Goal: Task Accomplishment & Management: Manage account settings

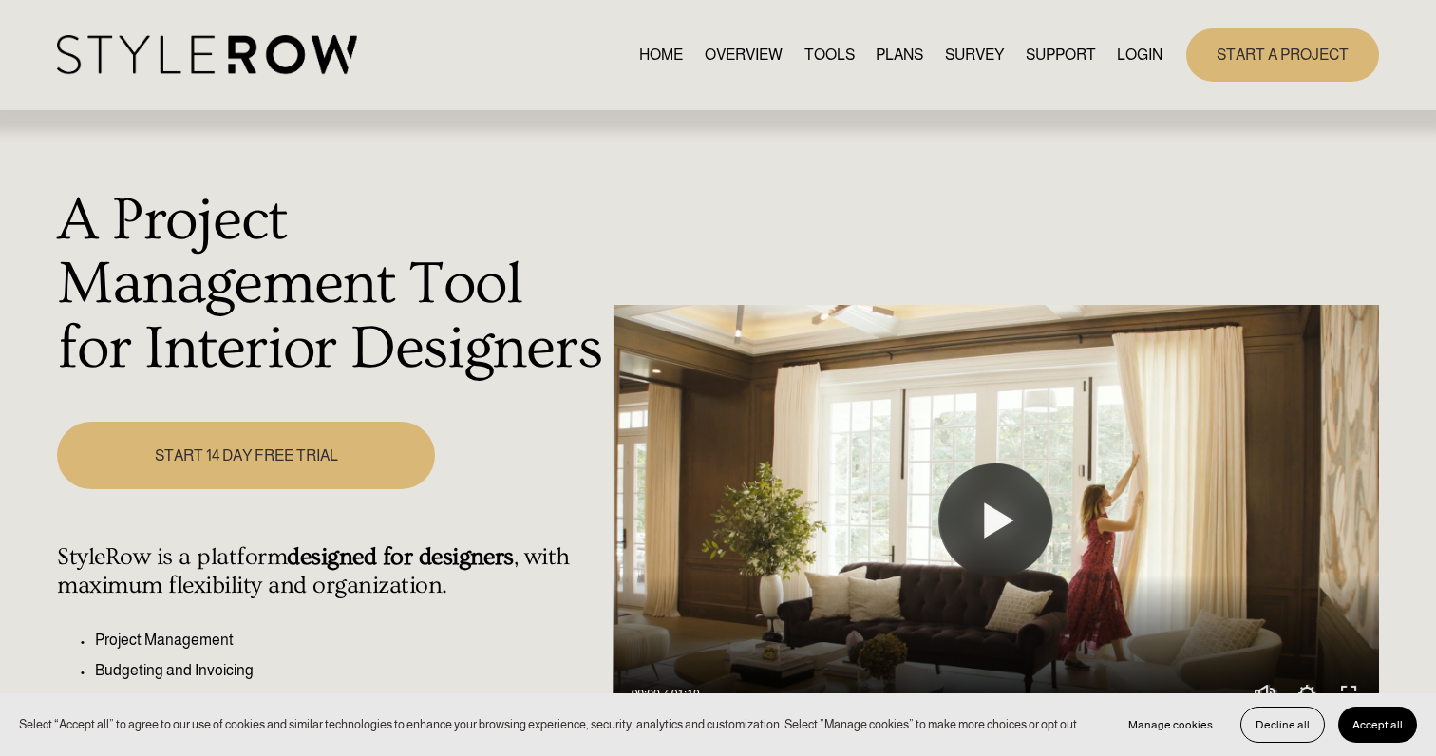
click at [1133, 57] on link "LOGIN" at bounding box center [1140, 55] width 46 height 26
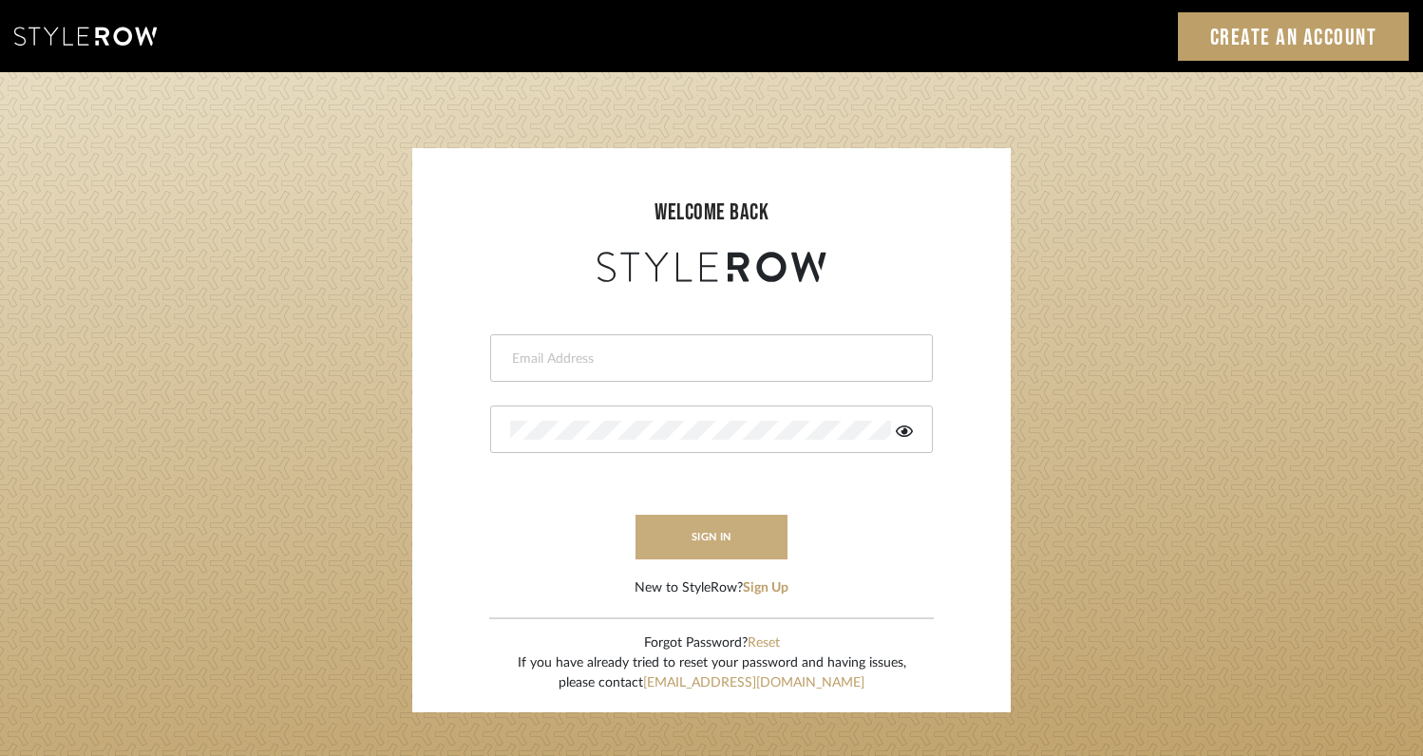
type input "rayeinteriordesign@gmail.com"
click at [712, 539] on button "sign in" at bounding box center [711, 537] width 152 height 45
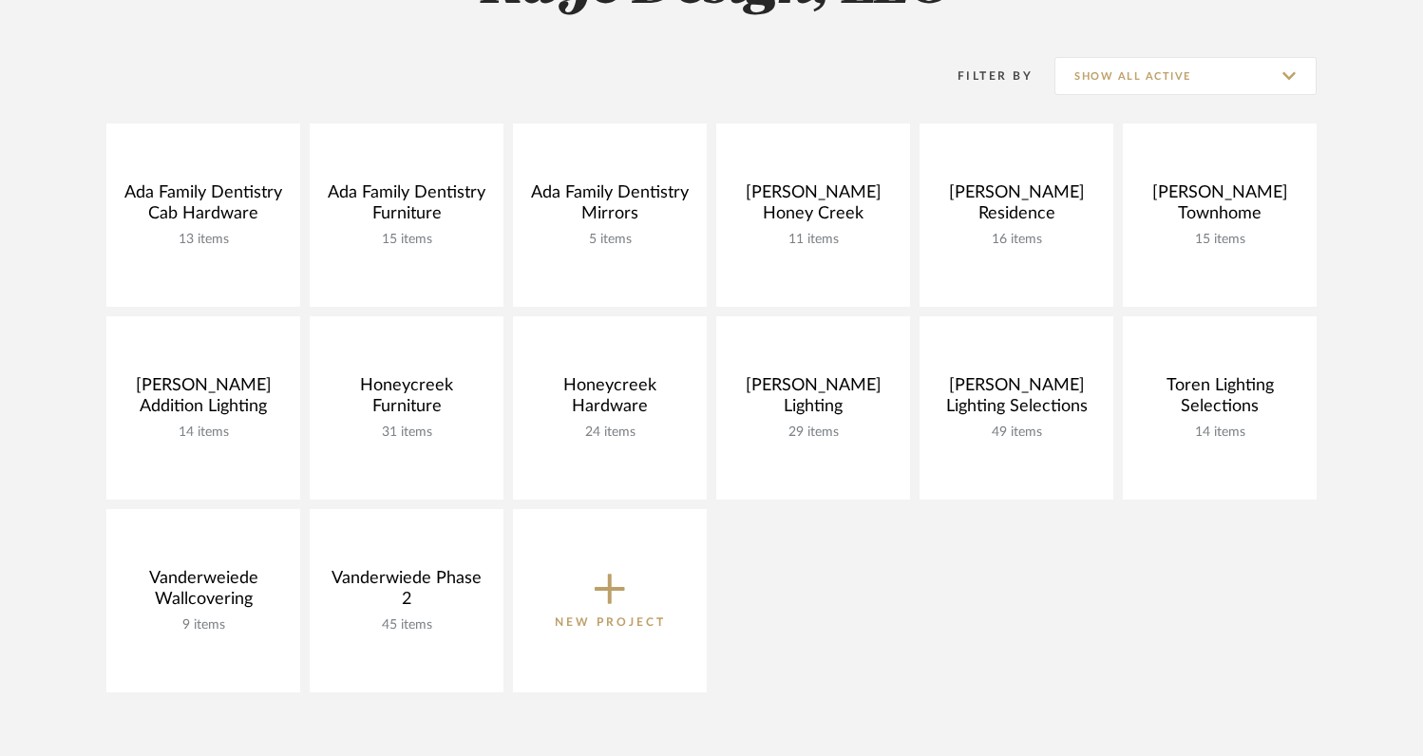
scroll to position [350, 0]
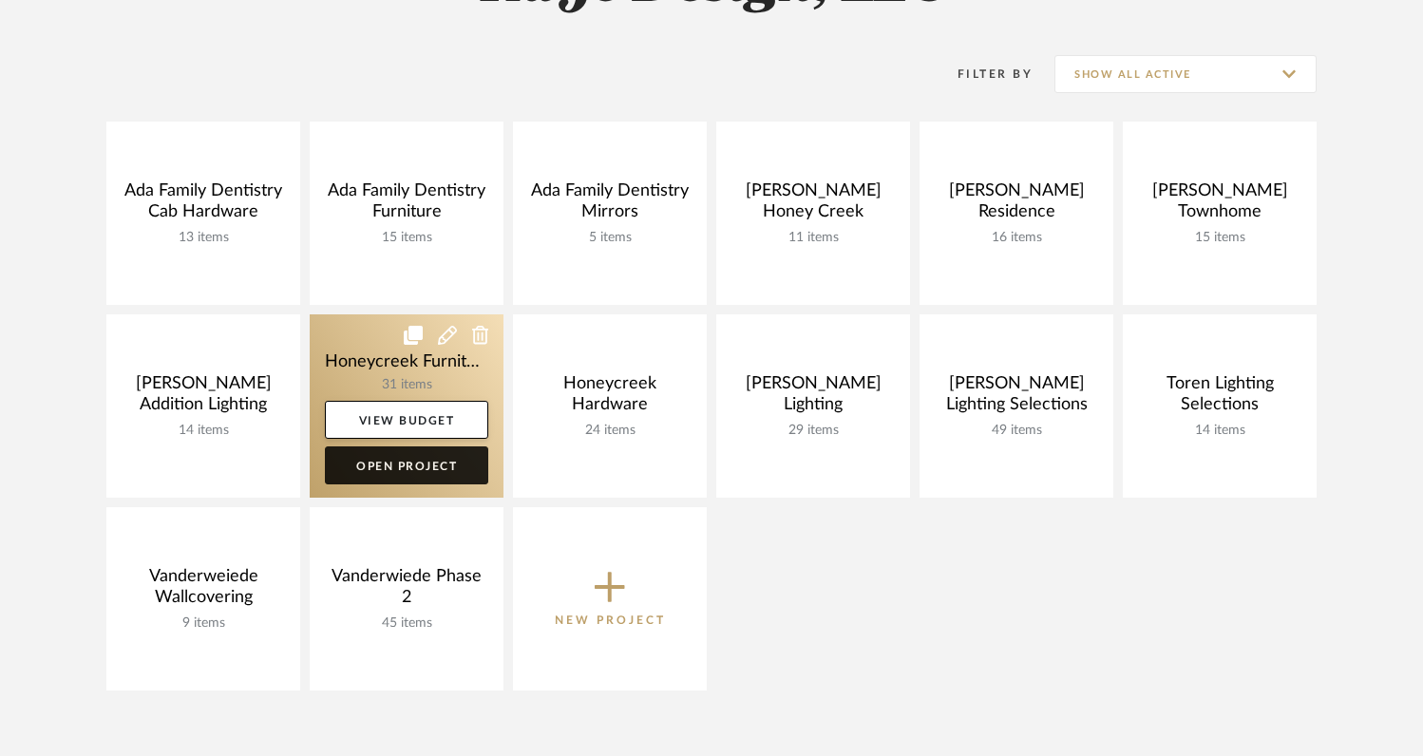
click at [431, 467] on link "Open Project" at bounding box center [406, 465] width 163 height 38
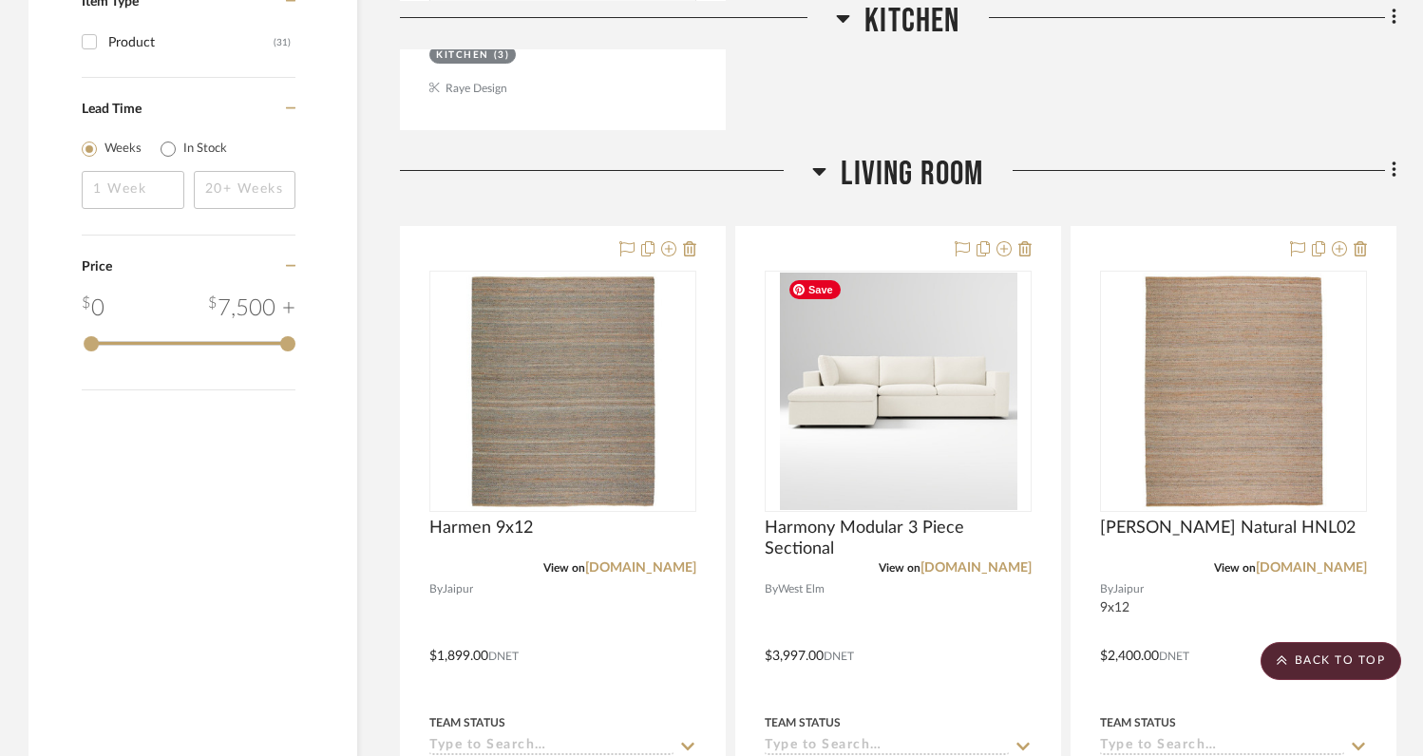
scroll to position [2065, 0]
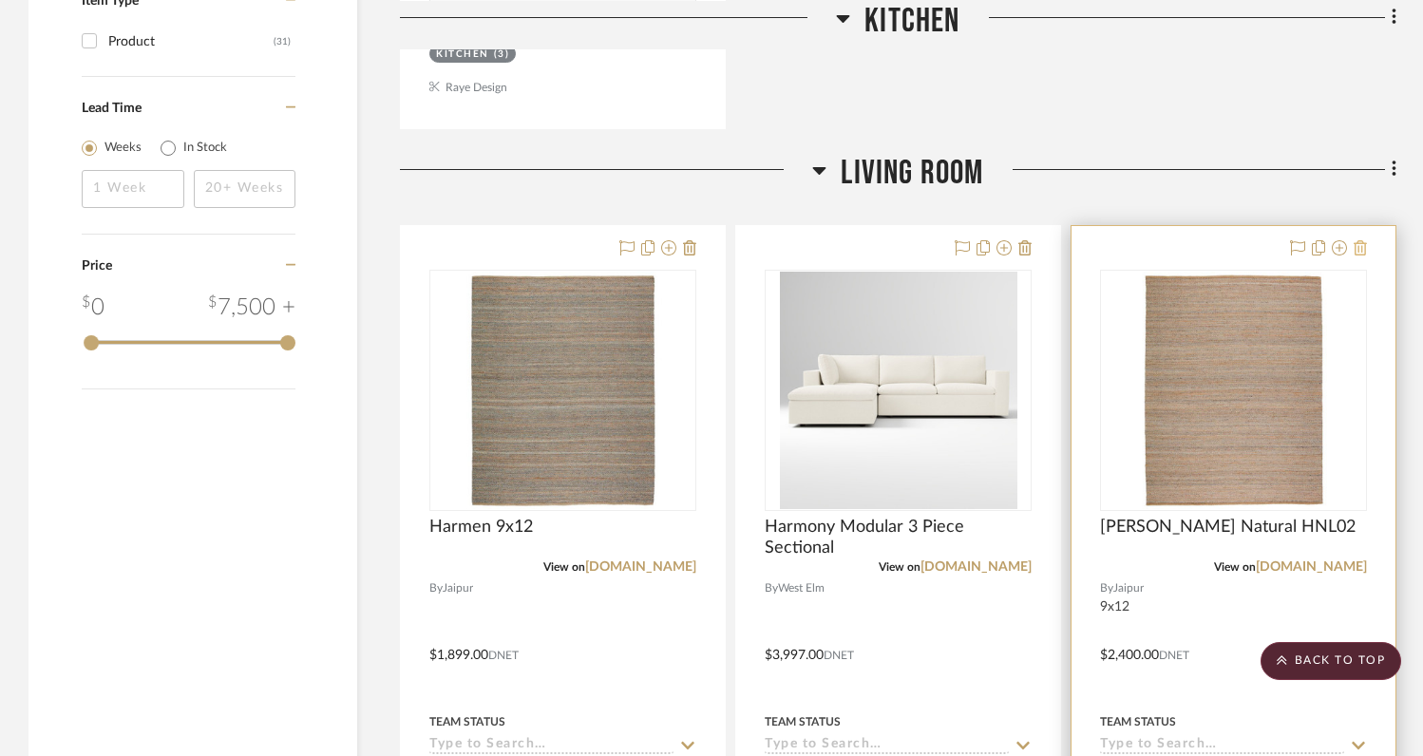
click at [1363, 248] on icon at bounding box center [1359, 247] width 13 height 15
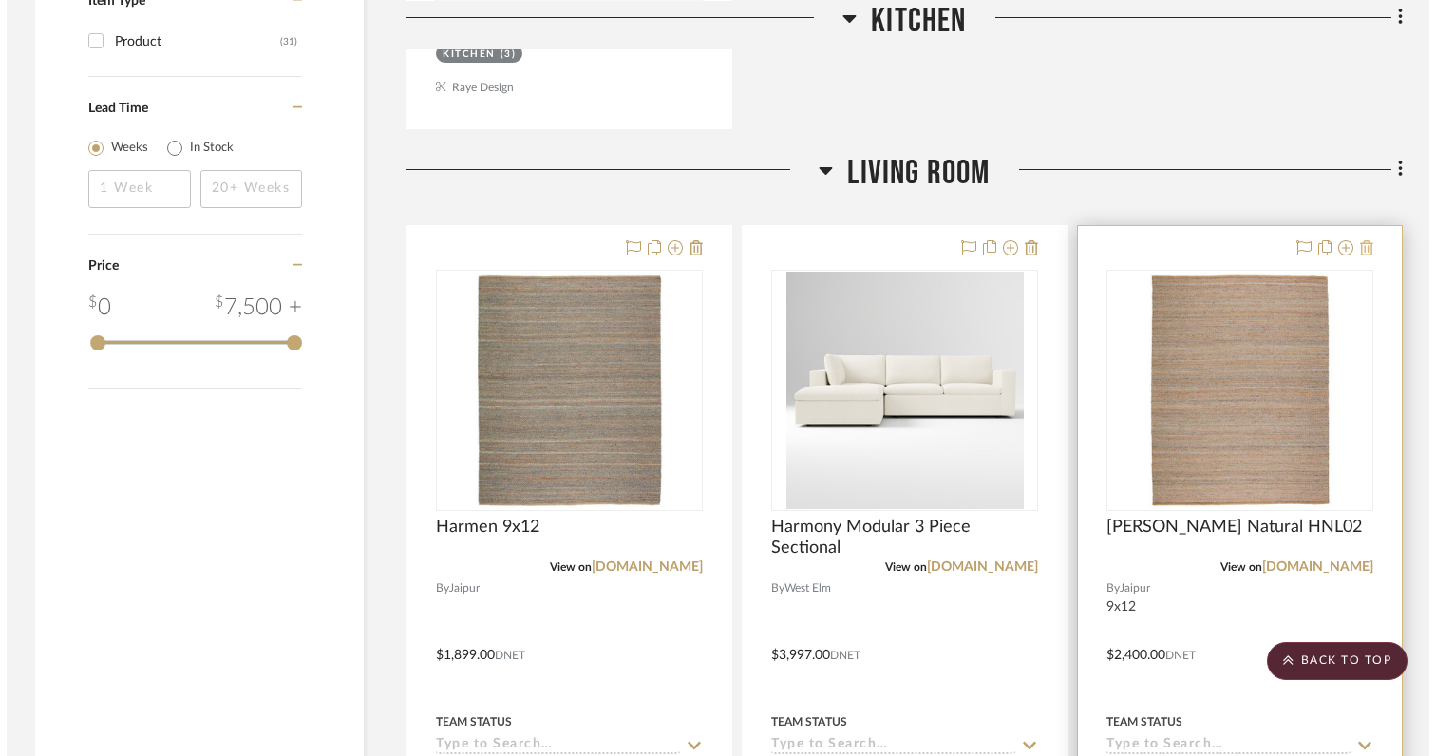
scroll to position [0, 0]
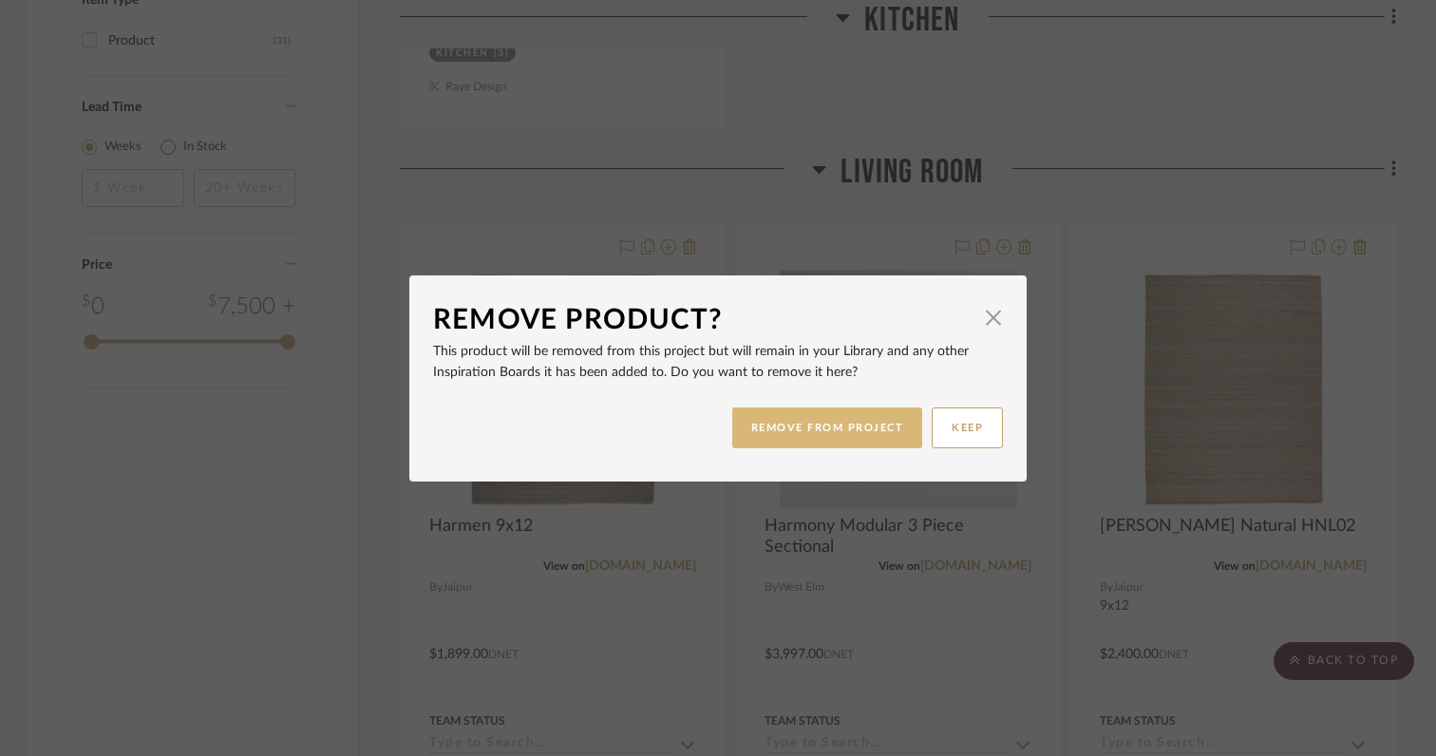
click at [851, 433] on button "REMOVE FROM PROJECT" at bounding box center [827, 427] width 191 height 41
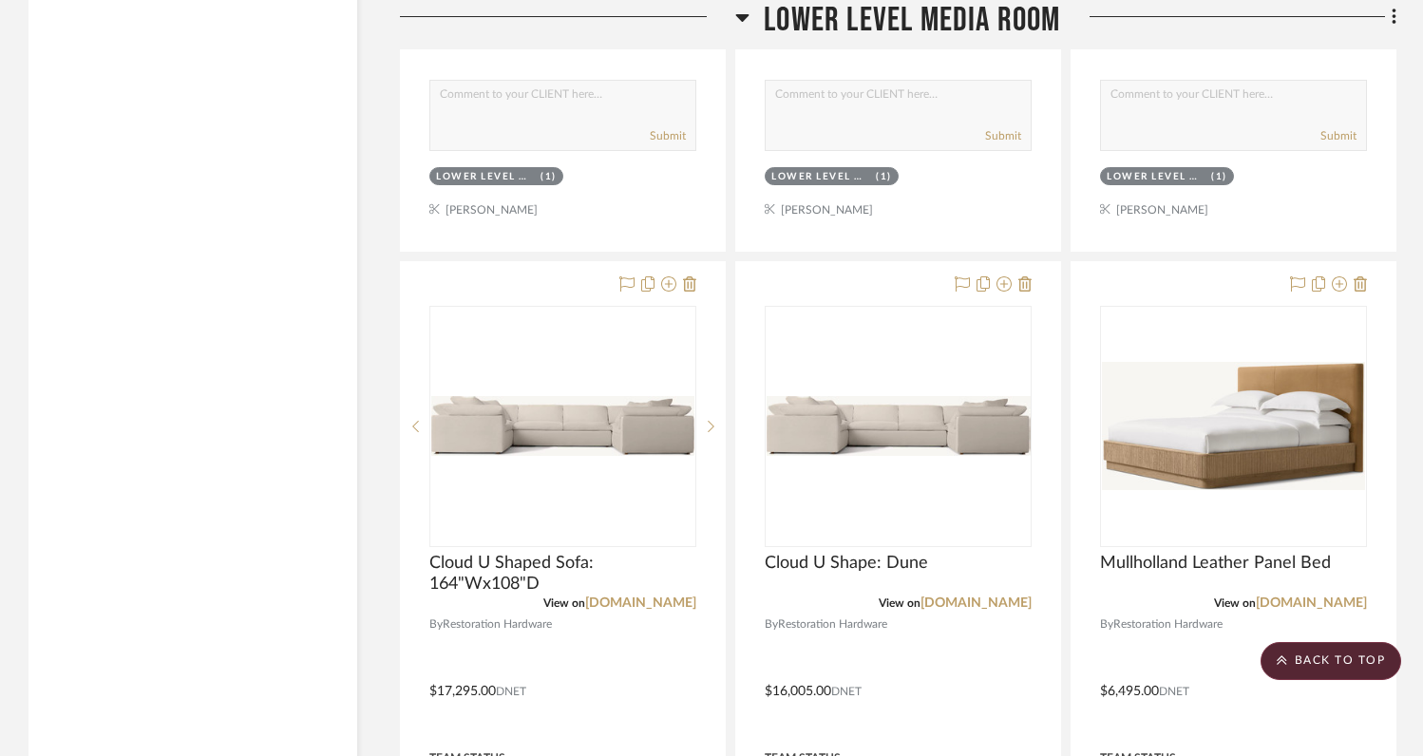
scroll to position [9188, 0]
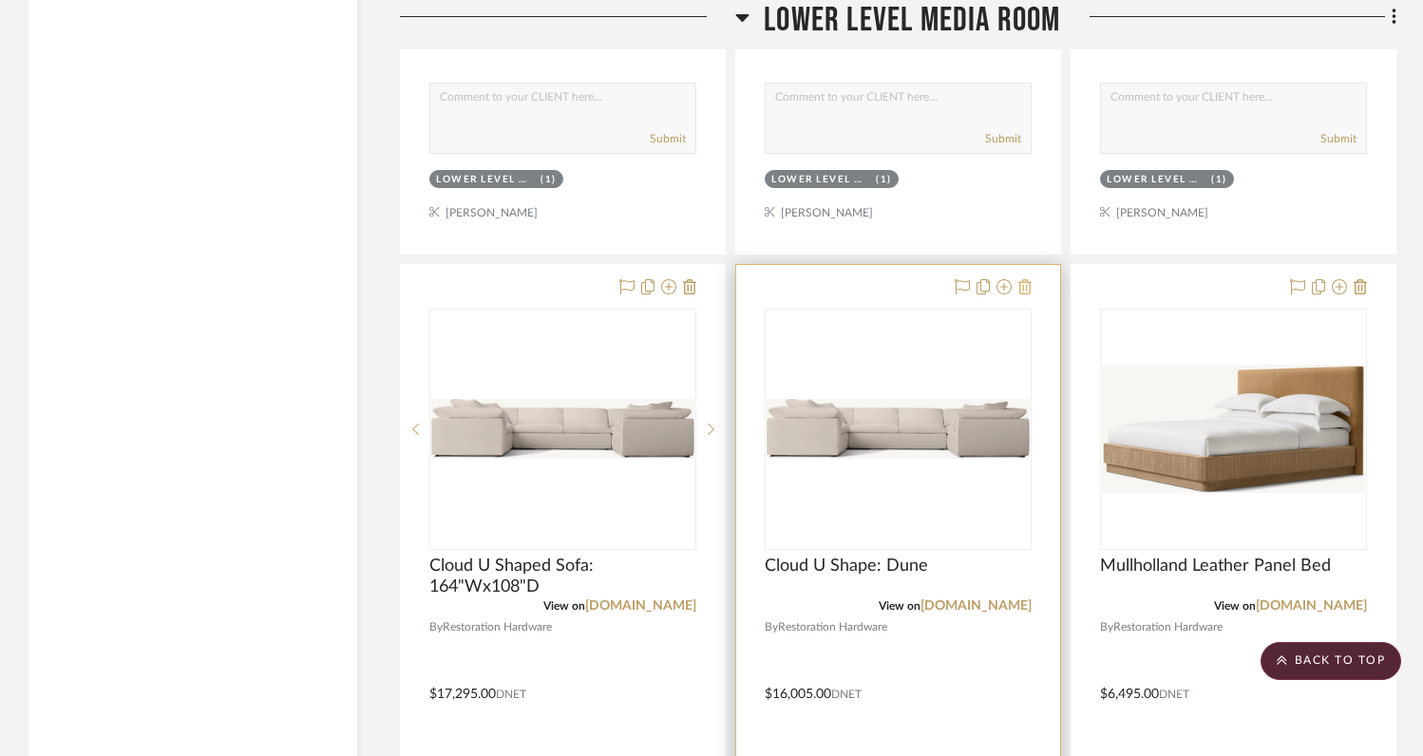
click at [1028, 279] on icon at bounding box center [1024, 286] width 13 height 15
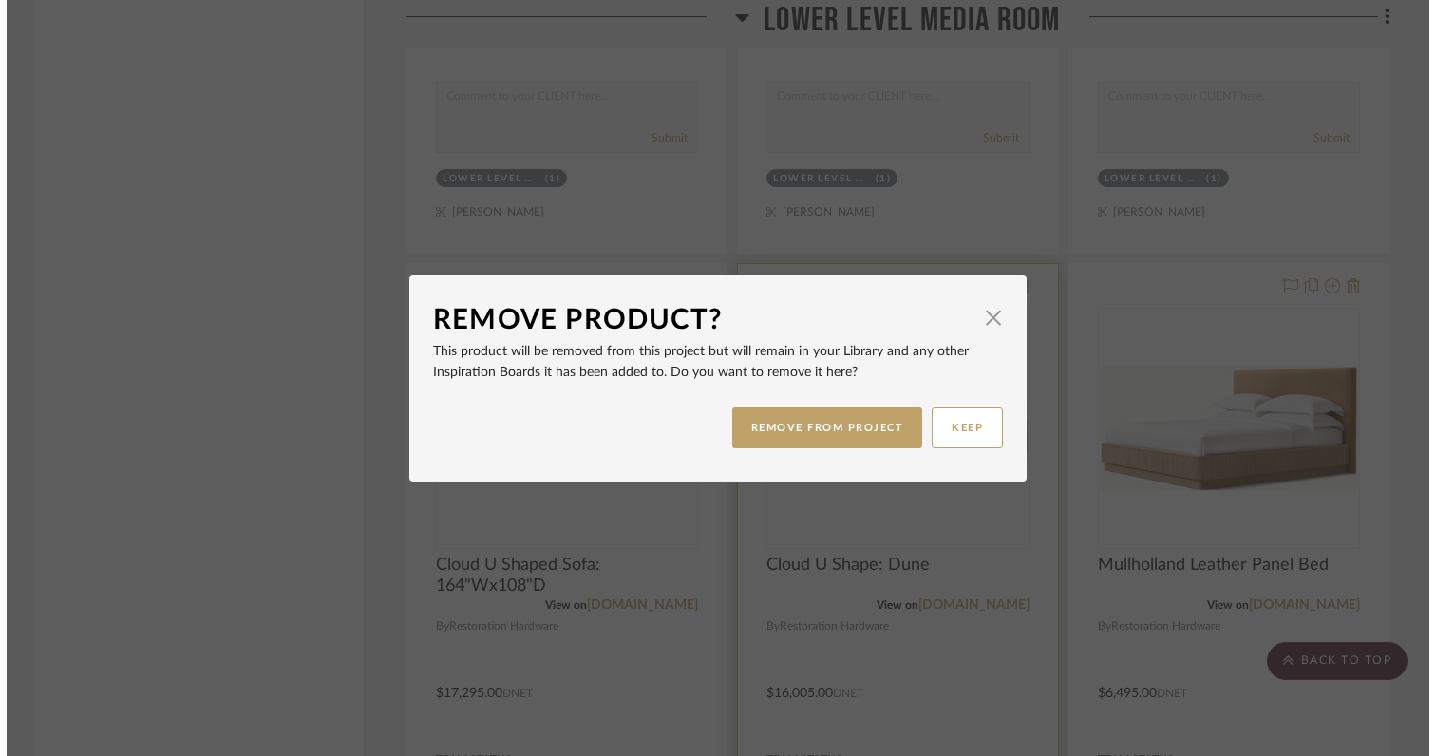
scroll to position [0, 0]
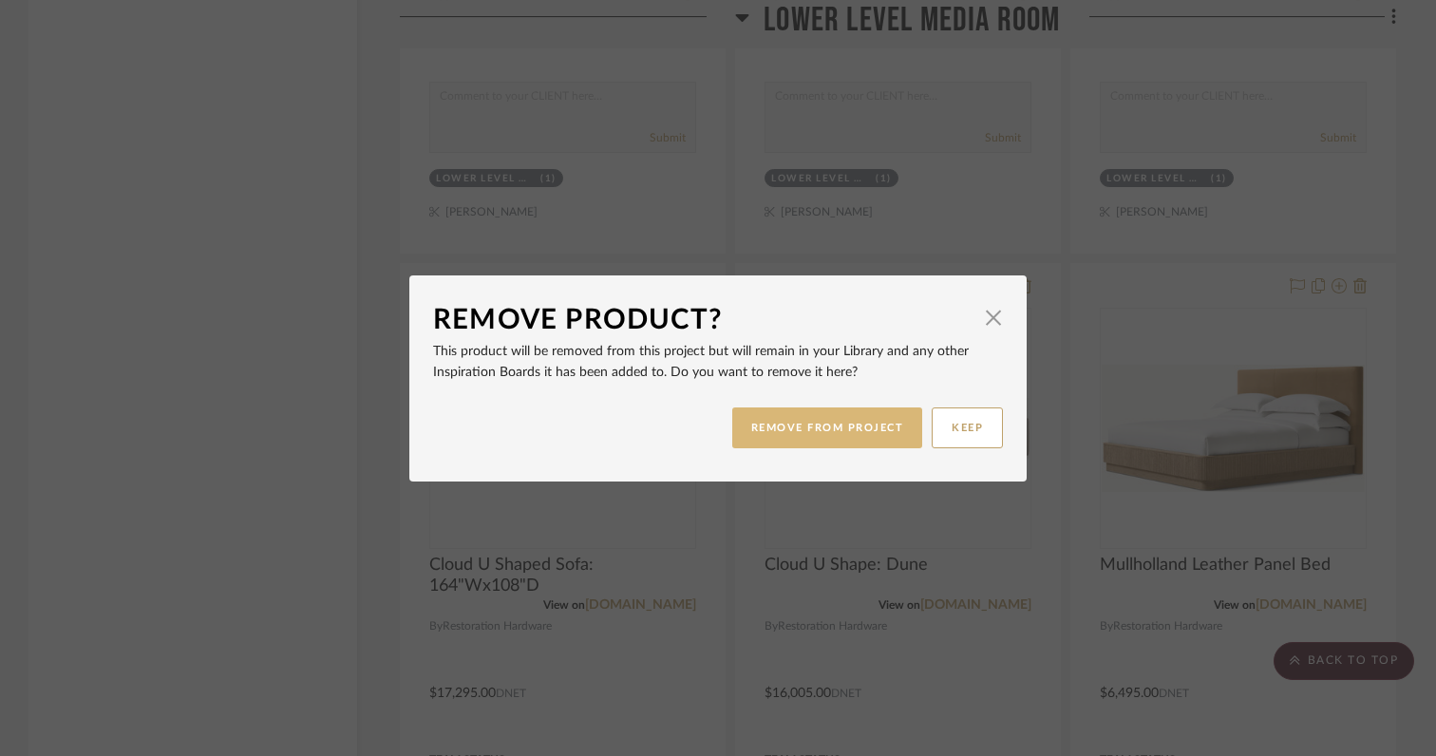
click at [851, 432] on button "REMOVE FROM PROJECT" at bounding box center [827, 427] width 191 height 41
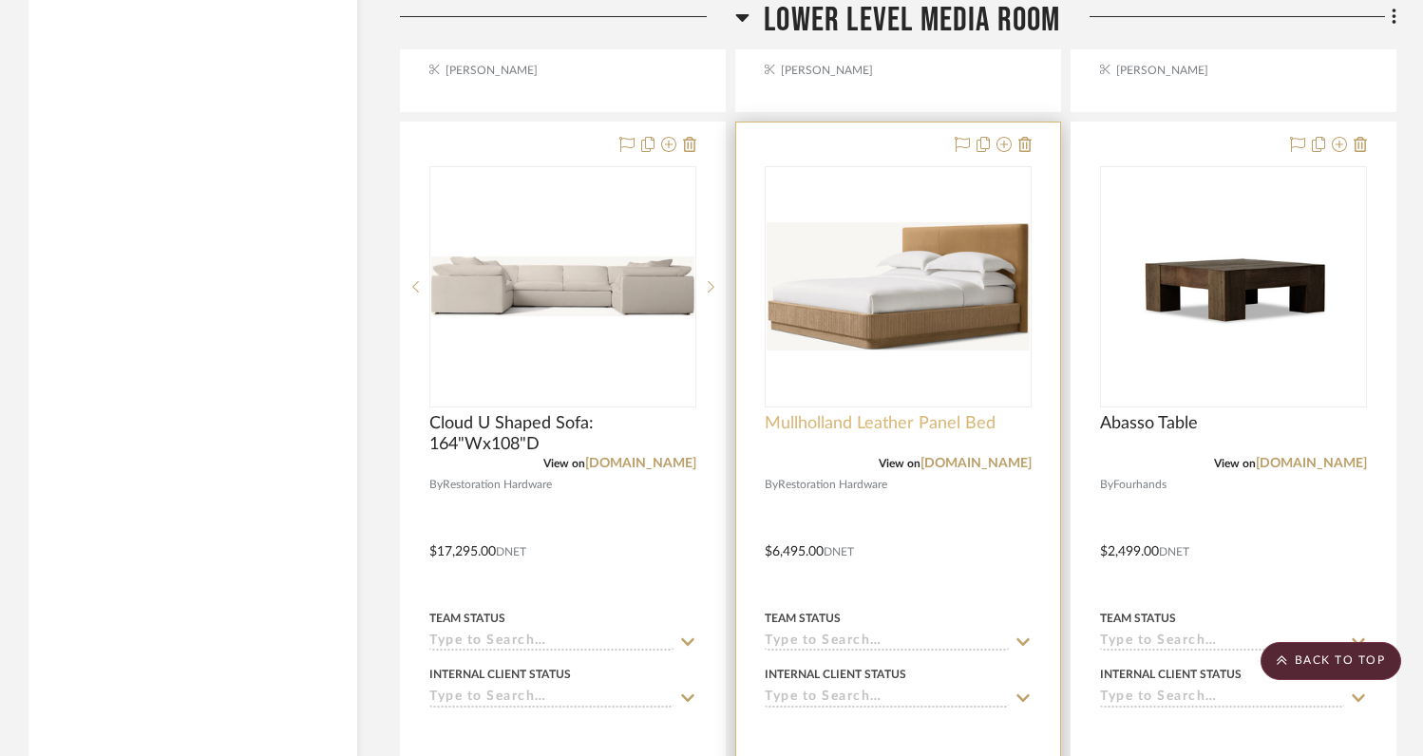
scroll to position [9315, 0]
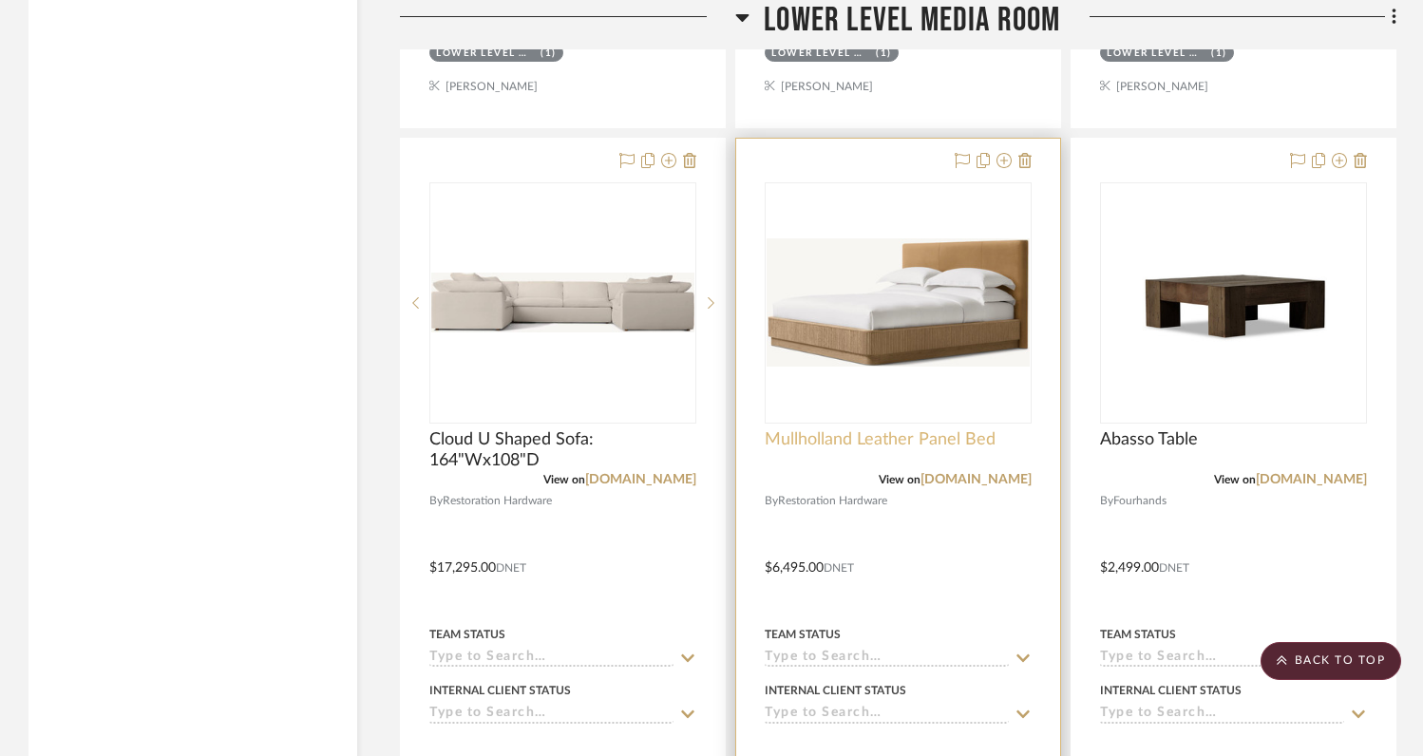
click at [948, 432] on span "Mullholland Leather Panel Bed" at bounding box center [880, 439] width 231 height 21
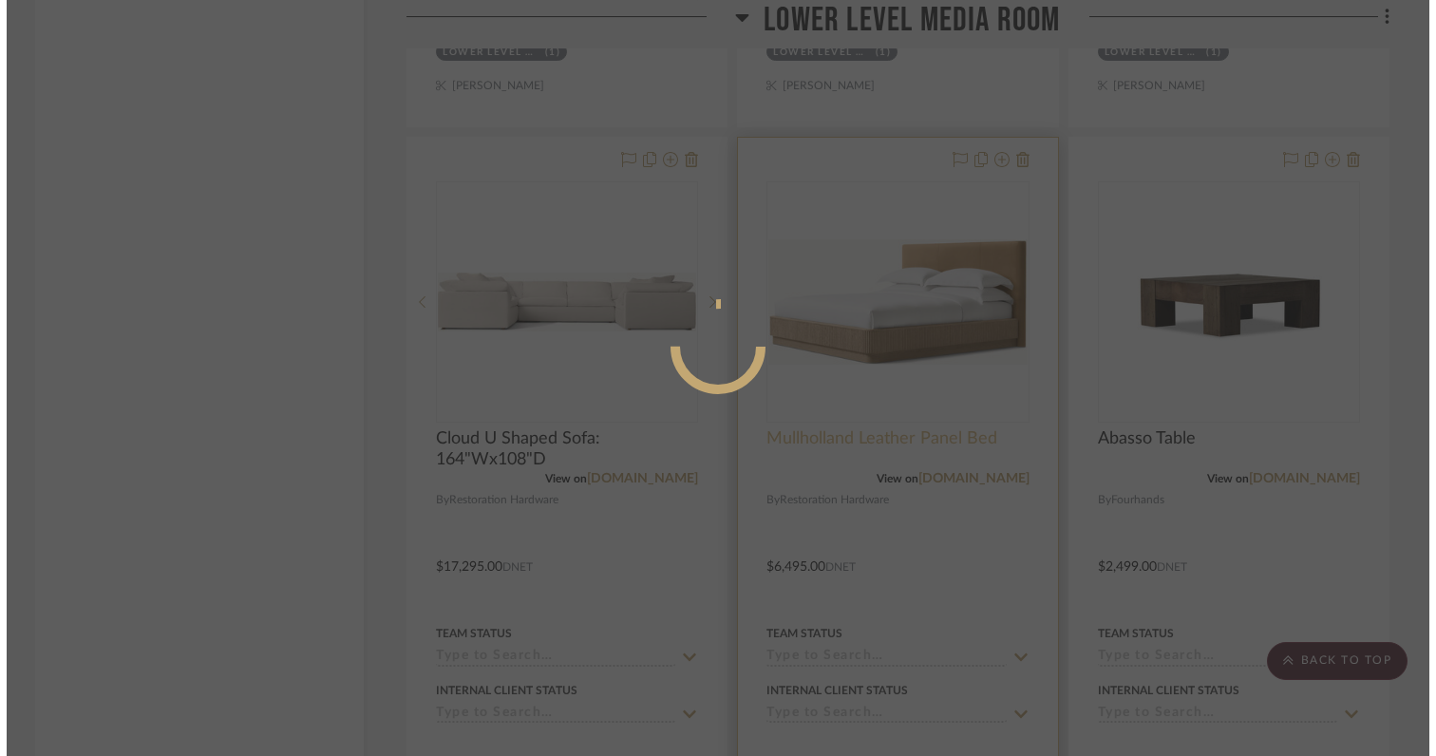
scroll to position [0, 0]
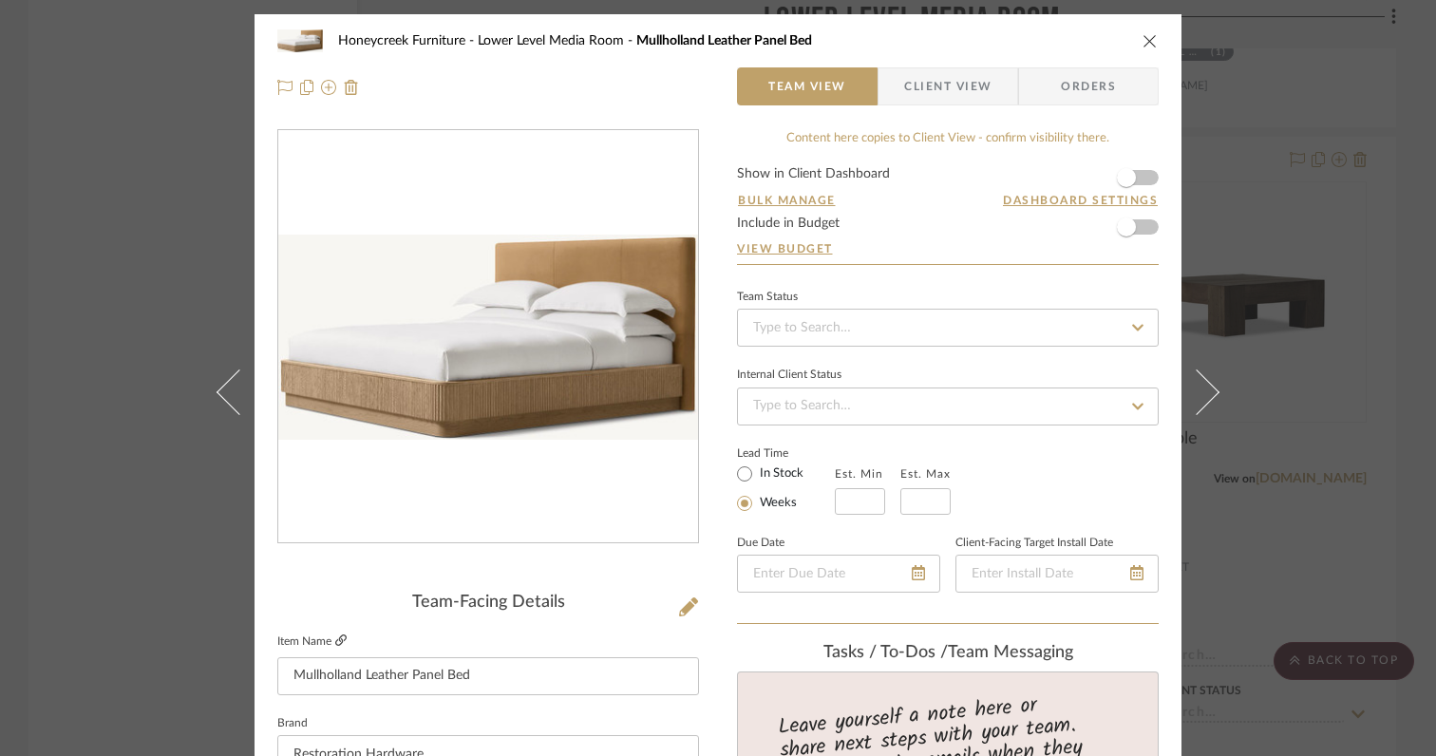
click at [336, 637] on icon at bounding box center [340, 639] width 11 height 11
click at [1144, 43] on icon "close" at bounding box center [1150, 40] width 15 height 15
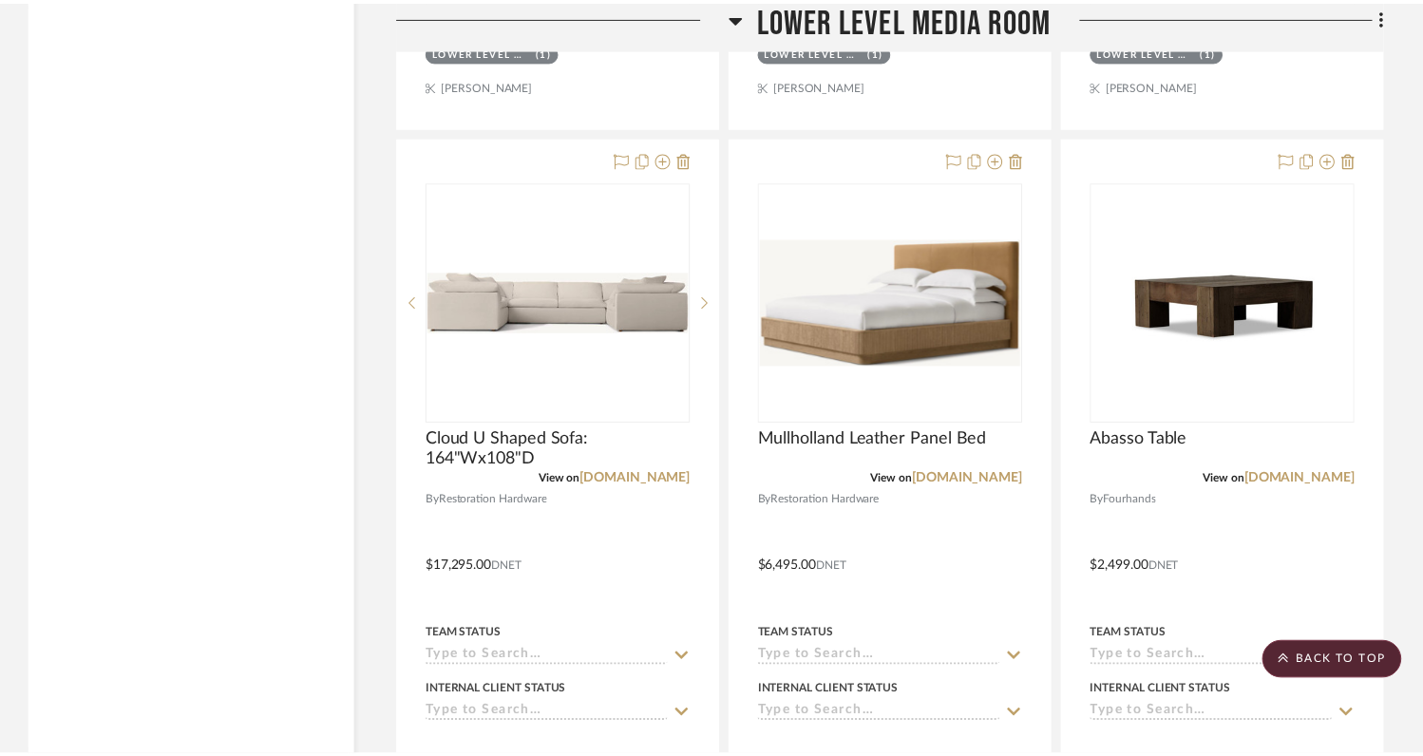
scroll to position [9315, 0]
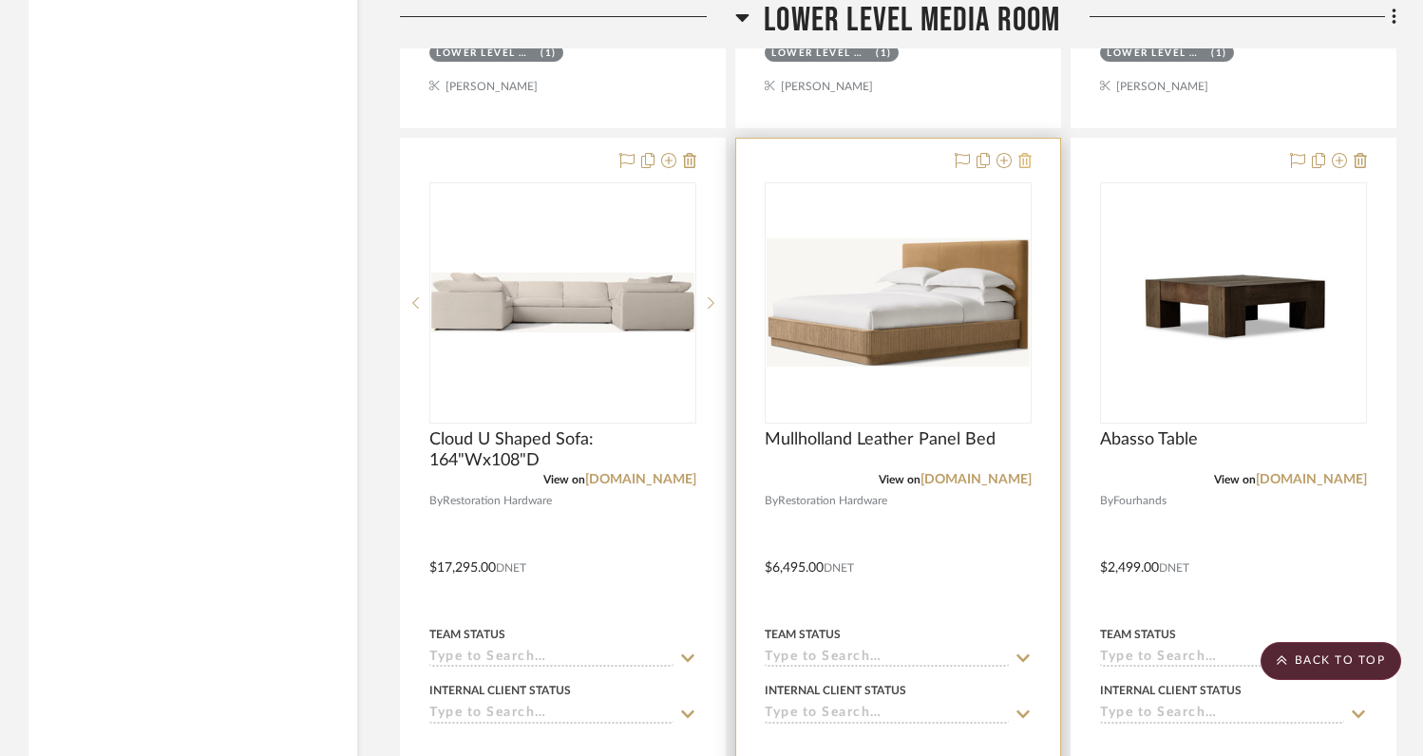
click at [1028, 153] on icon at bounding box center [1024, 160] width 13 height 15
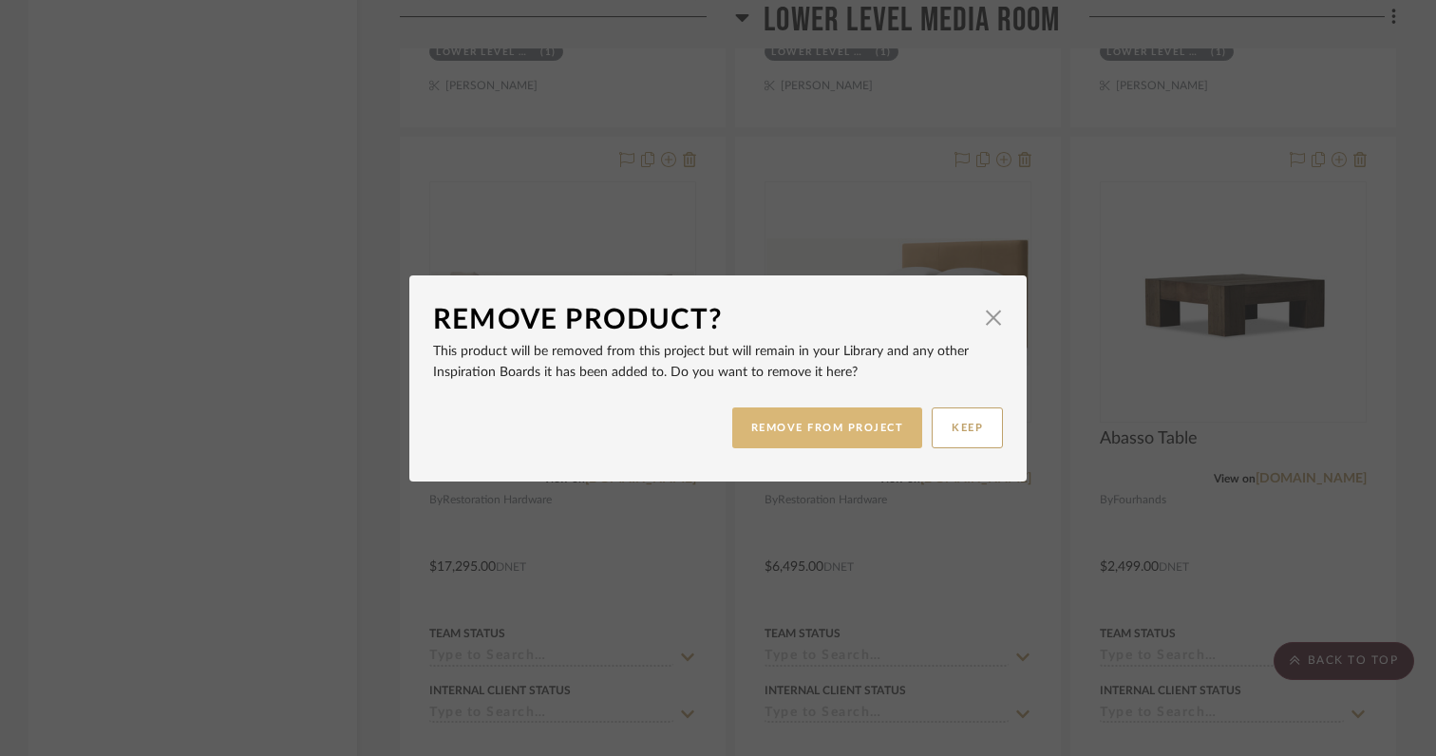
click at [843, 423] on button "REMOVE FROM PROJECT" at bounding box center [827, 427] width 191 height 41
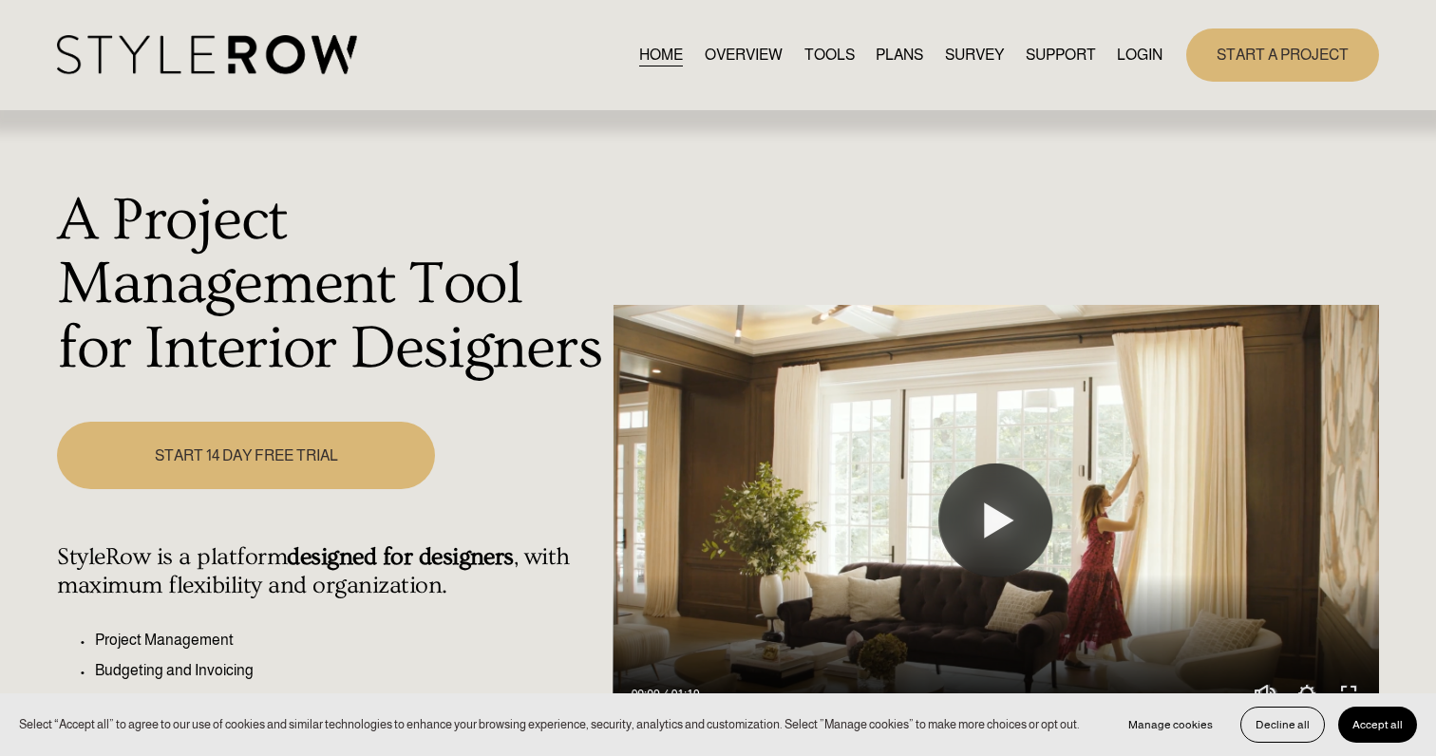
click at [1141, 48] on link "LOGIN" at bounding box center [1140, 55] width 46 height 26
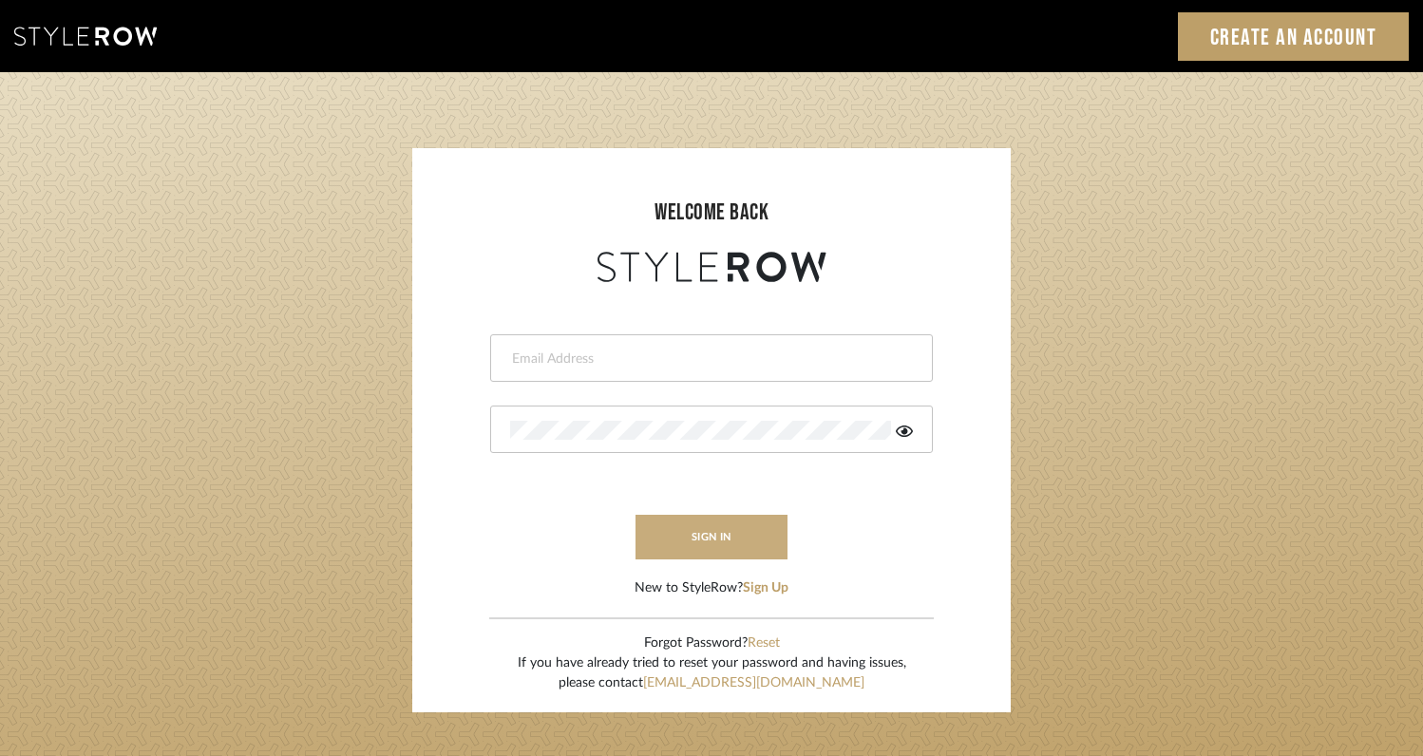
type input "[EMAIL_ADDRESS][DOMAIN_NAME]"
click at [721, 539] on button "sign in" at bounding box center [711, 537] width 152 height 45
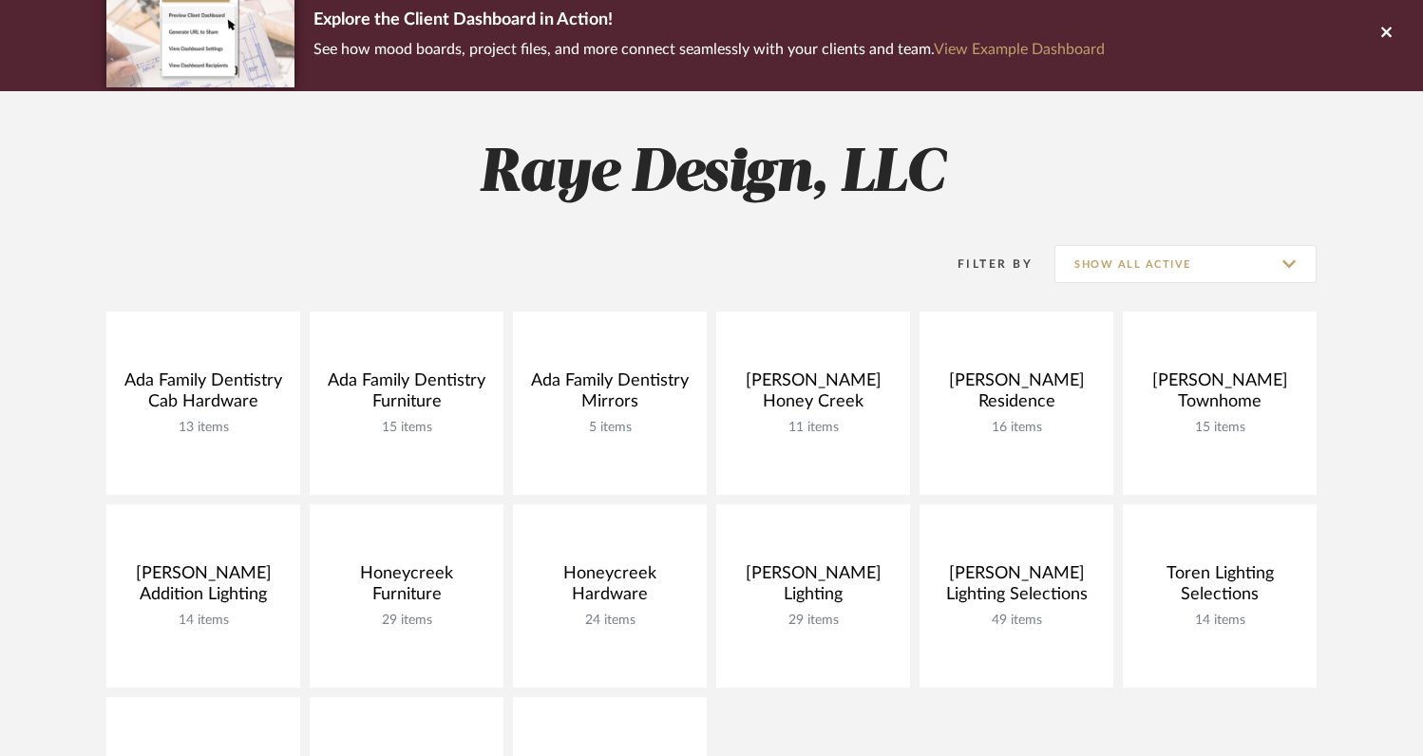
scroll to position [159, 0]
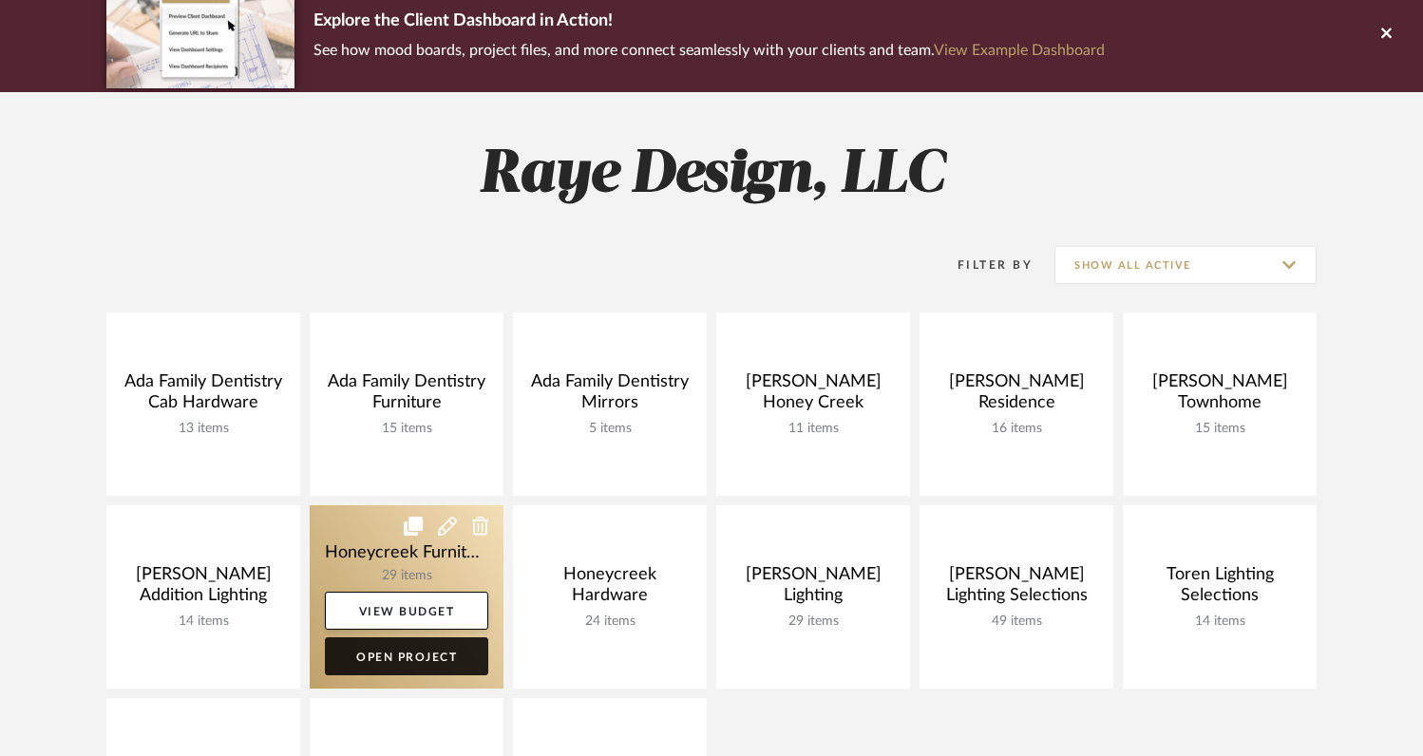
click at [390, 664] on link "Open Project" at bounding box center [406, 656] width 163 height 38
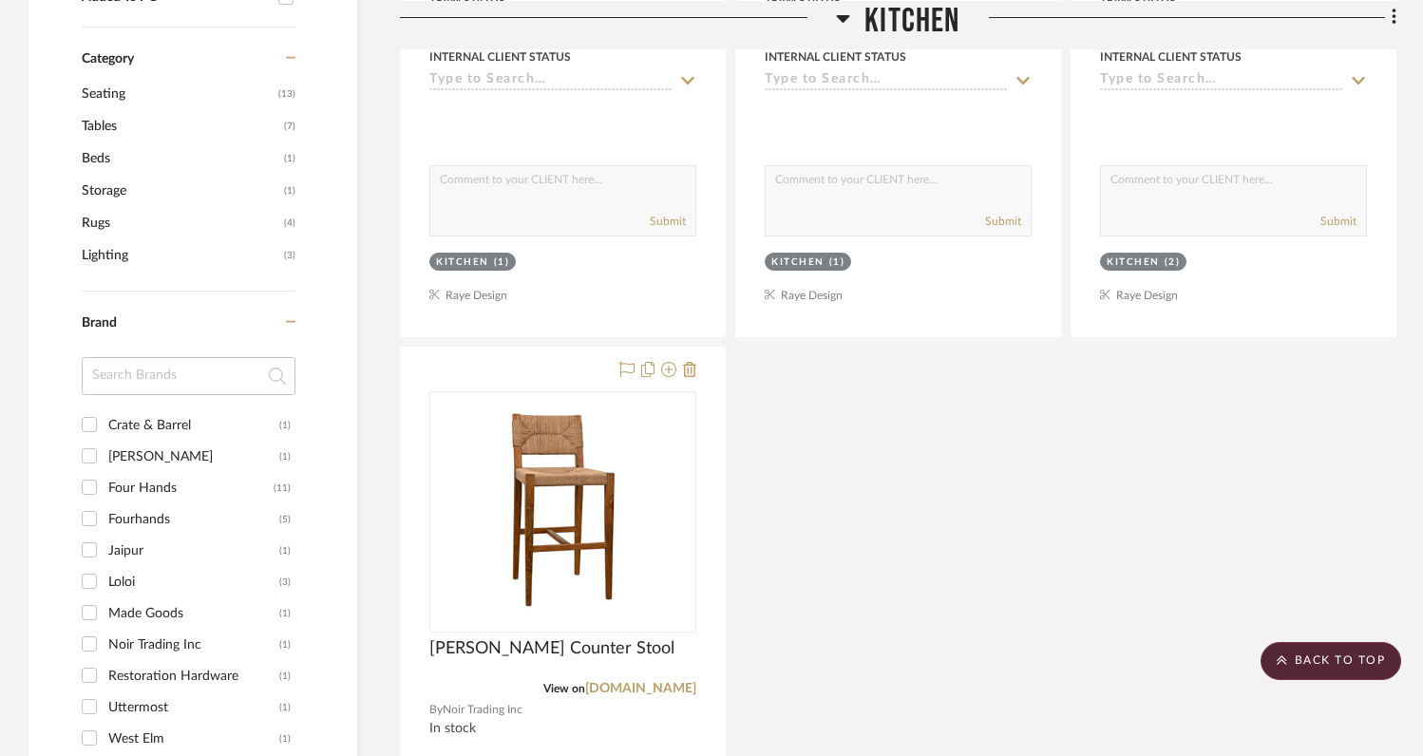
scroll to position [1018, 0]
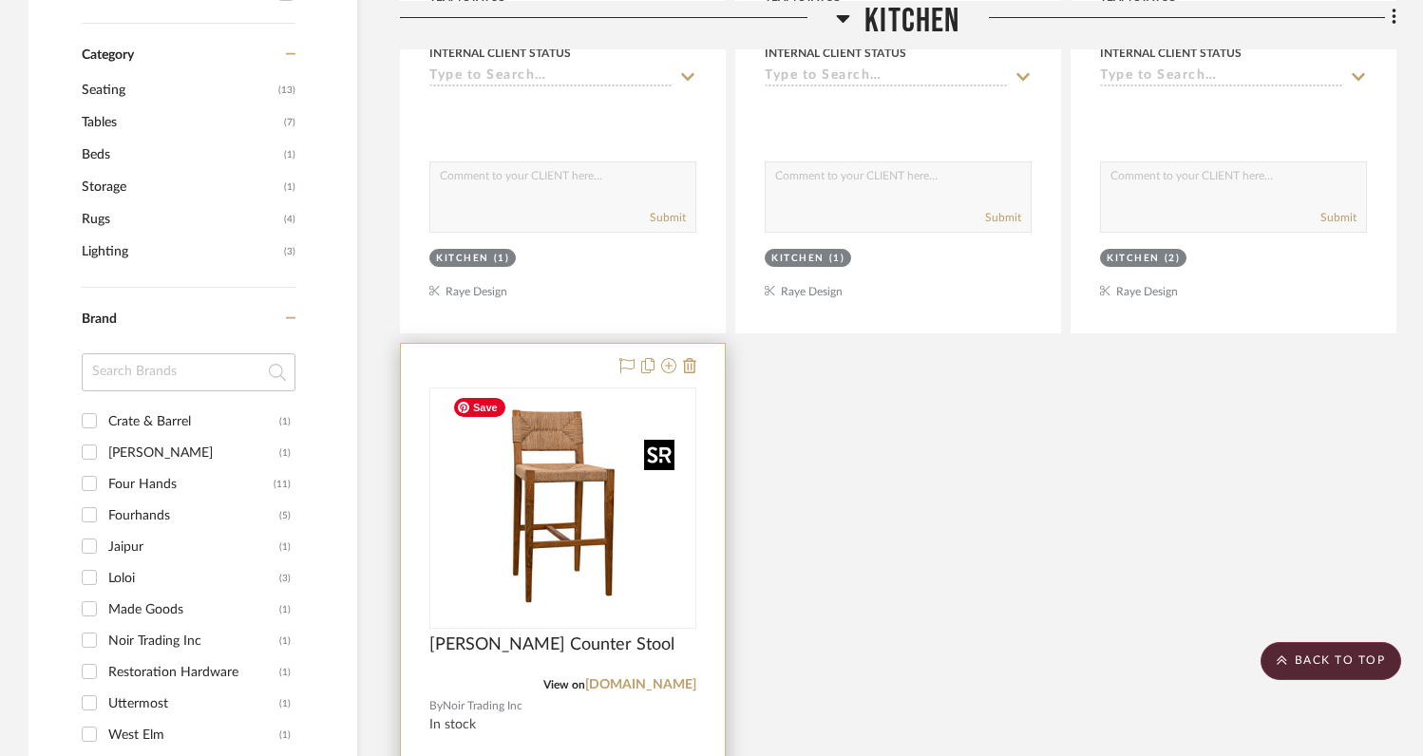
click at [0, 0] on img at bounding box center [0, 0] width 0 height 0
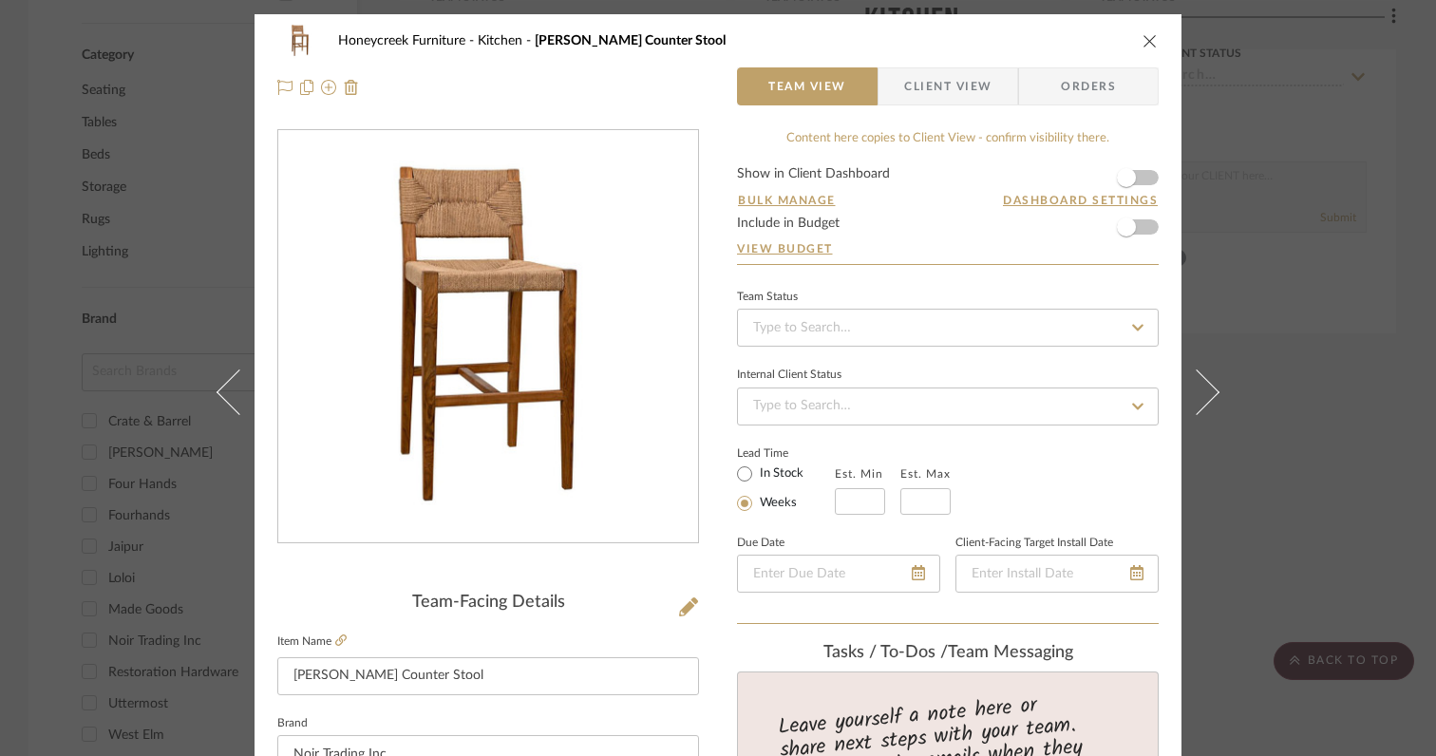
click at [1144, 36] on icon "close" at bounding box center [1150, 40] width 15 height 15
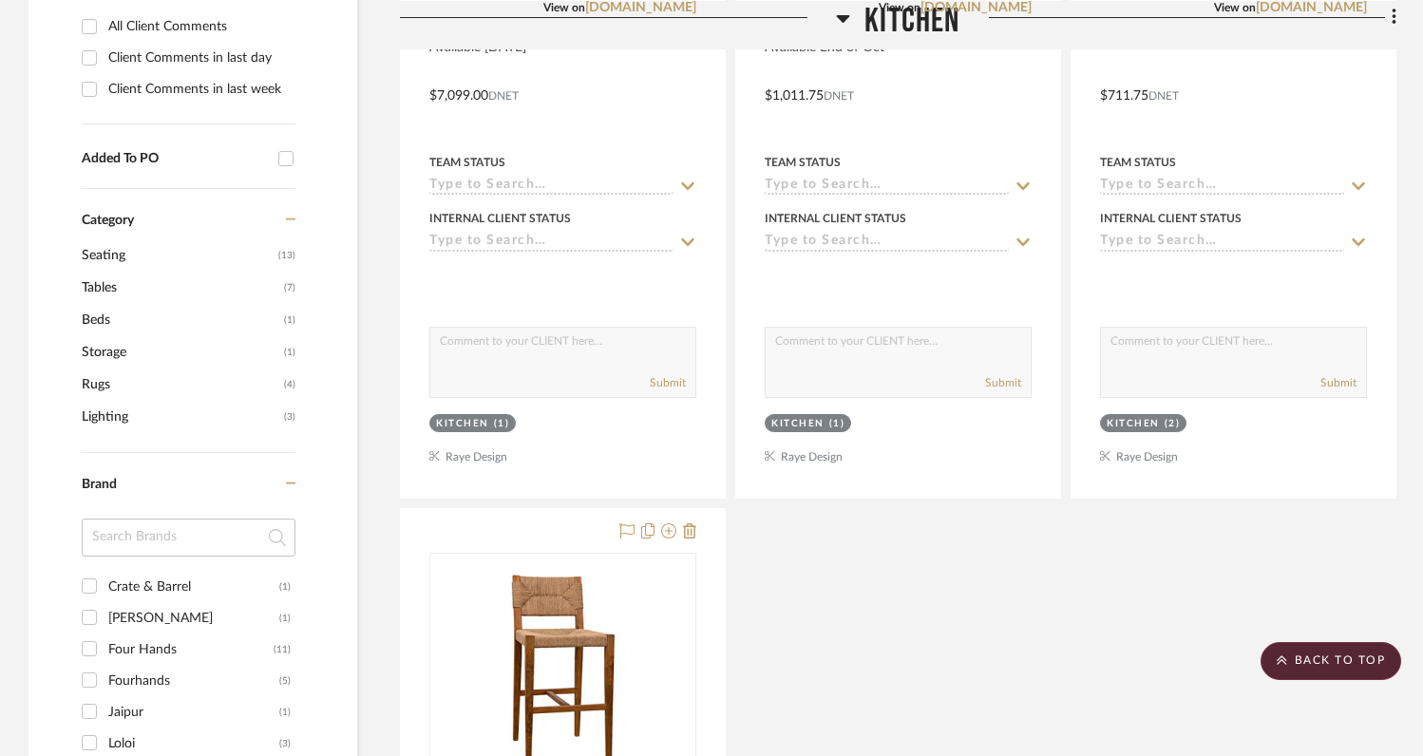
scroll to position [1012, 0]
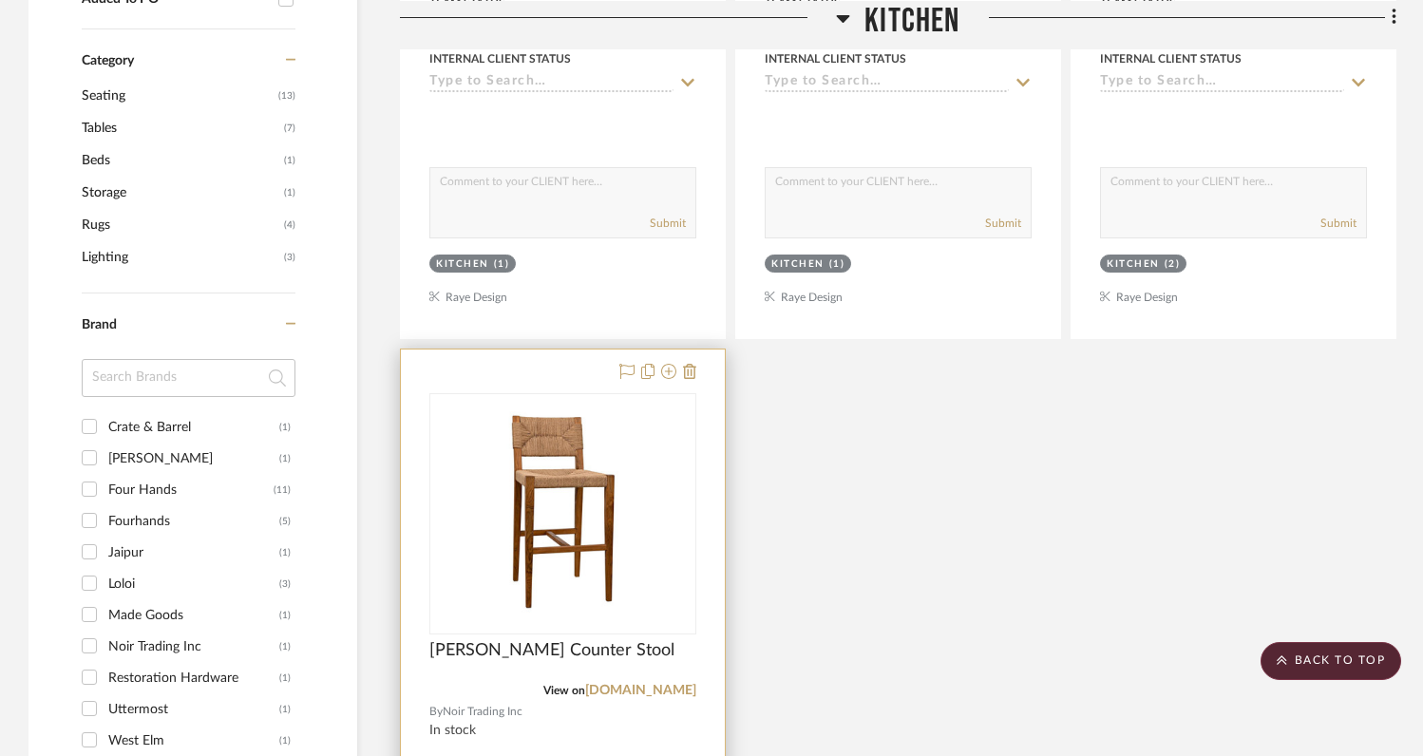
click at [697, 365] on div at bounding box center [563, 765] width 324 height 831
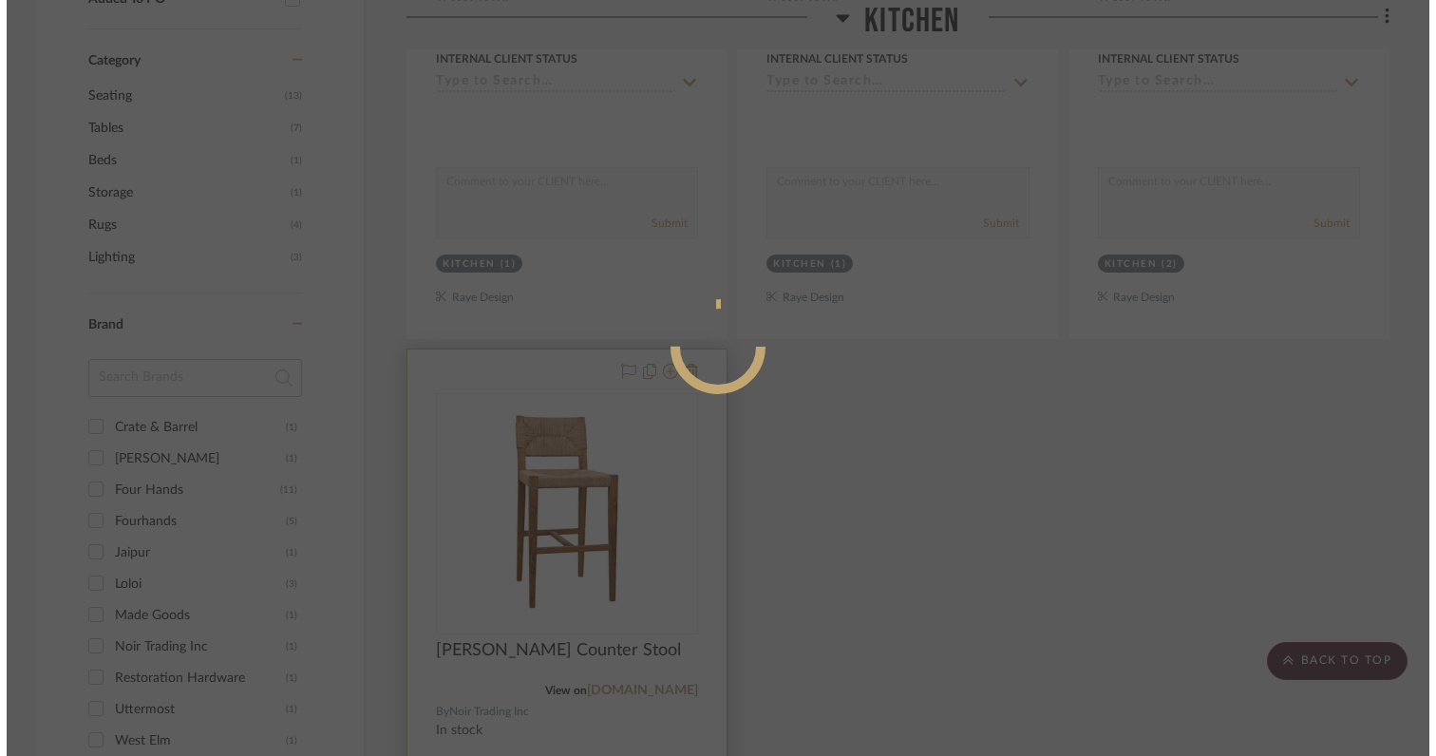
scroll to position [0, 0]
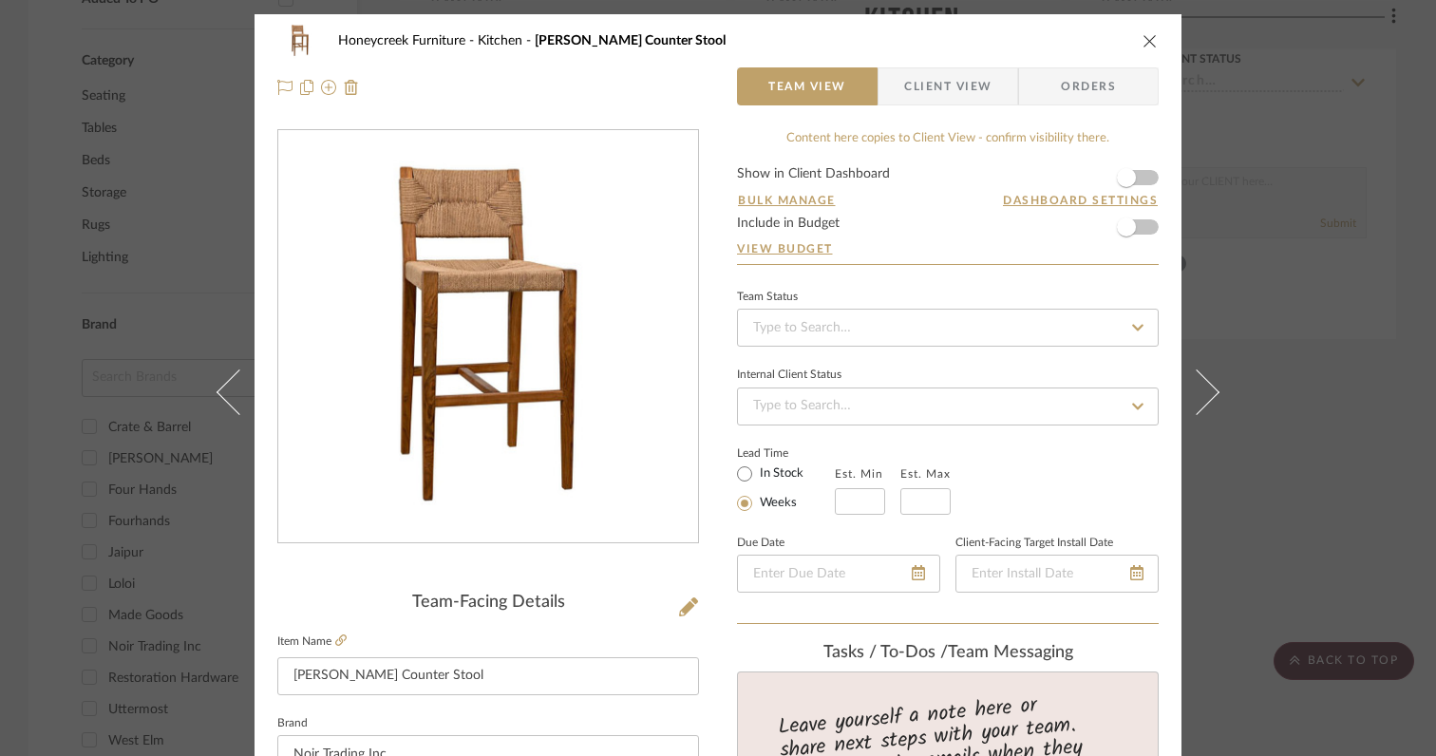
click at [1144, 34] on icon "close" at bounding box center [1150, 40] width 15 height 15
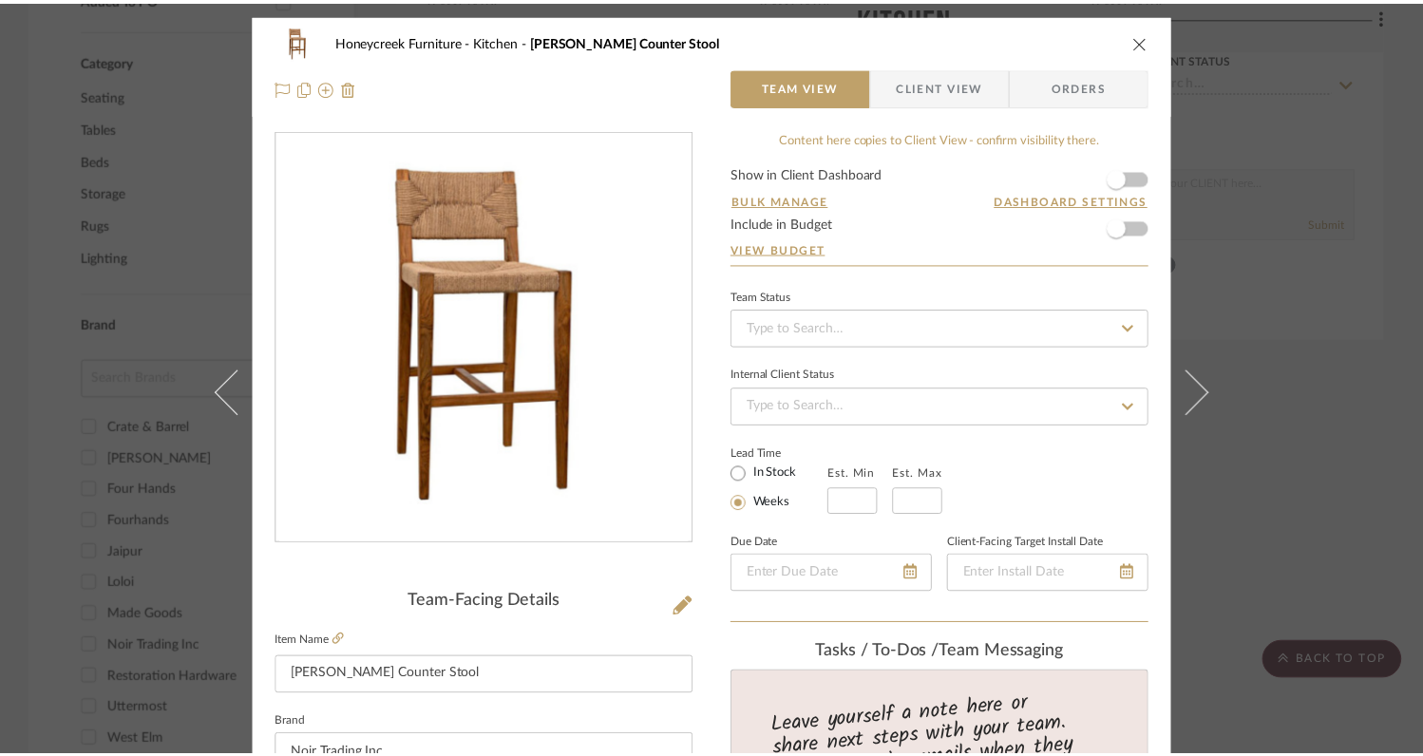
scroll to position [1012, 0]
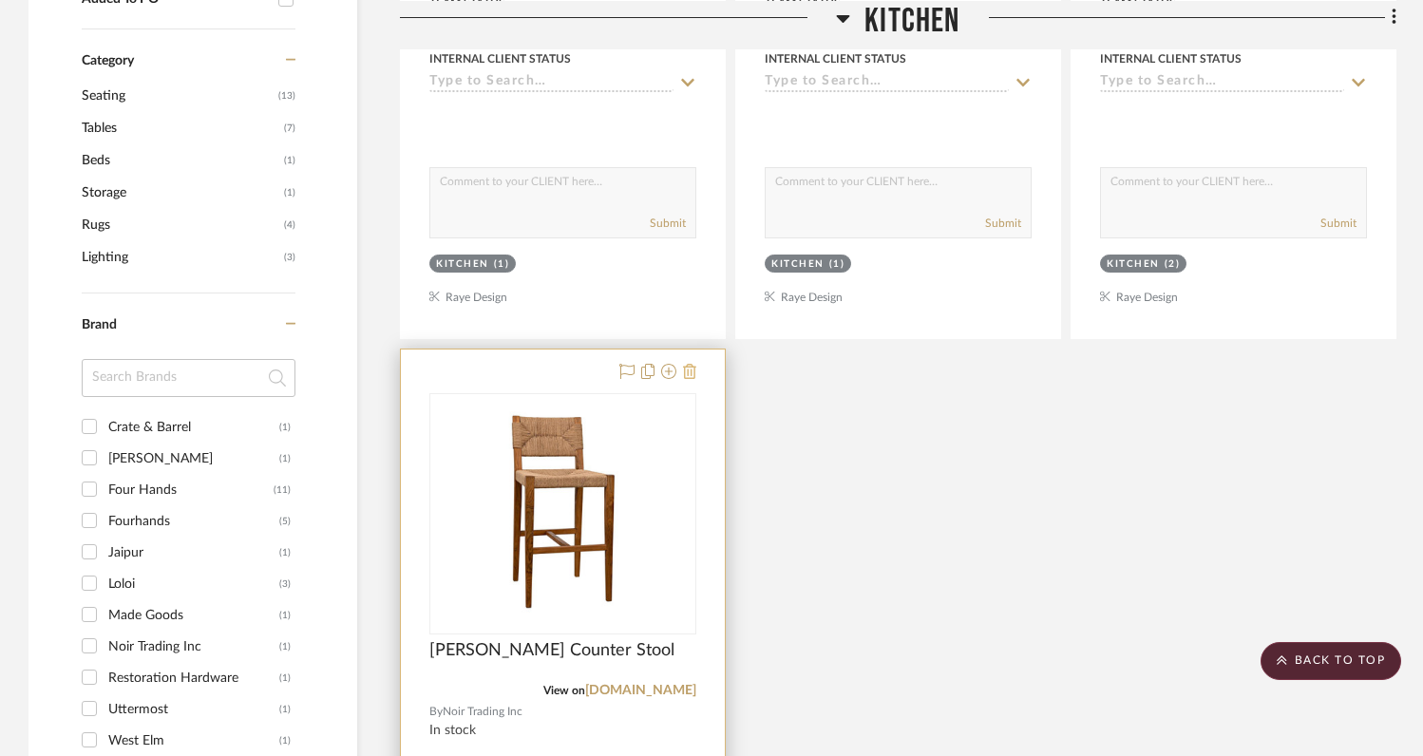
click at [693, 369] on icon at bounding box center [689, 371] width 13 height 15
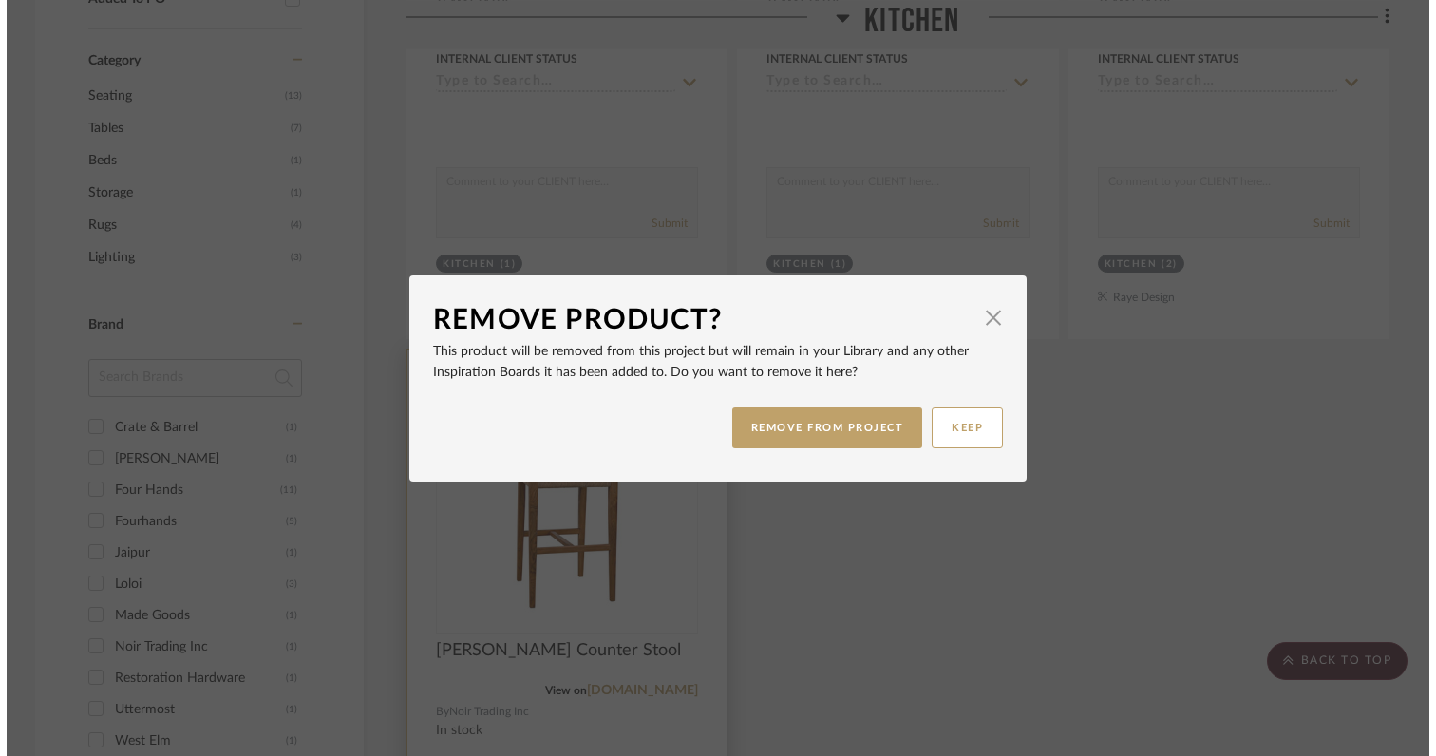
scroll to position [0, 0]
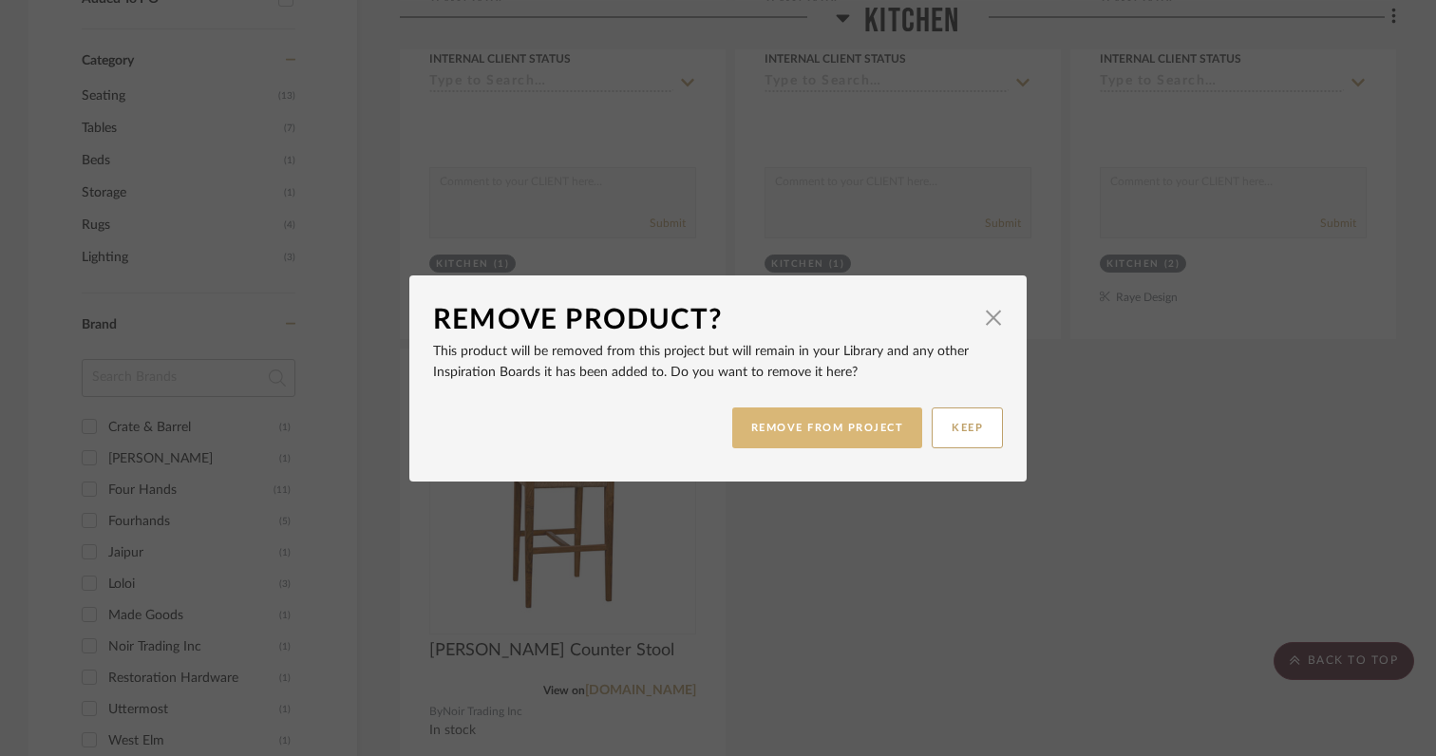
click at [798, 434] on button "REMOVE FROM PROJECT" at bounding box center [827, 427] width 191 height 41
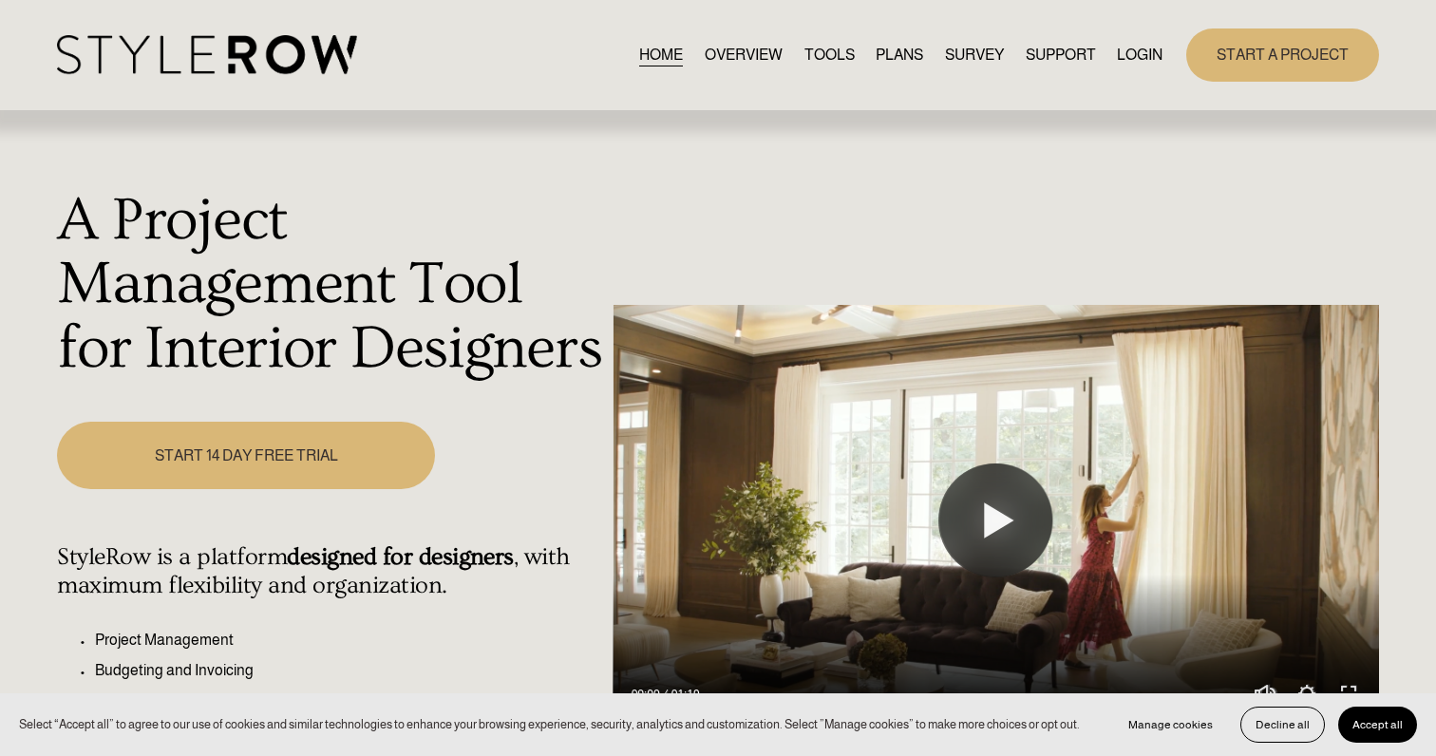
click at [1144, 45] on link "LOGIN" at bounding box center [1140, 55] width 46 height 26
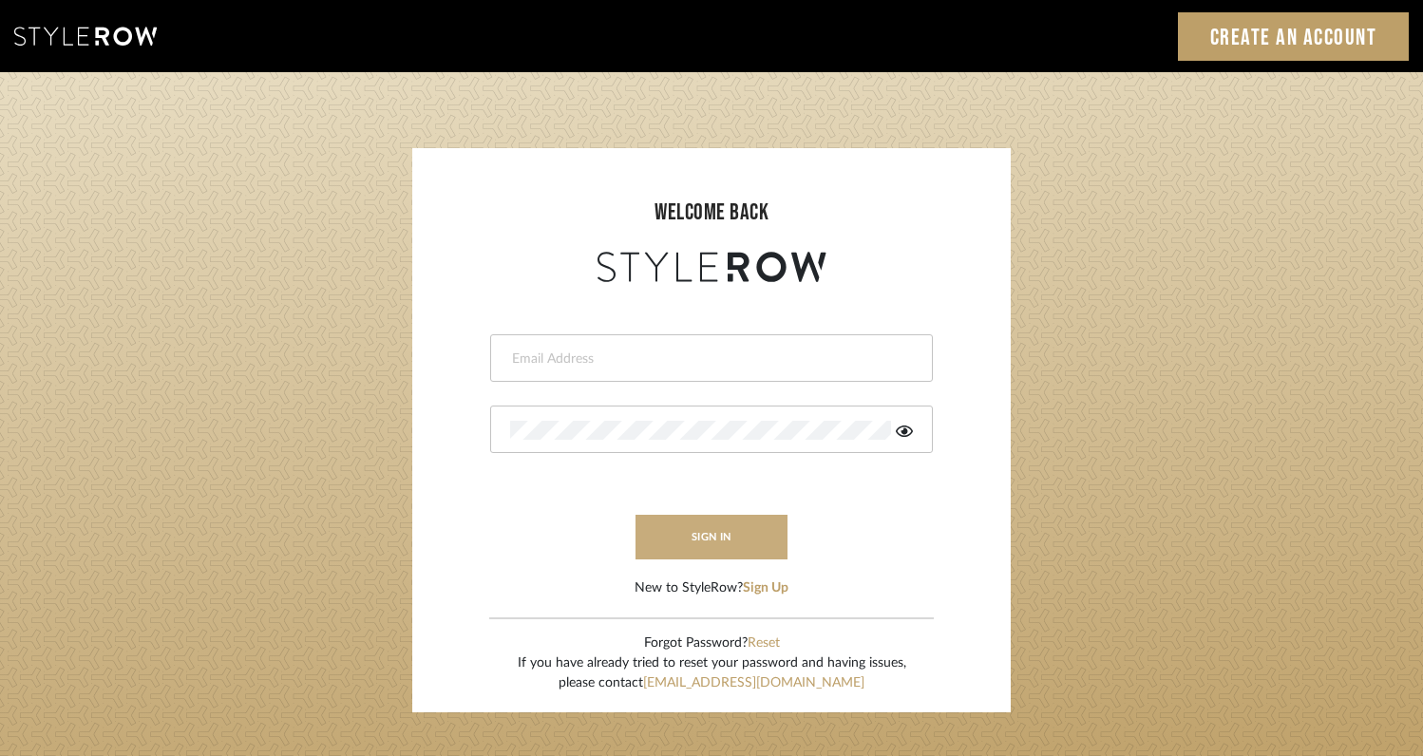
type input "[EMAIL_ADDRESS][DOMAIN_NAME]"
click at [740, 545] on button "sign in" at bounding box center [711, 537] width 152 height 45
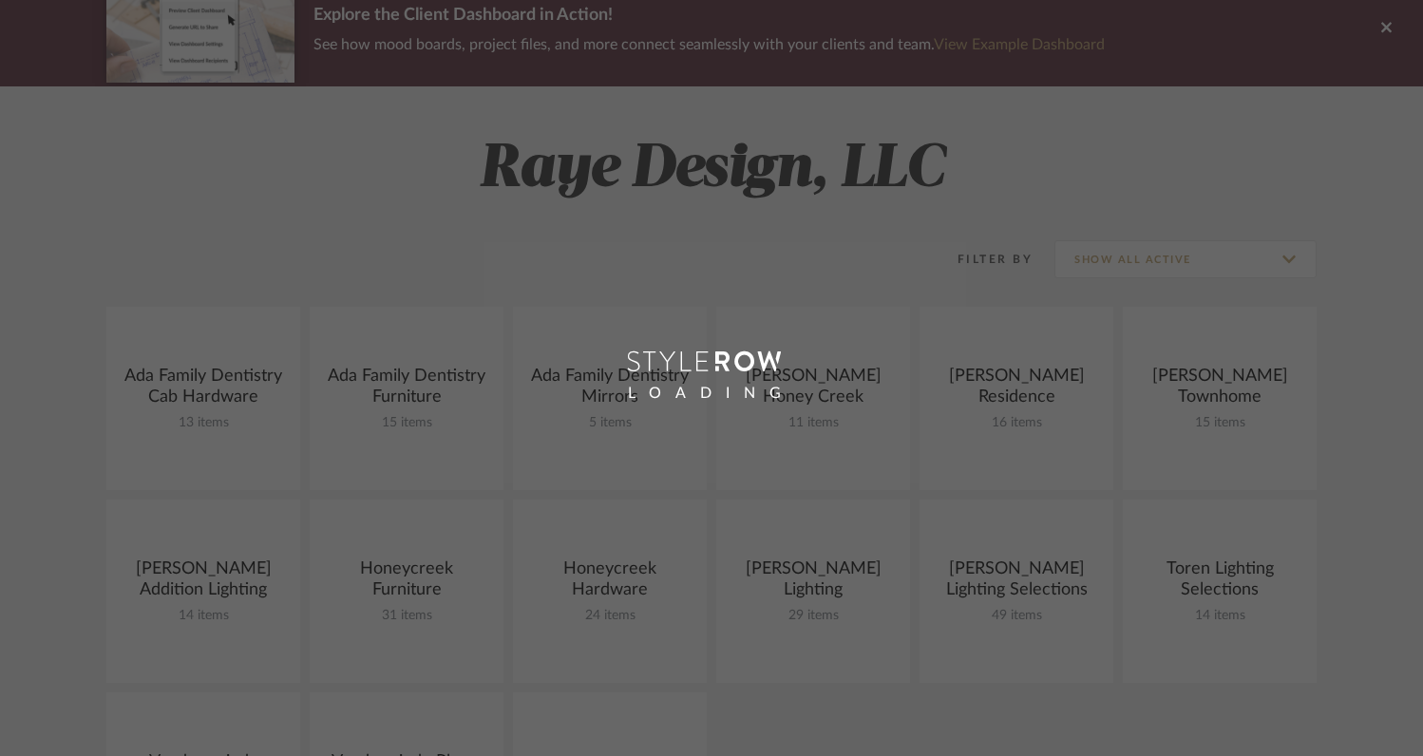
scroll to position [199, 0]
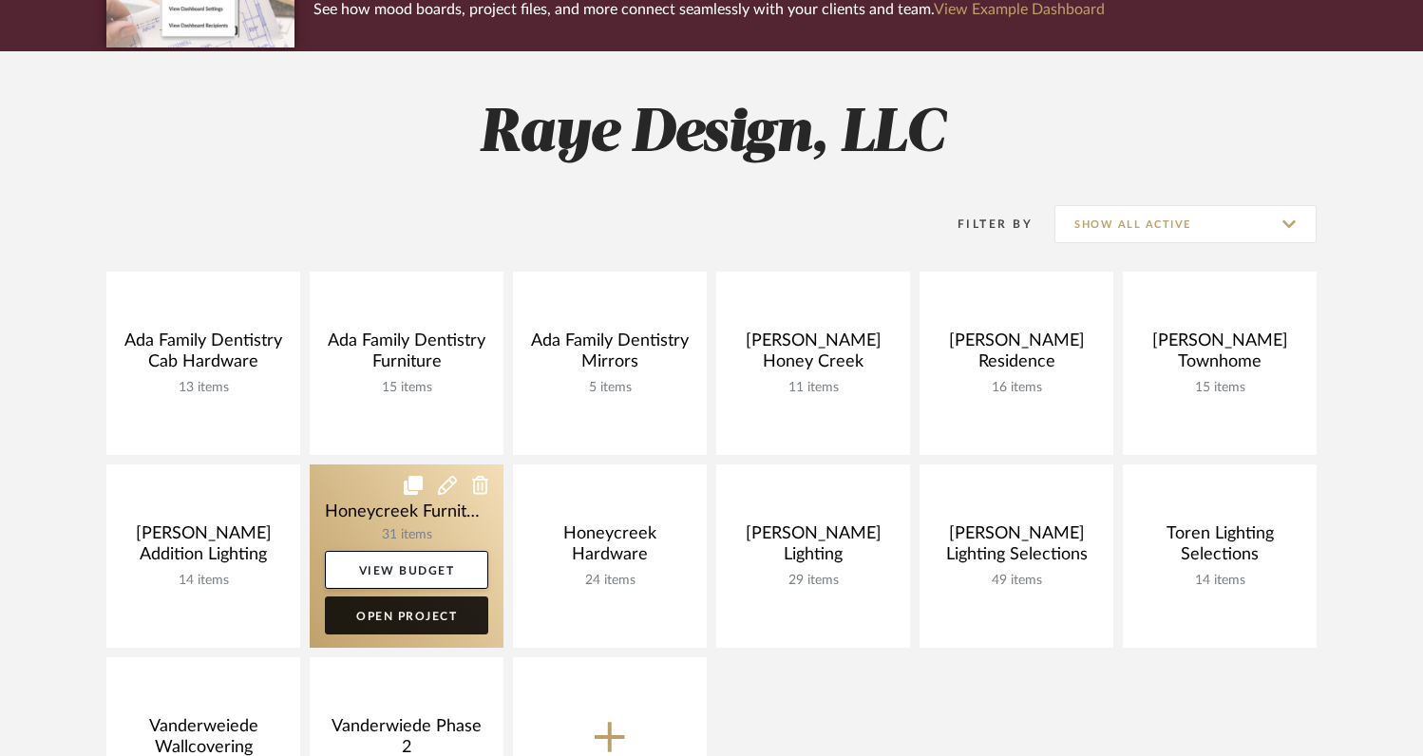
click at [418, 615] on link "Open Project" at bounding box center [406, 615] width 163 height 38
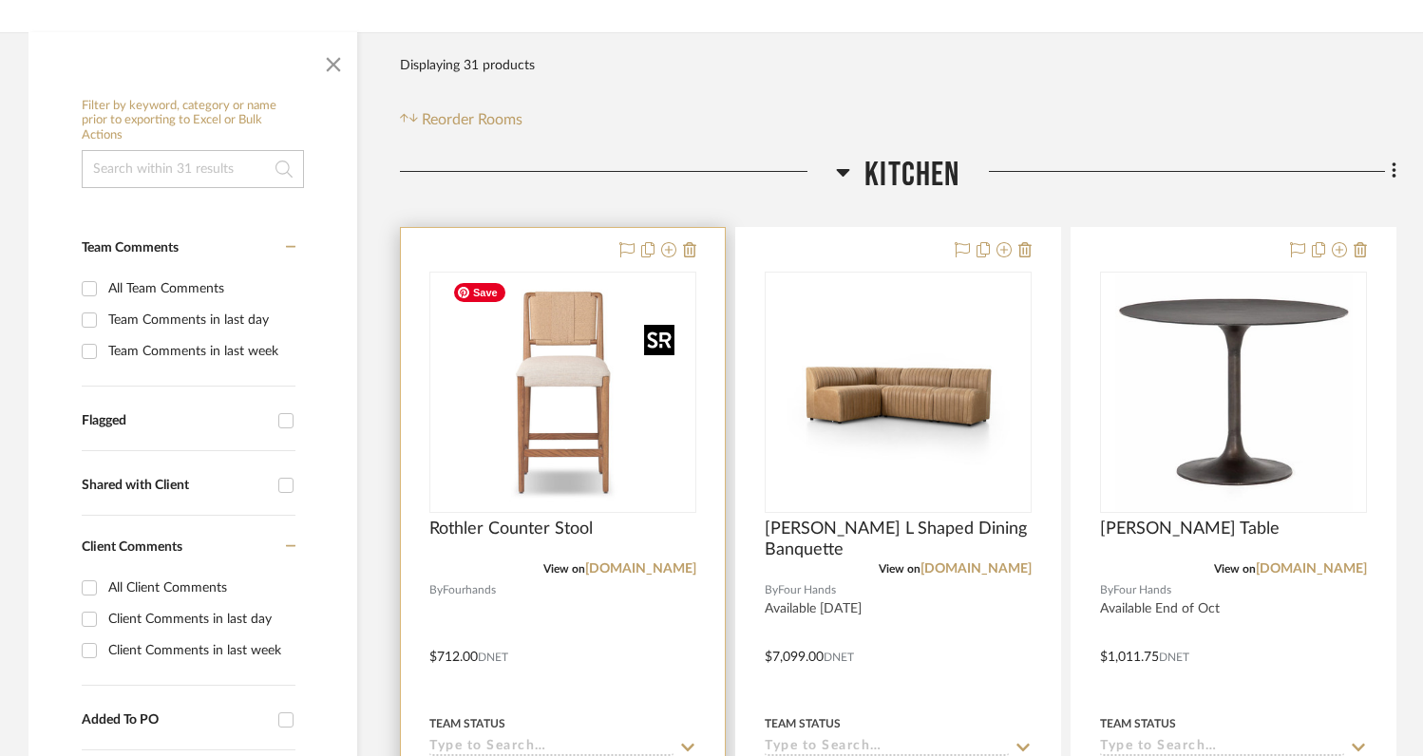
scroll to position [303, 0]
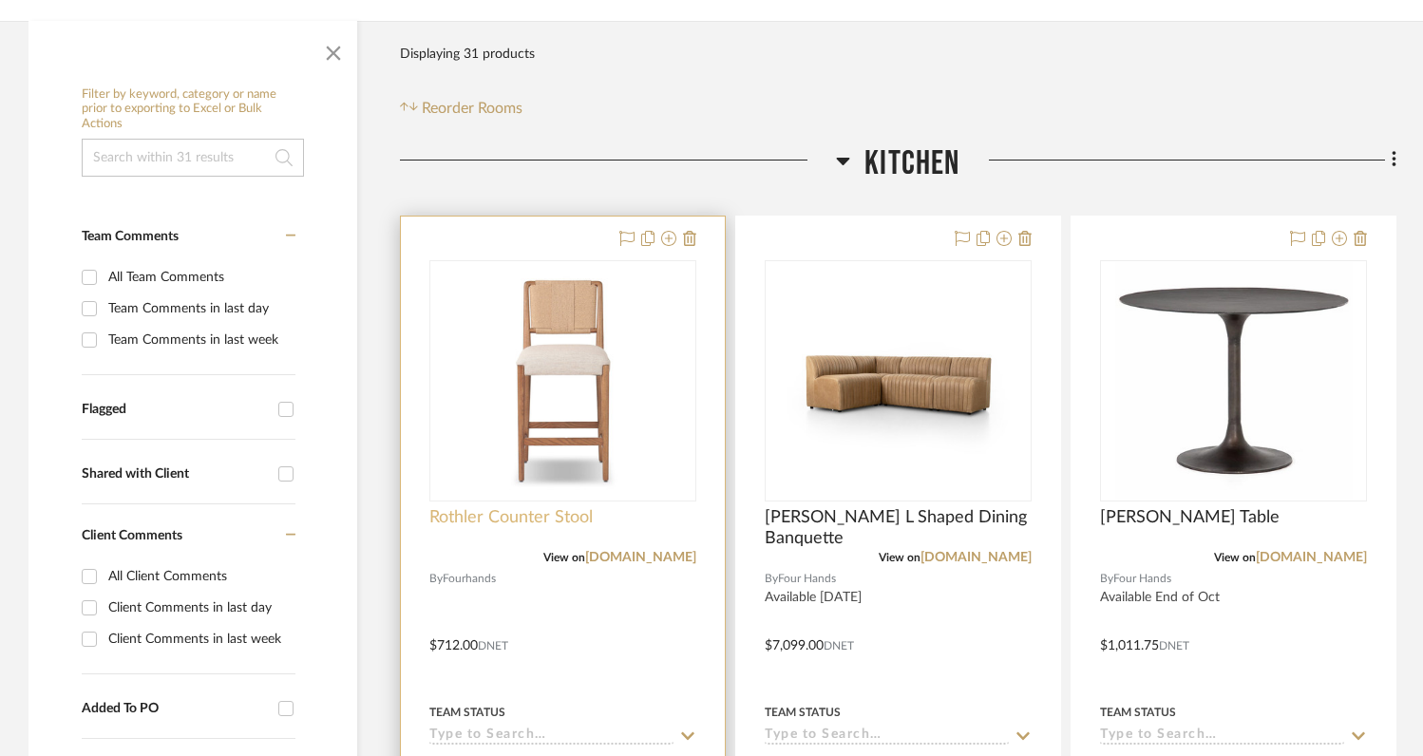
click at [562, 516] on span "Rothler Counter Stool" at bounding box center [510, 517] width 163 height 21
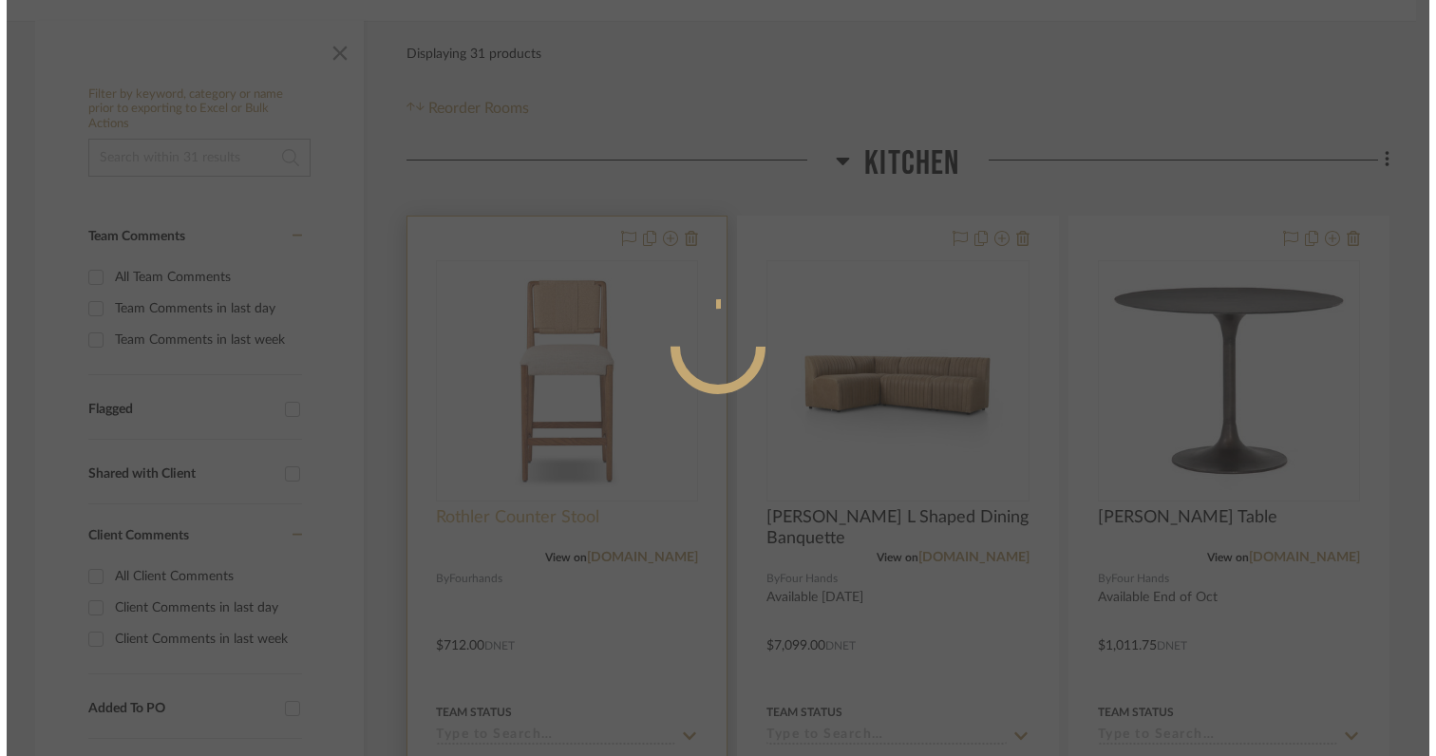
scroll to position [0, 0]
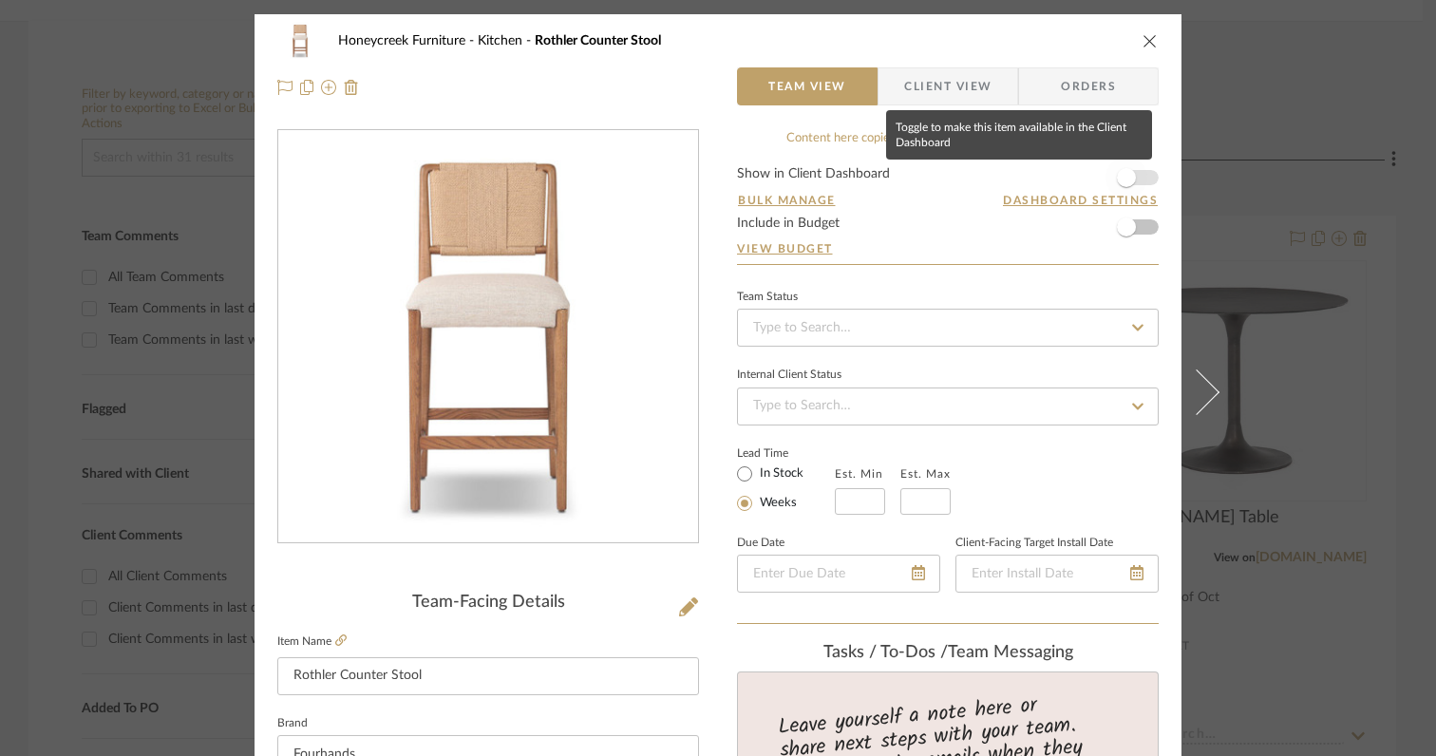
click at [1121, 178] on span "button" at bounding box center [1126, 177] width 19 height 19
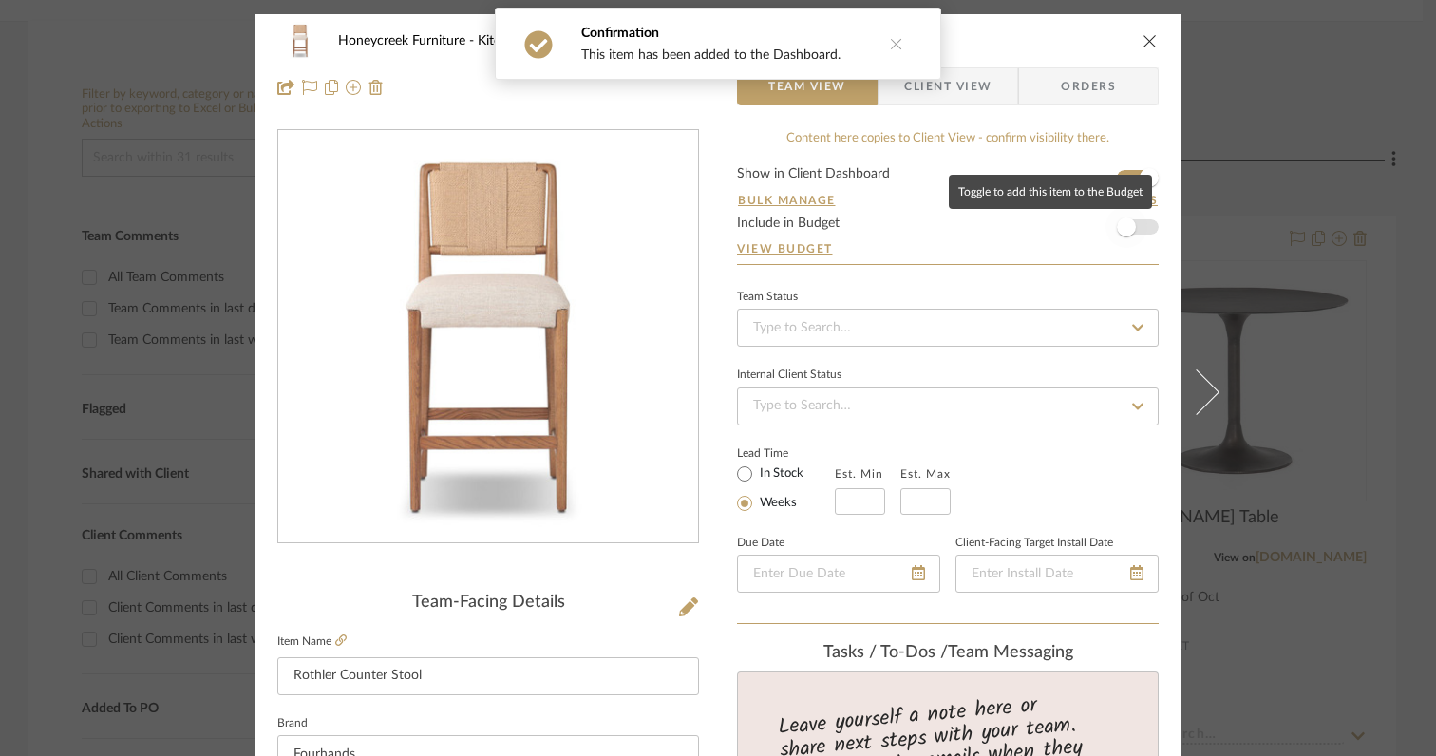
click at [1119, 229] on span "button" at bounding box center [1126, 227] width 19 height 19
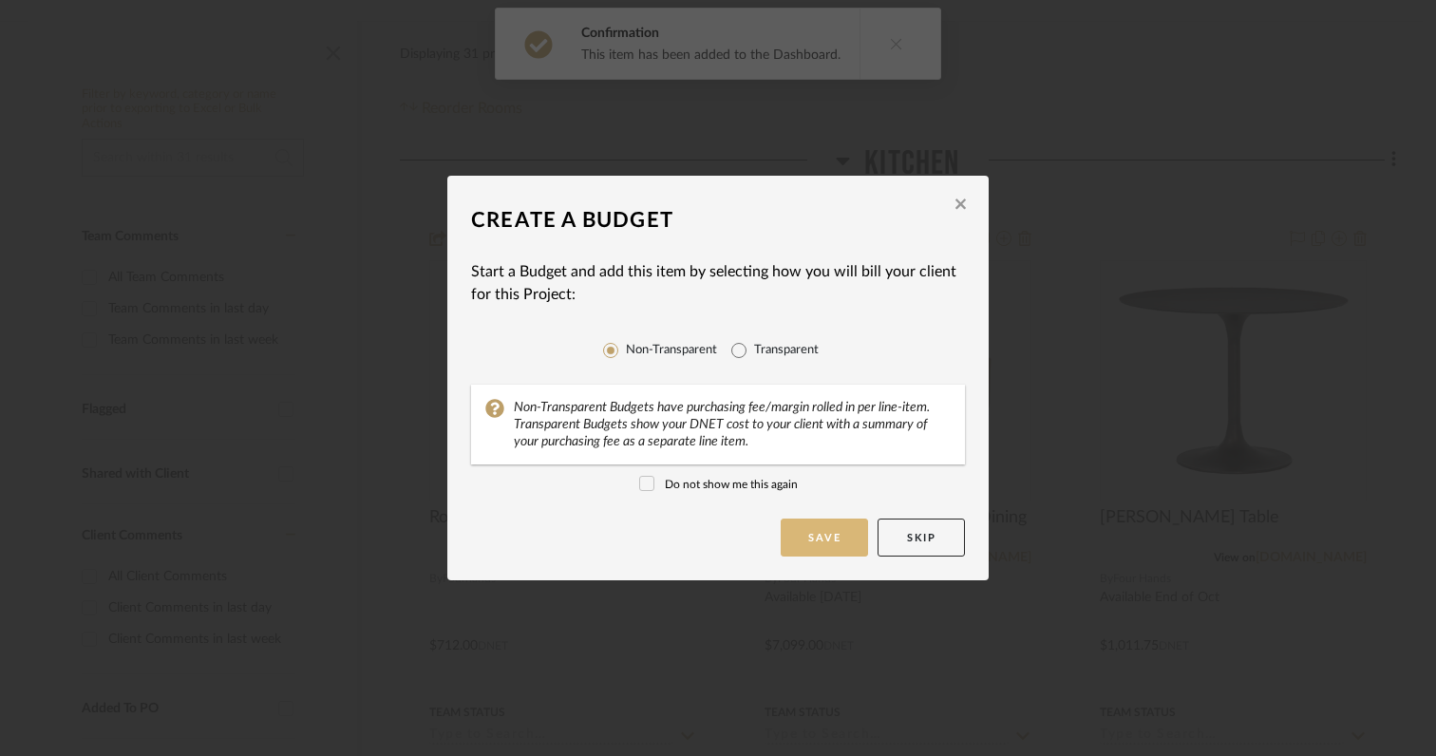
click at [806, 534] on button "Save" at bounding box center [824, 538] width 87 height 38
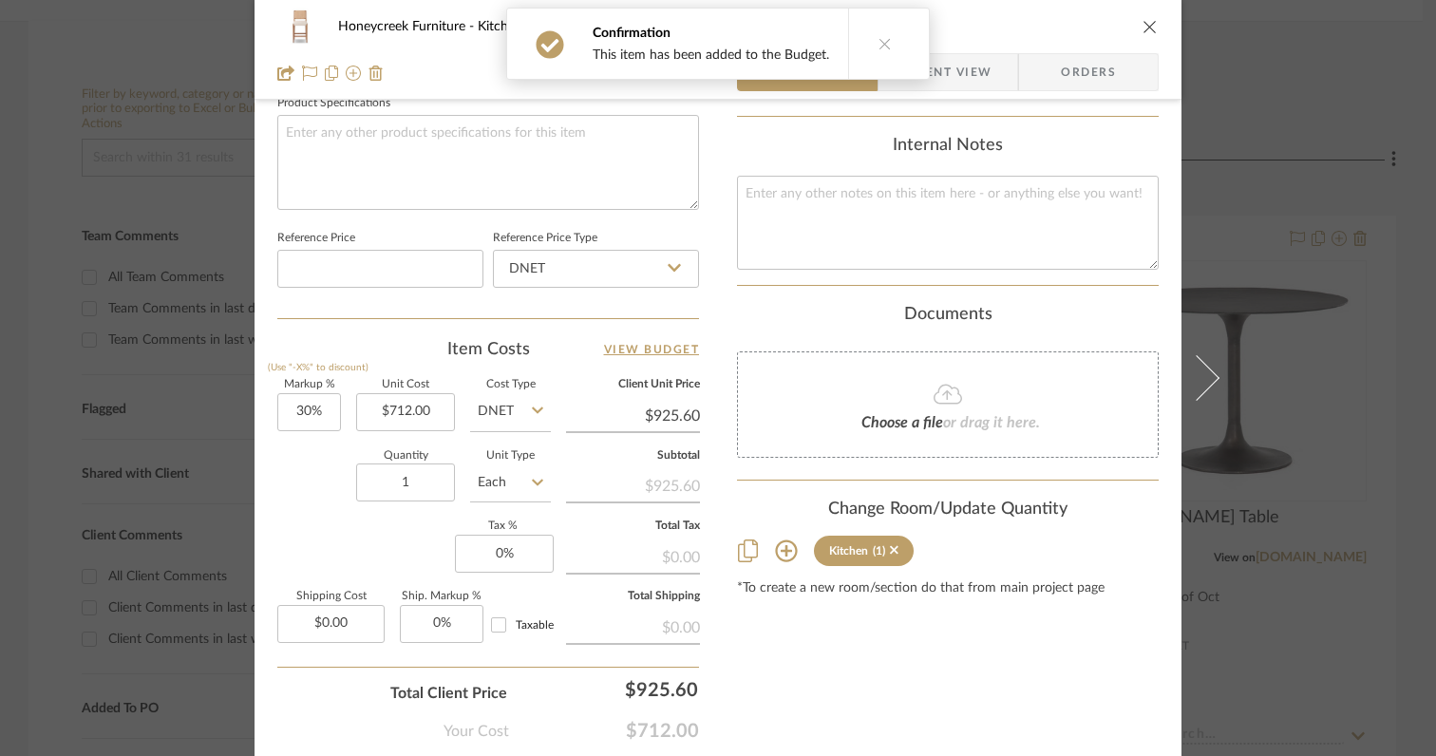
scroll to position [1009, 0]
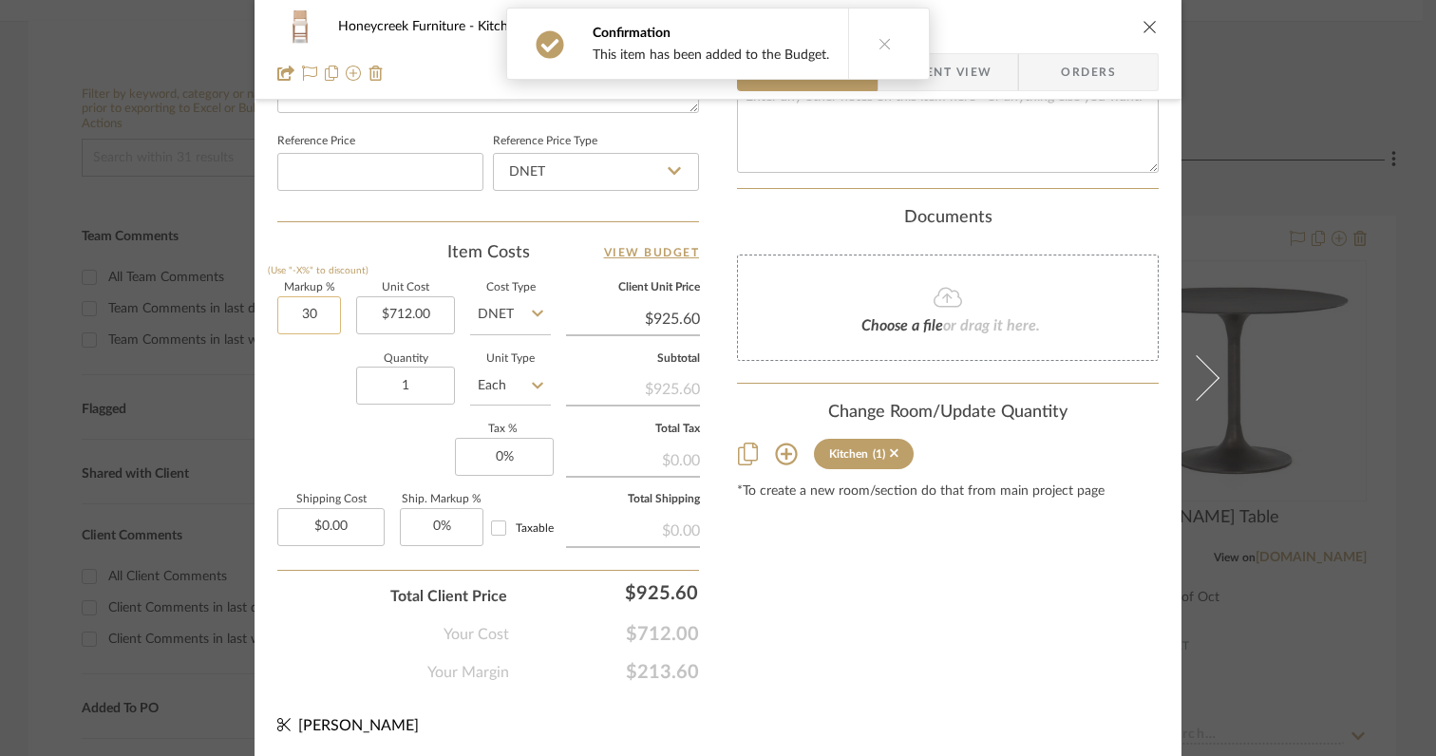
click at [329, 315] on input "30" at bounding box center [309, 315] width 64 height 38
type input "0%"
click at [438, 375] on input "1" at bounding box center [405, 386] width 99 height 38
type input "$712.00"
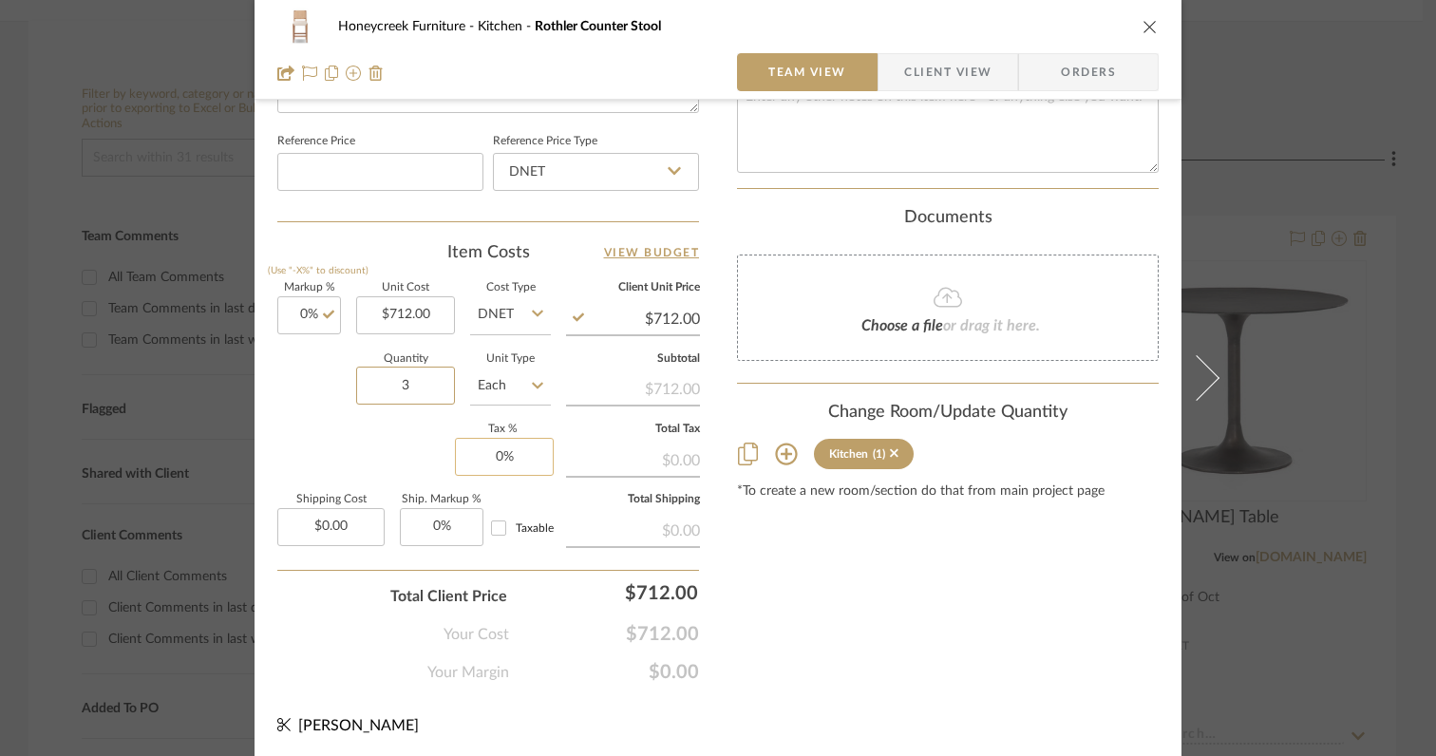
type input "3"
type input "0"
click at [522, 461] on input "0" at bounding box center [504, 457] width 99 height 38
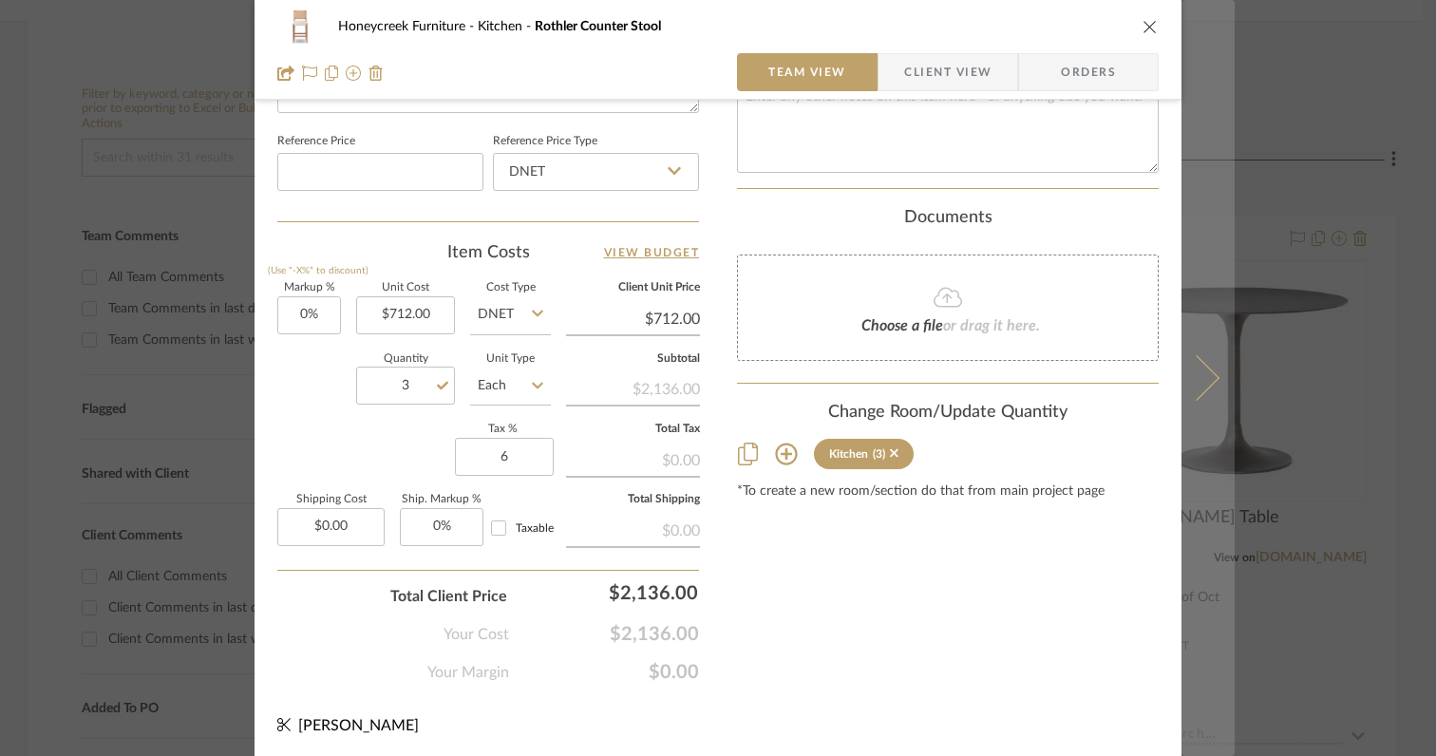
type input "6%"
click at [1206, 384] on icon at bounding box center [1197, 378] width 46 height 46
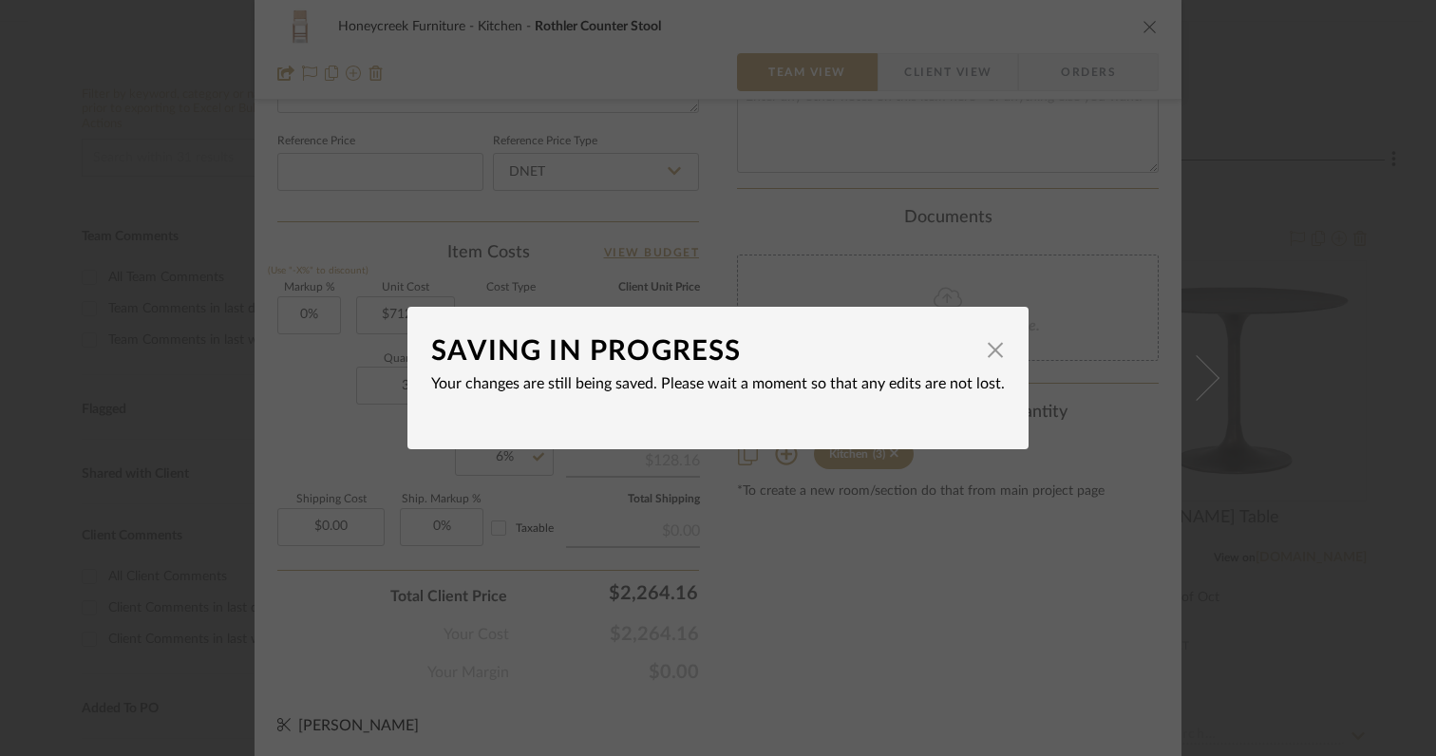
click at [1042, 440] on div "SAVING IN PROGRESS × Your changes are still being saved. Please wait a moment s…" at bounding box center [718, 378] width 1436 height 756
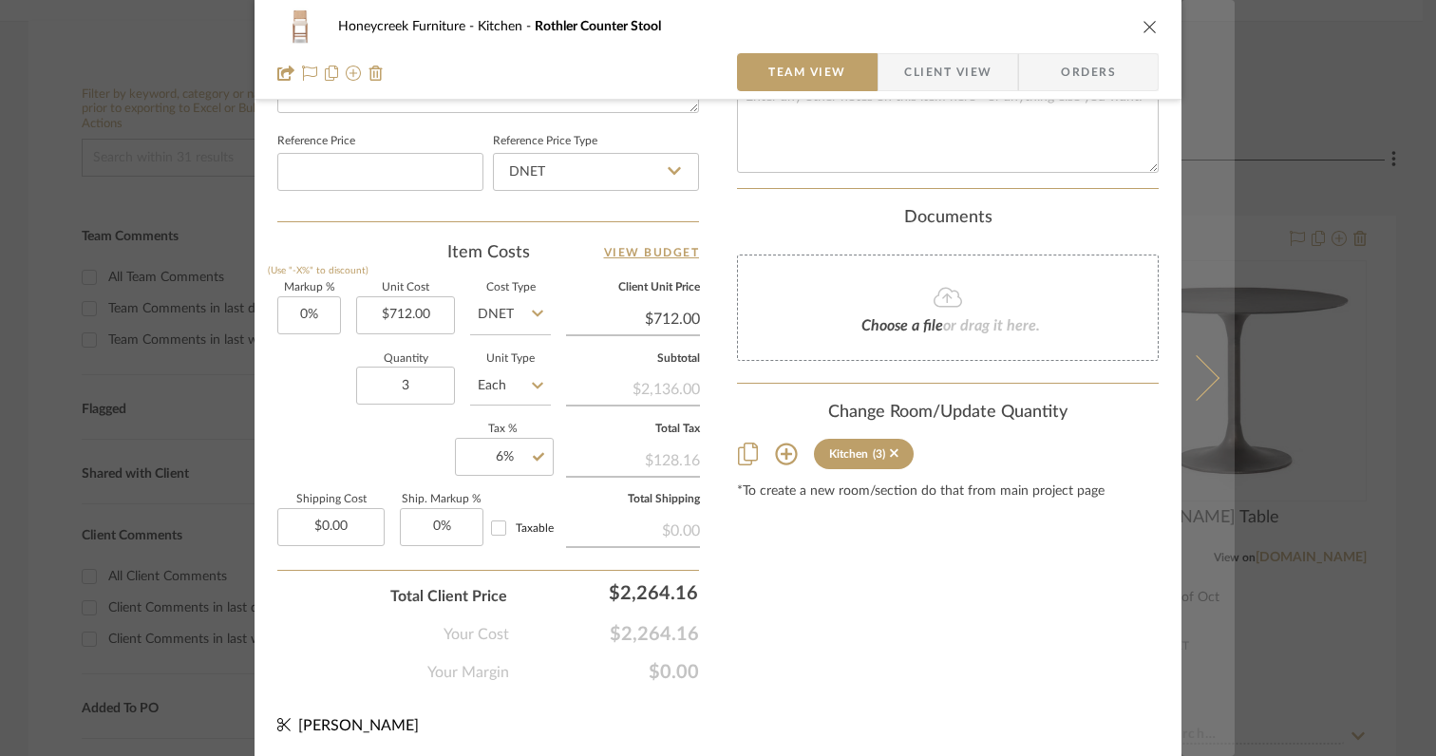
click at [1195, 390] on icon at bounding box center [1197, 378] width 46 height 46
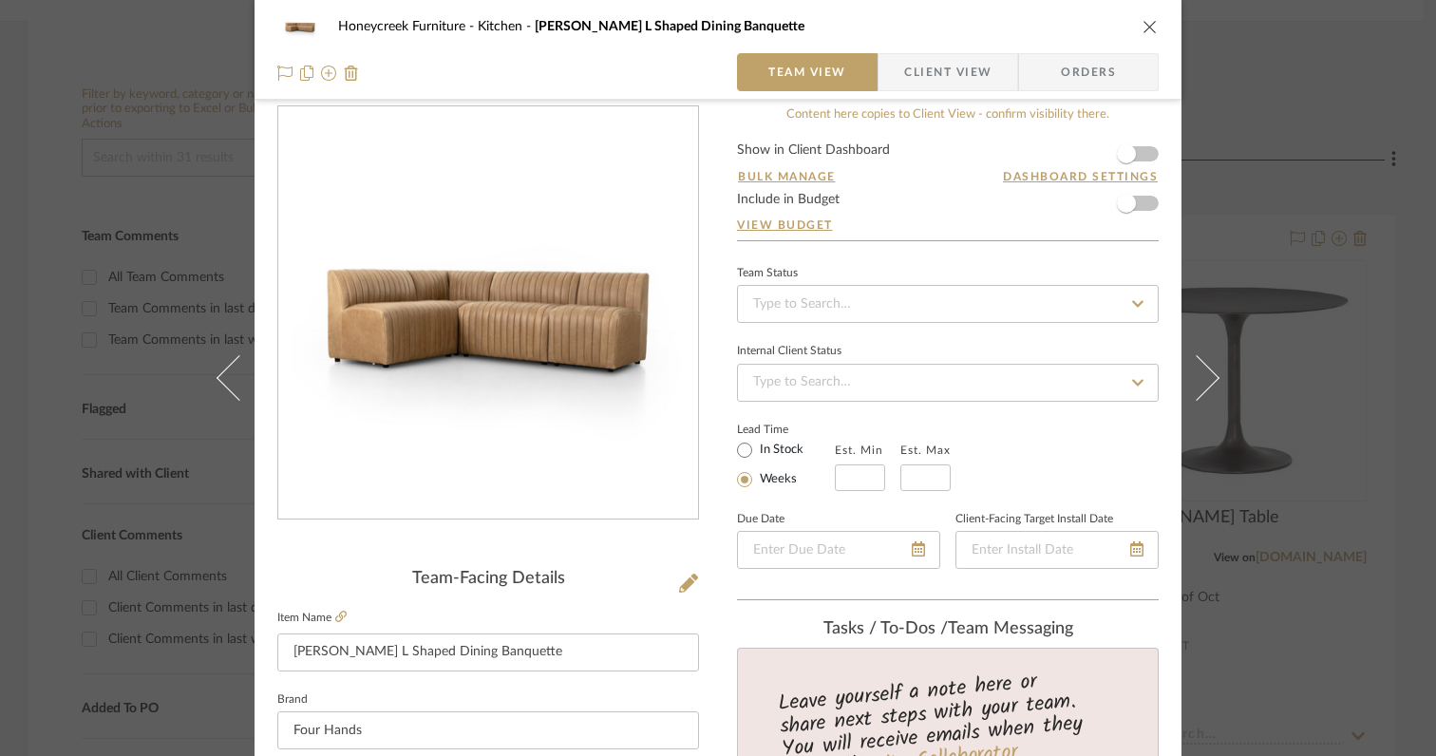
scroll to position [0, 0]
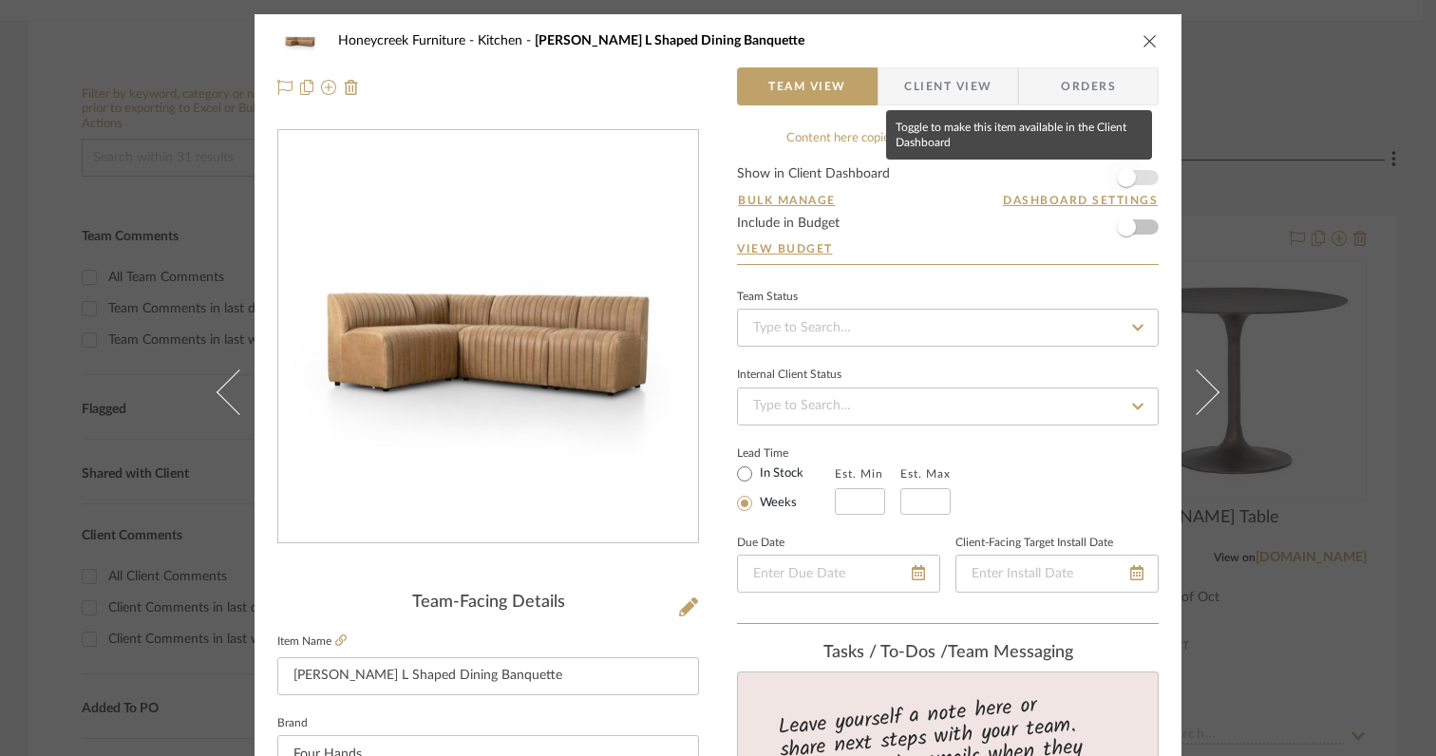
click at [1125, 180] on span "button" at bounding box center [1126, 177] width 19 height 19
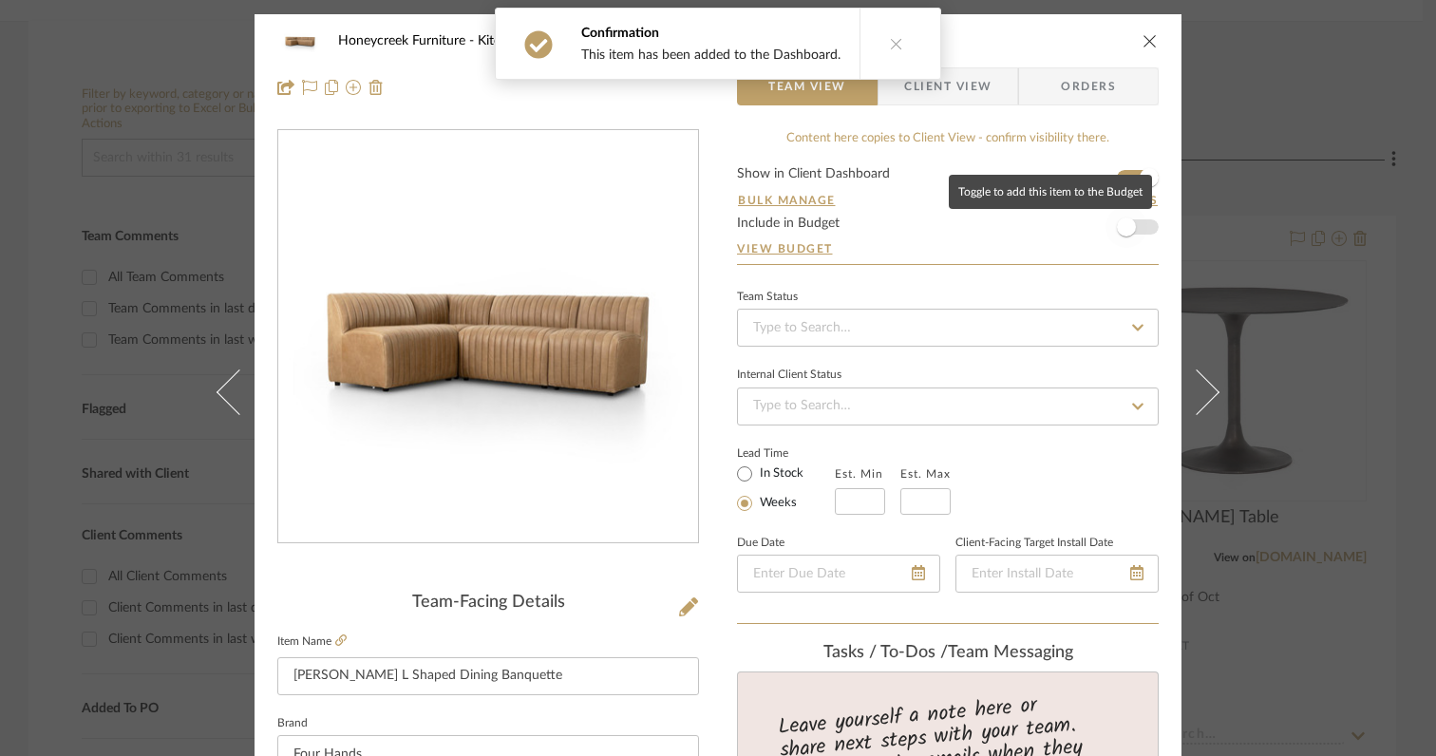
click at [1129, 223] on span "button" at bounding box center [1127, 227] width 42 height 42
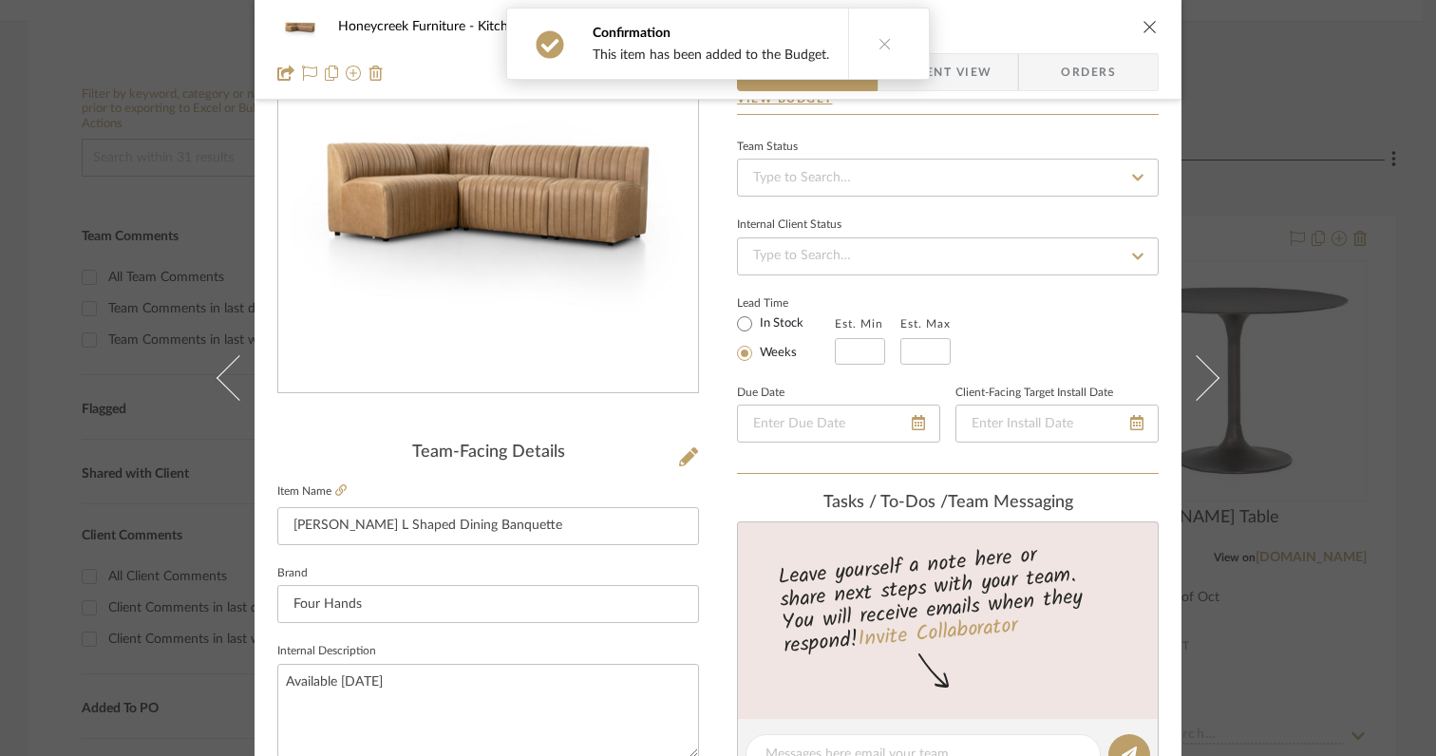
scroll to position [174, 0]
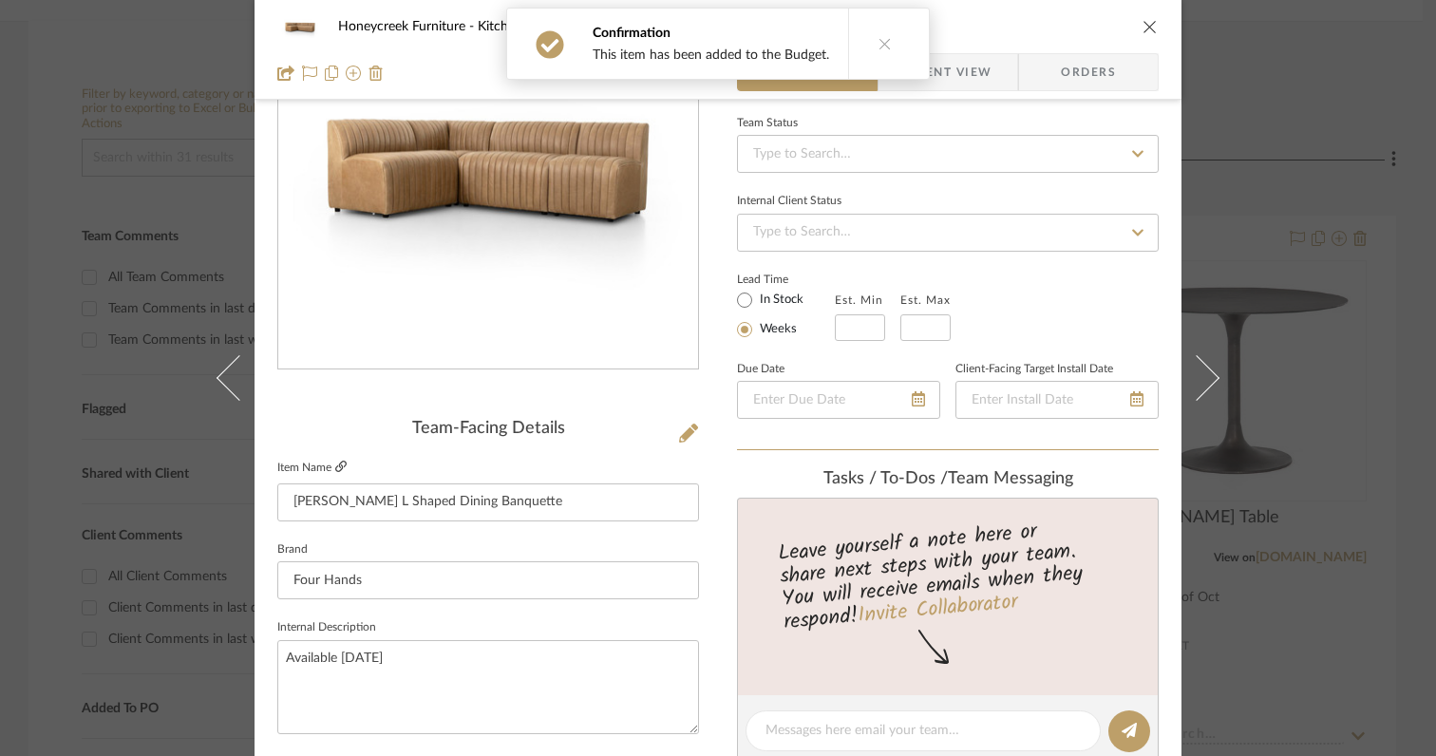
click at [335, 464] on icon at bounding box center [340, 466] width 11 height 11
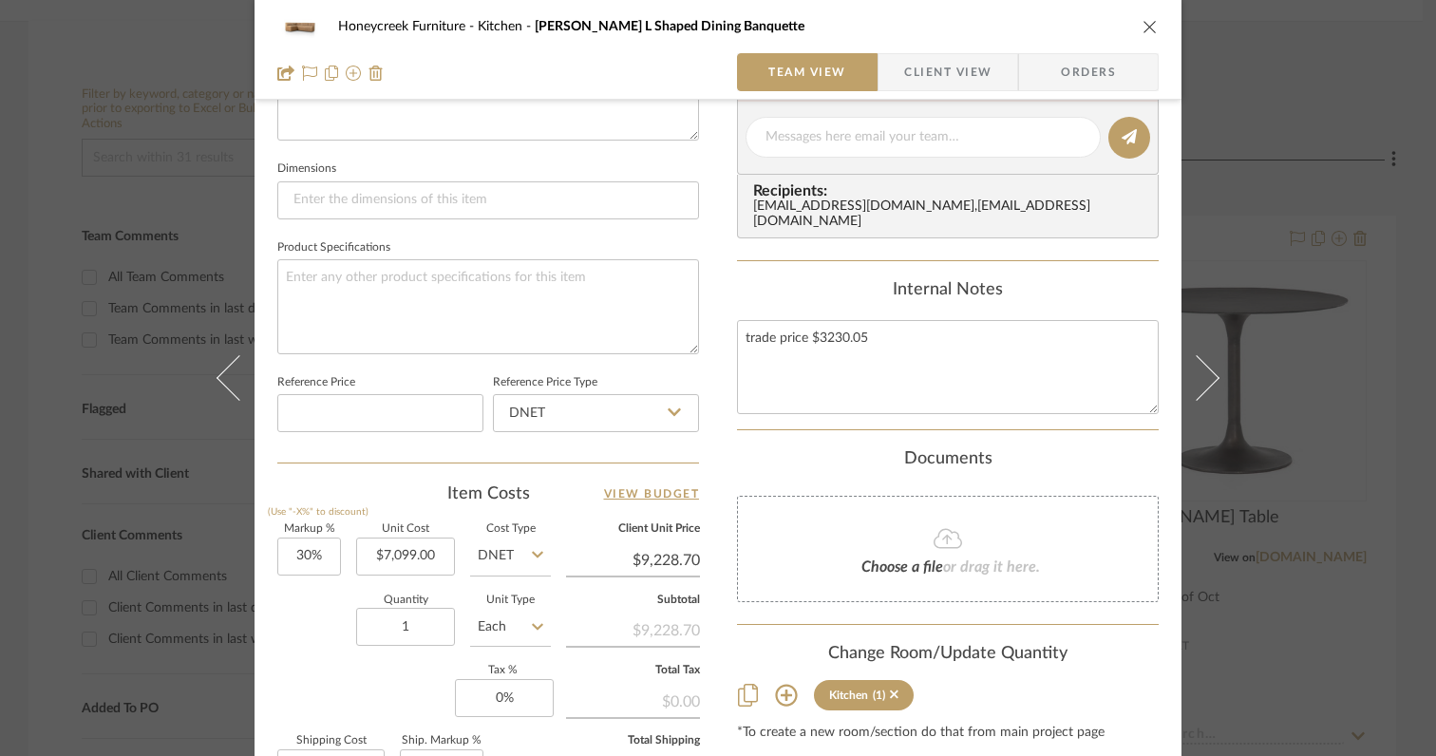
scroll to position [775, 0]
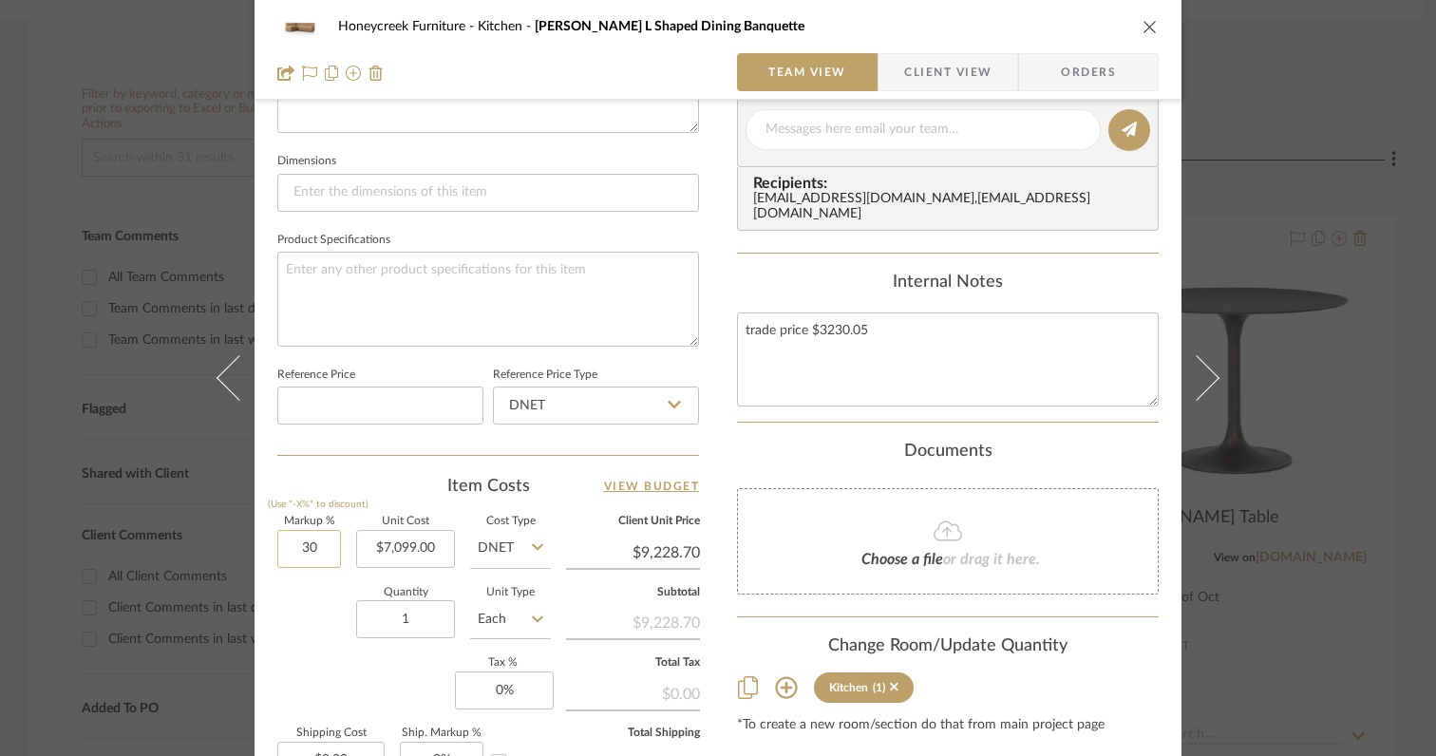
click at [320, 545] on input "30" at bounding box center [309, 549] width 64 height 38
type input "0%"
click at [308, 612] on div "Quantity 1 Unit Type Each" at bounding box center [414, 621] width 274 height 67
type input "$7,099.00"
click at [445, 552] on input "7099.00" at bounding box center [405, 549] width 99 height 38
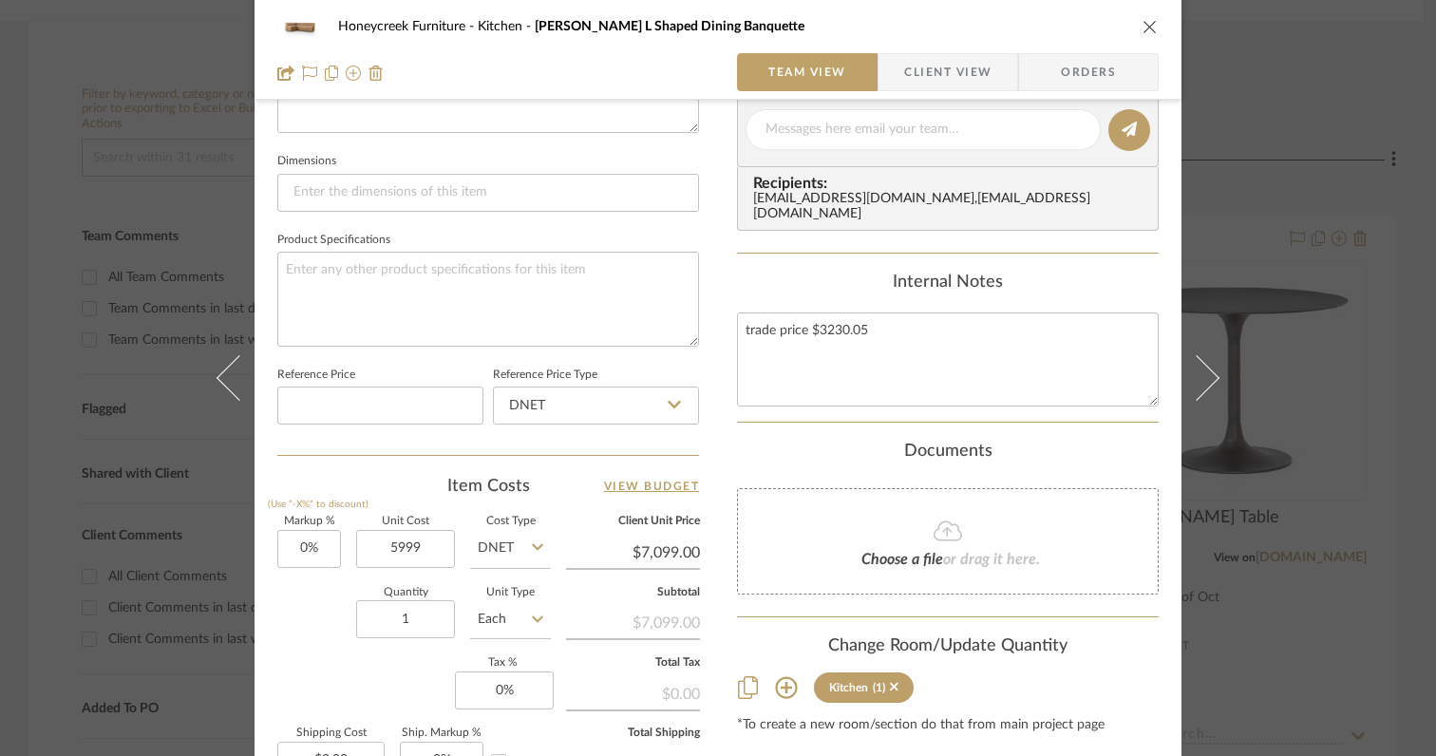
type input "$5,999.00"
click at [279, 653] on div "Markup % (Use "-X%" to discount) 0% Unit Cost $5,999.00 Cost Type DNET Client U…" at bounding box center [488, 655] width 422 height 277
type input "$5,999.00"
click at [427, 624] on input "1" at bounding box center [405, 619] width 99 height 38
click at [405, 671] on div "Markup % (Use "-X%" to discount) 0% Unit Cost $5,999.00 Cost Type DNET Client U…" at bounding box center [488, 655] width 422 height 277
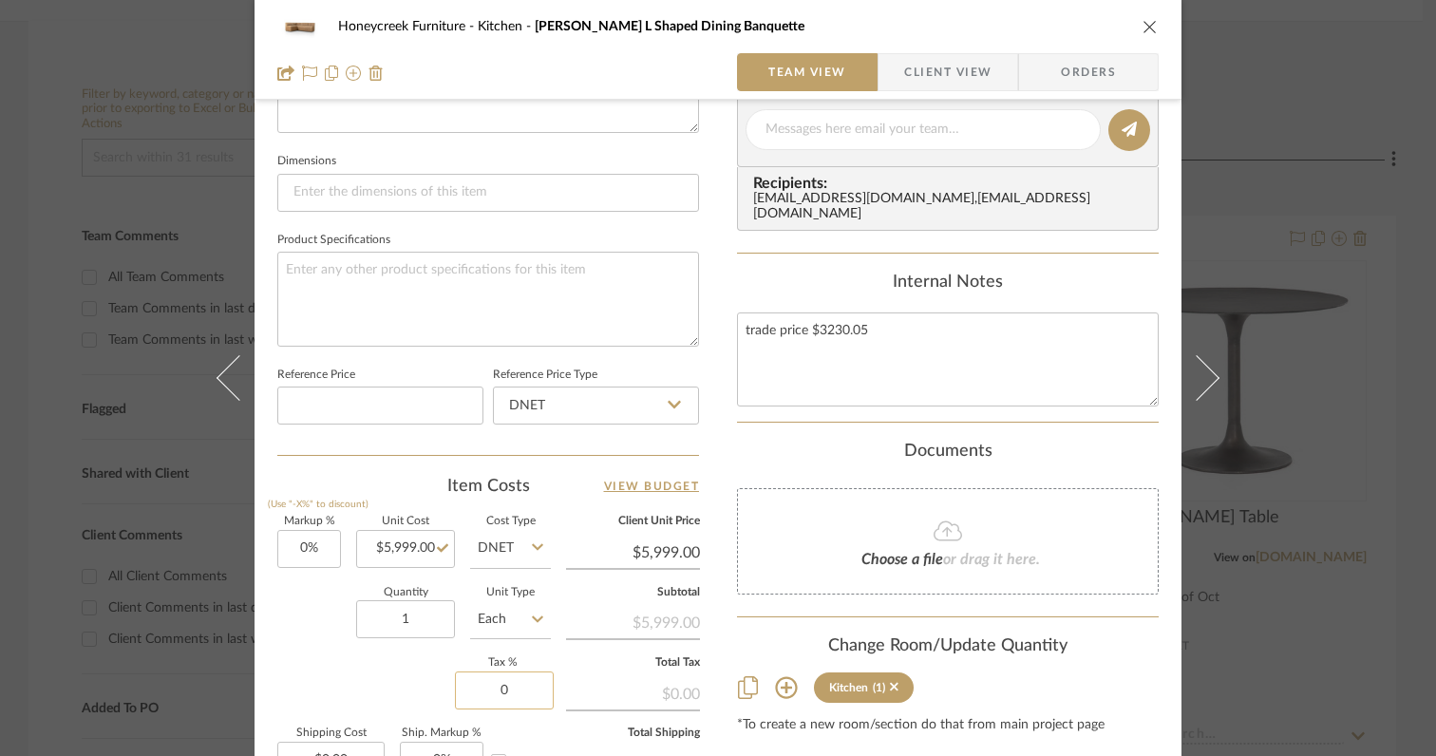
click at [519, 696] on input "0" at bounding box center [504, 690] width 99 height 38
type input "6%"
click at [372, 668] on div "Markup % (Use "-X%" to discount) 0% Unit Cost $5,999.00 Cost Type DNET Client U…" at bounding box center [488, 655] width 422 height 277
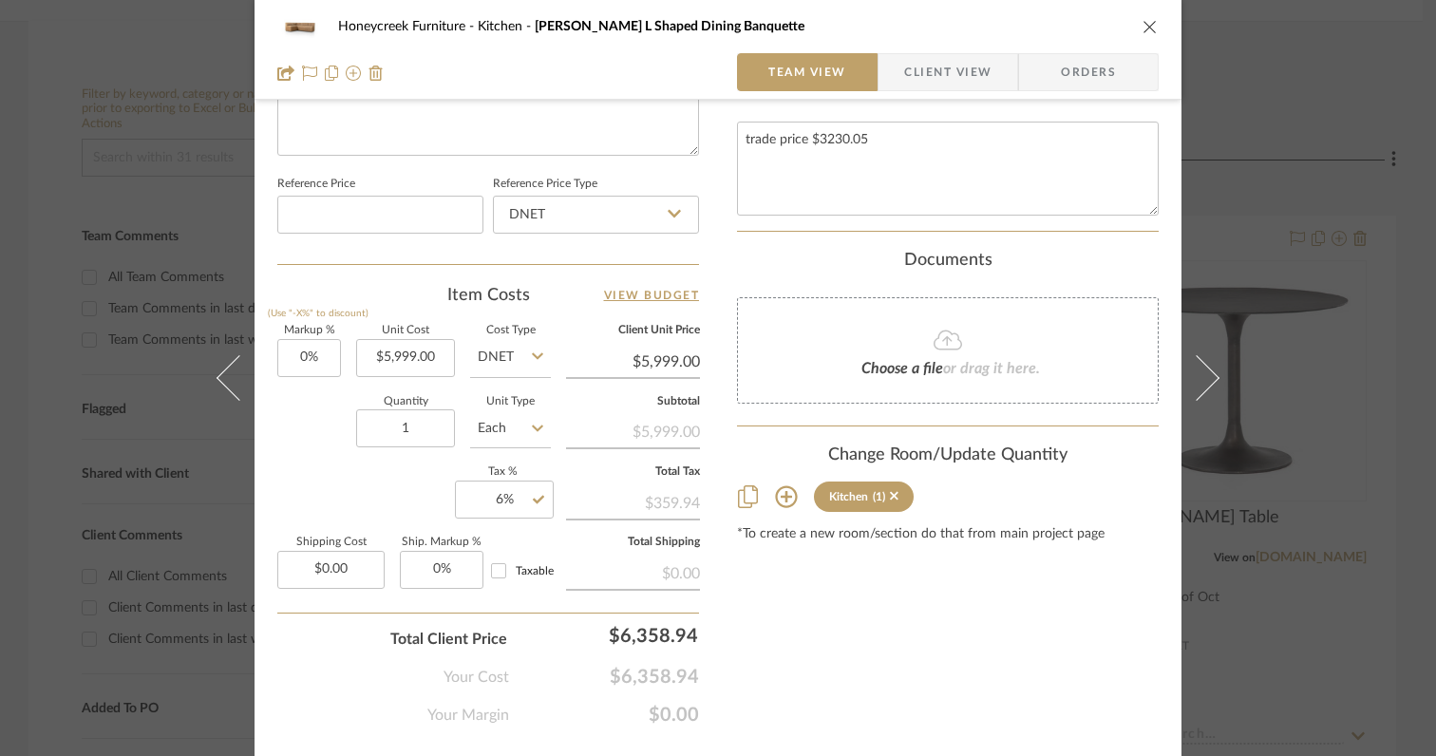
scroll to position [983, 0]
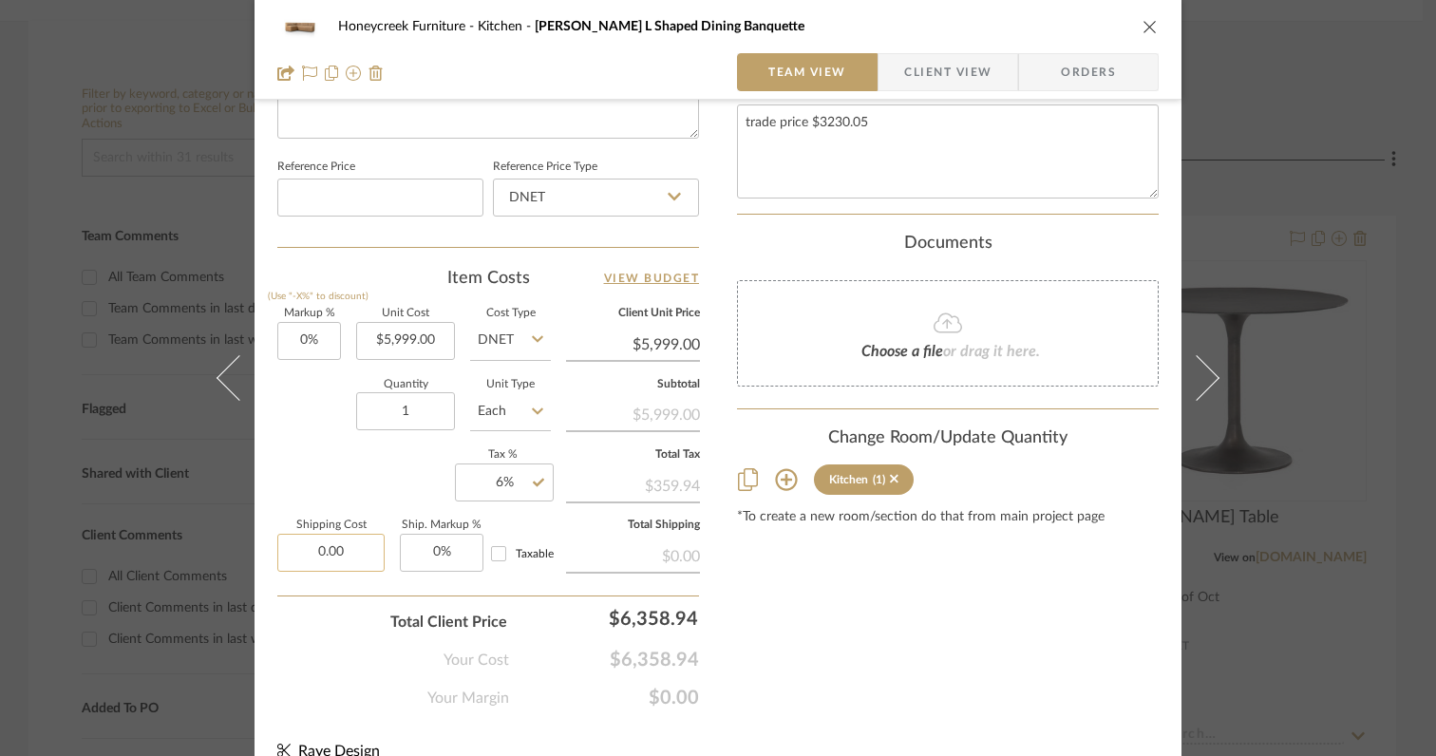
click at [351, 549] on input "0.00" at bounding box center [330, 553] width 107 height 38
type input "$450.00"
click at [309, 615] on div "Total Client Price $6,358.94" at bounding box center [488, 615] width 422 height 38
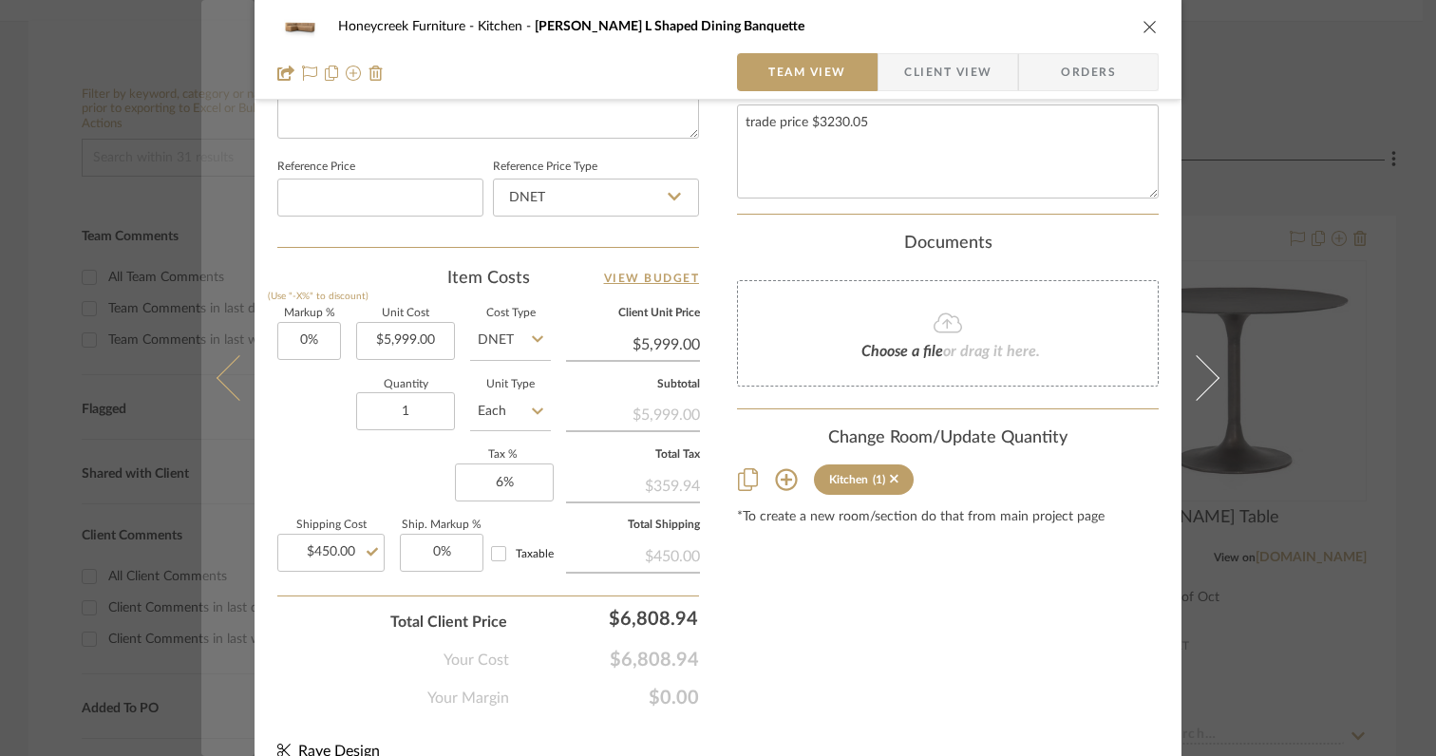
click at [226, 392] on icon at bounding box center [240, 378] width 46 height 46
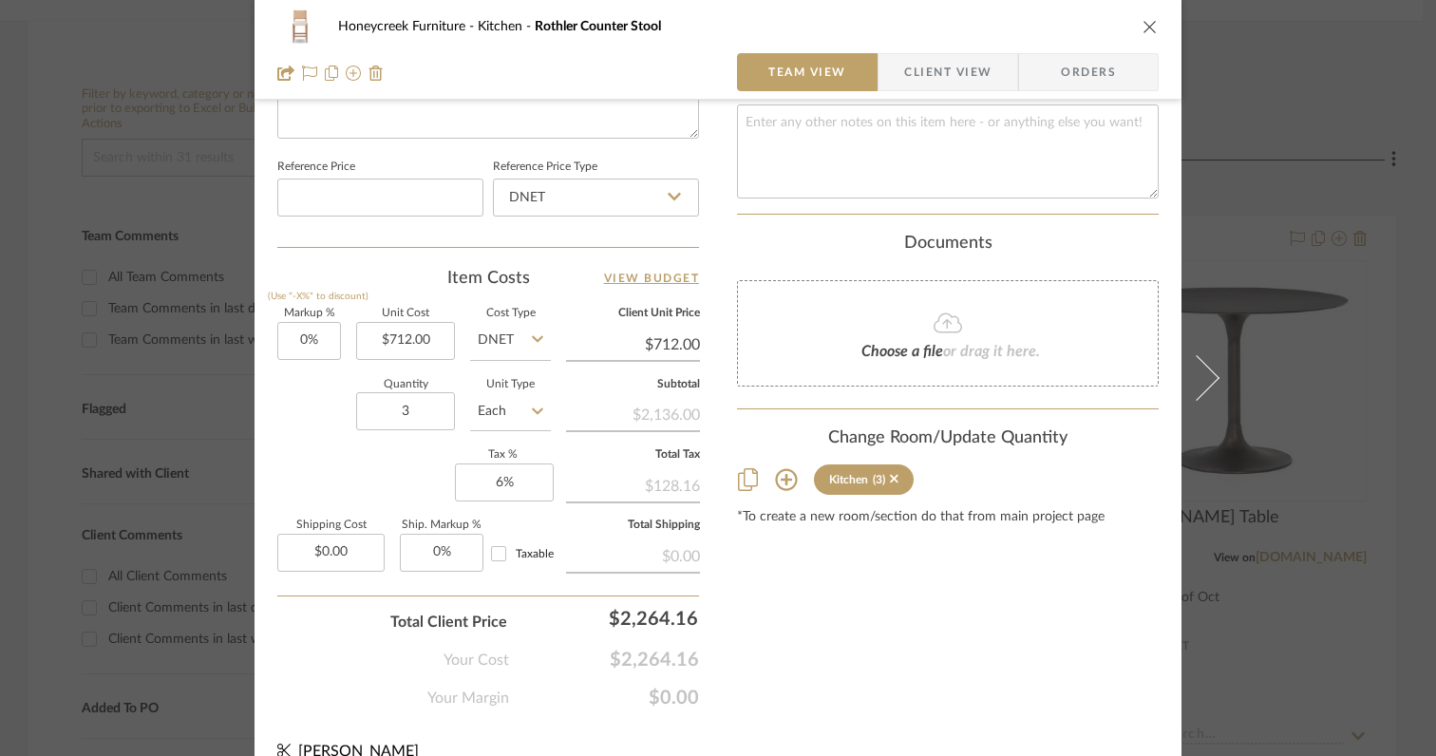
scroll to position [1009, 0]
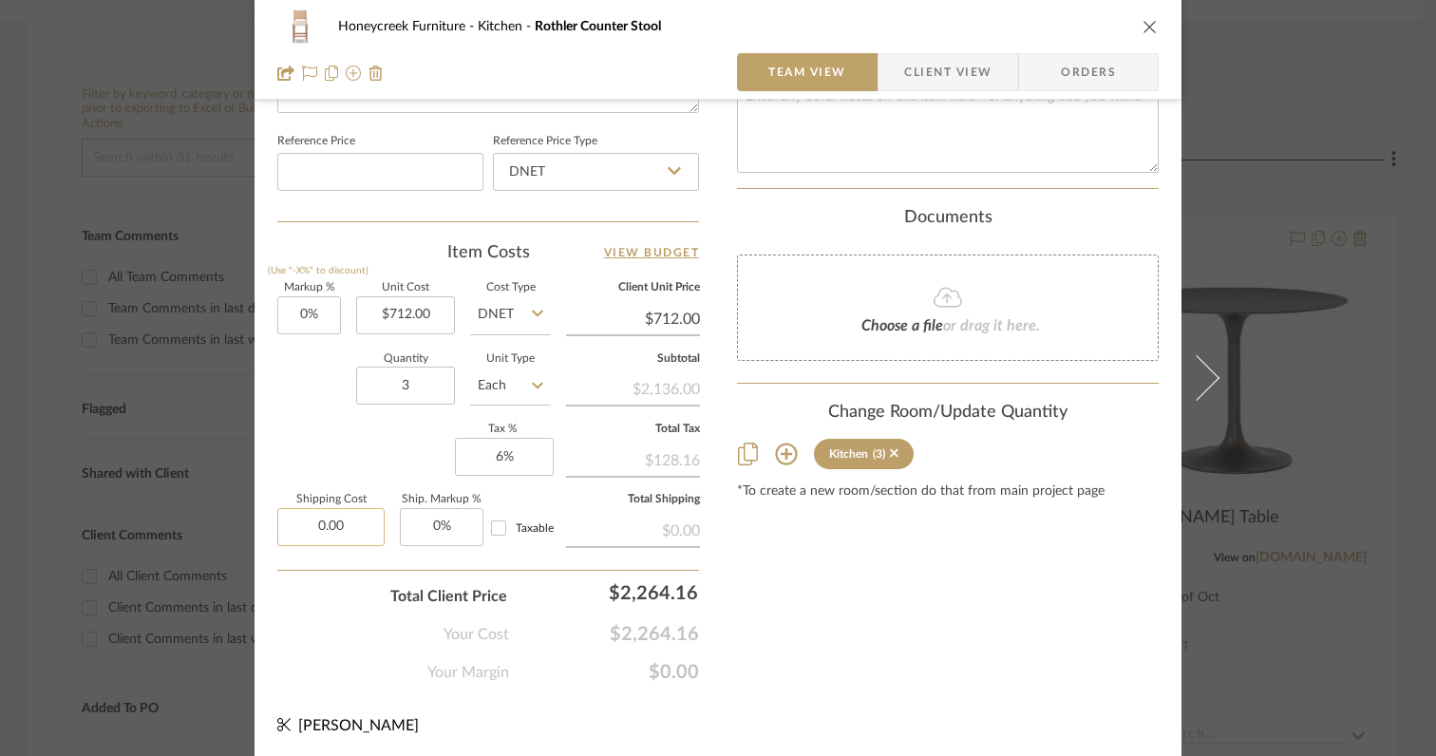
click at [350, 524] on input "0.00" at bounding box center [330, 527] width 107 height 38
type input "$220.00"
click at [317, 631] on div "Your Cost $2,264.16" at bounding box center [488, 627] width 422 height 38
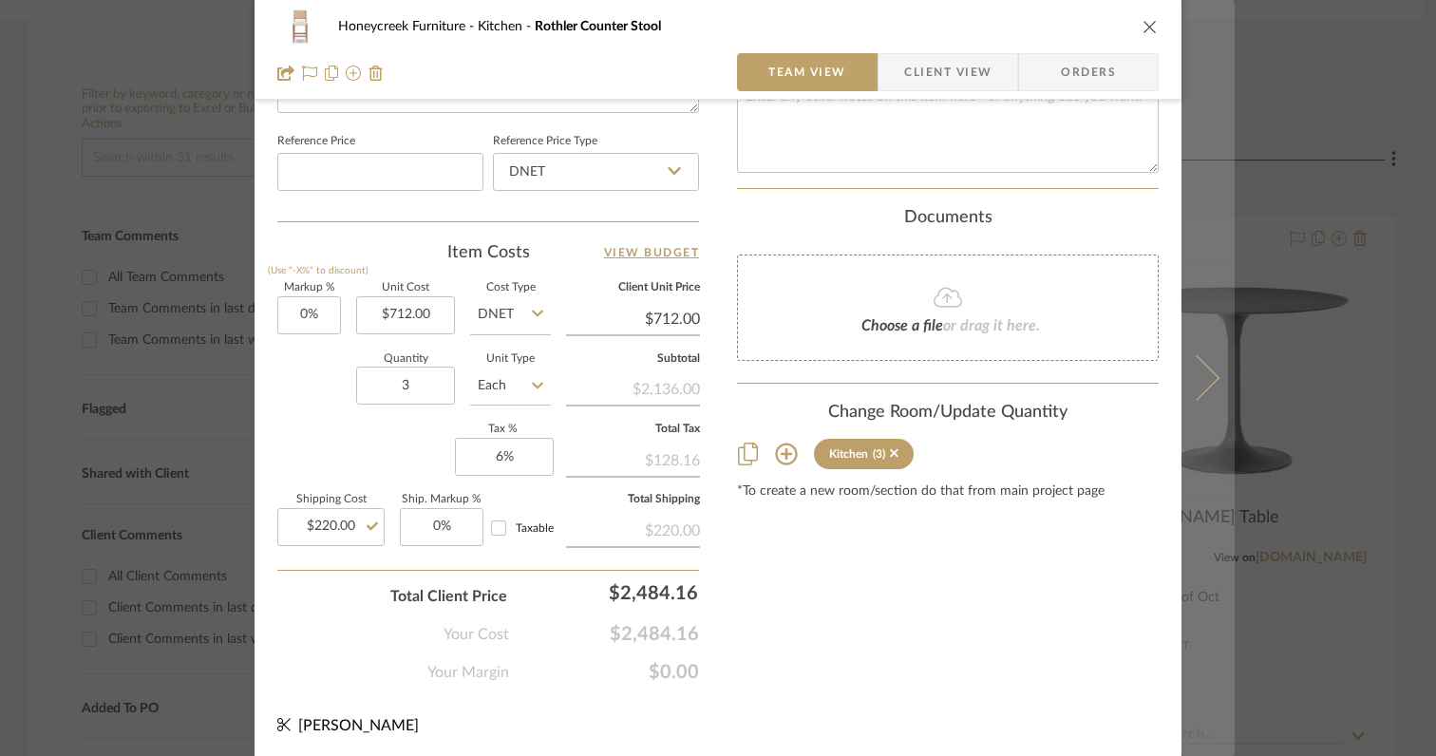
click at [1200, 387] on icon at bounding box center [1197, 378] width 46 height 46
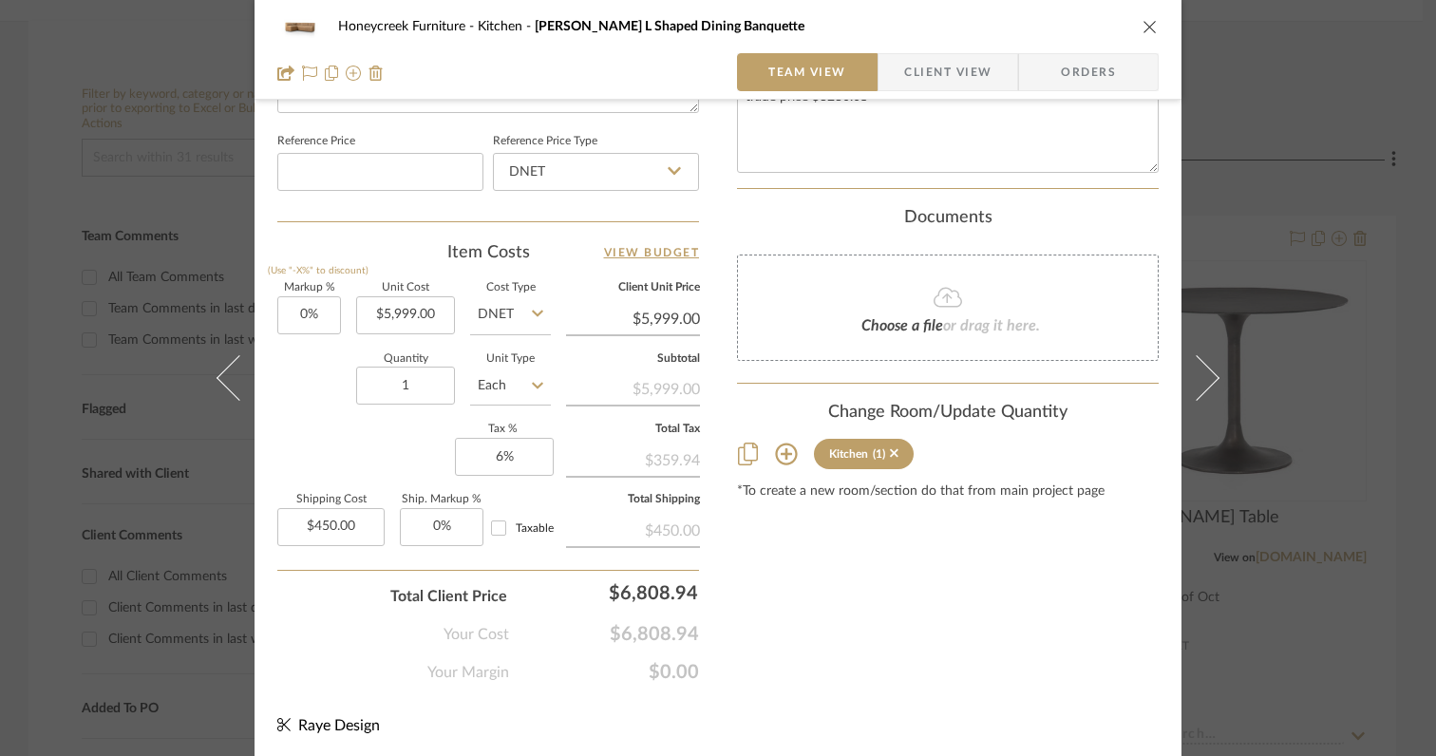
click at [1200, 387] on icon at bounding box center [1197, 378] width 46 height 46
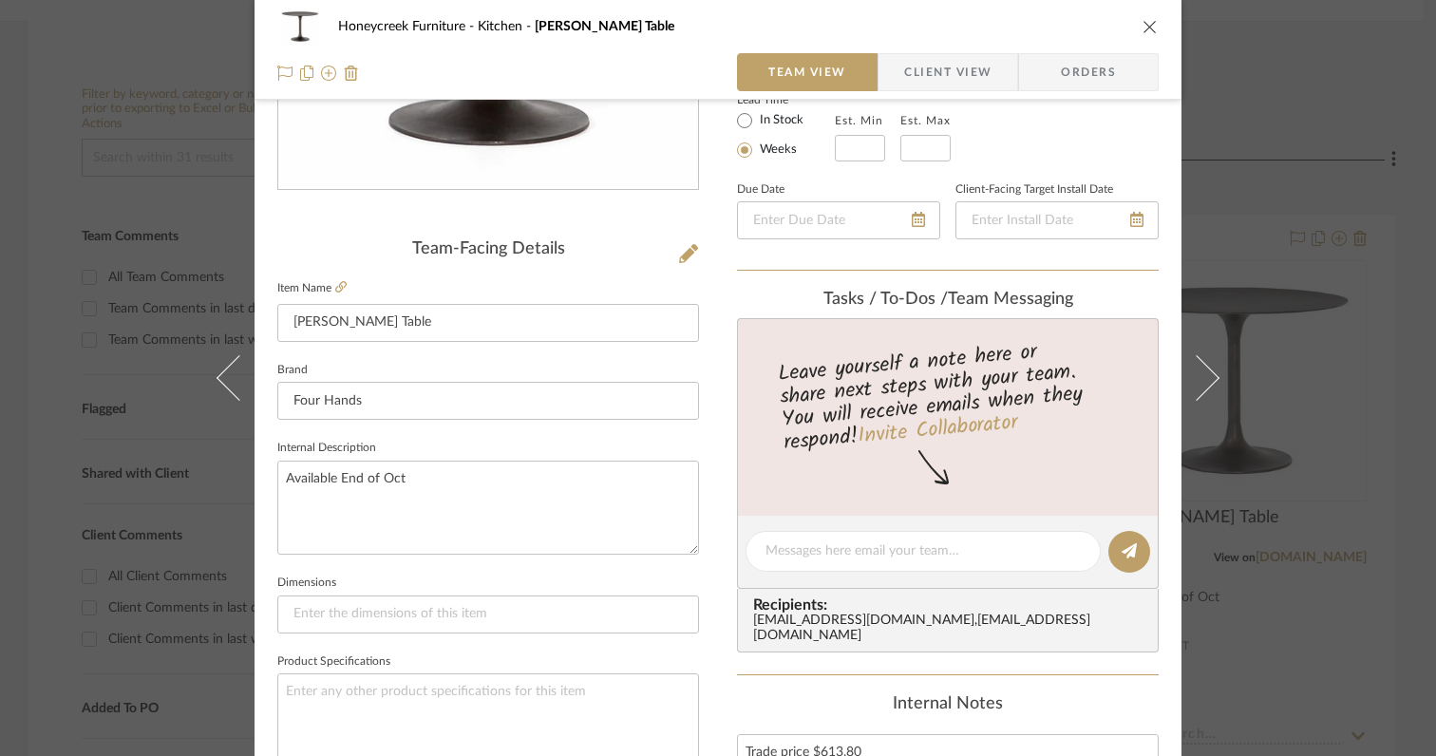
scroll to position [0, 0]
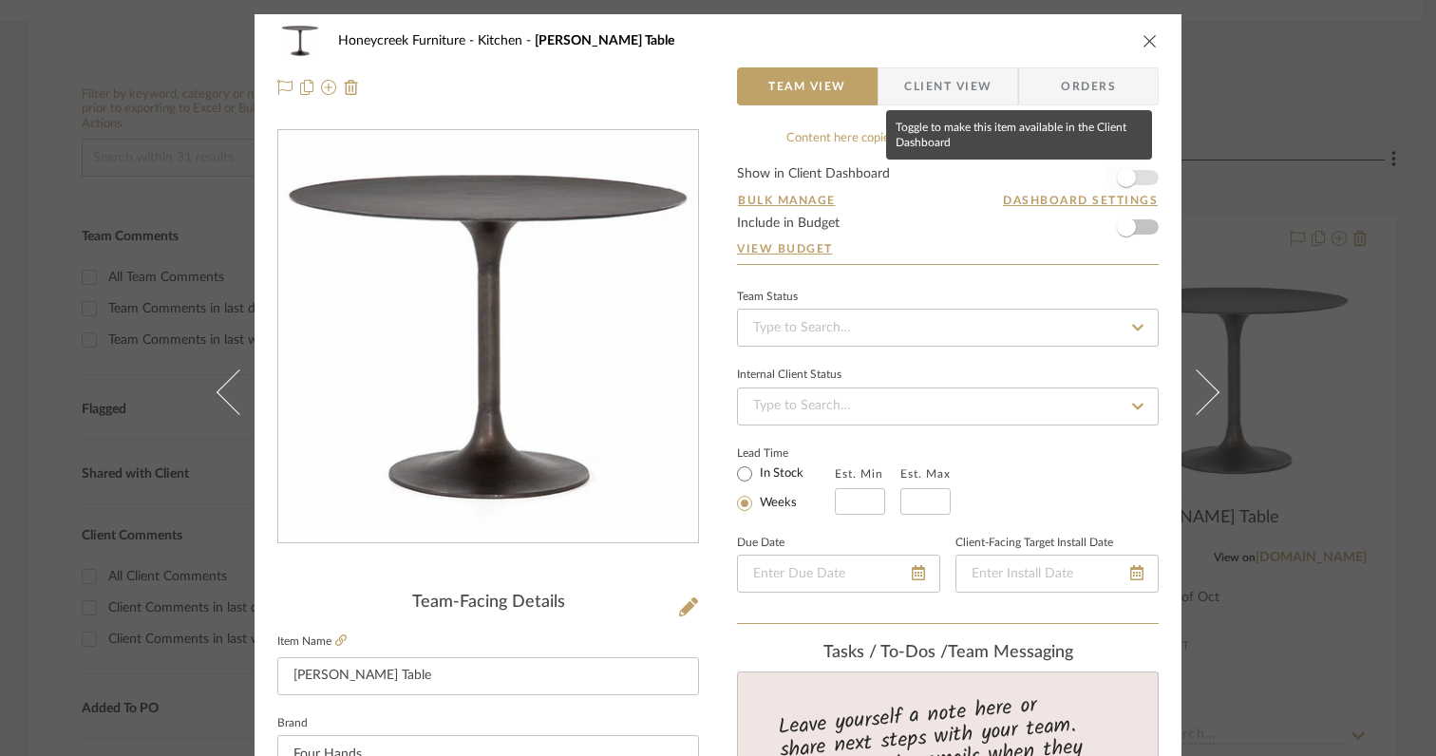
click at [1124, 179] on span "button" at bounding box center [1126, 177] width 19 height 19
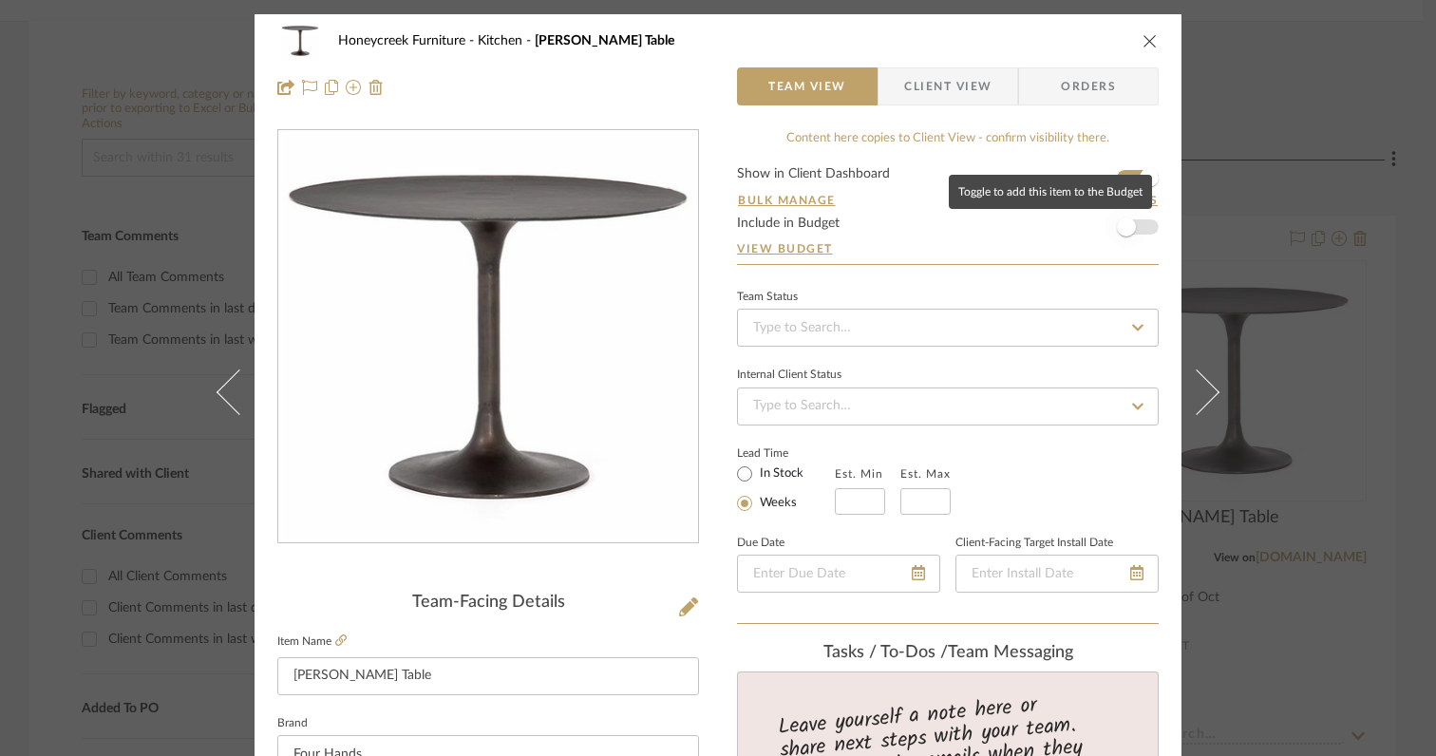
click at [1124, 228] on span "button" at bounding box center [1126, 227] width 19 height 19
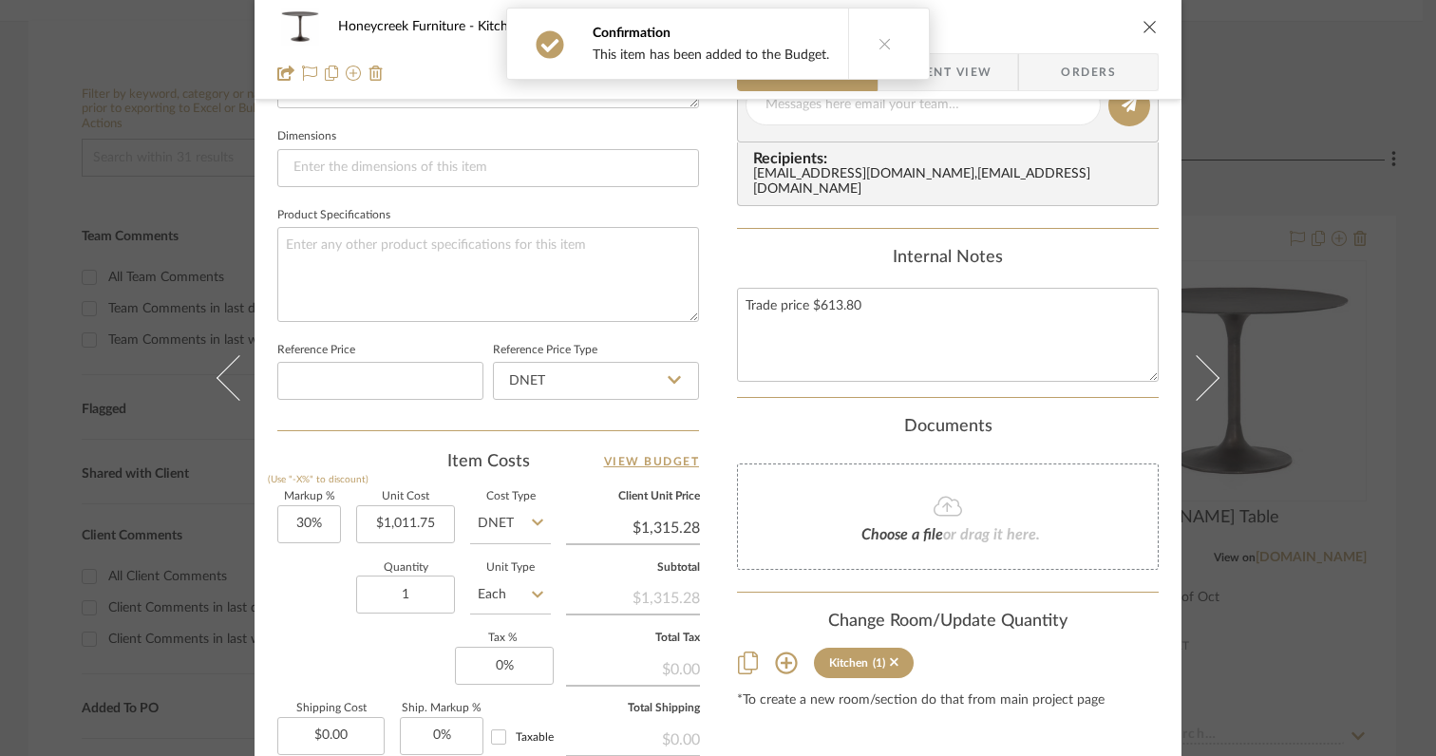
scroll to position [809, 0]
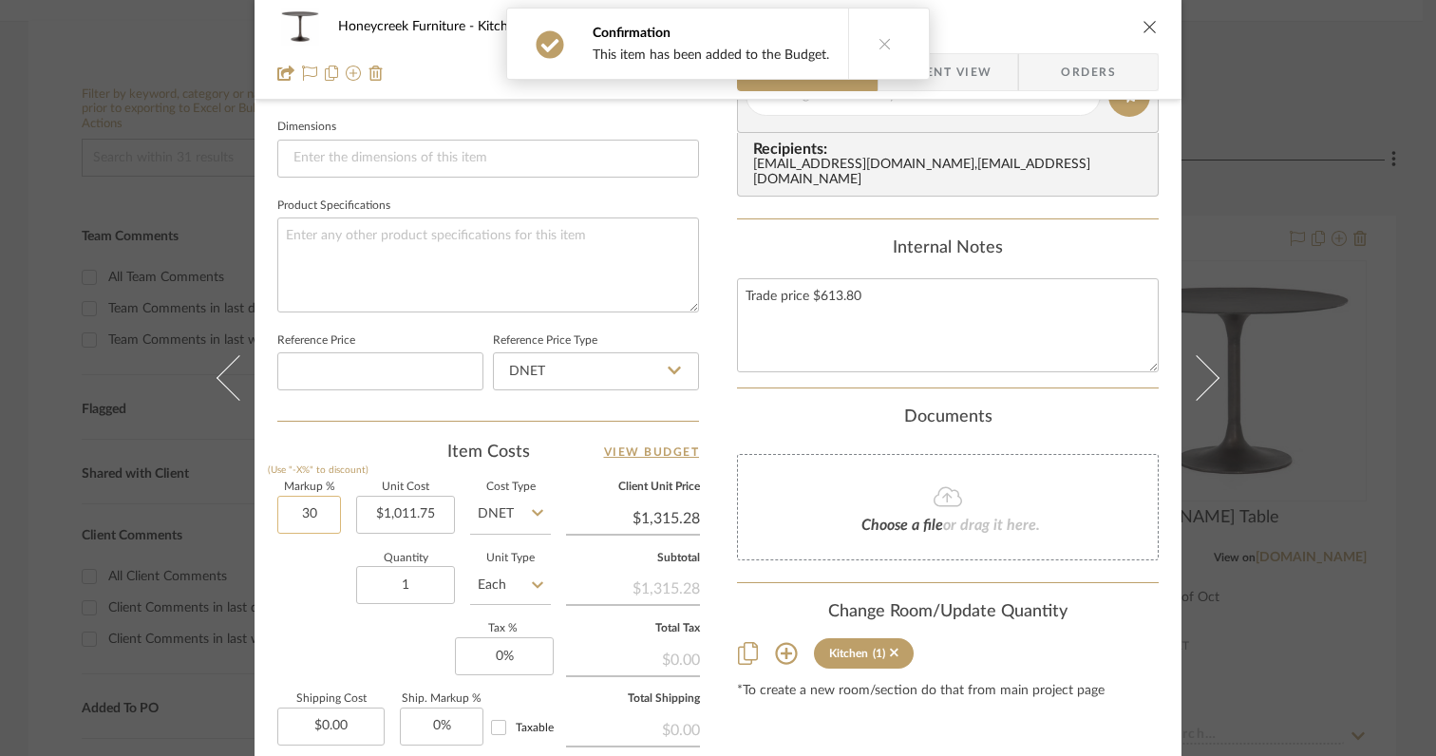
click at [321, 514] on input "30" at bounding box center [309, 515] width 64 height 38
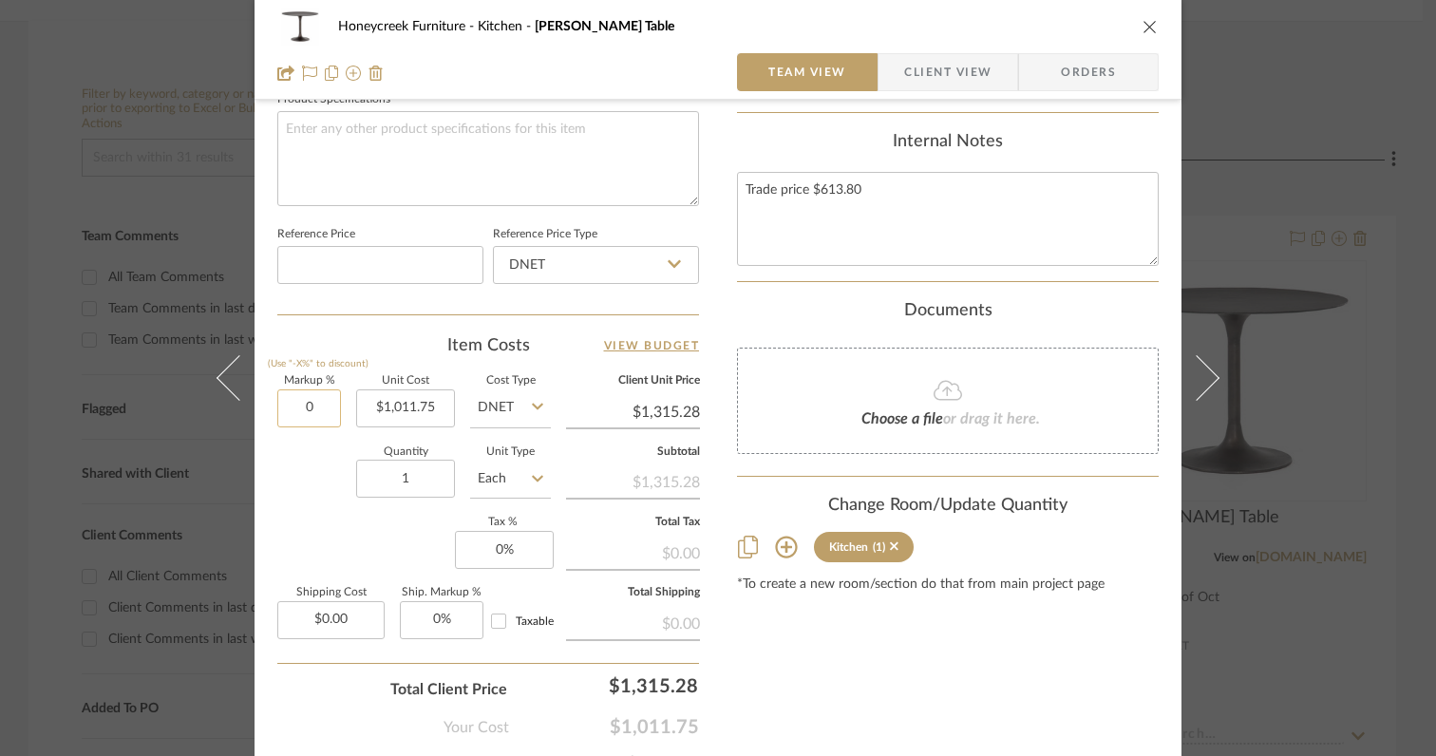
scroll to position [932, 0]
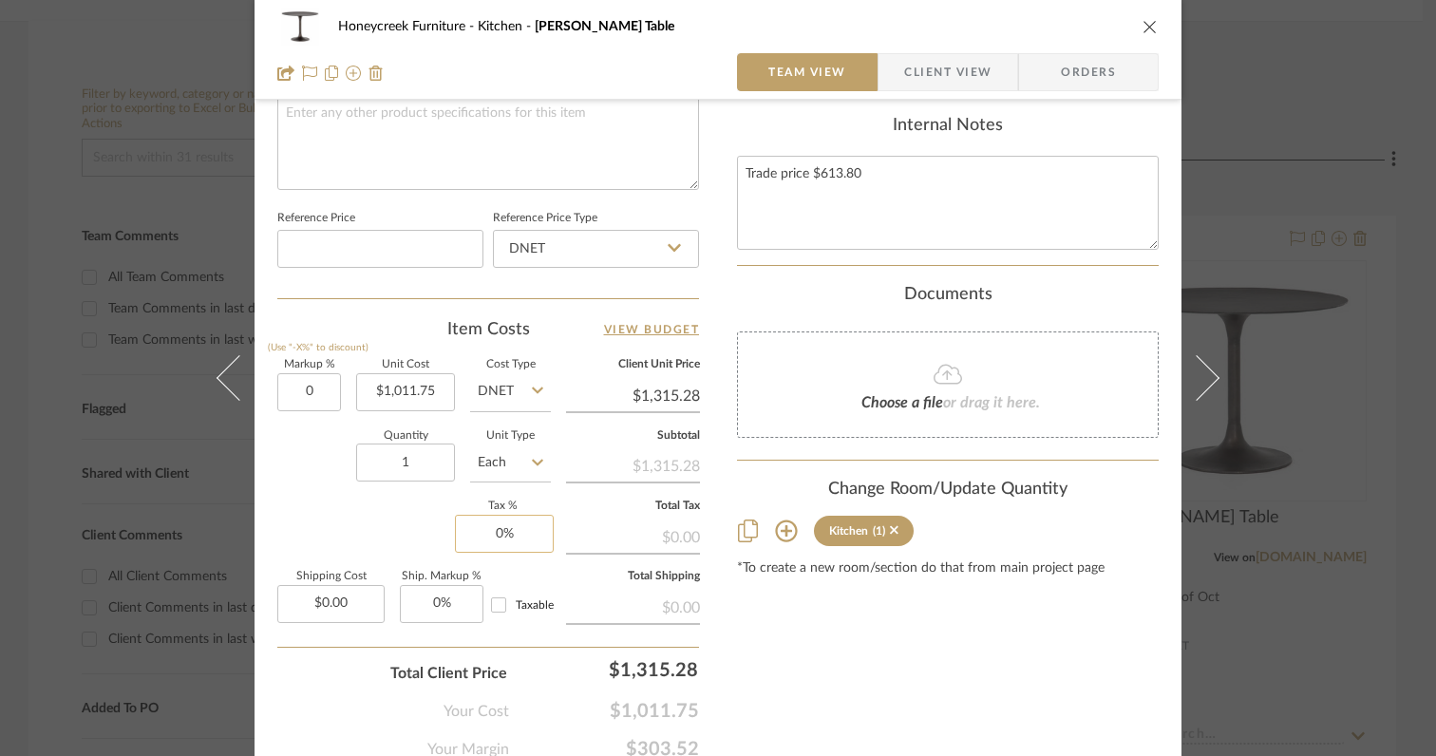
type input "0%"
type input "0"
click at [520, 525] on input "0" at bounding box center [504, 534] width 99 height 38
type input "$1,011.75"
type input "6%"
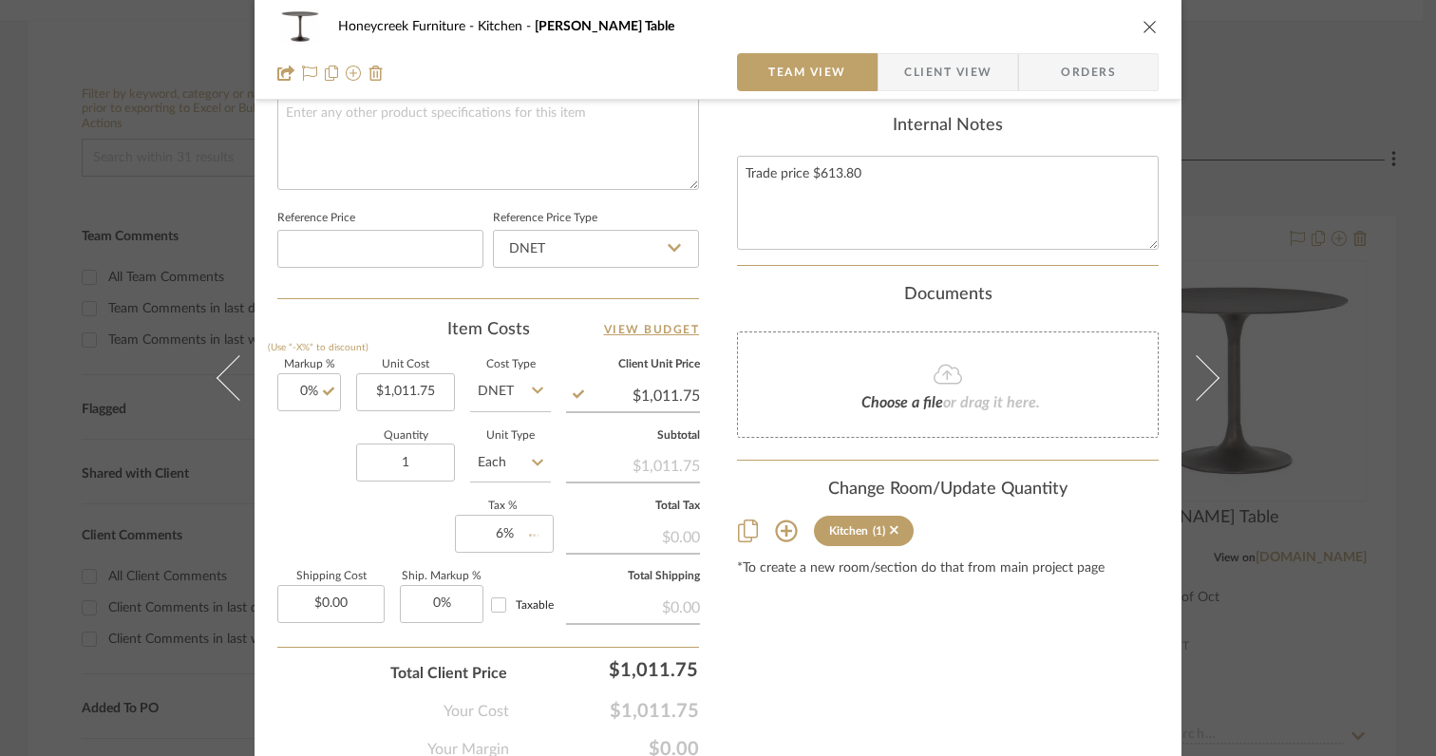
click at [352, 527] on div "Markup % (Use "-X%" to discount) 0% Unit Cost $1,011.75 Cost Type DNET Client U…" at bounding box center [488, 498] width 422 height 277
click at [346, 603] on input "0.00" at bounding box center [330, 604] width 107 height 38
type input "$100.00"
click at [331, 675] on div "Total Client Price $1,072.46" at bounding box center [488, 666] width 422 height 38
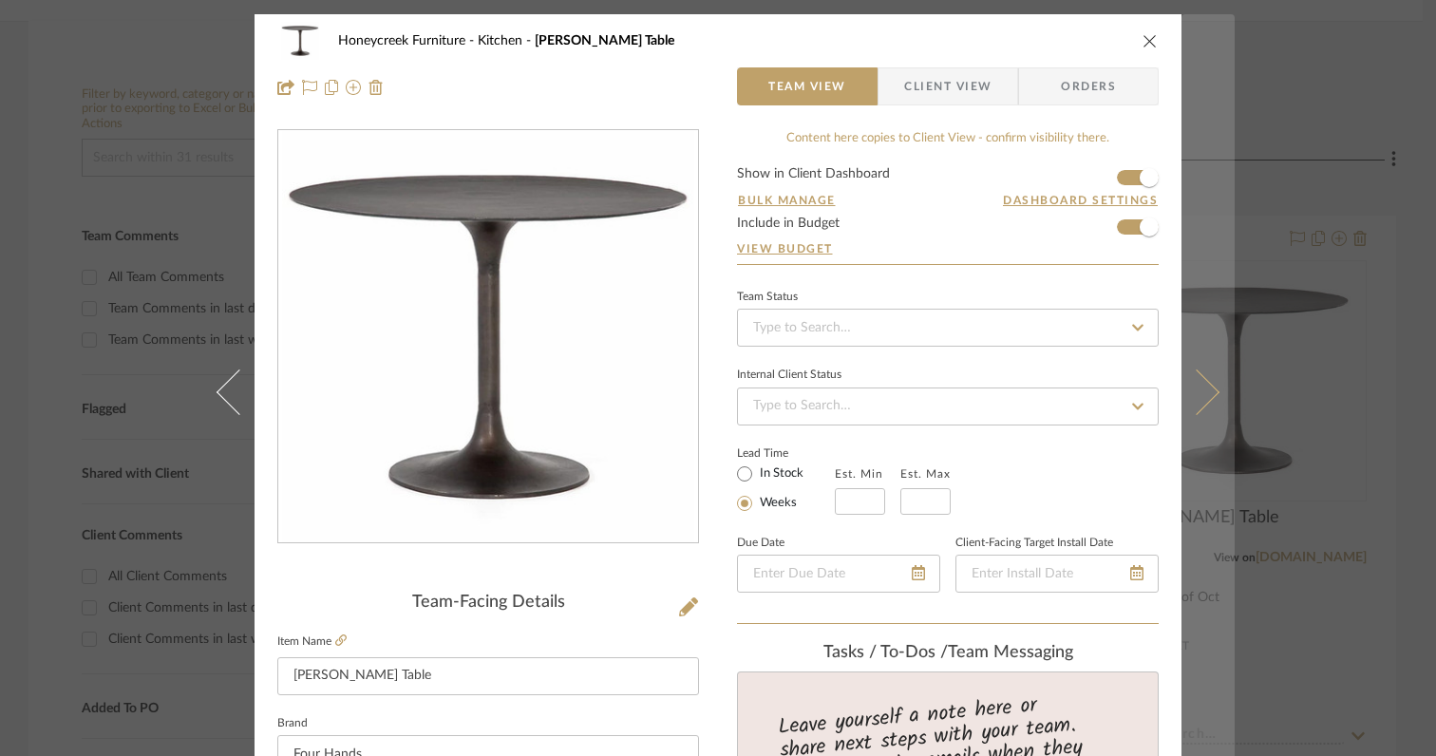
click at [1194, 388] on icon at bounding box center [1197, 392] width 46 height 46
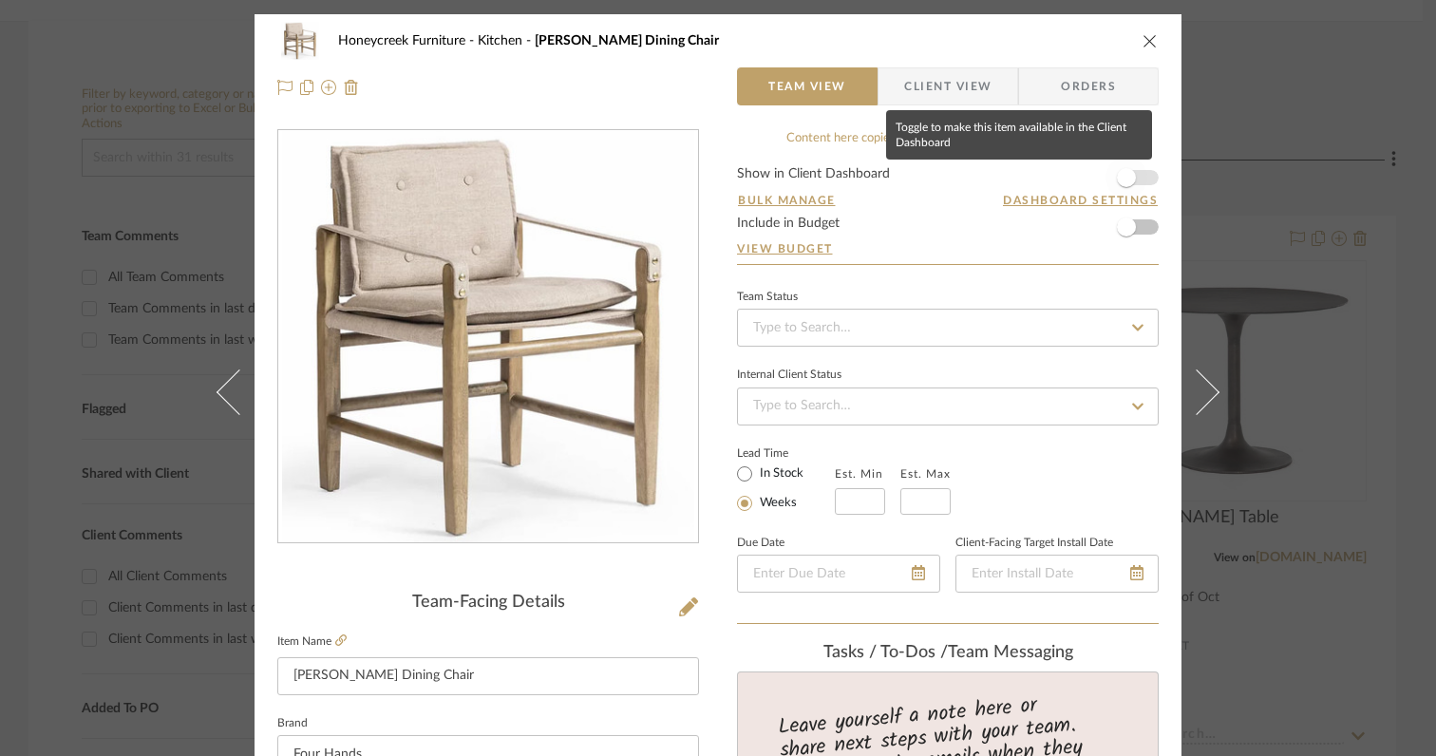
click at [1118, 181] on span "button" at bounding box center [1126, 177] width 19 height 19
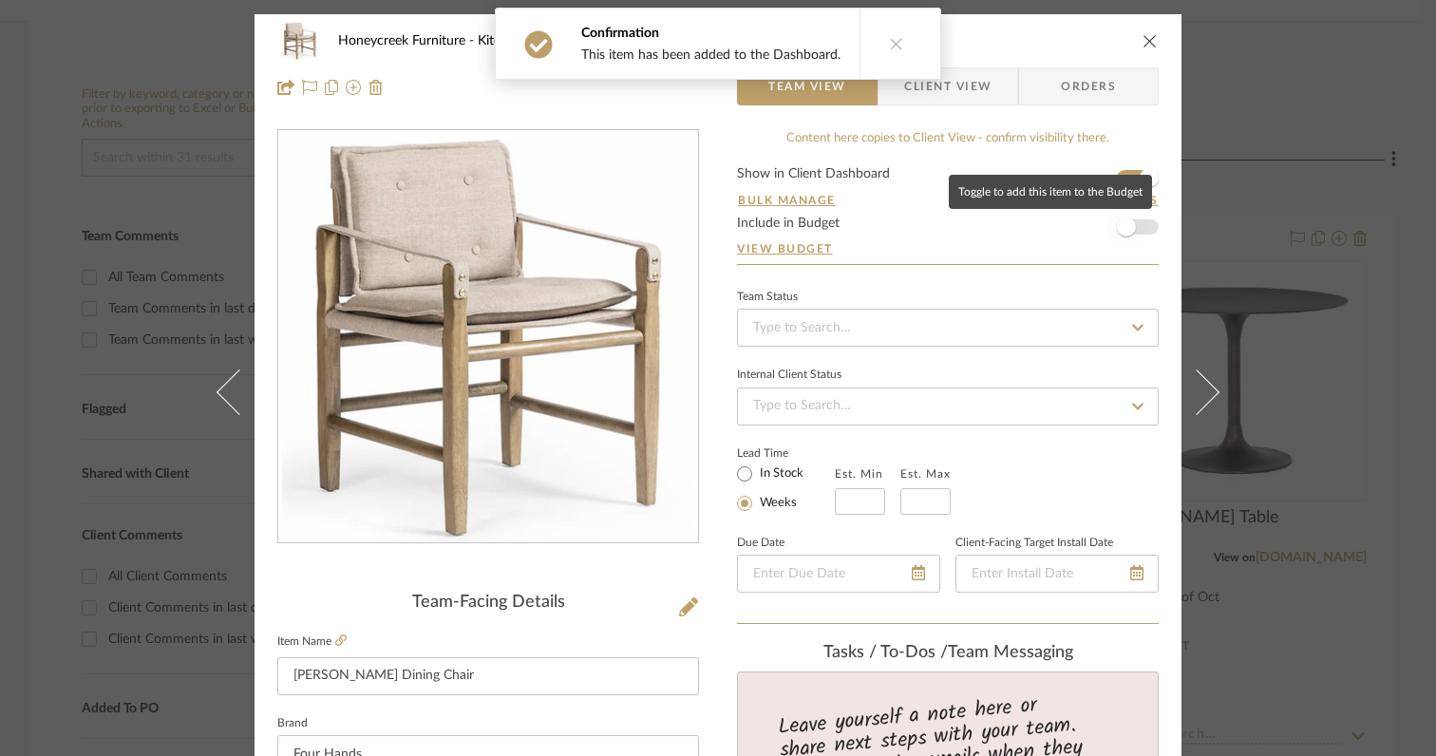
click at [1118, 229] on span "button" at bounding box center [1126, 227] width 19 height 19
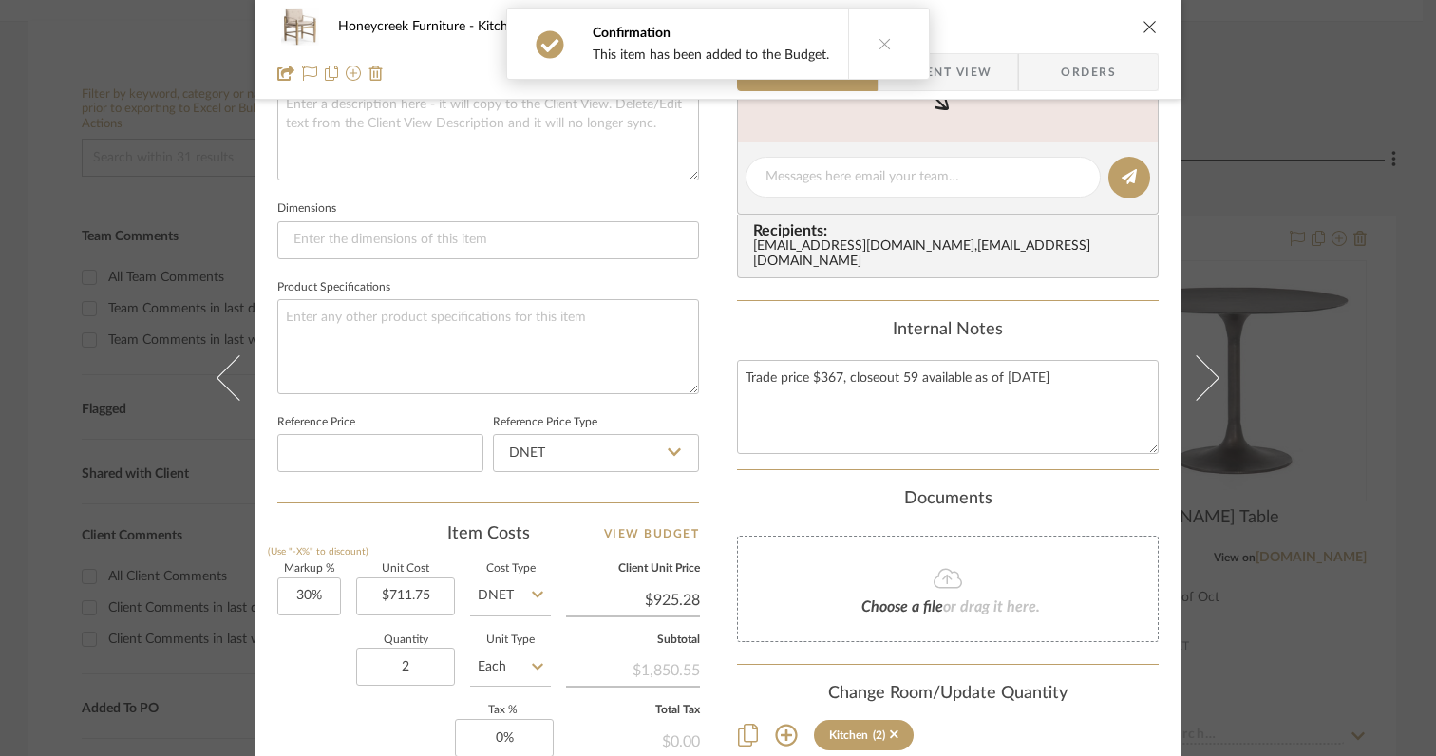
scroll to position [754, 0]
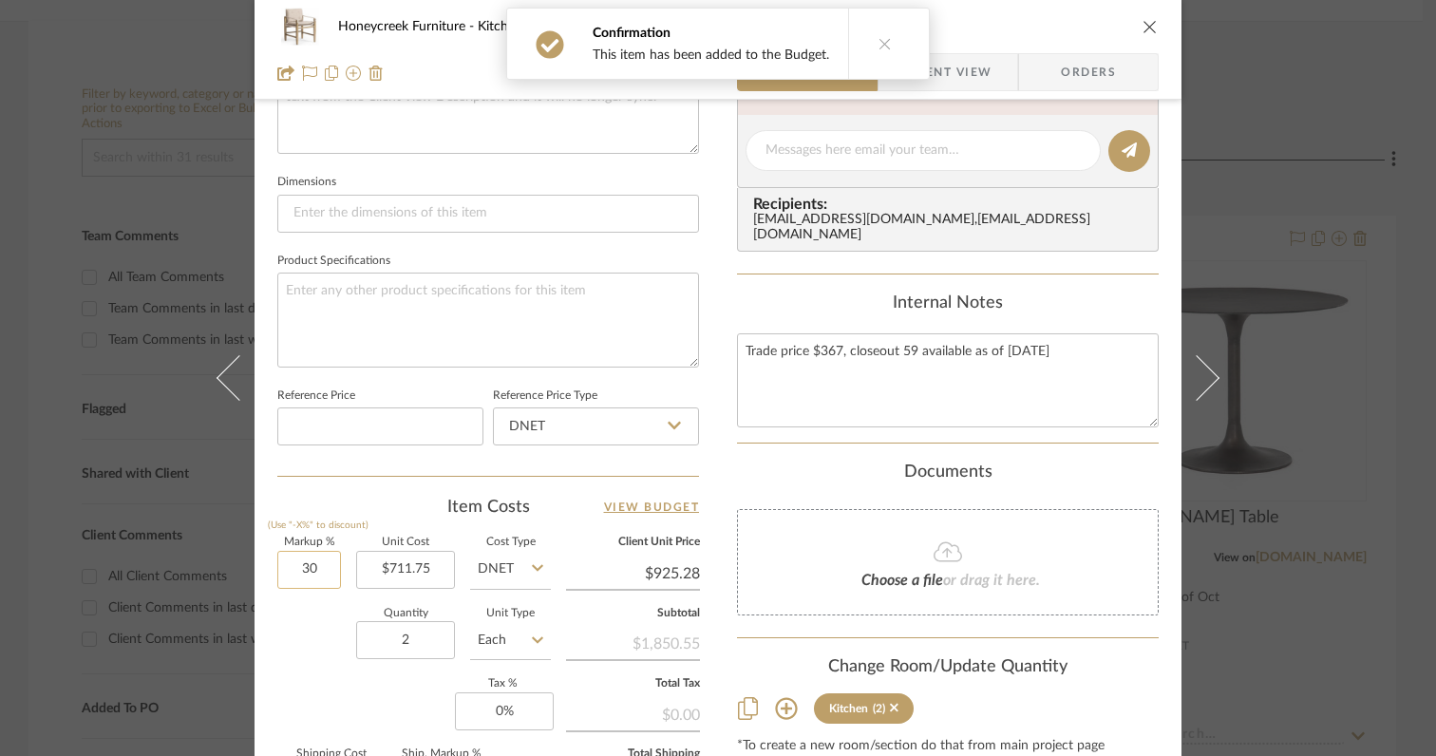
click at [326, 566] on input "30" at bounding box center [309, 570] width 64 height 38
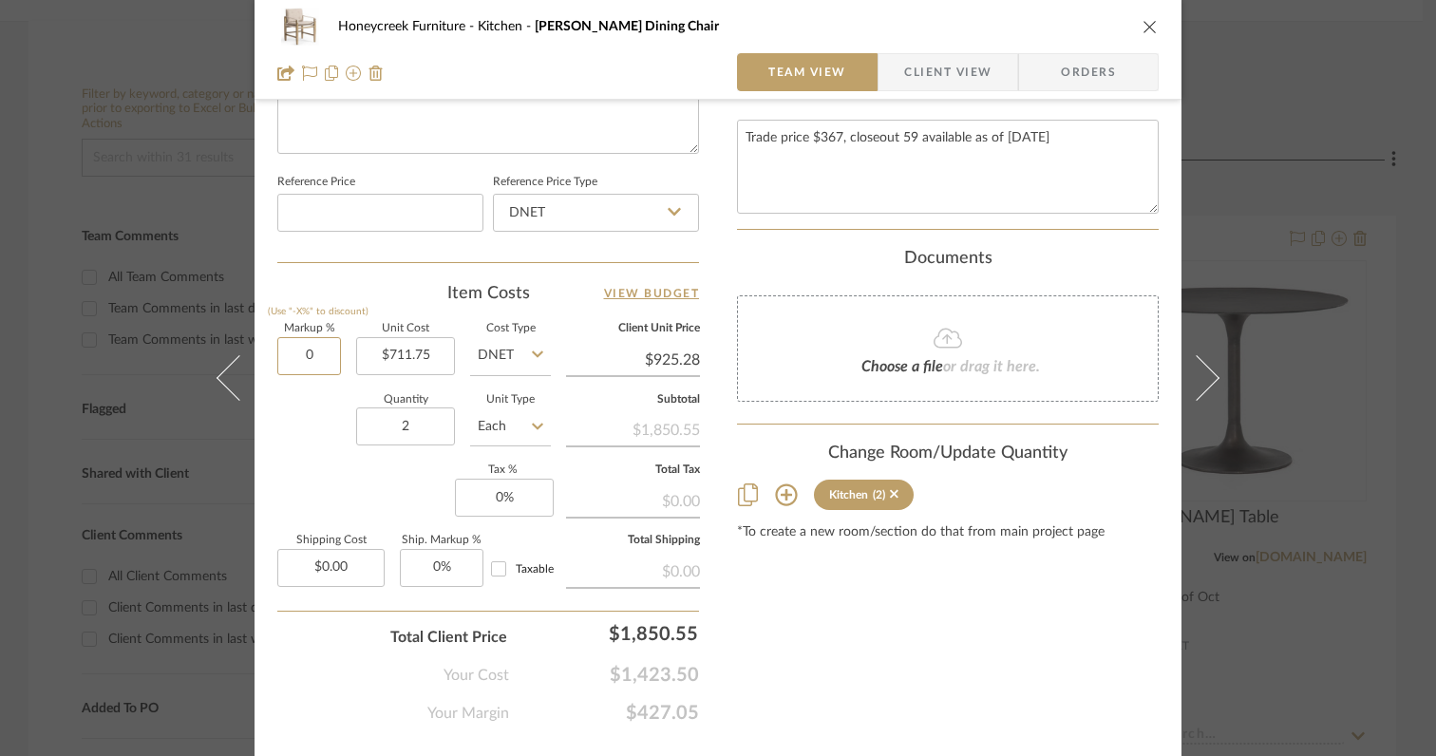
scroll to position [979, 0]
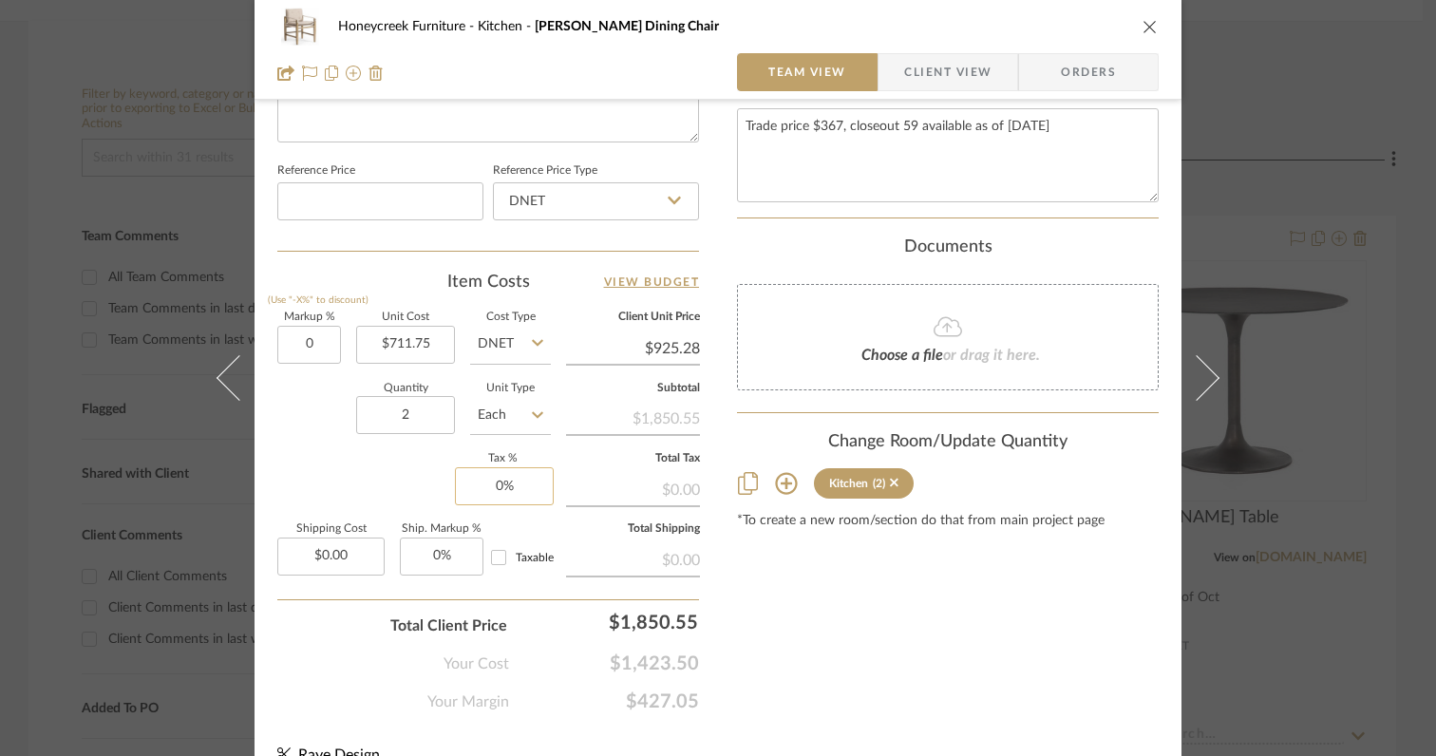
type input "0%"
type input "0"
click at [522, 496] on input "0" at bounding box center [504, 486] width 99 height 38
type input "$711.75"
type input "6%"
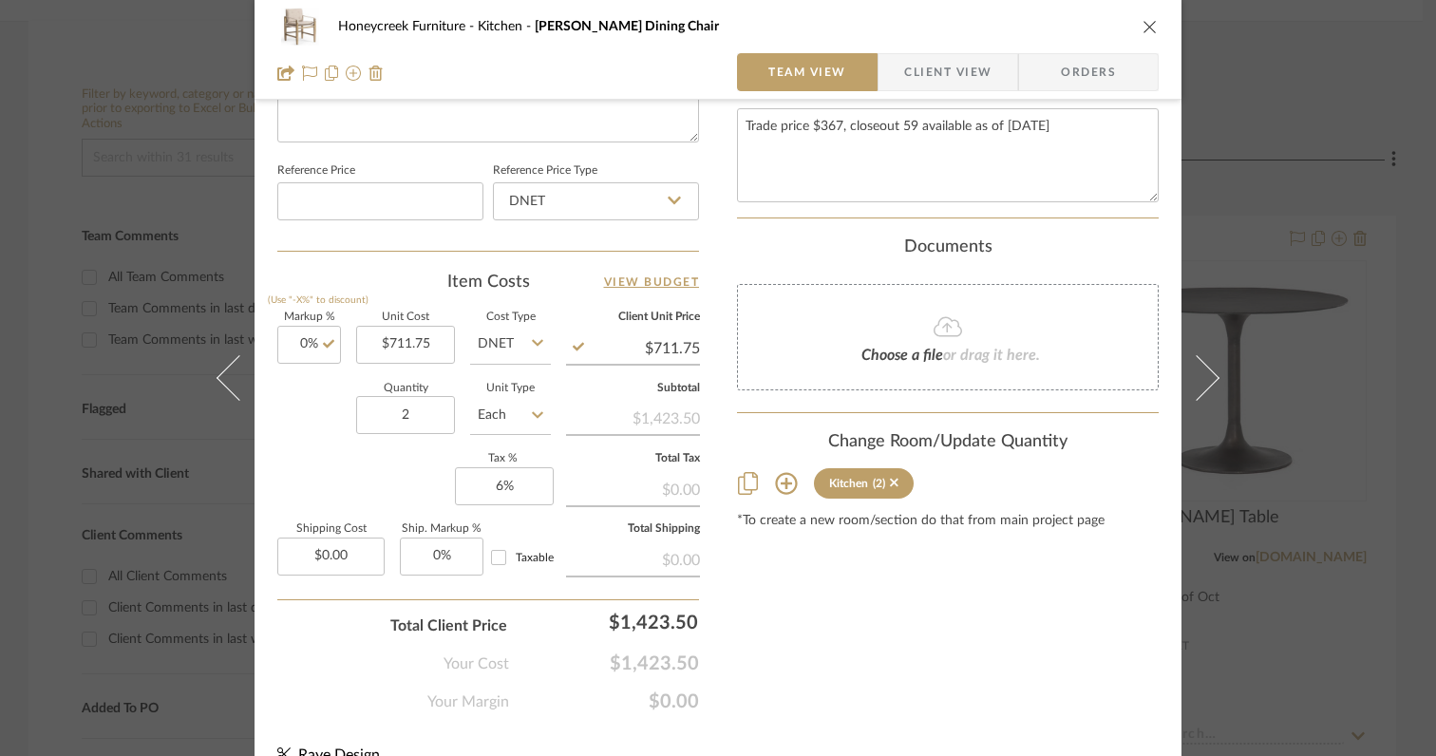
click at [325, 653] on div "Your Cost $1,423.50" at bounding box center [488, 656] width 422 height 38
click at [357, 552] on input "0.00" at bounding box center [330, 557] width 107 height 38
type input "$140.00"
click at [321, 648] on div "Your Cost $1,508.91" at bounding box center [488, 656] width 422 height 38
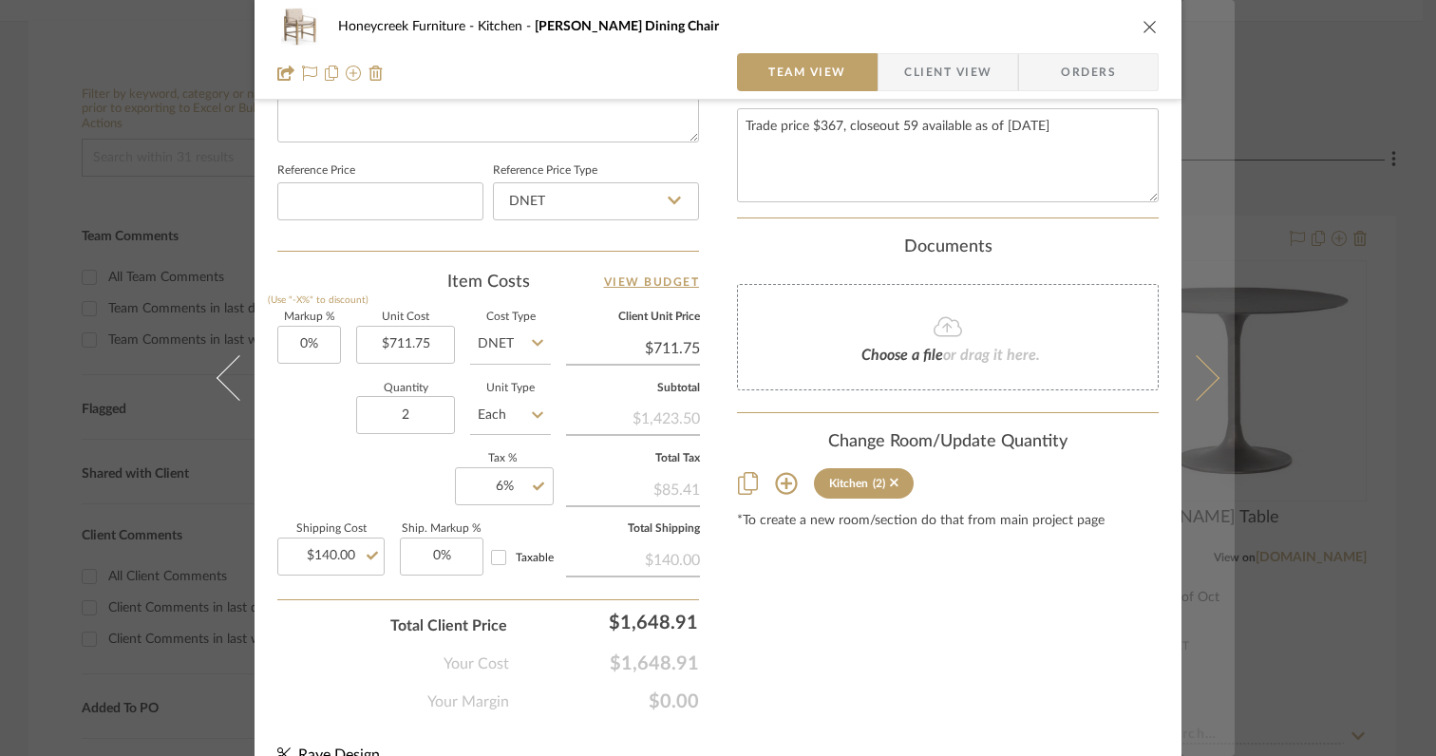
click at [1196, 383] on icon at bounding box center [1197, 378] width 46 height 46
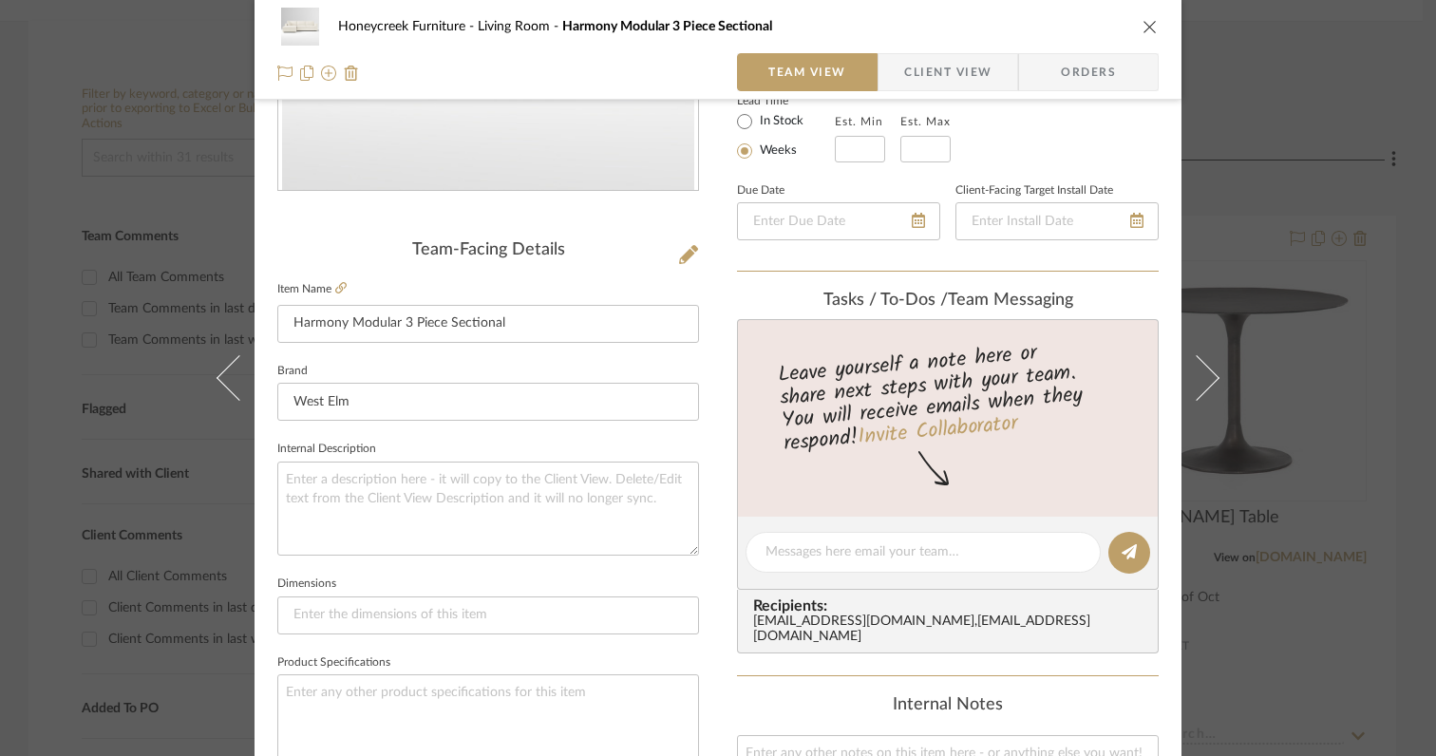
scroll to position [0, 0]
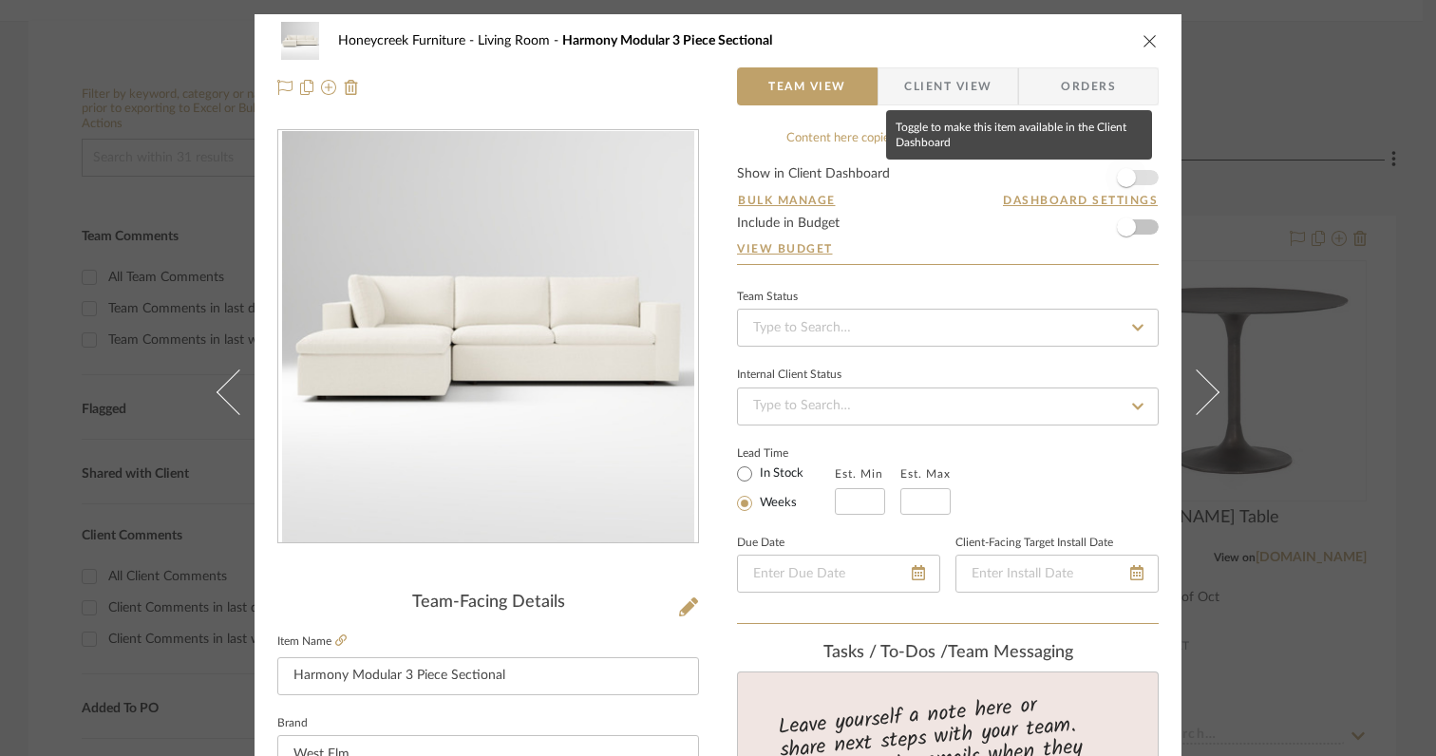
click at [1121, 182] on span "button" at bounding box center [1126, 177] width 19 height 19
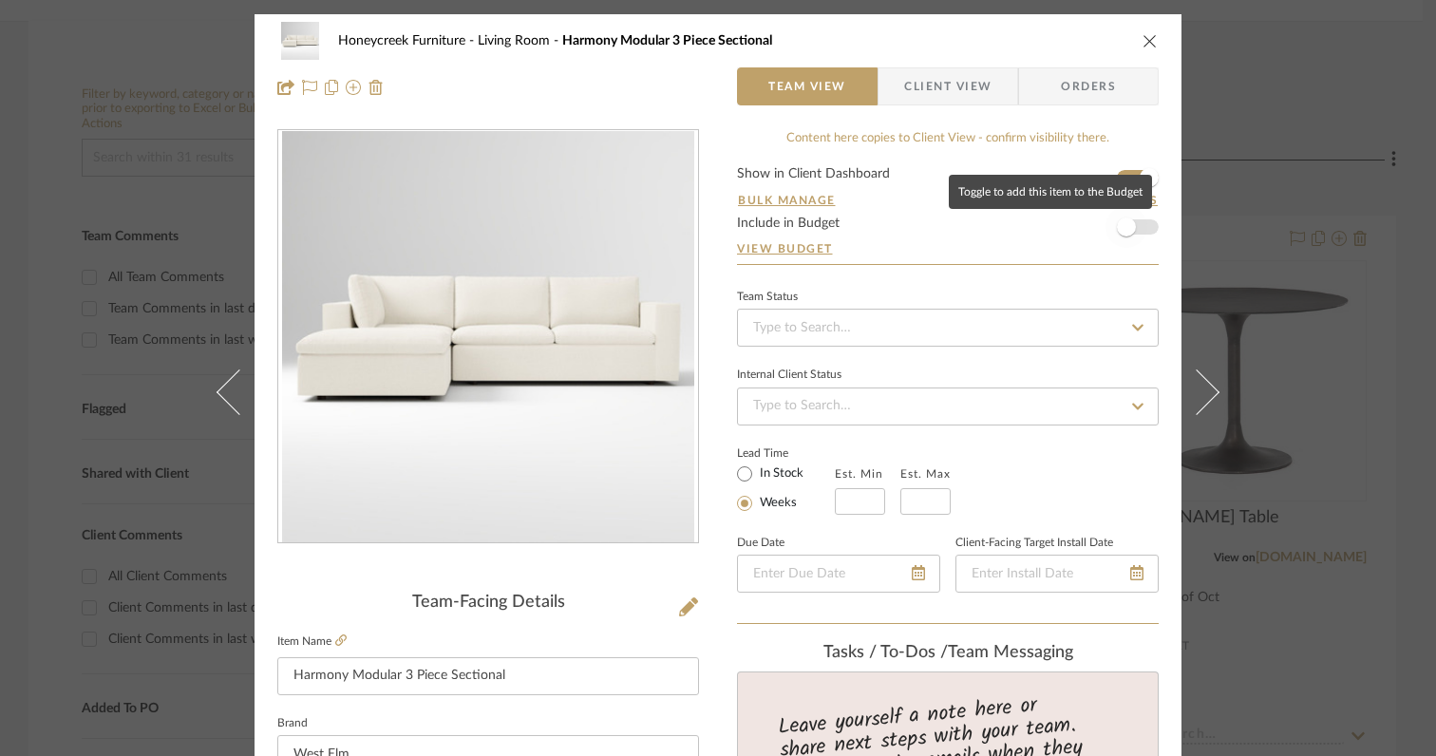
click at [1125, 238] on span "button" at bounding box center [1127, 227] width 42 height 42
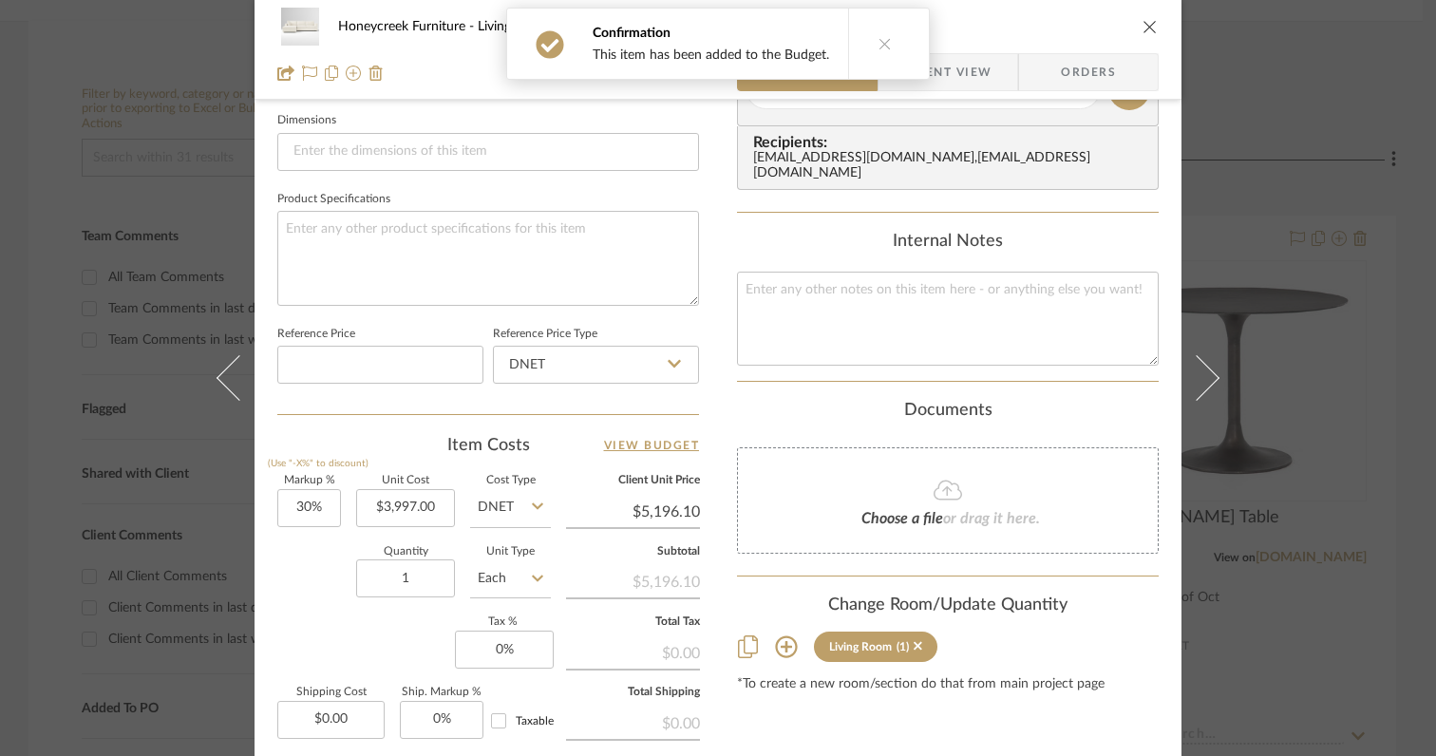
scroll to position [823, 0]
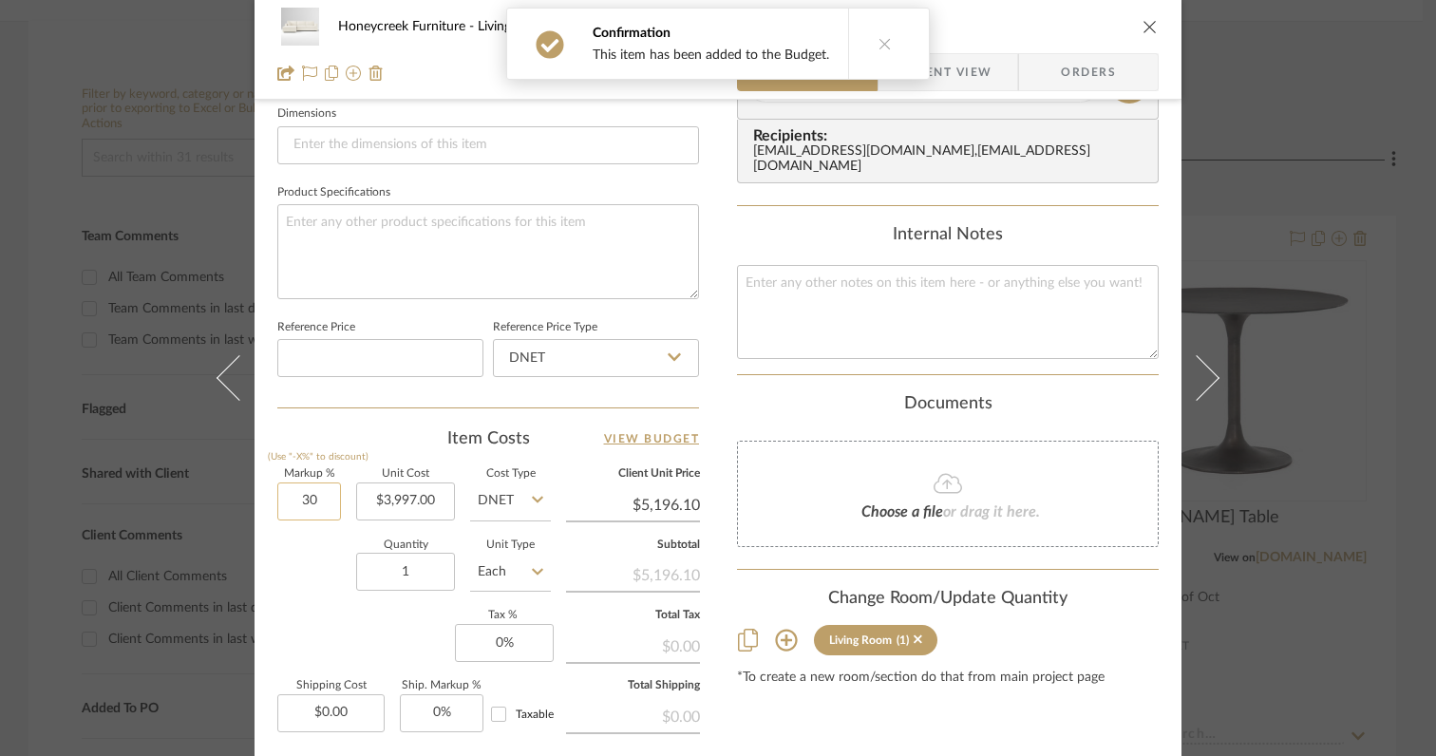
click at [323, 510] on input "30" at bounding box center [309, 501] width 64 height 38
click at [318, 608] on div "Markup % (Use "-X%" to discount) 0% Unit Cost $3,997.00 Cost Type DNET Client U…" at bounding box center [488, 607] width 422 height 277
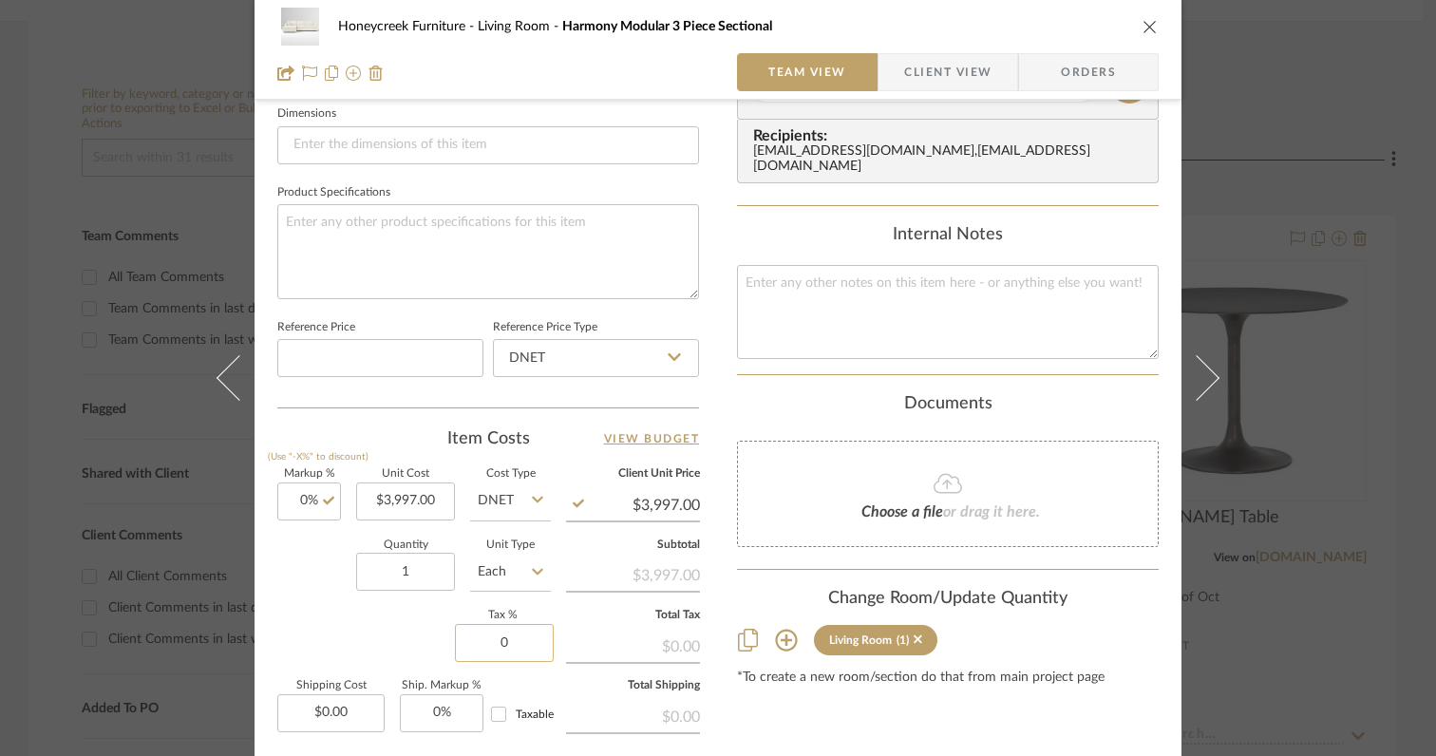
click at [526, 643] on input "0" at bounding box center [504, 643] width 99 height 38
click at [384, 640] on div "Markup % (Use "-X%" to discount) 0% Unit Cost $3,997.00 Cost Type DNET Client U…" at bounding box center [488, 607] width 422 height 277
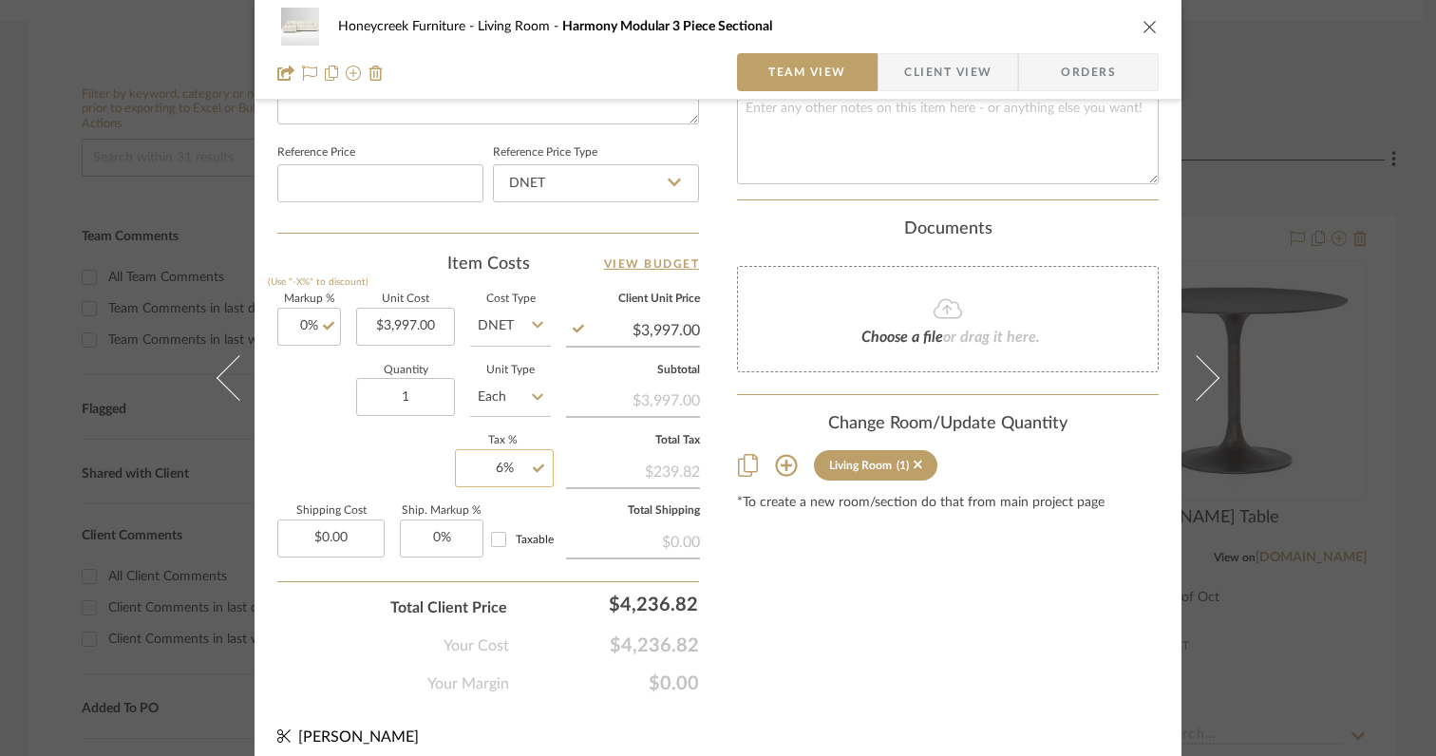
scroll to position [1000, 0]
click at [368, 533] on input "0.00" at bounding box center [330, 536] width 107 height 38
click at [314, 619] on div "Your Cost $4,236.82" at bounding box center [488, 635] width 422 height 38
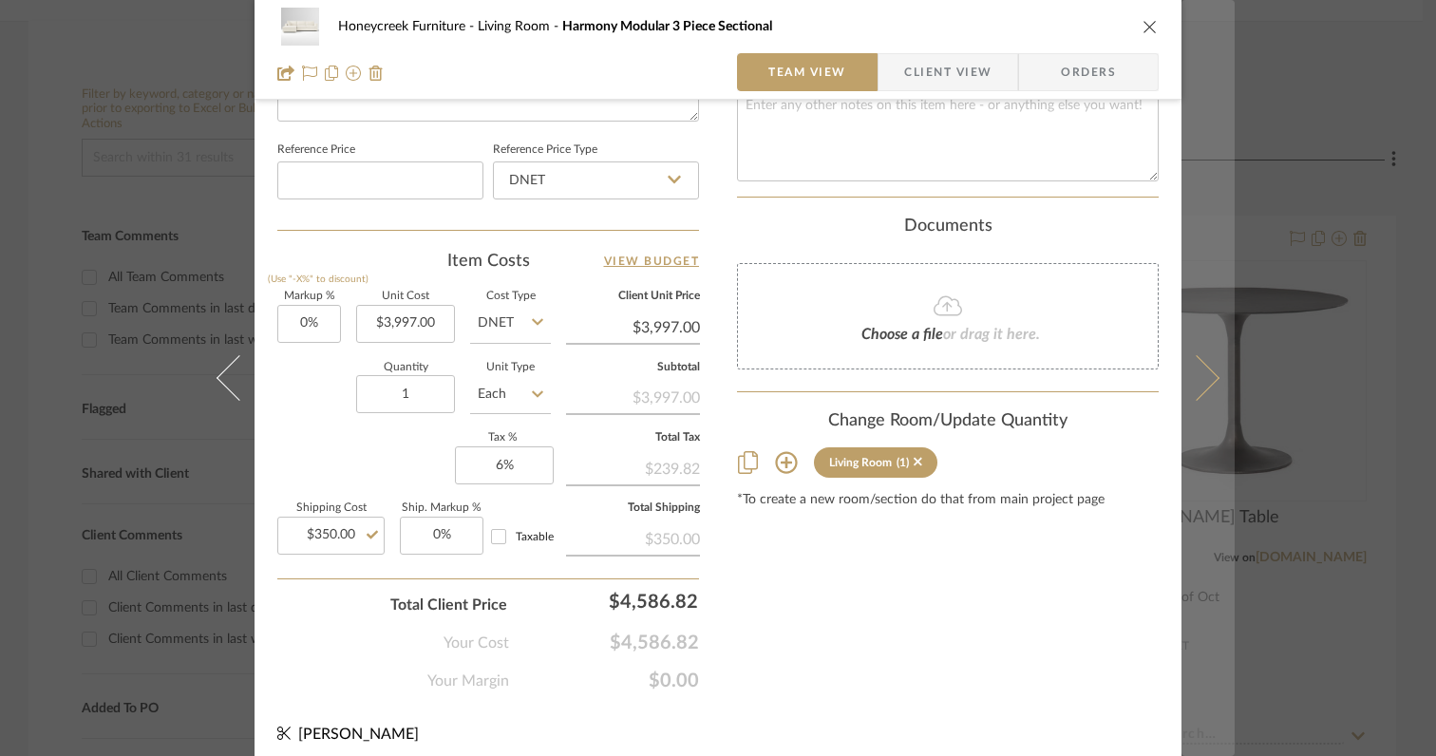
click at [1199, 389] on icon at bounding box center [1197, 378] width 46 height 46
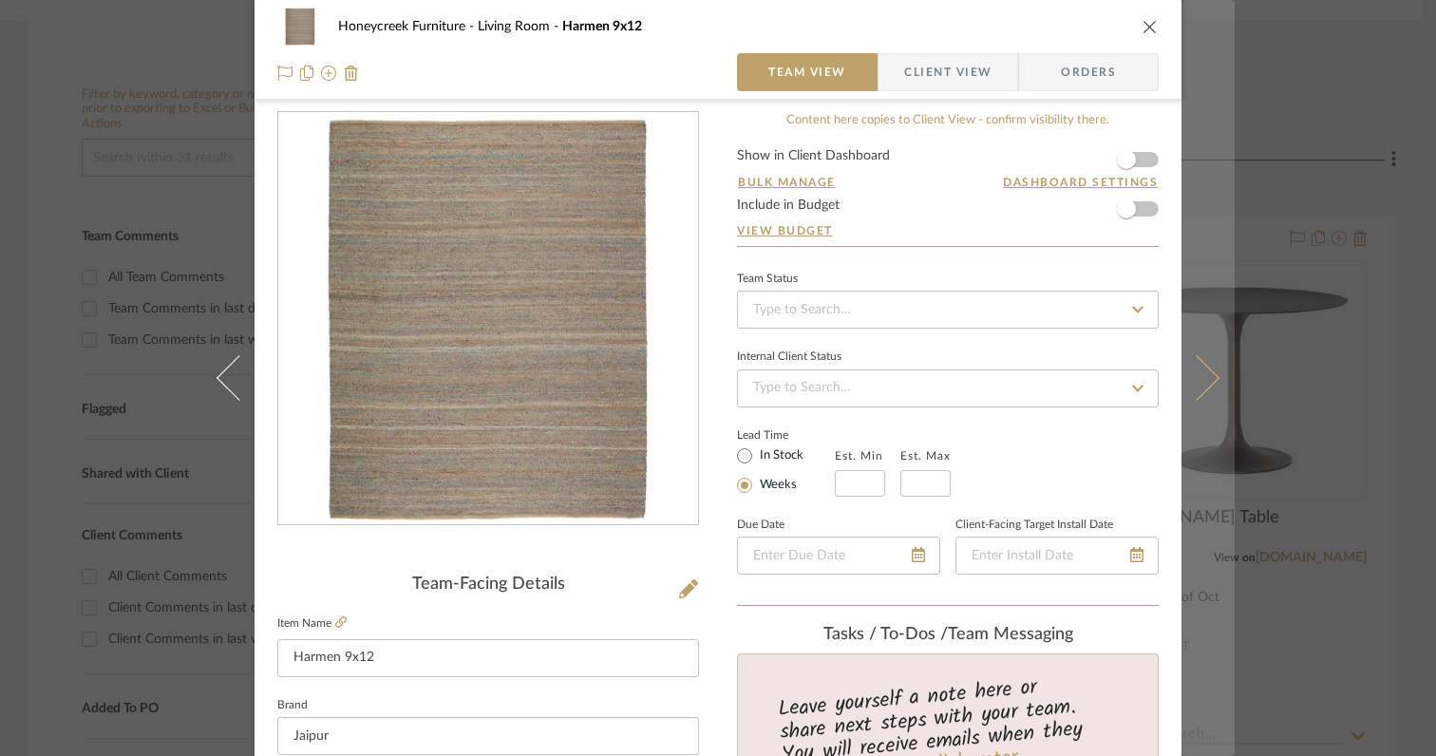
scroll to position [0, 0]
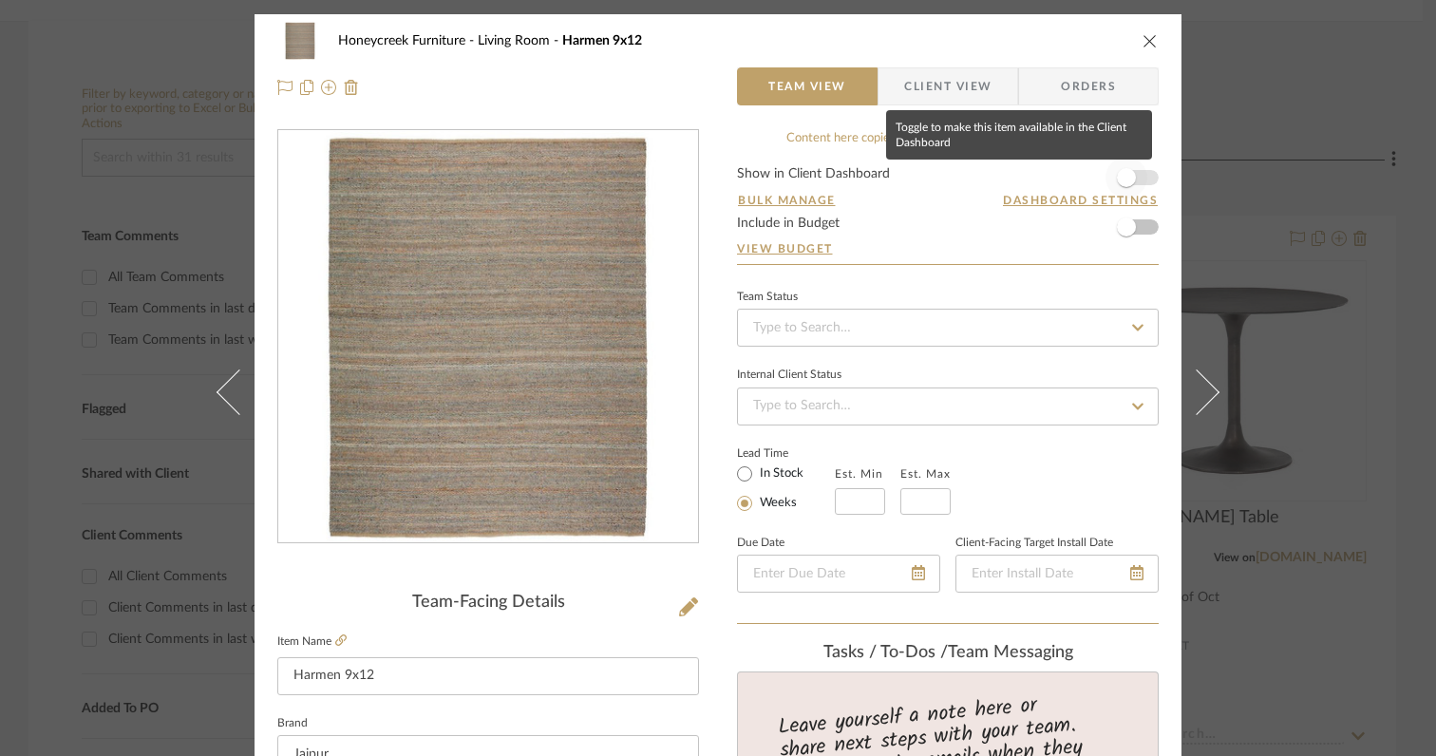
click at [1119, 177] on span "button" at bounding box center [1126, 177] width 19 height 19
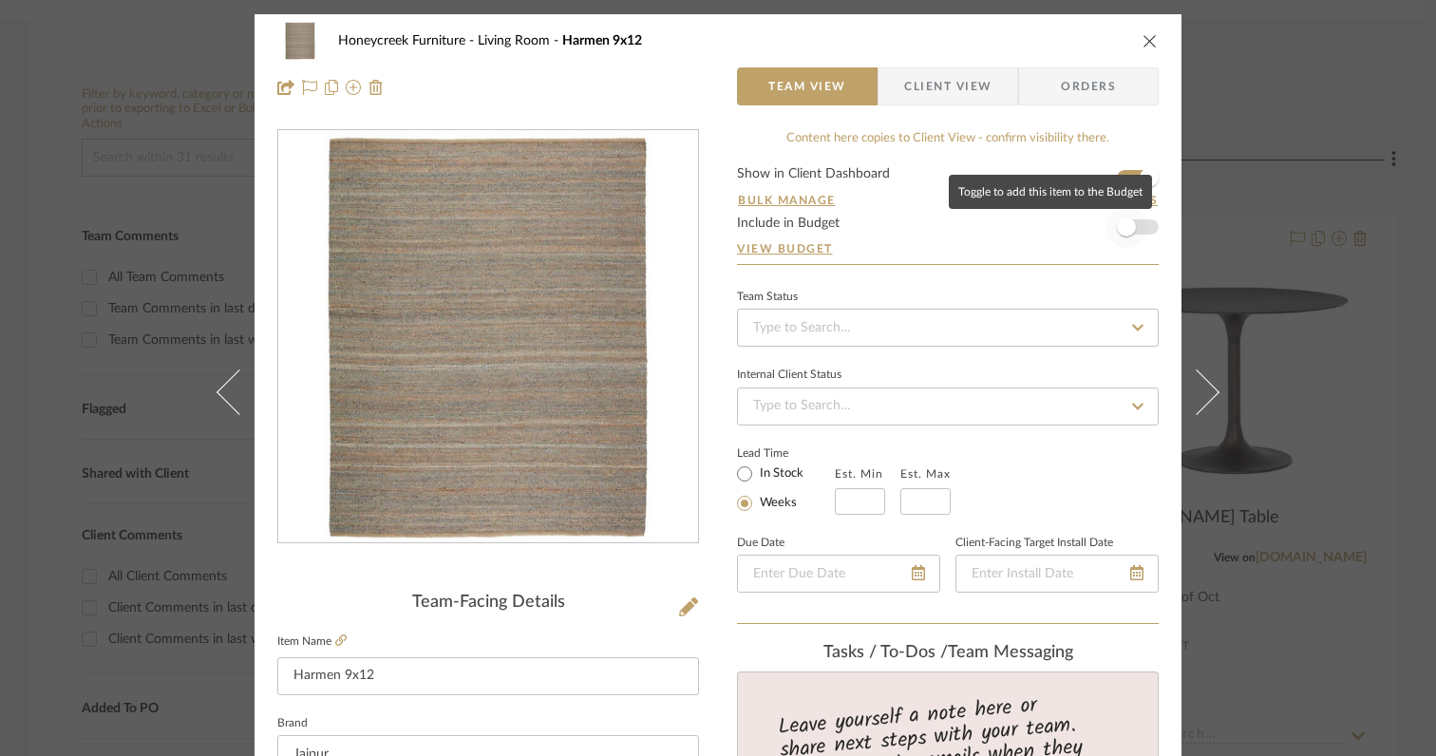
click at [1124, 237] on span "button" at bounding box center [1127, 227] width 42 height 42
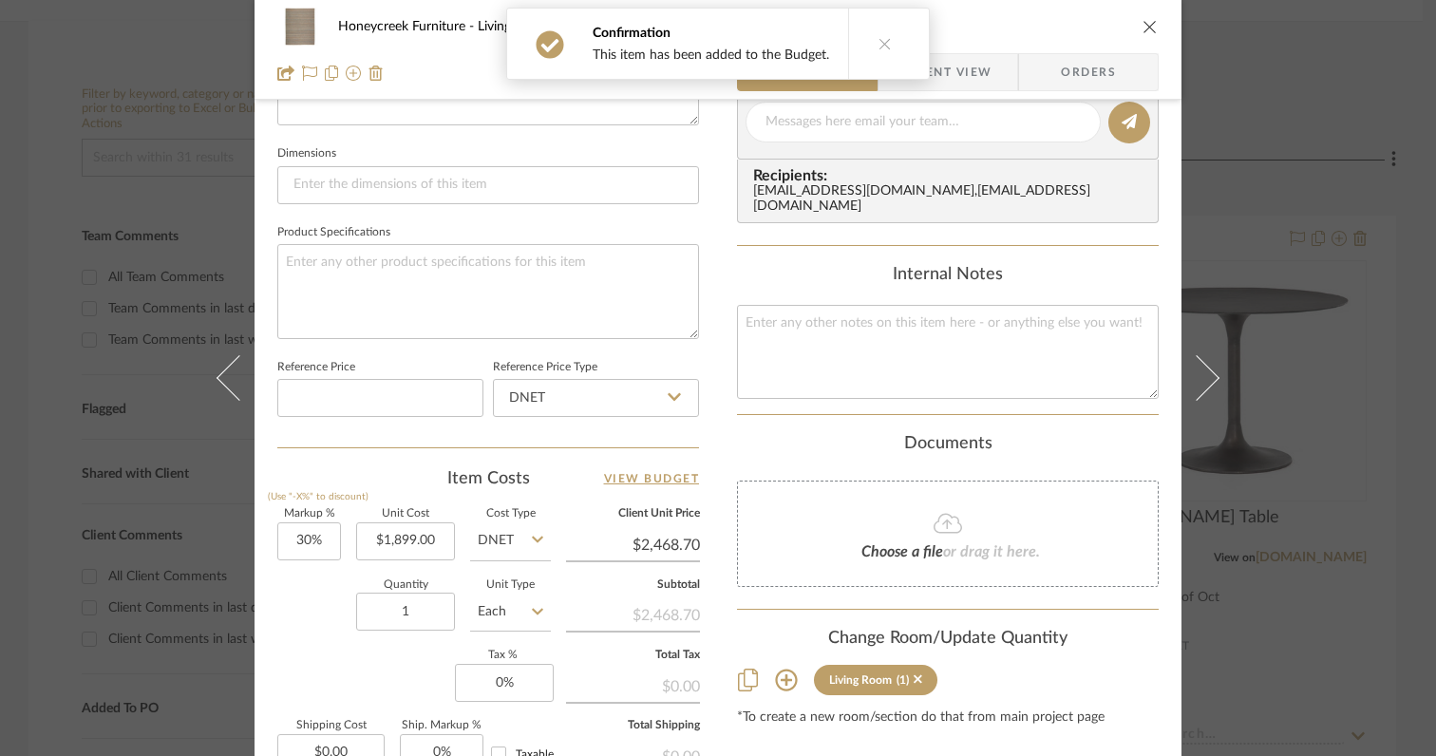
scroll to position [782, 0]
click at [331, 538] on input "30" at bounding box center [309, 542] width 64 height 38
click at [312, 616] on div "Quantity 1 Unit Type Each" at bounding box center [414, 614] width 274 height 67
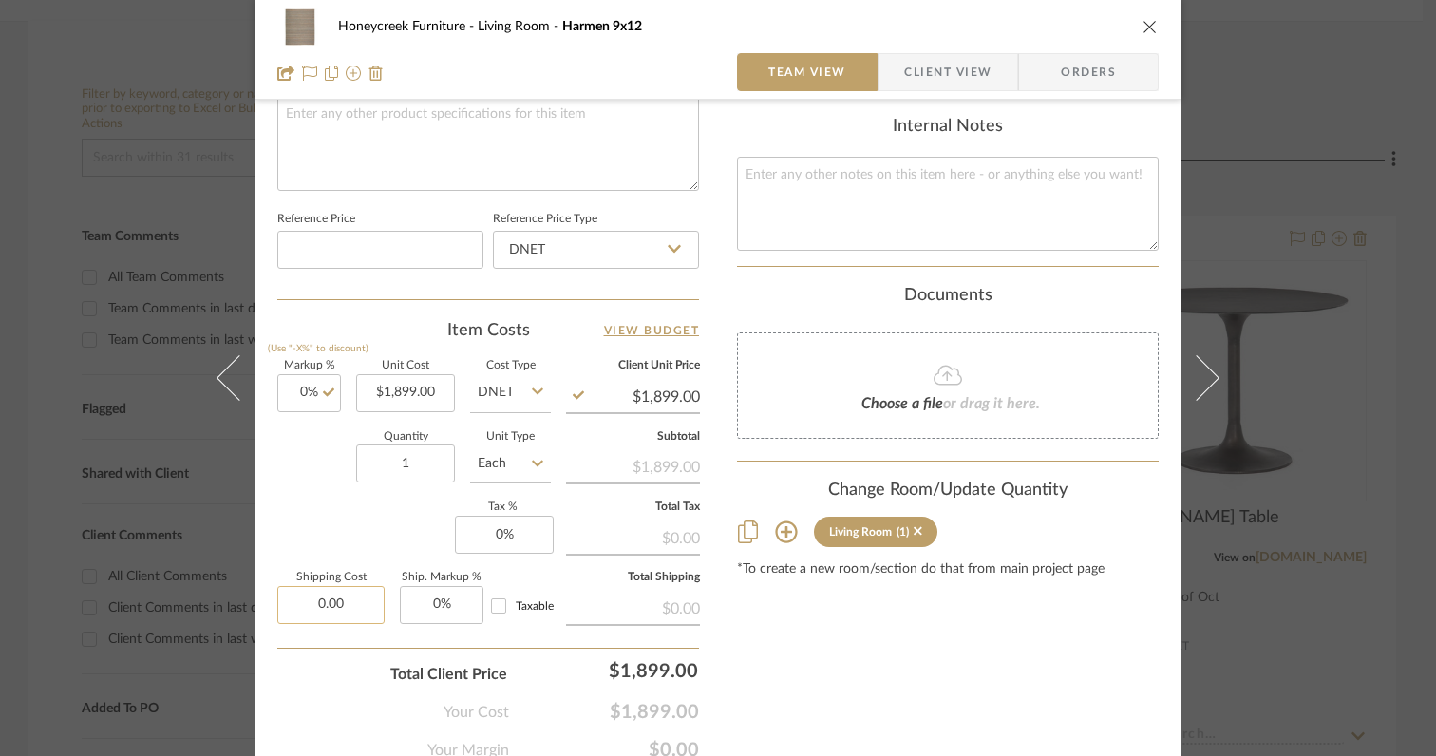
click at [349, 603] on input "0.00" at bounding box center [330, 605] width 107 height 38
click at [328, 701] on div "Your Cost $1,899.00" at bounding box center [488, 705] width 422 height 38
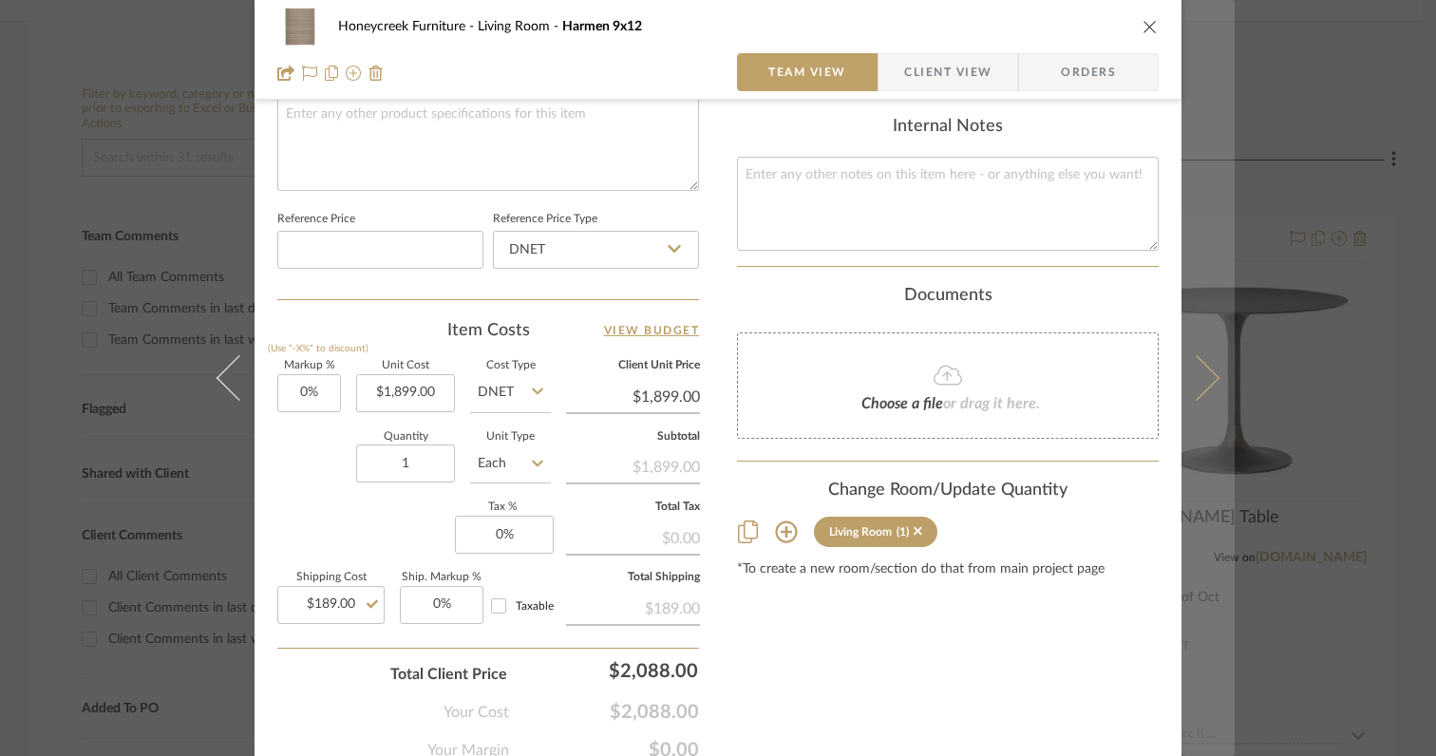
click at [1200, 394] on button at bounding box center [1208, 378] width 53 height 756
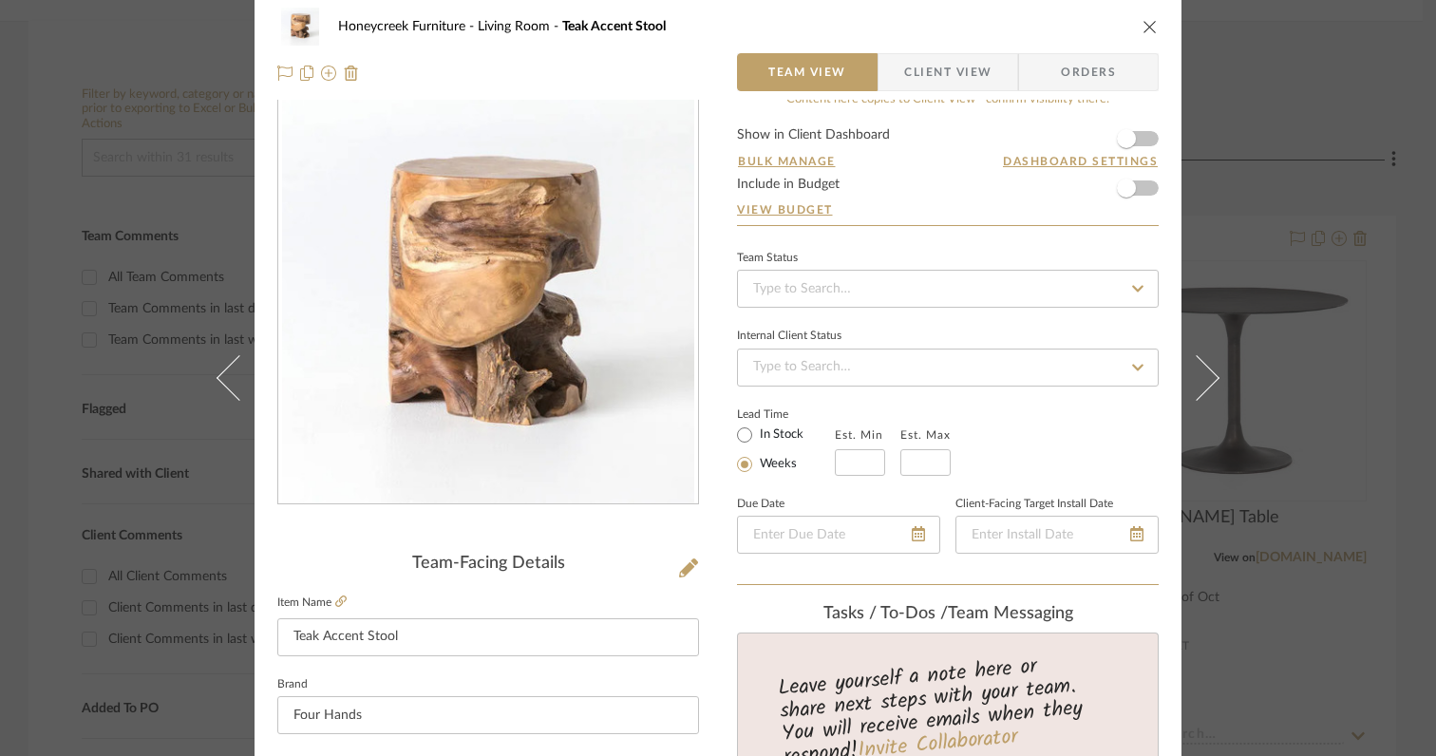
scroll to position [0, 0]
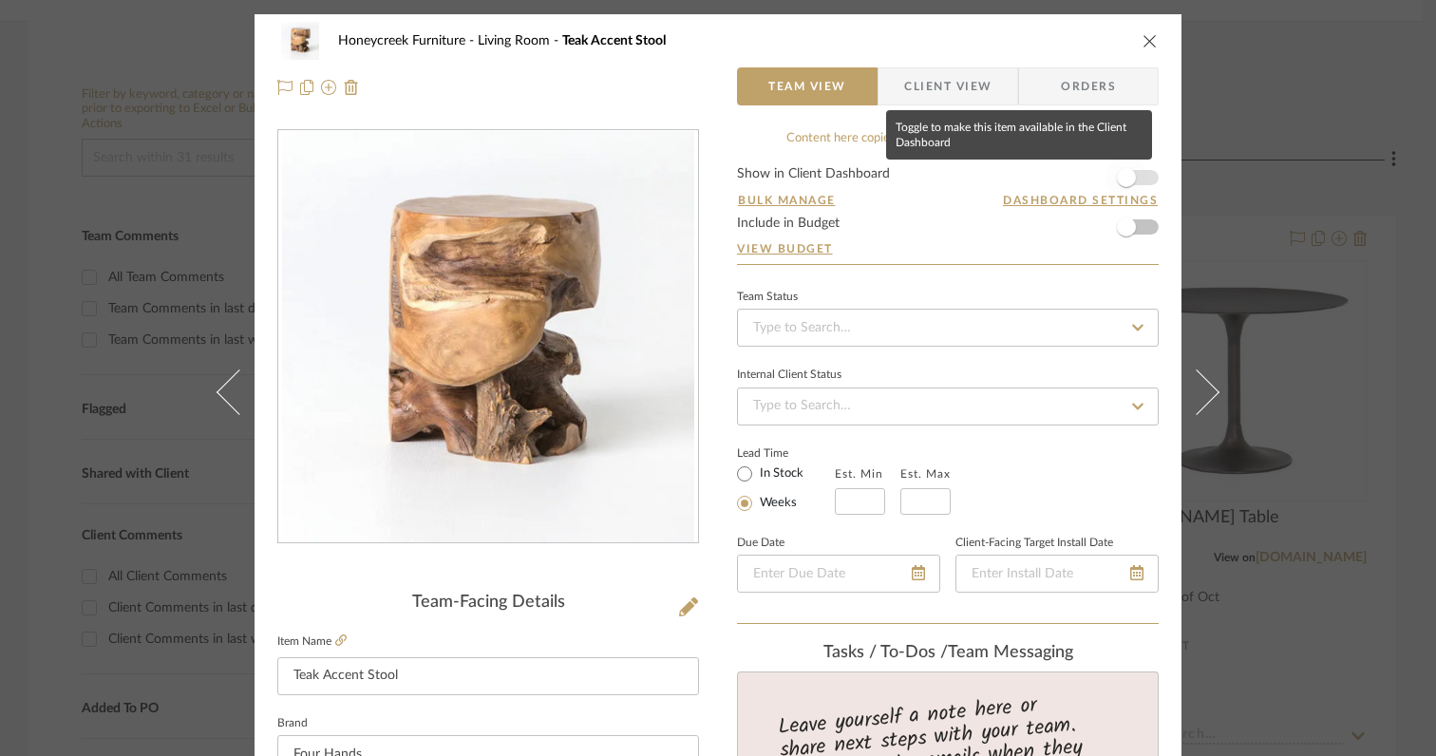
click at [1127, 181] on span "button" at bounding box center [1126, 177] width 19 height 19
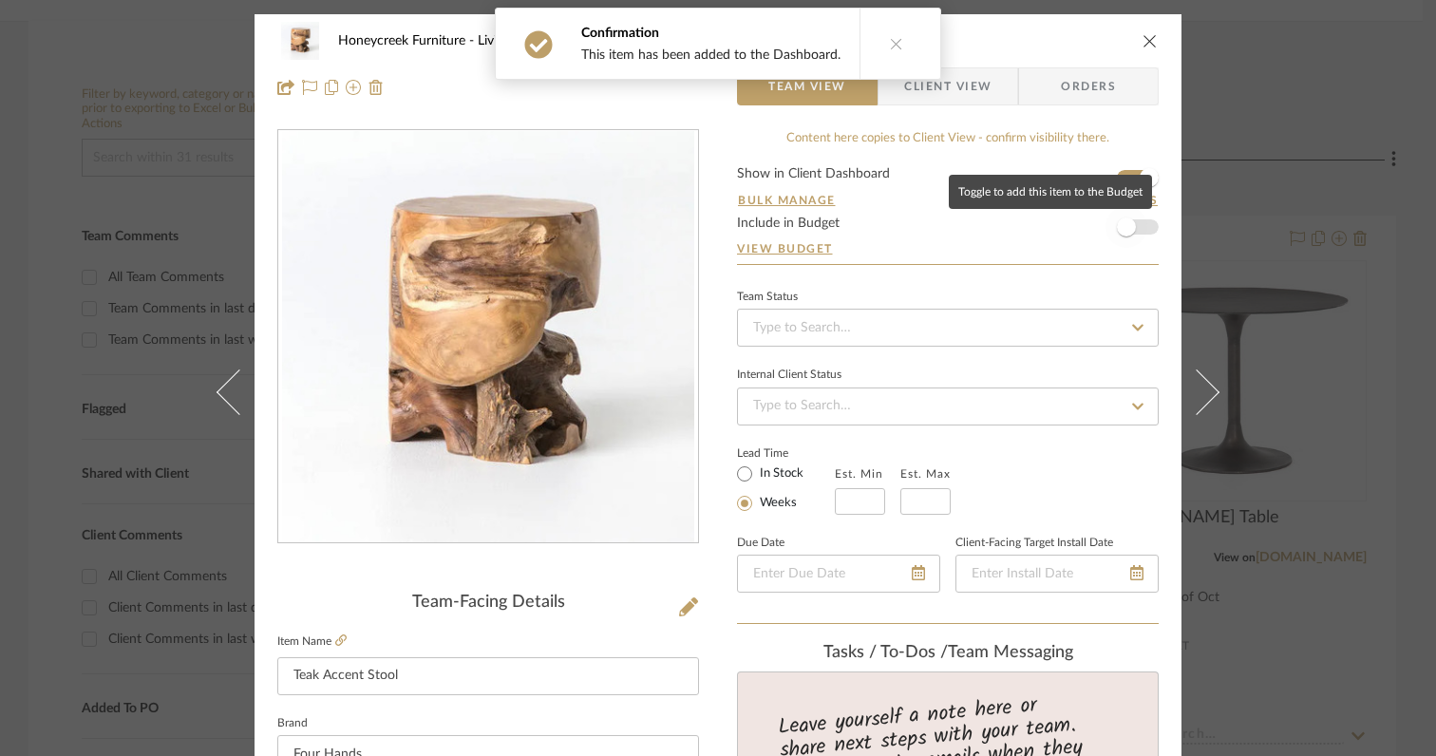
click at [1126, 231] on span "button" at bounding box center [1126, 227] width 19 height 19
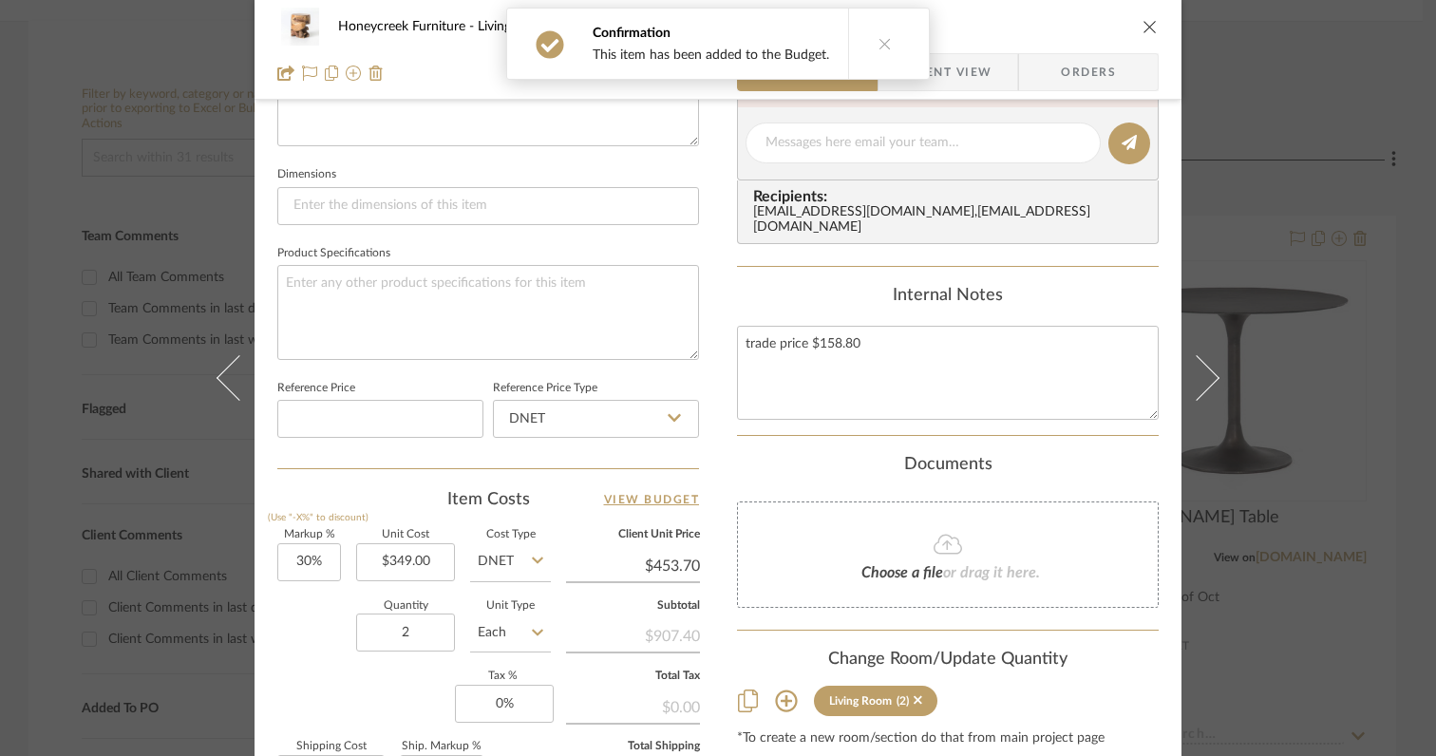
scroll to position [789, 0]
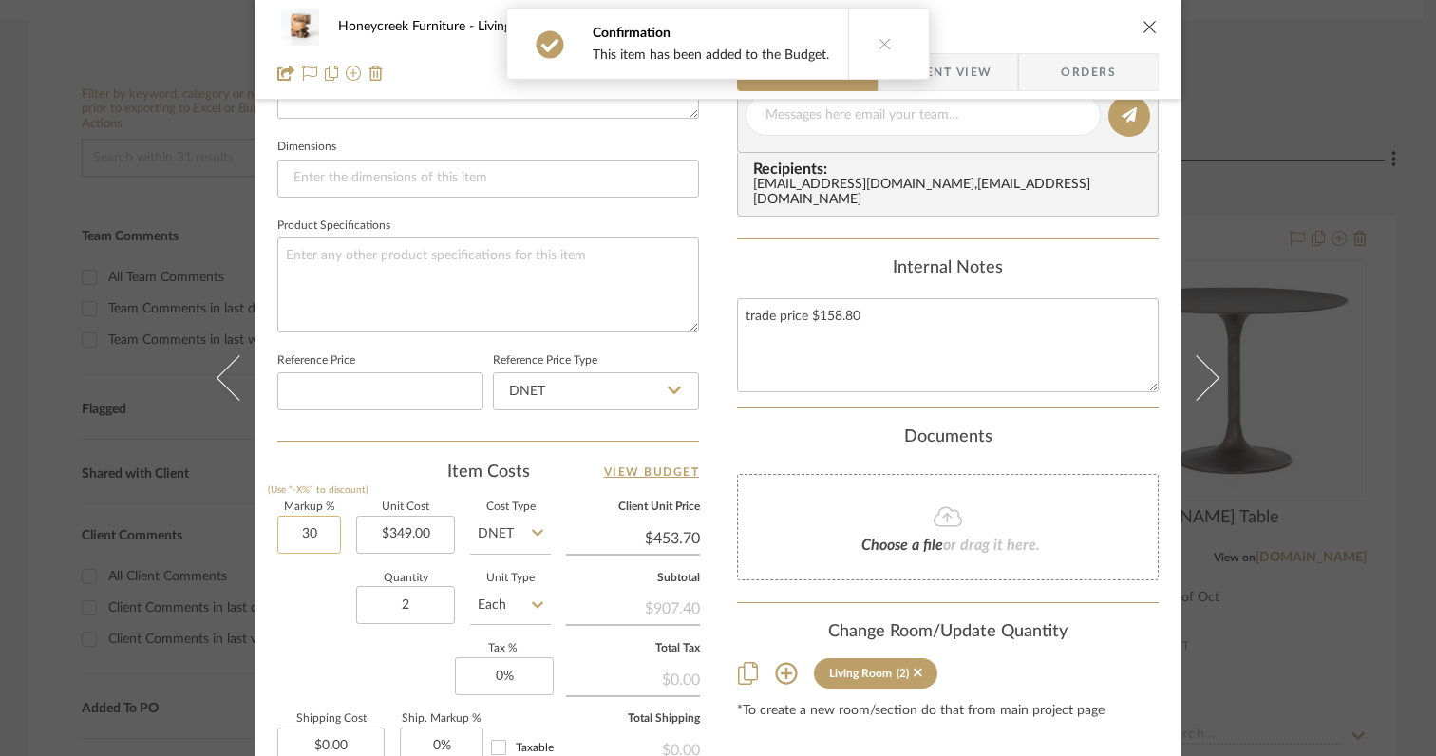
click at [328, 533] on input "30" at bounding box center [309, 535] width 64 height 38
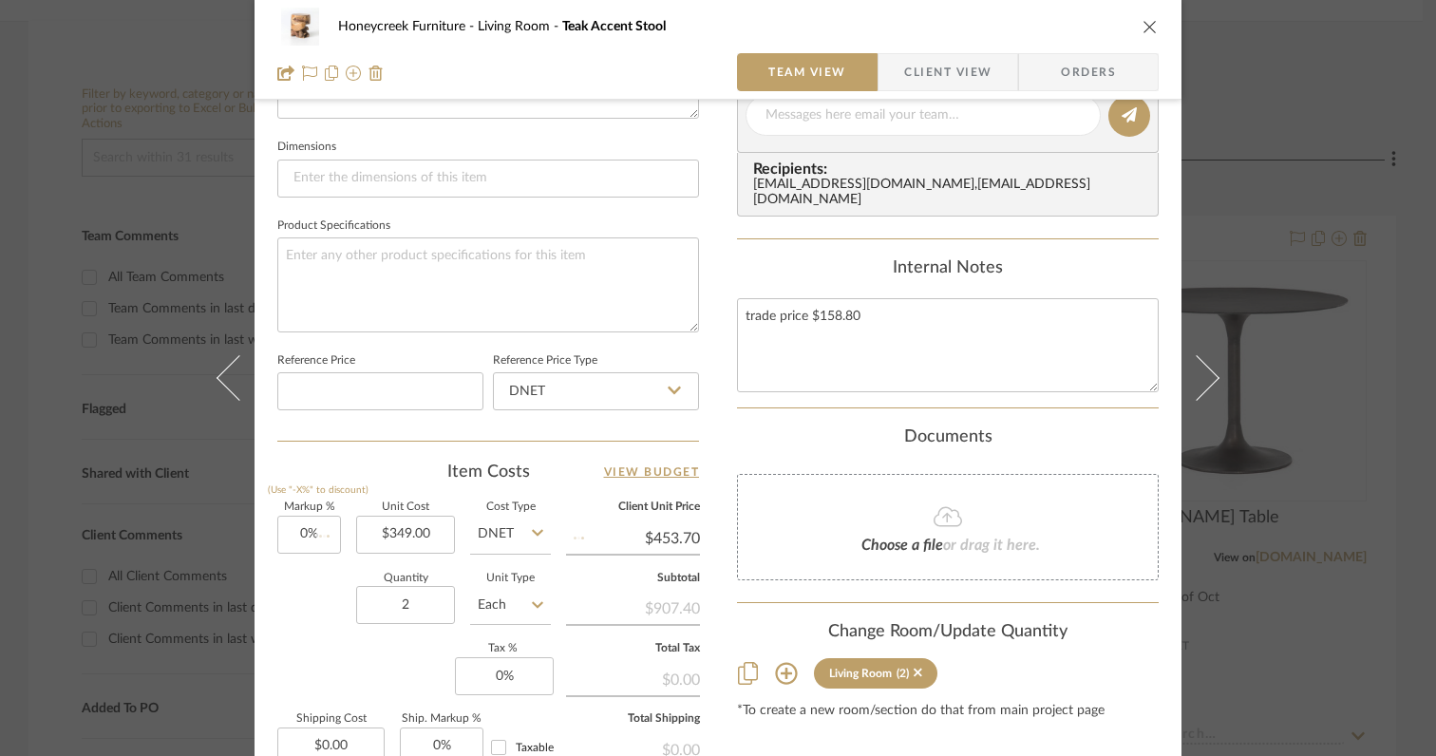
click at [327, 603] on div "Quantity 2 Unit Type Each" at bounding box center [414, 607] width 274 height 67
click at [530, 678] on input "0" at bounding box center [504, 676] width 99 height 38
click at [372, 668] on div "Markup % (Use "-X%" to discount) 0% Unit Cost $349.00 Cost Type DNET Client Uni…" at bounding box center [488, 640] width 422 height 277
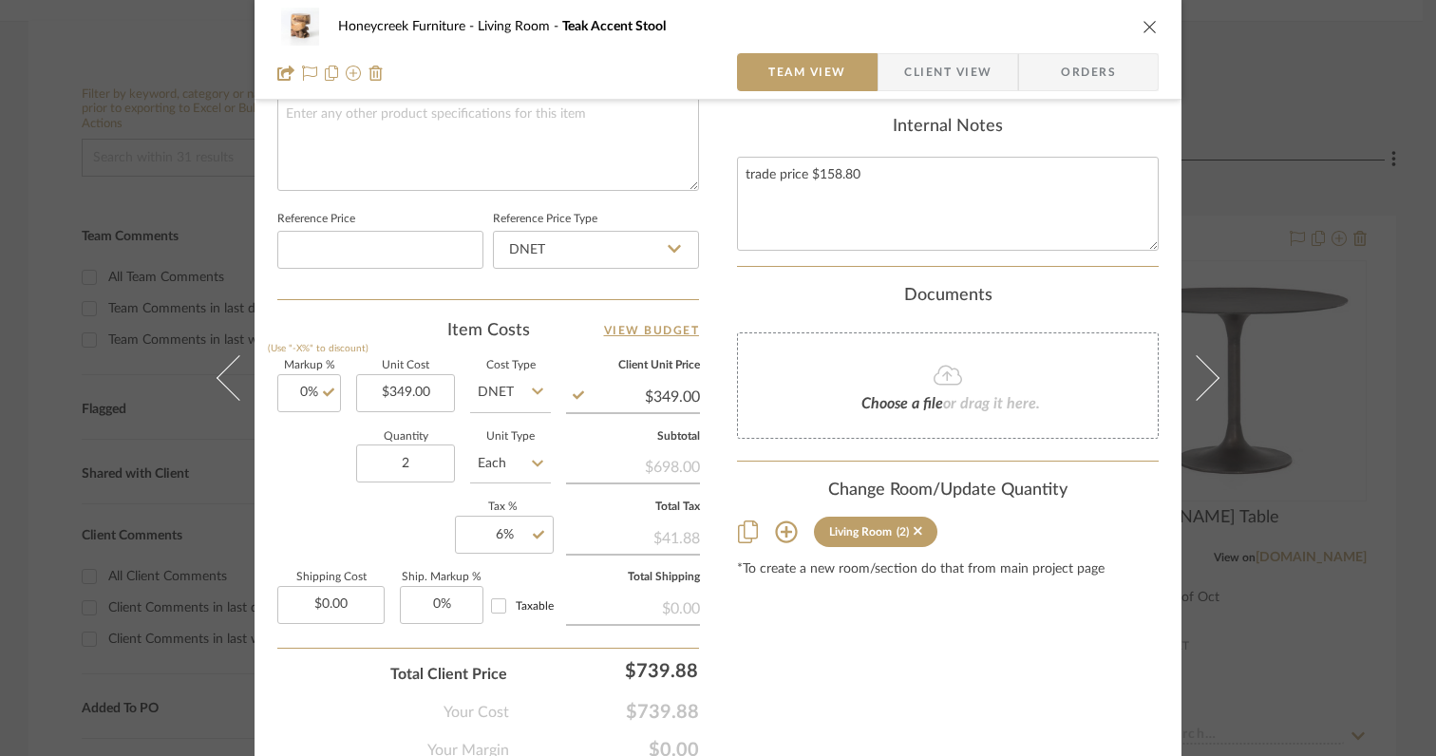
scroll to position [940, 0]
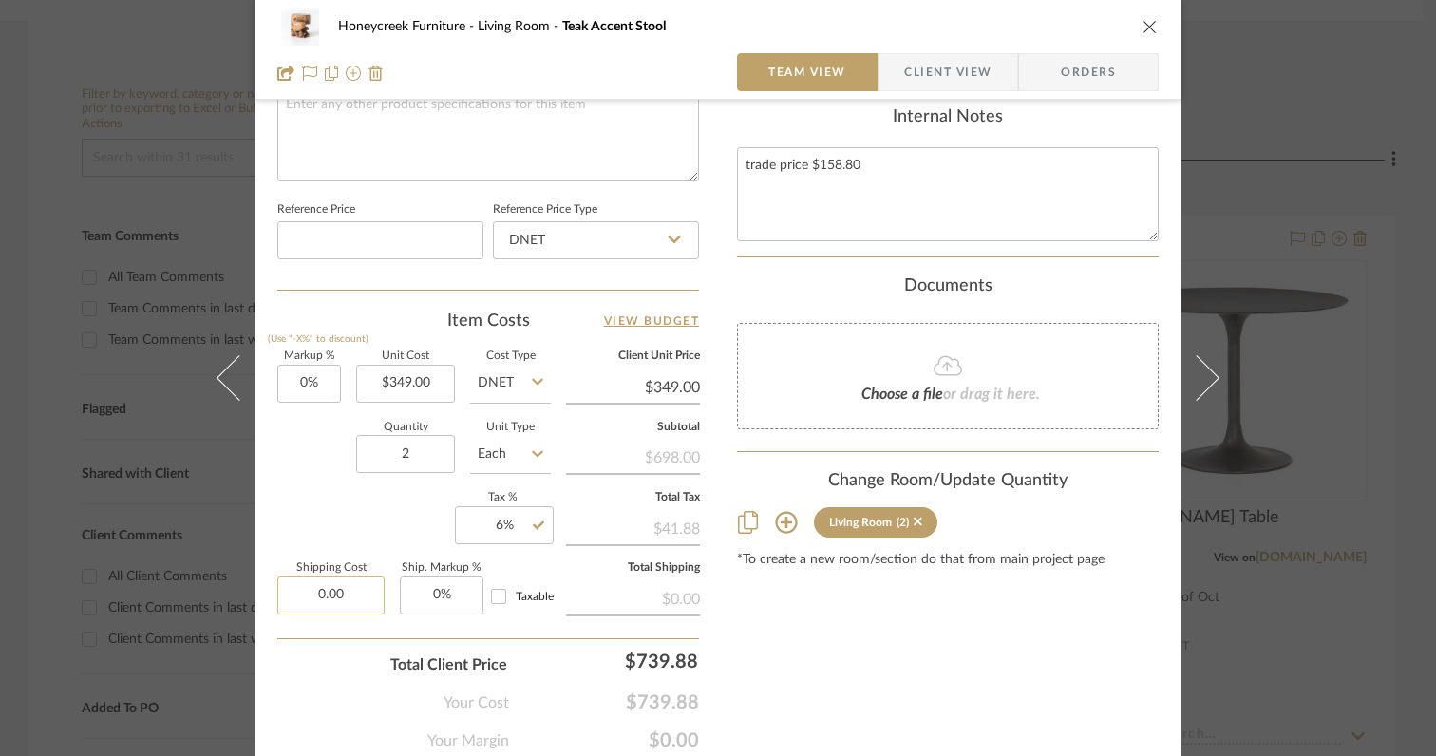
click at [327, 577] on input "0.00" at bounding box center [330, 596] width 107 height 38
click at [318, 663] on div "Total Client Price $739.88" at bounding box center [488, 657] width 422 height 38
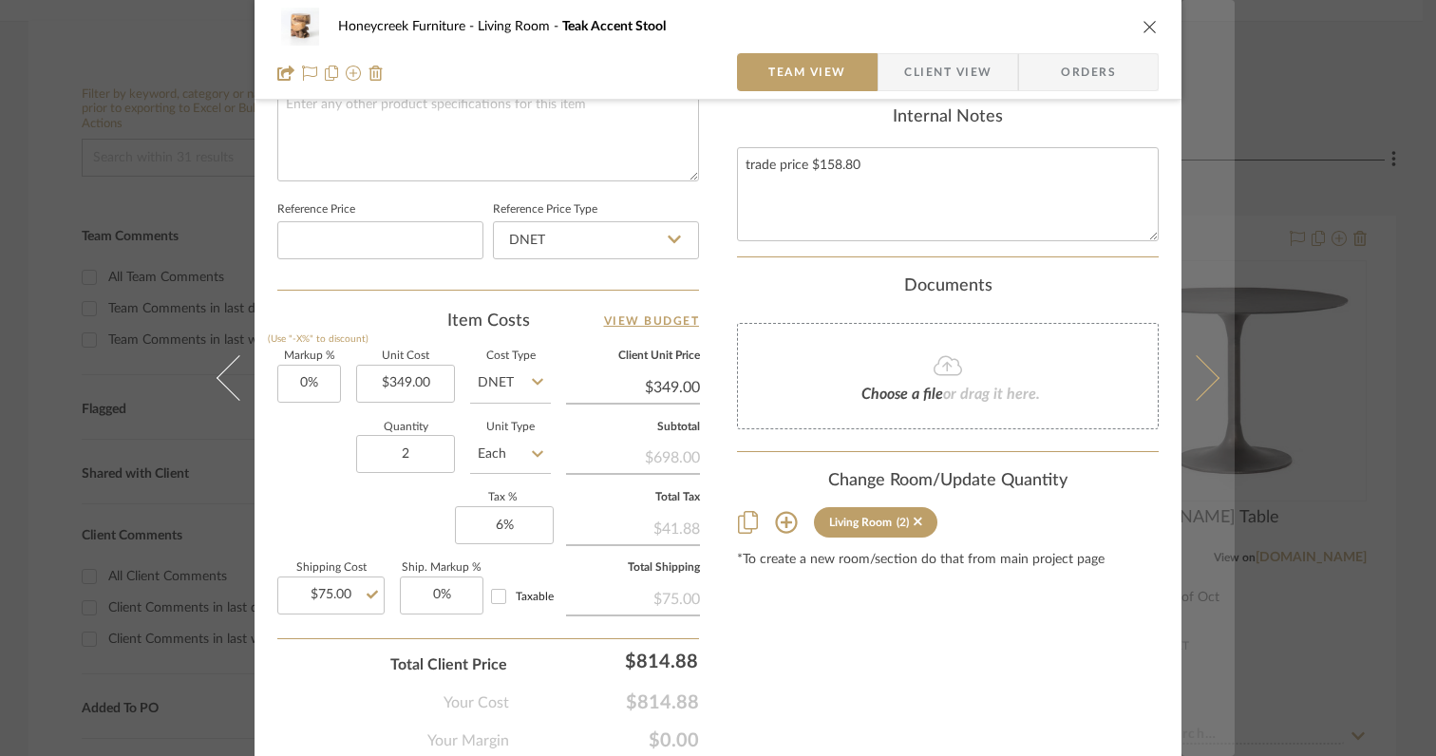
click at [1201, 382] on icon at bounding box center [1197, 378] width 46 height 46
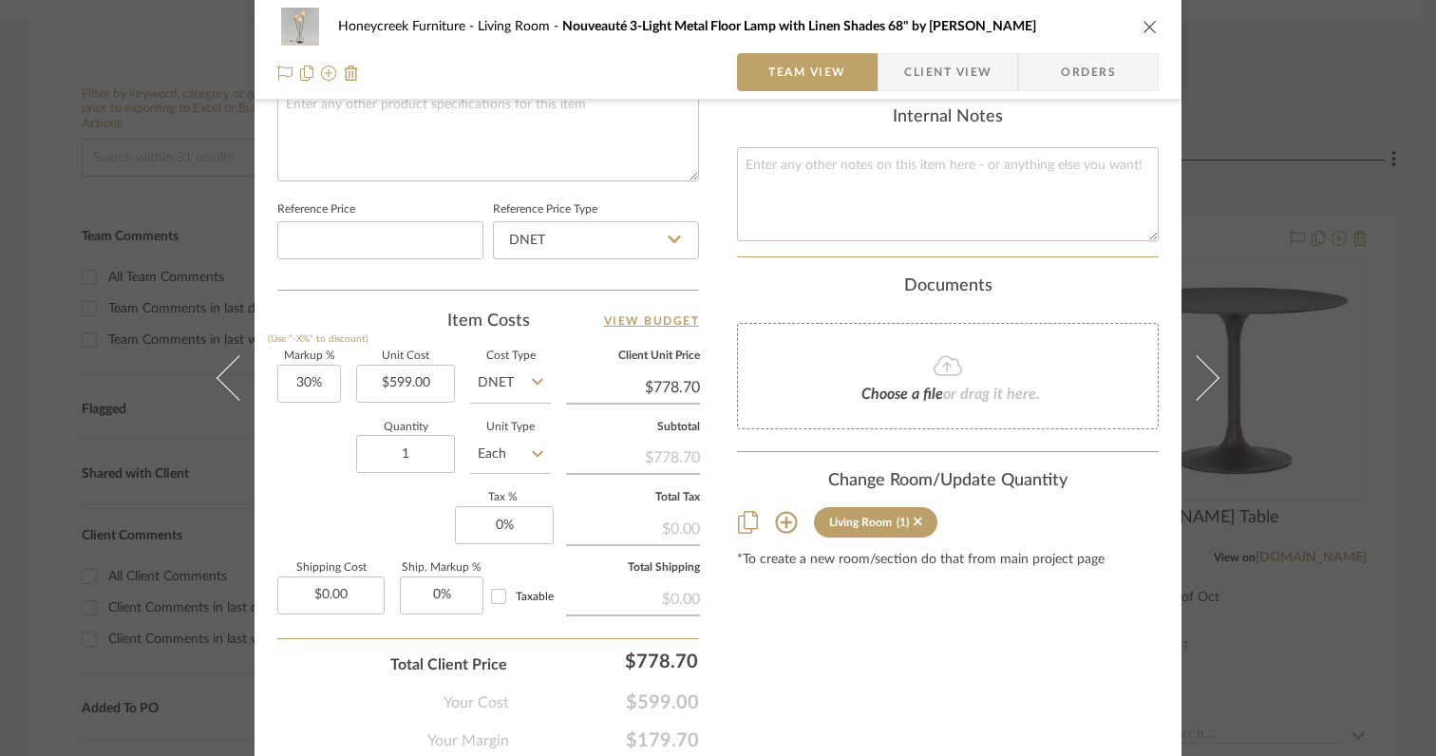
scroll to position [0, 0]
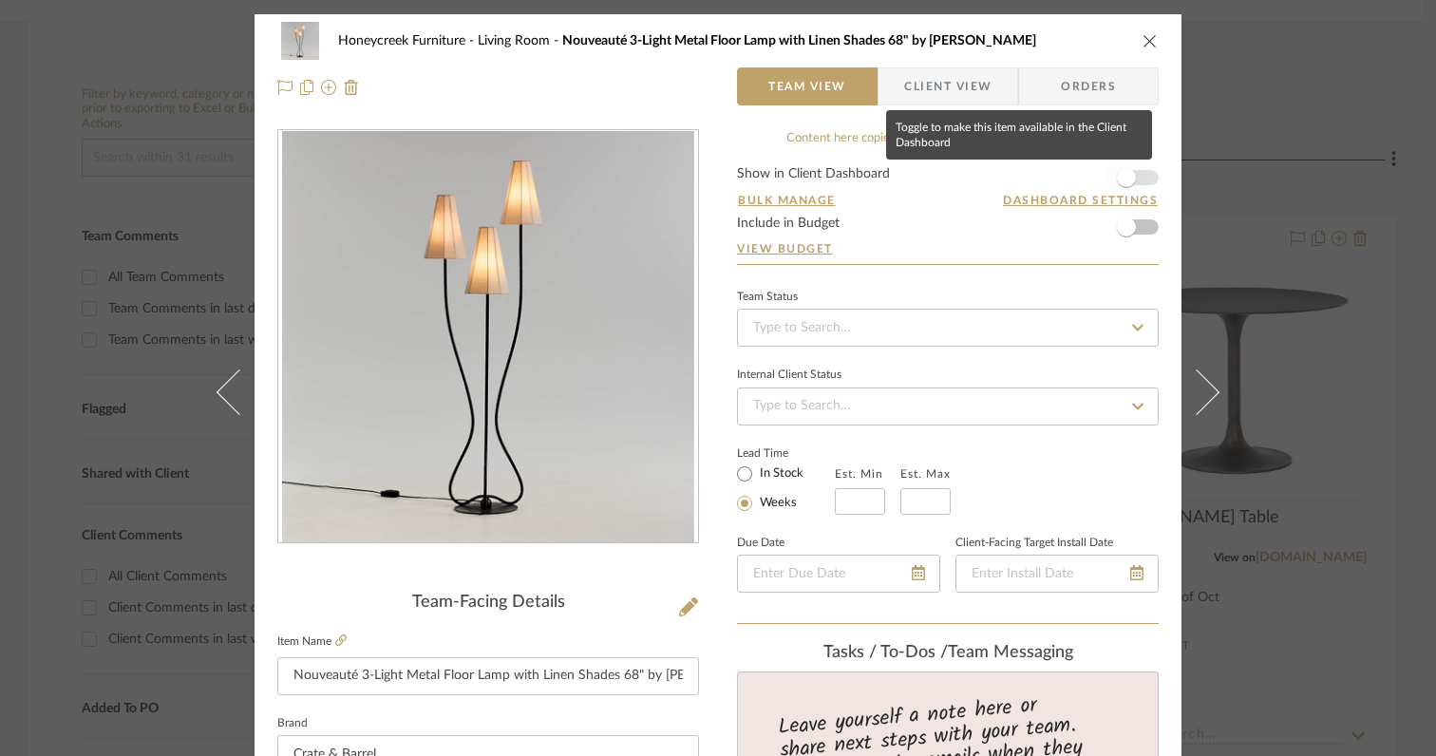
click at [1130, 180] on span "button" at bounding box center [1127, 178] width 42 height 42
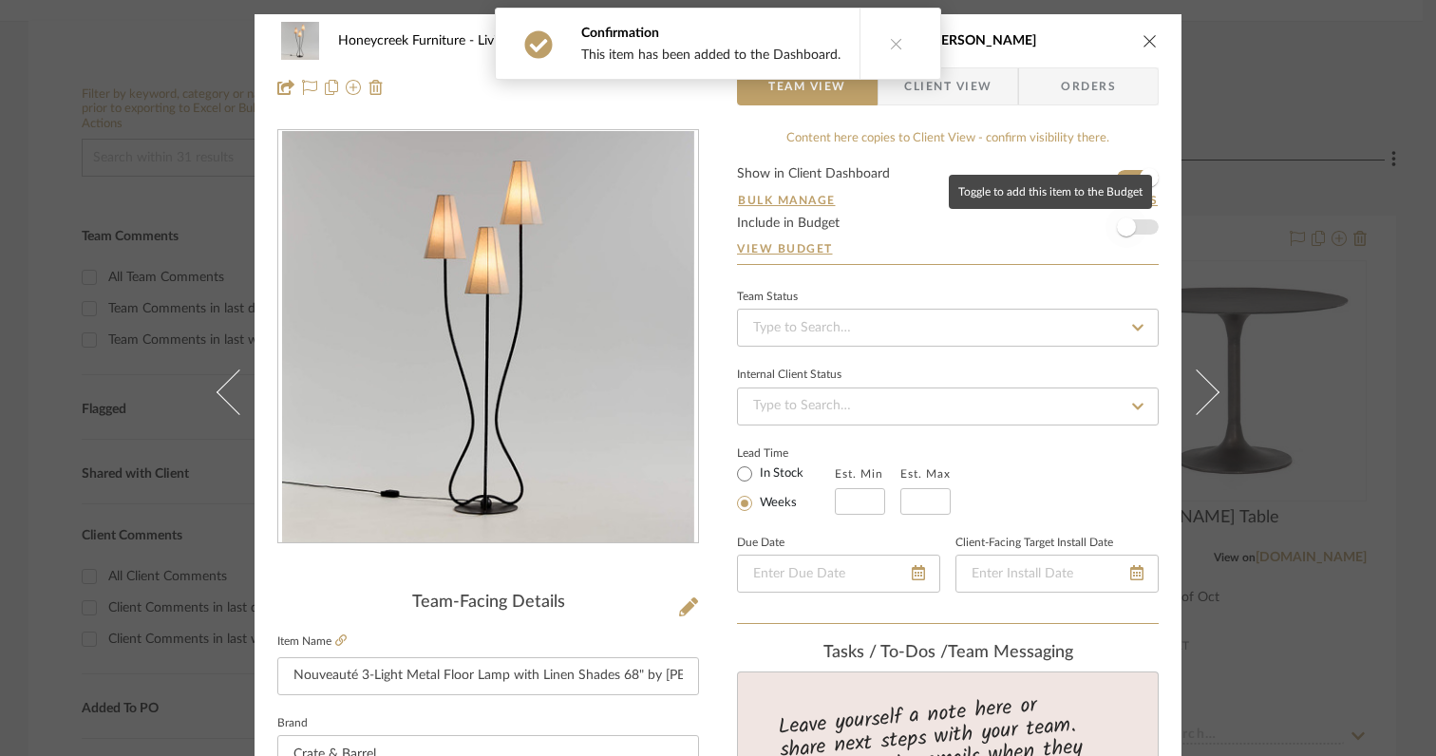
click at [1127, 226] on span "button" at bounding box center [1126, 227] width 19 height 19
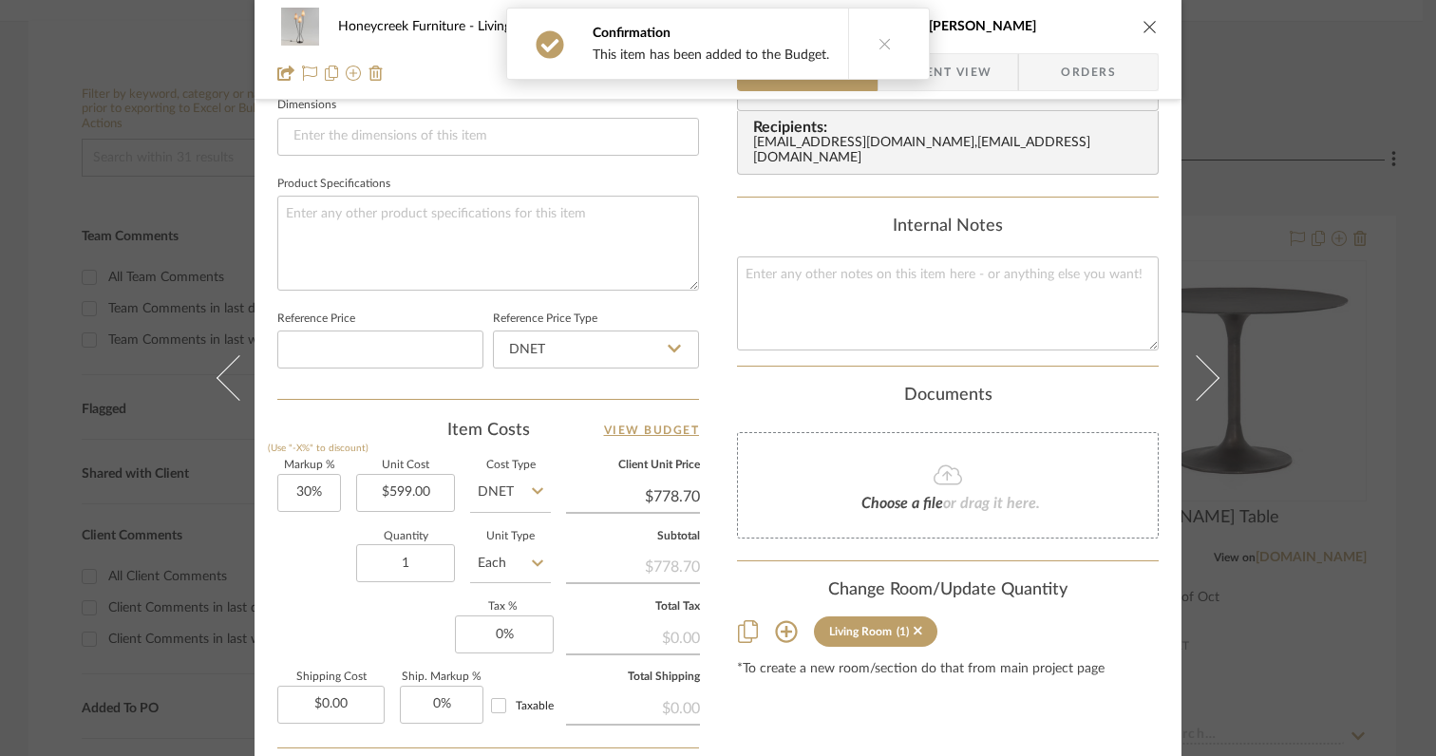
scroll to position [828, 0]
click at [326, 498] on input "30" at bounding box center [309, 496] width 64 height 38
click at [345, 613] on div "Markup % (Use "-X%" to discount) 0% Unit Cost $599.00 Cost Type DNET Client Uni…" at bounding box center [488, 601] width 422 height 277
click at [509, 632] on input "0" at bounding box center [504, 637] width 99 height 38
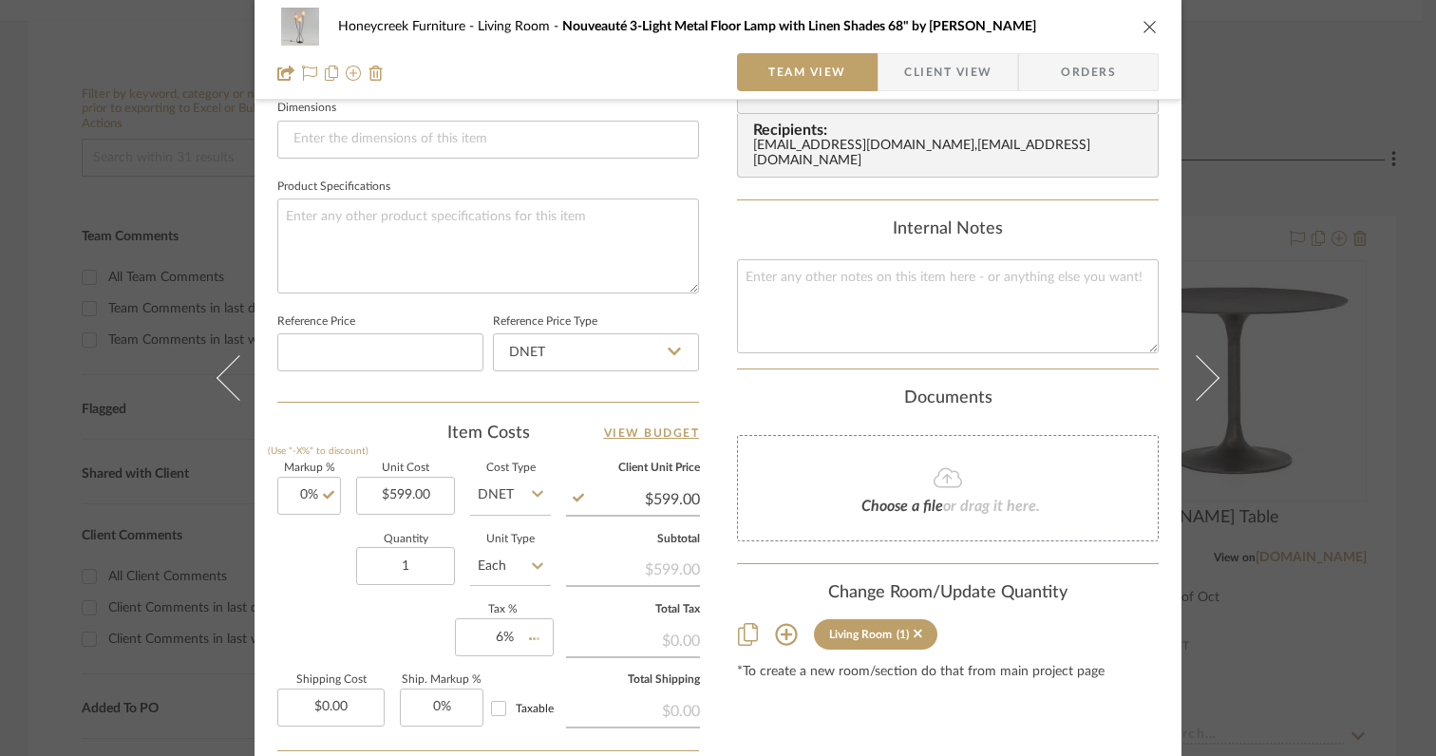
click at [405, 651] on div "Markup % (Use "-X%" to discount) 0% Unit Cost $599.00 Cost Type DNET Client Uni…" at bounding box center [488, 601] width 422 height 277
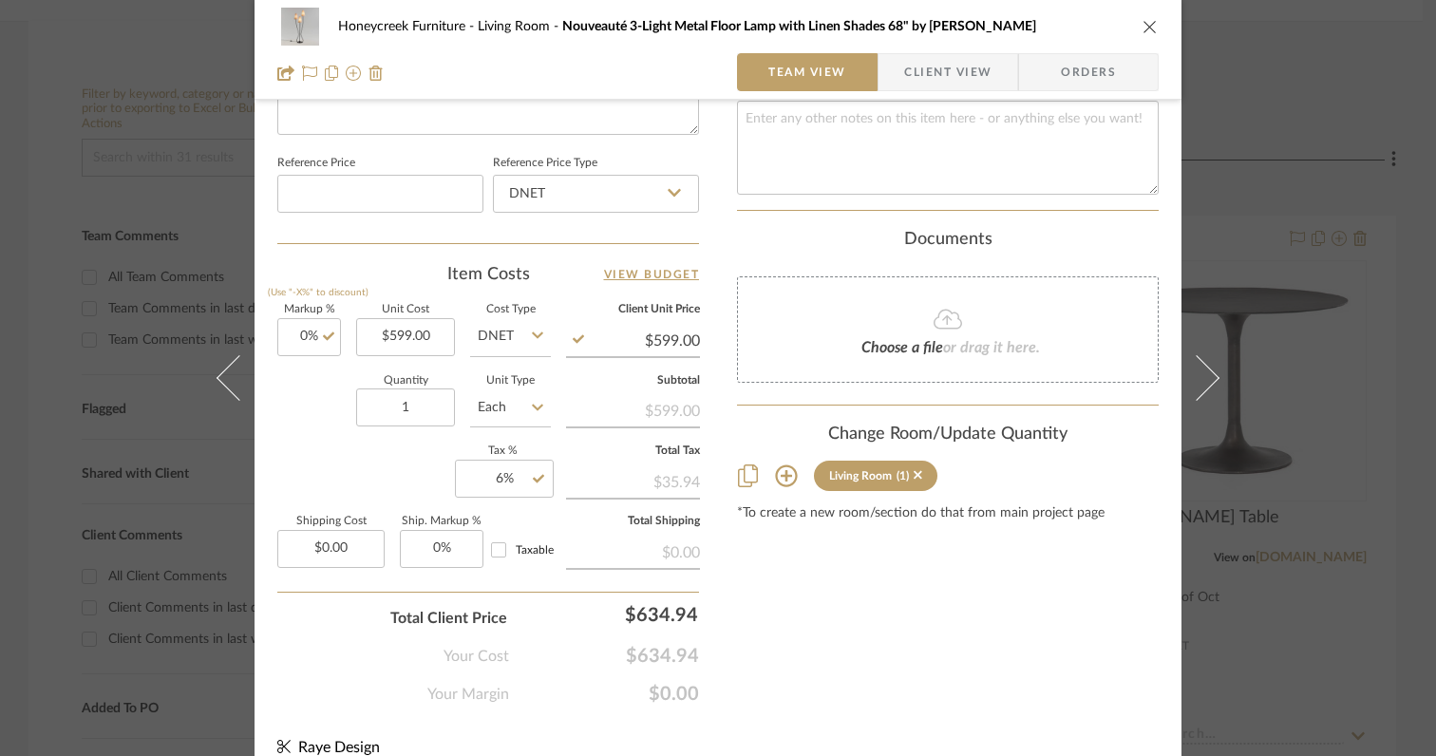
scroll to position [995, 0]
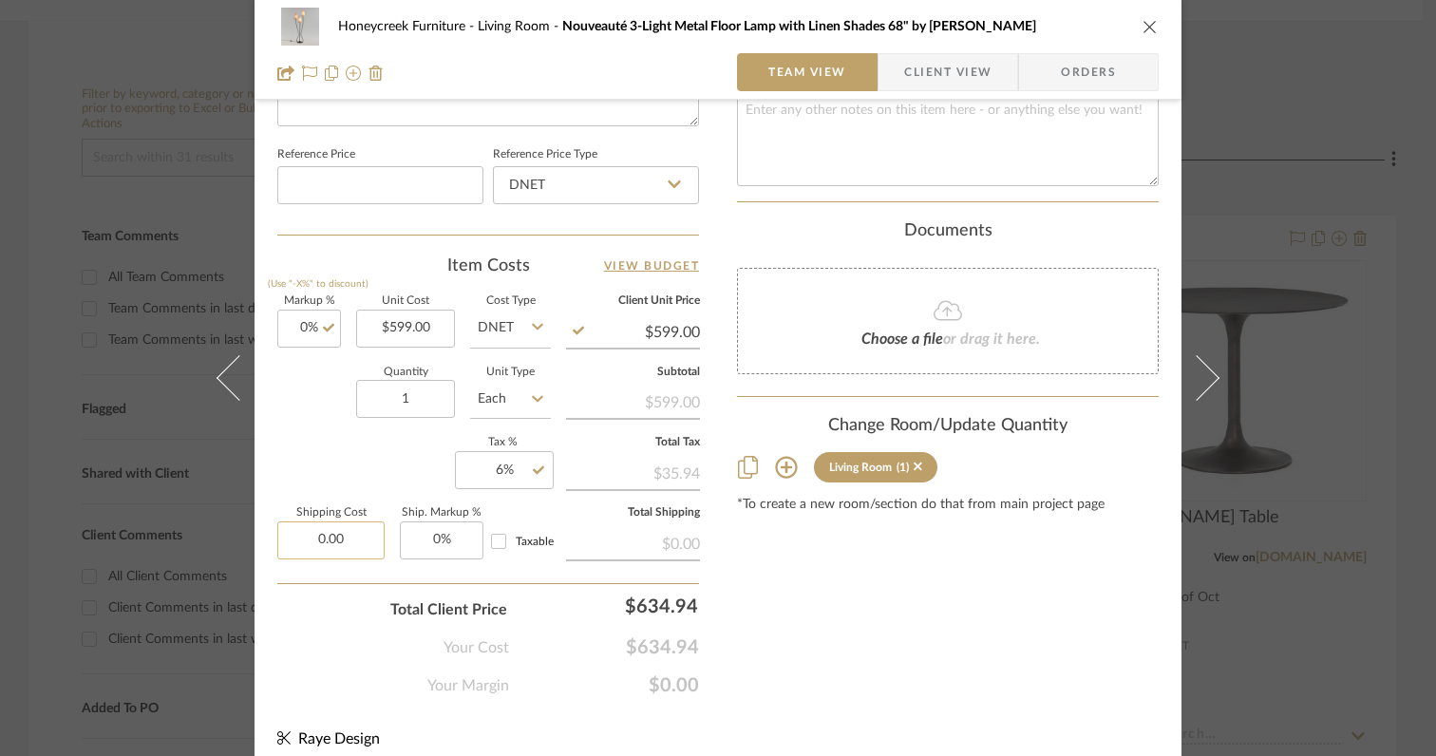
click at [355, 544] on input "0.00" at bounding box center [330, 540] width 107 height 38
click at [344, 661] on div "Your Margin $0.00" at bounding box center [488, 678] width 422 height 38
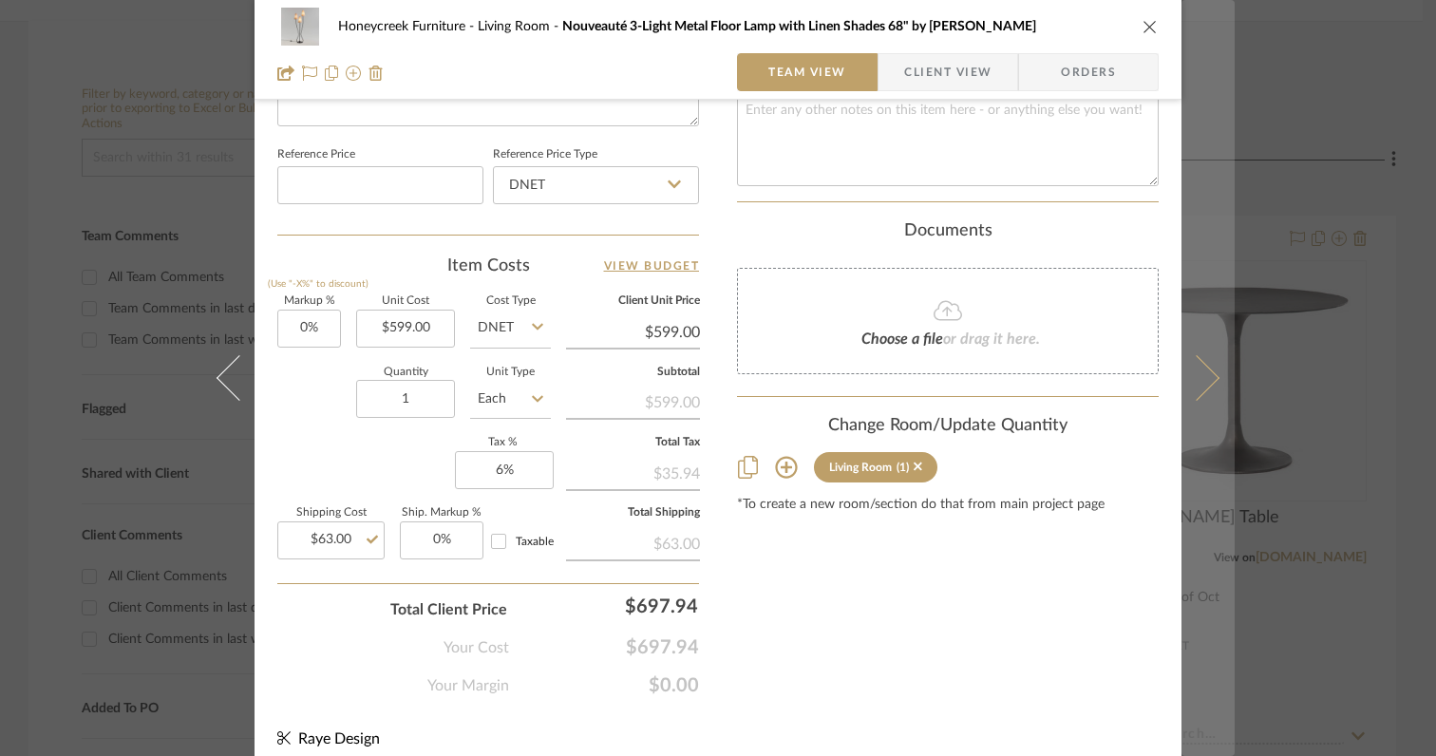
click at [1199, 389] on icon at bounding box center [1197, 378] width 46 height 46
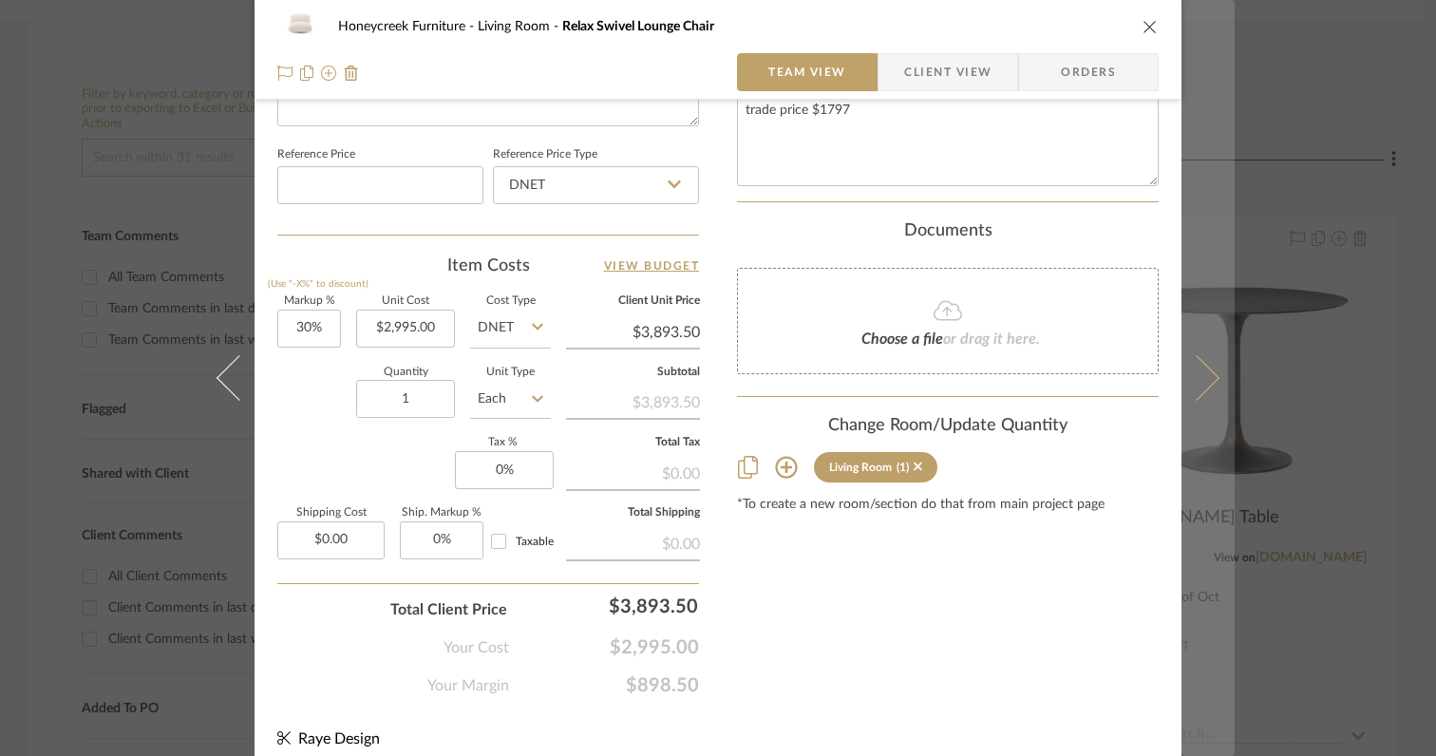
scroll to position [0, 0]
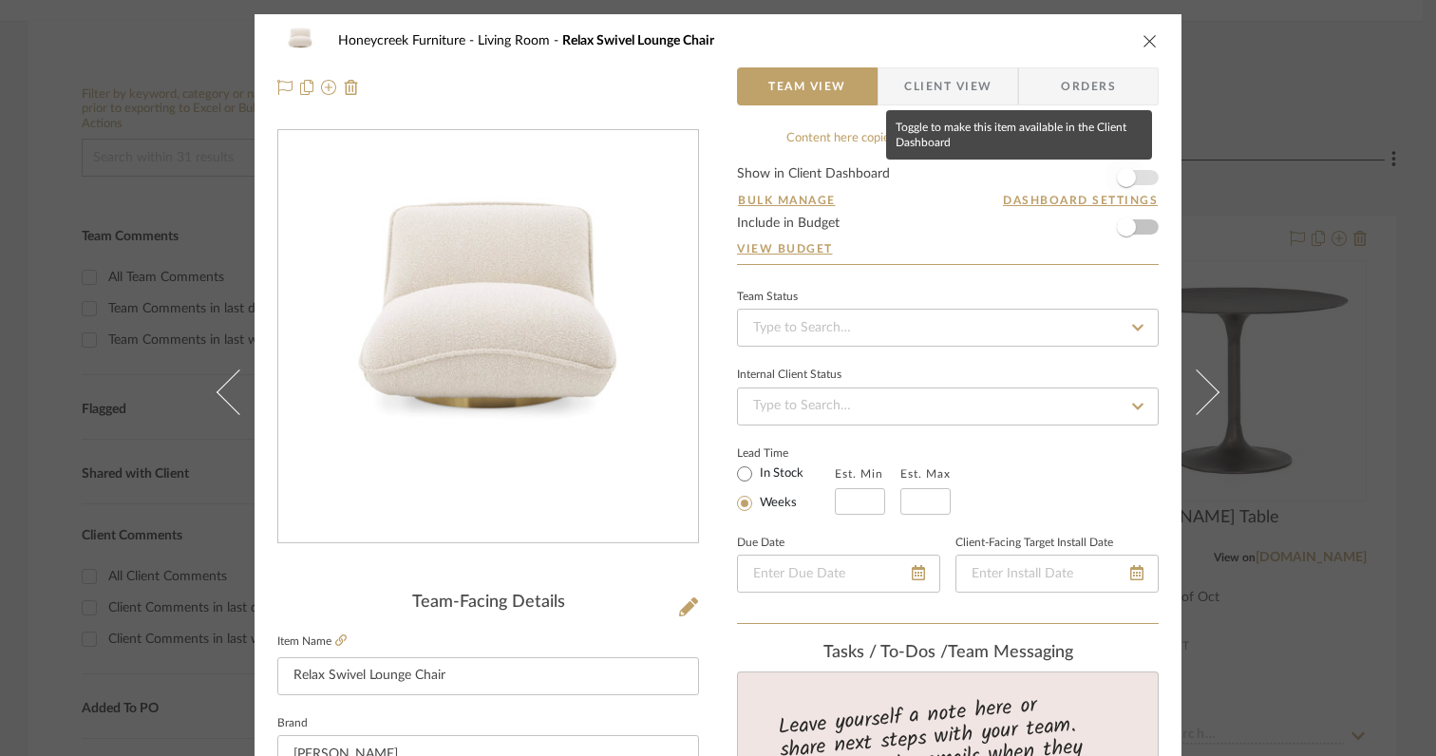
click at [1122, 180] on span "button" at bounding box center [1126, 177] width 19 height 19
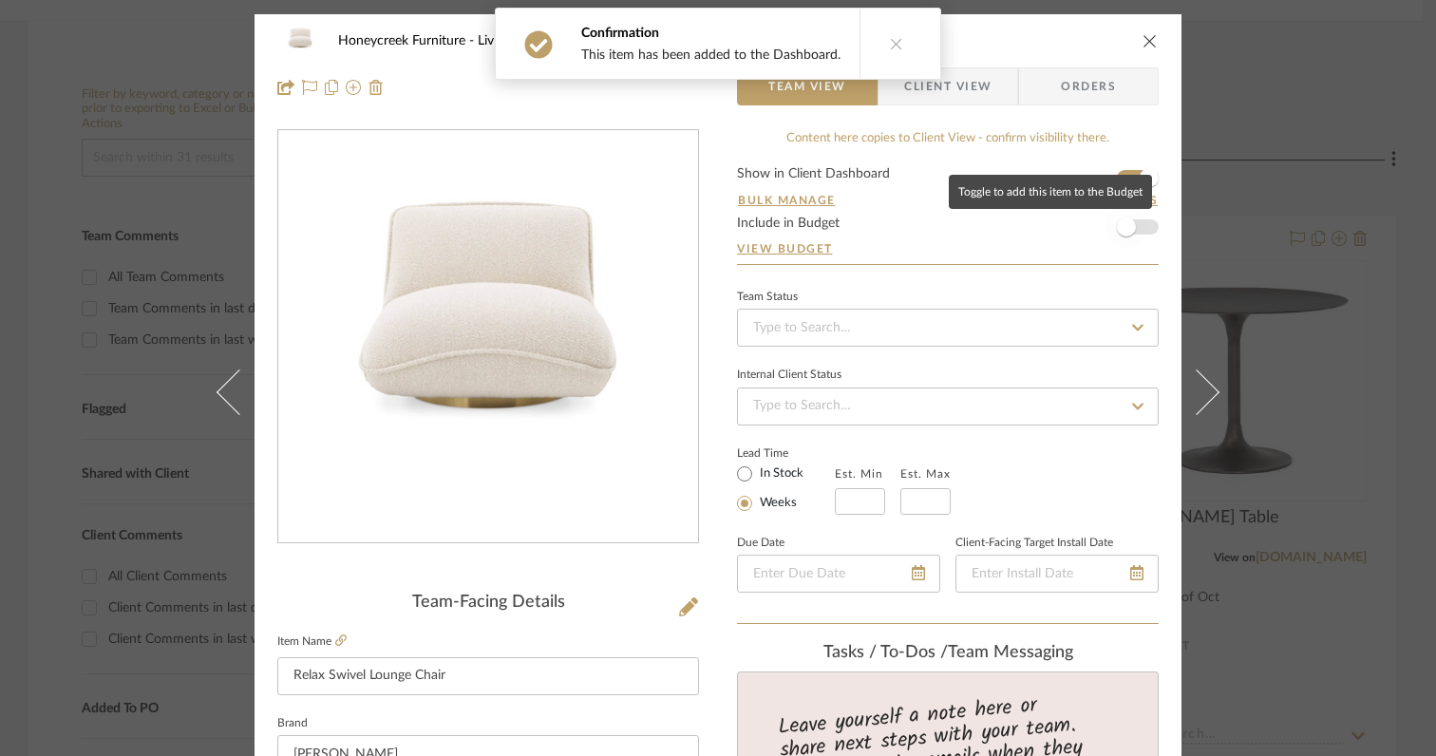
click at [1122, 238] on span "button" at bounding box center [1127, 227] width 42 height 42
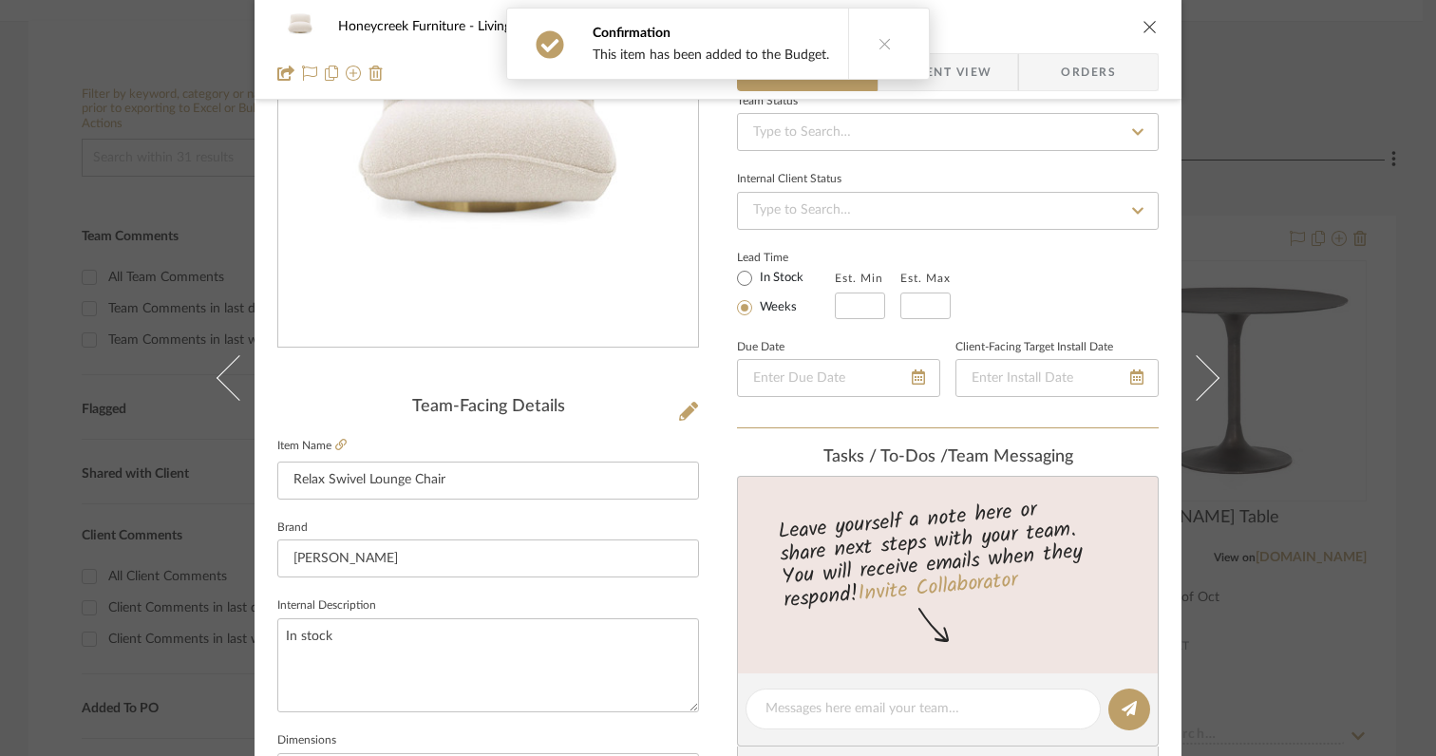
scroll to position [202, 0]
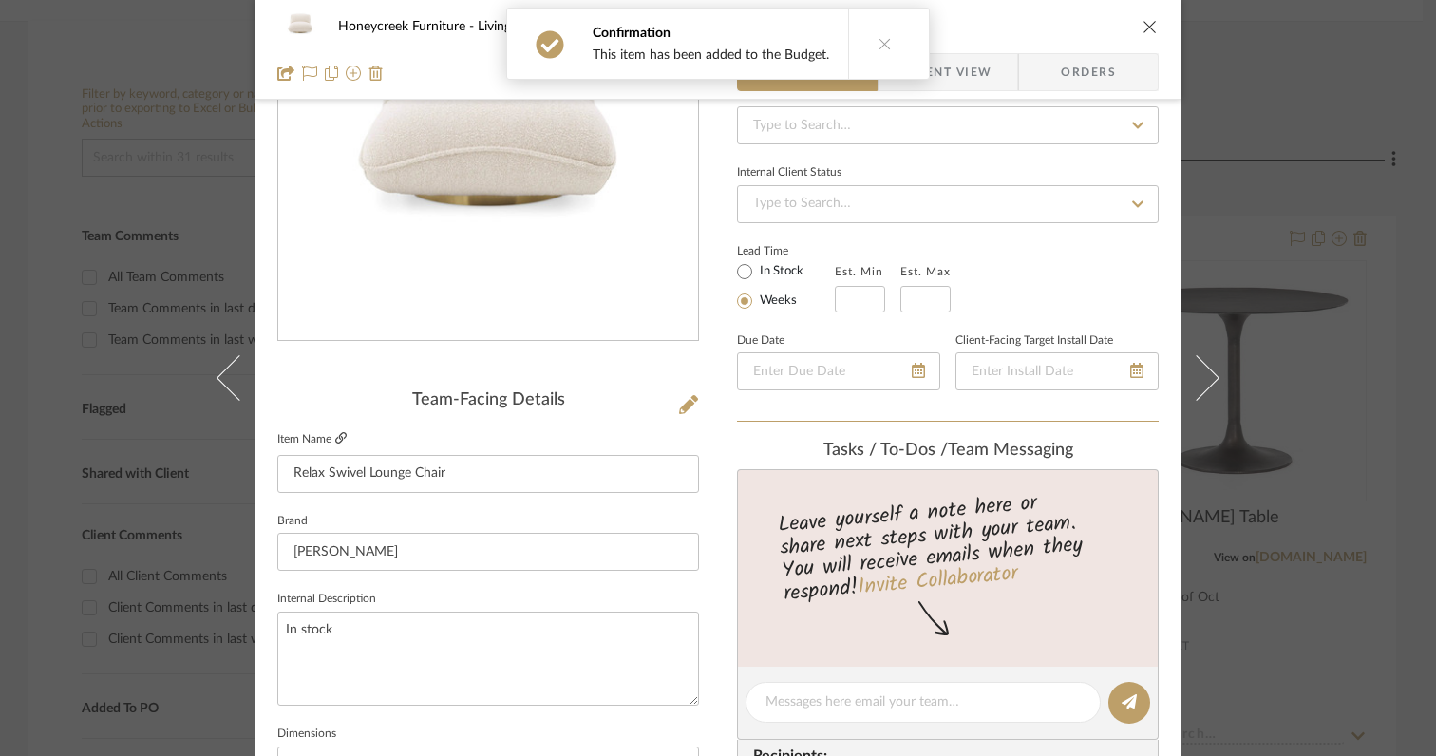
click at [337, 436] on icon at bounding box center [340, 437] width 11 height 11
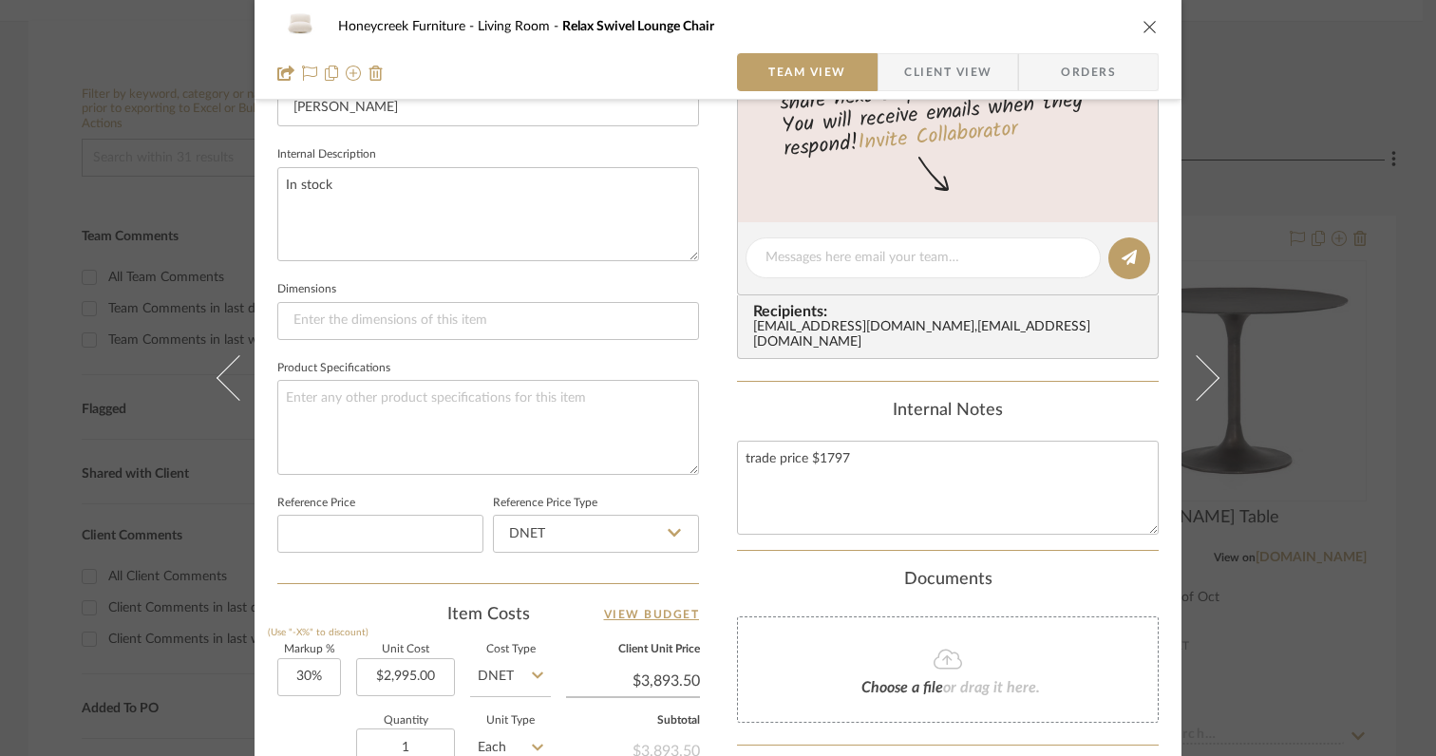
scroll to position [787, 0]
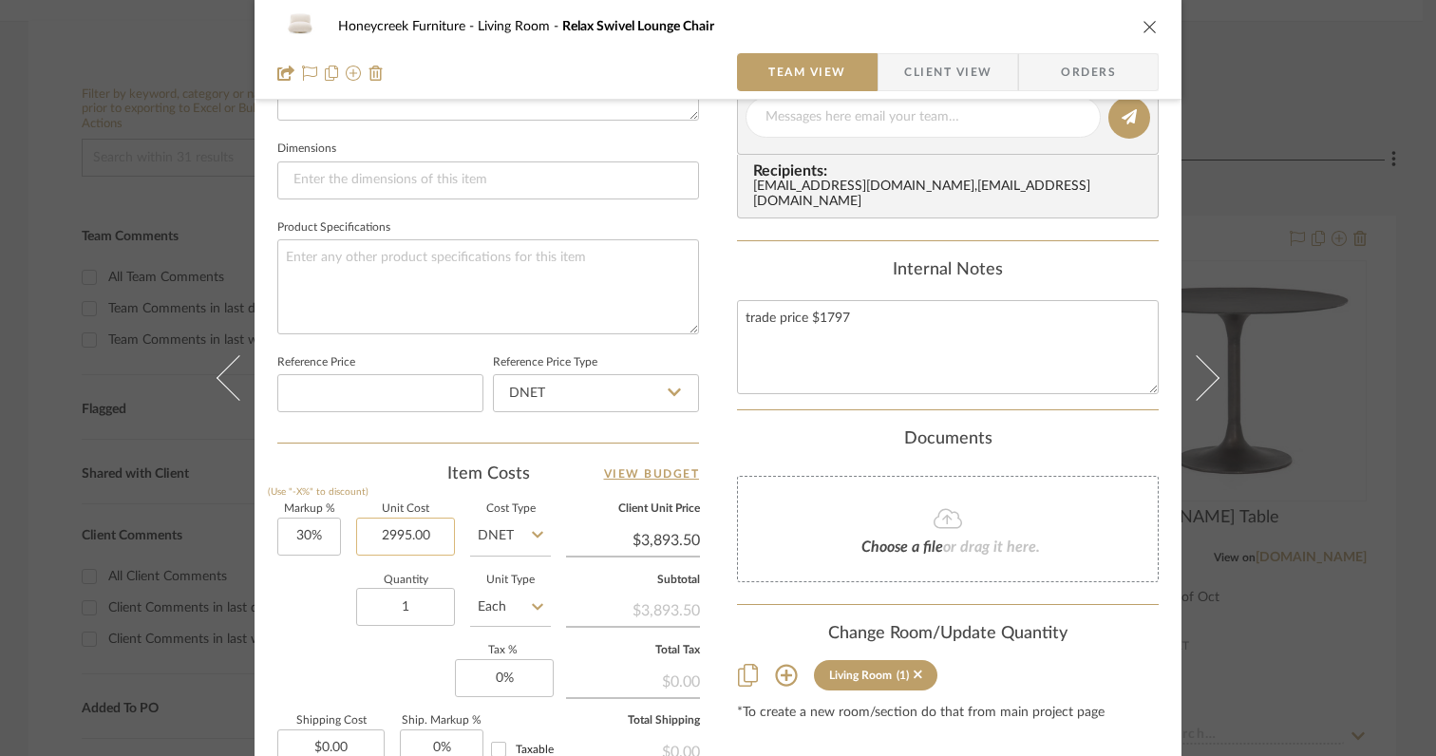
click at [433, 537] on input "2995.00" at bounding box center [405, 537] width 99 height 38
click at [295, 635] on div "Quantity 1 Unit Type Each" at bounding box center [414, 609] width 274 height 67
click at [322, 543] on input "30" at bounding box center [309, 537] width 64 height 38
click at [313, 622] on div "Quantity 1 Unit Type Each" at bounding box center [414, 609] width 274 height 67
click at [526, 673] on input "0" at bounding box center [504, 678] width 99 height 38
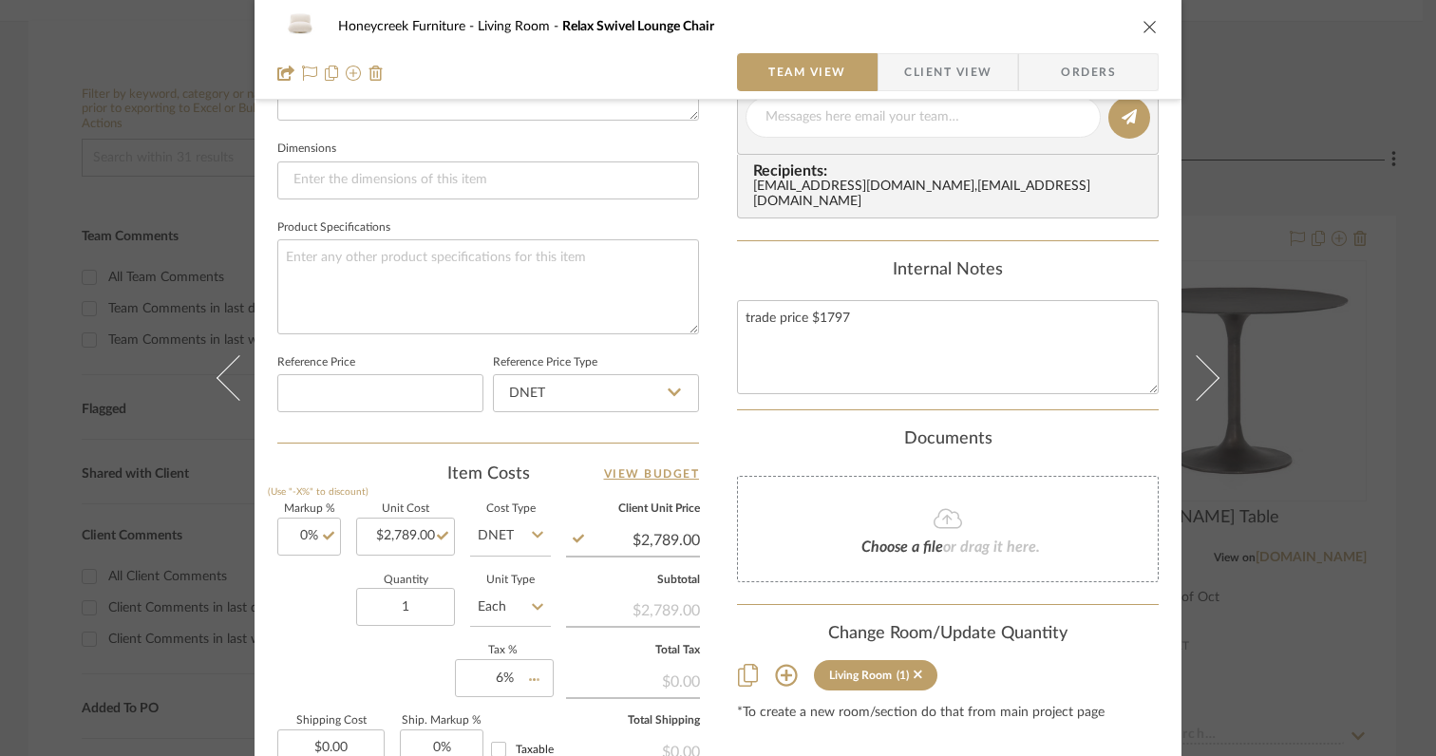
click at [407, 655] on div "Markup % (Use "-X%" to discount) 0% Unit Cost $2,789.00 Cost Type DNET Client U…" at bounding box center [488, 642] width 422 height 277
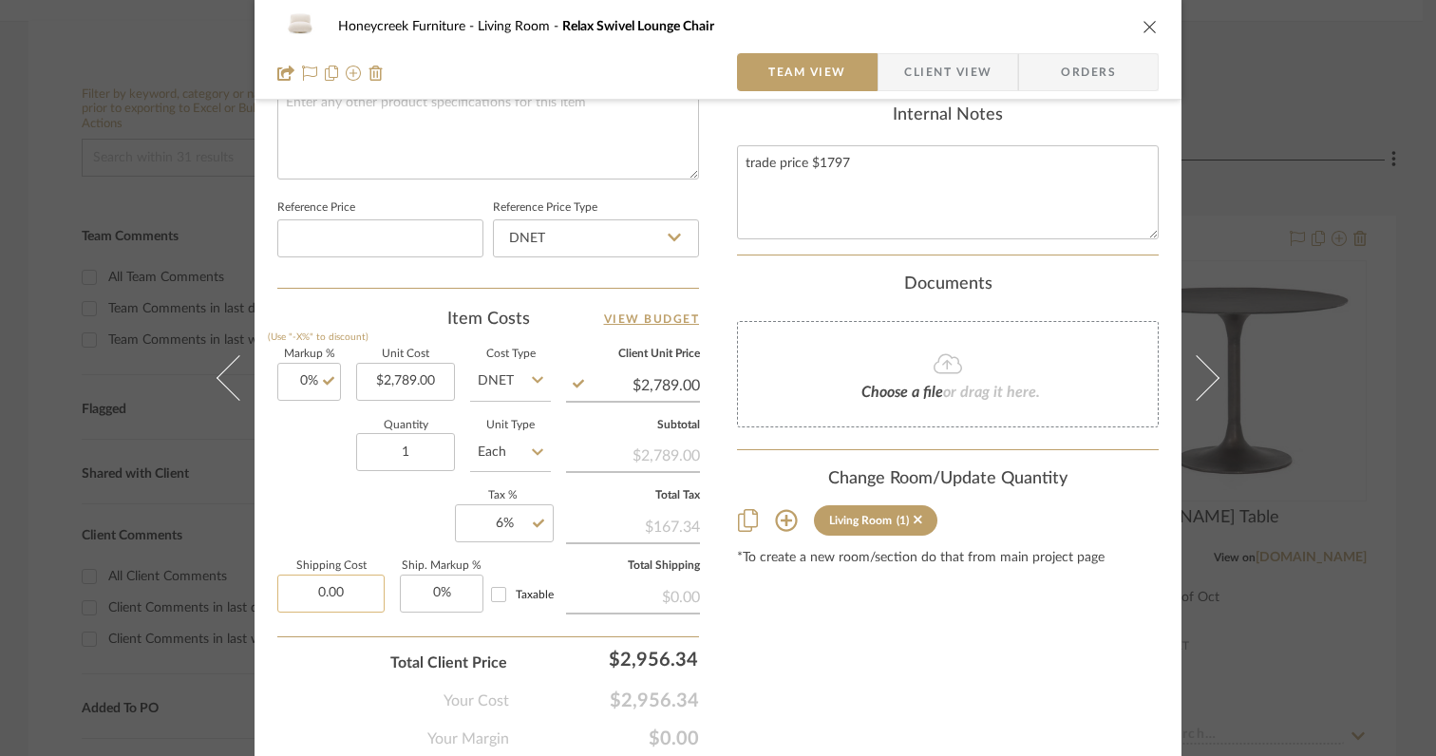
click at [348, 592] on input "0.00" at bounding box center [330, 594] width 107 height 38
click at [331, 637] on div "Total Client Price $2,956.34" at bounding box center [488, 655] width 422 height 38
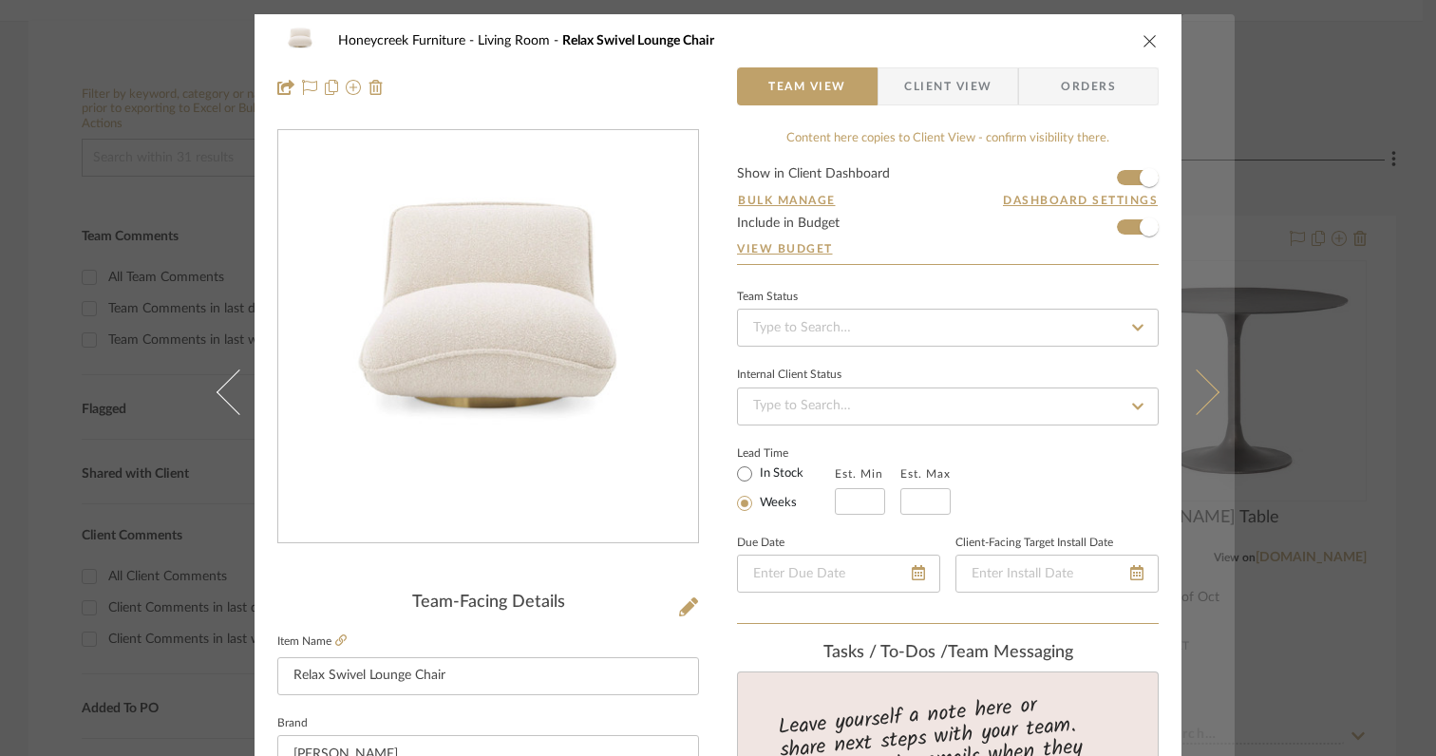
click at [1196, 404] on icon at bounding box center [1197, 392] width 46 height 46
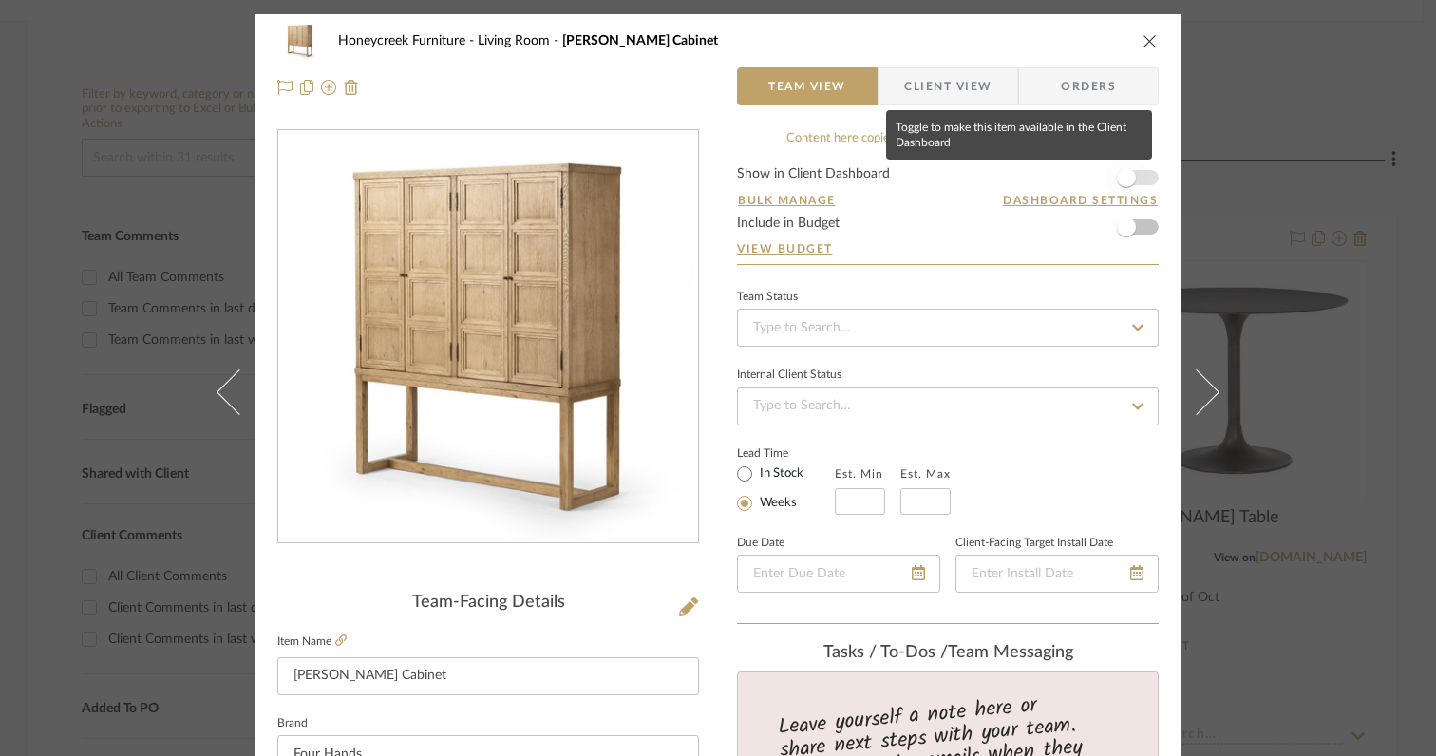
click at [1122, 180] on span "button" at bounding box center [1126, 177] width 19 height 19
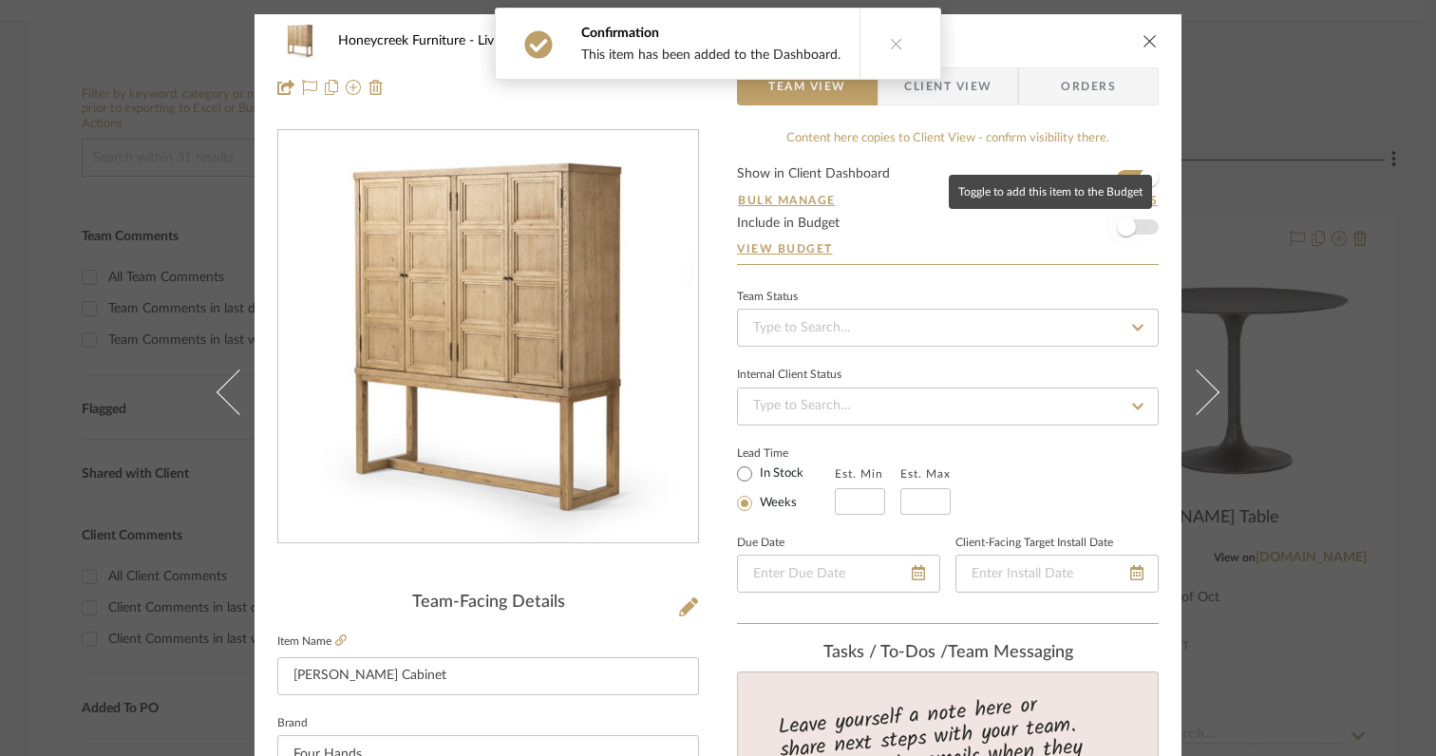
click at [1121, 218] on span "button" at bounding box center [1126, 227] width 19 height 19
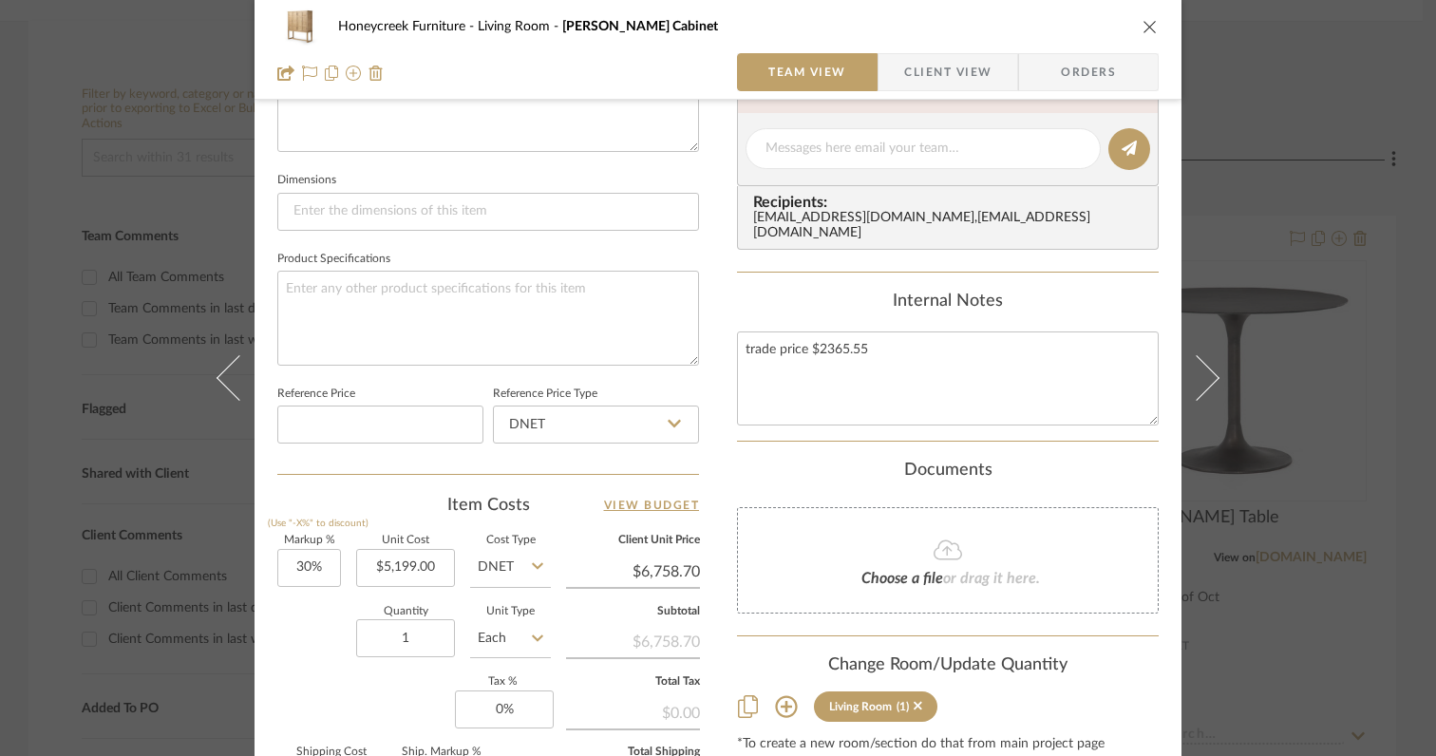
scroll to position [765, 0]
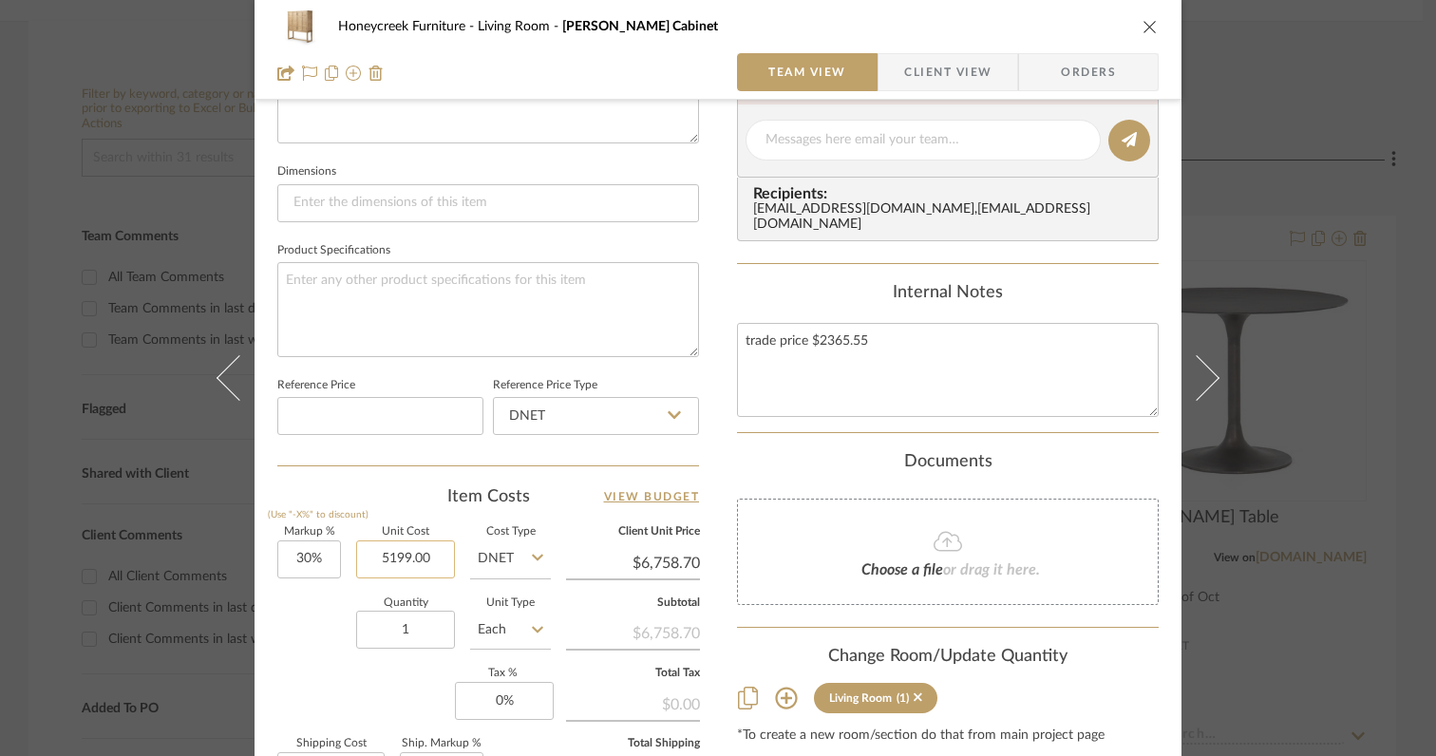
click at [443, 554] on input "5199.00" at bounding box center [405, 559] width 99 height 38
click at [281, 645] on div "Quantity 1 Unit Type Each" at bounding box center [414, 631] width 274 height 67
click at [320, 565] on input "30" at bounding box center [309, 559] width 64 height 38
click at [277, 621] on div "Quantity 1 Unit Type Each" at bounding box center [414, 631] width 274 height 67
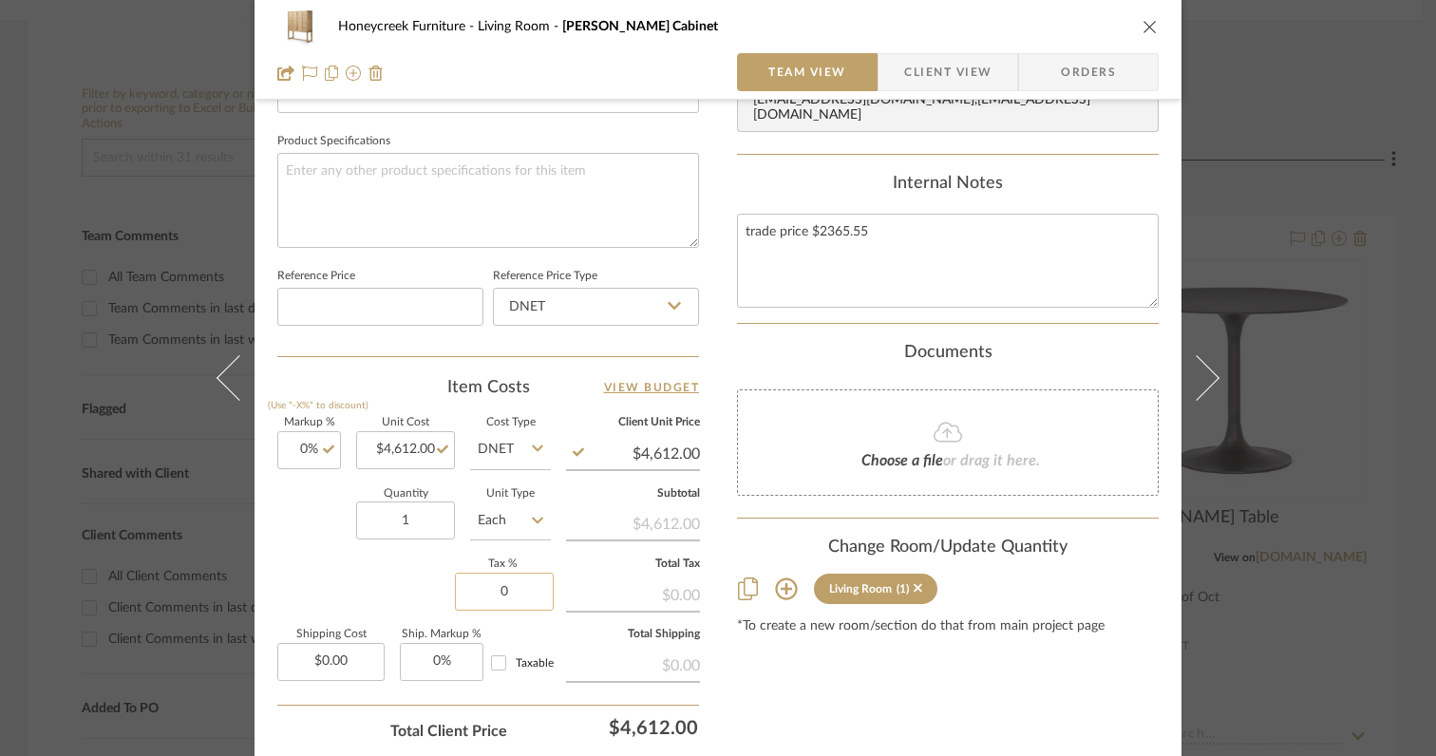
click at [515, 595] on input "0" at bounding box center [504, 592] width 99 height 38
click at [375, 561] on div "Markup % (Use "-X%" to discount) 0% Unit Cost $4,612.00 Cost Type DNET Client U…" at bounding box center [488, 556] width 422 height 277
click at [354, 661] on input "0.00" at bounding box center [330, 662] width 107 height 38
click at [300, 728] on div "Total Client Price $4,888.72" at bounding box center [488, 724] width 422 height 38
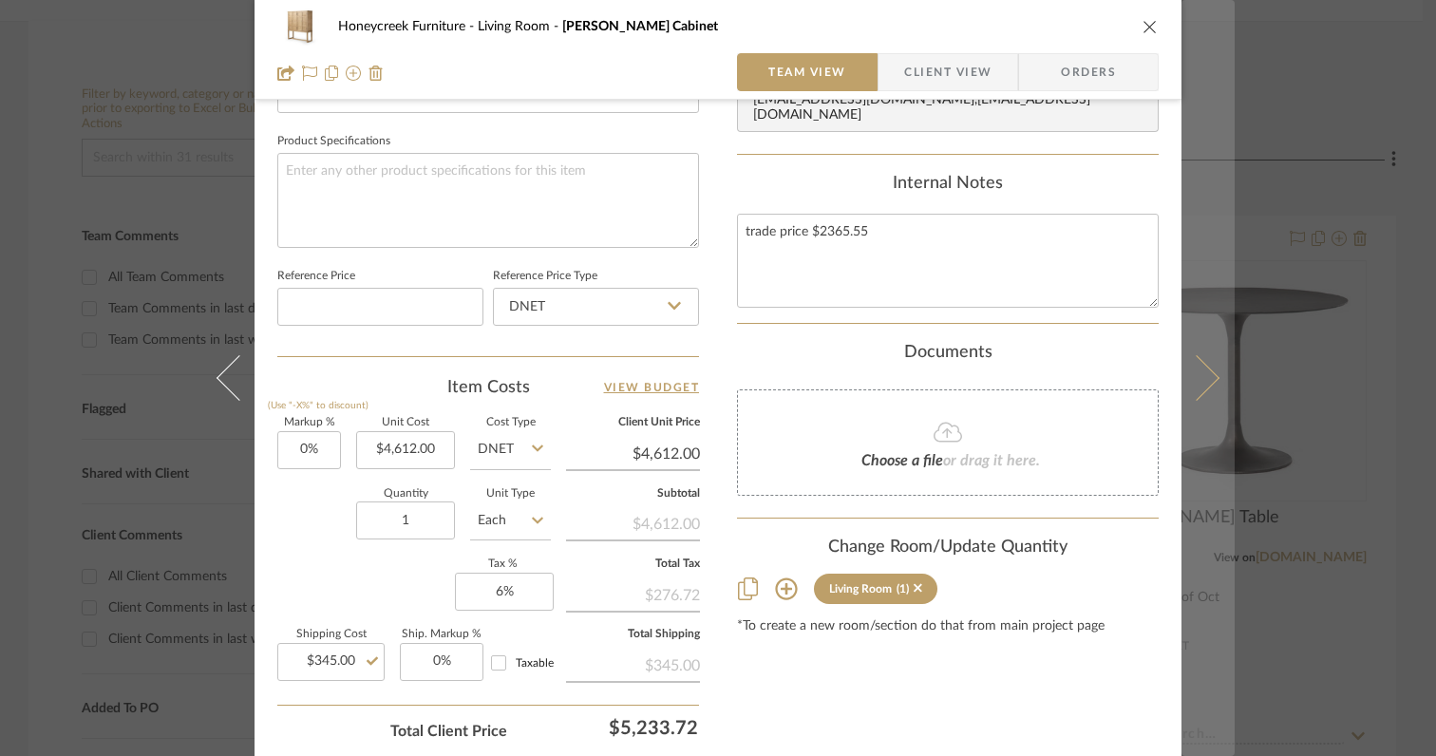
click at [1198, 388] on icon at bounding box center [1197, 378] width 46 height 46
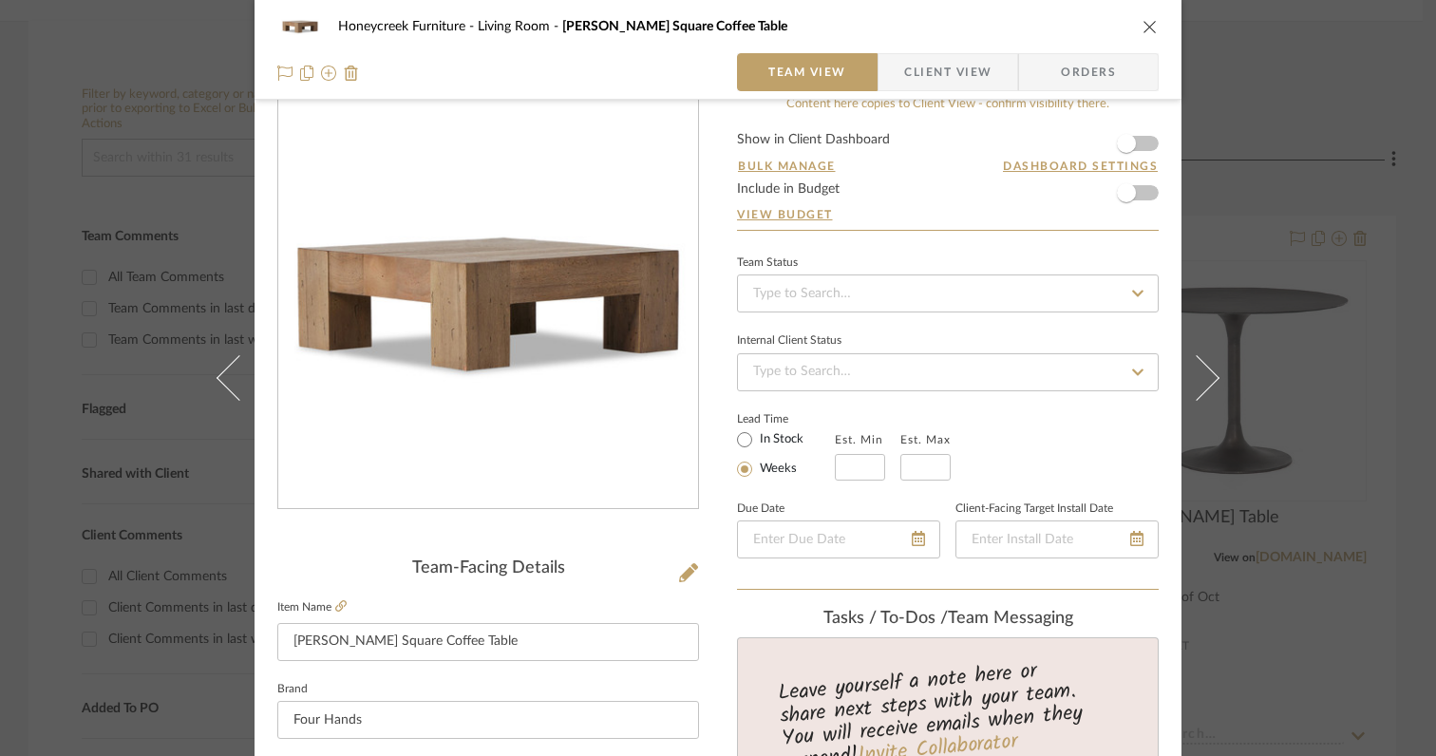
scroll to position [0, 0]
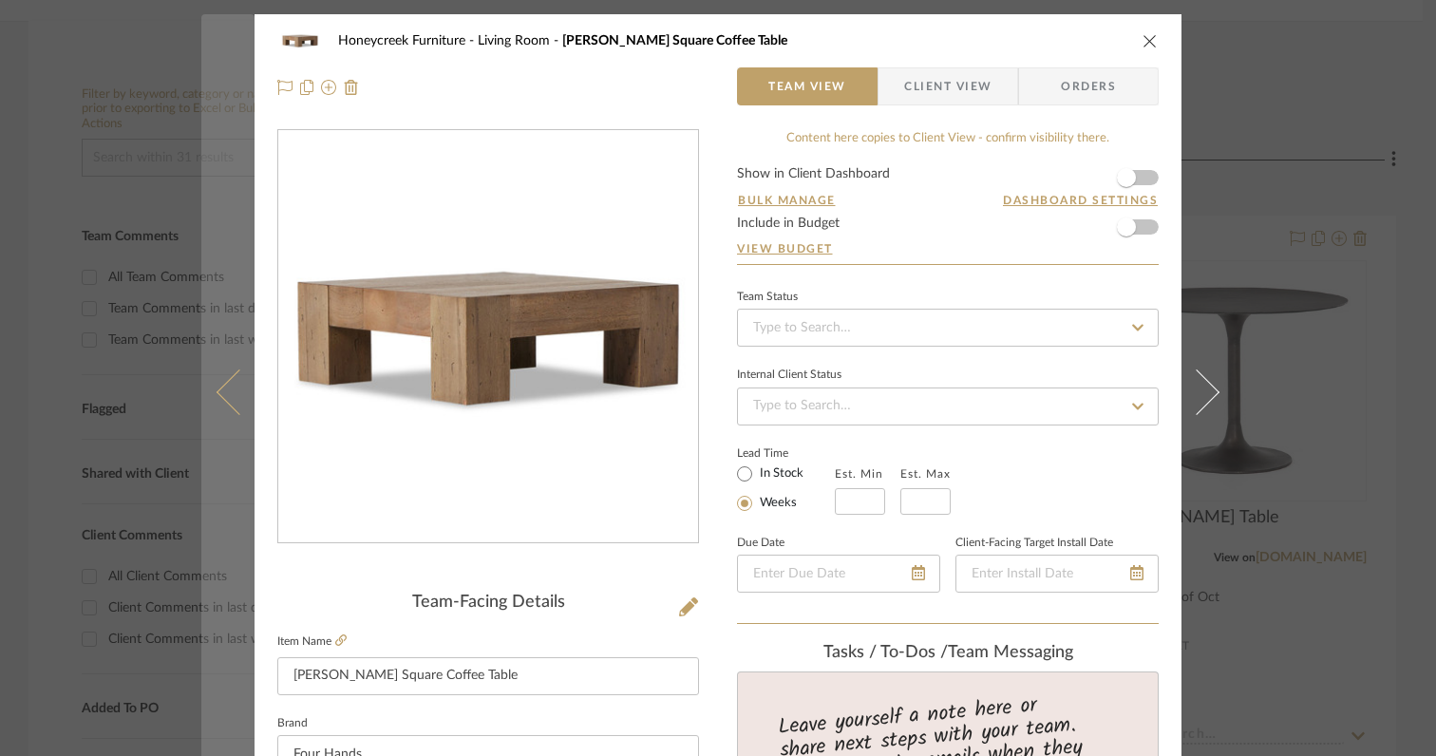
click at [227, 407] on icon at bounding box center [240, 392] width 46 height 46
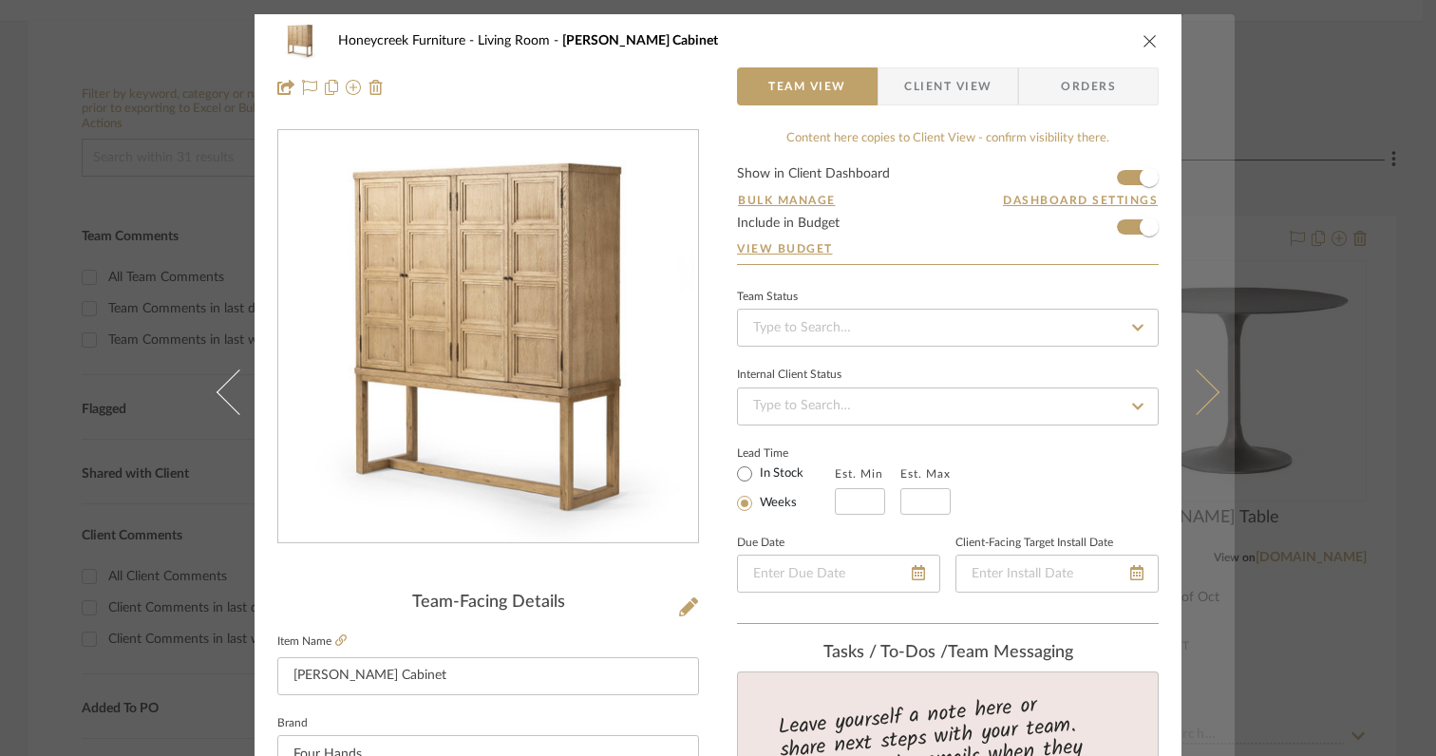
click at [1201, 394] on icon at bounding box center [1197, 392] width 46 height 46
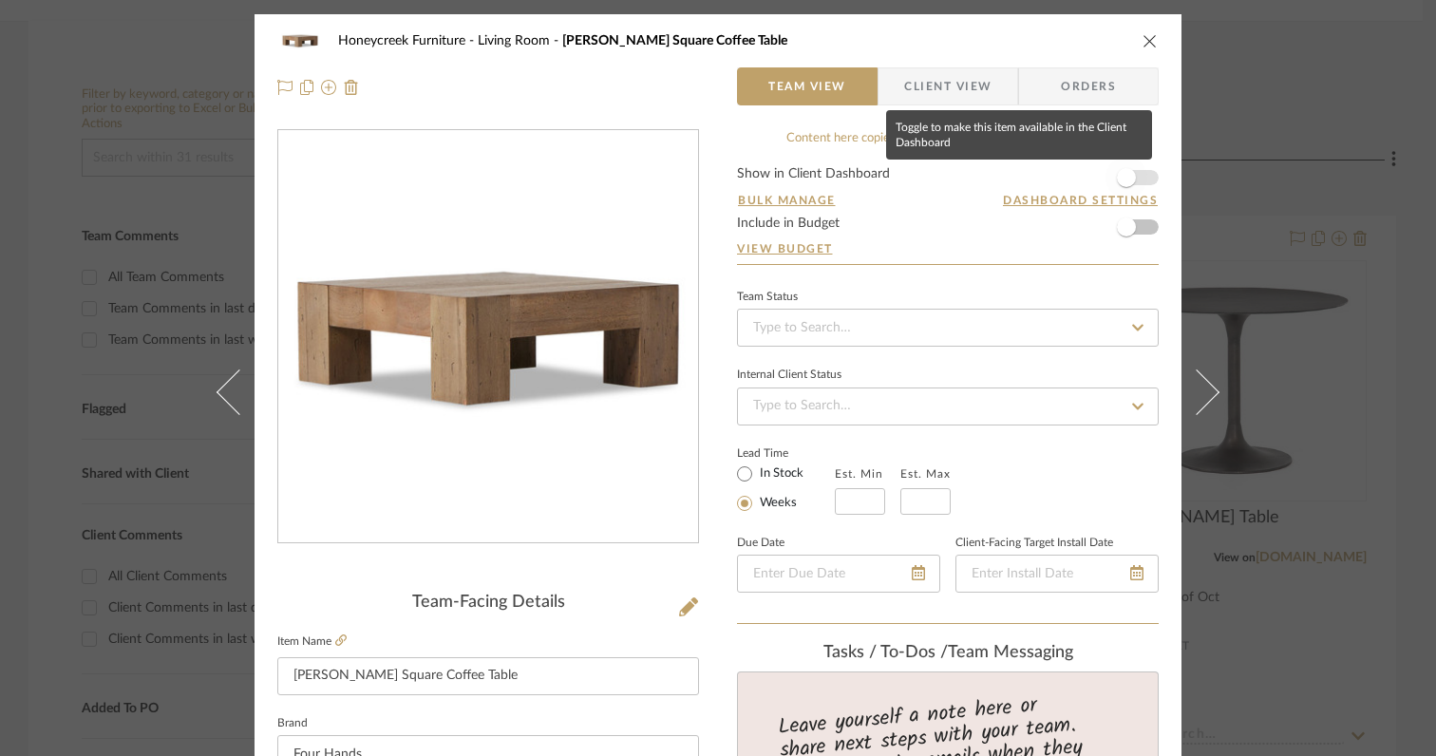
click at [1123, 176] on span "button" at bounding box center [1126, 177] width 19 height 19
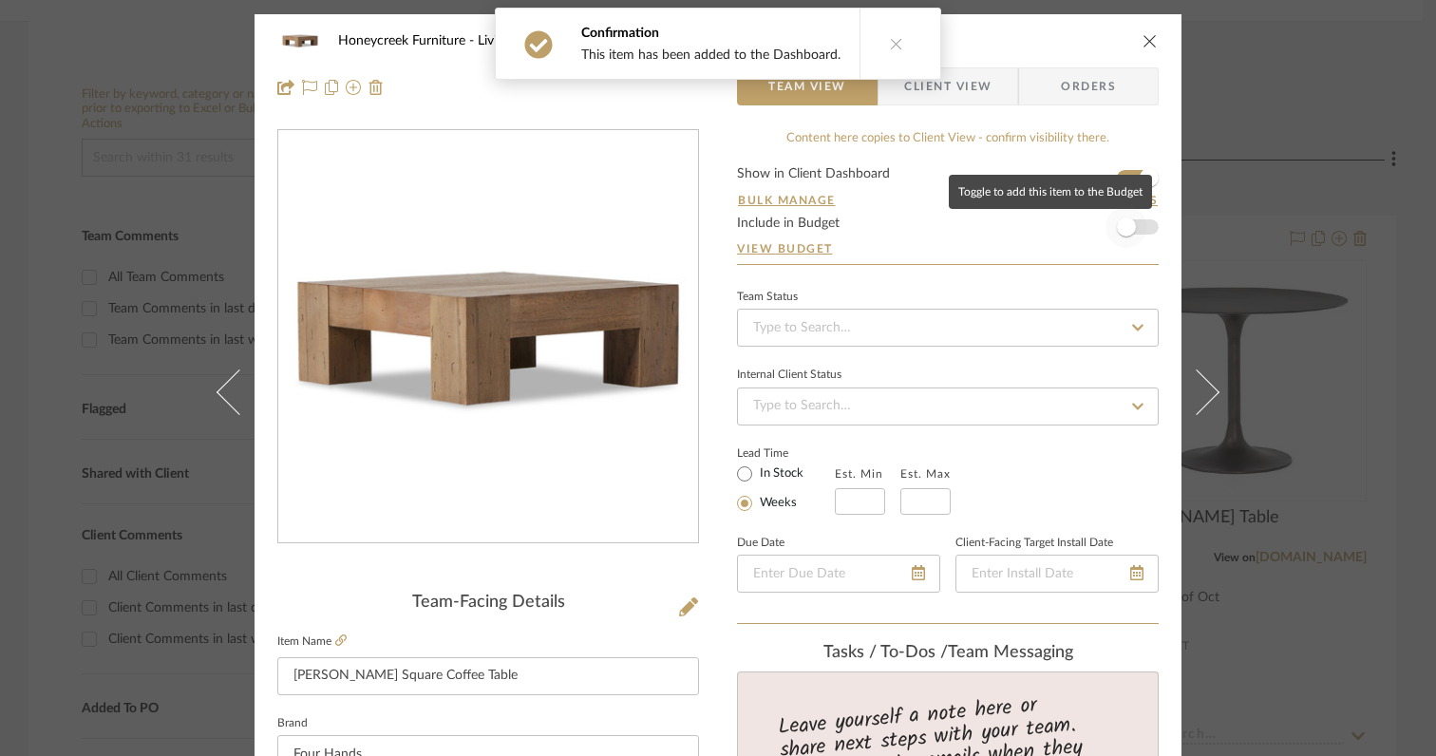
click at [1124, 239] on span "button" at bounding box center [1127, 227] width 42 height 42
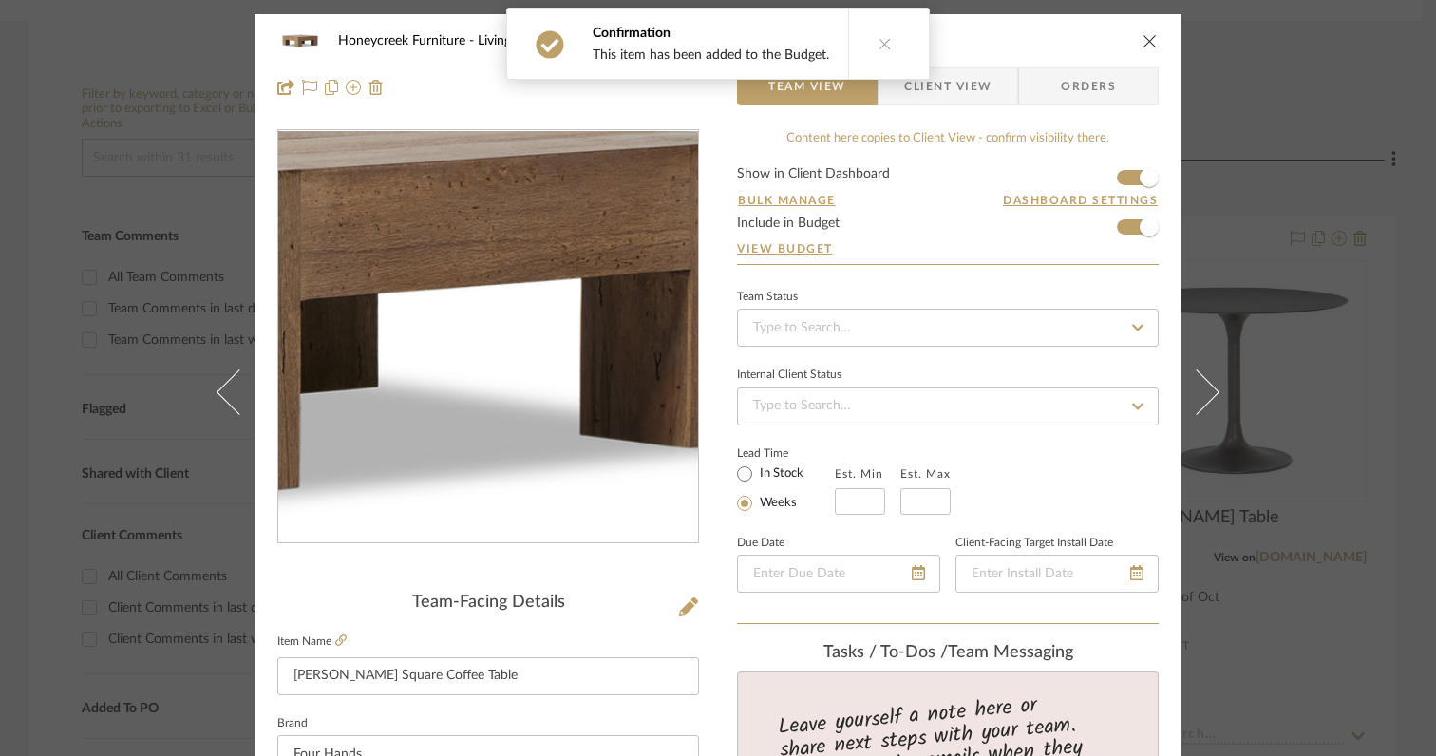
click at [566, 350] on img "0" at bounding box center [488, 337] width 412 height 412
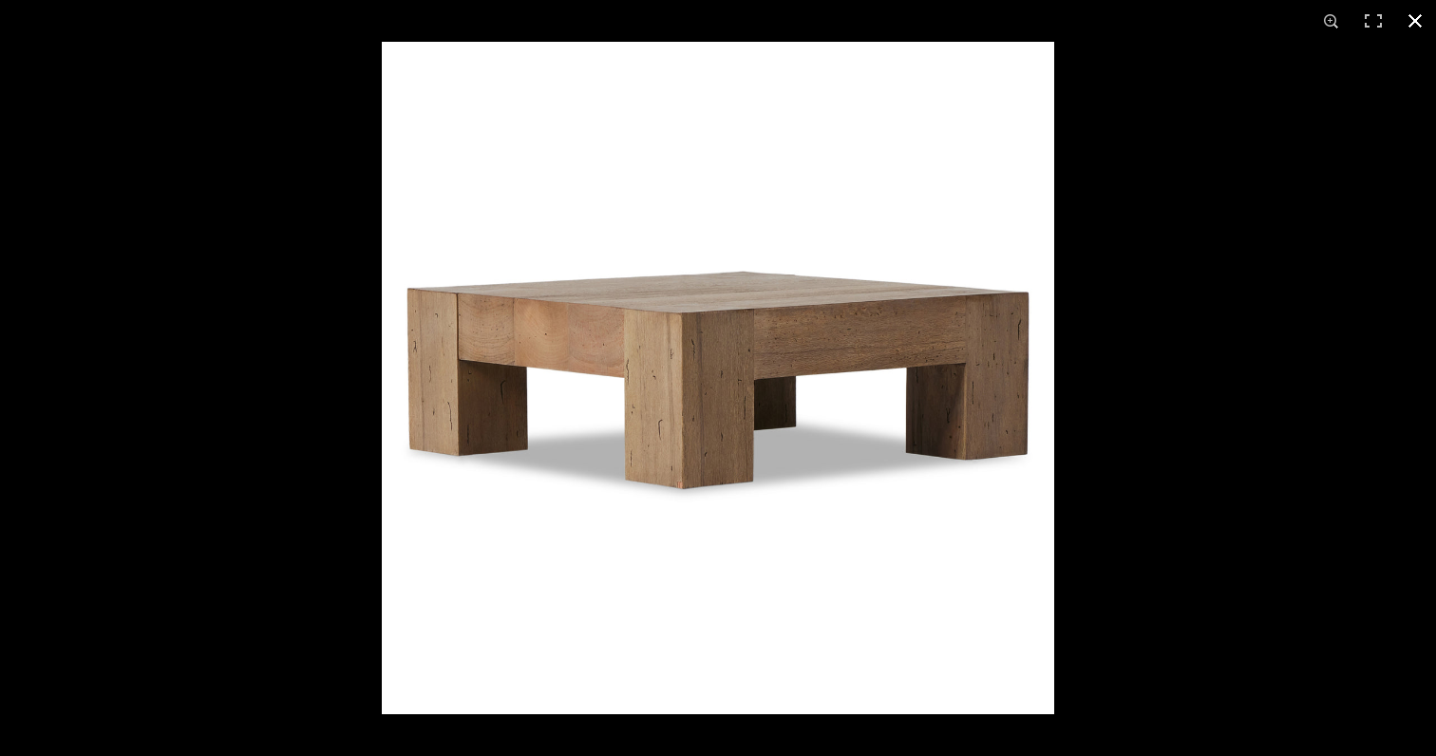
click at [1307, 171] on div at bounding box center [1100, 420] width 1436 height 756
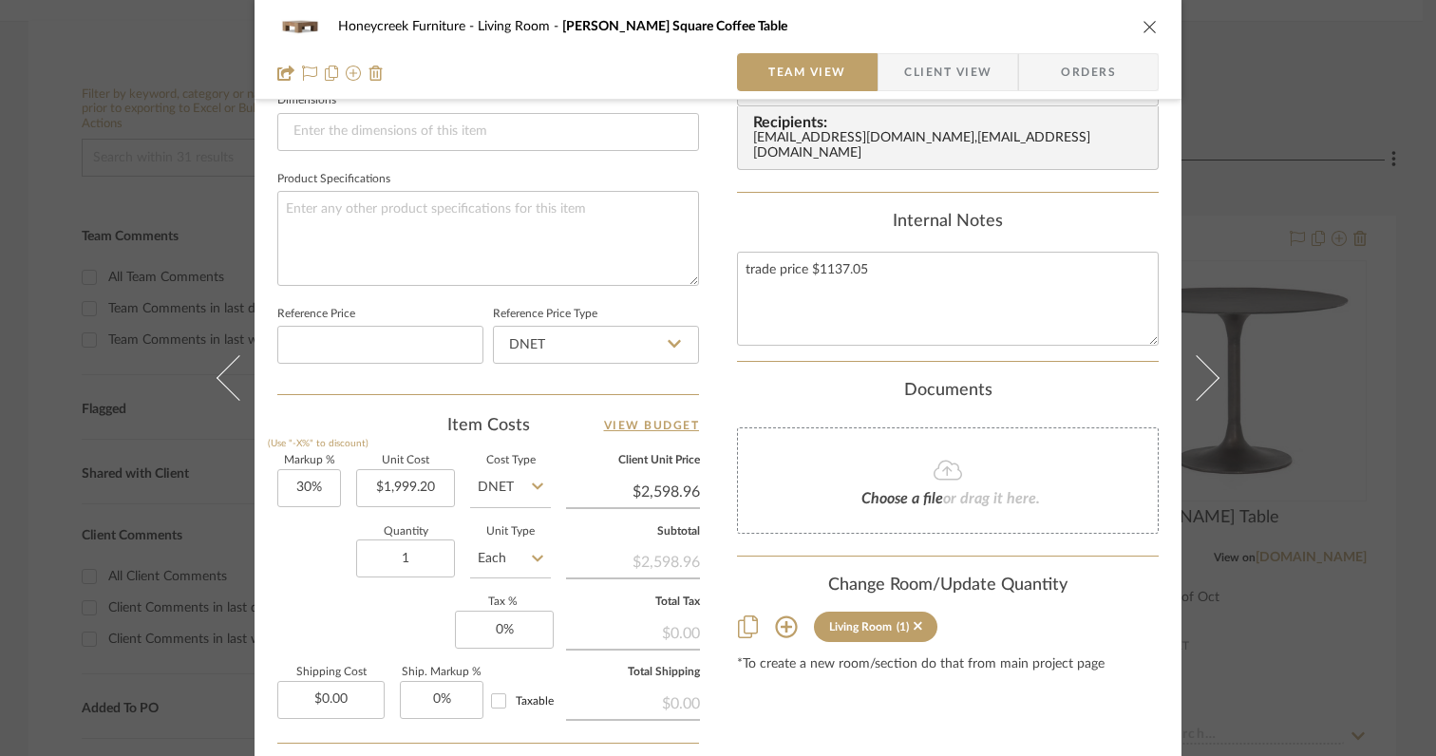
scroll to position [844, 0]
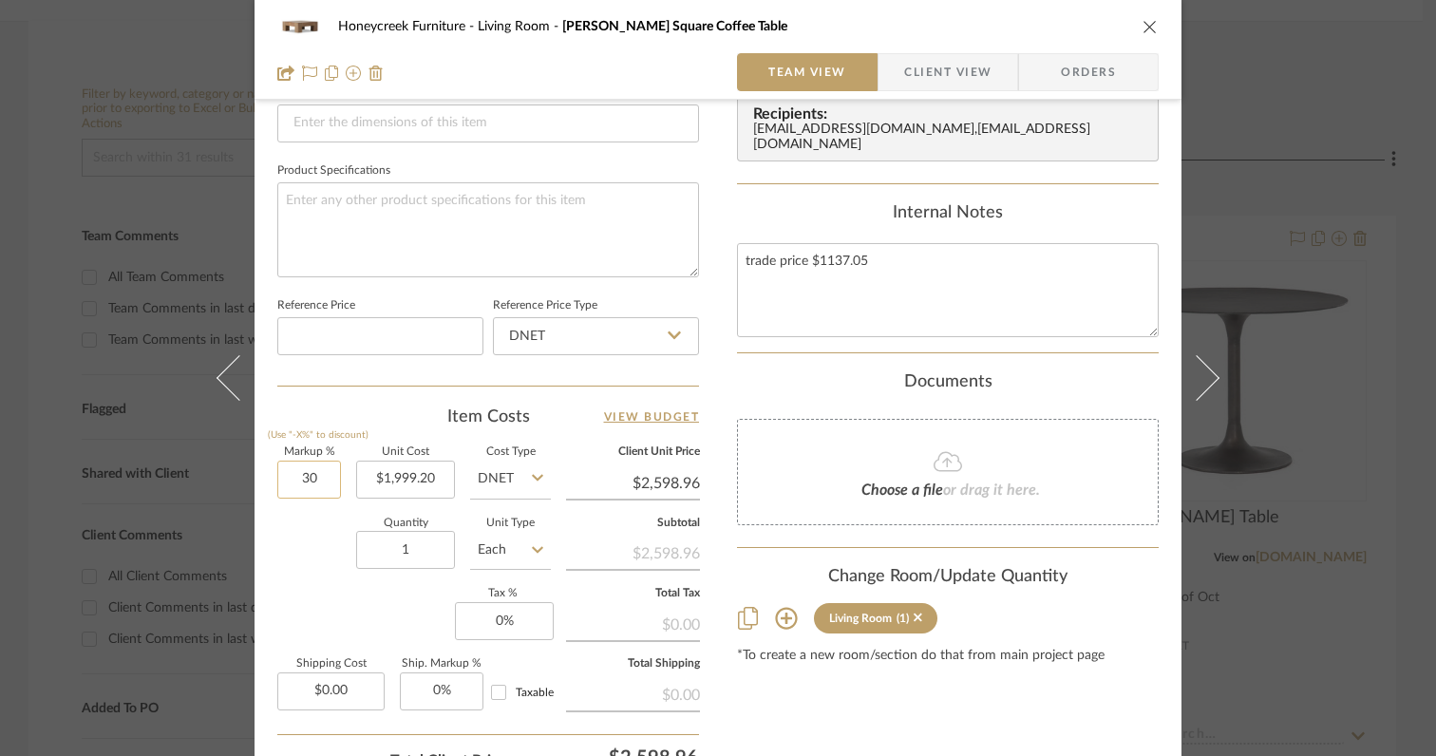
click at [330, 481] on input "30" at bounding box center [309, 480] width 64 height 38
click at [306, 603] on div "Markup % (Use "-X%" to discount) 0% Unit Cost $1,999.20 Cost Type DNET Client U…" at bounding box center [488, 585] width 422 height 277
click at [521, 621] on input "0" at bounding box center [504, 621] width 99 height 38
click at [391, 611] on div "Markup % (Use "-X%" to discount) 0% Unit Cost $1,999.20 Cost Type DNET Client U…" at bounding box center [488, 585] width 422 height 277
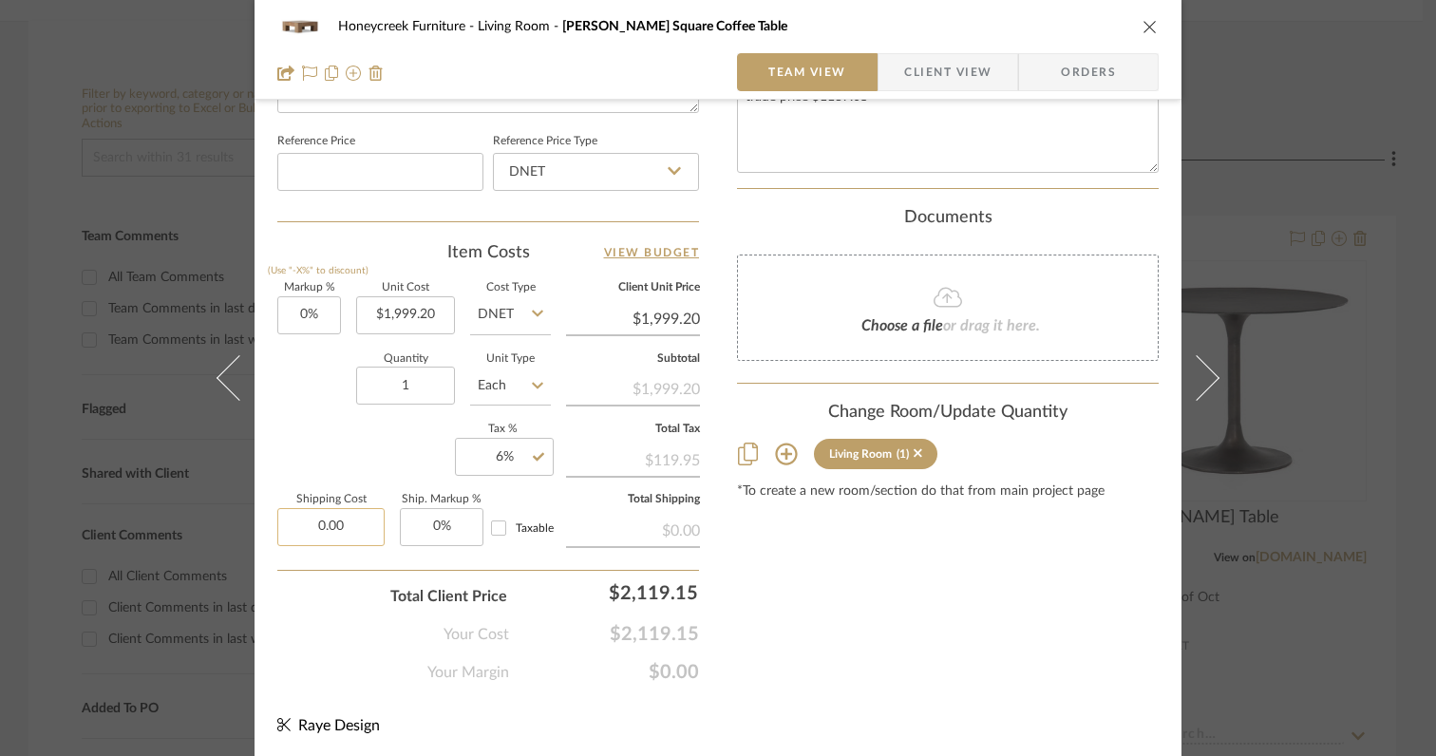
click at [351, 531] on input "0.00" at bounding box center [330, 527] width 107 height 38
click at [324, 653] on div "Your Margin $0.00" at bounding box center [488, 665] width 422 height 38
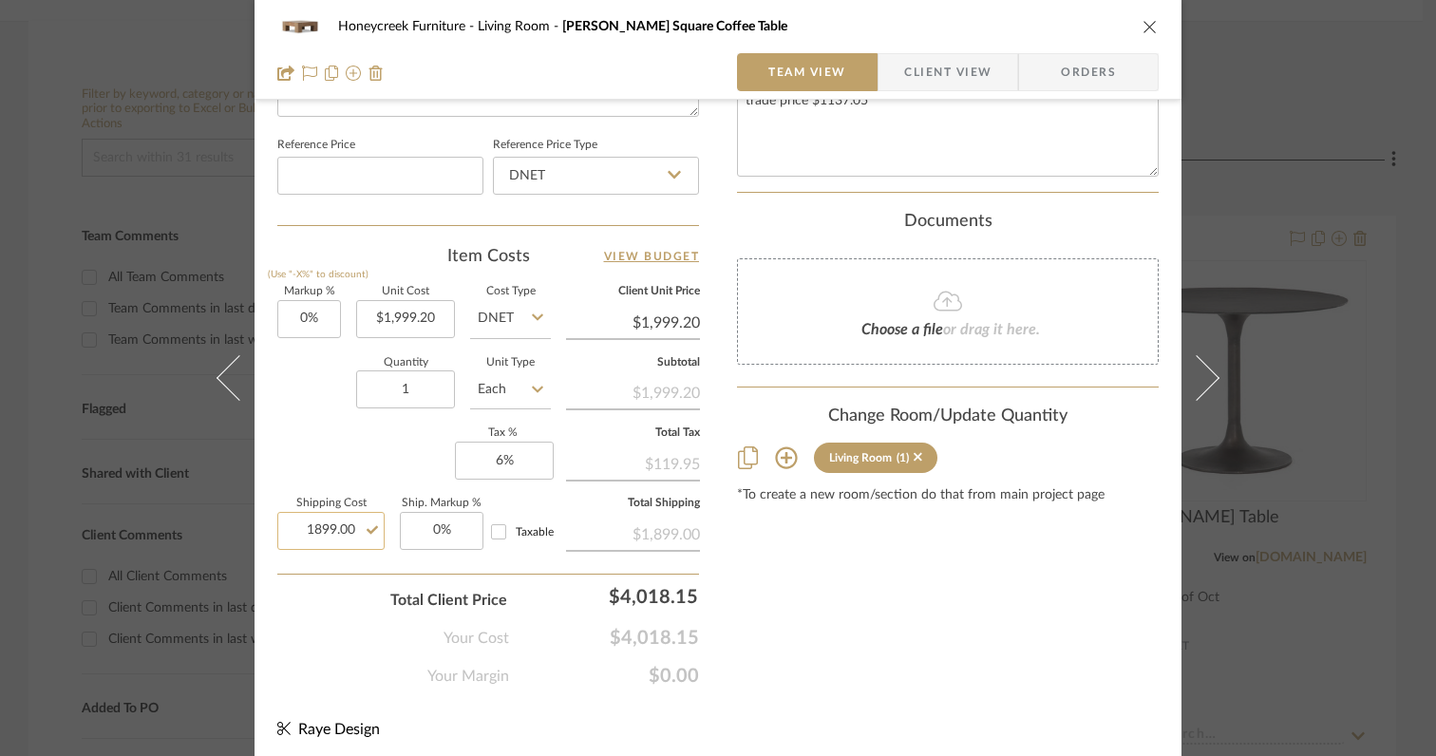
click at [337, 528] on input "1899.00" at bounding box center [330, 531] width 107 height 38
click at [316, 624] on div "Your Cost $4,018.15" at bounding box center [488, 631] width 422 height 38
click at [311, 575] on div "Total Client Price $4,044.15" at bounding box center [488, 593] width 422 height 38
click at [442, 314] on input "1999.20" at bounding box center [405, 319] width 99 height 38
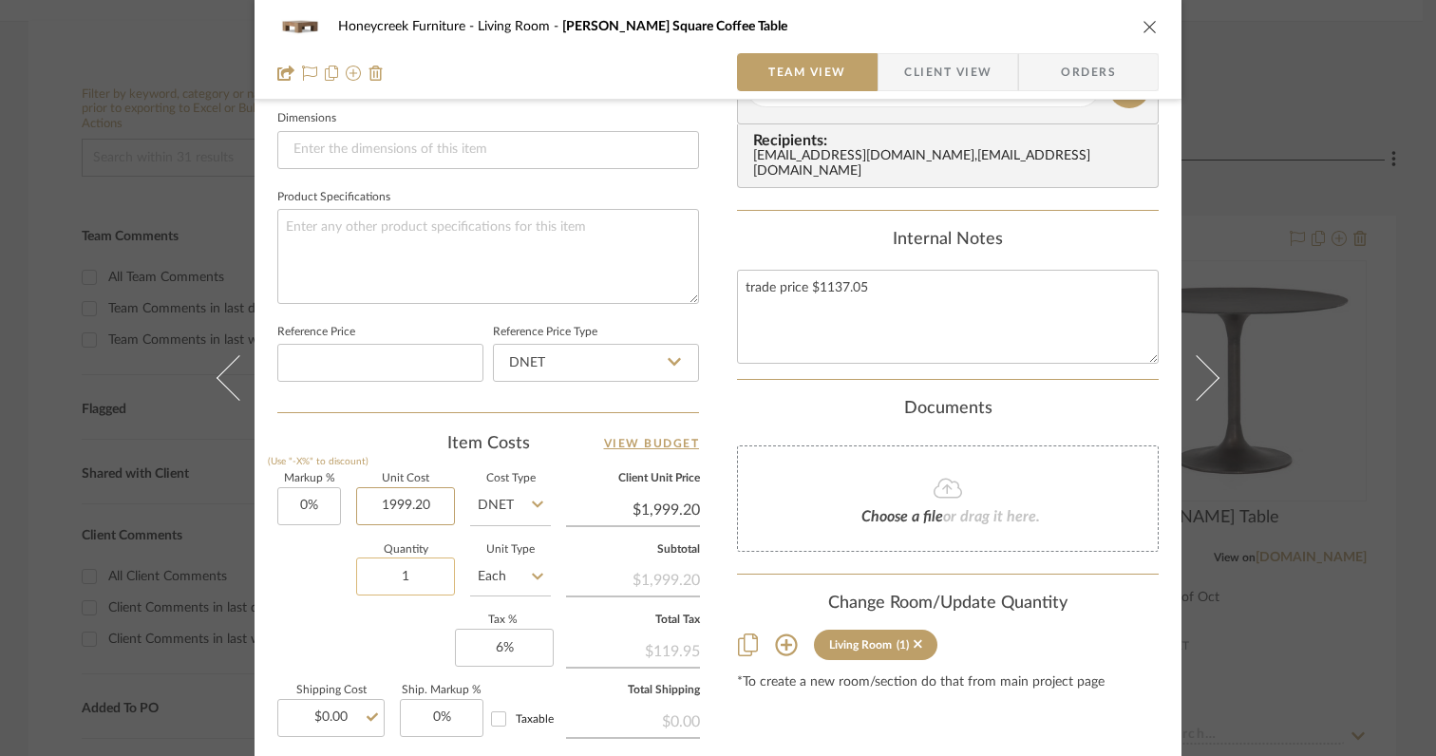
scroll to position [845, 0]
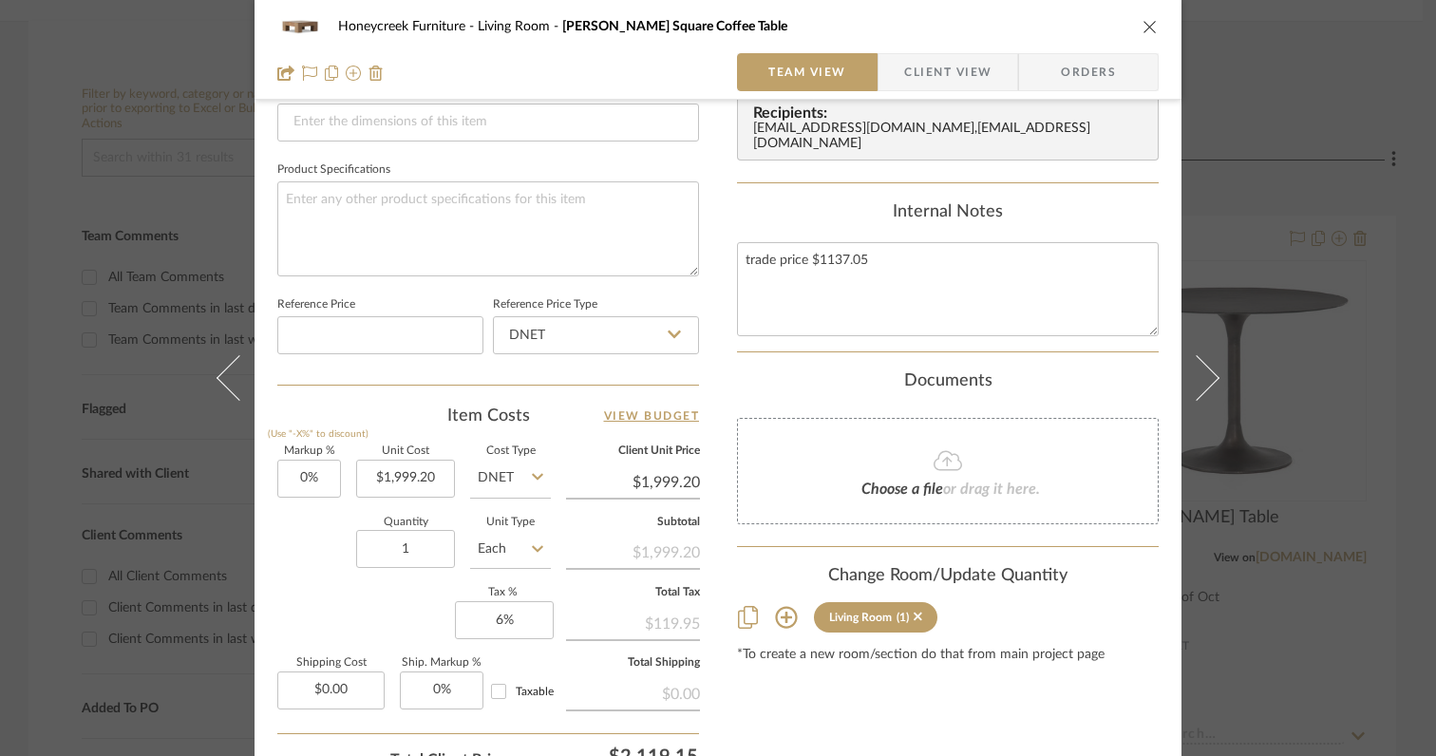
click at [320, 568] on div "Quantity 1 Unit Type Each" at bounding box center [414, 551] width 274 height 67
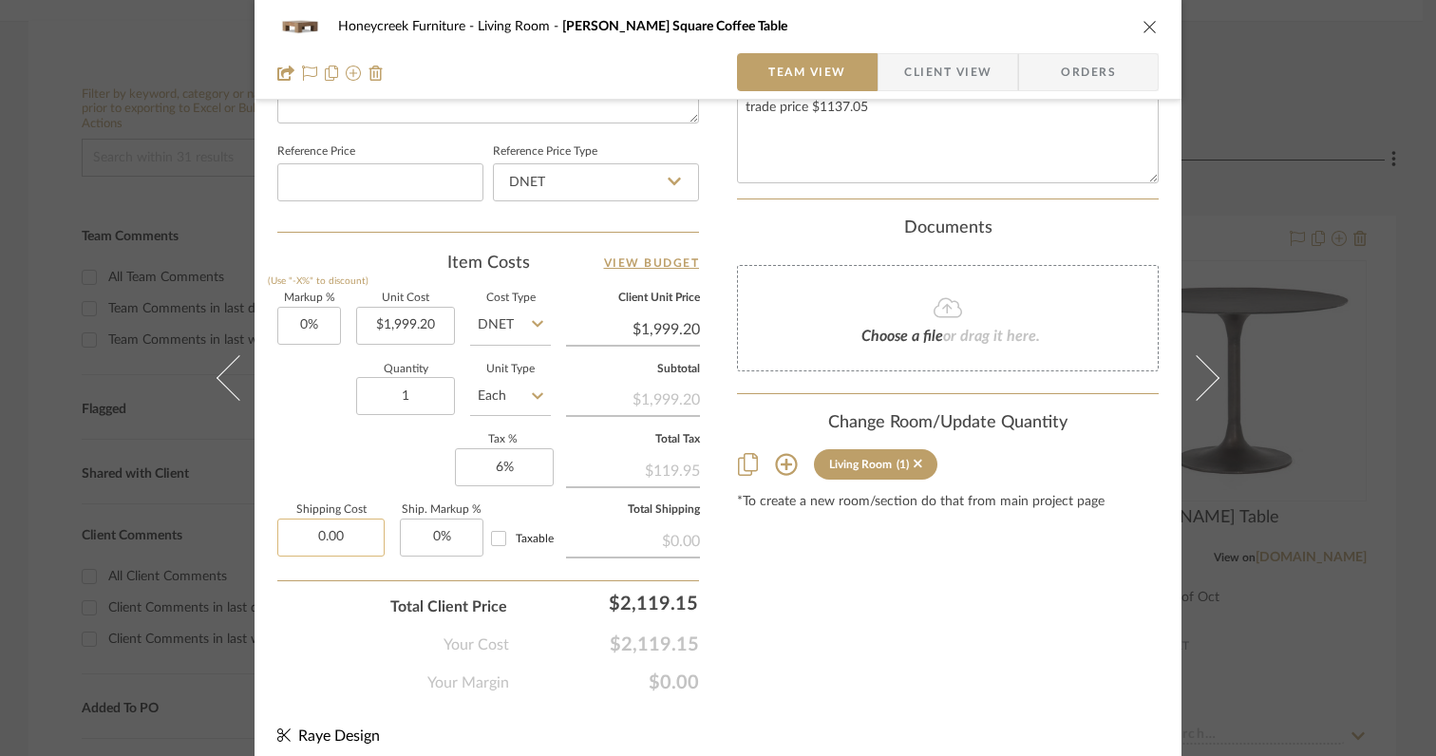
click at [352, 539] on input "0.00" at bounding box center [330, 538] width 107 height 38
click at [340, 620] on div "Your Cost $2,119.15" at bounding box center [488, 637] width 422 height 38
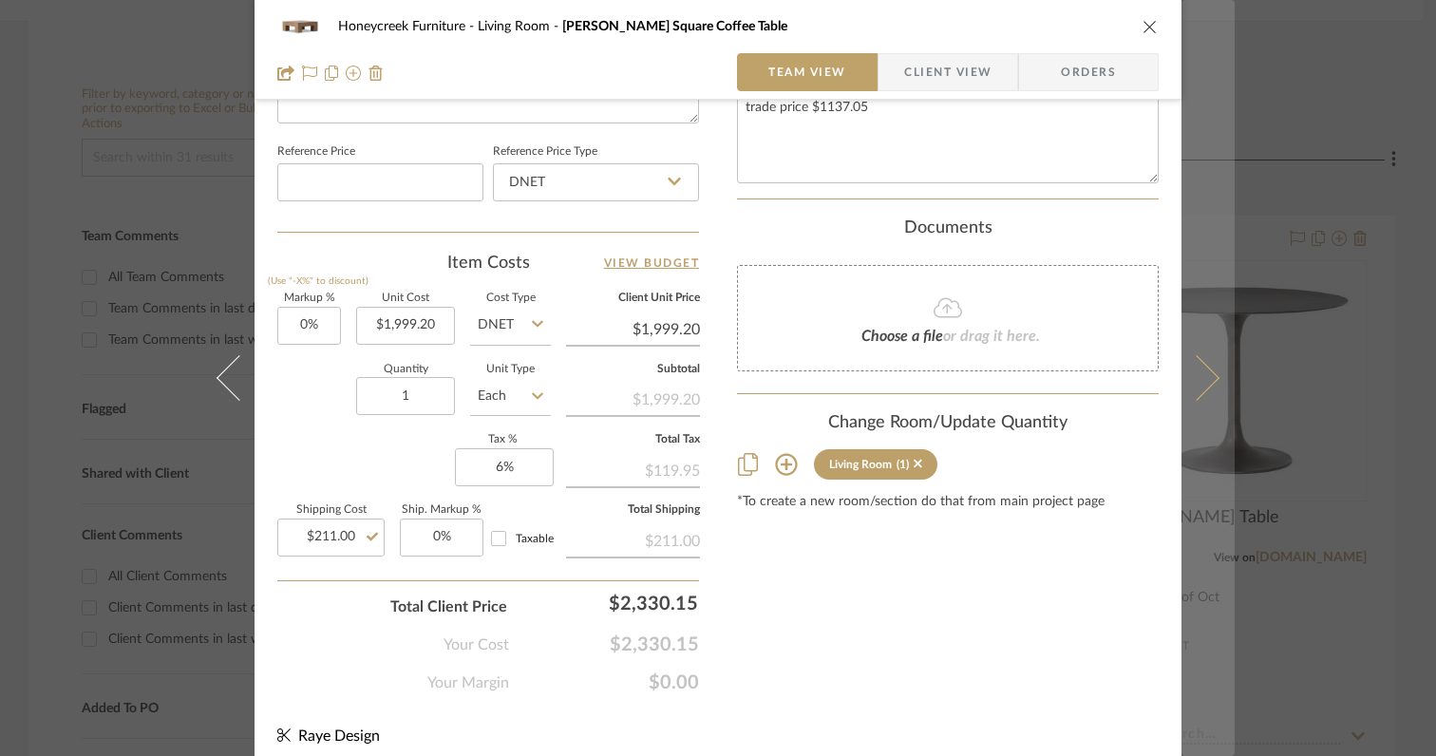
click at [1194, 384] on icon at bounding box center [1197, 378] width 46 height 46
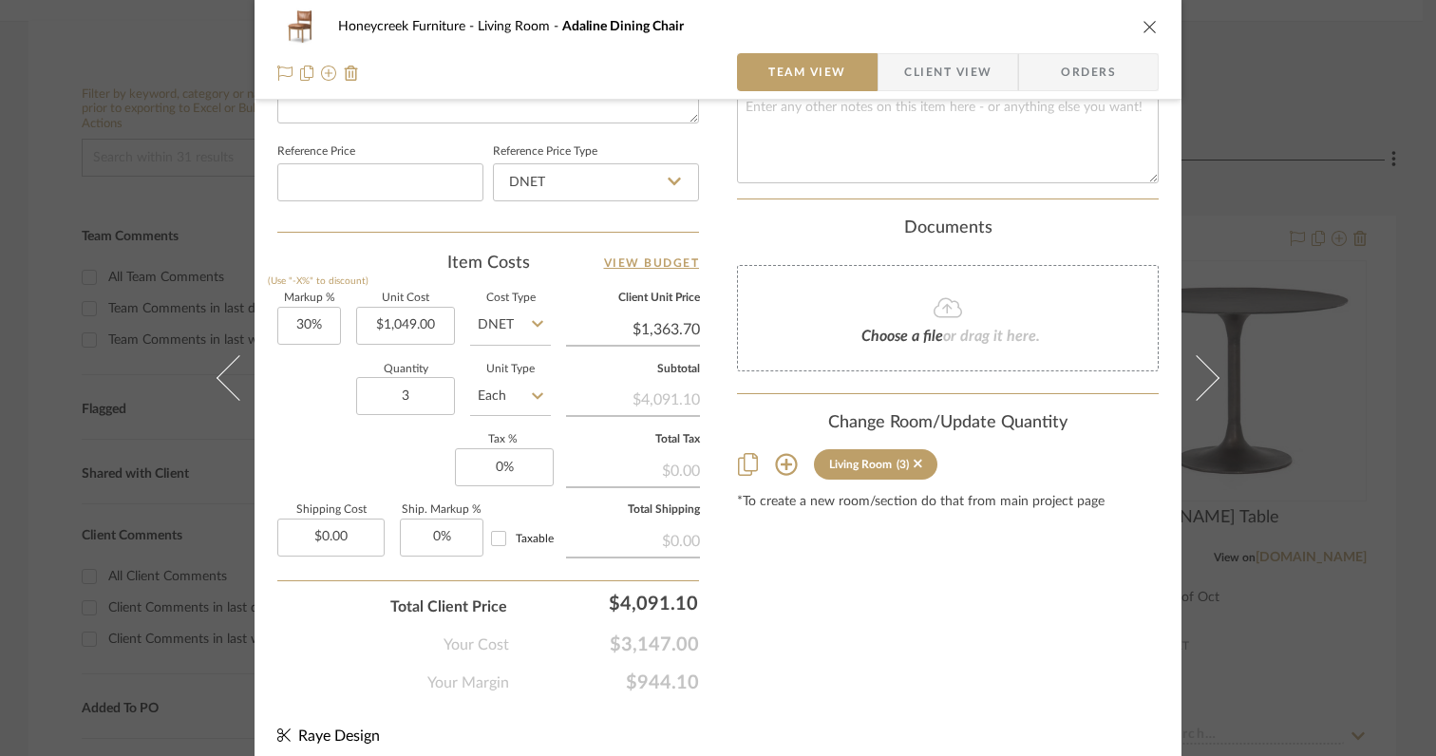
scroll to position [0, 0]
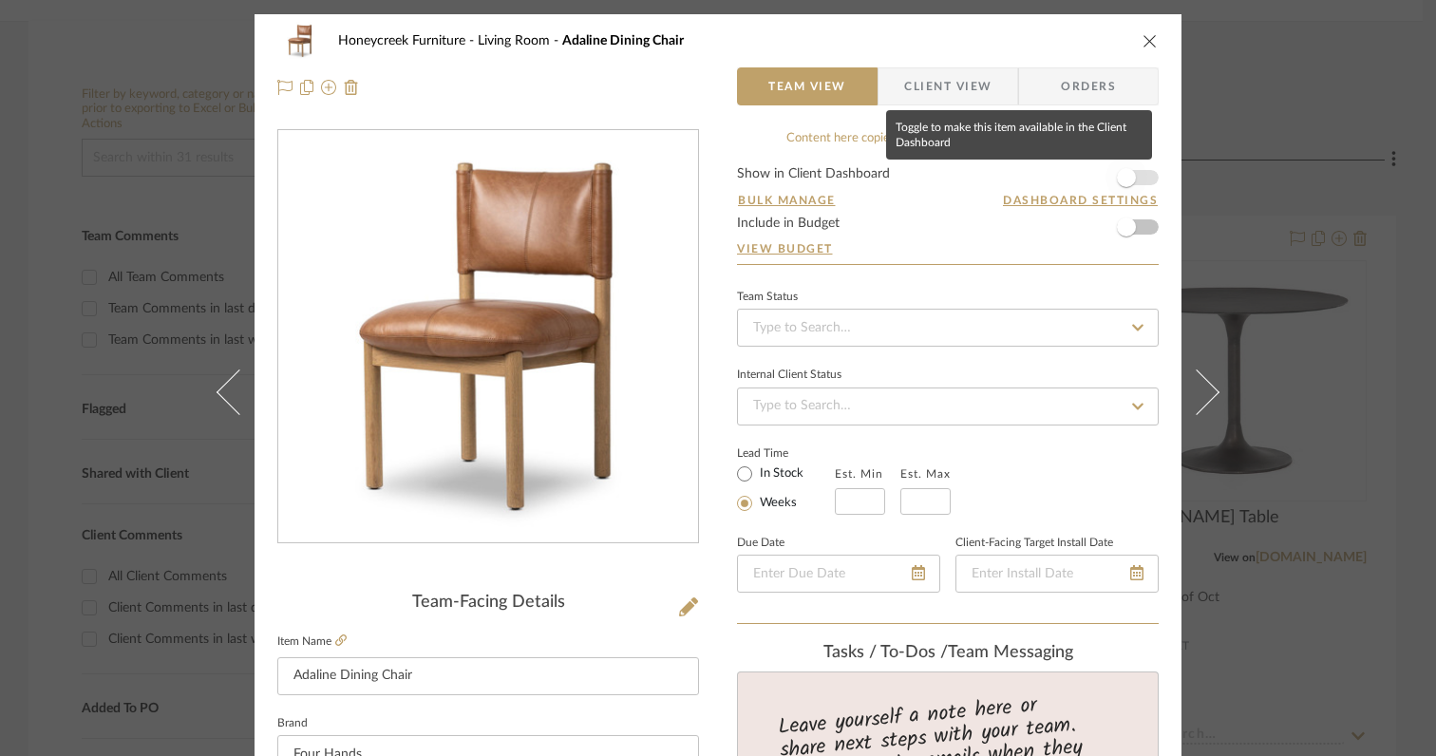
click at [1123, 180] on span "button" at bounding box center [1126, 177] width 19 height 19
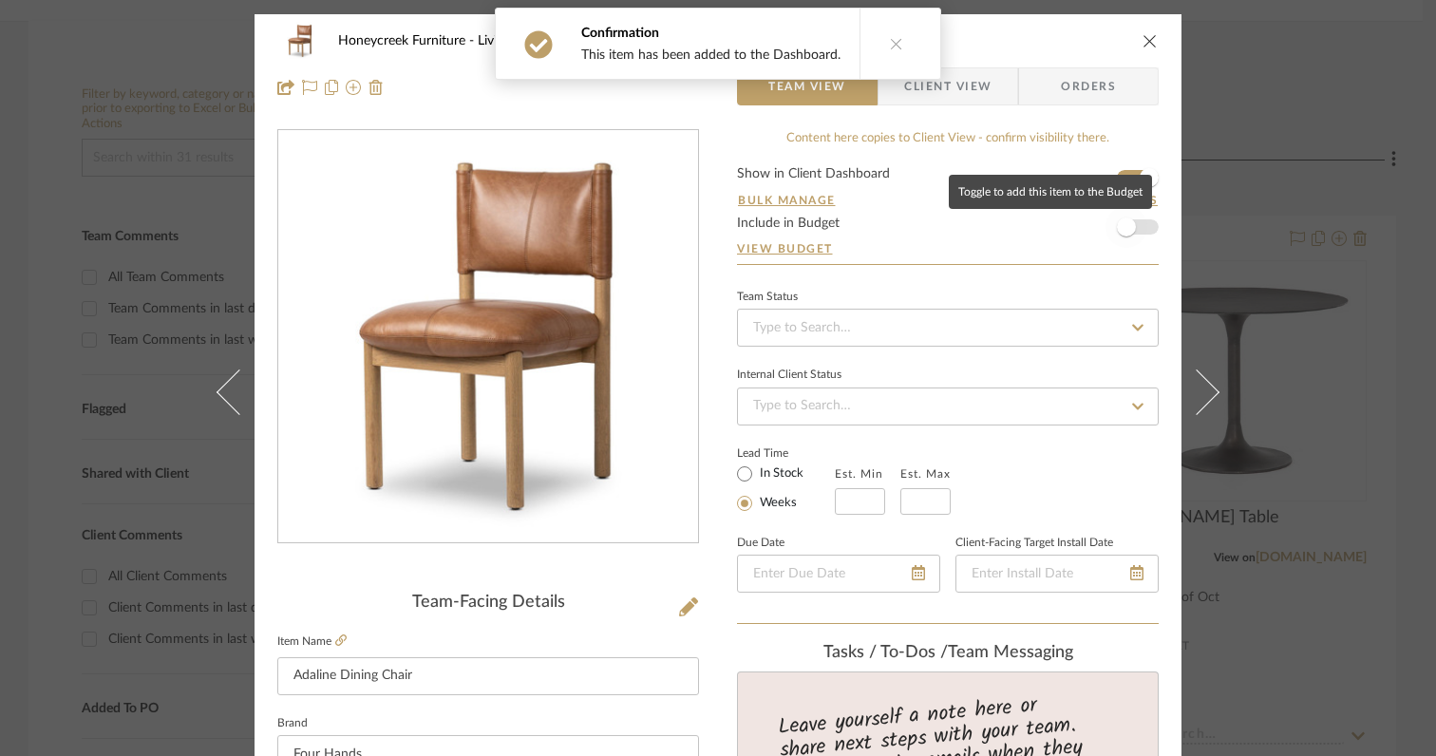
click at [1124, 232] on span "button" at bounding box center [1126, 227] width 19 height 19
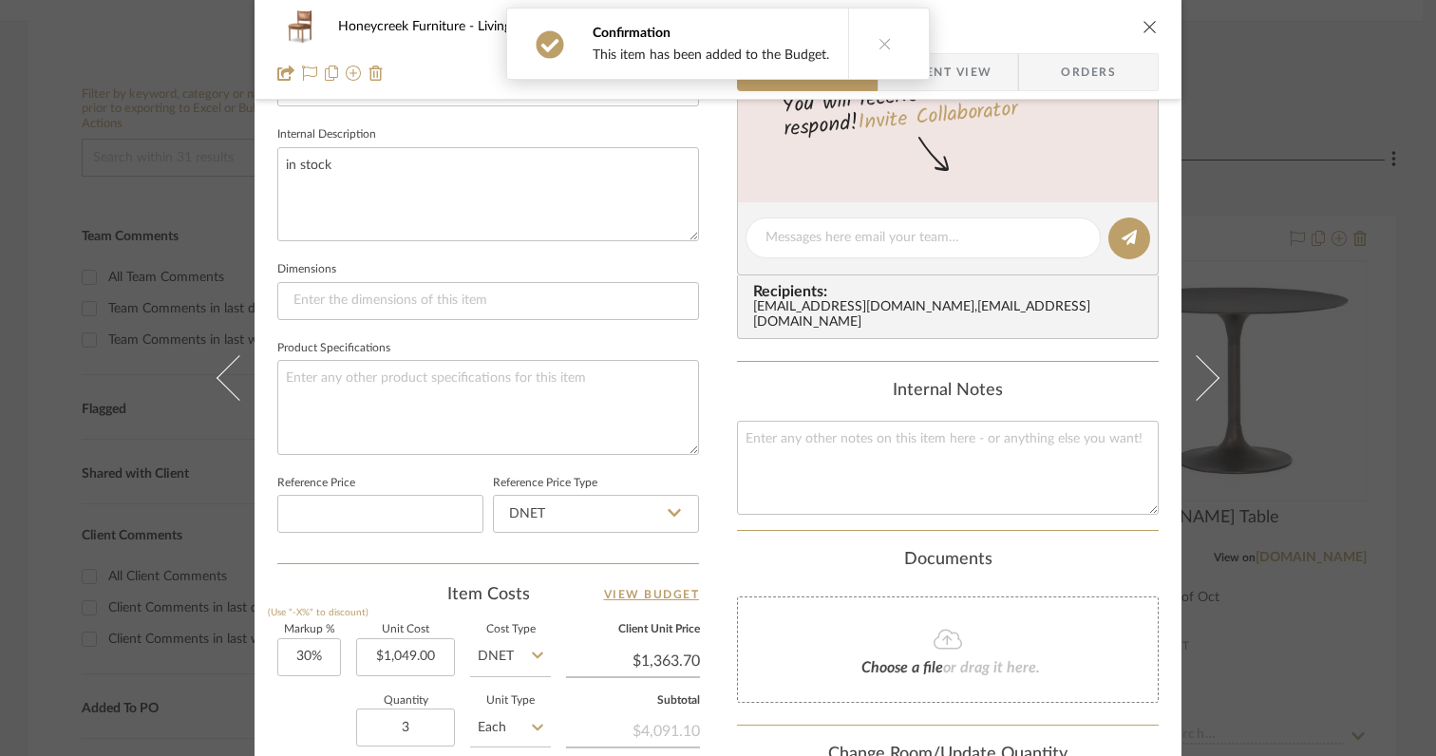
scroll to position [866, 0]
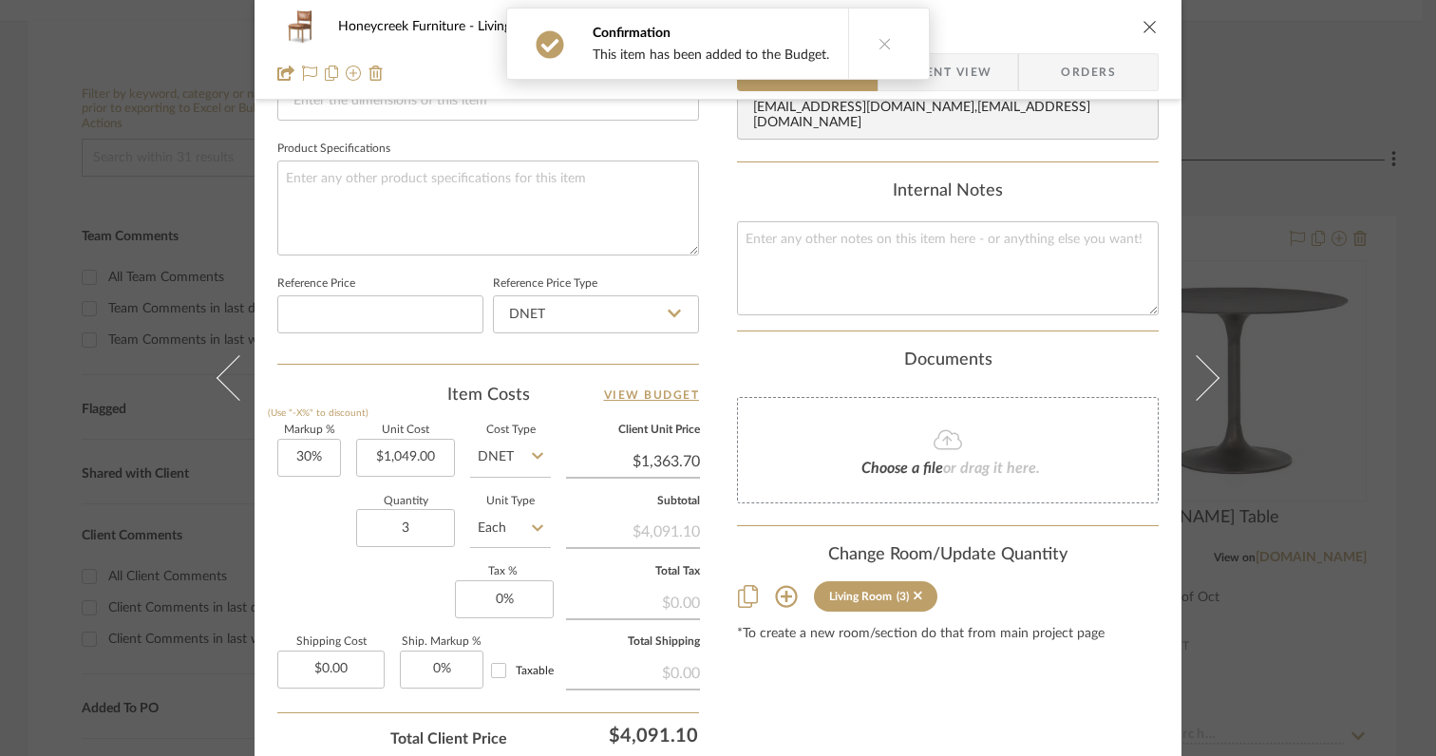
click at [336, 459] on div "Markup % (Use "-X%" to discount) 30% Unit Cost $1,049.00 Cost Type DNET Client …" at bounding box center [488, 564] width 422 height 277
click at [325, 458] on input "30" at bounding box center [309, 458] width 64 height 38
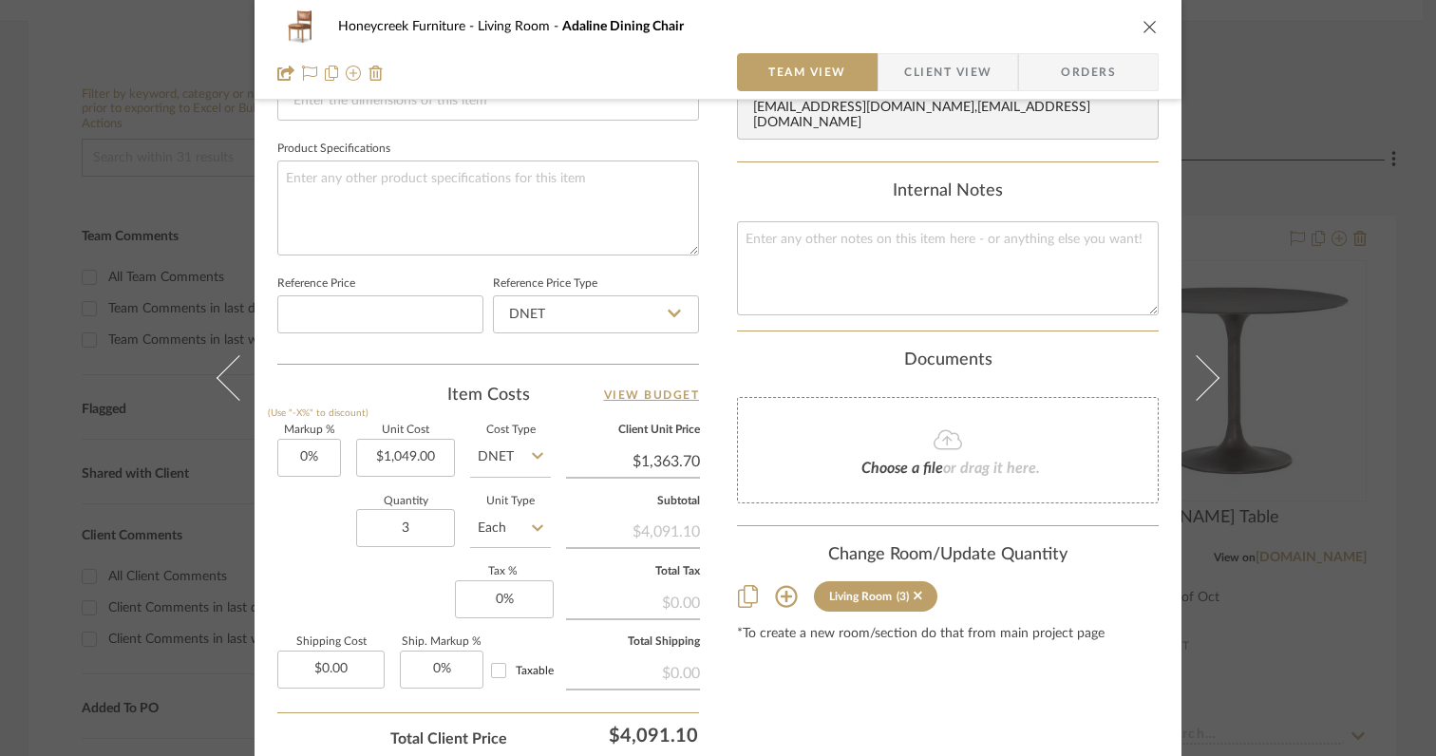
click at [299, 561] on div "Markup % (Use "-X%" to discount) 0% Unit Cost $1,049.00 Cost Type DNET Client U…" at bounding box center [488, 564] width 422 height 277
click at [438, 461] on input "1049.00" at bounding box center [405, 458] width 99 height 38
click at [302, 567] on div "Markup % (Use "-X%" to discount) 0% Unit Cost $924.00 Cost Type DNET Client Uni…" at bounding box center [488, 564] width 422 height 277
click at [525, 594] on input "0" at bounding box center [504, 599] width 99 height 38
click at [355, 580] on div "Markup % (Use "-X%" to discount) 0% Unit Cost $924.00 Cost Type DNET Client Uni…" at bounding box center [488, 564] width 422 height 277
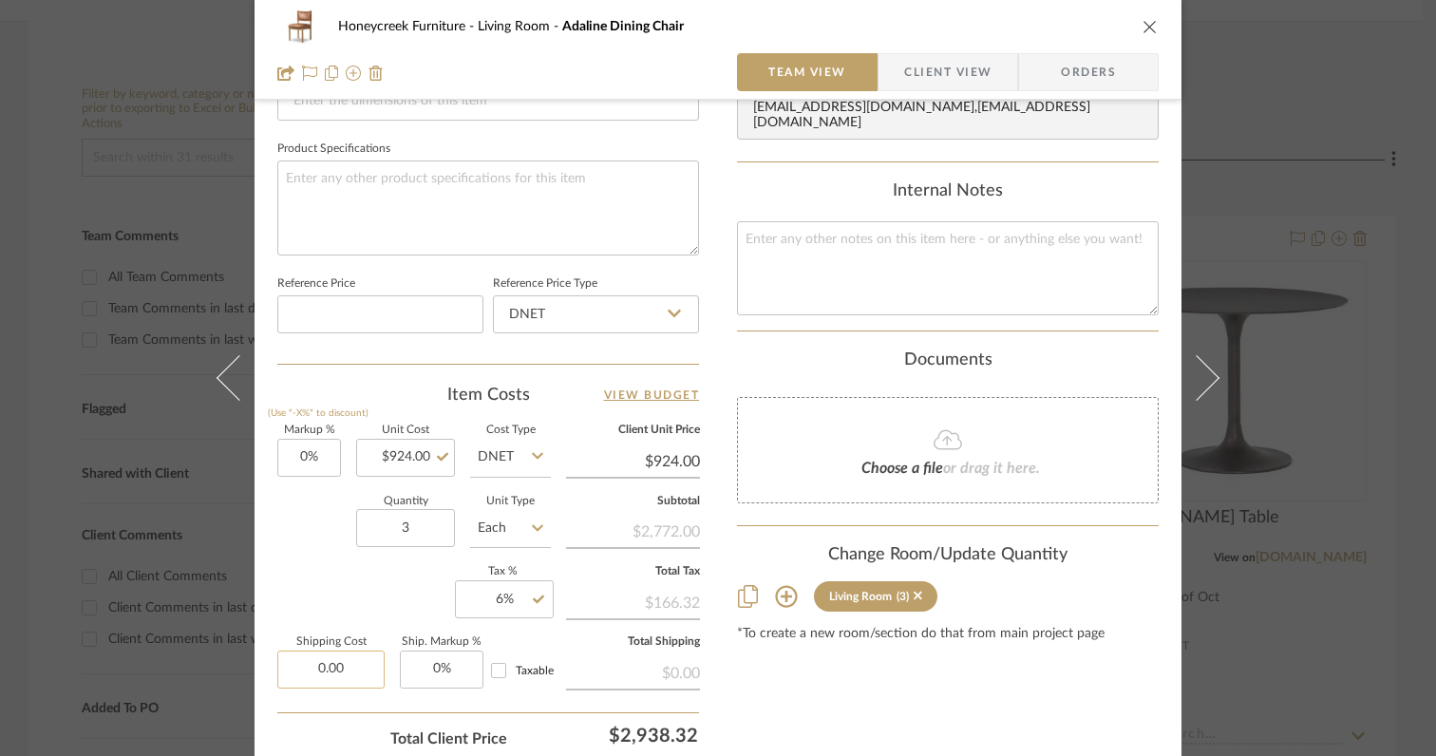
click at [361, 665] on input "0.00" at bounding box center [330, 670] width 107 height 38
click at [345, 714] on div "Total Client Price $2,938.32" at bounding box center [488, 731] width 422 height 38
click at [338, 677] on input "213.00" at bounding box center [330, 670] width 107 height 38
click at [317, 596] on div "Markup % (Use "-X%" to discount) 0% Unit Cost $924.00 Cost Type DNET Client Uni…" at bounding box center [488, 564] width 422 height 277
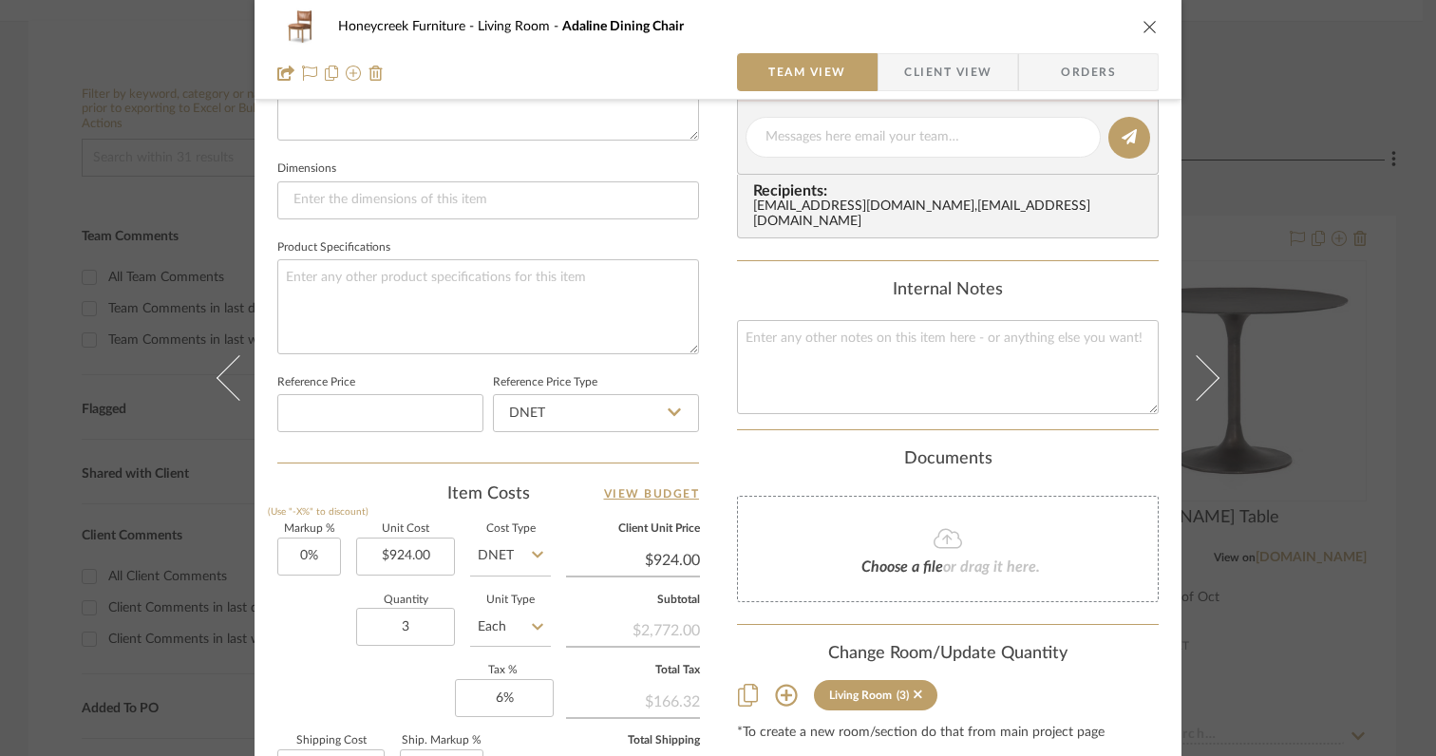
scroll to position [929, 0]
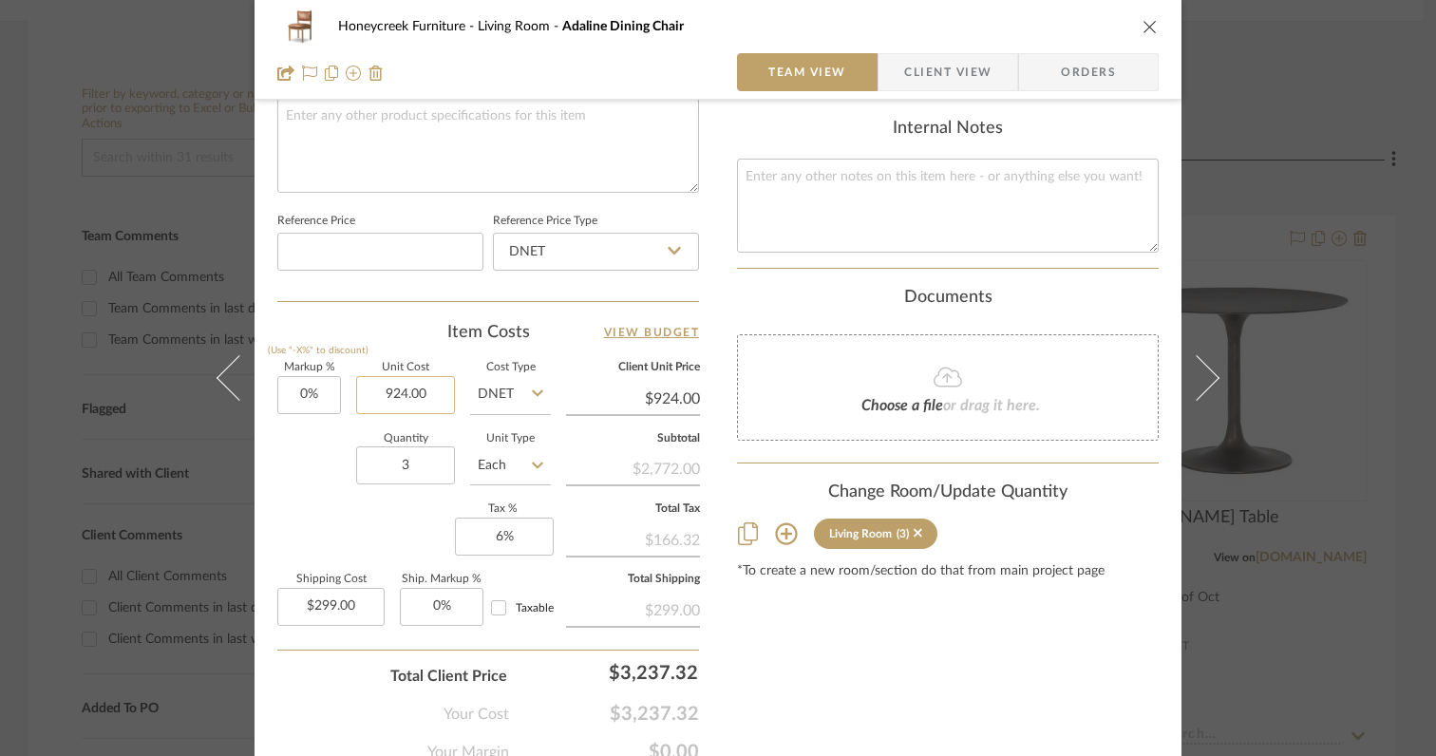
click at [433, 396] on input "924.00" at bounding box center [405, 395] width 99 height 38
click at [307, 528] on div "Markup % (Use "-X%" to discount) 0% Unit Cost $912.00 Cost Type DNET Client Uni…" at bounding box center [488, 501] width 422 height 277
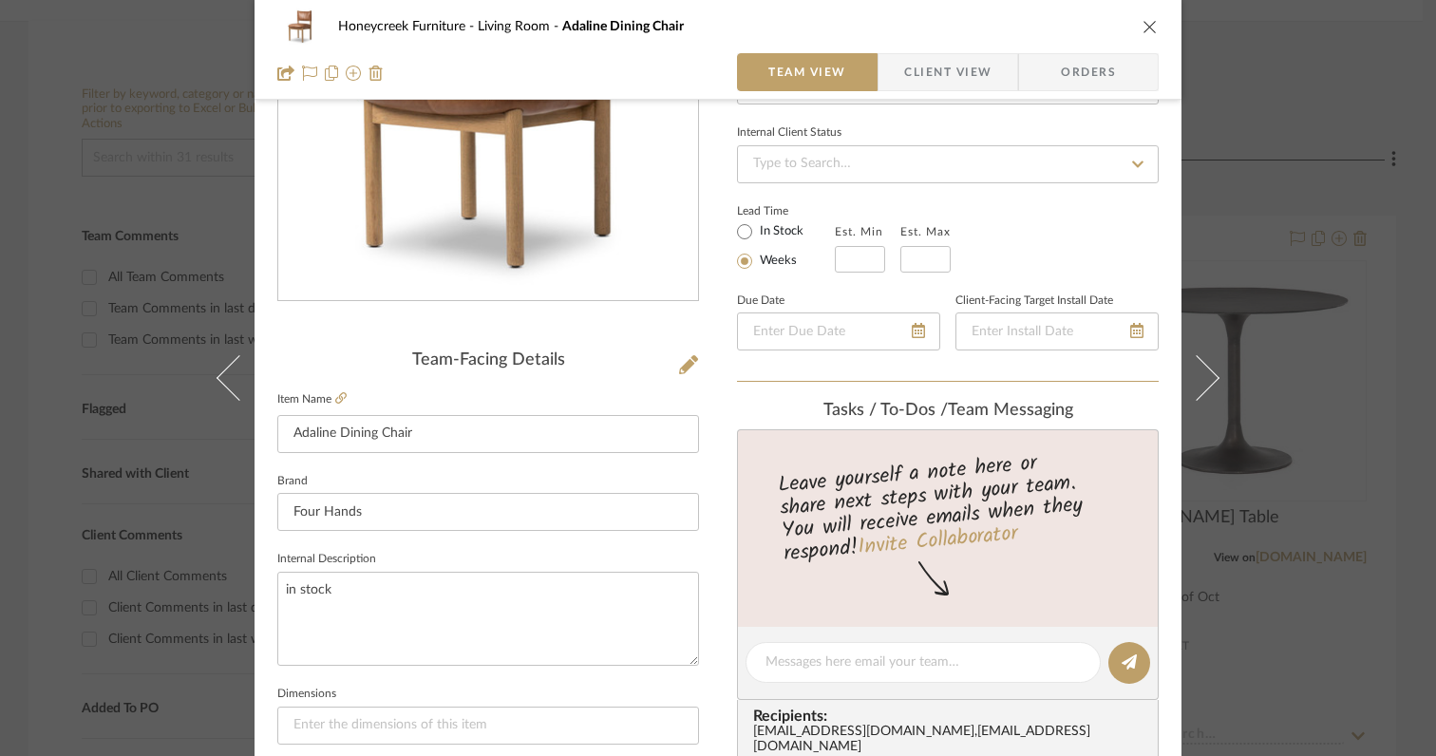
scroll to position [599, 0]
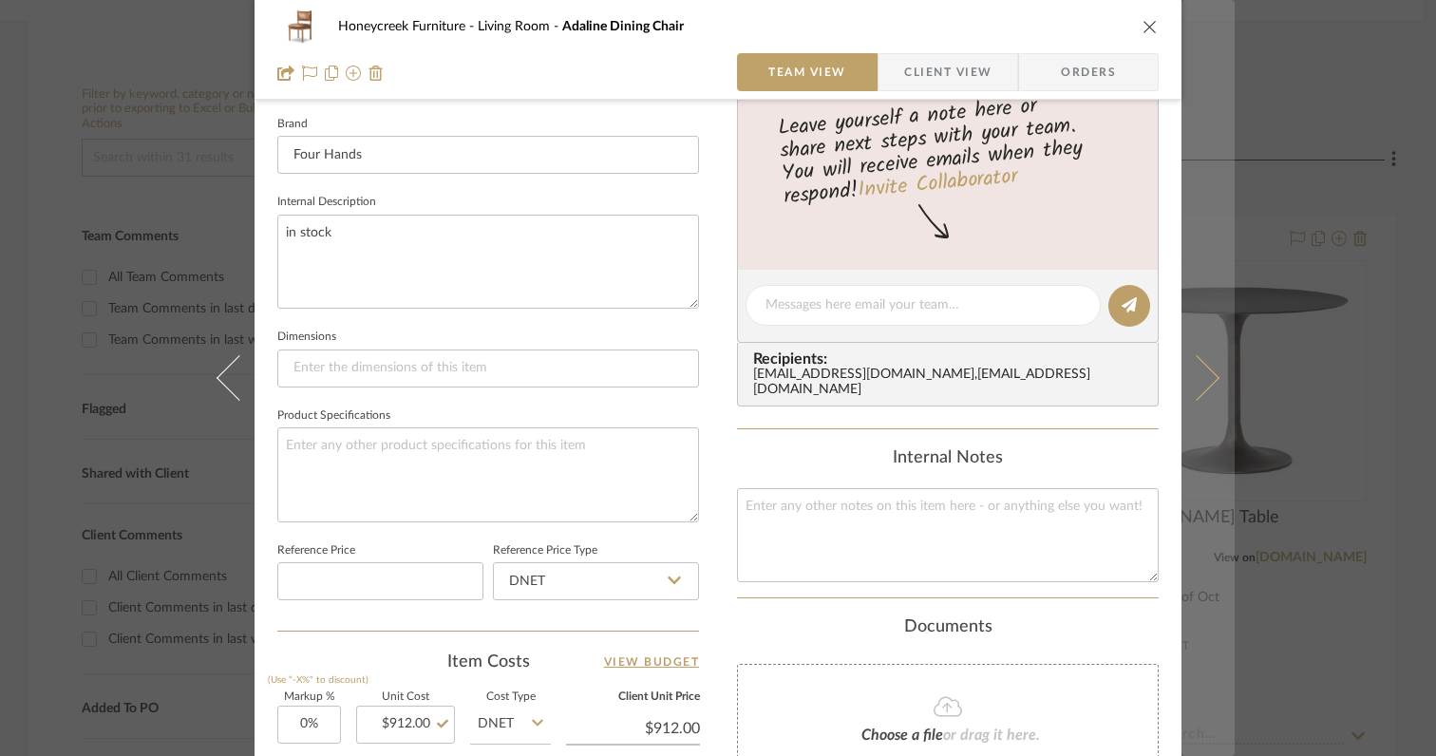
click at [1196, 386] on icon at bounding box center [1197, 378] width 46 height 46
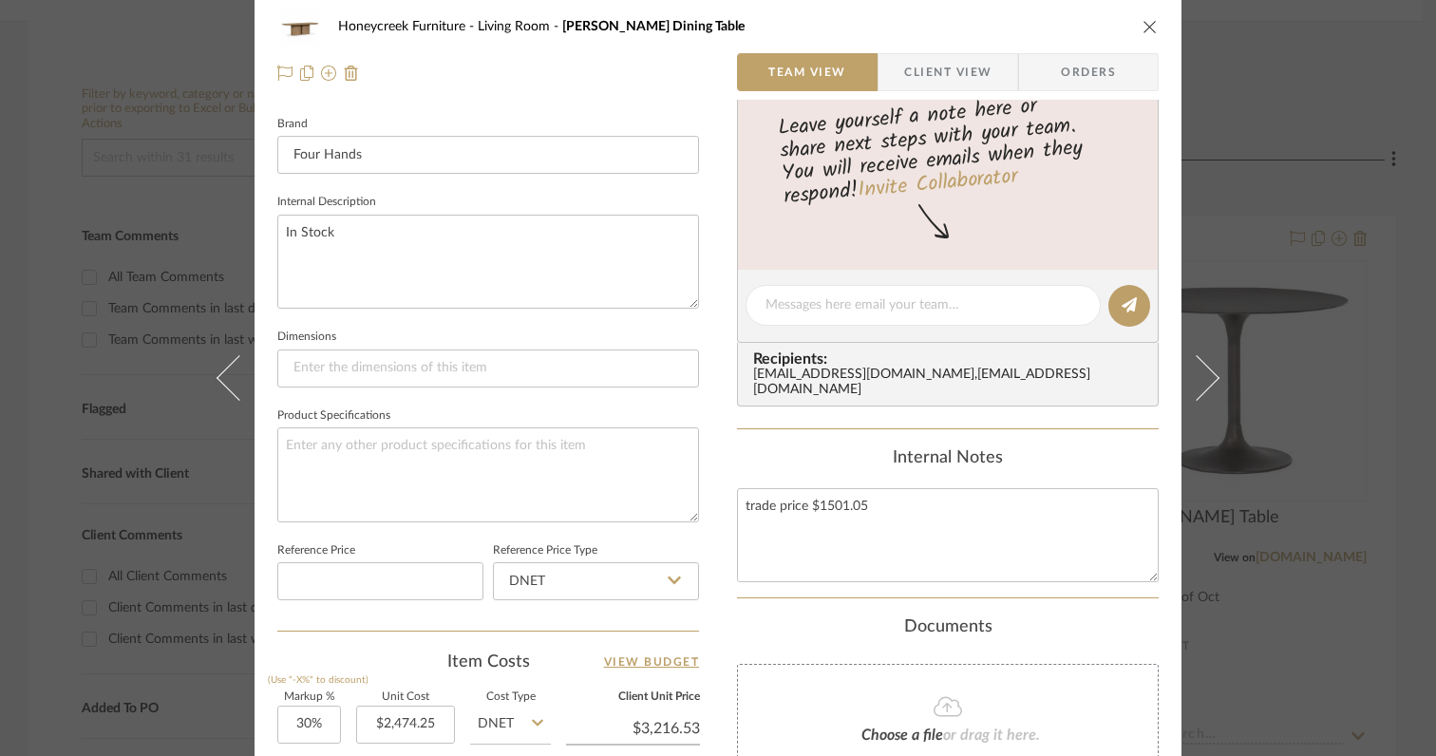
scroll to position [0, 0]
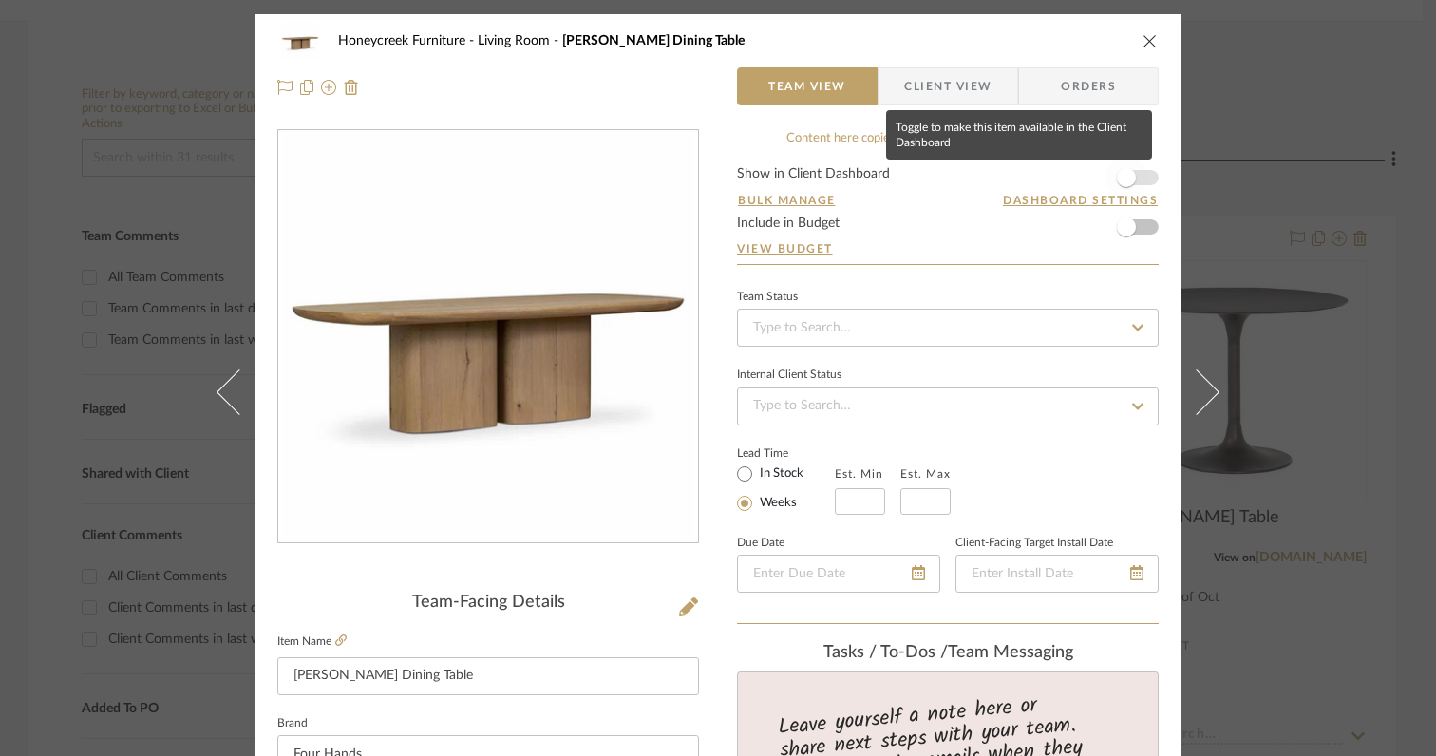
click at [1132, 181] on span "button" at bounding box center [1127, 178] width 42 height 42
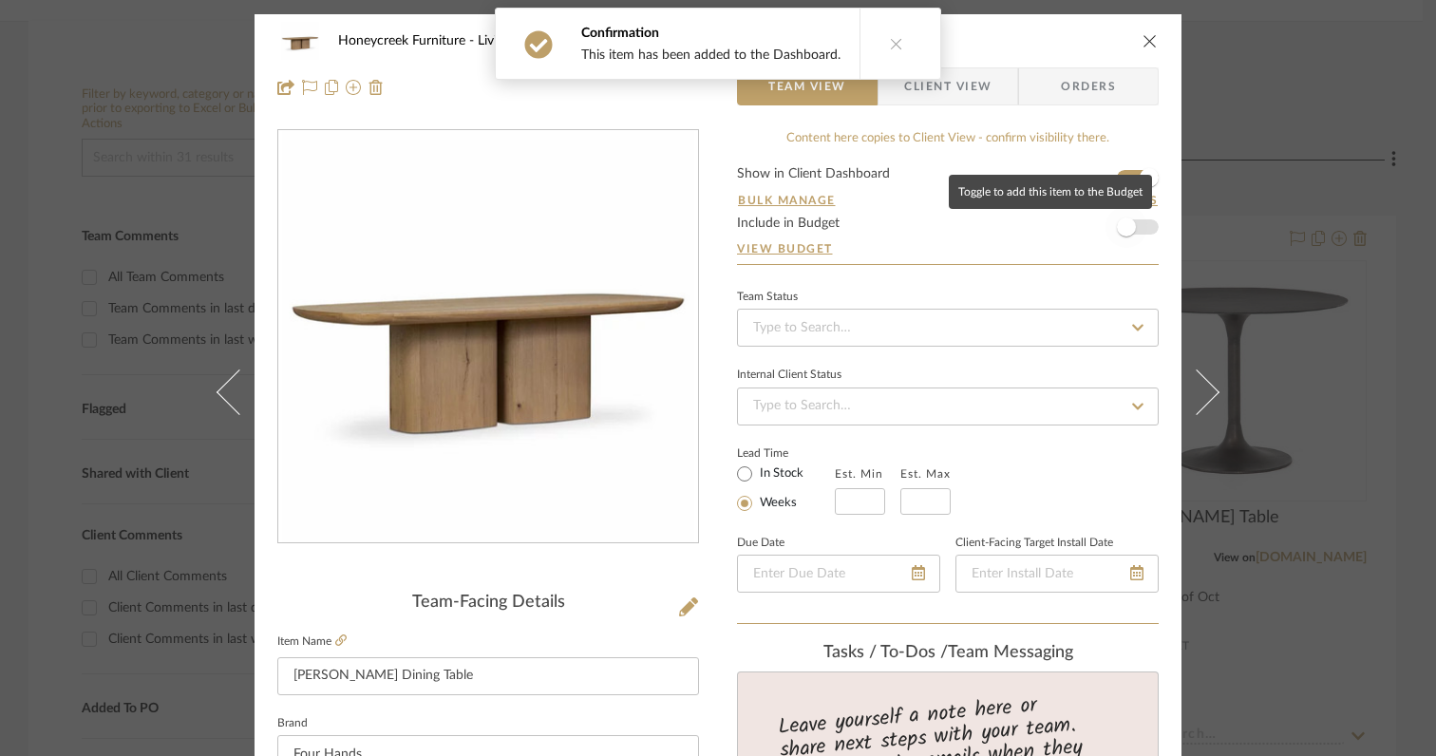
click at [1129, 227] on span "button" at bounding box center [1127, 227] width 42 height 42
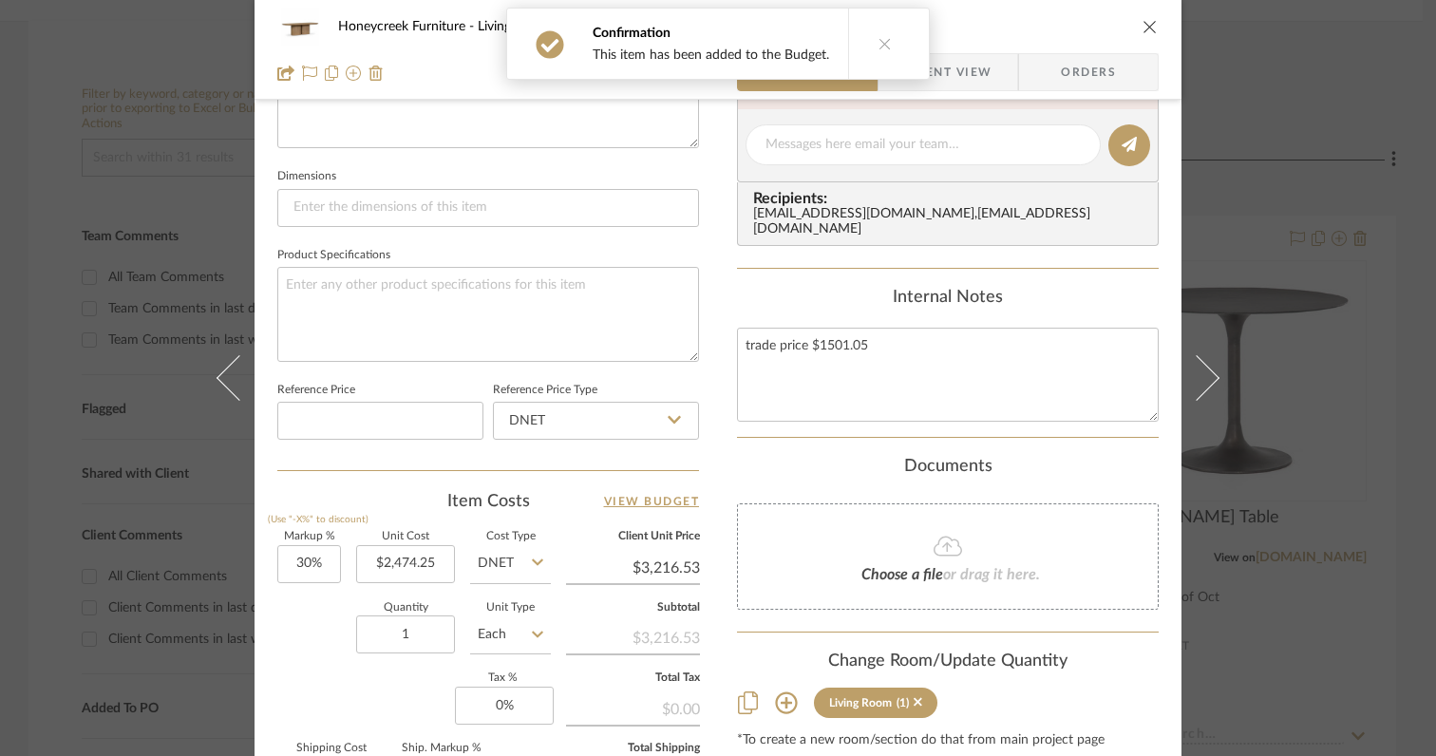
scroll to position [759, 0]
click at [329, 565] on input "30" at bounding box center [309, 565] width 64 height 38
click at [320, 656] on div "Quantity 1 Unit Type Each" at bounding box center [414, 637] width 274 height 67
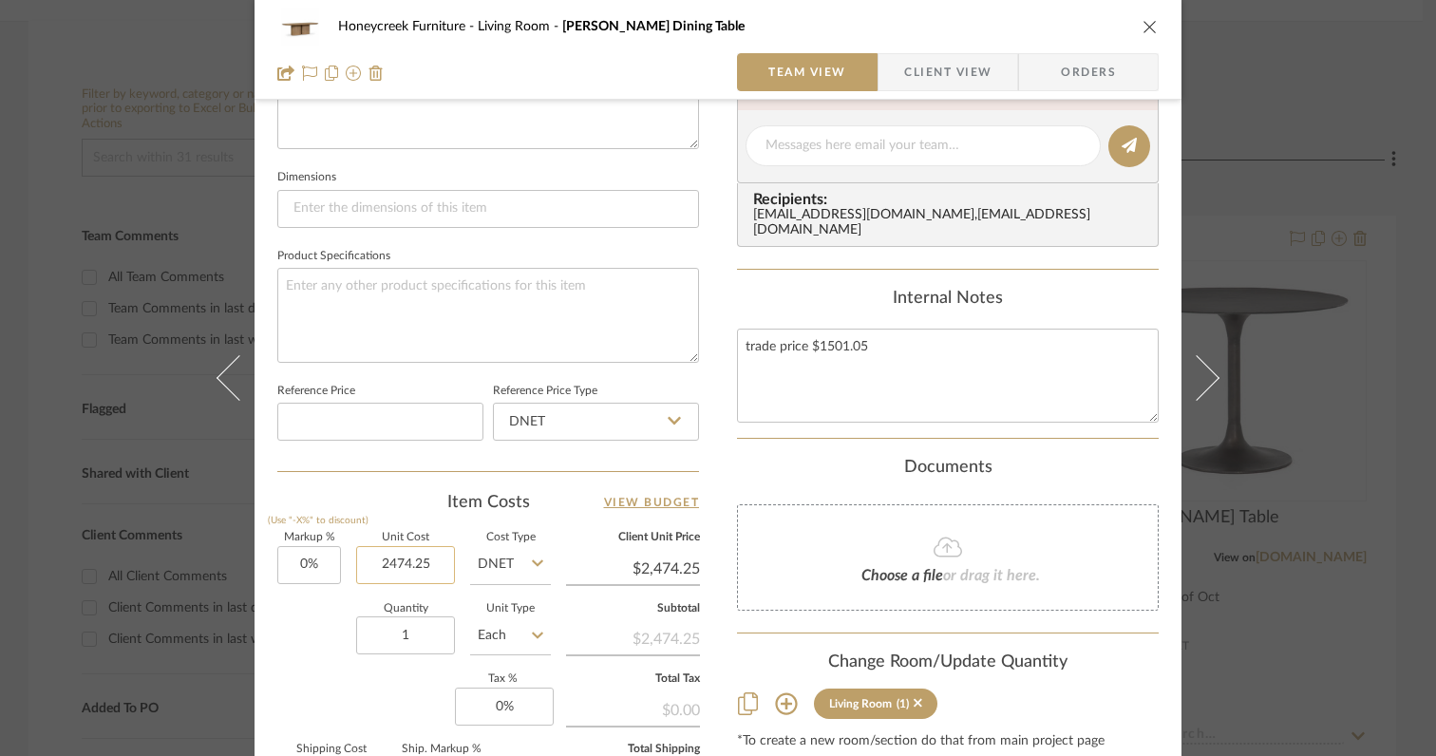
click at [431, 564] on input "2474.25" at bounding box center [405, 565] width 99 height 38
click at [376, 709] on div "Markup % (Use "-X%" to discount) 0% Unit Cost $2,274.00 Cost Type DNET Client U…" at bounding box center [488, 671] width 422 height 277
click at [533, 706] on input "0" at bounding box center [504, 707] width 99 height 38
click at [386, 684] on div "Markup % (Use "-X%" to discount) 0% Unit Cost $2,274.00 Cost Type DNET Client U…" at bounding box center [488, 671] width 422 height 277
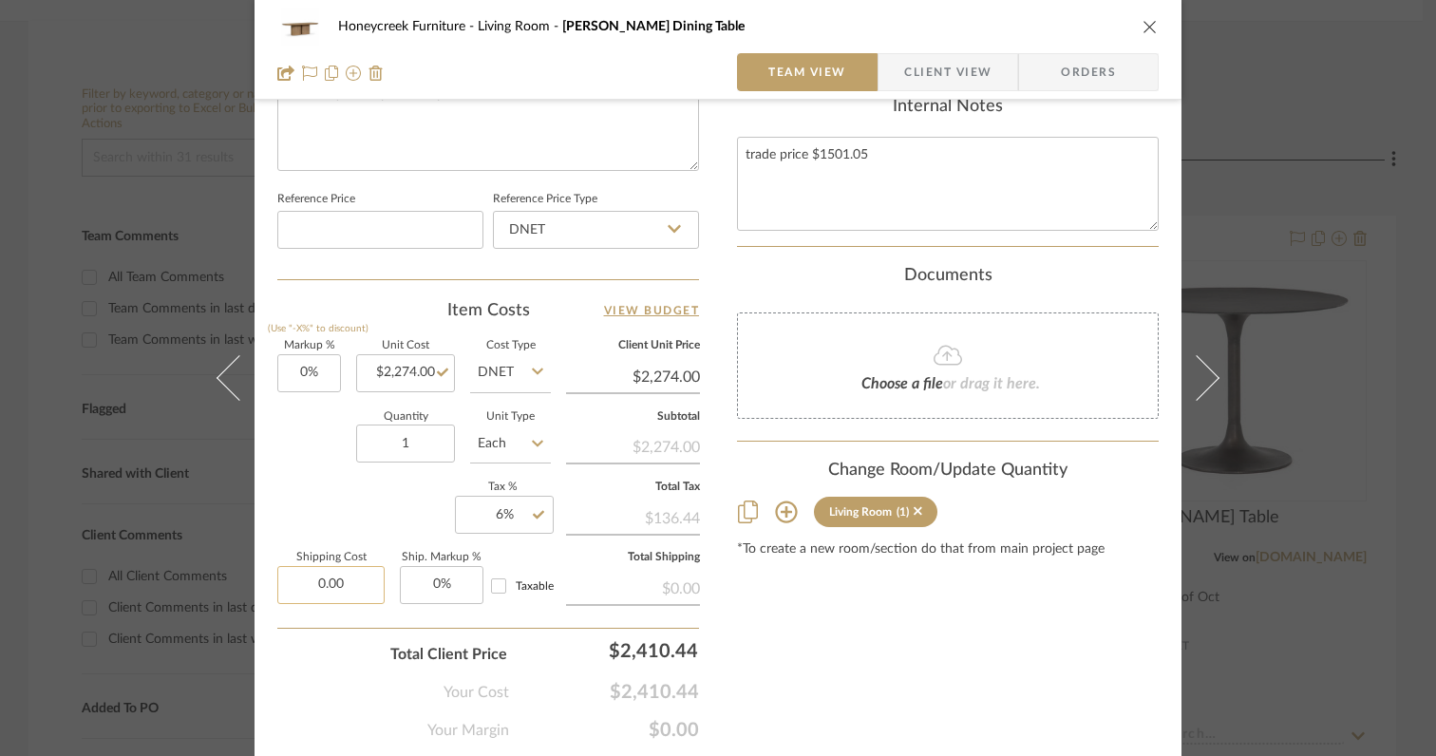
click at [365, 583] on input "0.00" at bounding box center [330, 585] width 107 height 38
click at [332, 651] on div "Total Client Price $2,410.44" at bounding box center [488, 647] width 422 height 38
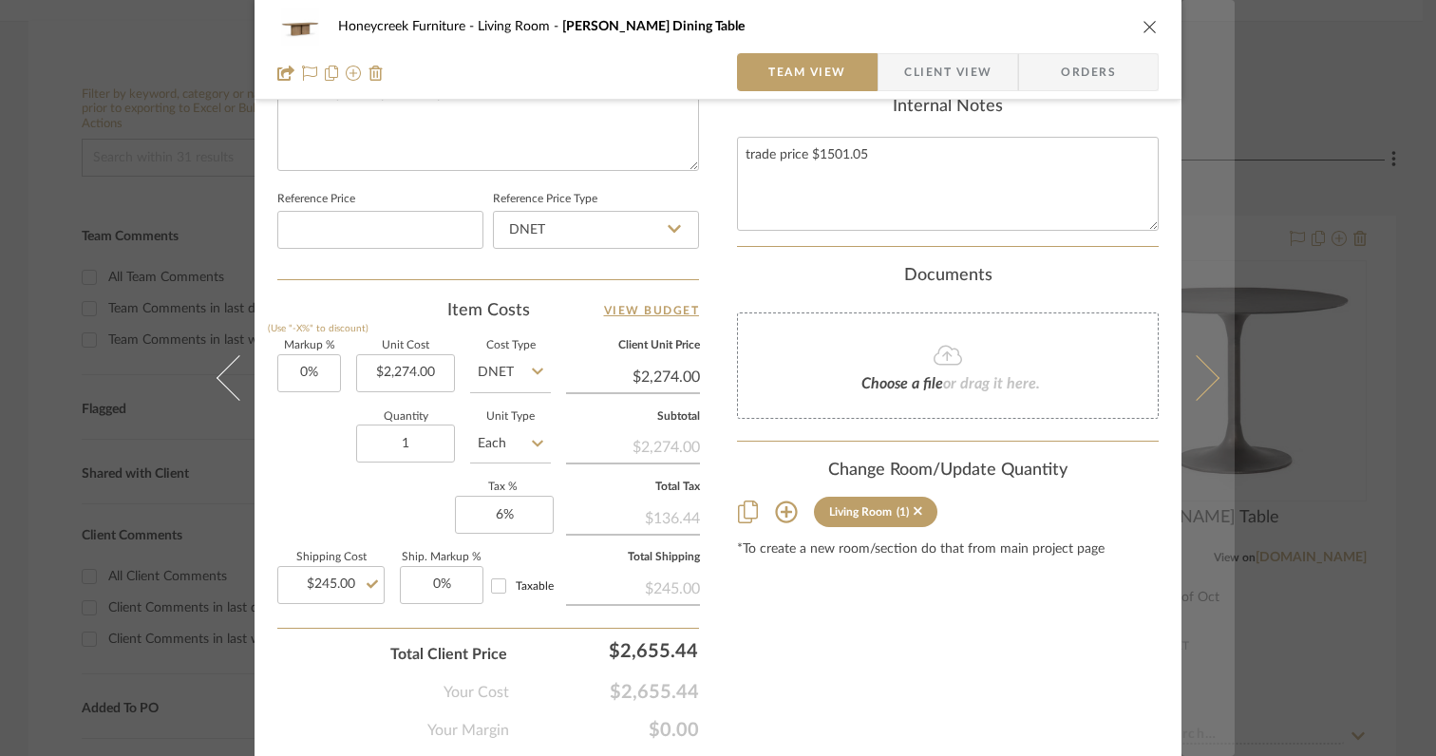
click at [1204, 382] on icon at bounding box center [1197, 378] width 46 height 46
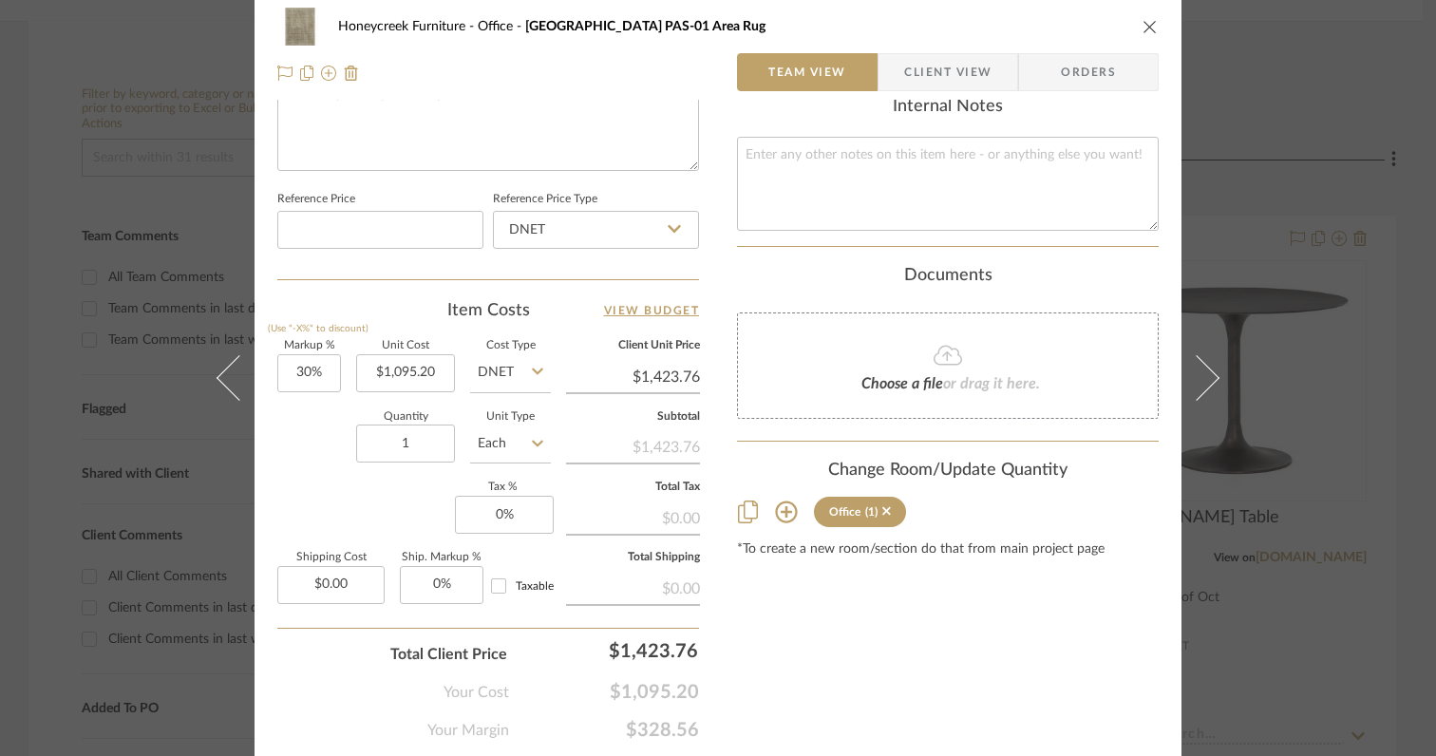
scroll to position [0, 0]
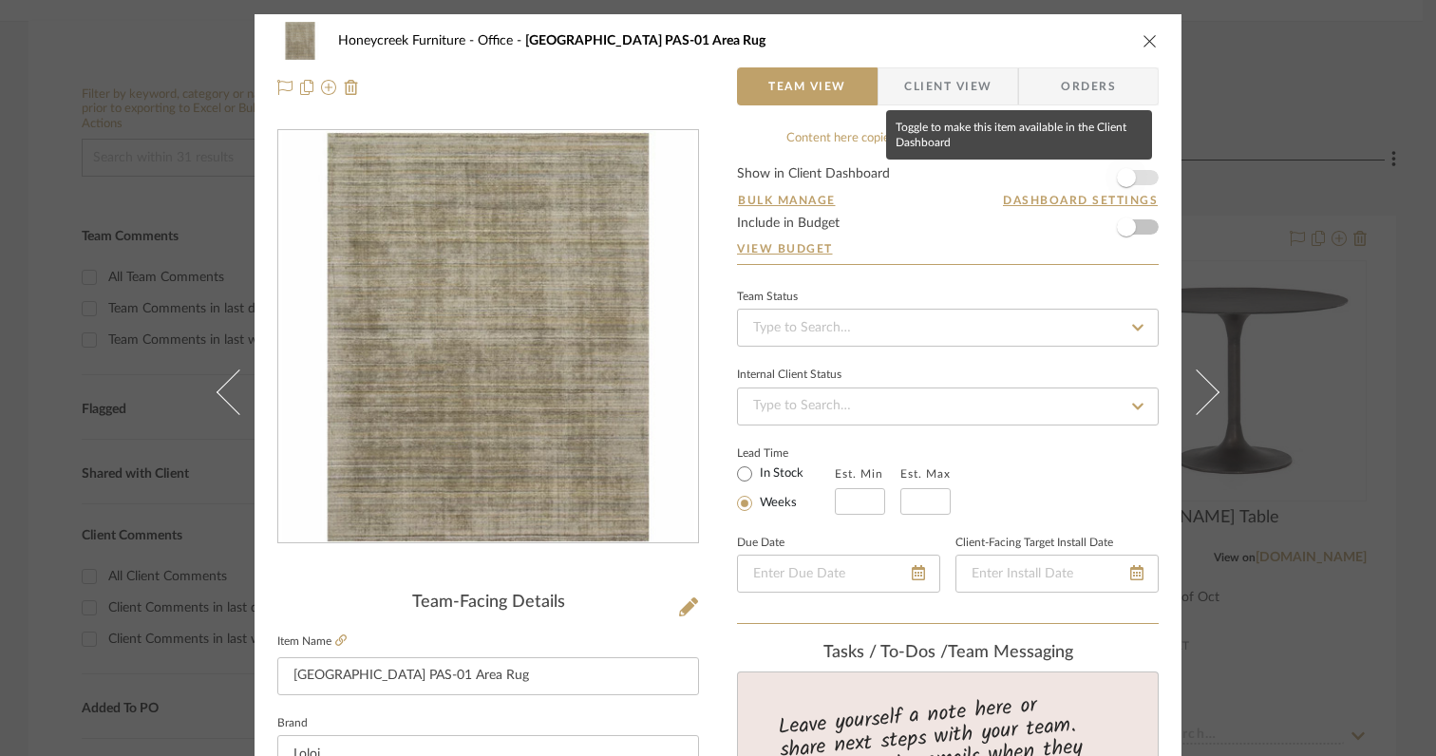
click at [1121, 186] on span "button" at bounding box center [1126, 177] width 19 height 19
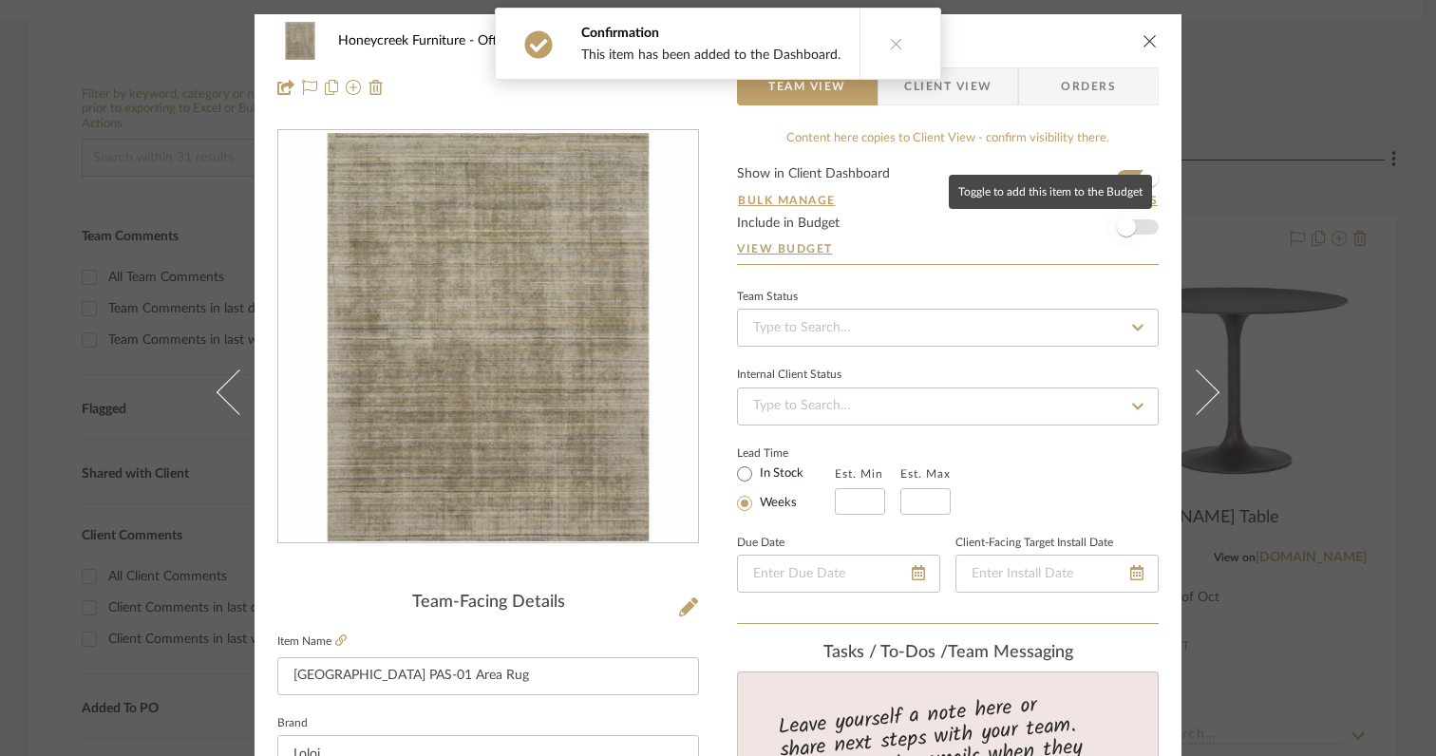
click at [1127, 235] on span "button" at bounding box center [1127, 227] width 42 height 42
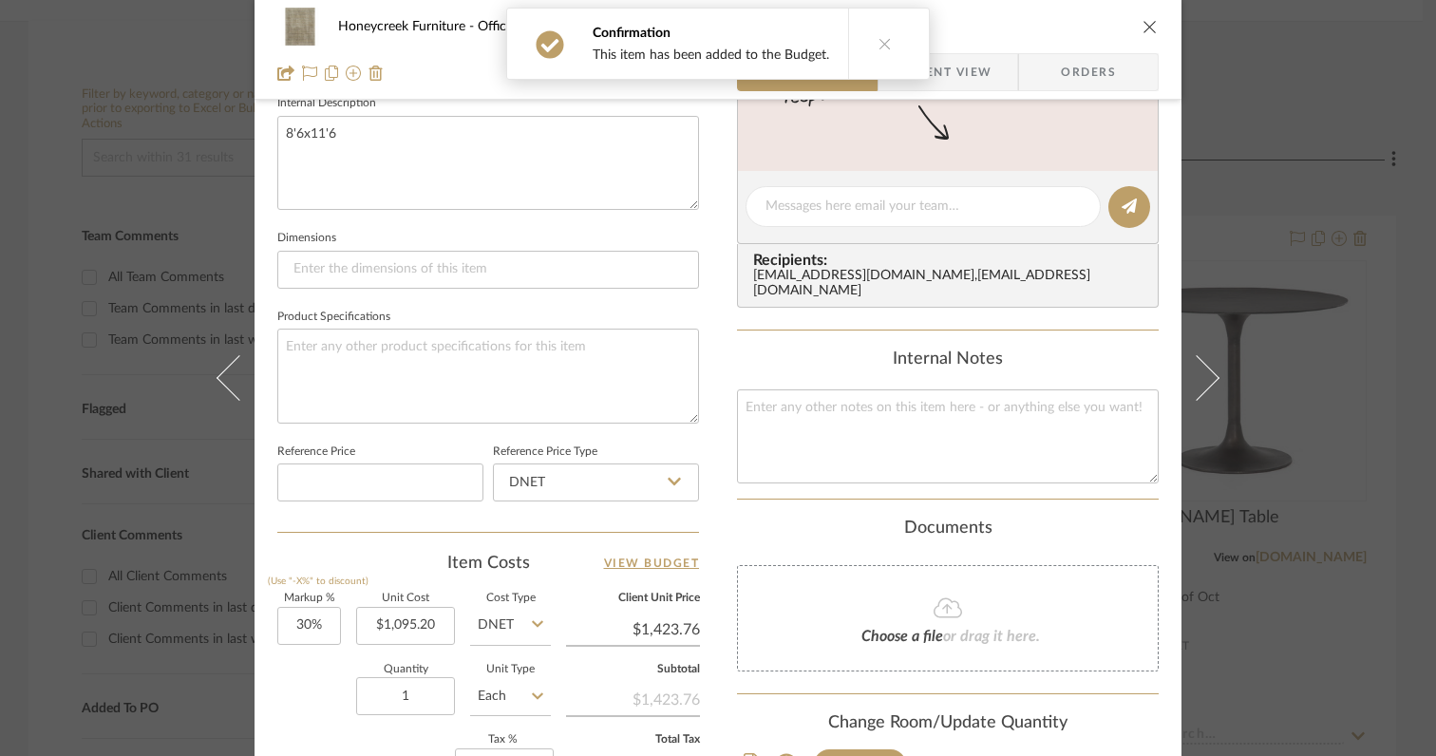
scroll to position [709, 0]
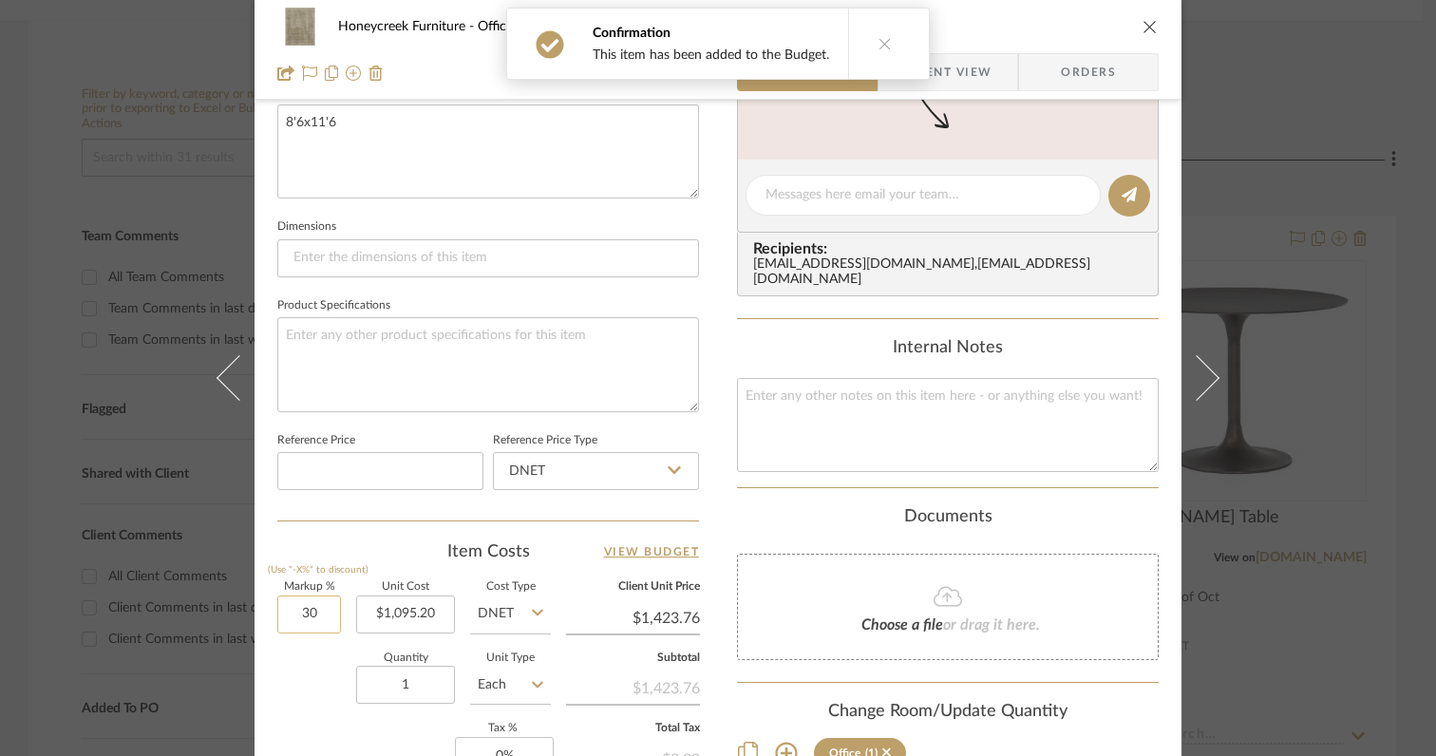
click at [317, 616] on input "30" at bounding box center [309, 615] width 64 height 38
click at [323, 677] on div "Quantity 1 Unit Type Each" at bounding box center [414, 686] width 274 height 67
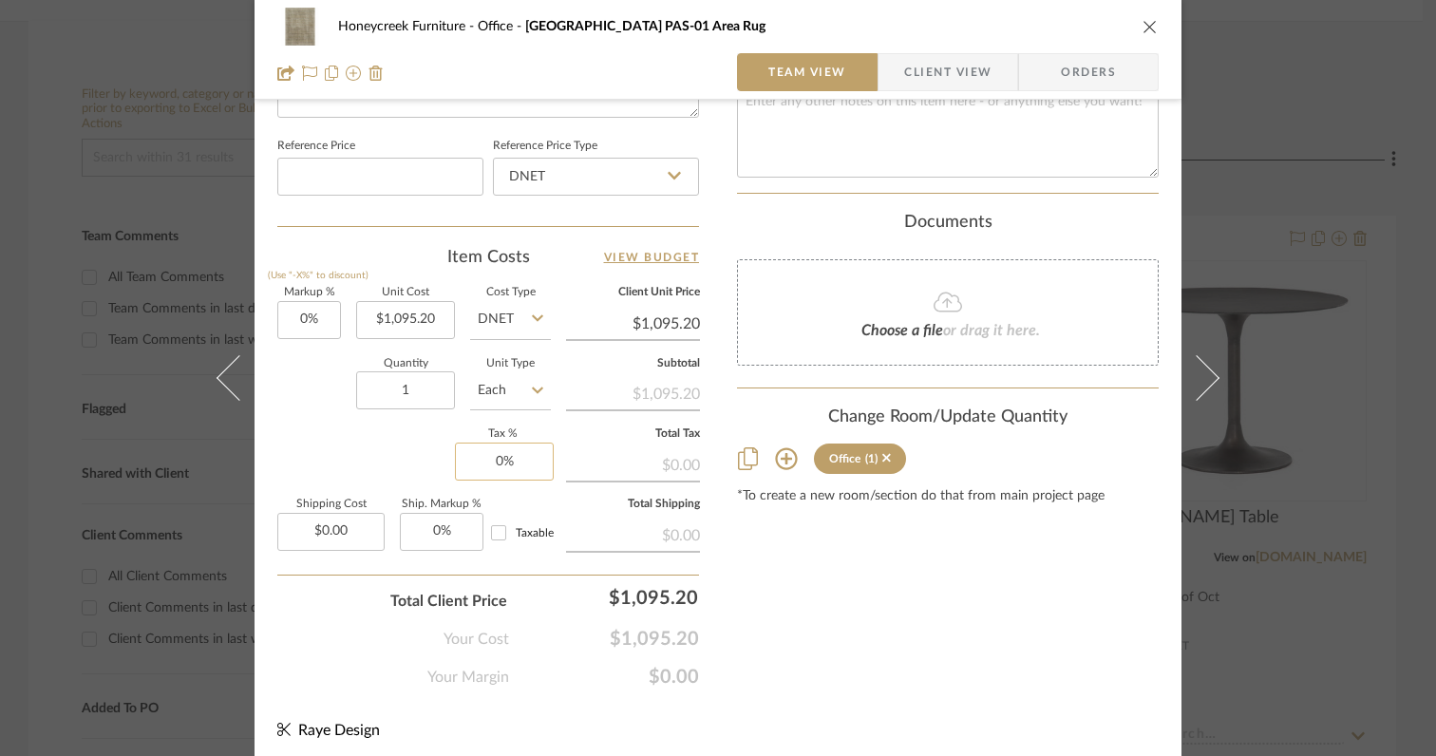
scroll to position [1001, 0]
click at [519, 462] on input "0" at bounding box center [504, 464] width 99 height 38
click at [339, 633] on div "Your Cost $1,095.20" at bounding box center [488, 634] width 422 height 38
click at [349, 530] on input "0.00" at bounding box center [330, 535] width 107 height 38
click at [318, 633] on div "Your Cost $1,160.91" at bounding box center [488, 634] width 422 height 38
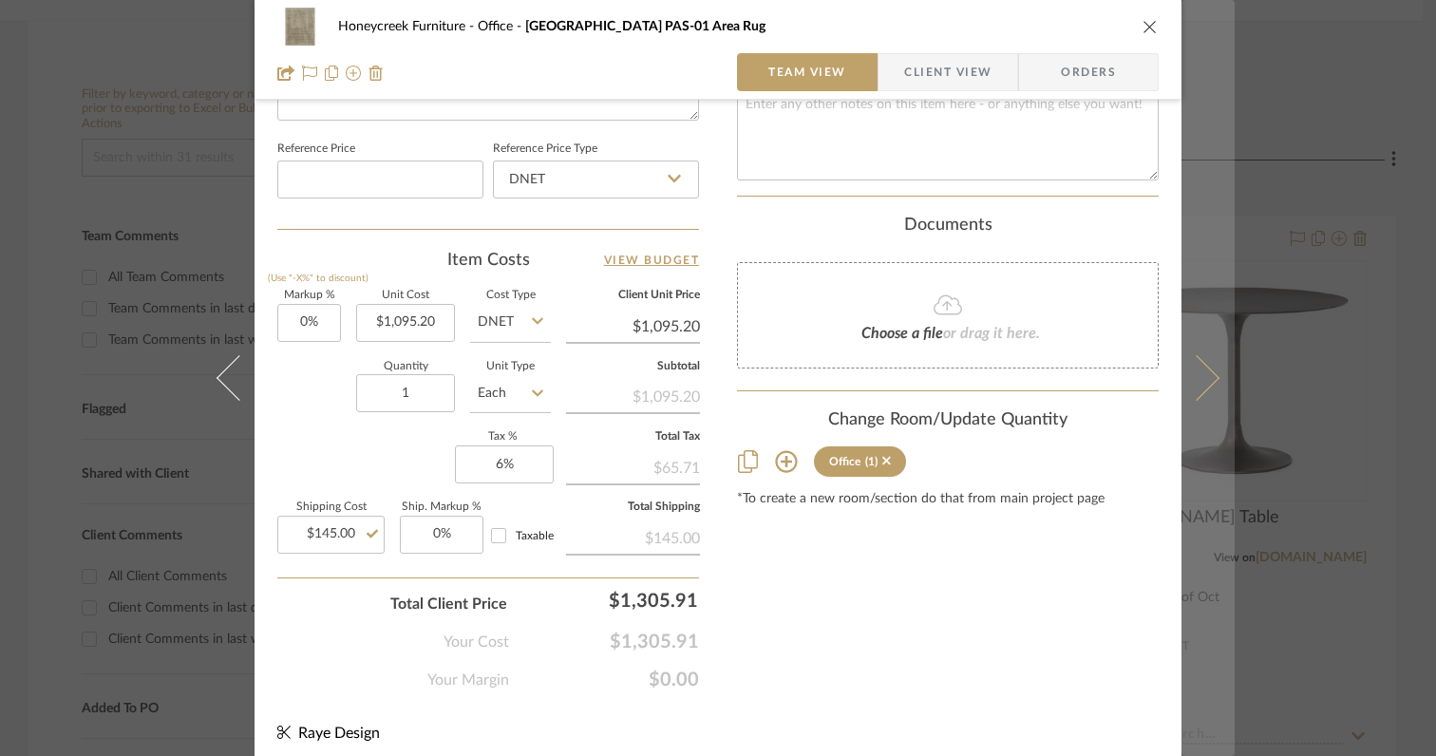
click at [1204, 387] on button at bounding box center [1208, 378] width 53 height 756
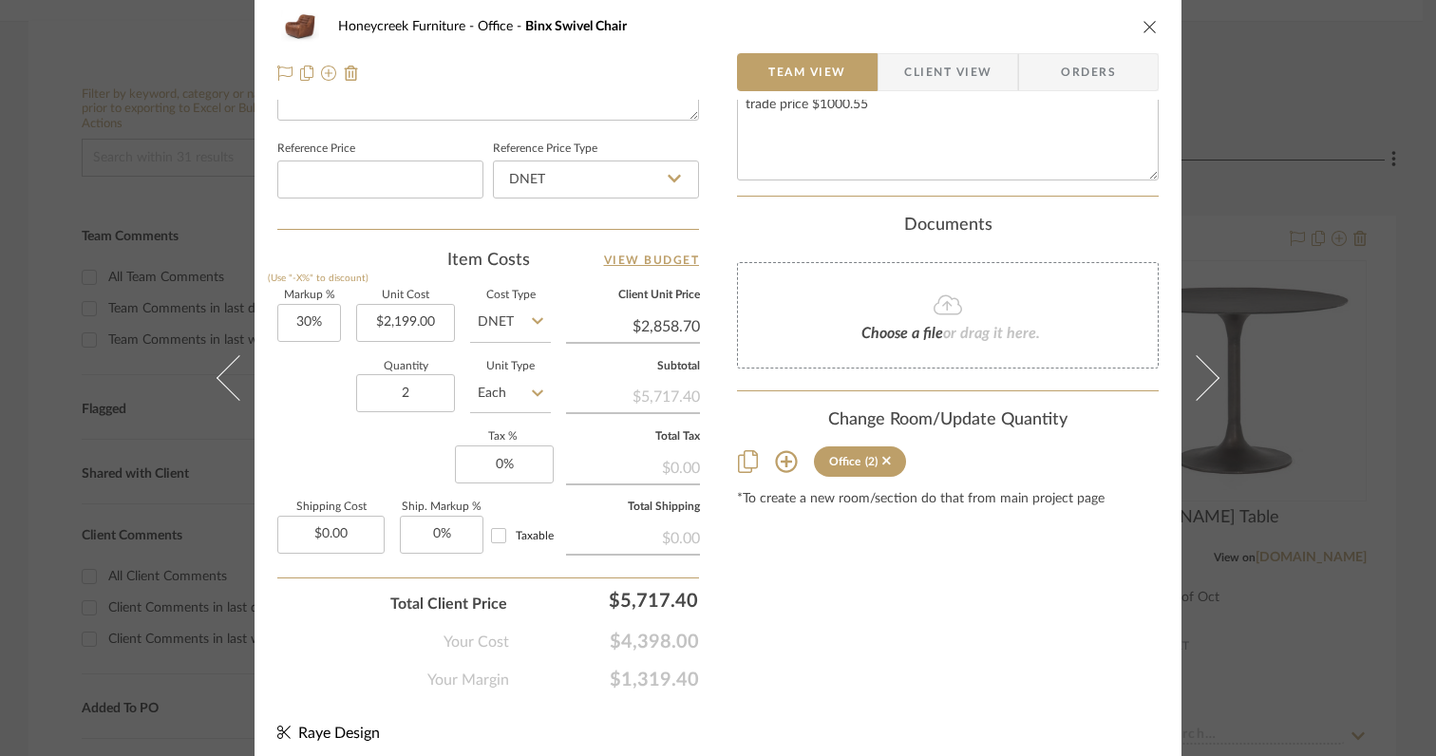
scroll to position [0, 0]
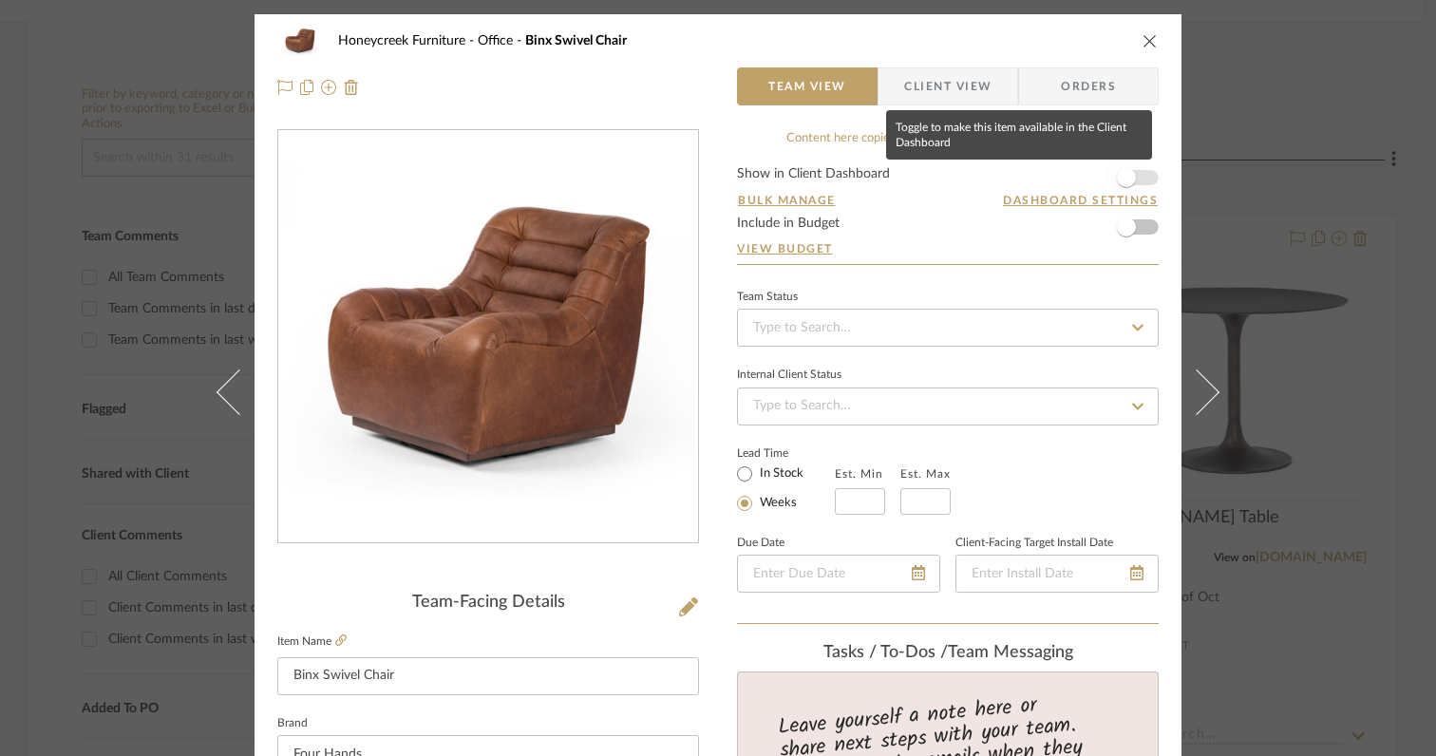
click at [1122, 184] on span "button" at bounding box center [1126, 177] width 19 height 19
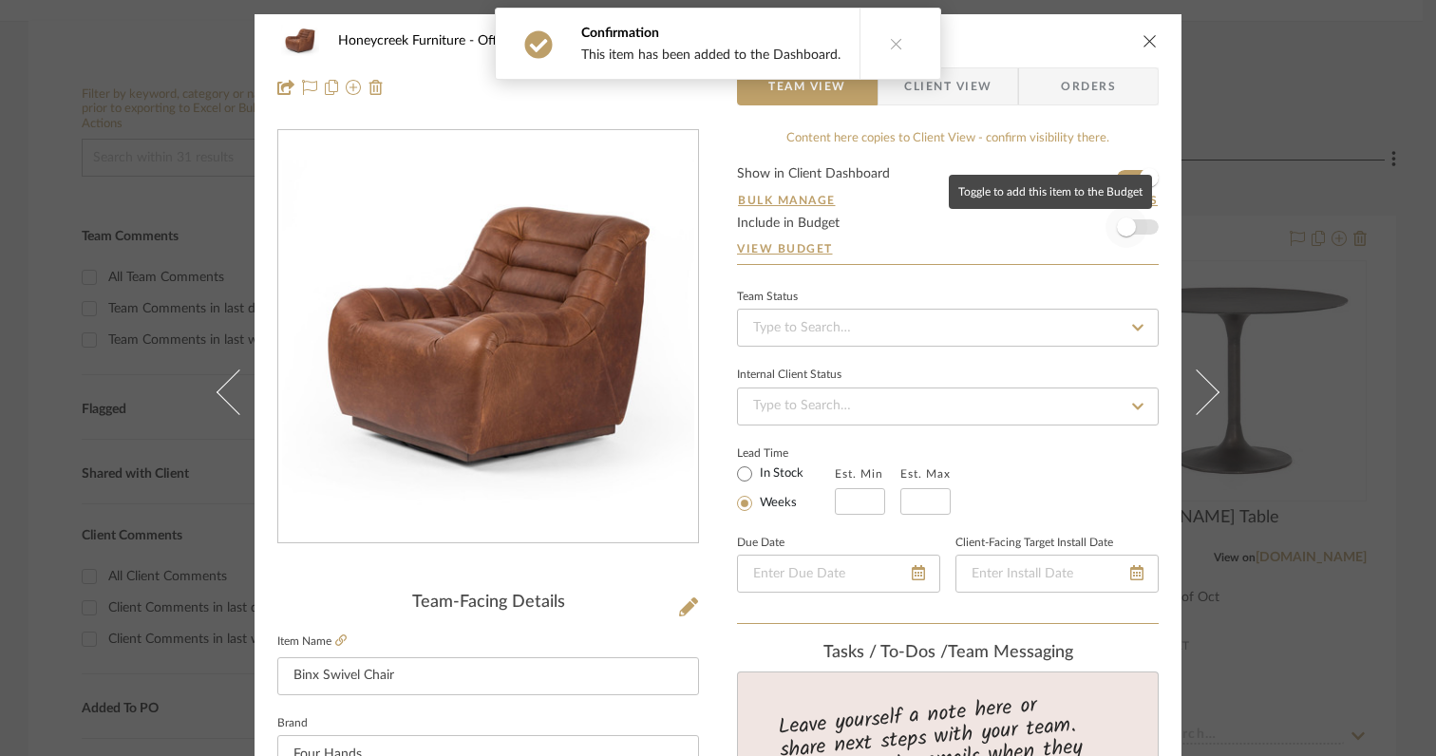
click at [1122, 228] on span "button" at bounding box center [1126, 227] width 19 height 19
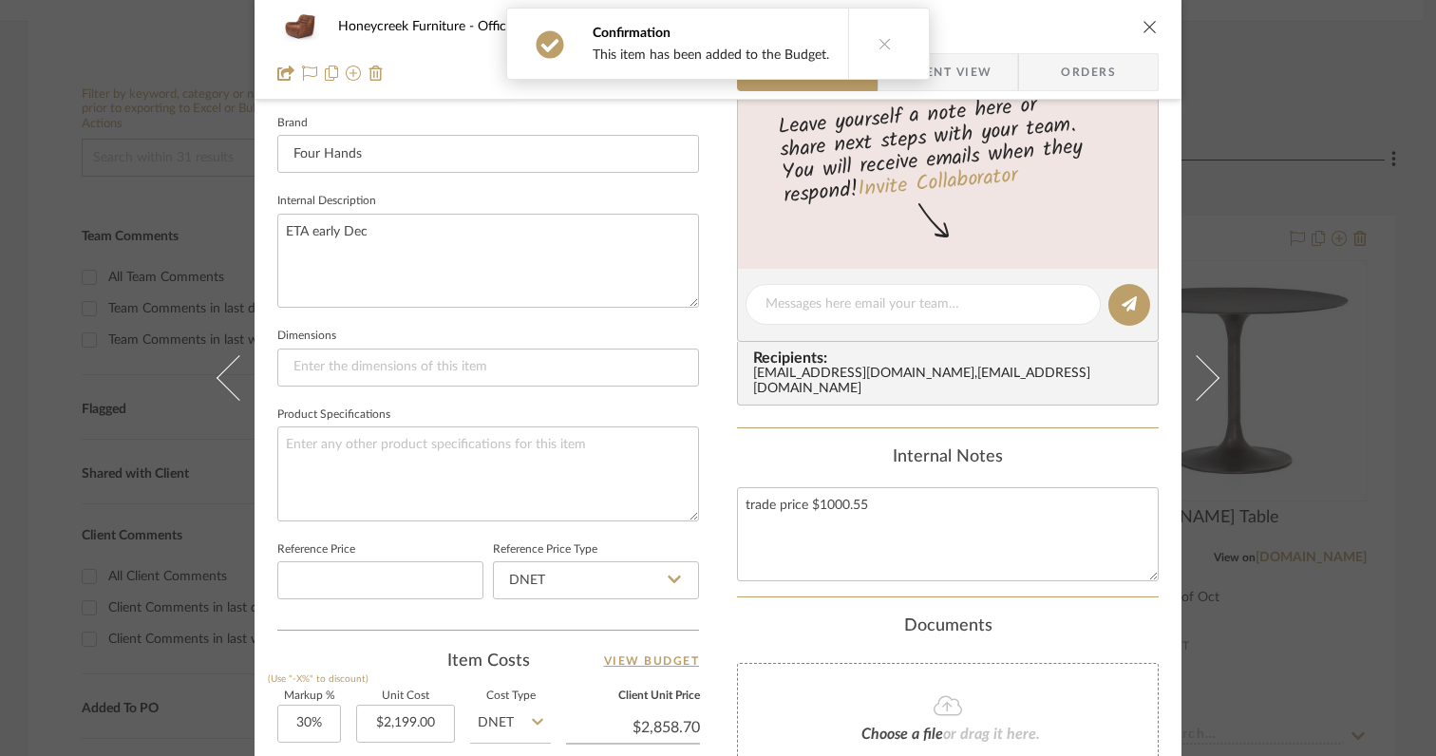
scroll to position [761, 0]
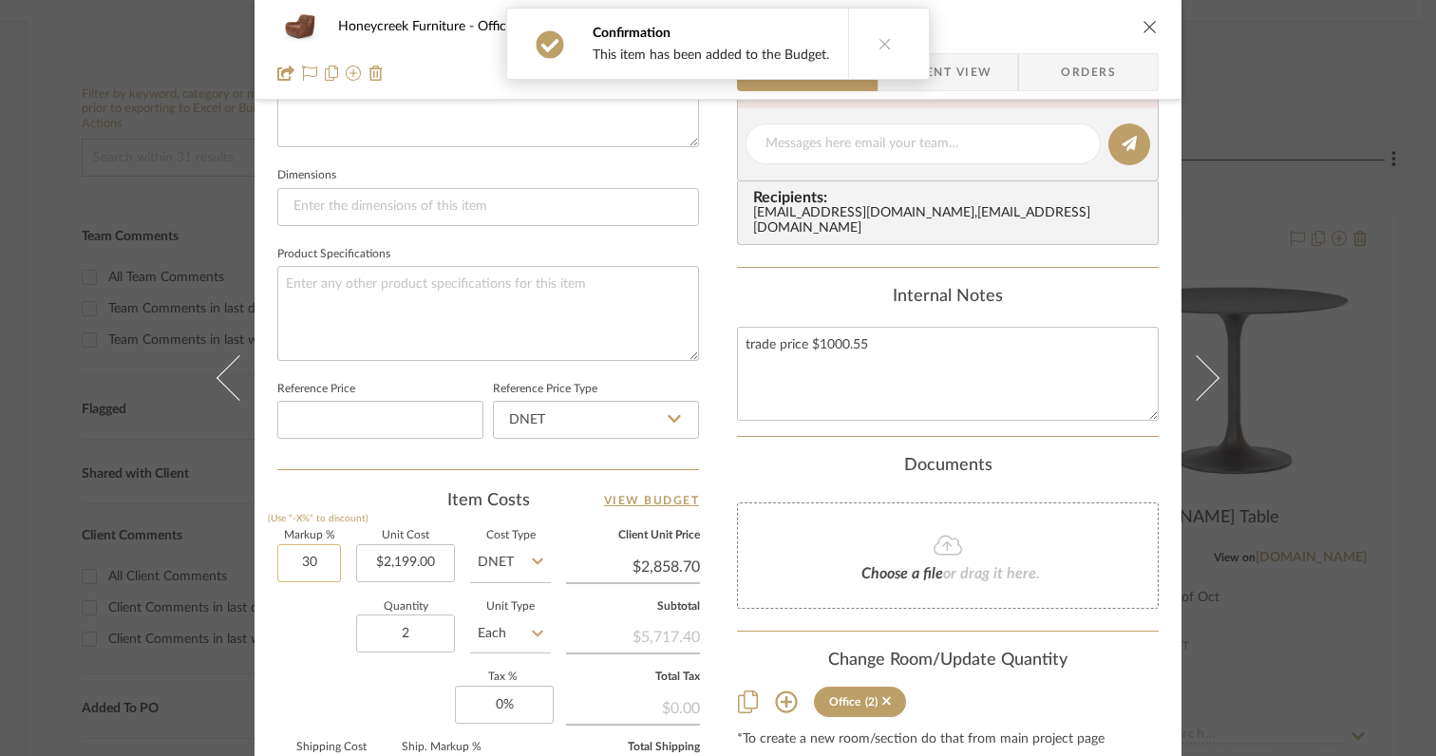
click at [327, 560] on input "30" at bounding box center [309, 563] width 64 height 38
click at [306, 666] on div "Quantity 2 Unit Type Each" at bounding box center [414, 635] width 274 height 67
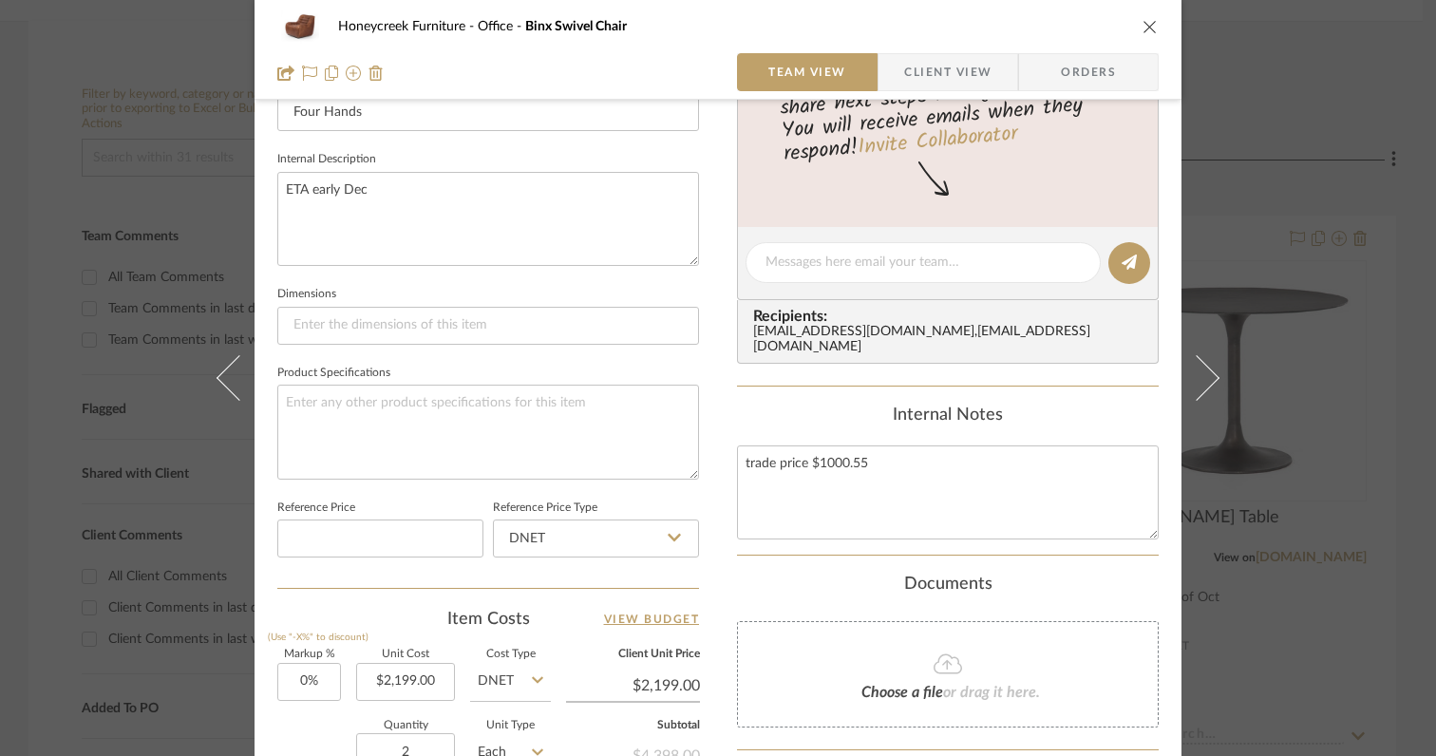
scroll to position [740, 0]
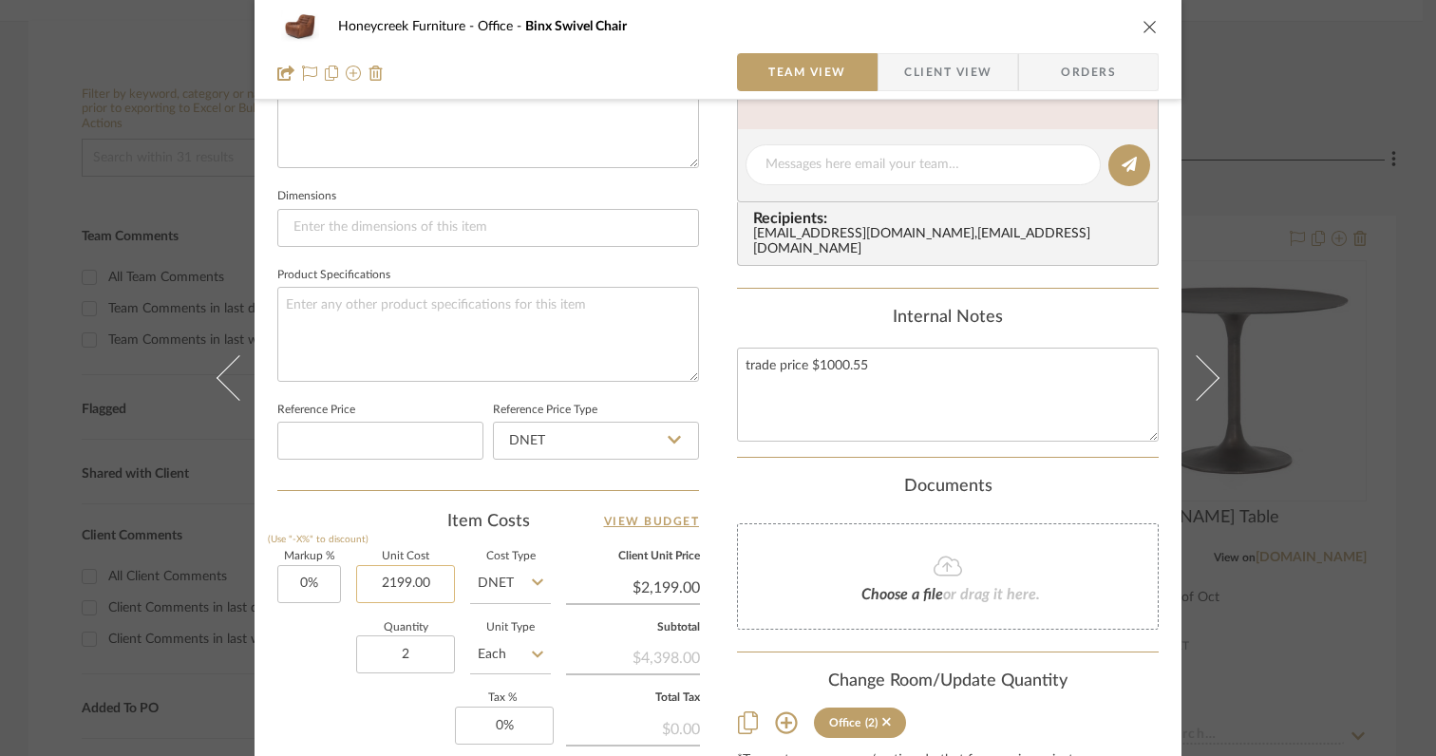
click at [437, 582] on input "2199.00" at bounding box center [405, 584] width 99 height 38
click at [279, 679] on div "Quantity 2 Unit Type Each" at bounding box center [414, 656] width 274 height 67
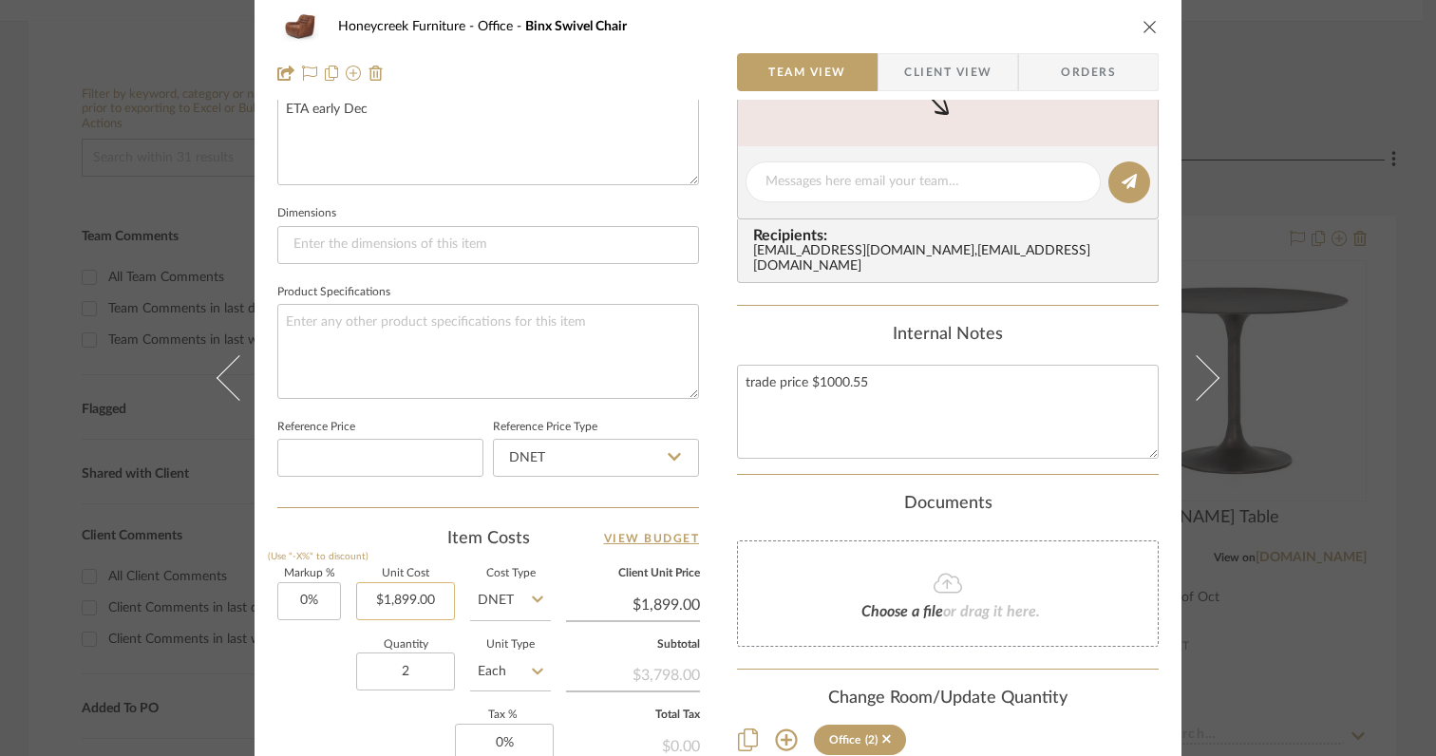
scroll to position [0, 0]
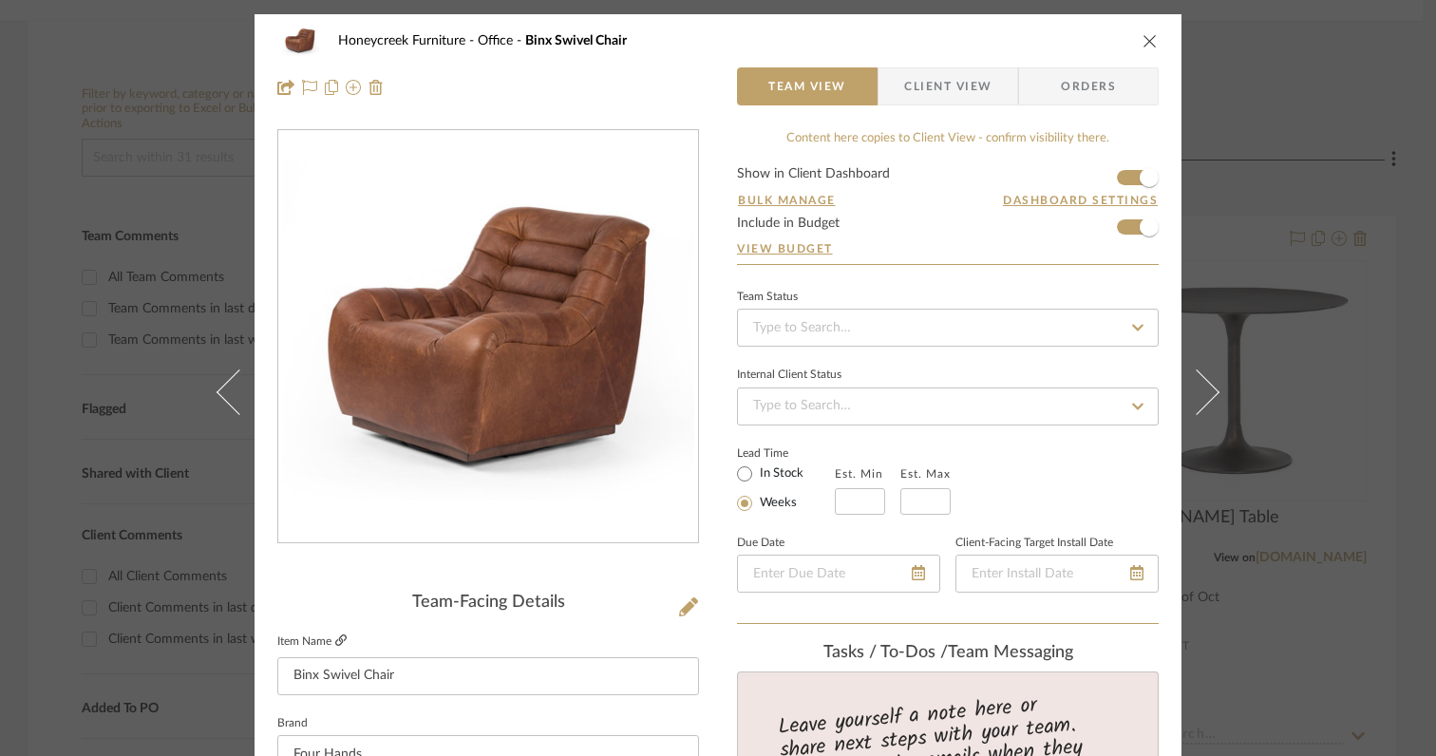
click at [335, 636] on icon at bounding box center [340, 639] width 11 height 11
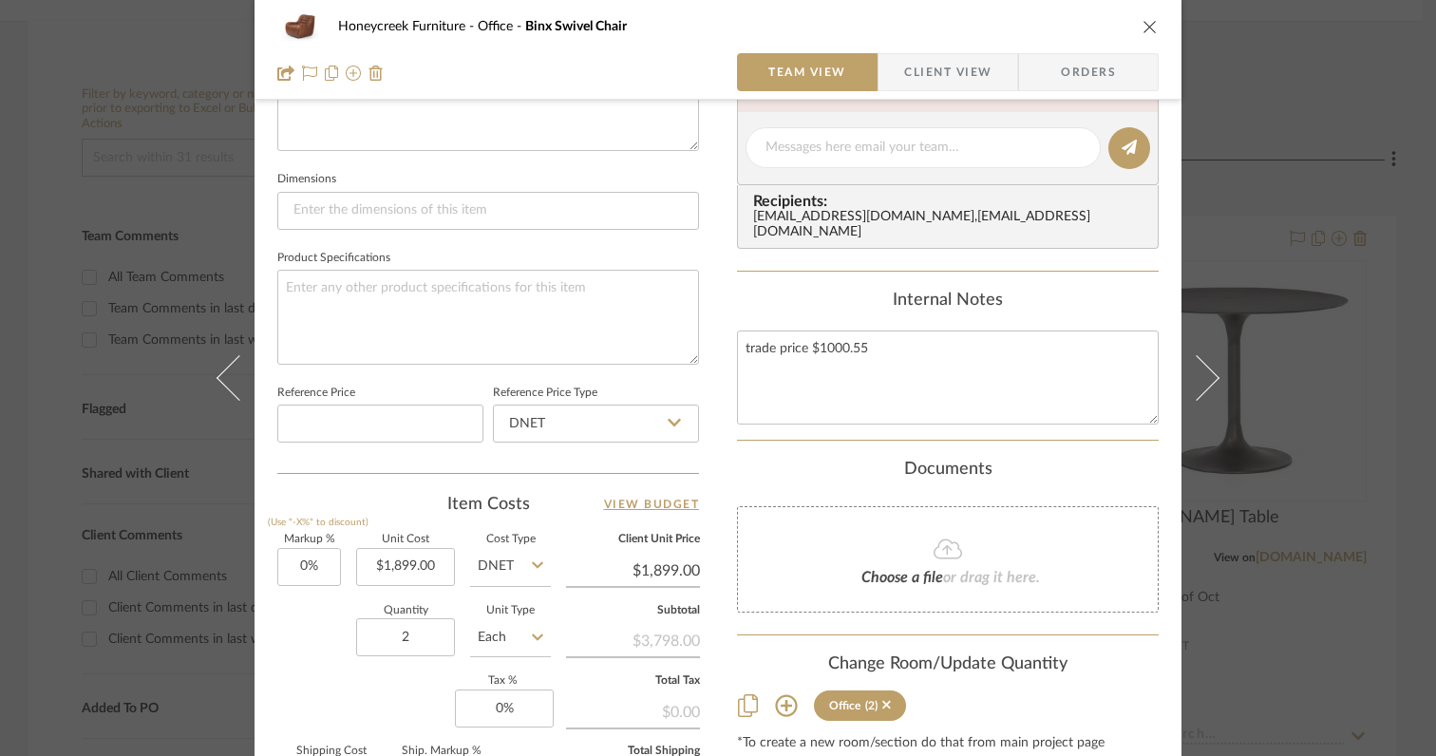
scroll to position [823, 0]
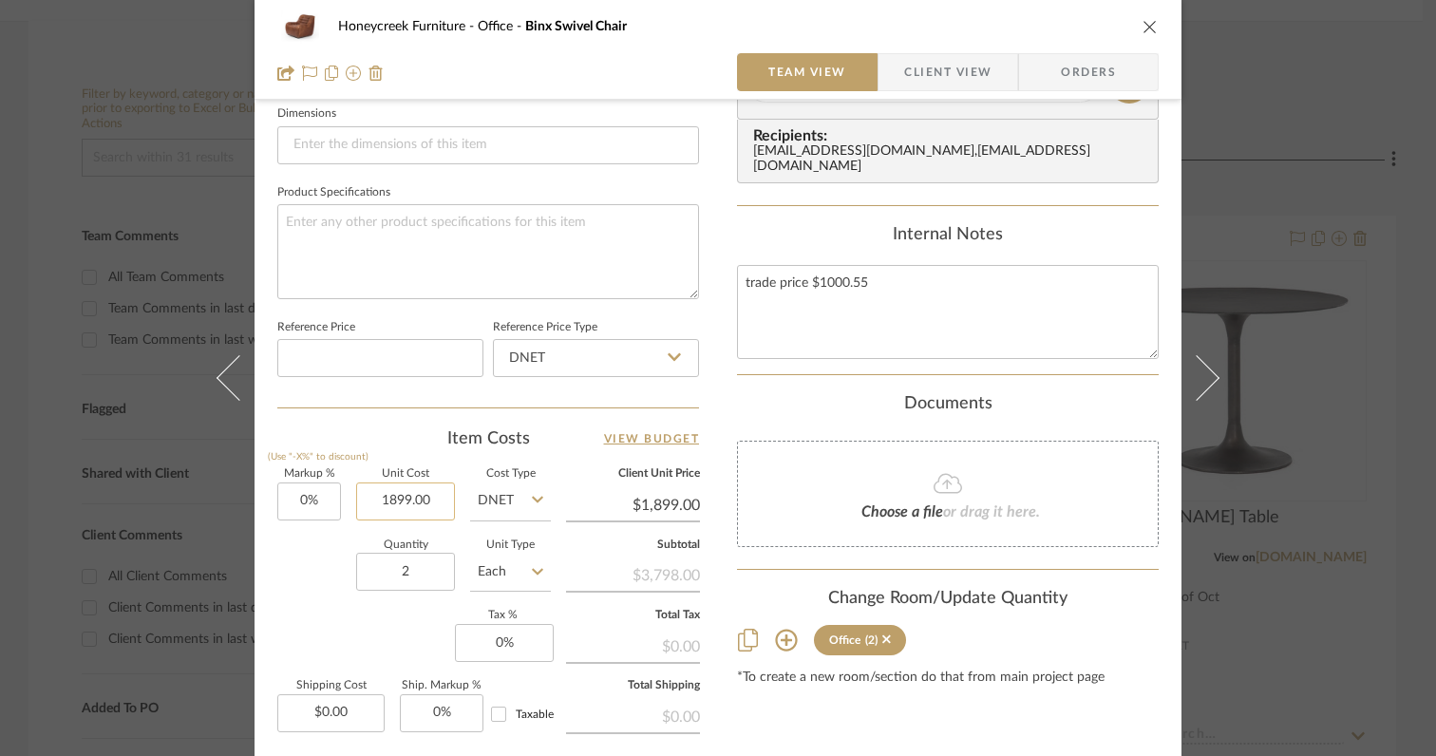
click at [397, 500] on input "1899.00" at bounding box center [405, 501] width 99 height 38
click at [290, 587] on div "Quantity 2 Unit Type Each" at bounding box center [414, 573] width 274 height 67
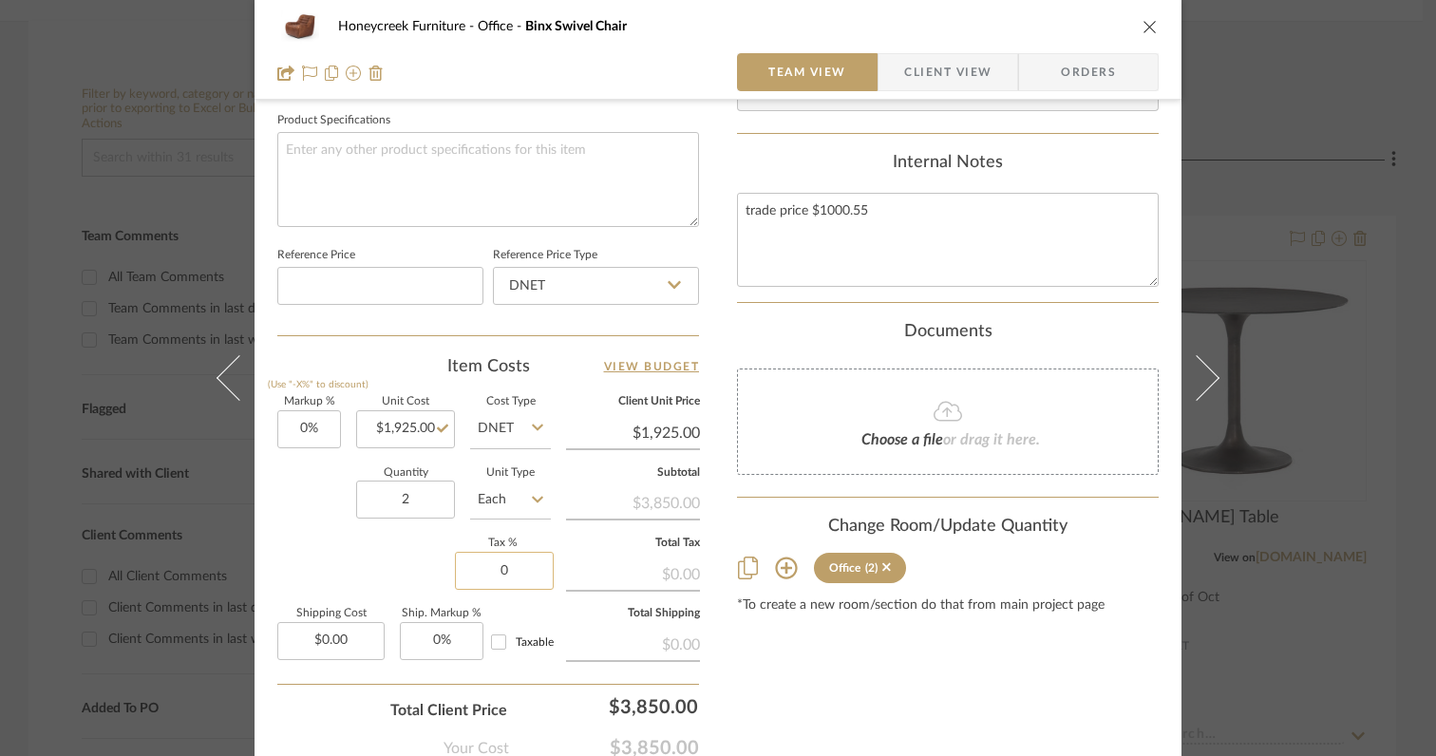
click at [530, 564] on input "0" at bounding box center [504, 571] width 99 height 38
click at [399, 571] on div "Markup % (Use "-X%" to discount) 0% Unit Cost $1,925.00 Cost Type DNET Client U…" at bounding box center [488, 535] width 422 height 277
click at [360, 630] on input "0.00" at bounding box center [330, 641] width 107 height 38
click at [308, 589] on div "Markup % (Use "-X%" to discount) 0% Unit Cost $1,925.00 Cost Type DNET Client U…" at bounding box center [488, 535] width 422 height 277
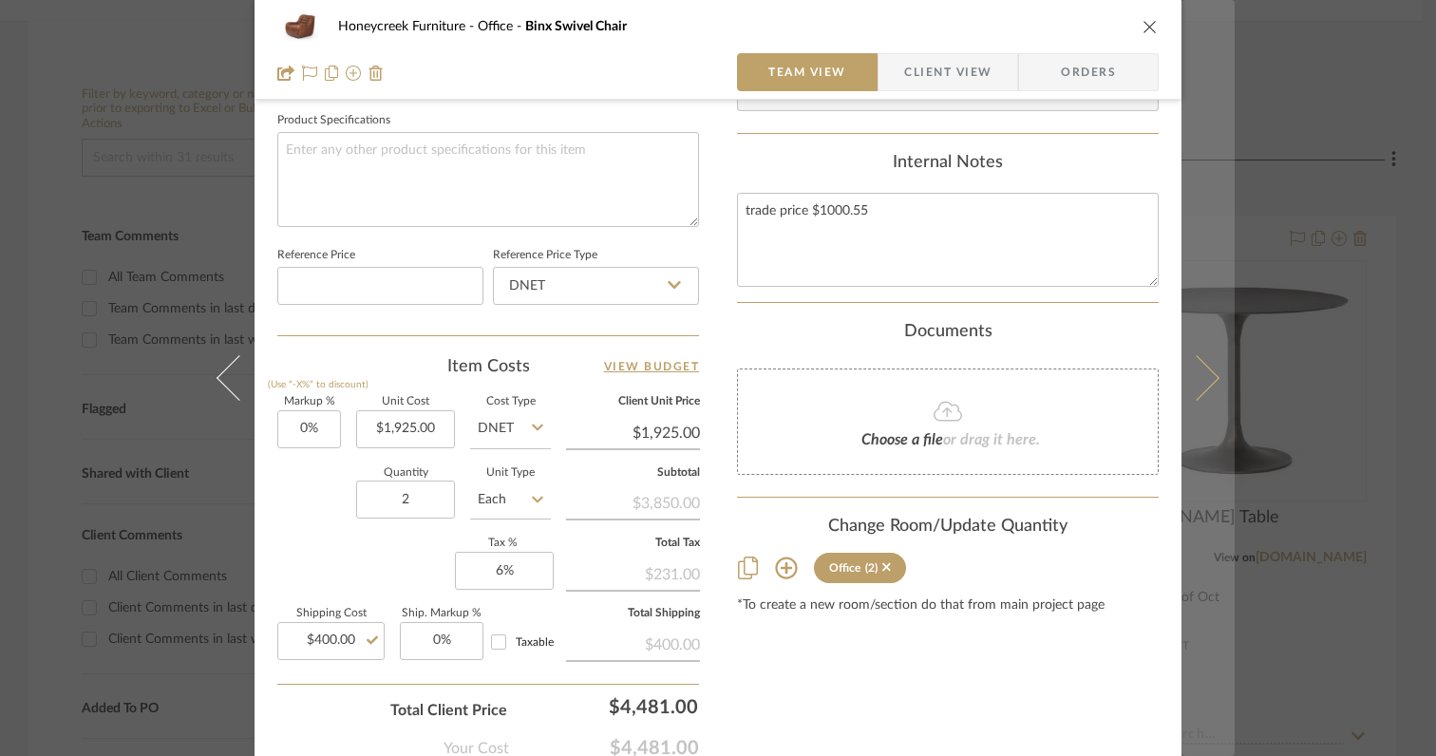
click at [1201, 385] on icon at bounding box center [1197, 378] width 46 height 46
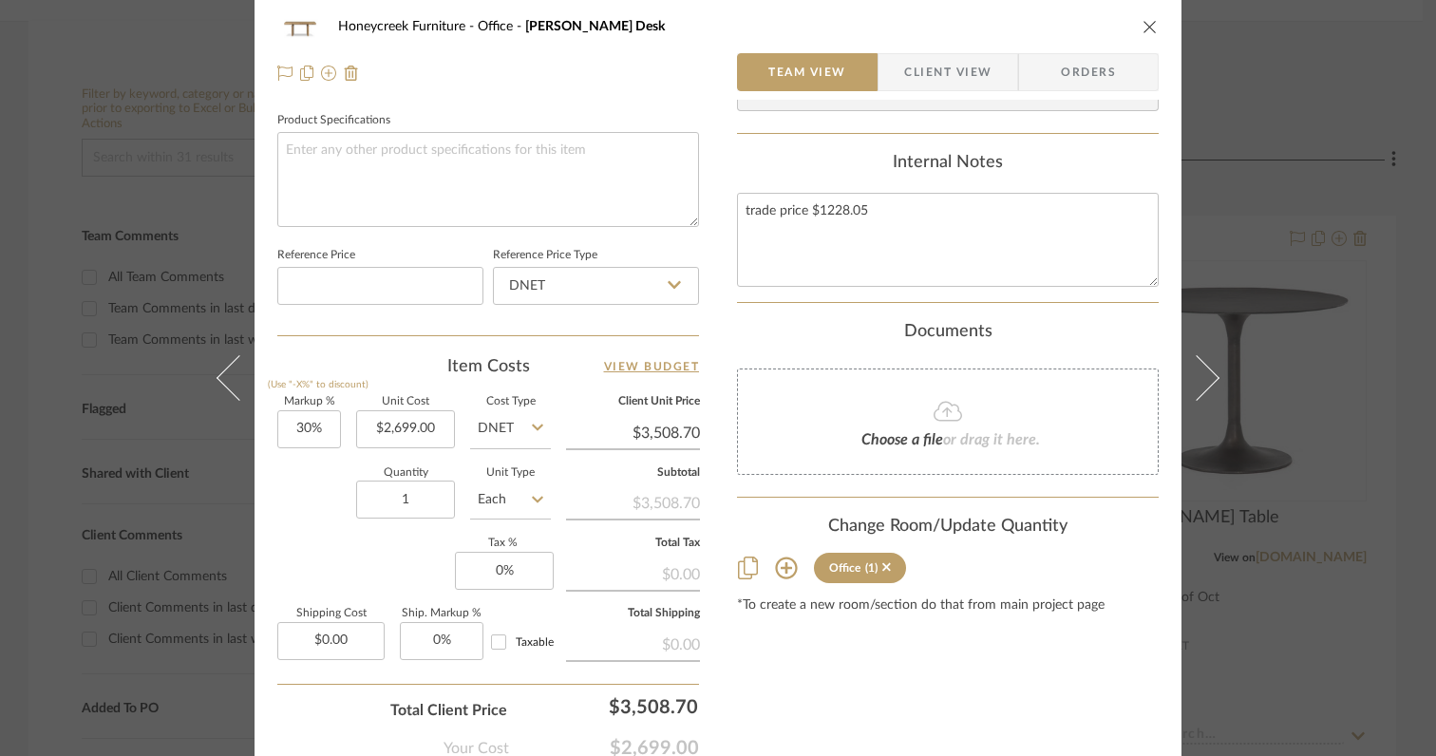
scroll to position [0, 0]
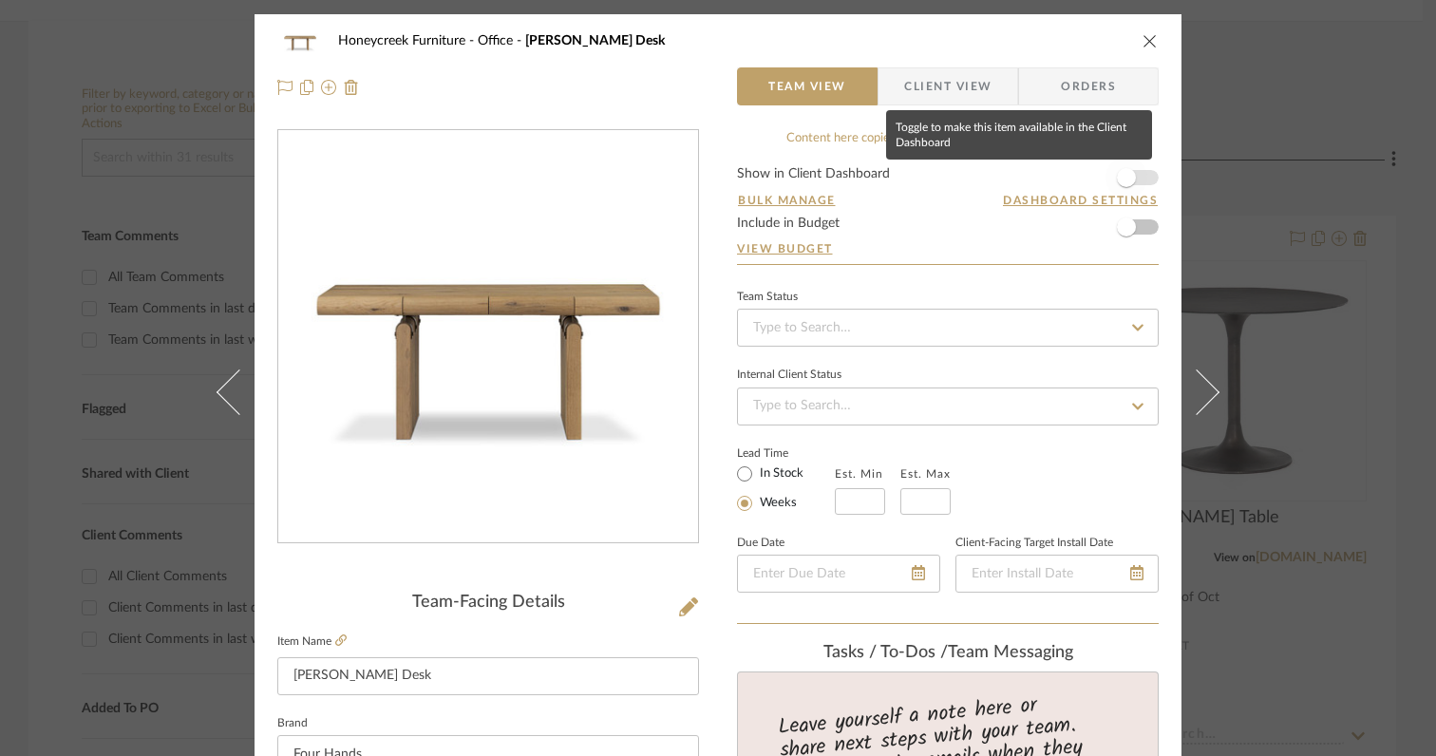
click at [1126, 174] on span "button" at bounding box center [1126, 177] width 19 height 19
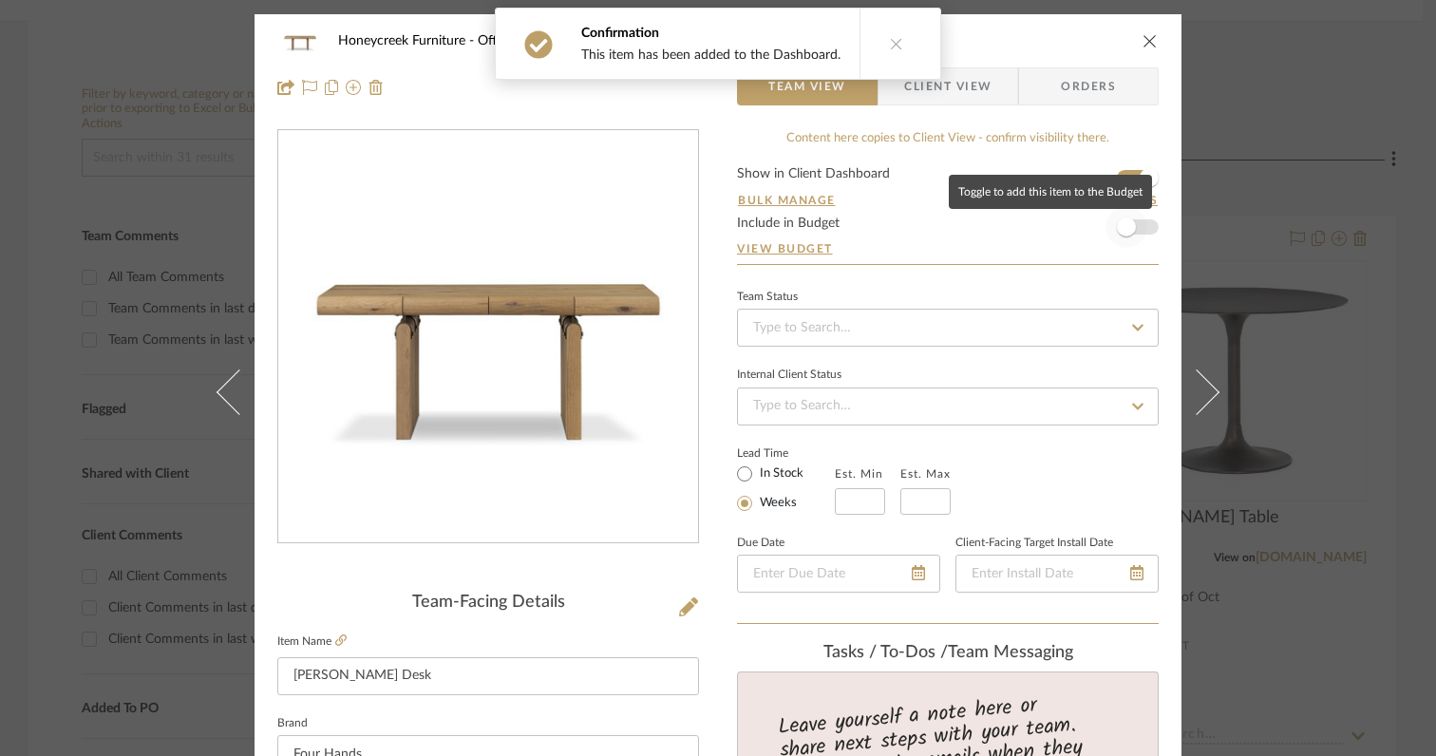
click at [1126, 230] on span "button" at bounding box center [1126, 227] width 19 height 19
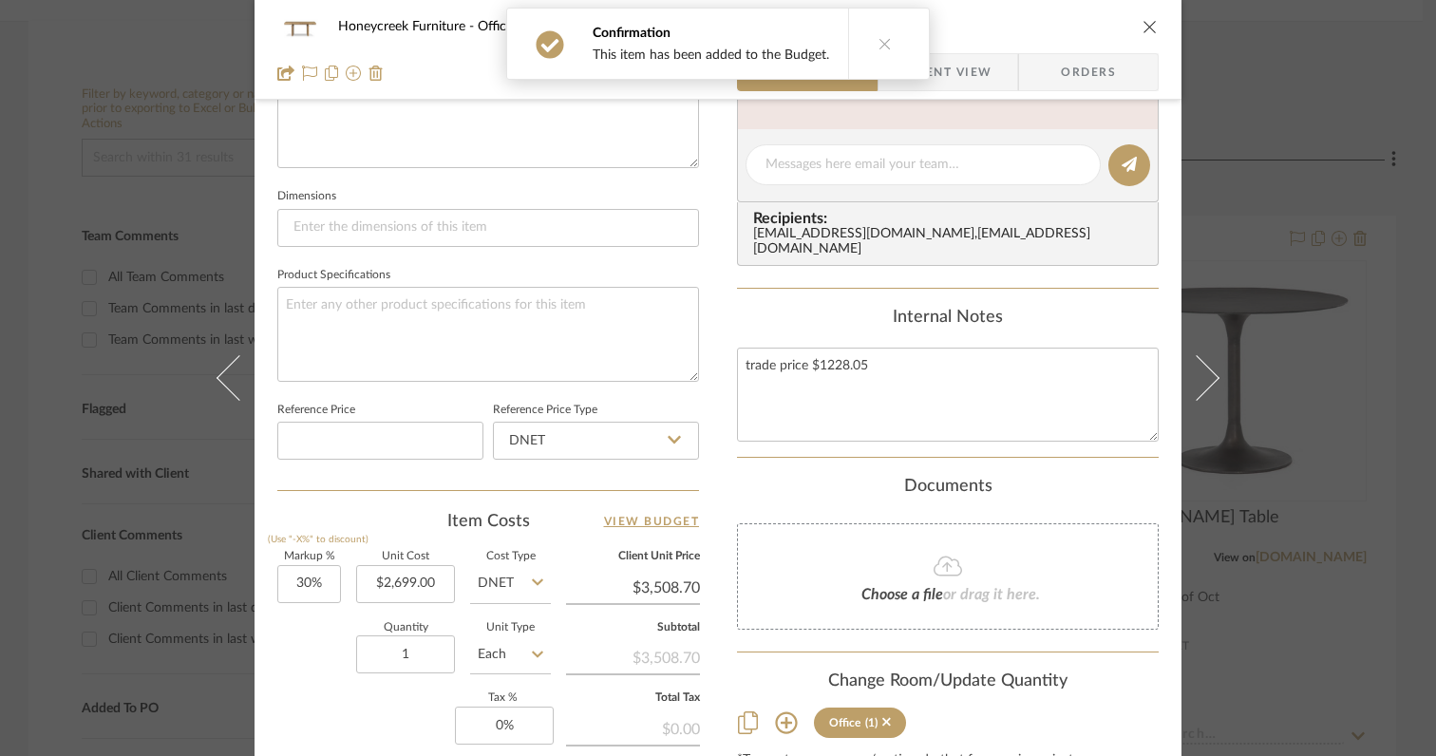
scroll to position [737, 0]
click at [423, 587] on input "2699.00" at bounding box center [405, 587] width 99 height 38
click at [313, 673] on div "Quantity 1 Unit Type Each" at bounding box center [414, 659] width 274 height 67
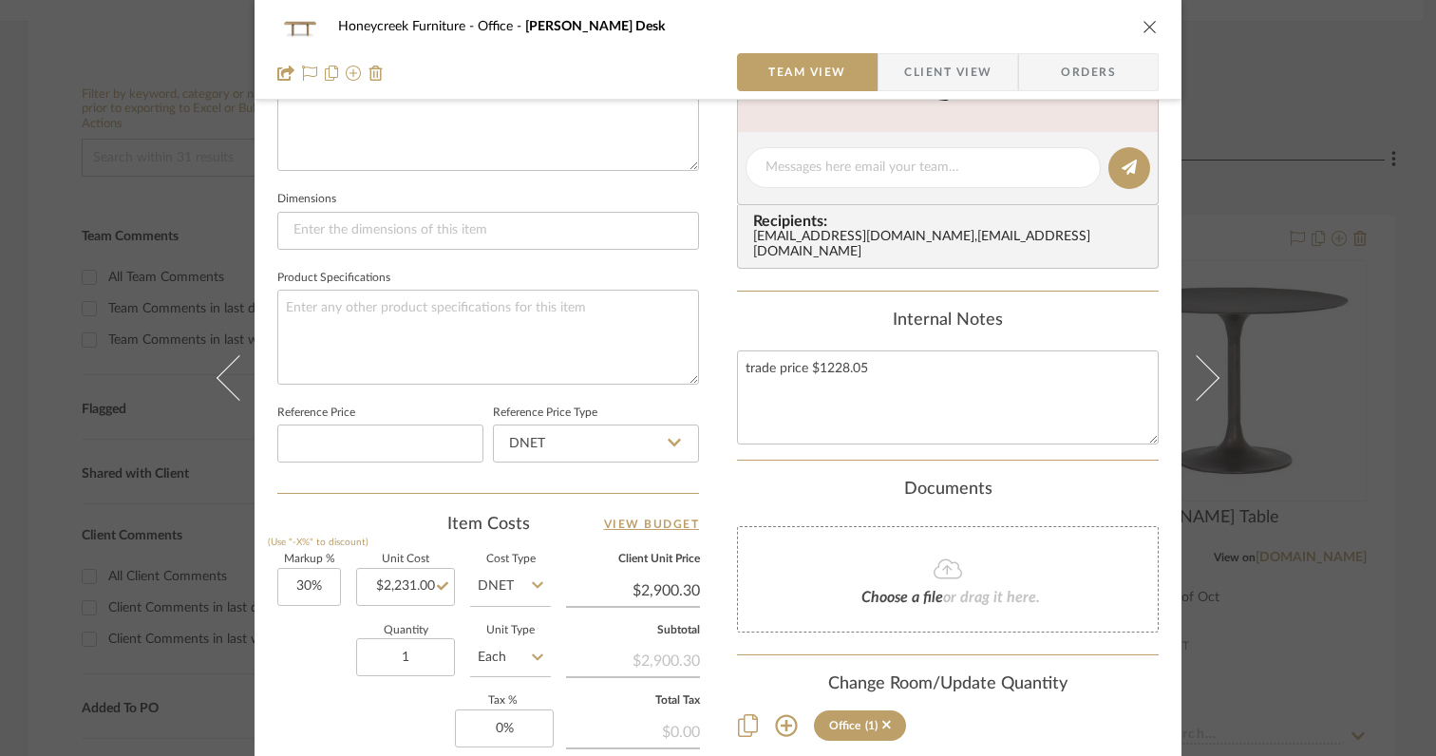
scroll to position [810, 0]
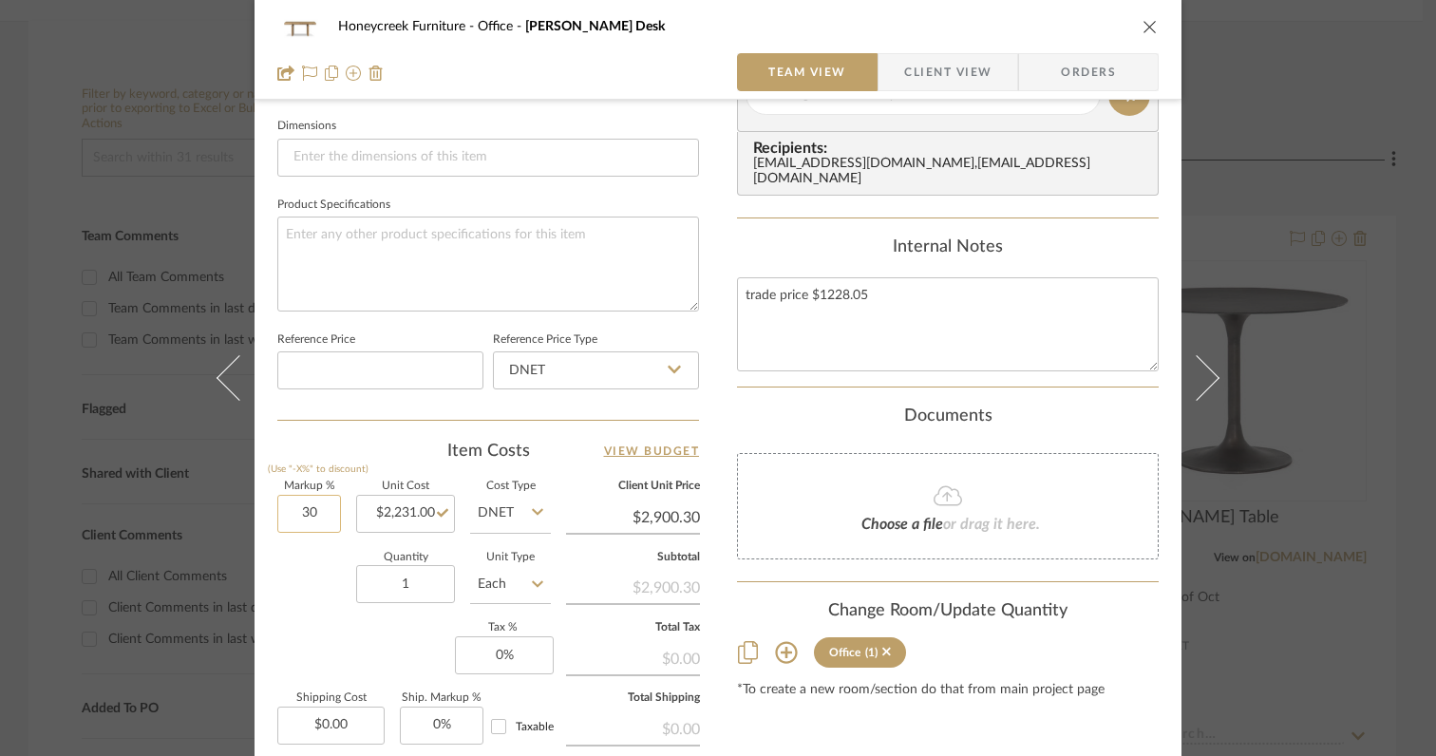
click at [313, 498] on input "30" at bounding box center [309, 514] width 64 height 38
click at [281, 601] on div "Quantity 1 Unit Type Each" at bounding box center [414, 586] width 274 height 67
click at [510, 657] on input "0" at bounding box center [504, 655] width 99 height 38
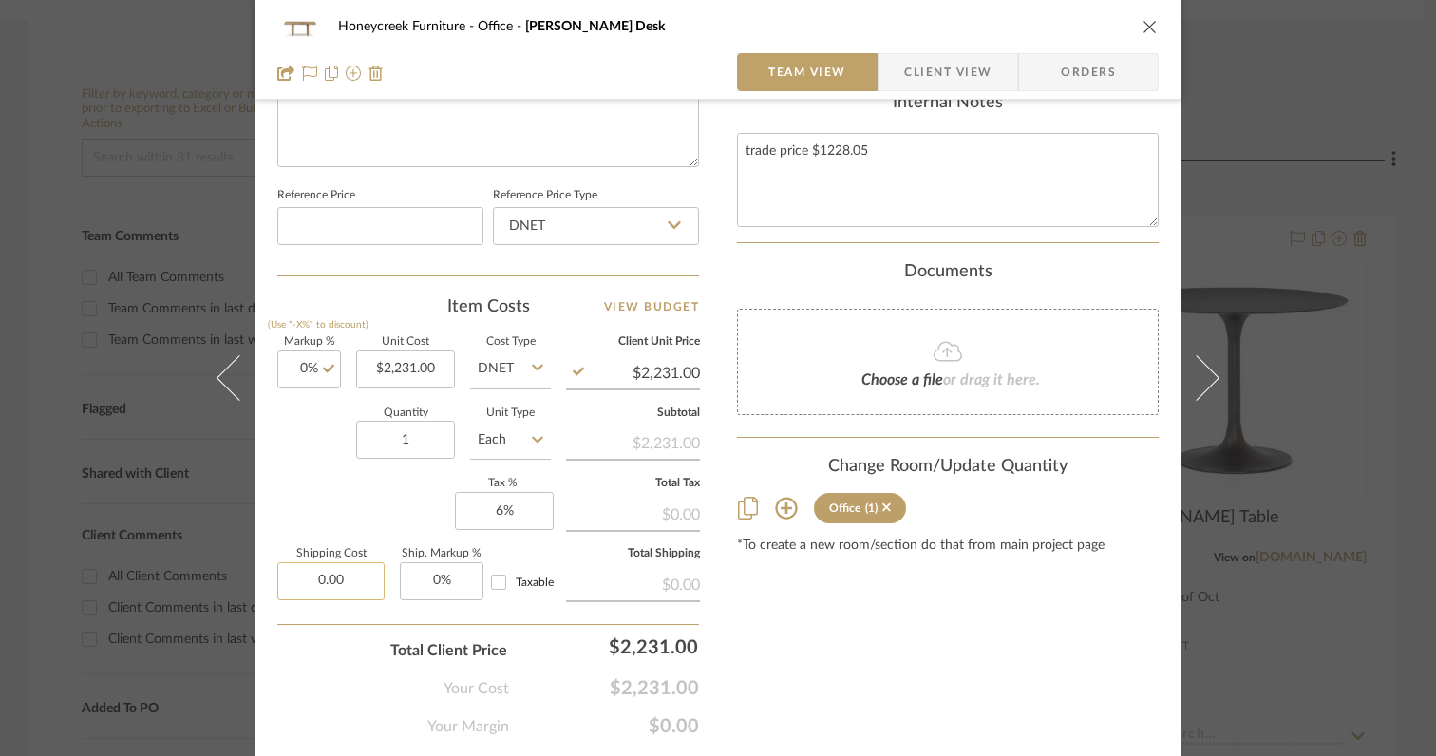
click at [363, 587] on input "0.00" at bounding box center [330, 581] width 107 height 38
click at [331, 677] on div "Your Cost $2,364.86" at bounding box center [488, 681] width 422 height 38
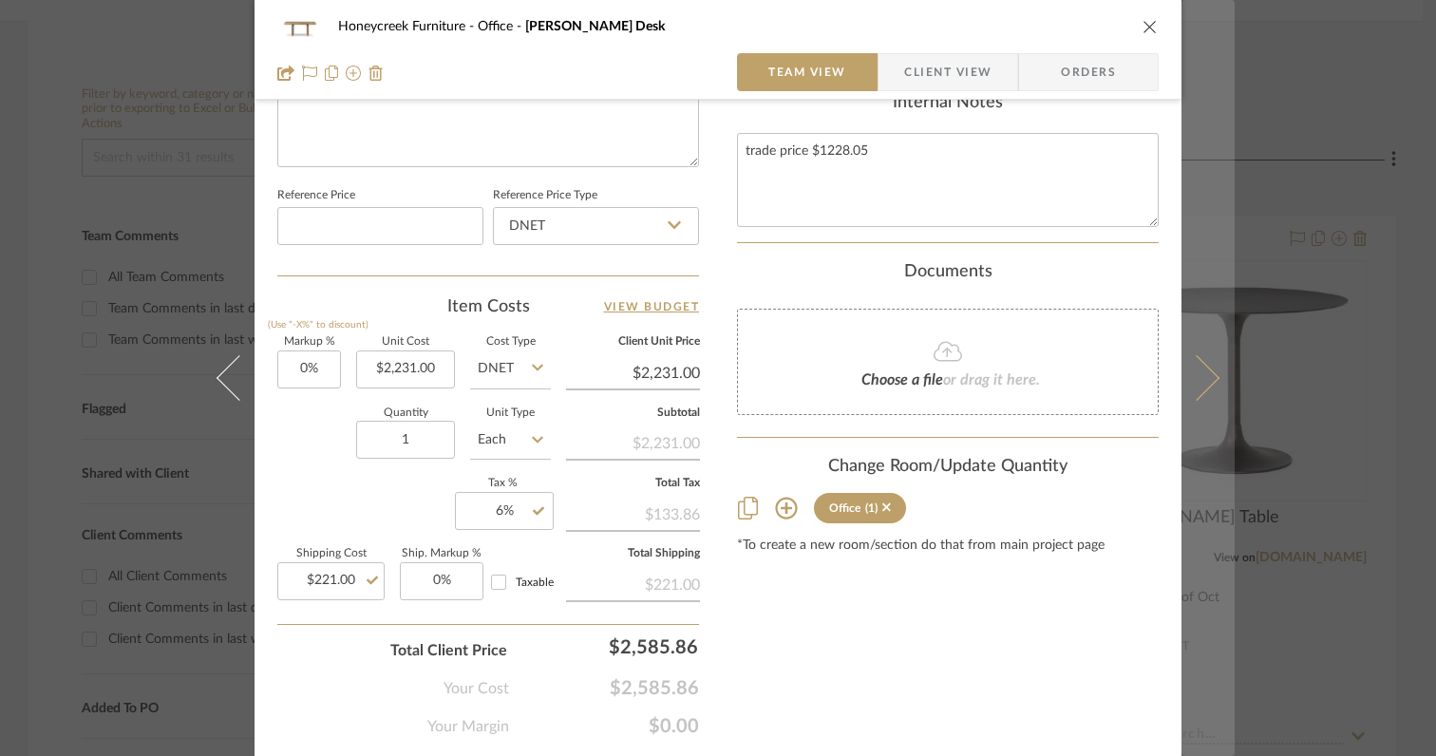
click at [1199, 385] on icon at bounding box center [1197, 378] width 46 height 46
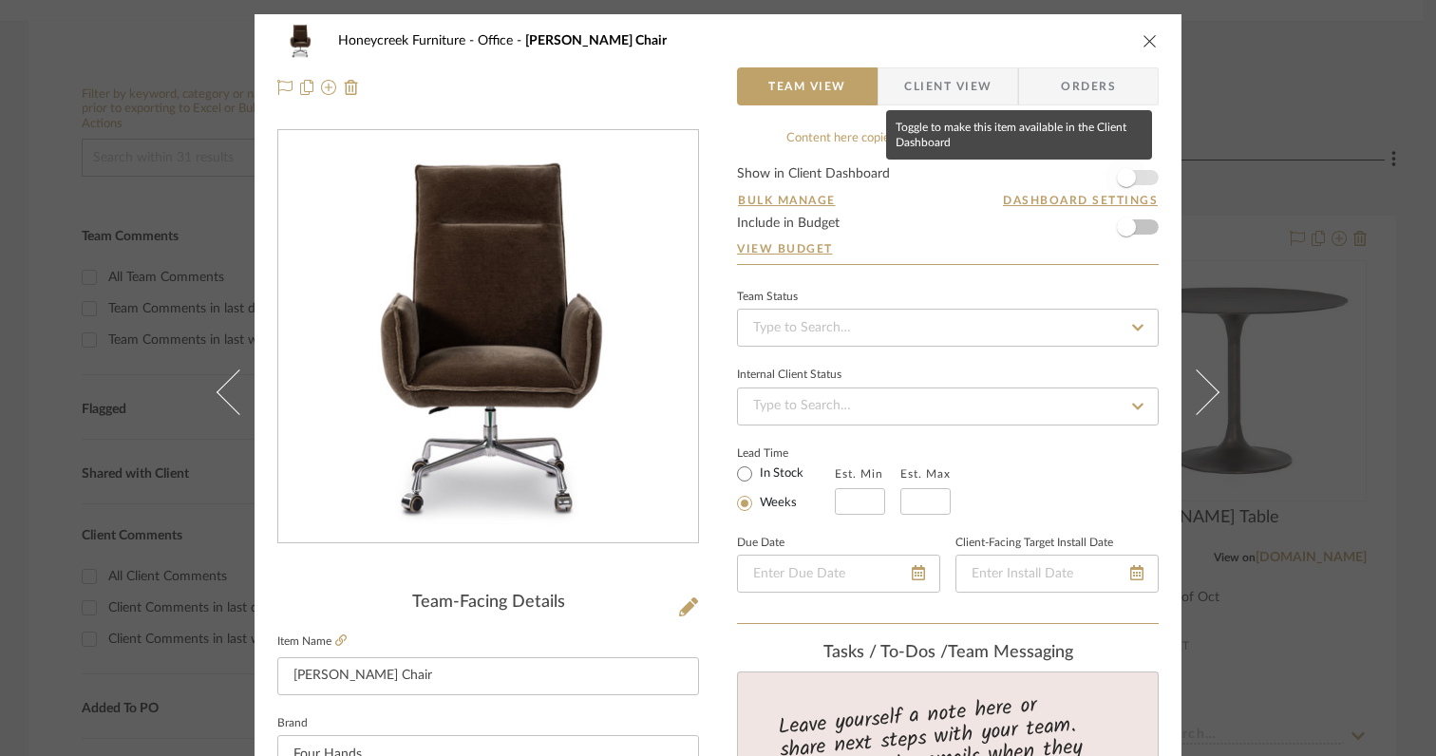
click at [1121, 182] on span "button" at bounding box center [1126, 177] width 19 height 19
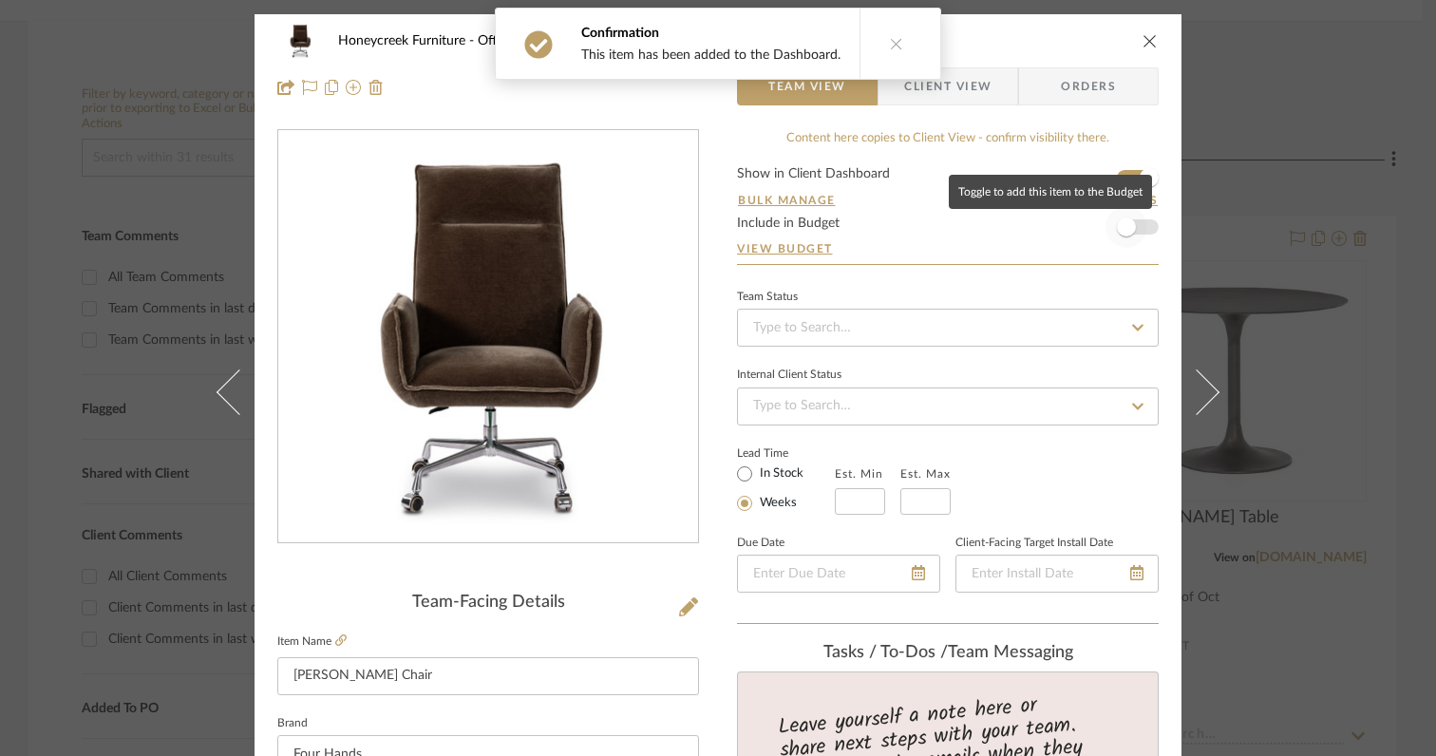
click at [1124, 222] on span "button" at bounding box center [1126, 227] width 19 height 19
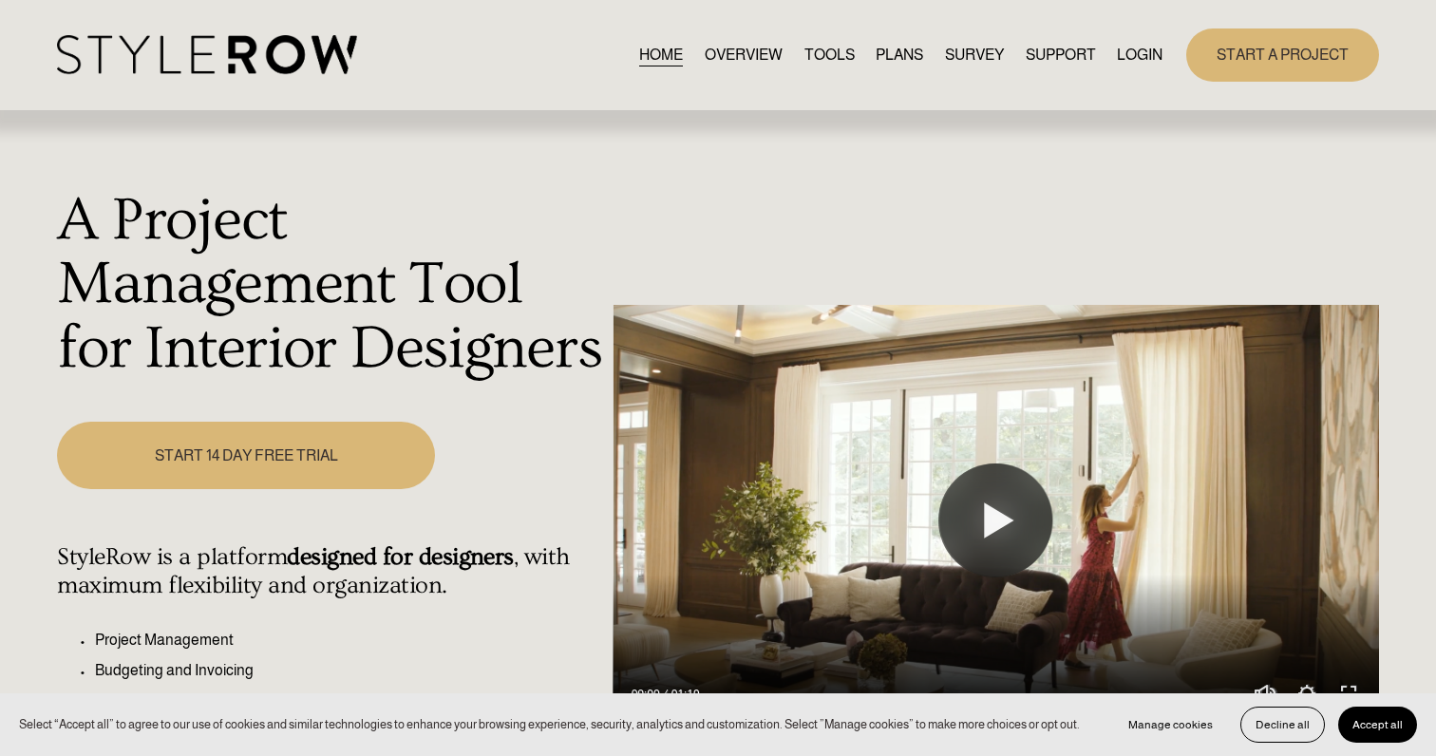
click at [1143, 49] on link "LOGIN" at bounding box center [1140, 55] width 46 height 26
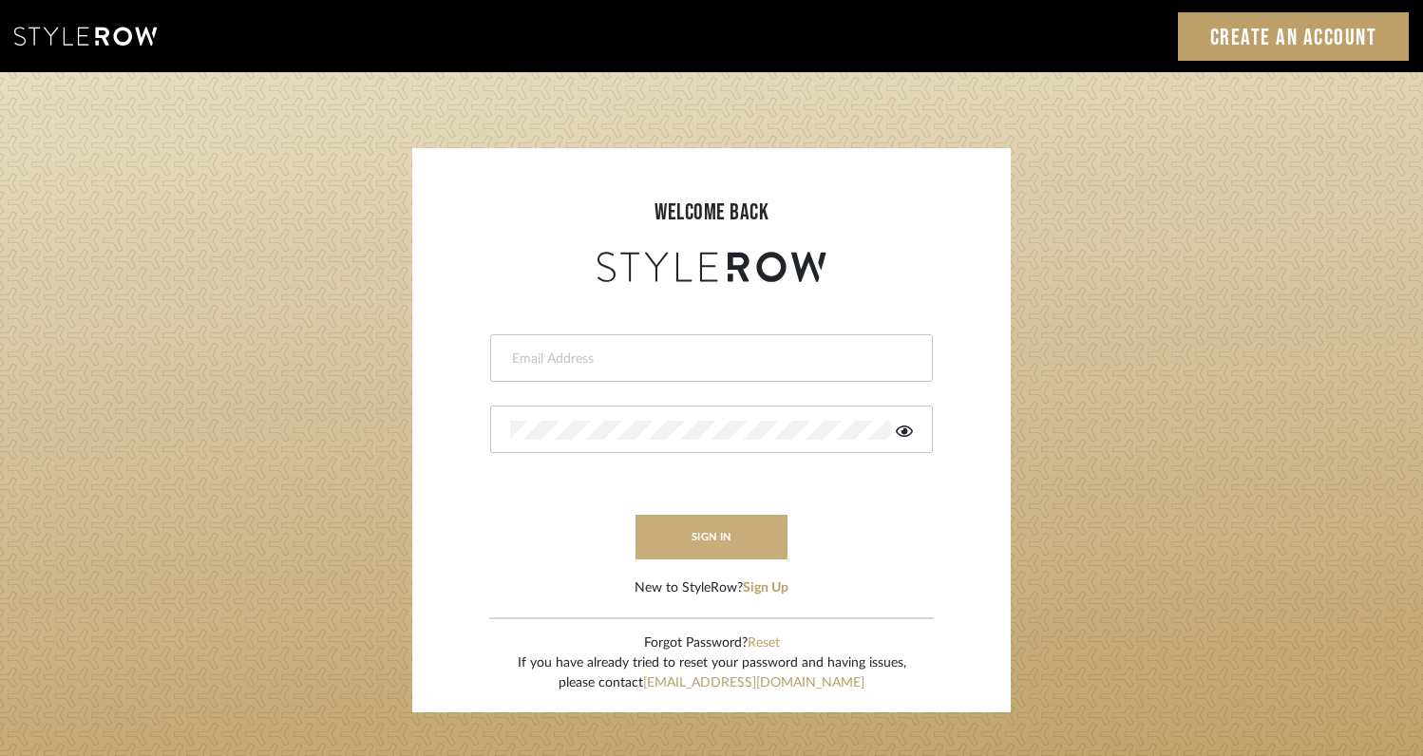
type input "rayeinteriordesign@gmail.com"
click at [715, 531] on button "sign in" at bounding box center [711, 537] width 152 height 45
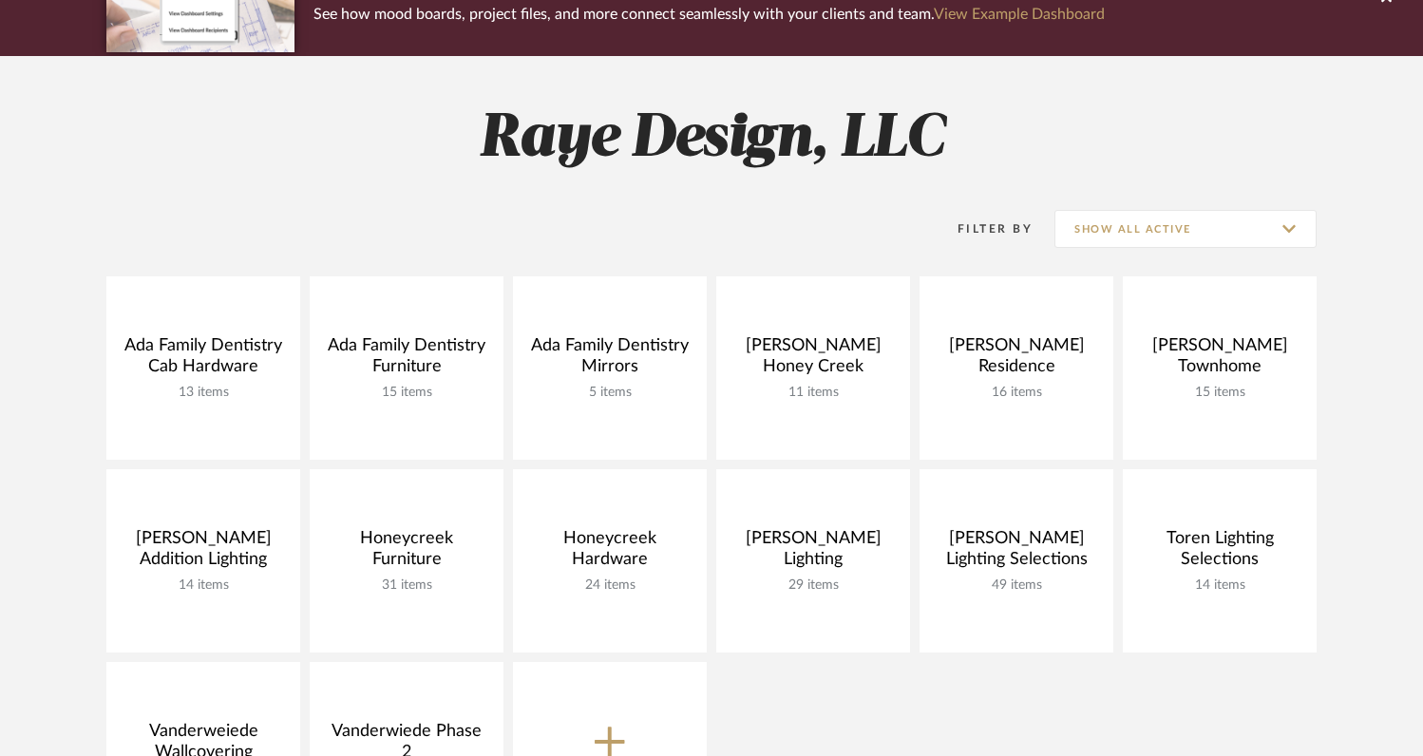
scroll to position [238, 0]
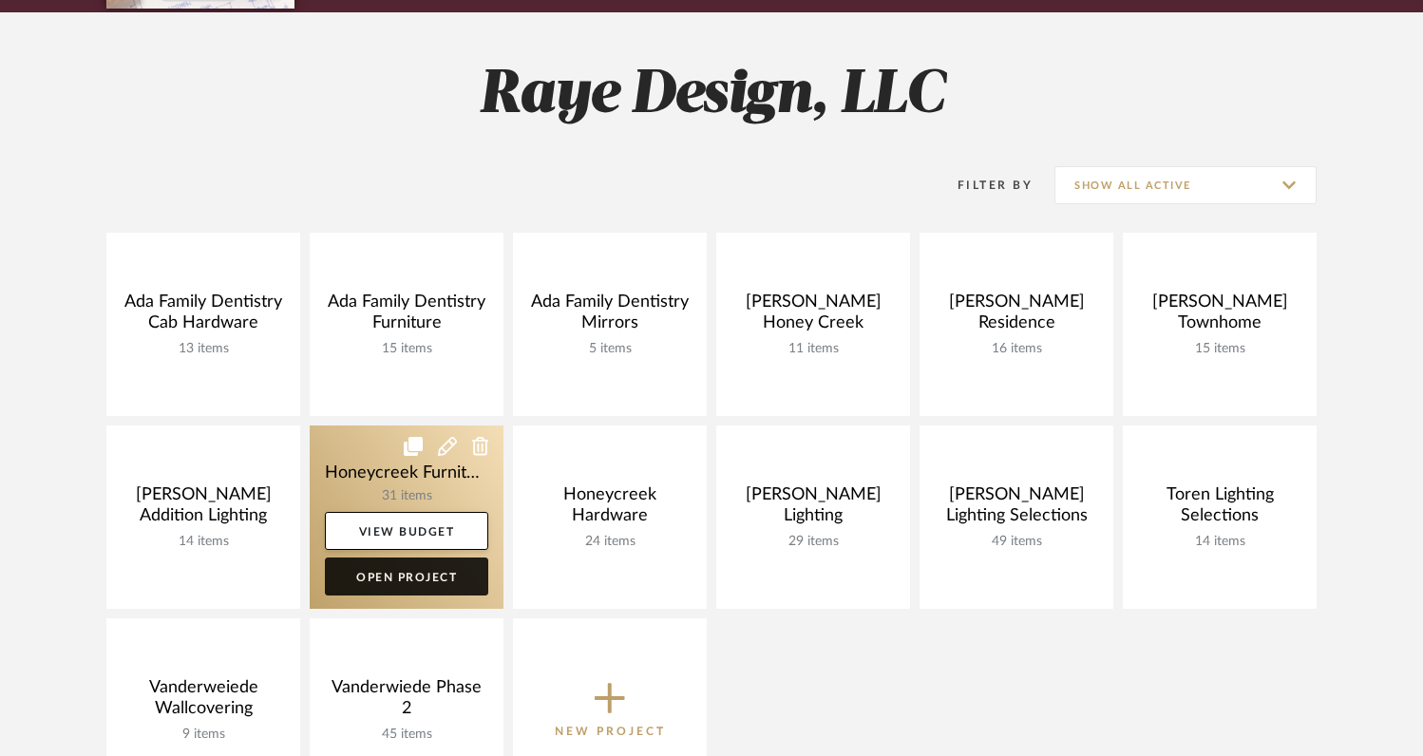
click at [387, 577] on link "Open Project" at bounding box center [406, 577] width 163 height 38
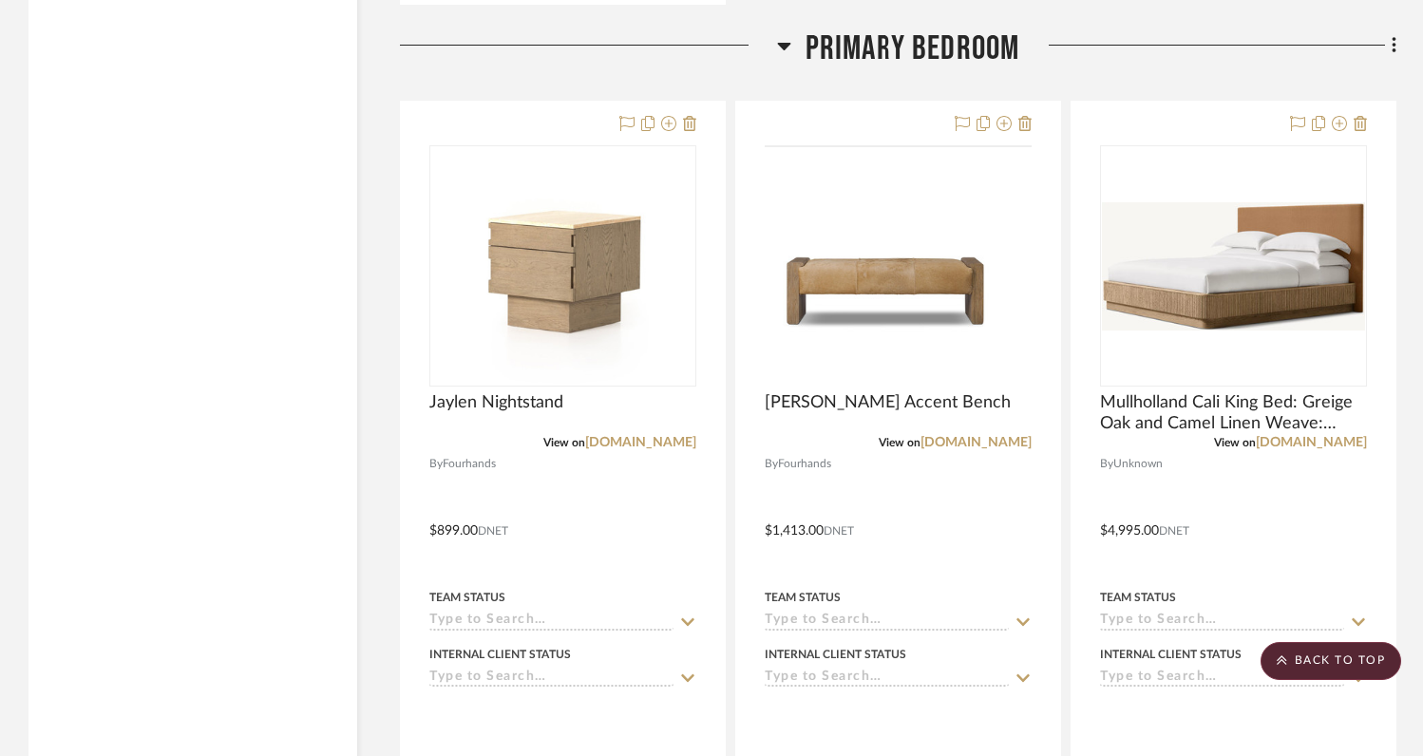
scroll to position [6696, 0]
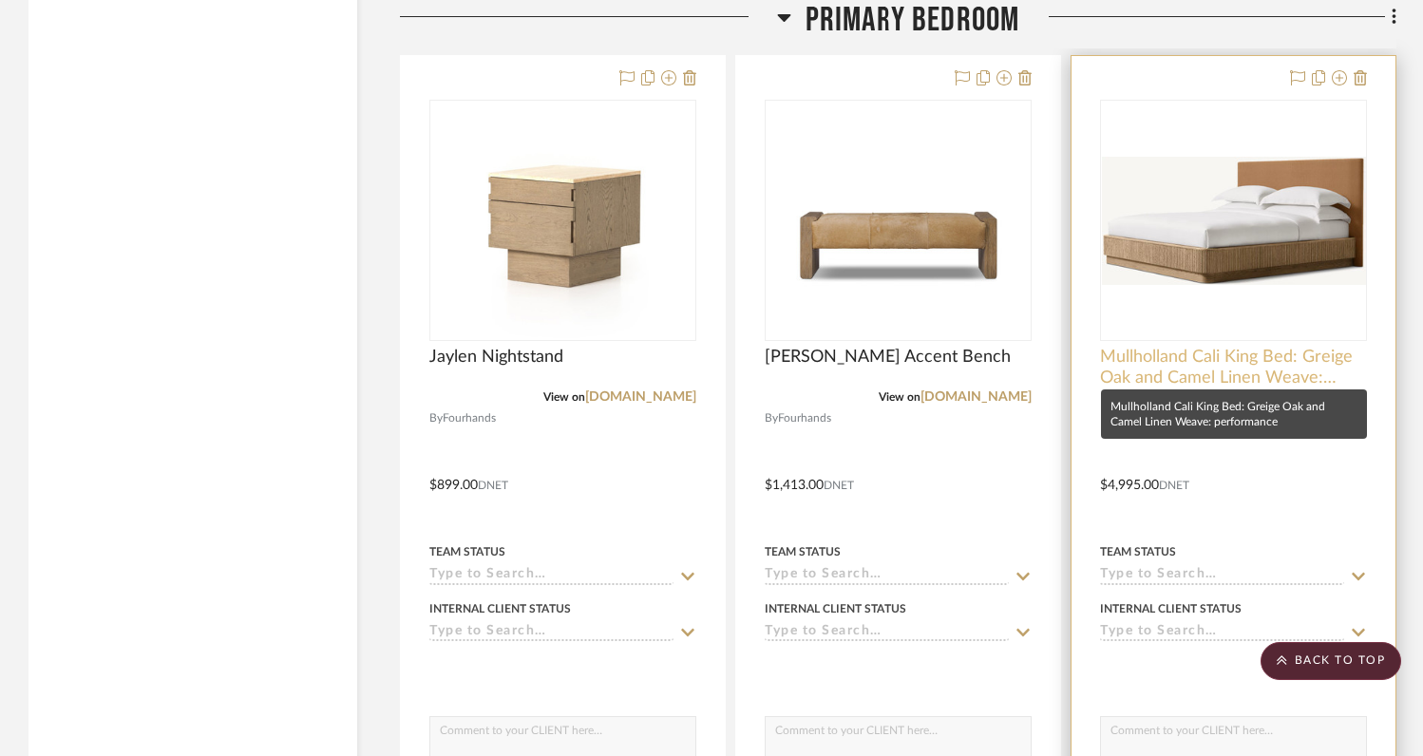
click at [1178, 352] on span "Mullholland Cali King Bed: Greige Oak and Camel Linen Weave: performance" at bounding box center [1233, 368] width 267 height 42
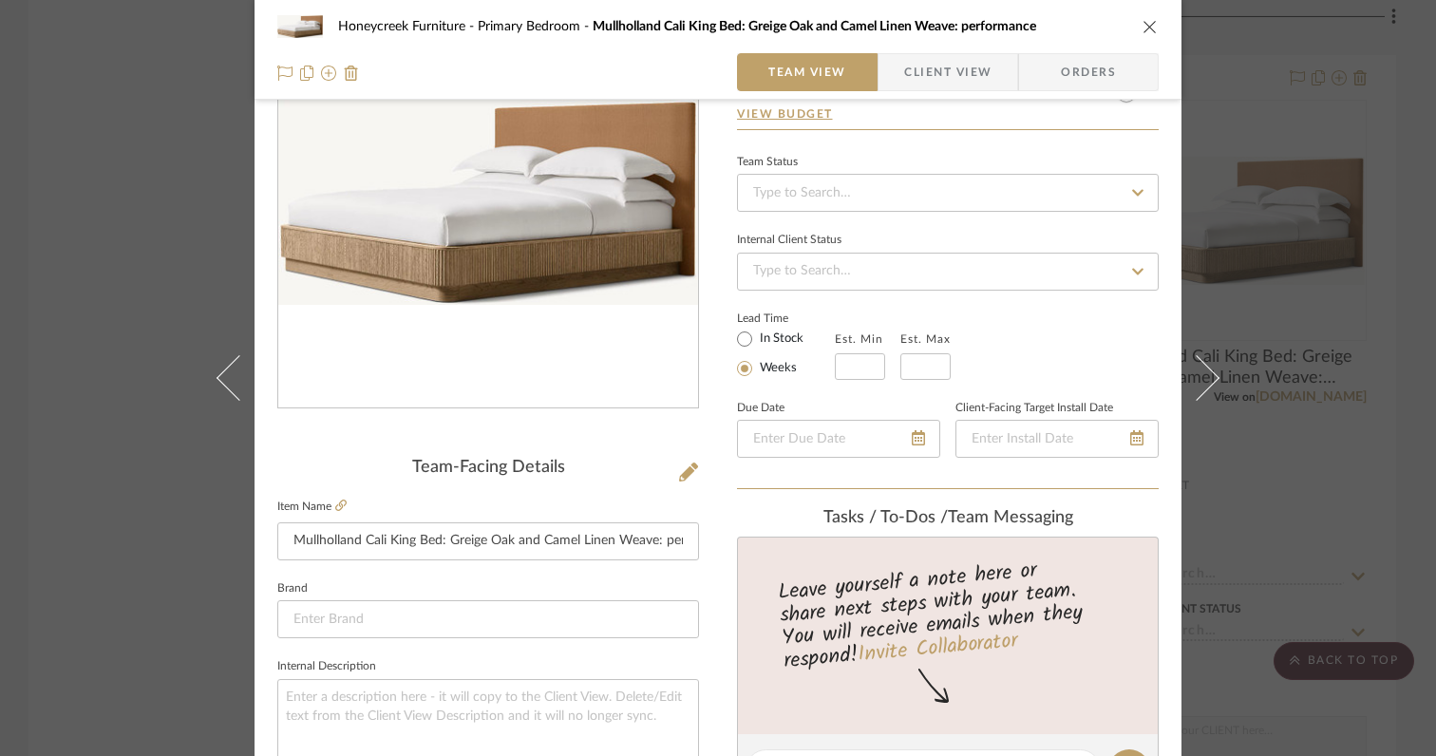
scroll to position [149, 0]
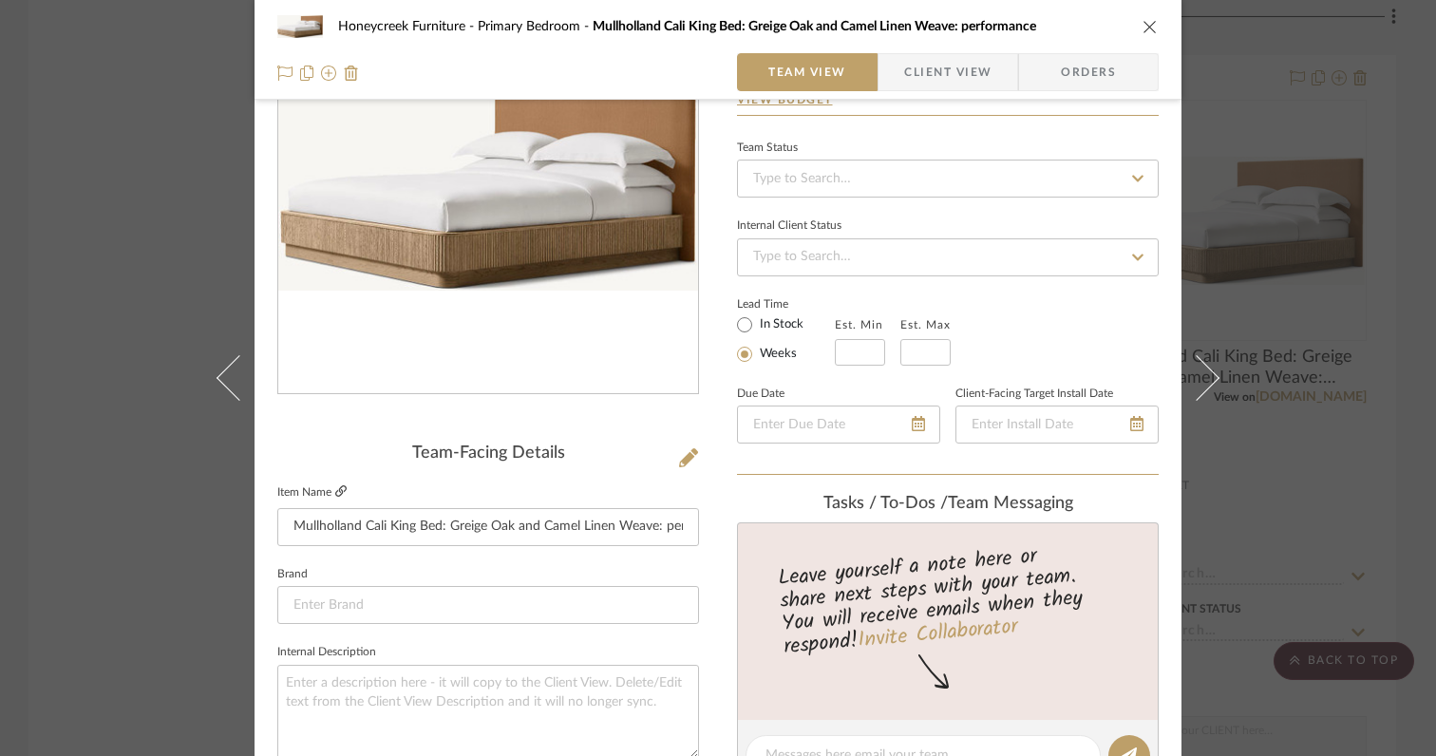
click at [335, 489] on icon at bounding box center [340, 490] width 11 height 11
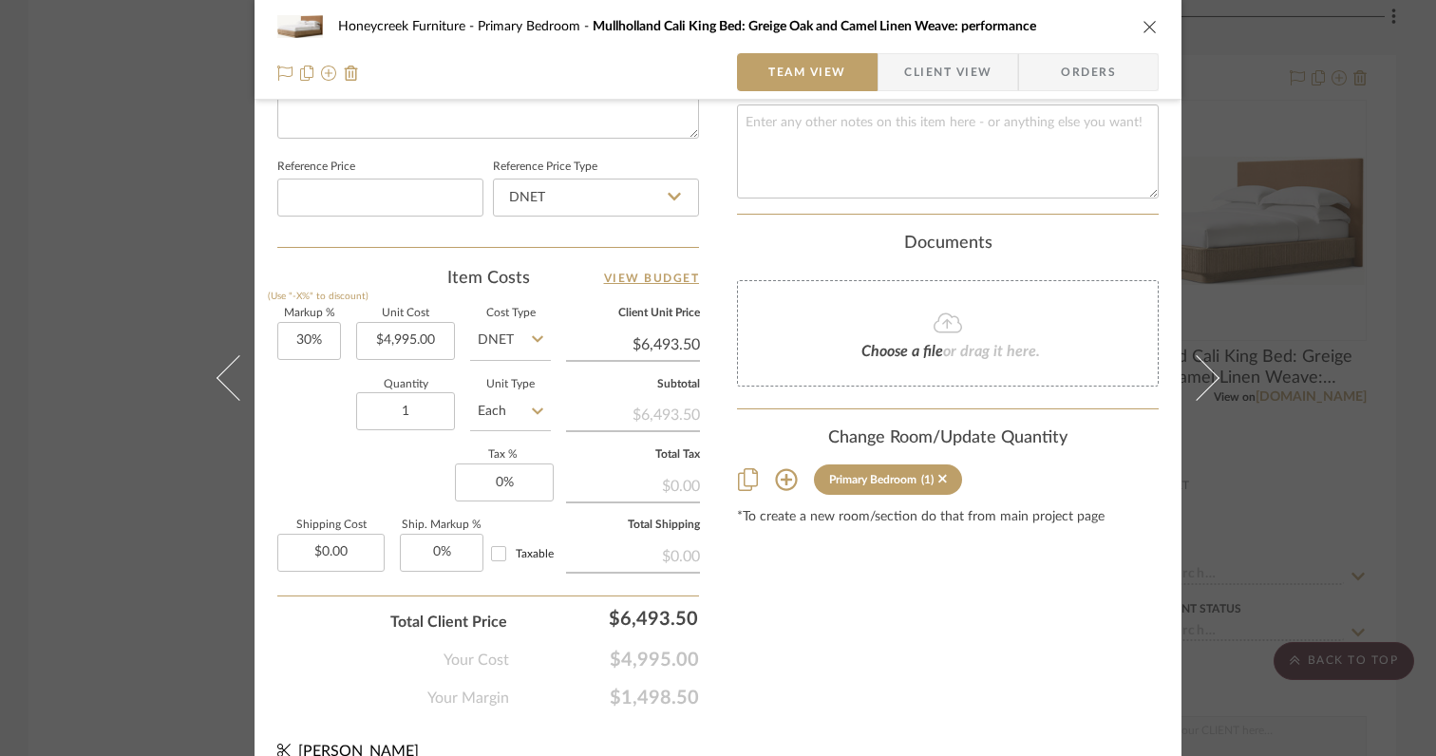
scroll to position [991, 0]
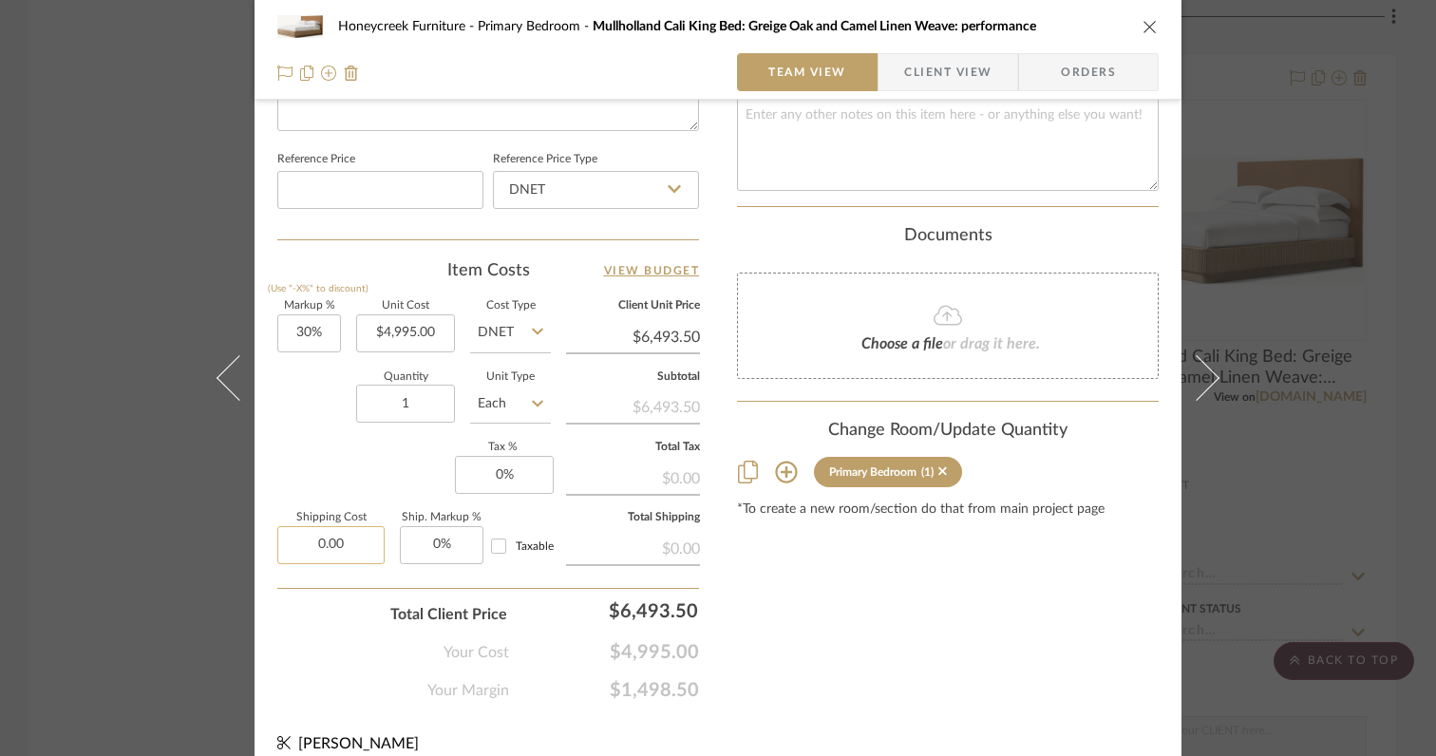
click at [356, 542] on input "0.00" at bounding box center [330, 545] width 107 height 38
type input "$299.00"
click at [326, 496] on div "Markup % (Use "-X%" to discount) 30% Unit Cost $4,995.00 Cost Type DNET Client …" at bounding box center [488, 439] width 422 height 277
click at [328, 335] on input "30" at bounding box center [309, 333] width 64 height 38
type input "0%"
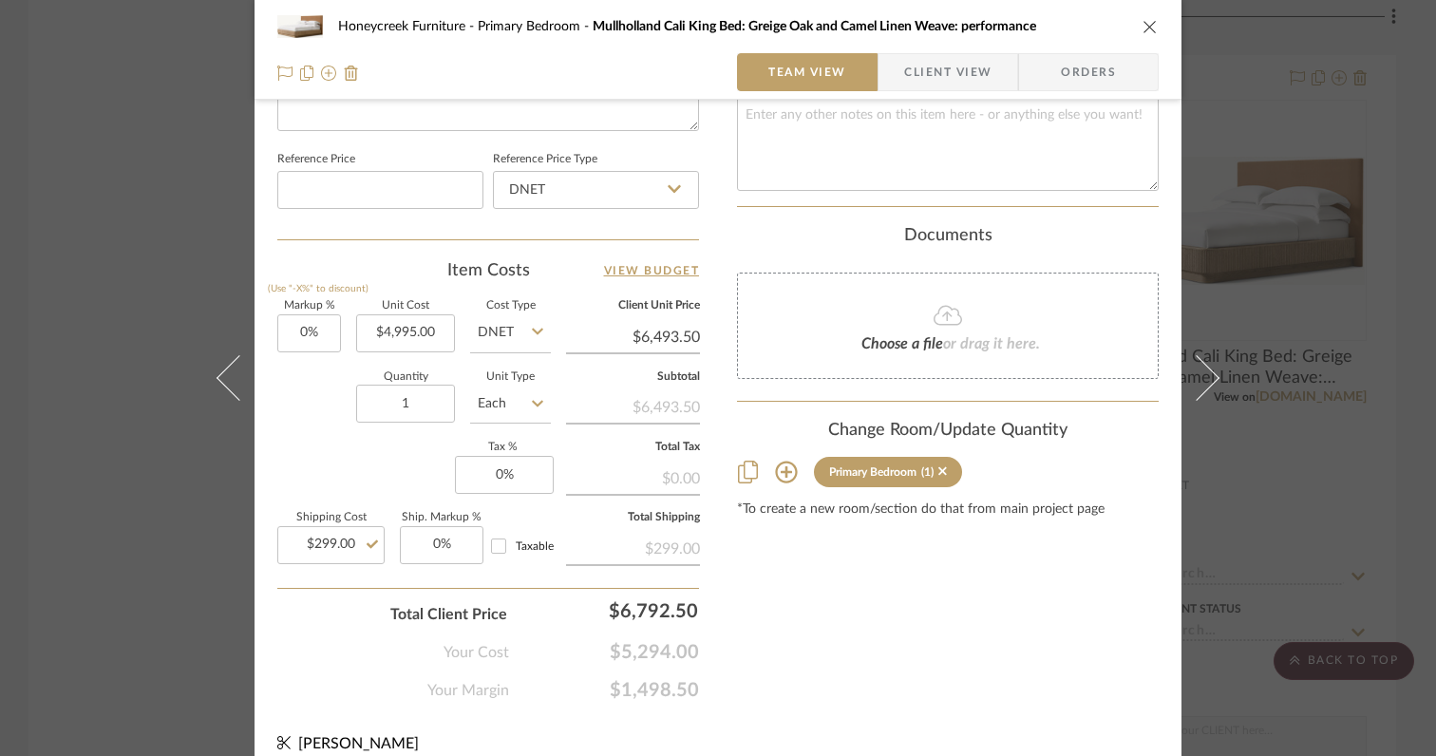
click at [342, 431] on div "Quantity 1 Unit Type Each" at bounding box center [414, 405] width 274 height 67
type input "$4,995.00"
click at [507, 481] on input "0" at bounding box center [504, 475] width 99 height 38
type input "6%"
click at [419, 445] on div "Markup % (Use "-X%" to discount) 0% Unit Cost $4,995.00 Cost Type DNET Client U…" at bounding box center [488, 439] width 422 height 277
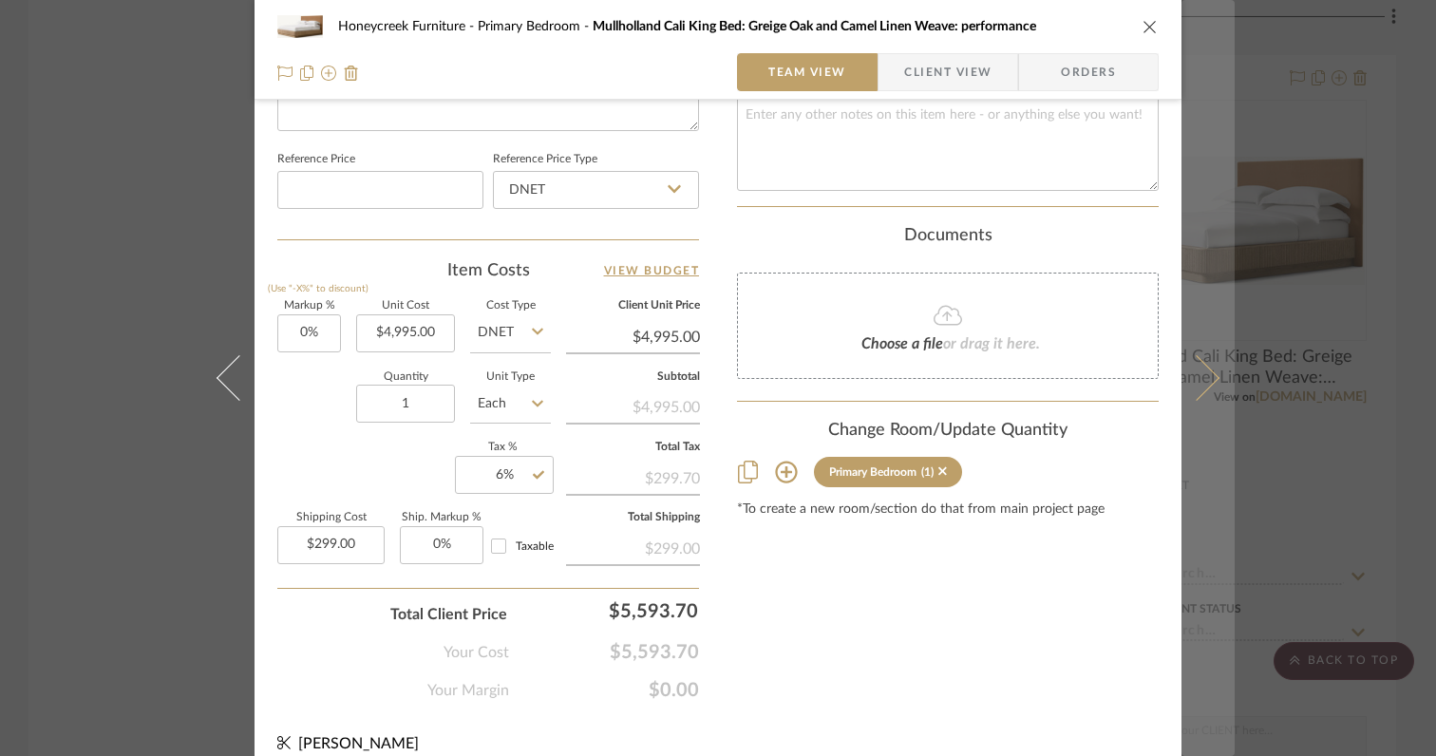
click at [1201, 388] on icon at bounding box center [1197, 378] width 46 height 46
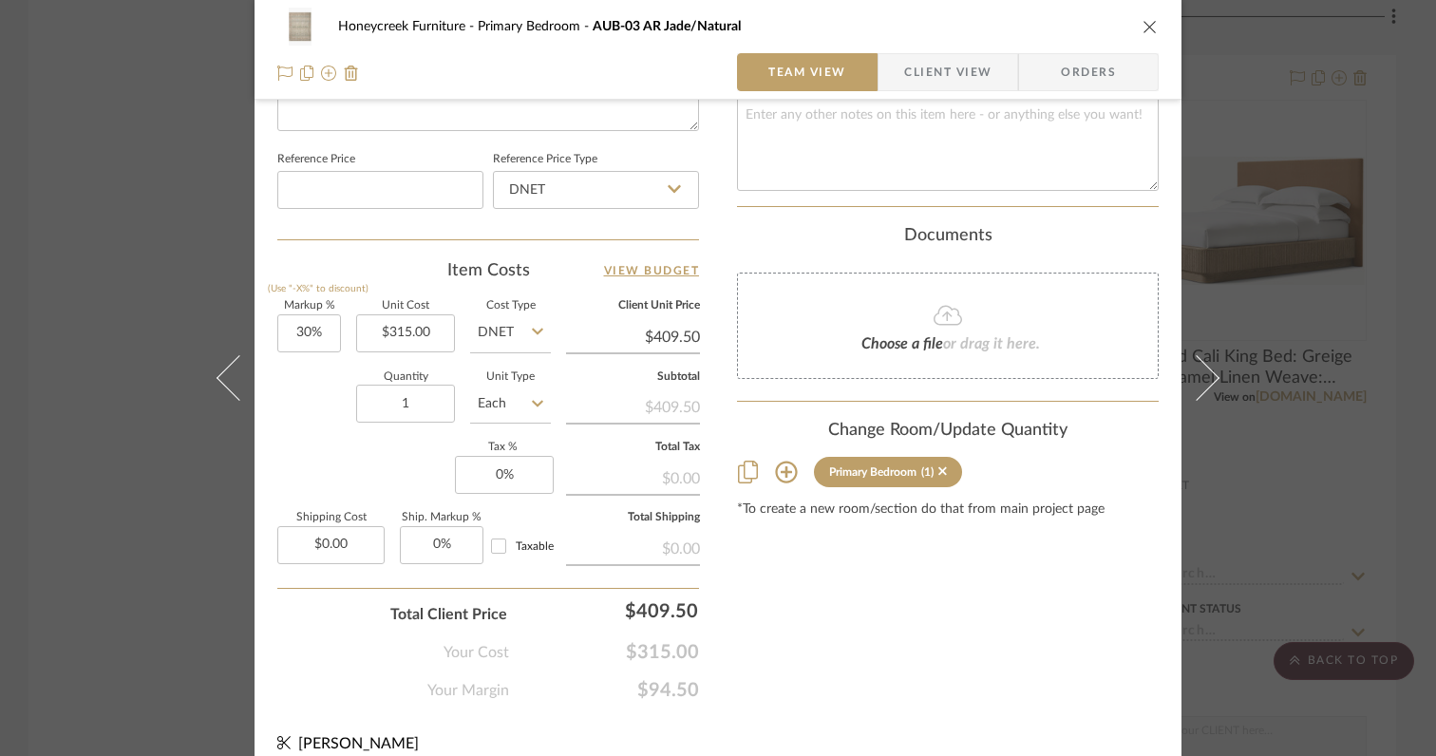
click at [1143, 23] on icon "close" at bounding box center [1150, 26] width 15 height 15
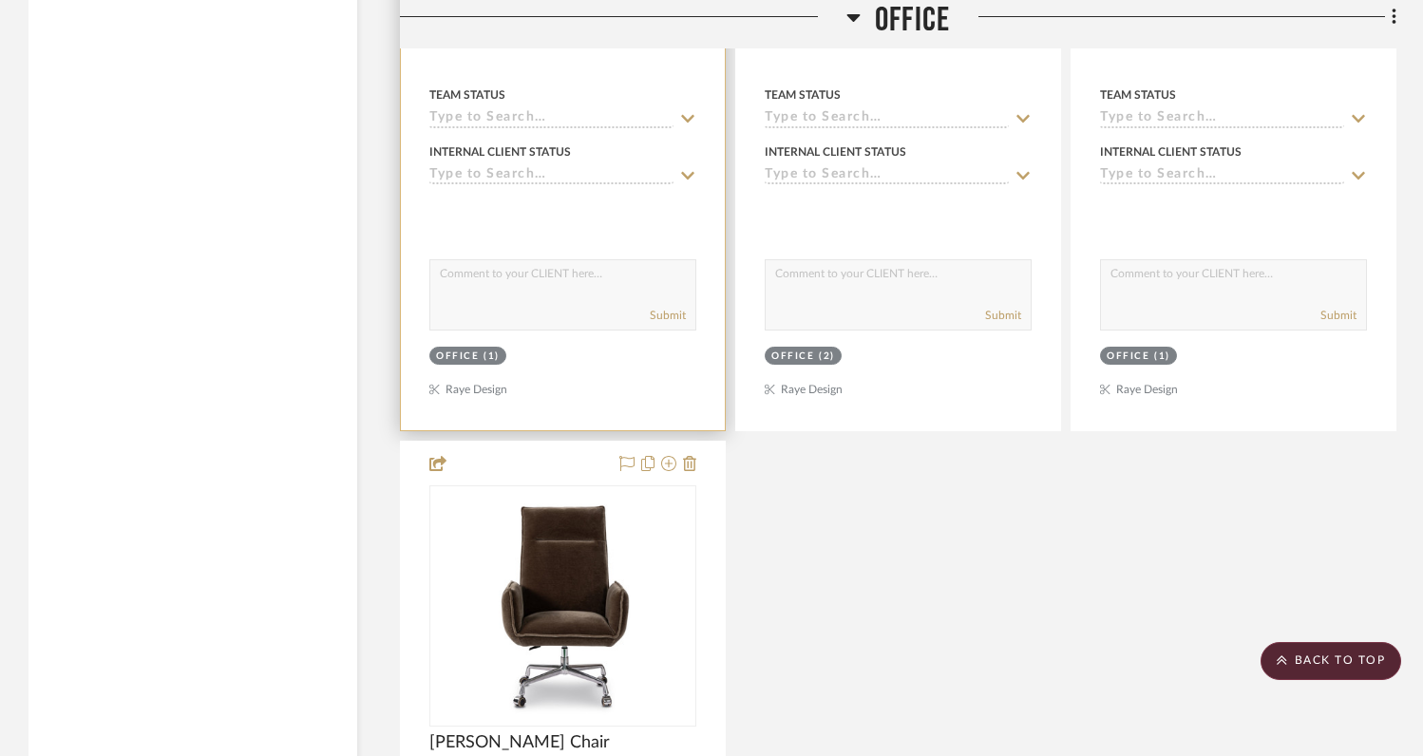
scroll to position [5419, 0]
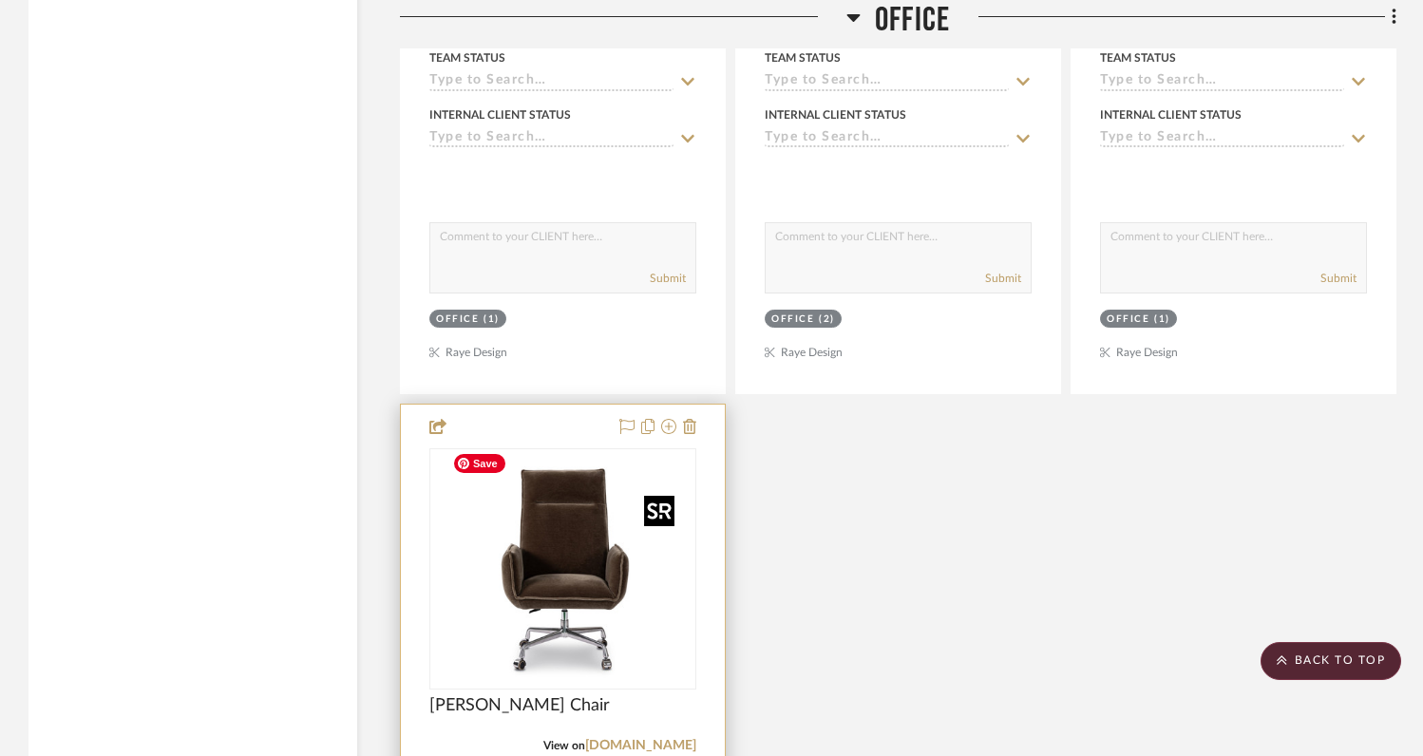
click at [0, 0] on img at bounding box center [0, 0] width 0 height 0
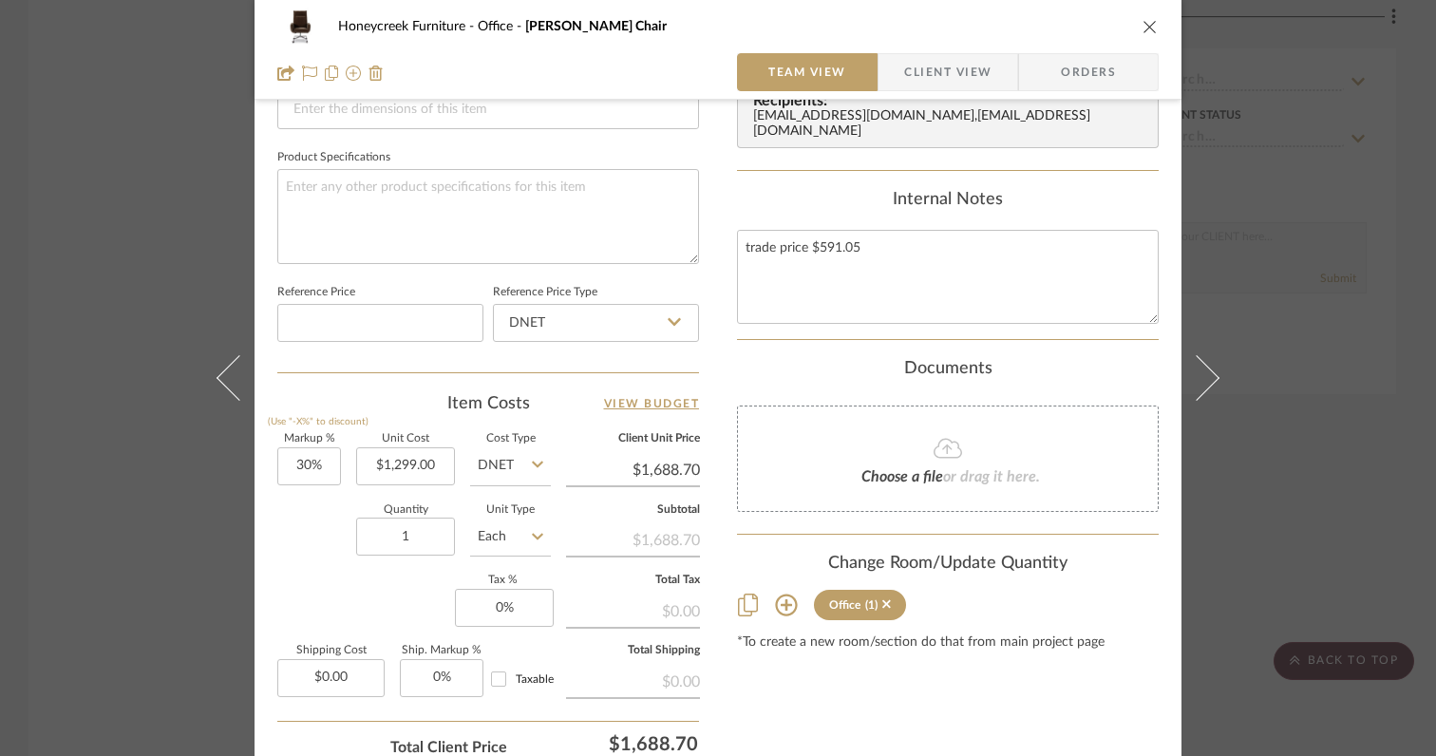
scroll to position [883, 0]
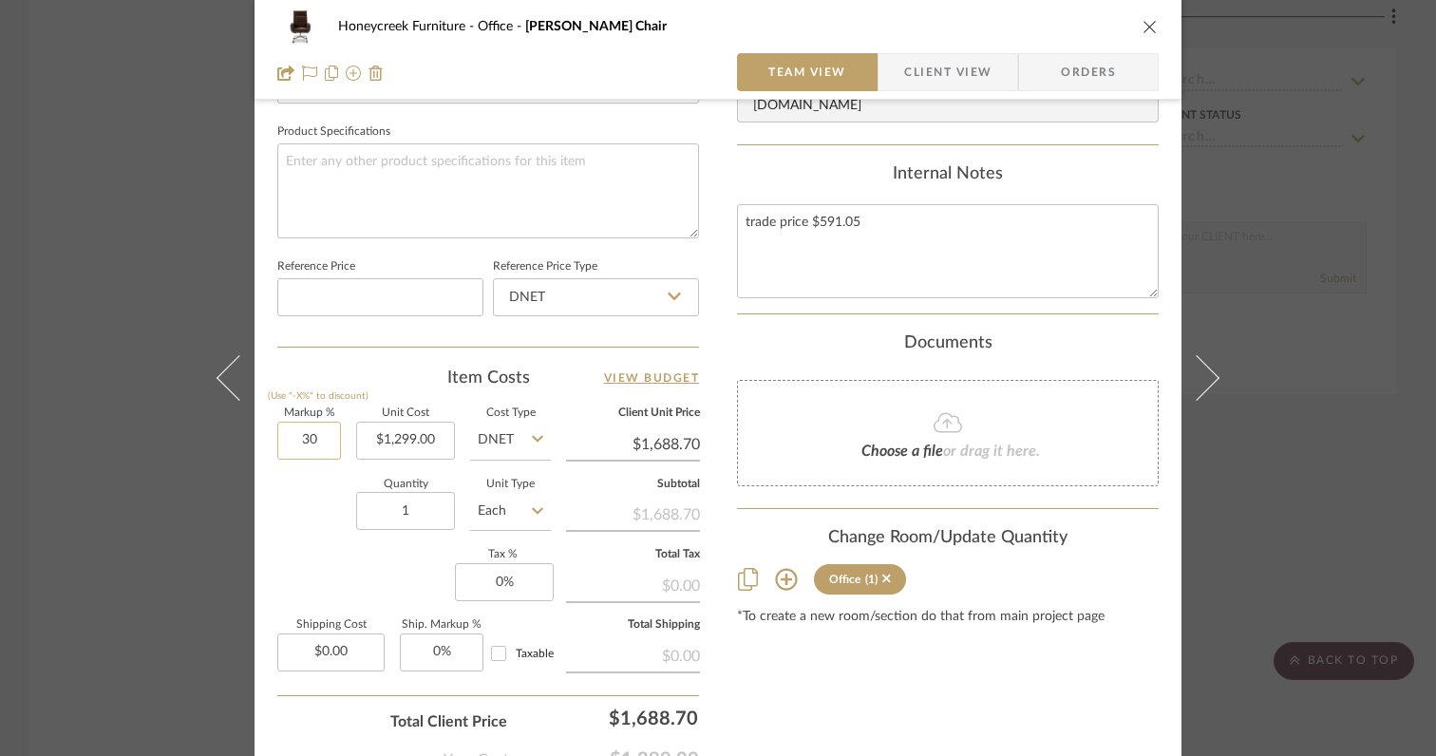
click at [319, 444] on input "30" at bounding box center [309, 441] width 64 height 38
type input "0%"
click at [324, 556] on div "Markup % (Use "-X%" to discount) 0% Unit Cost $1,299.00 Cost Type DNET Client U…" at bounding box center [488, 546] width 422 height 277
type input "$1,299.00"
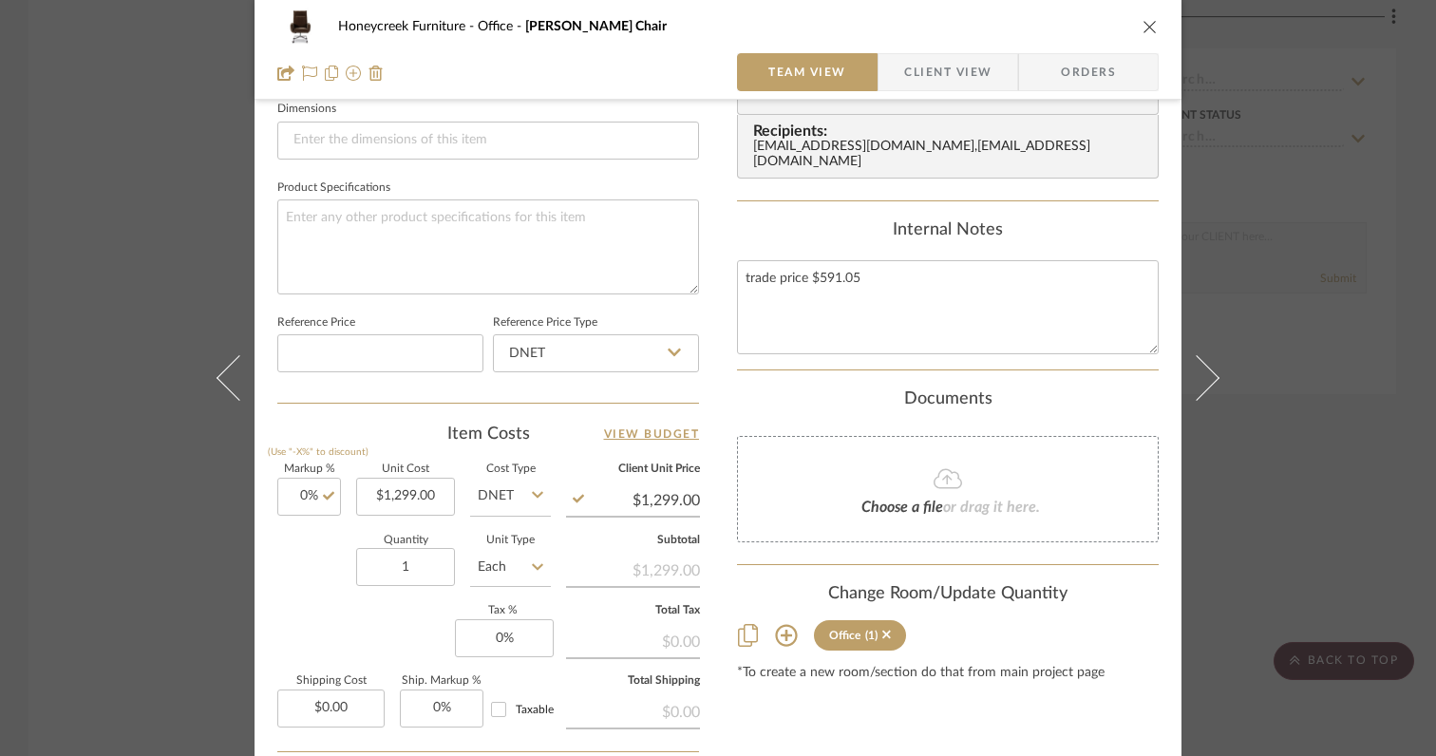
scroll to position [826, 0]
click at [437, 494] on input "1299.00" at bounding box center [405, 498] width 99 height 38
type input "$1,112.00"
click at [268, 586] on div "Honeycreek Furniture Office Lionel Desk Chair Team View Client View Orders Team…" at bounding box center [718, 65] width 927 height 1754
type input "$1,112.00"
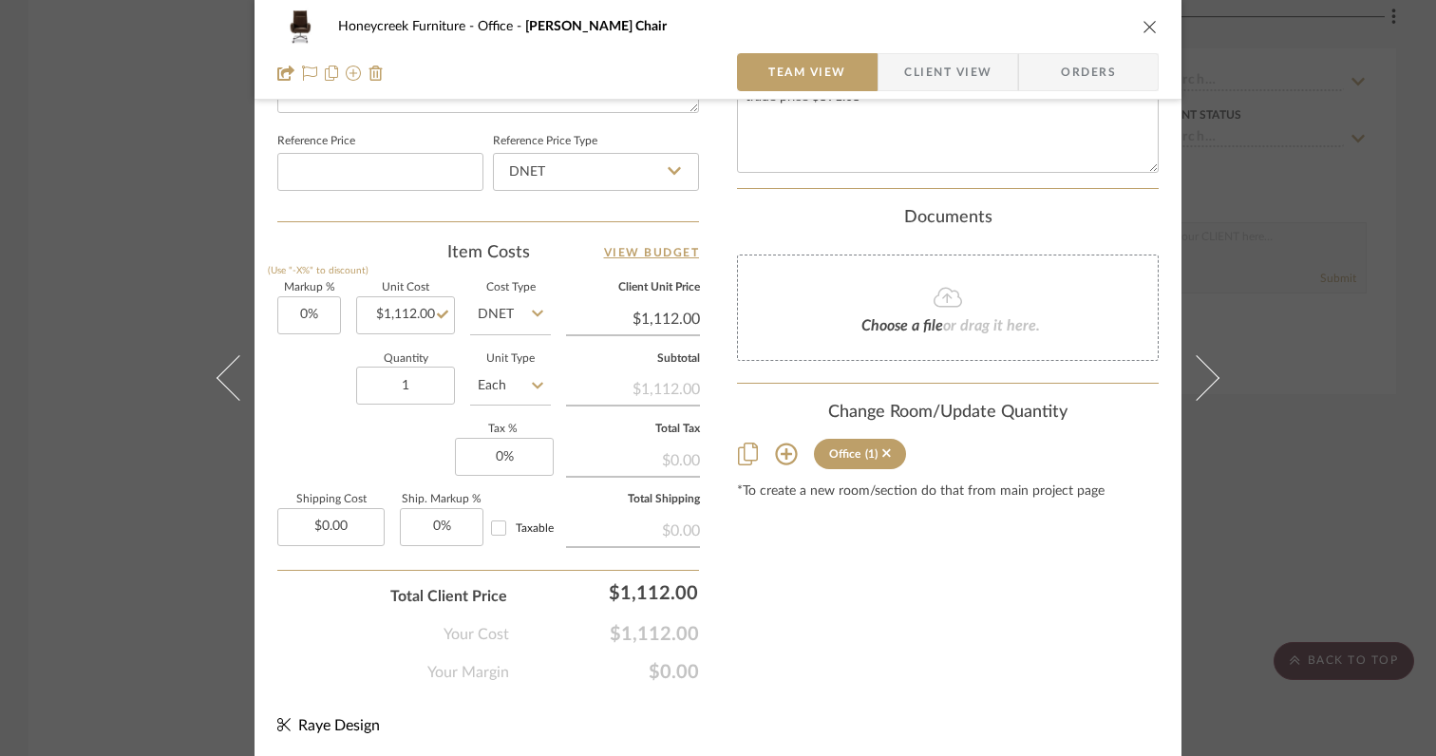
scroll to position [1009, 0]
click at [511, 450] on input "0" at bounding box center [504, 457] width 99 height 38
type input "6%"
click at [445, 441] on div "Markup % (Use "-X%" to discount) 0% Unit Cost $1,112.00 Cost Type DNET Client U…" at bounding box center [488, 421] width 422 height 277
click at [361, 526] on input "0.00" at bounding box center [330, 527] width 107 height 38
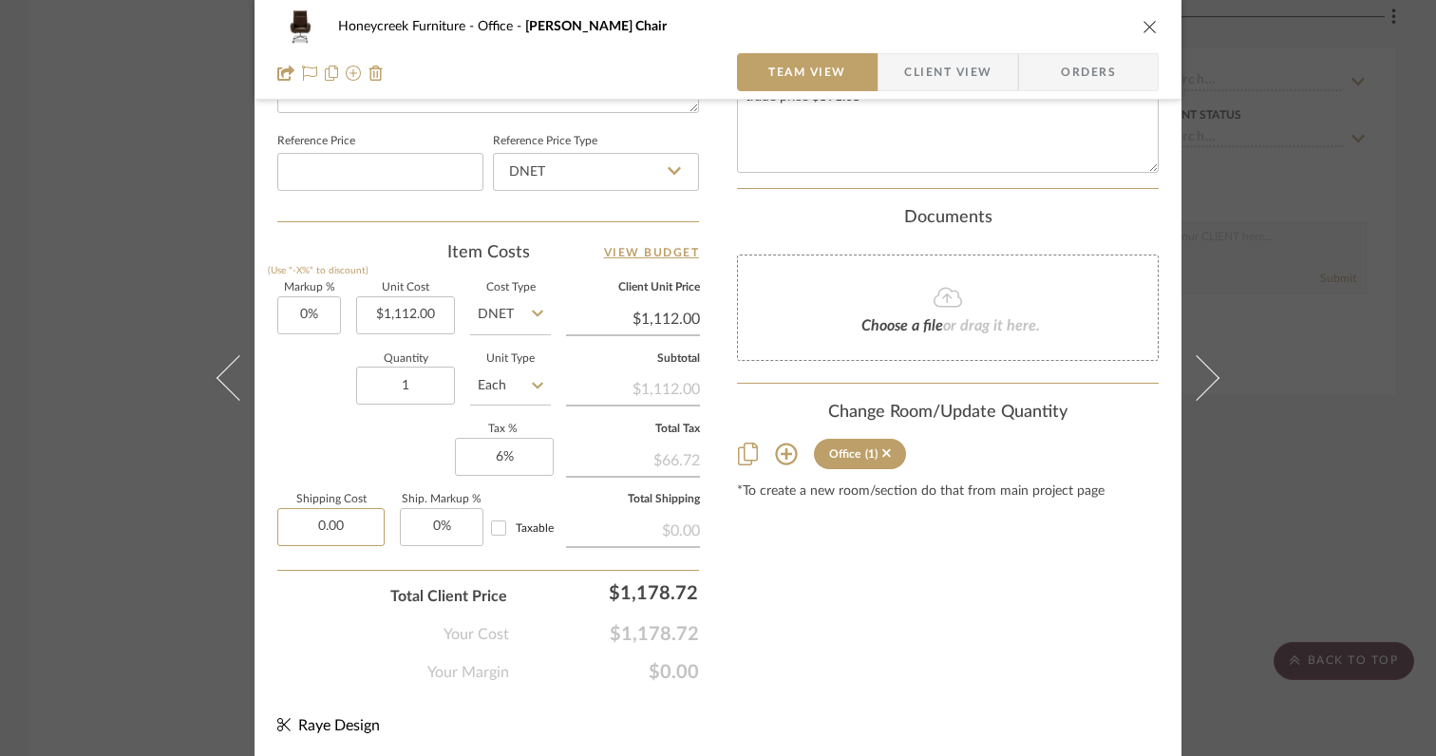
scroll to position [1007, 0]
type input "$121.00"
click at [313, 620] on div "Your Cost $1,178.72" at bounding box center [488, 629] width 422 height 38
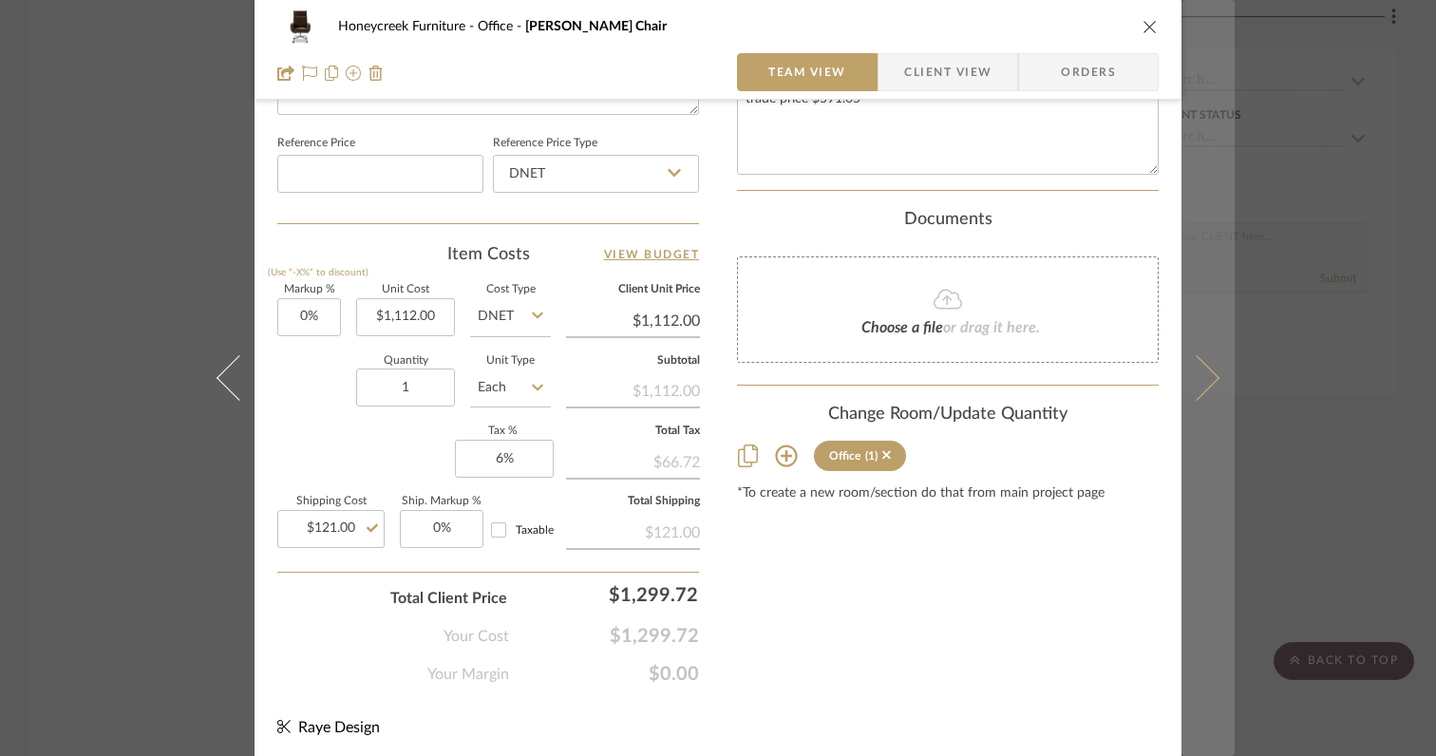
click at [1207, 391] on button at bounding box center [1208, 378] width 53 height 756
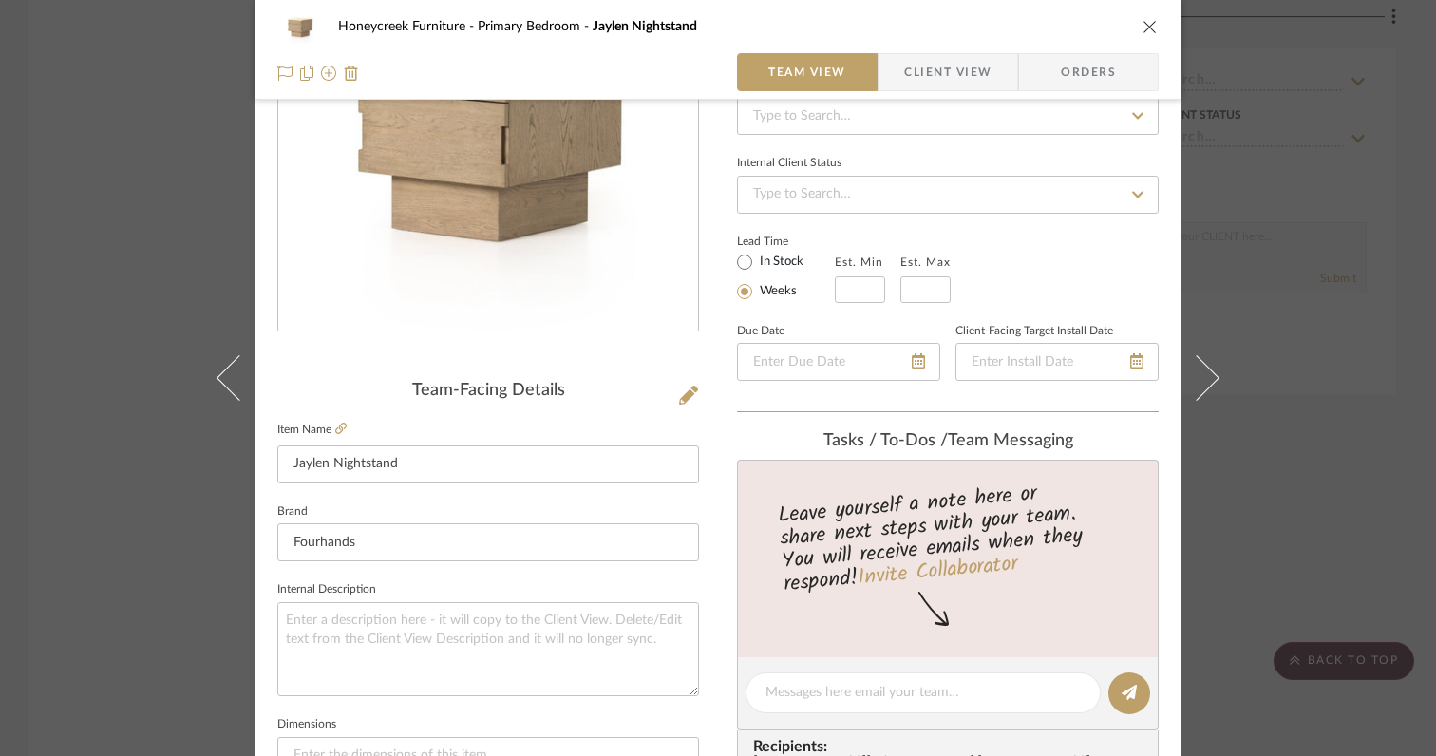
scroll to position [0, 0]
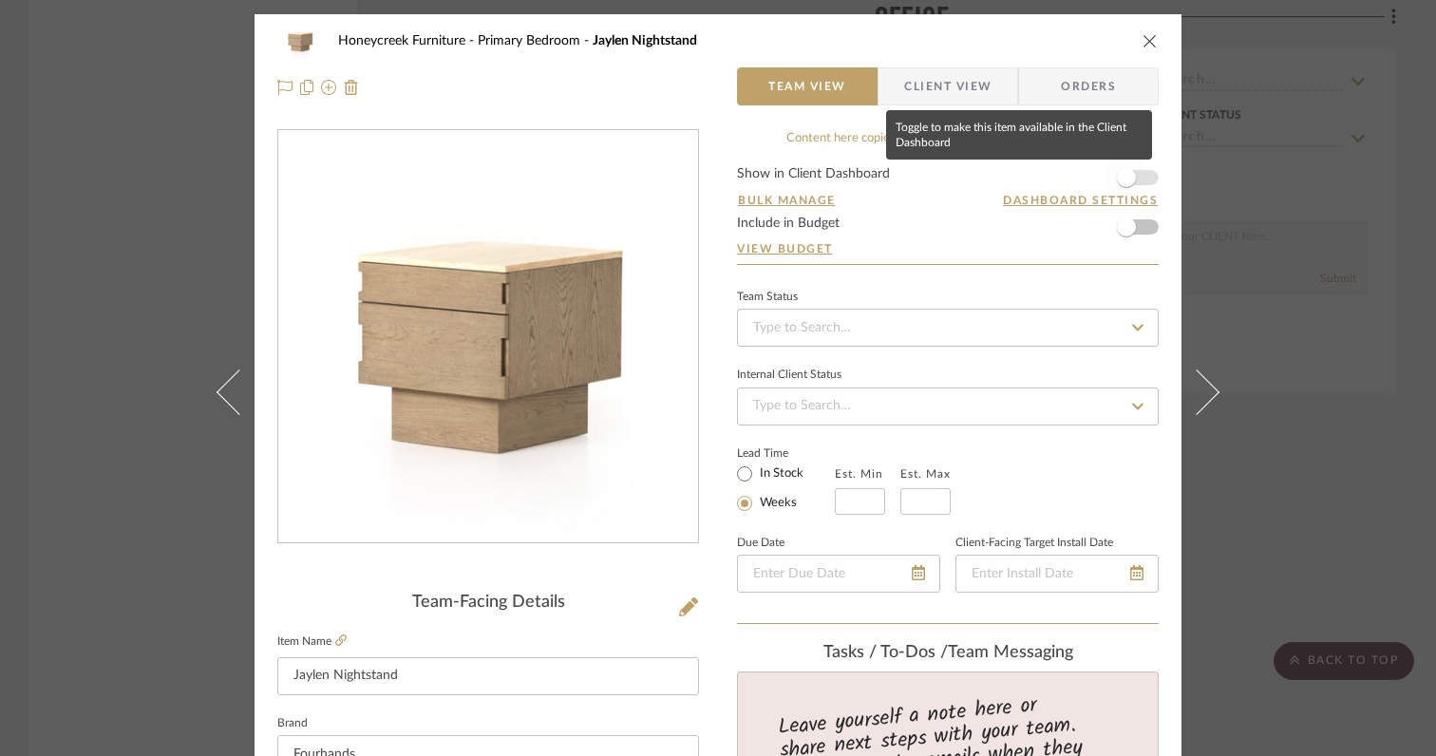
click at [1122, 181] on span "button" at bounding box center [1126, 177] width 19 height 19
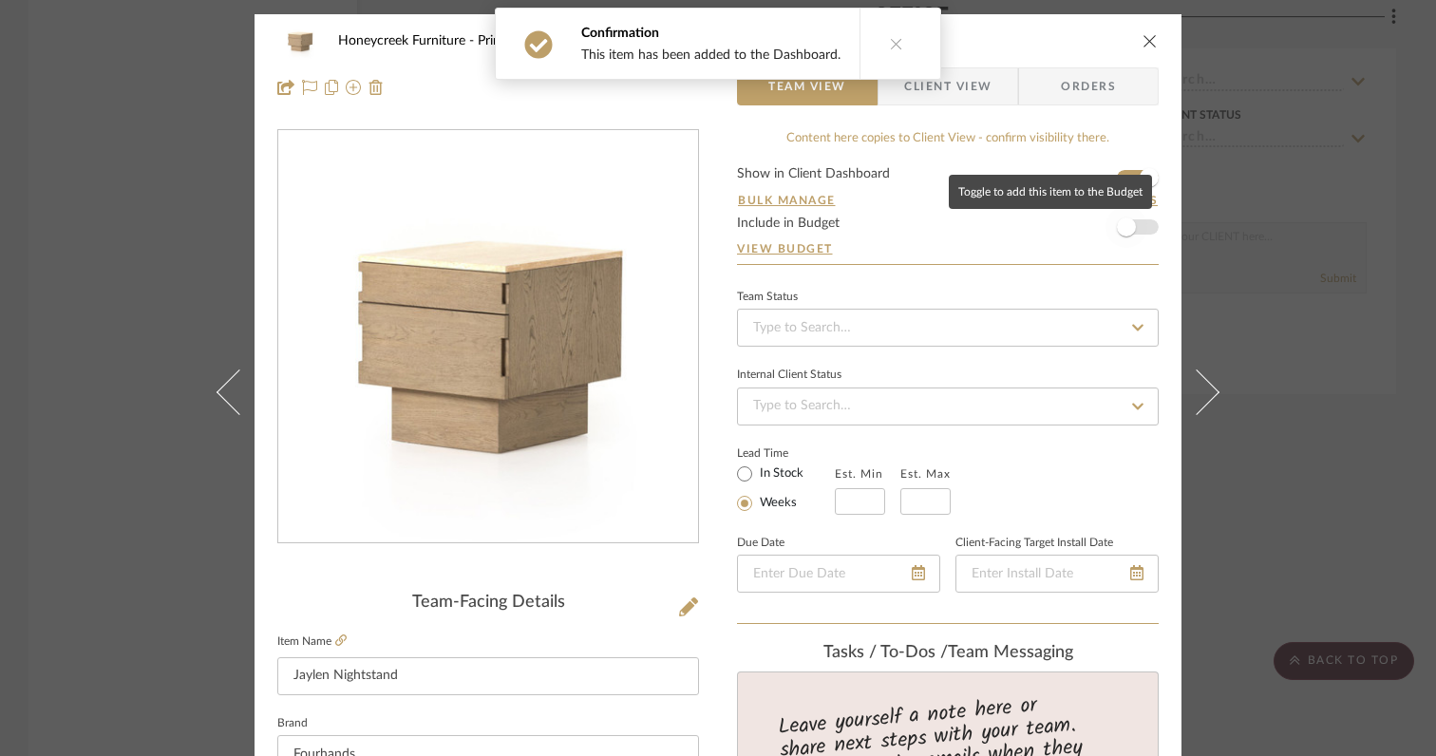
click at [1122, 233] on span "button" at bounding box center [1126, 227] width 19 height 19
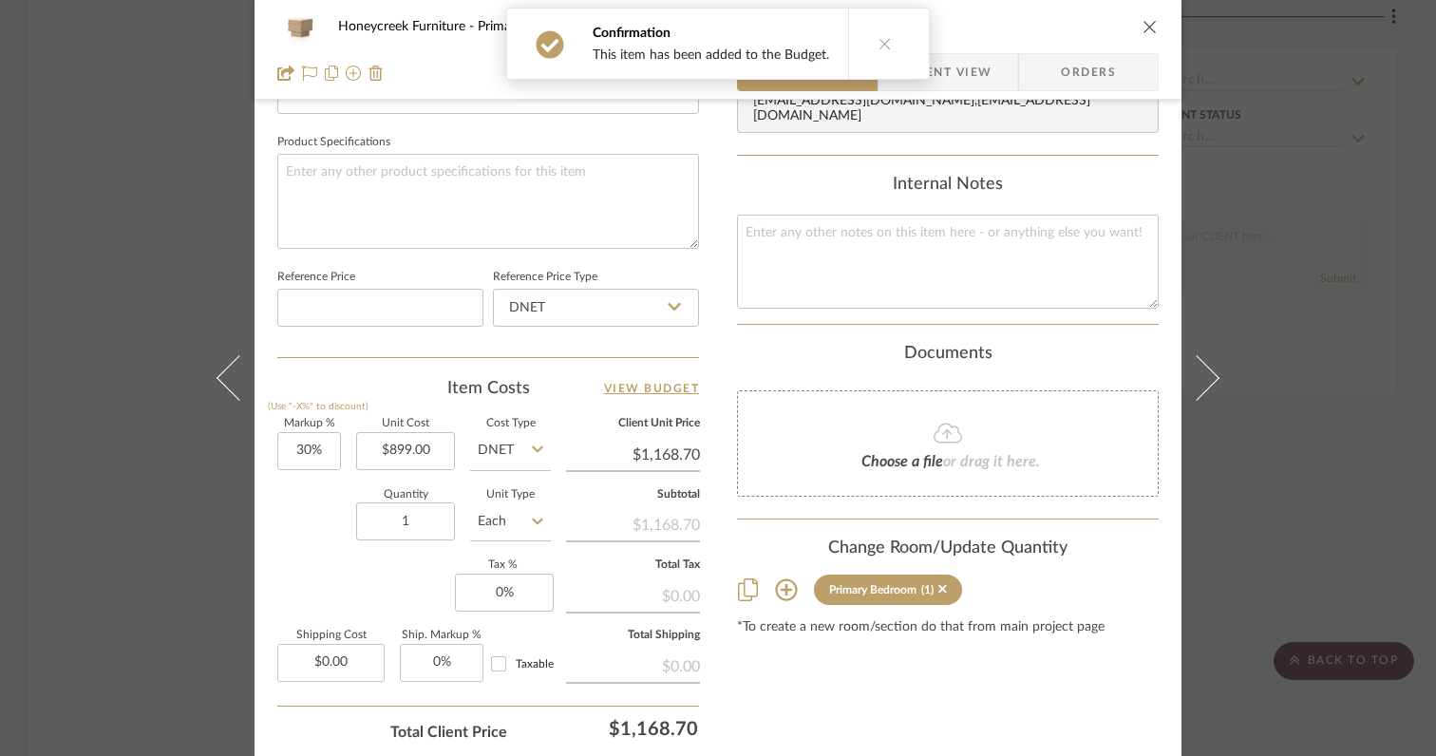
scroll to position [872, 0]
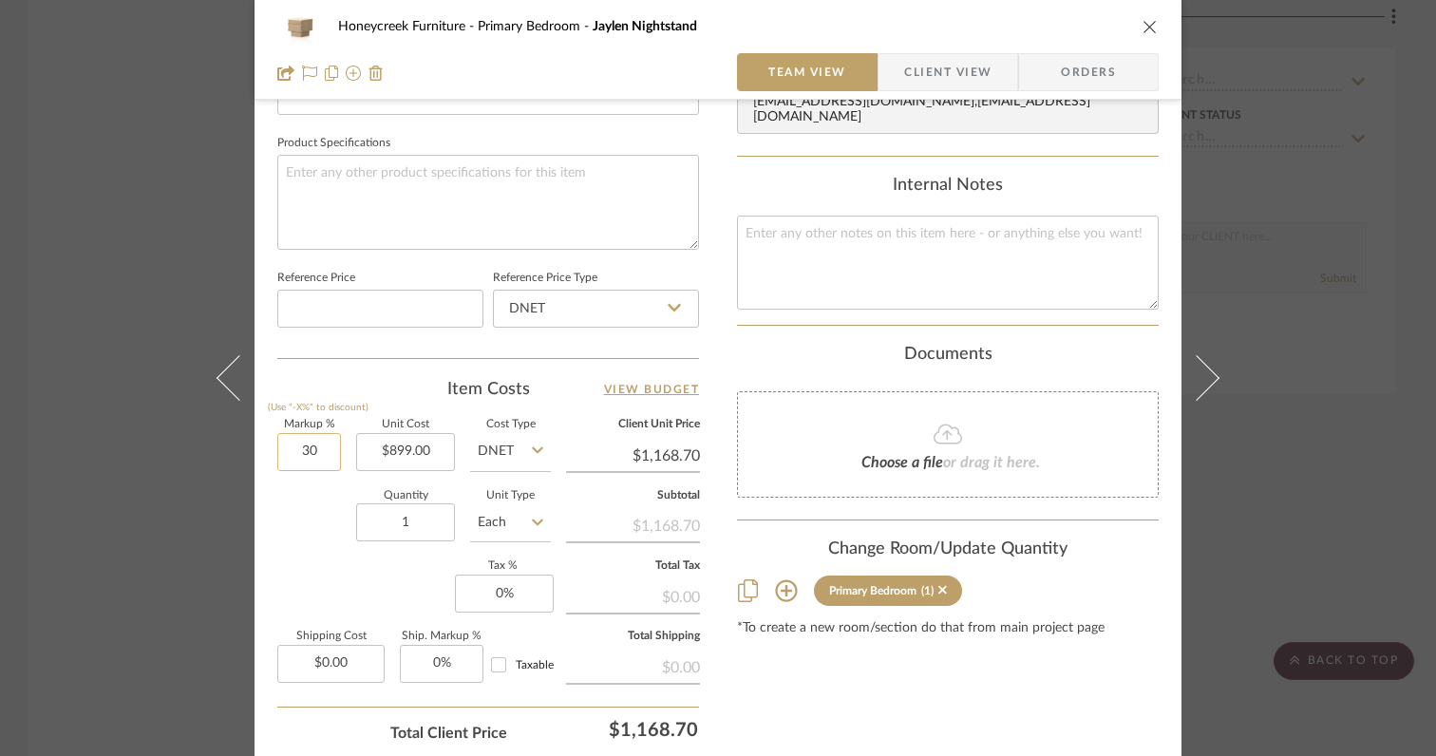
click at [319, 454] on input "30" at bounding box center [309, 452] width 64 height 38
type input "0%"
click at [319, 539] on div "Quantity 1 Unit Type Each" at bounding box center [414, 524] width 274 height 67
type input "$899.00"
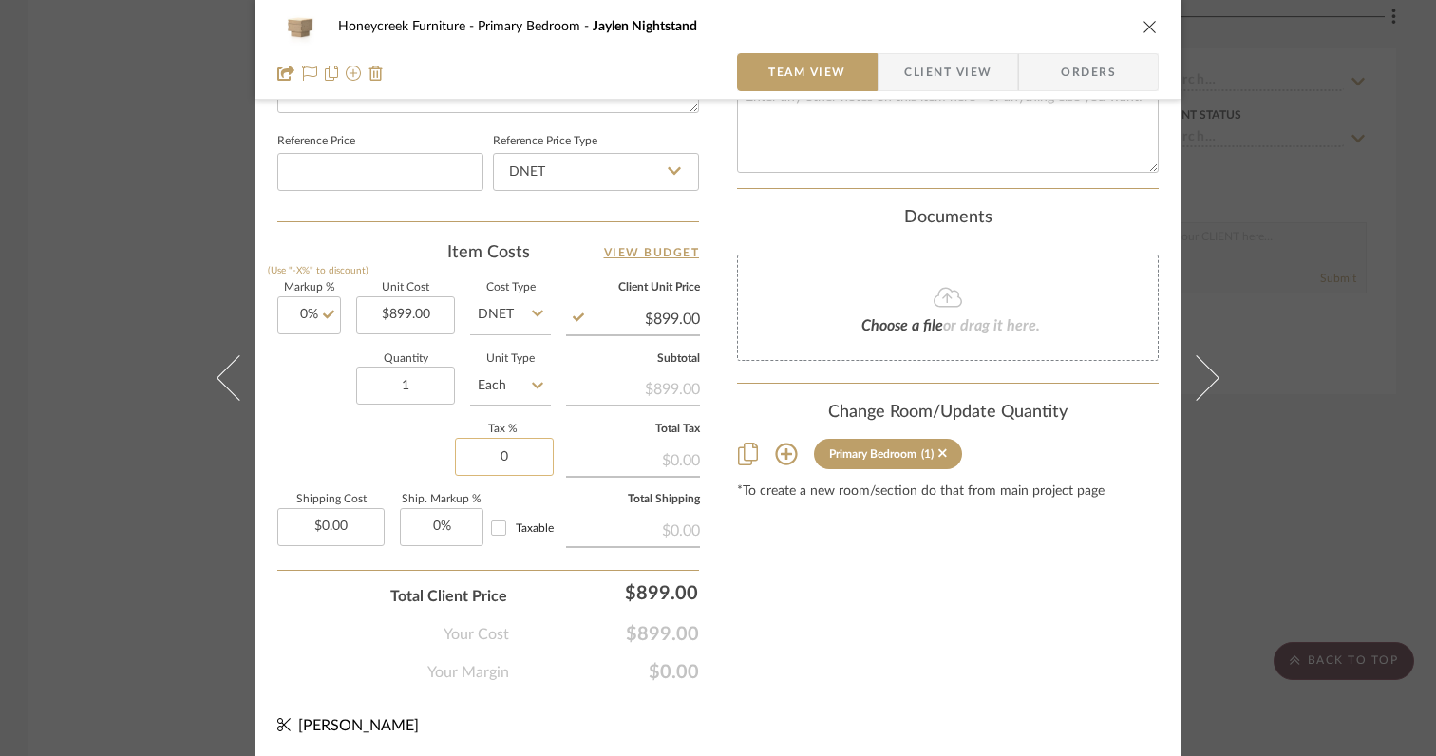
click at [524, 443] on input "0" at bounding box center [504, 457] width 99 height 38
type input "6%"
click at [327, 428] on div "Markup % (Use "-X%" to discount) 0% Unit Cost $899.00 Cost Type DNET Client Uni…" at bounding box center [488, 421] width 422 height 277
click at [349, 528] on input "0.00" at bounding box center [330, 527] width 107 height 38
type input "3"
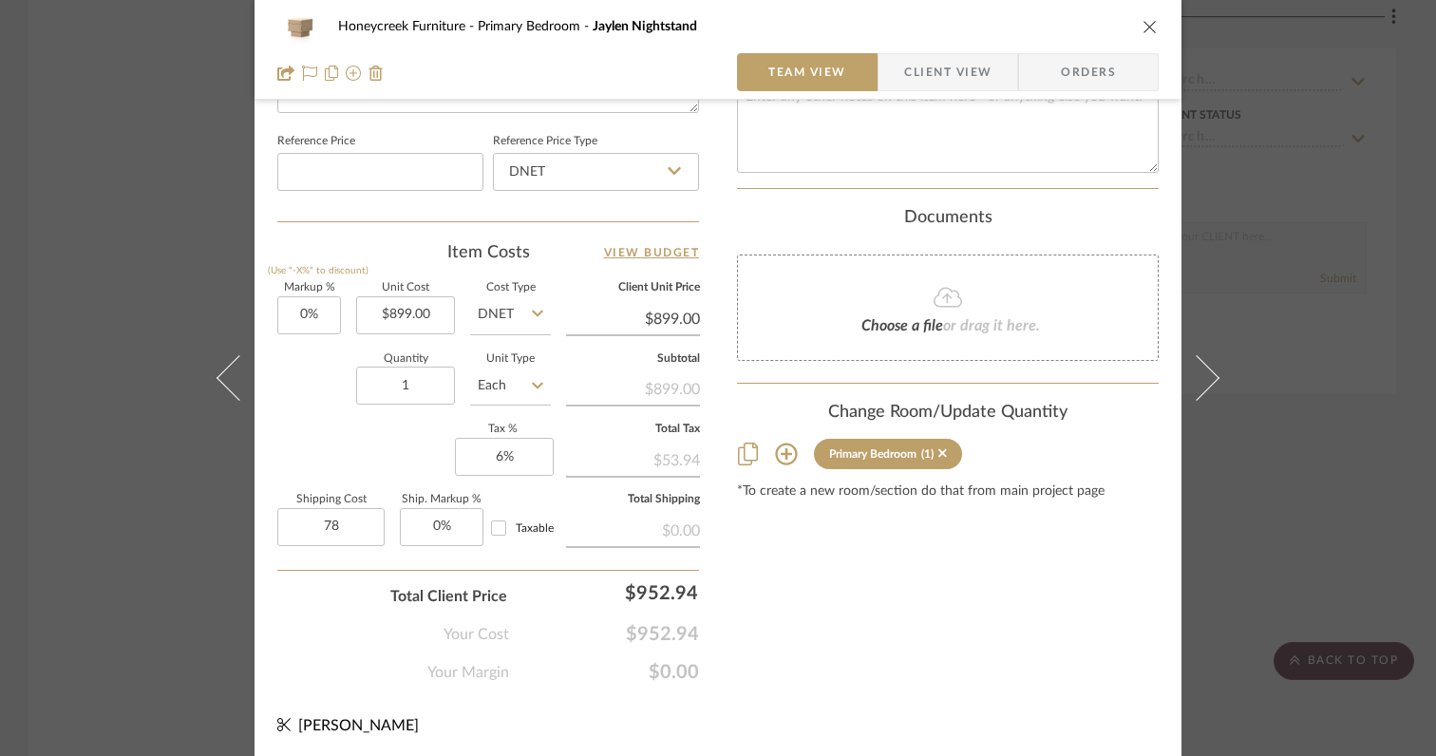
type input "$78.00"
click at [294, 656] on div "Your Margin $0.00" at bounding box center [488, 665] width 422 height 38
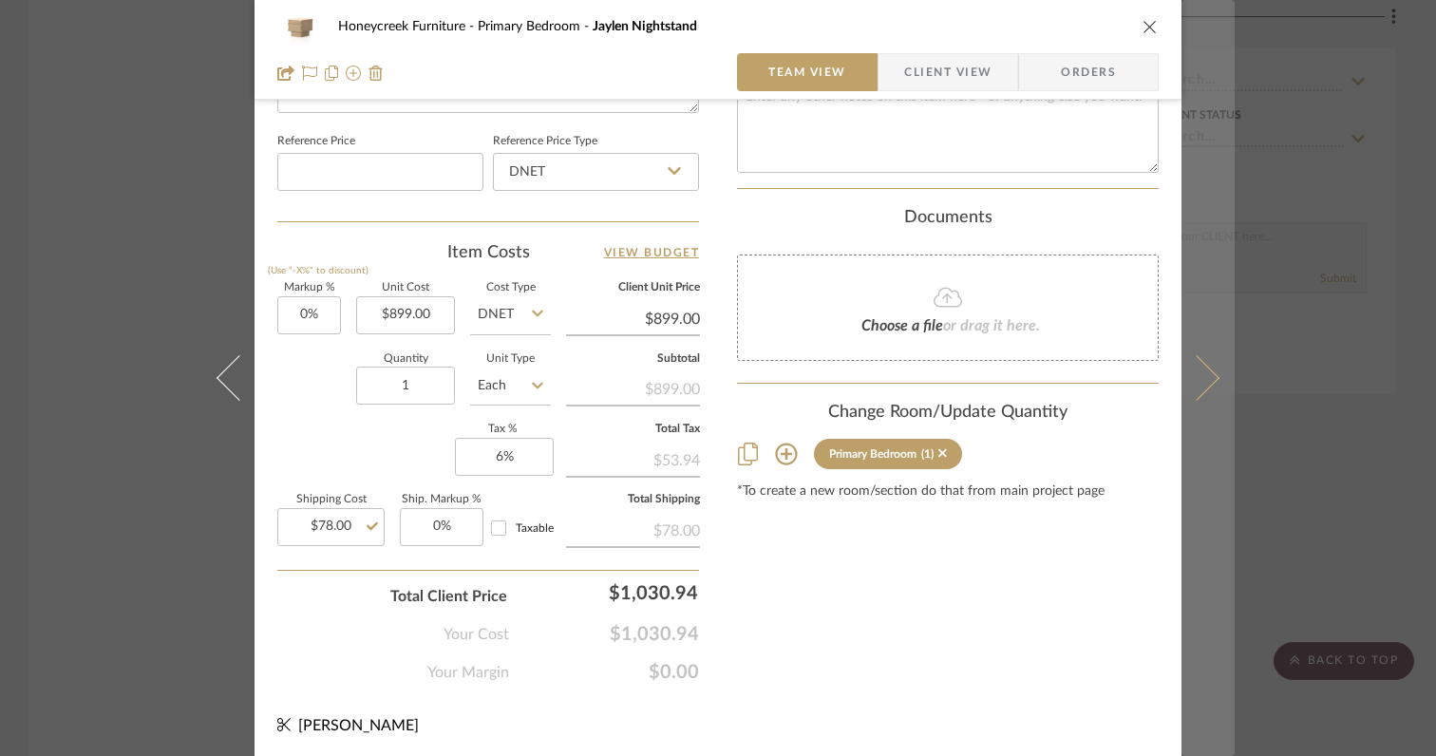
click at [1186, 381] on icon at bounding box center [1197, 378] width 46 height 46
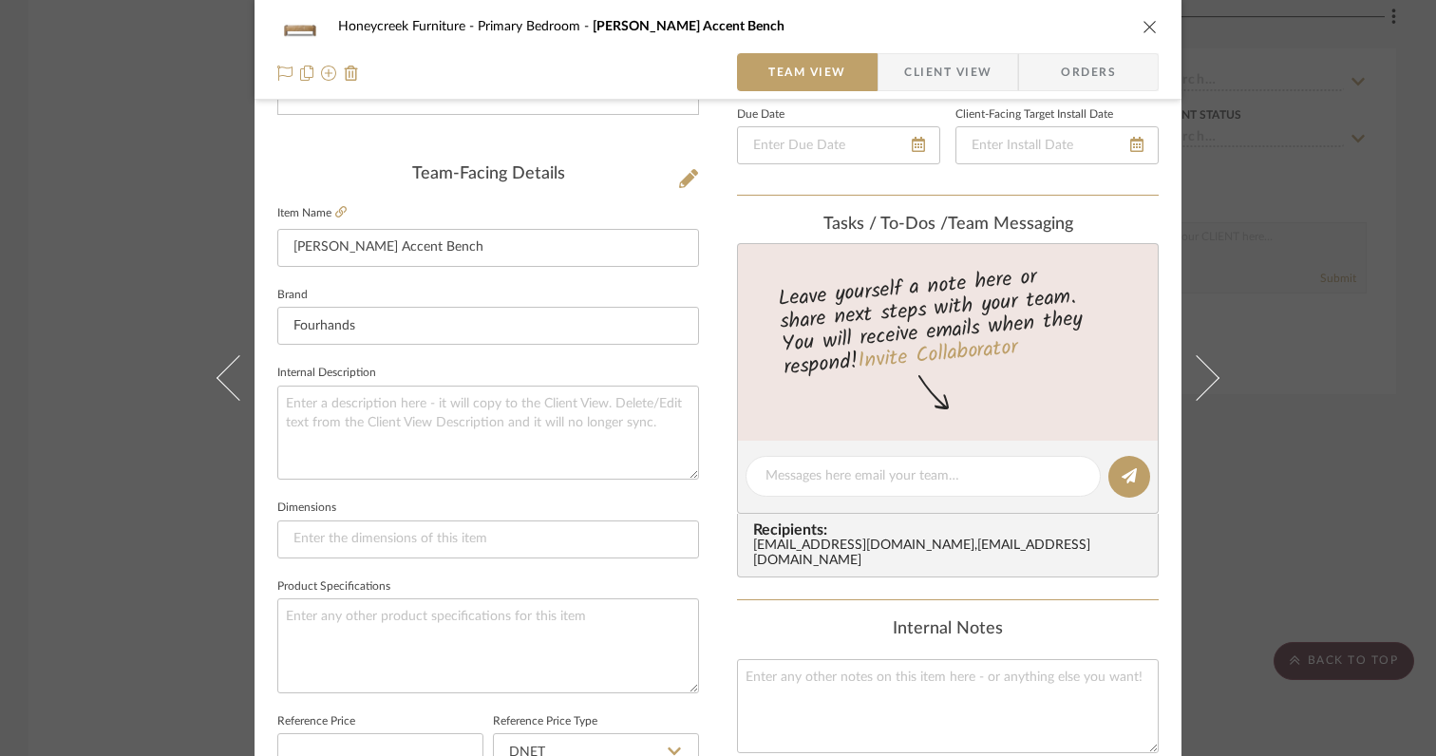
scroll to position [0, 0]
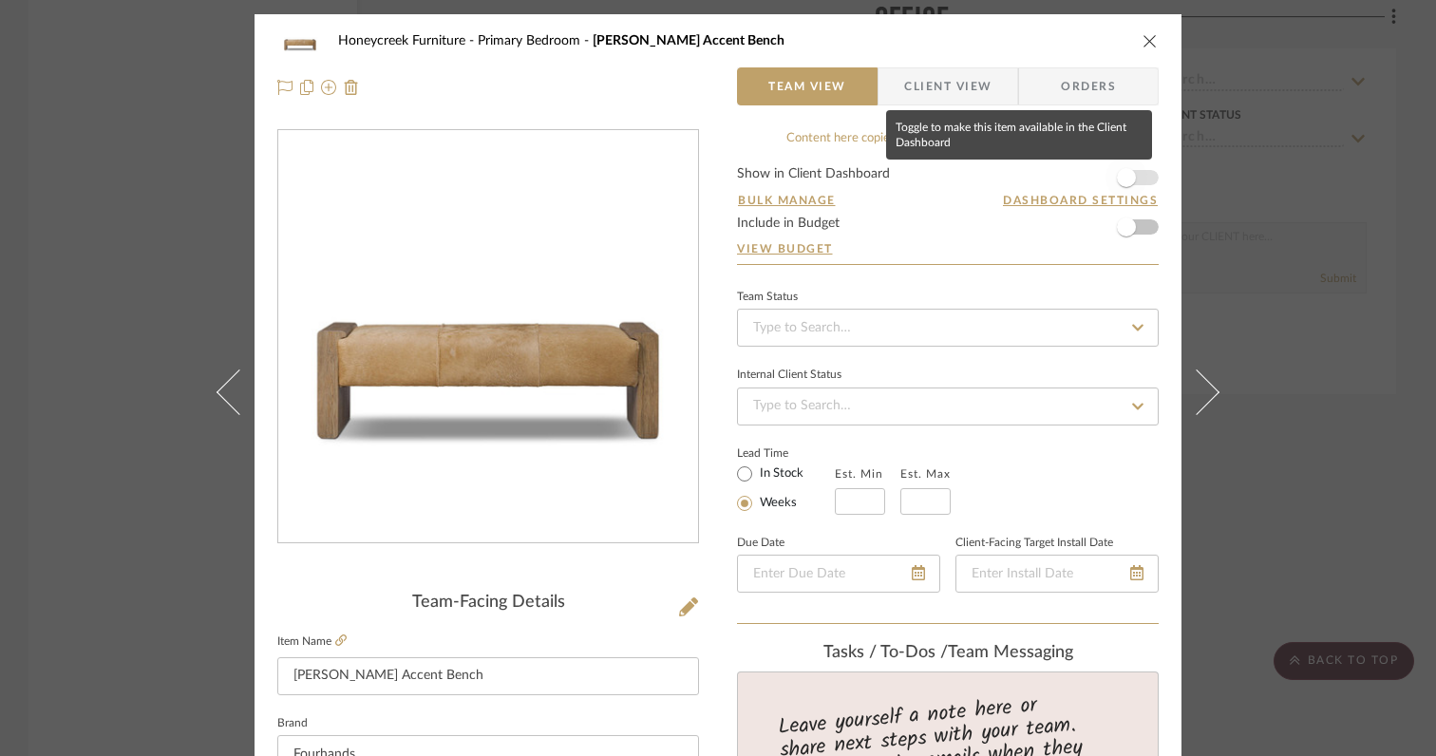
click at [1117, 180] on span "button" at bounding box center [1126, 177] width 19 height 19
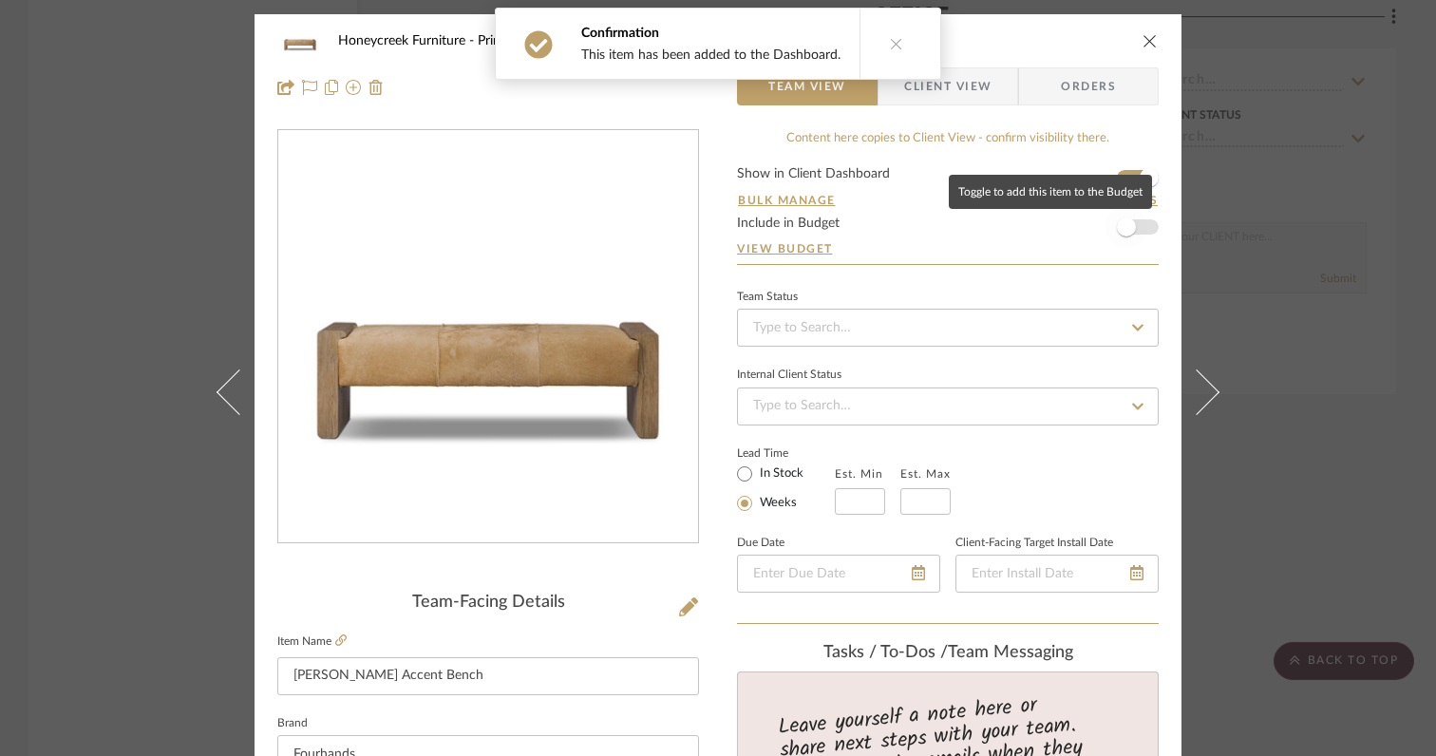
click at [1117, 226] on span "button" at bounding box center [1126, 227] width 19 height 19
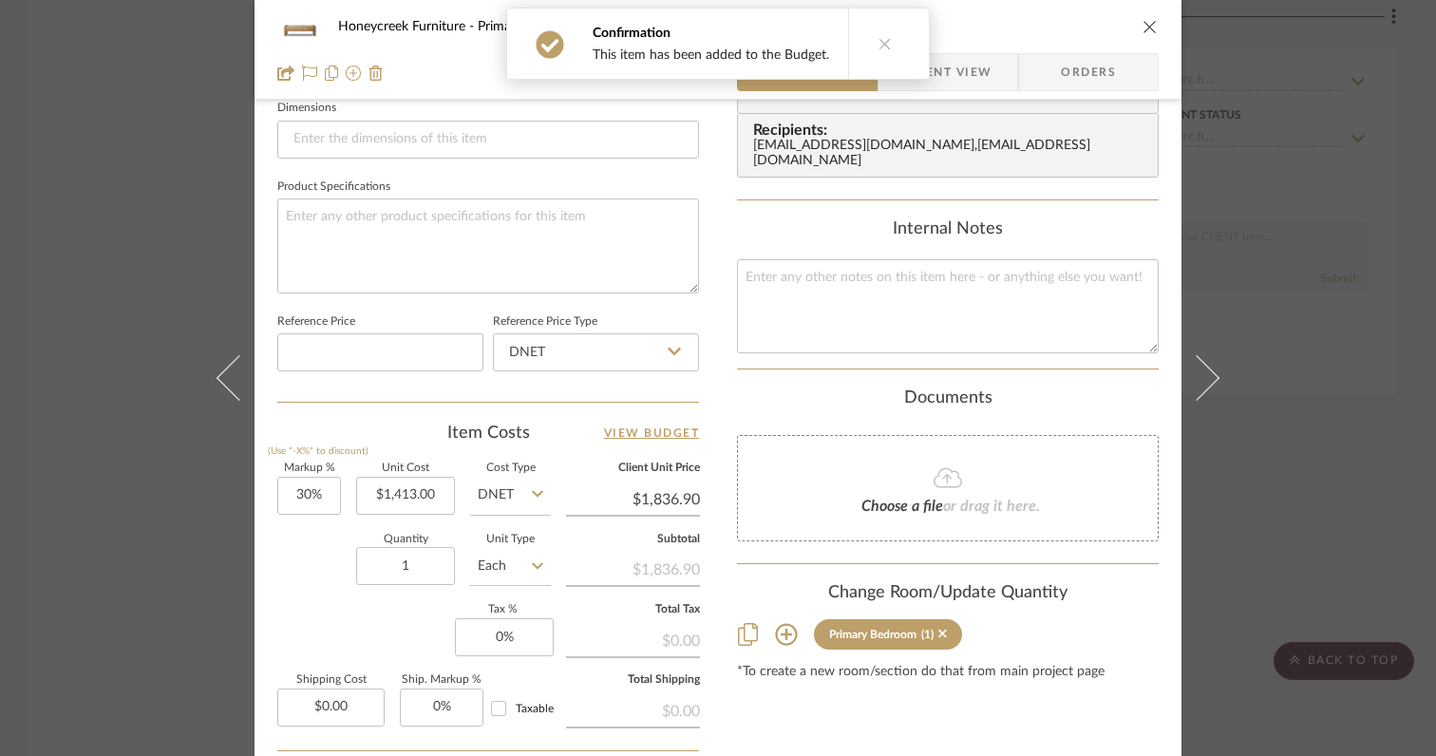
scroll to position [827, 0]
click at [326, 495] on input "30" at bounding box center [309, 497] width 64 height 38
type input "0%"
click at [337, 620] on div "Markup % (Use "-X%" to discount) 0% Unit Cost $1,413.00 Cost Type DNET Client U…" at bounding box center [488, 602] width 422 height 277
type input "$1,413.00"
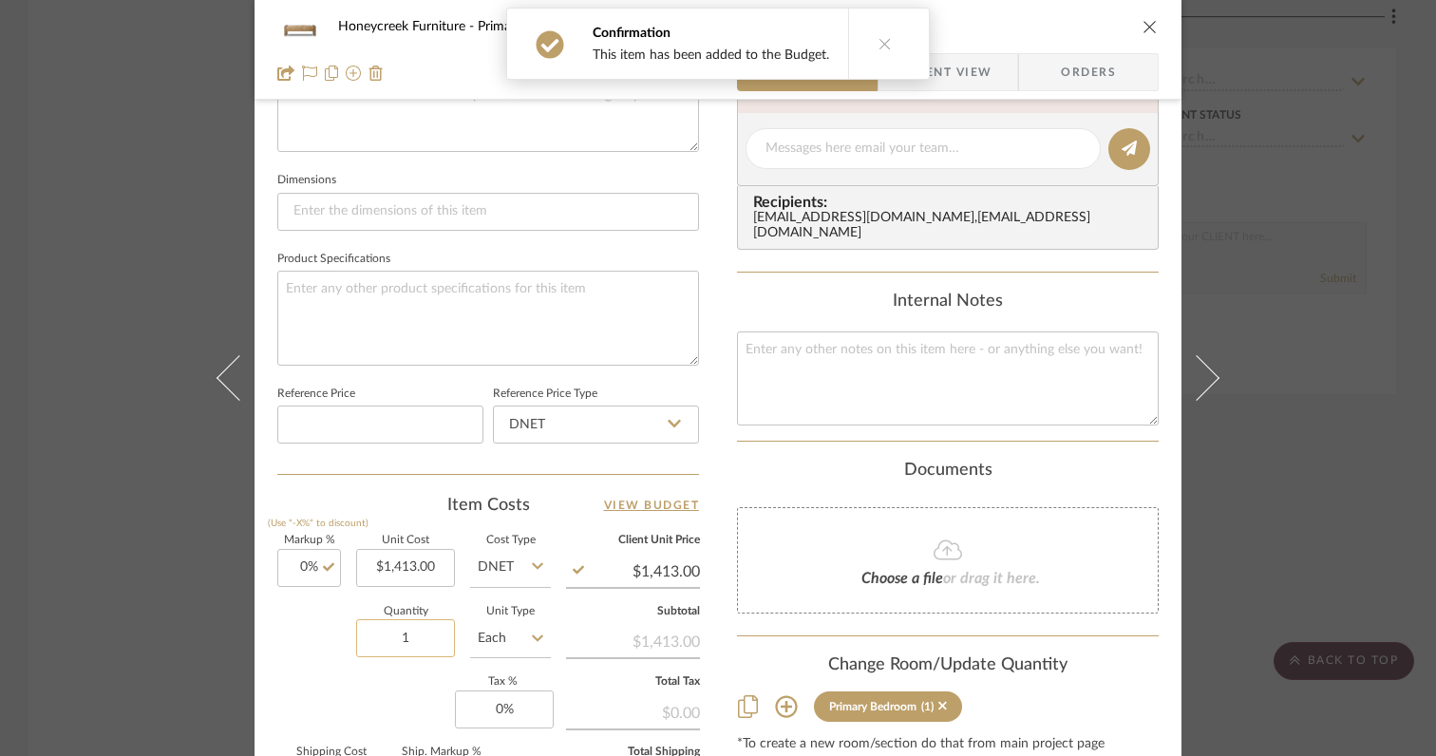
scroll to position [784, 0]
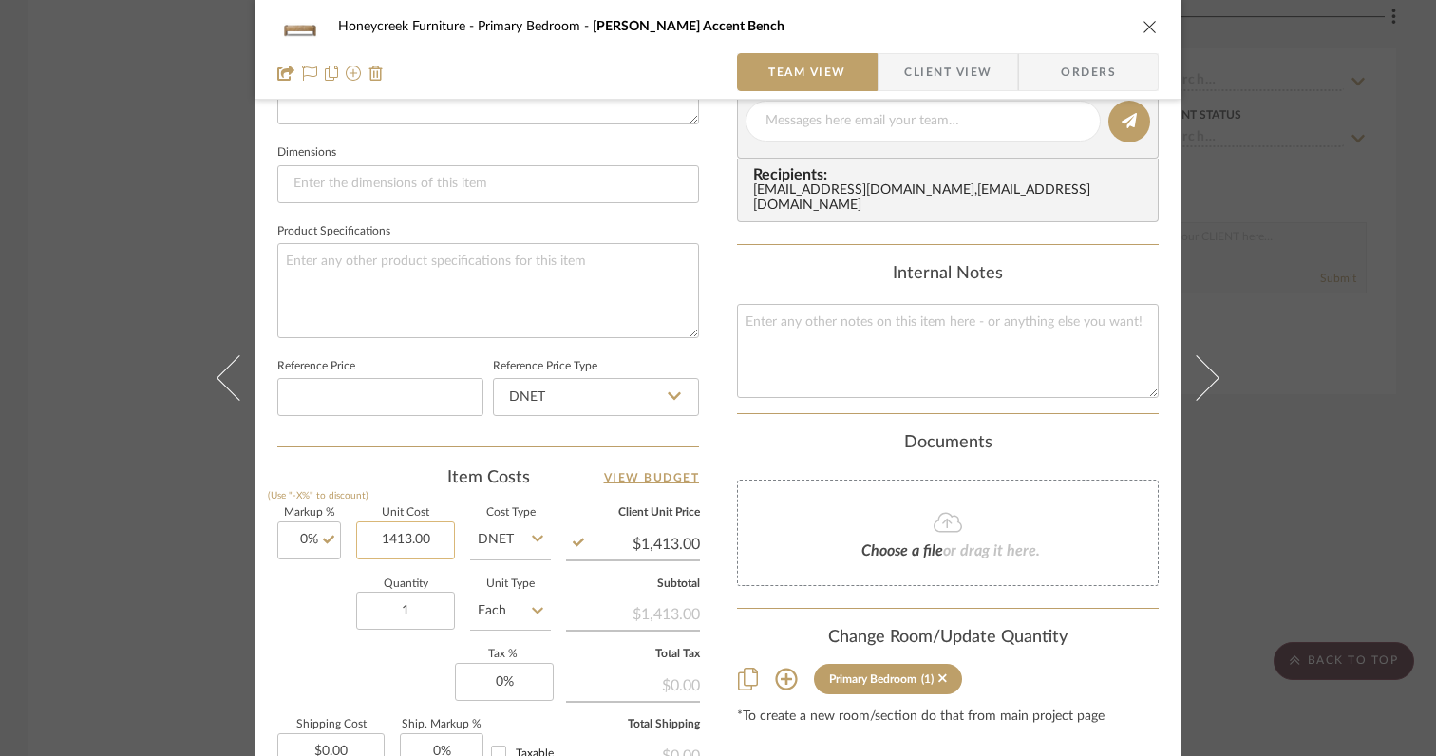
click at [431, 543] on input "1413.00" at bounding box center [405, 540] width 99 height 38
type input "$1,299.00"
click at [311, 615] on div "Quantity 1 Unit Type Each" at bounding box center [414, 612] width 274 height 67
type input "$1,299.00"
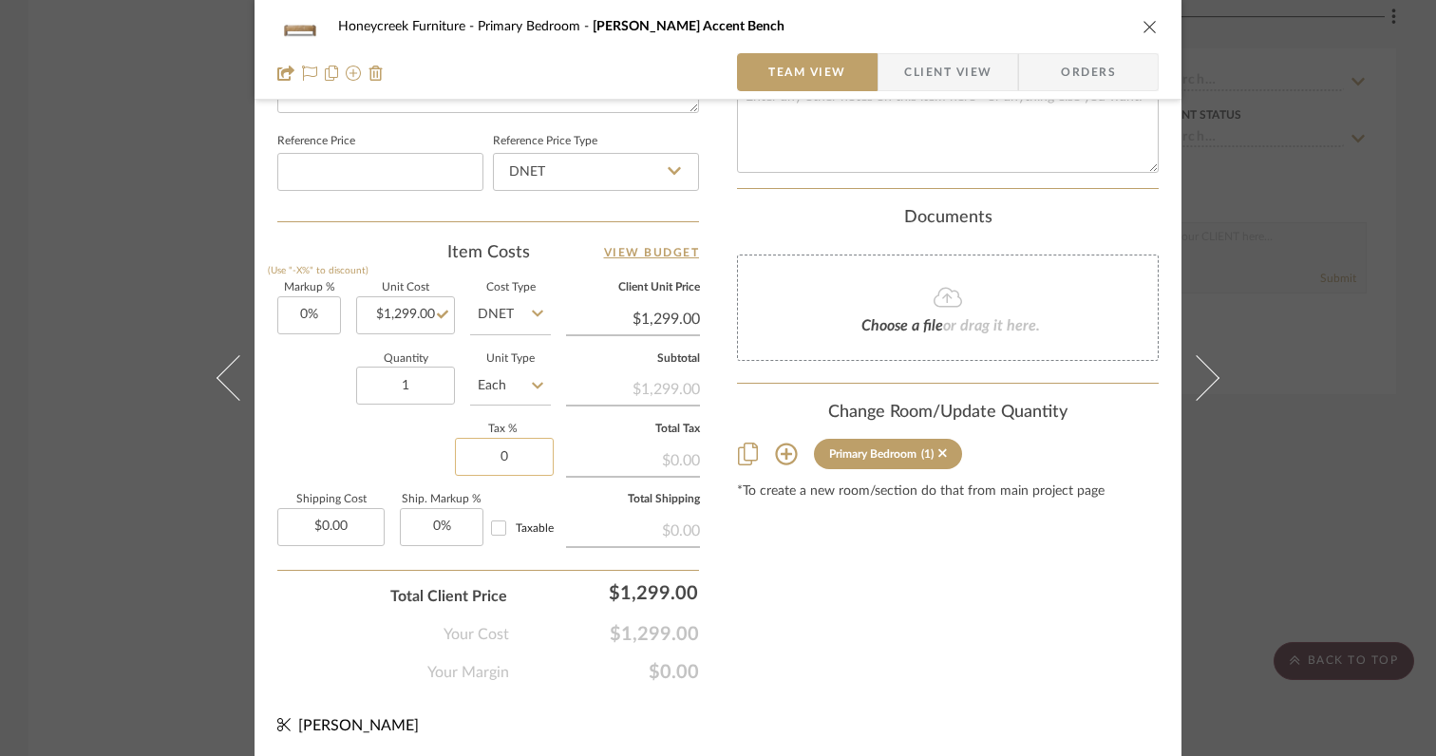
click at [519, 451] on input "0" at bounding box center [504, 457] width 99 height 38
type input "9"
type input "6%"
click at [369, 430] on div "Markup % (Use "-X%" to discount) 0% Unit Cost $1,299.00 Cost Type DNET Client U…" at bounding box center [488, 421] width 422 height 277
click at [360, 533] on input "0.00" at bounding box center [330, 527] width 107 height 38
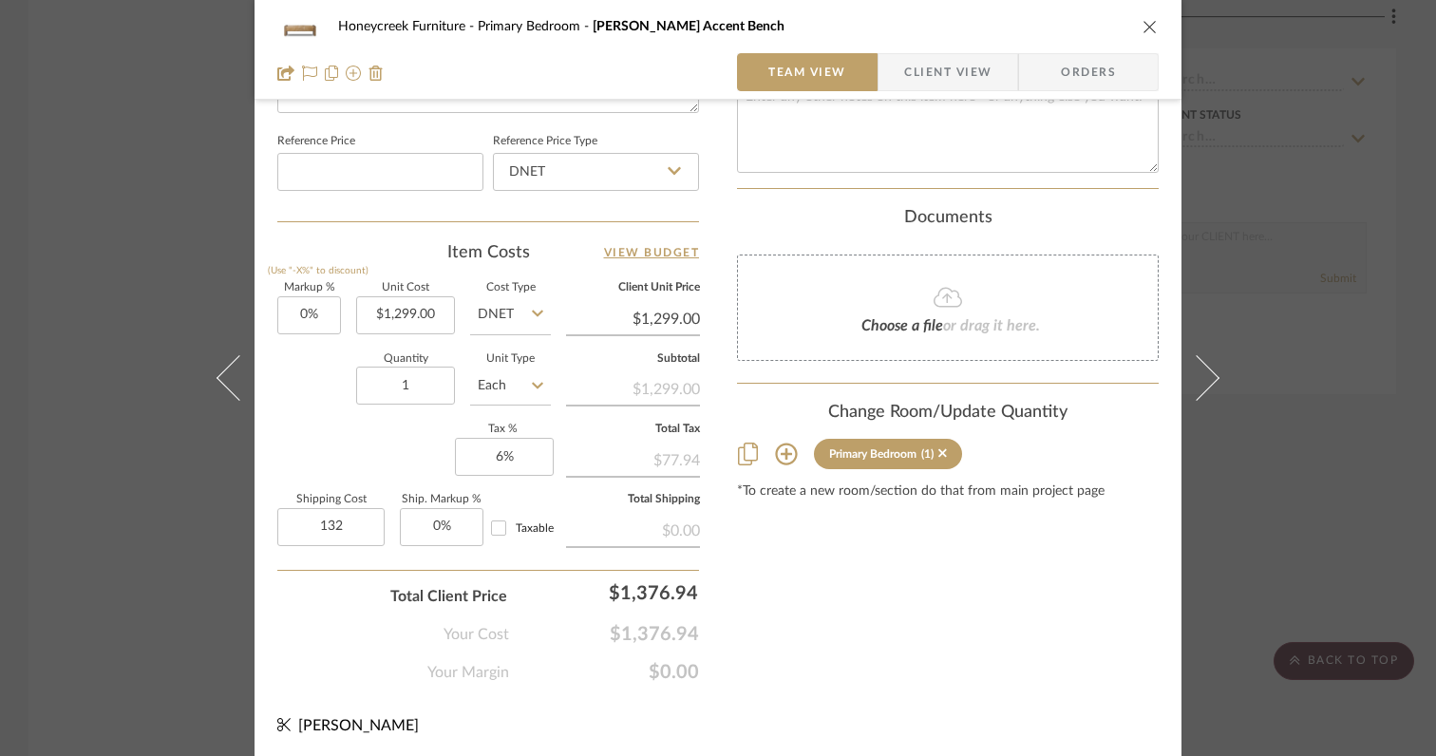
type input "$132.00"
click at [307, 609] on div "Your Cost $1,376.94" at bounding box center [488, 627] width 422 height 38
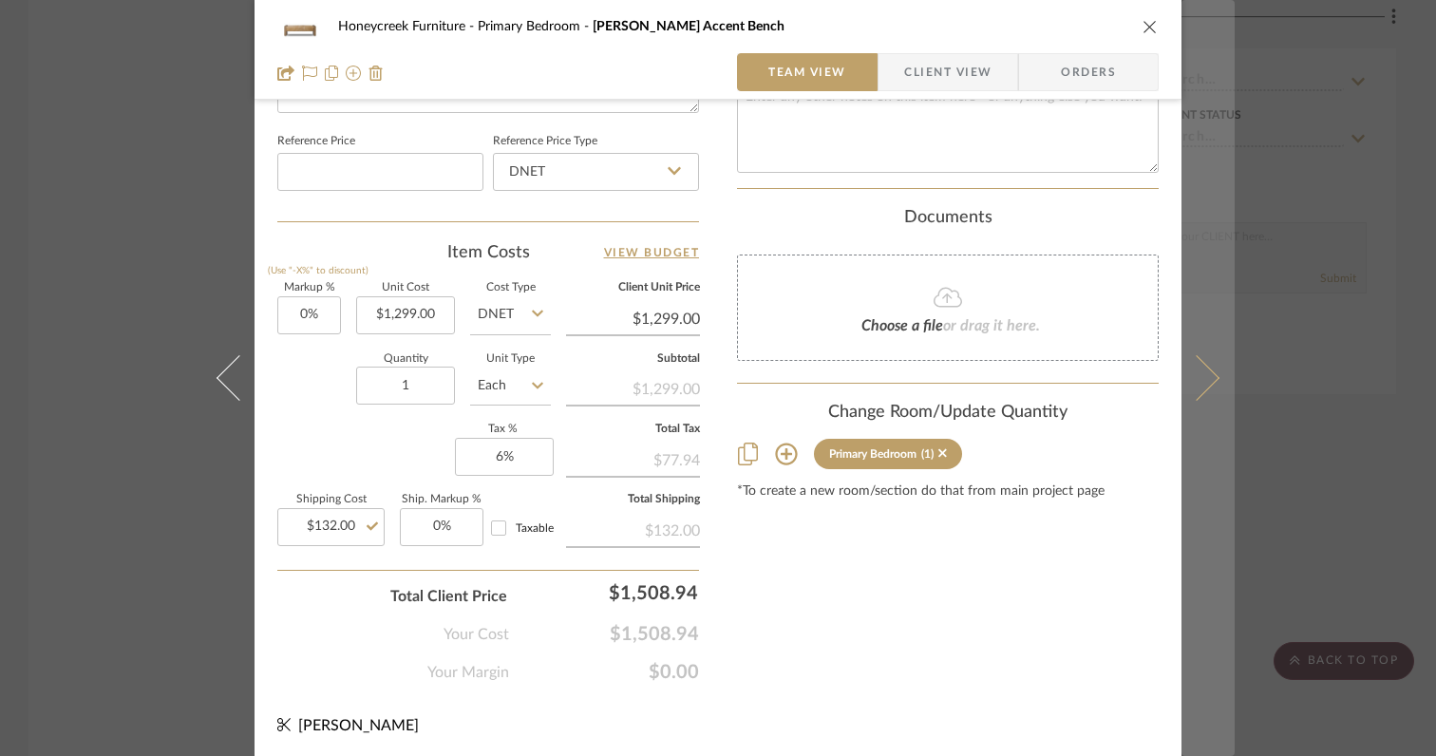
click at [1212, 383] on button at bounding box center [1208, 378] width 53 height 756
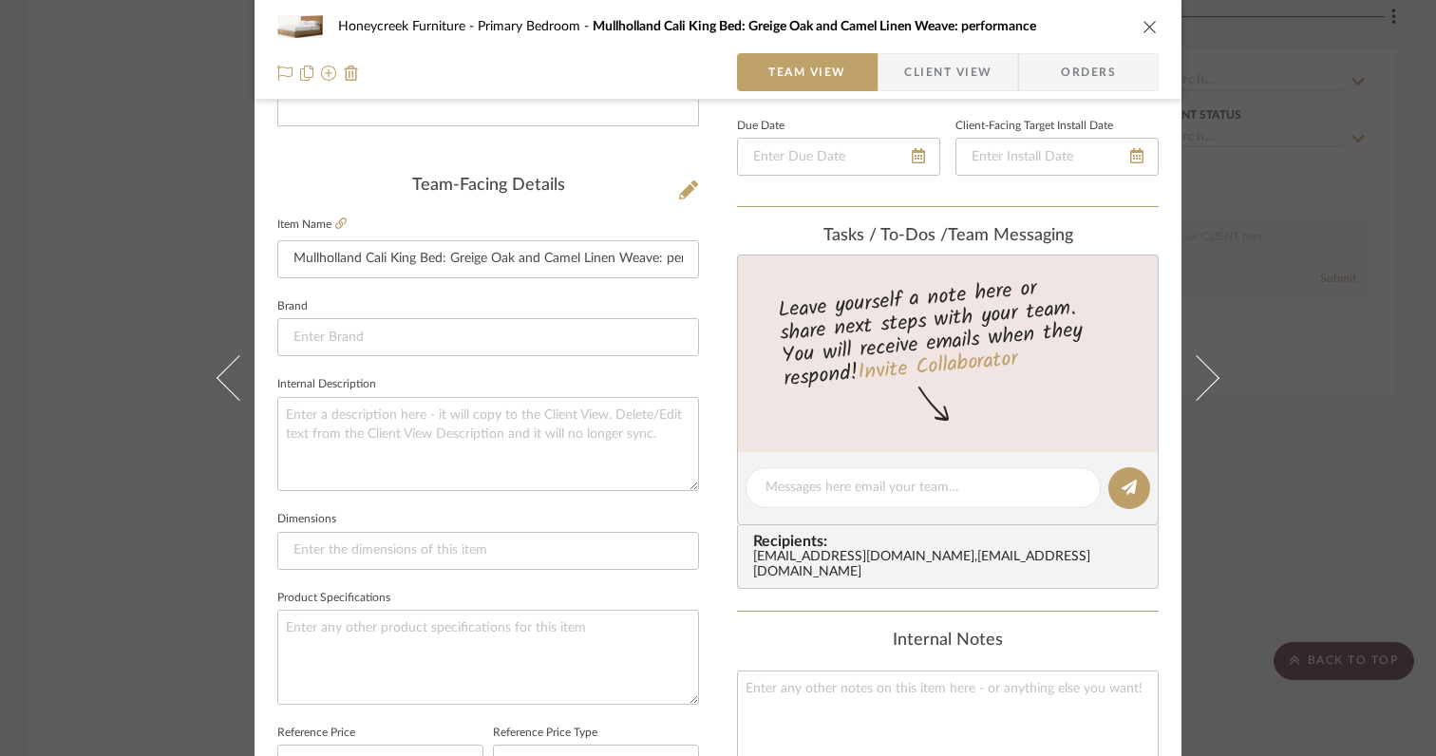
scroll to position [0, 0]
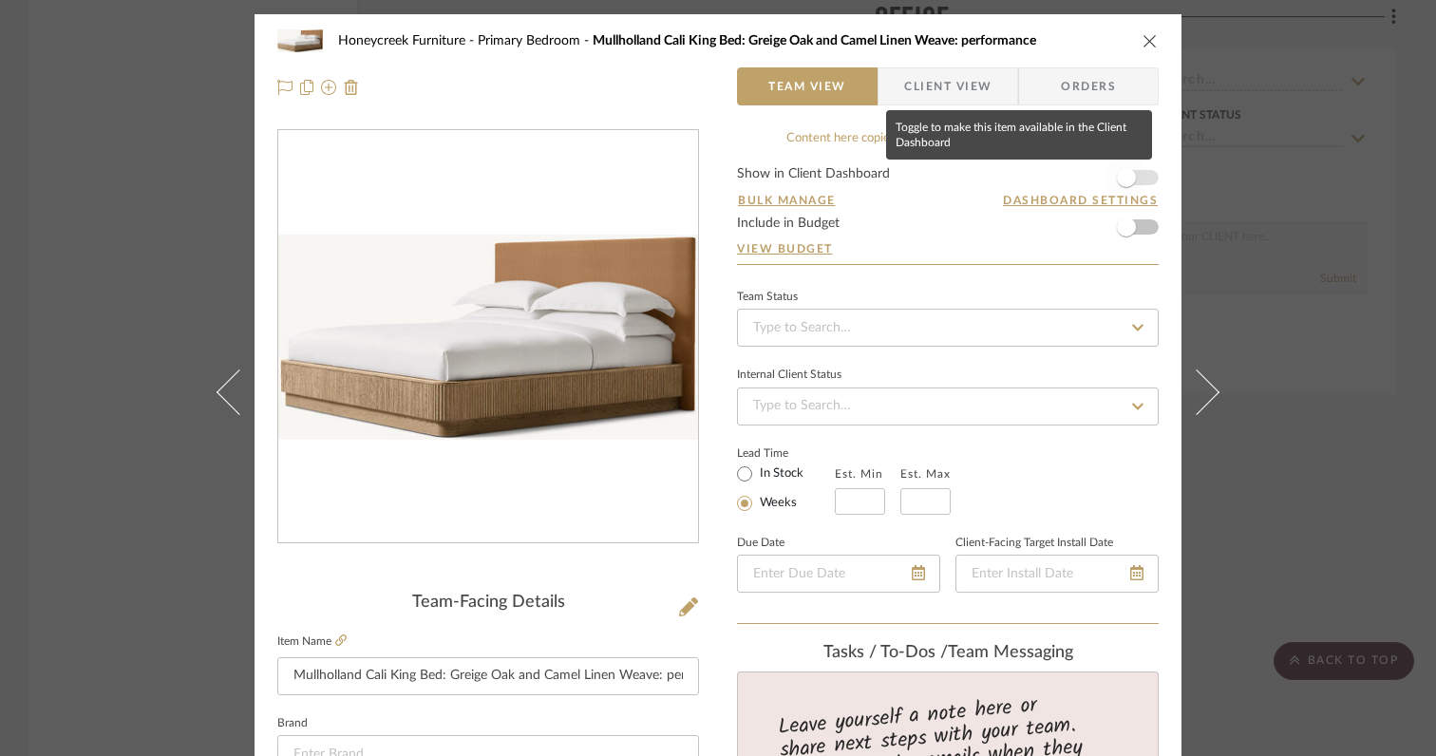
click at [1125, 182] on span "button" at bounding box center [1126, 177] width 19 height 19
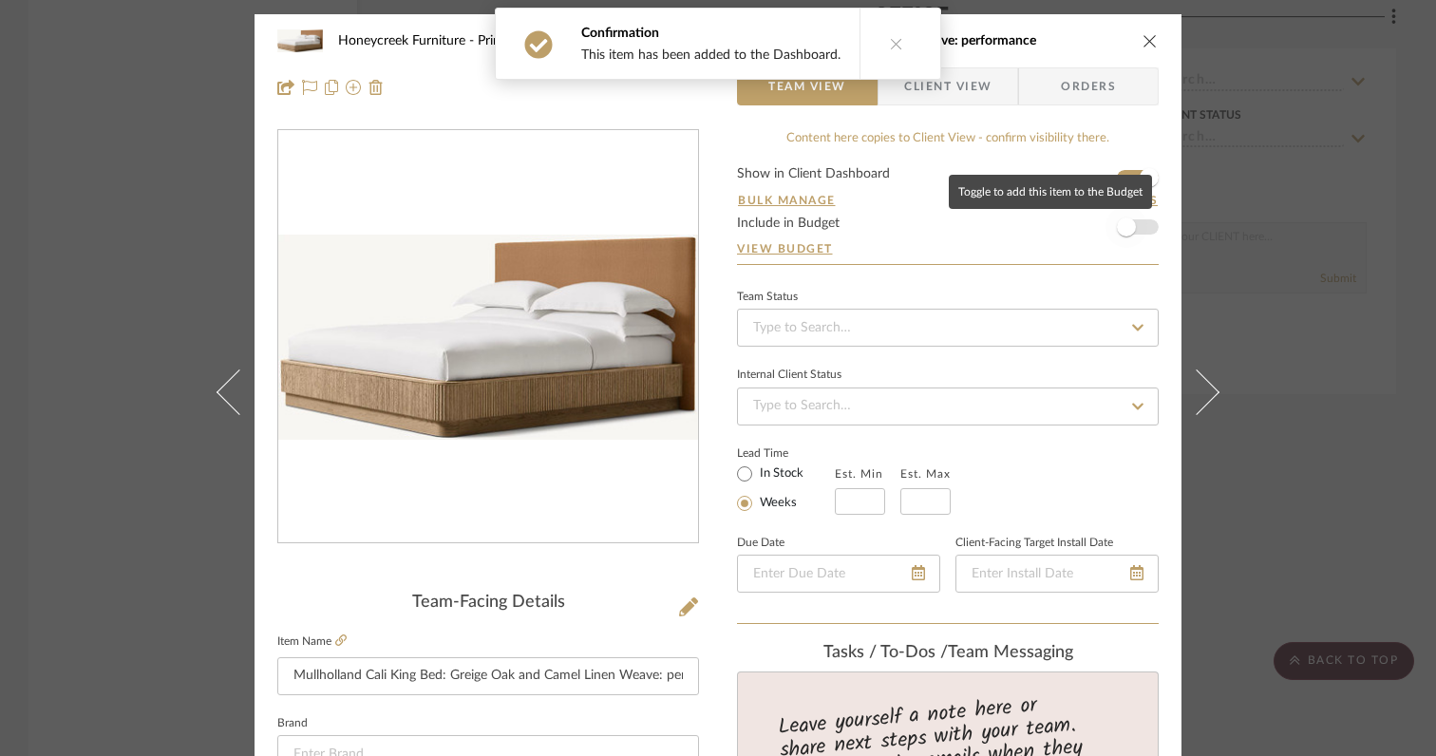
click at [1121, 230] on span "button" at bounding box center [1126, 227] width 19 height 19
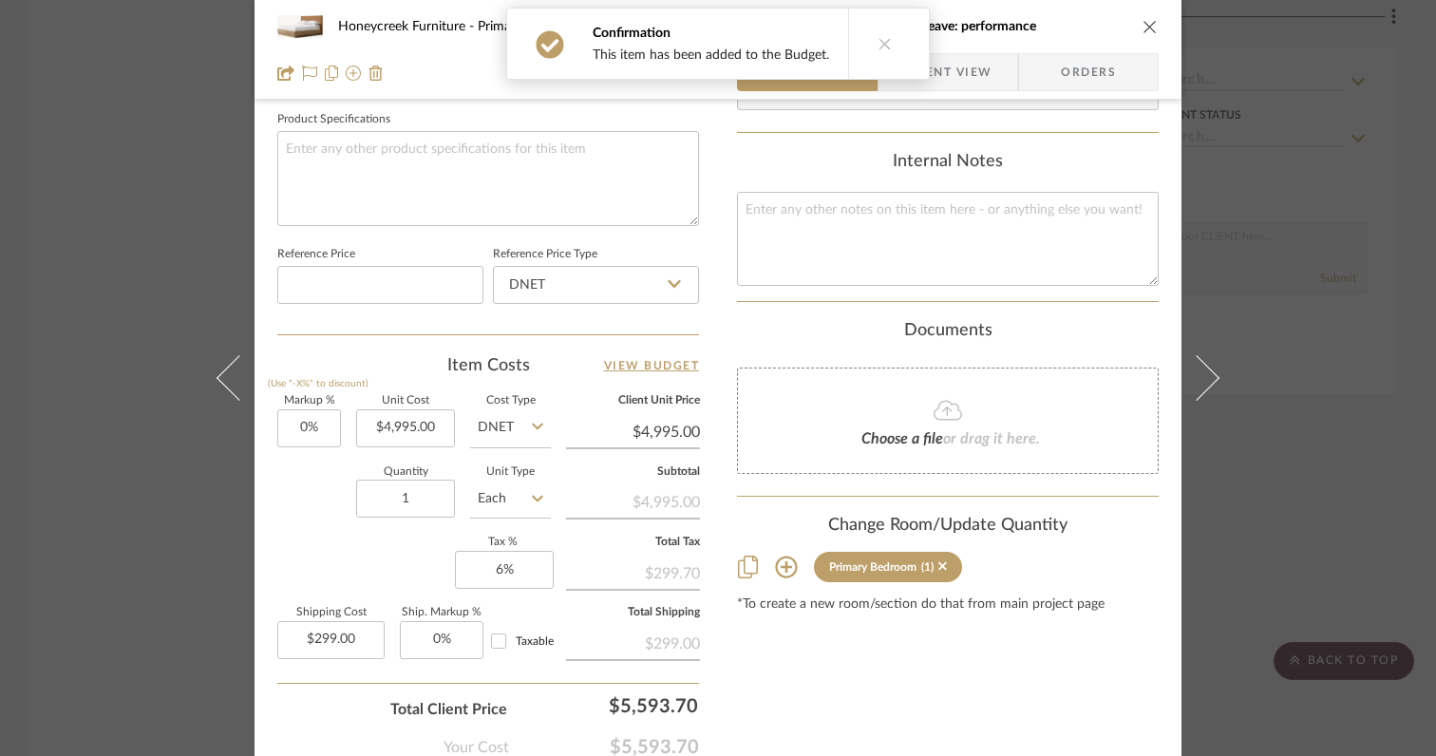
scroll to position [1009, 0]
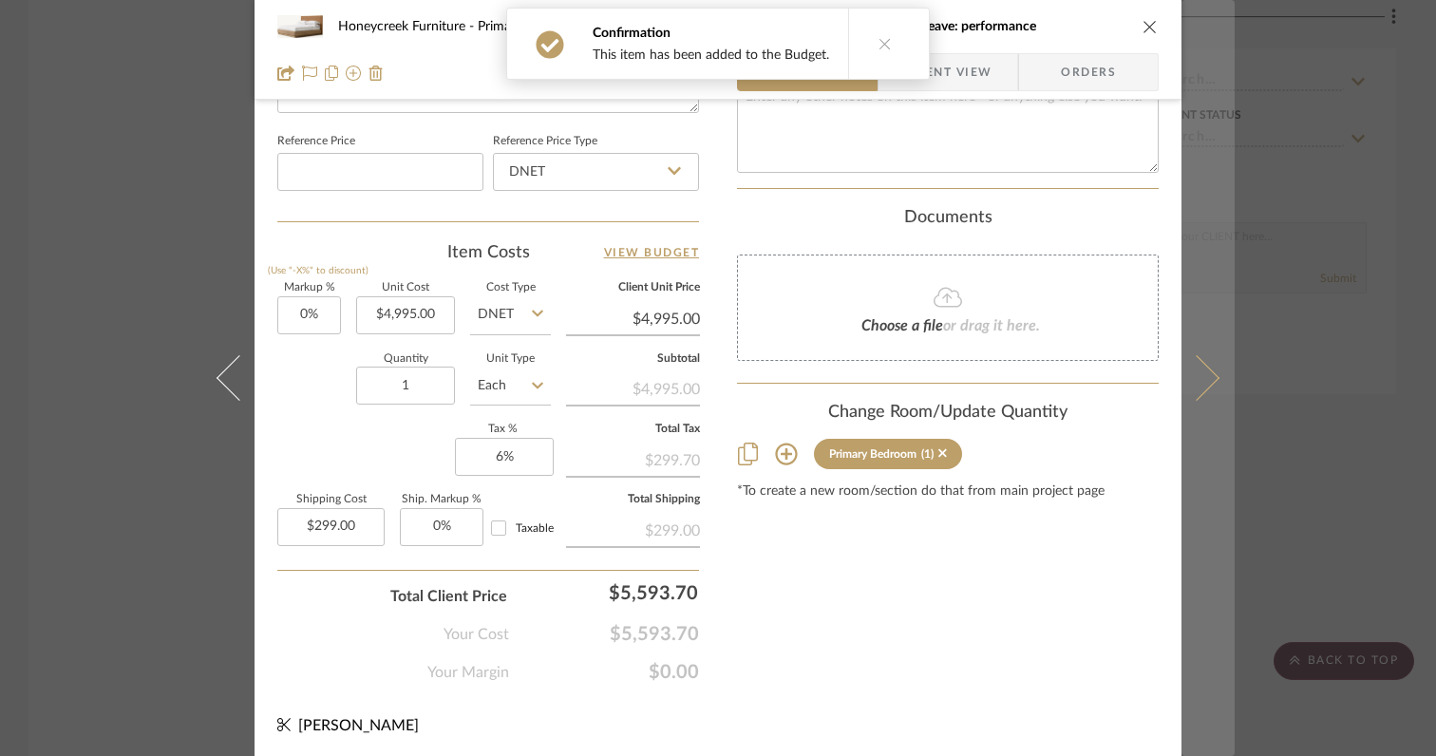
click at [1201, 384] on icon at bounding box center [1197, 378] width 46 height 46
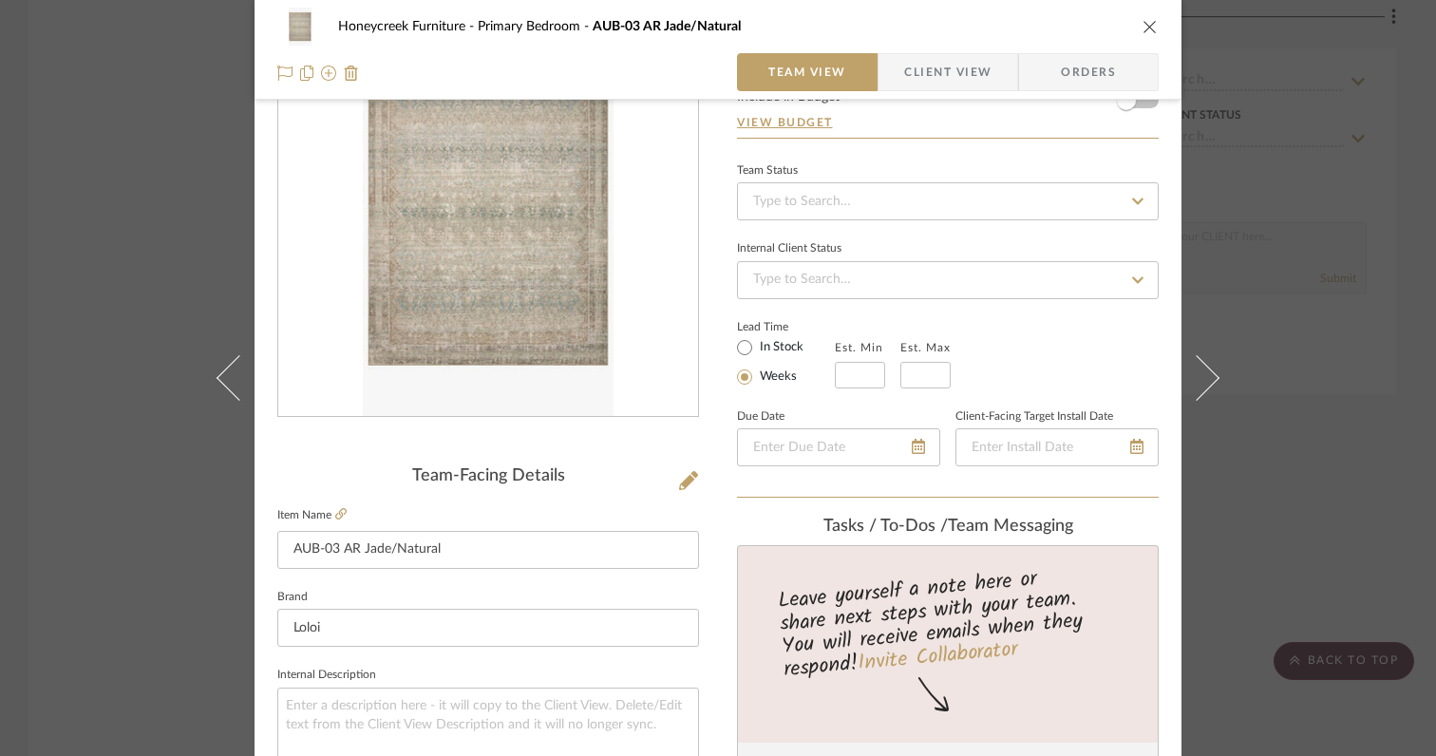
scroll to position [0, 0]
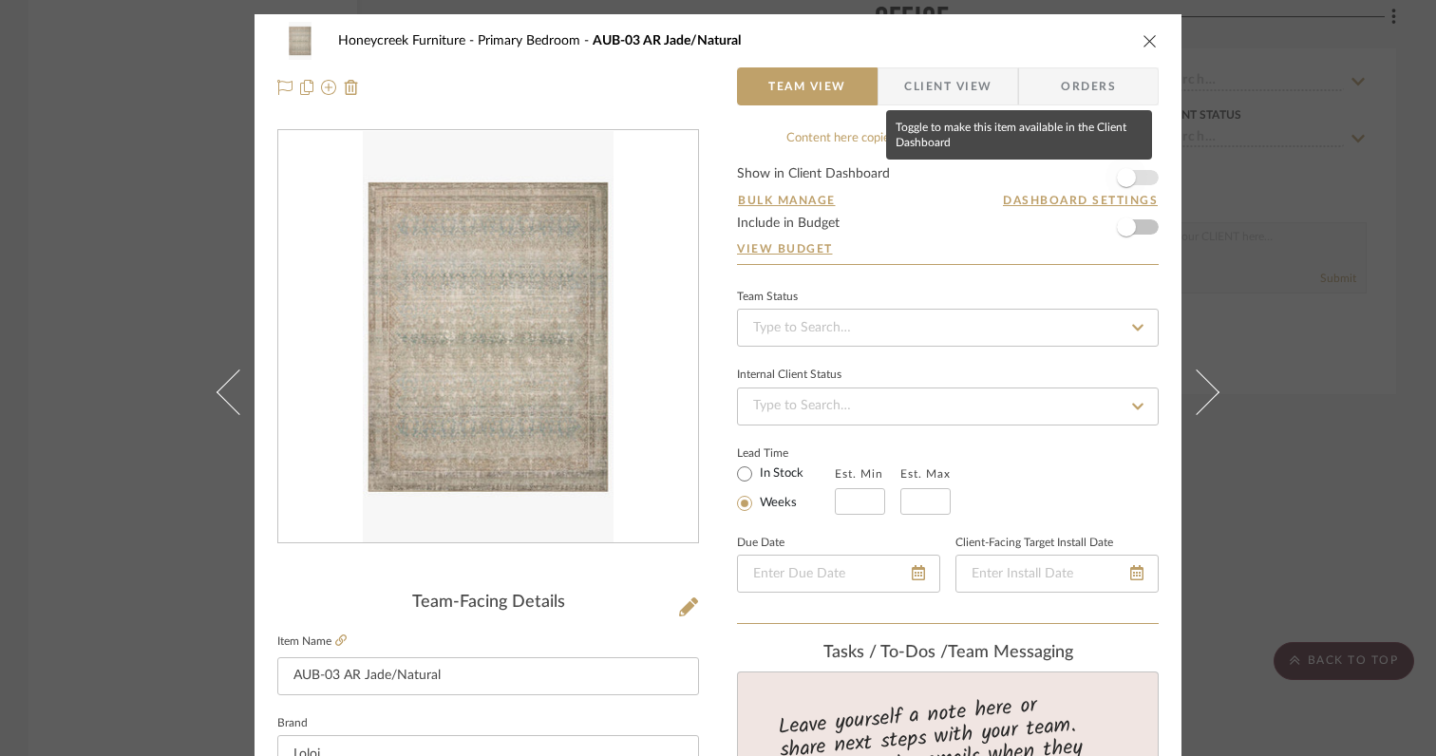
click at [1123, 175] on span "button" at bounding box center [1126, 177] width 19 height 19
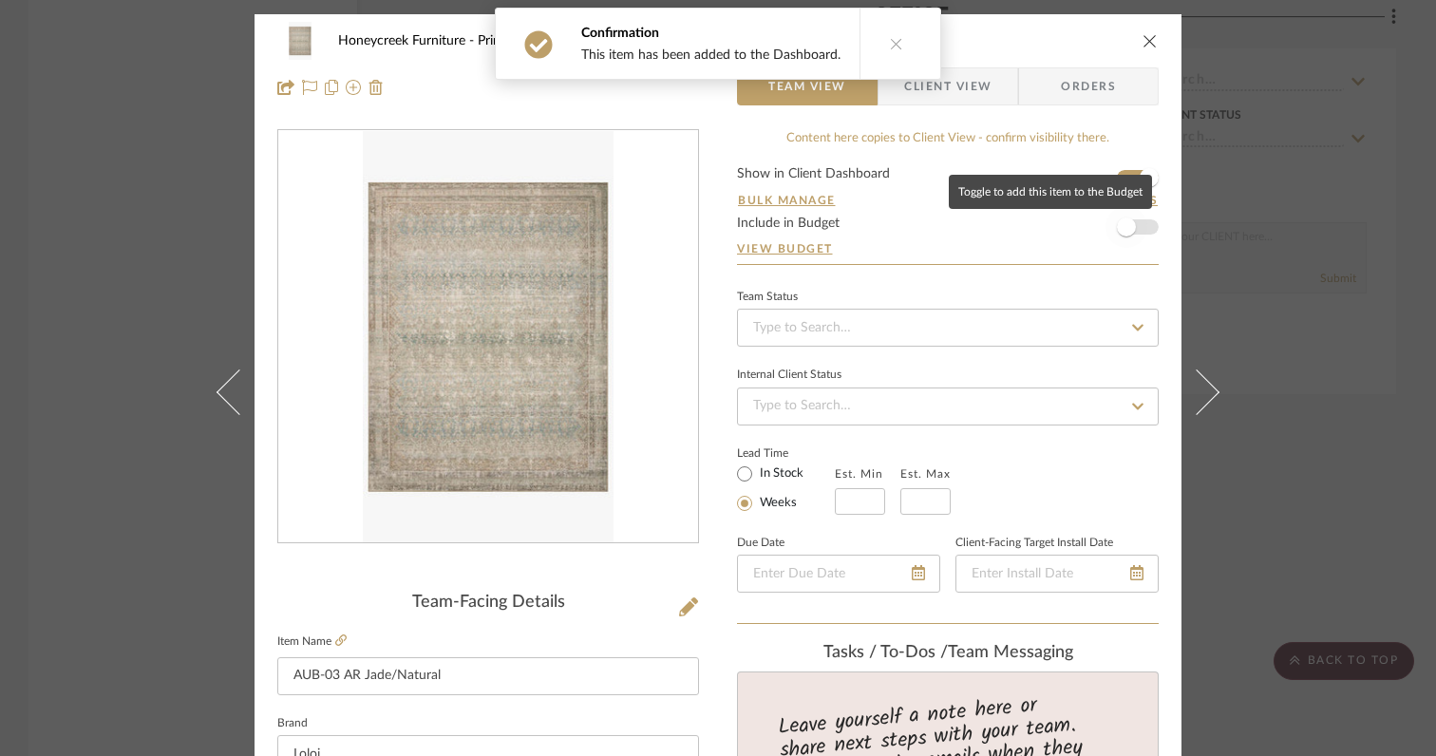
click at [1125, 230] on span "button" at bounding box center [1126, 227] width 19 height 19
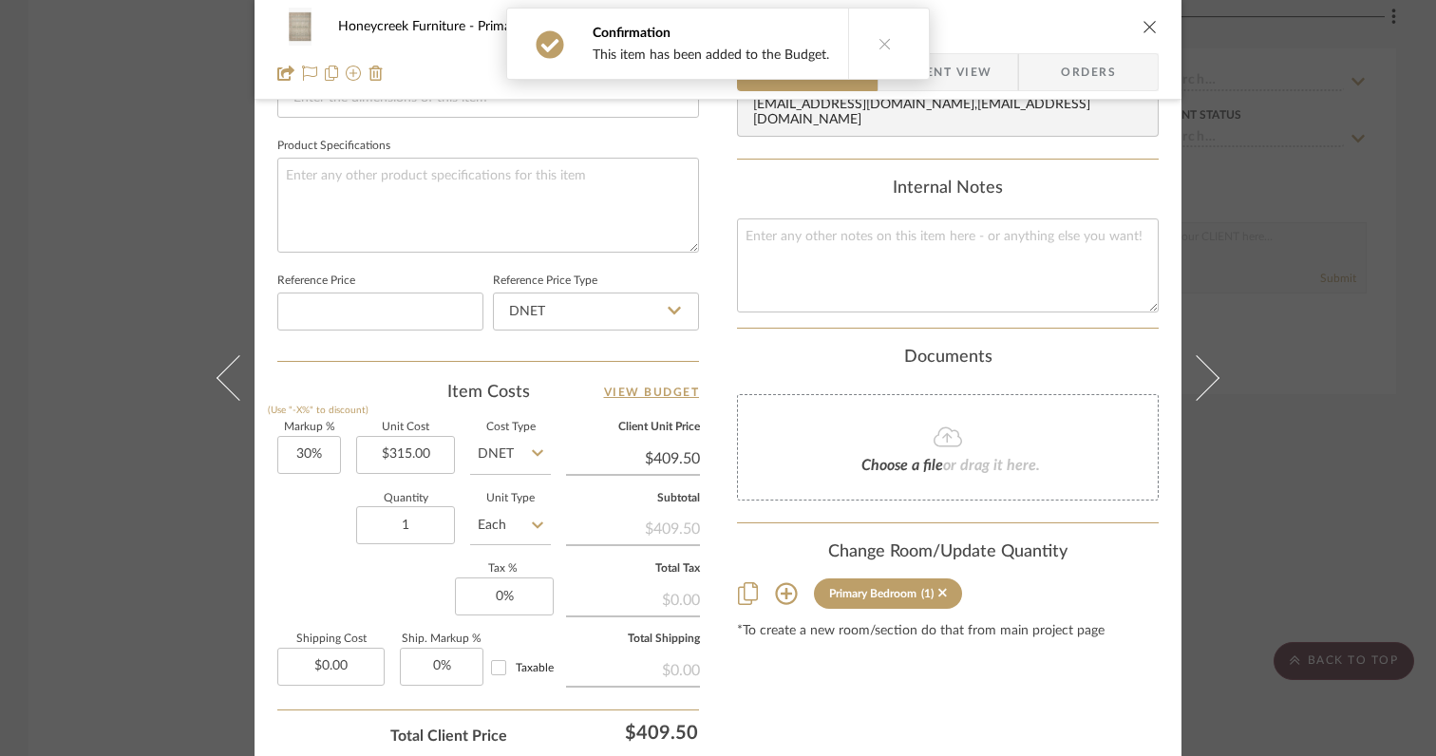
scroll to position [880, 0]
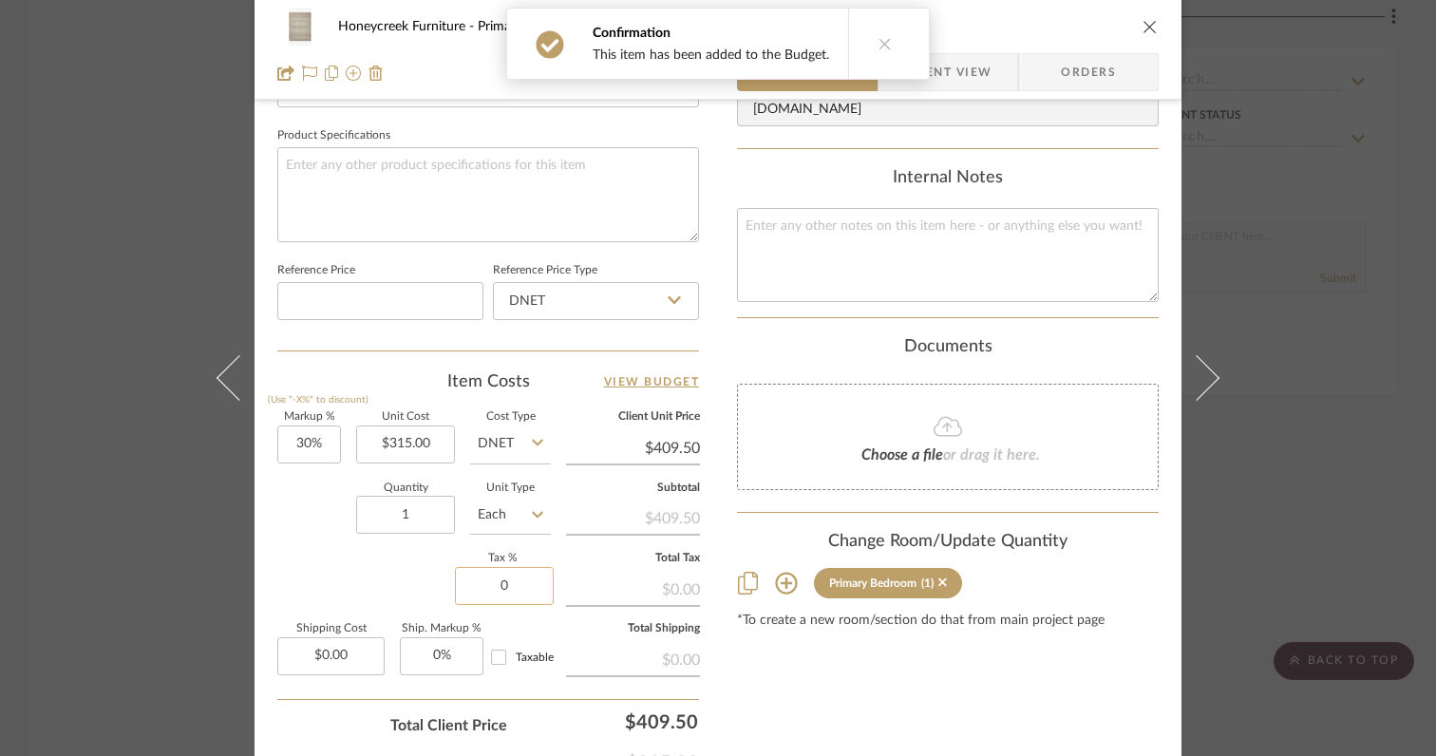
click at [510, 578] on input "0" at bounding box center [504, 586] width 99 height 38
type input "6%"
click at [318, 590] on div "Markup % (Use "-X%" to discount) 30% Unit Cost $315.00 Cost Type DNET Client Un…" at bounding box center [488, 550] width 422 height 277
click at [358, 659] on input "0.00" at bounding box center [330, 656] width 107 height 38
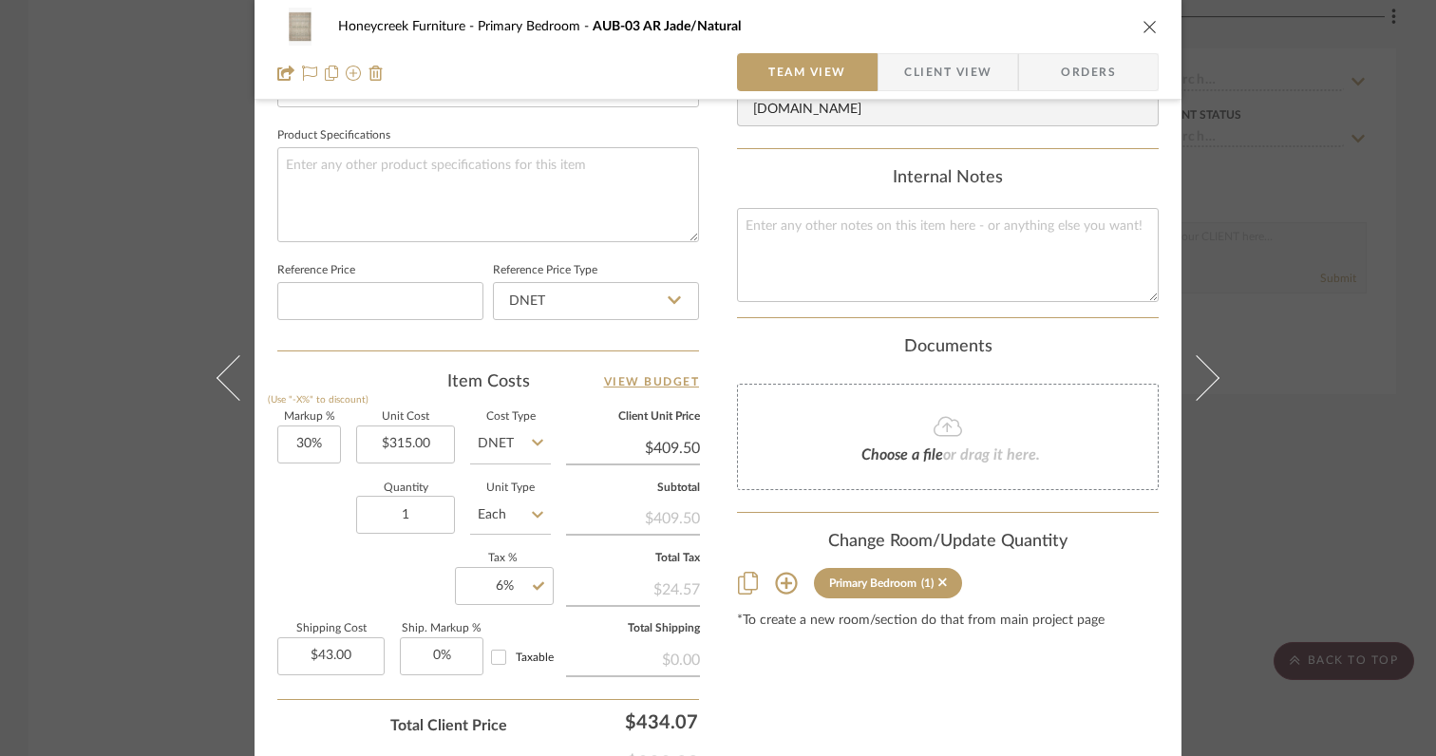
click at [337, 610] on div "Markup % (Use "-X%" to discount) 30% Unit Cost $315.00 Cost Type DNET Client Un…" at bounding box center [488, 550] width 422 height 277
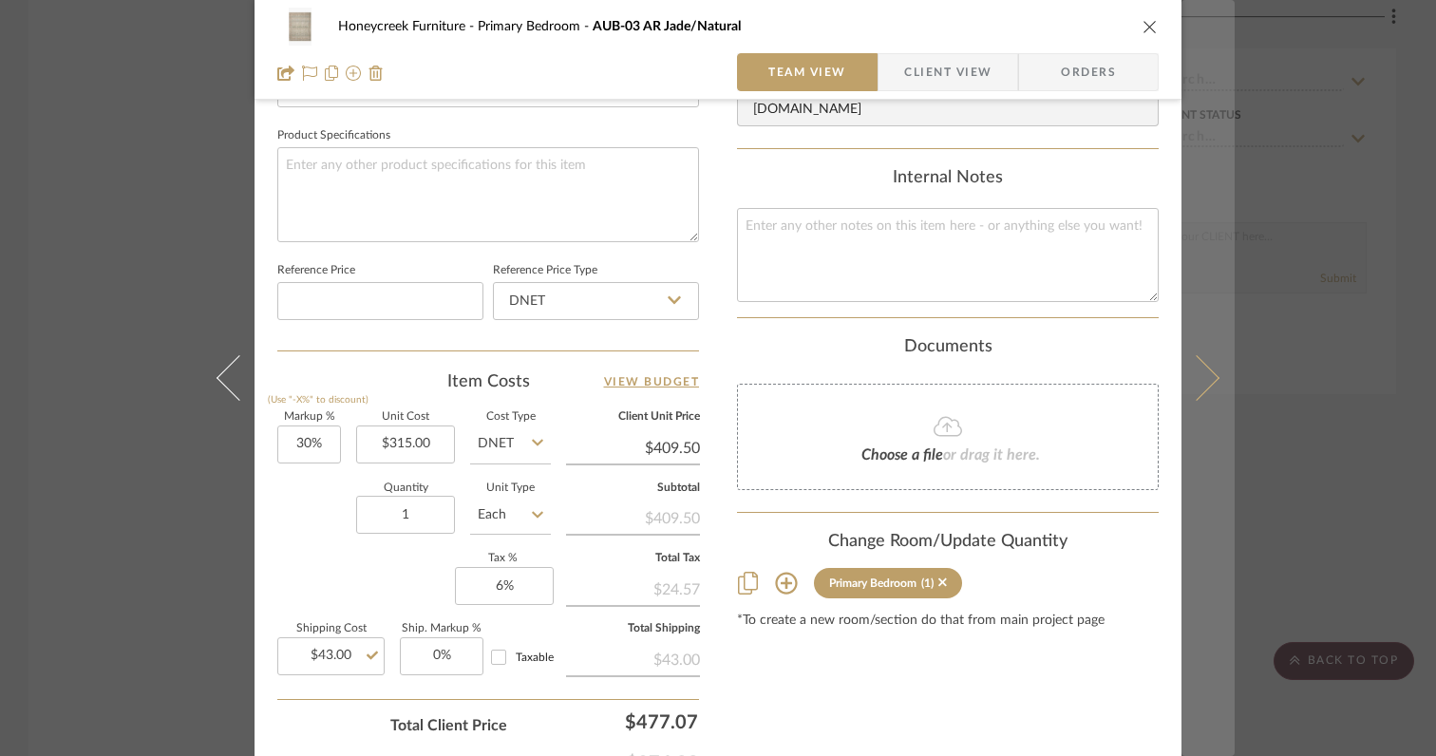
click at [1201, 386] on icon at bounding box center [1197, 378] width 46 height 46
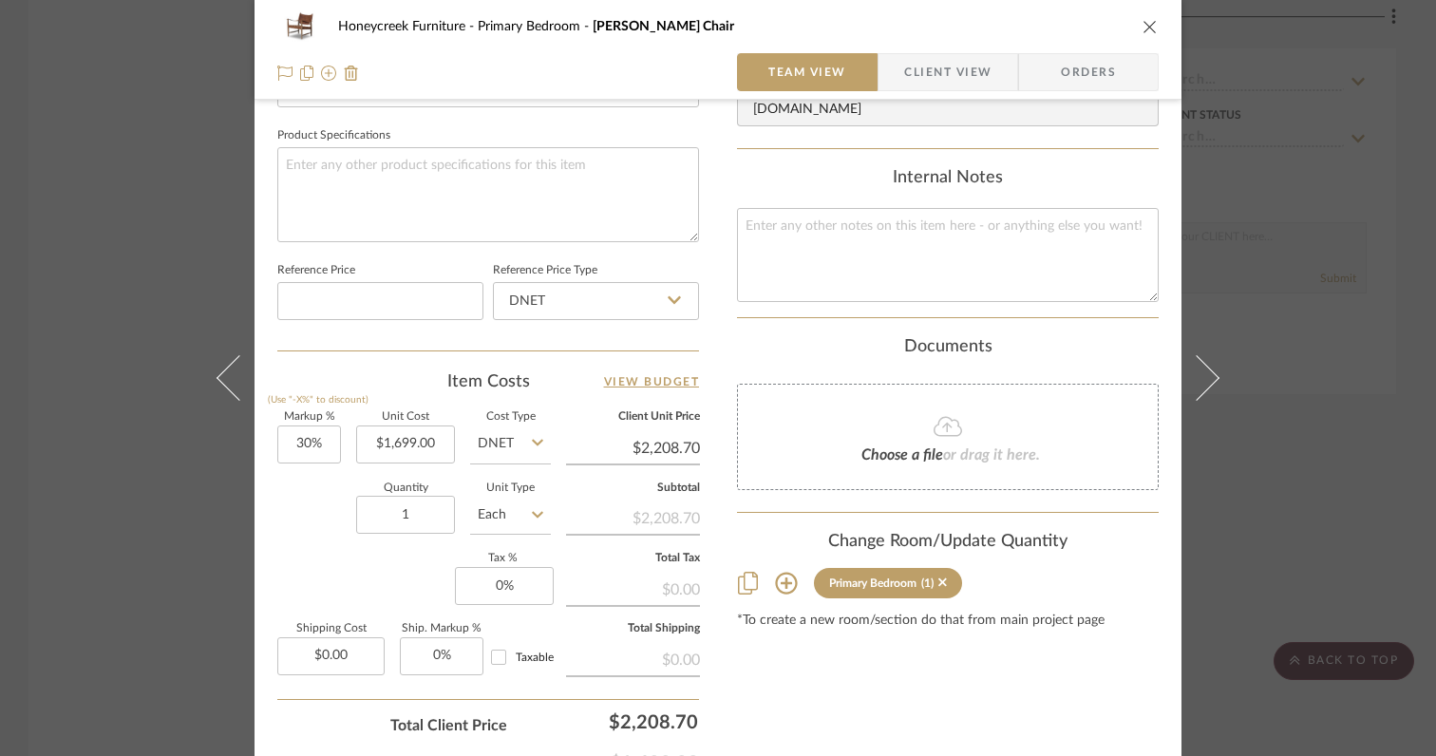
scroll to position [0, 0]
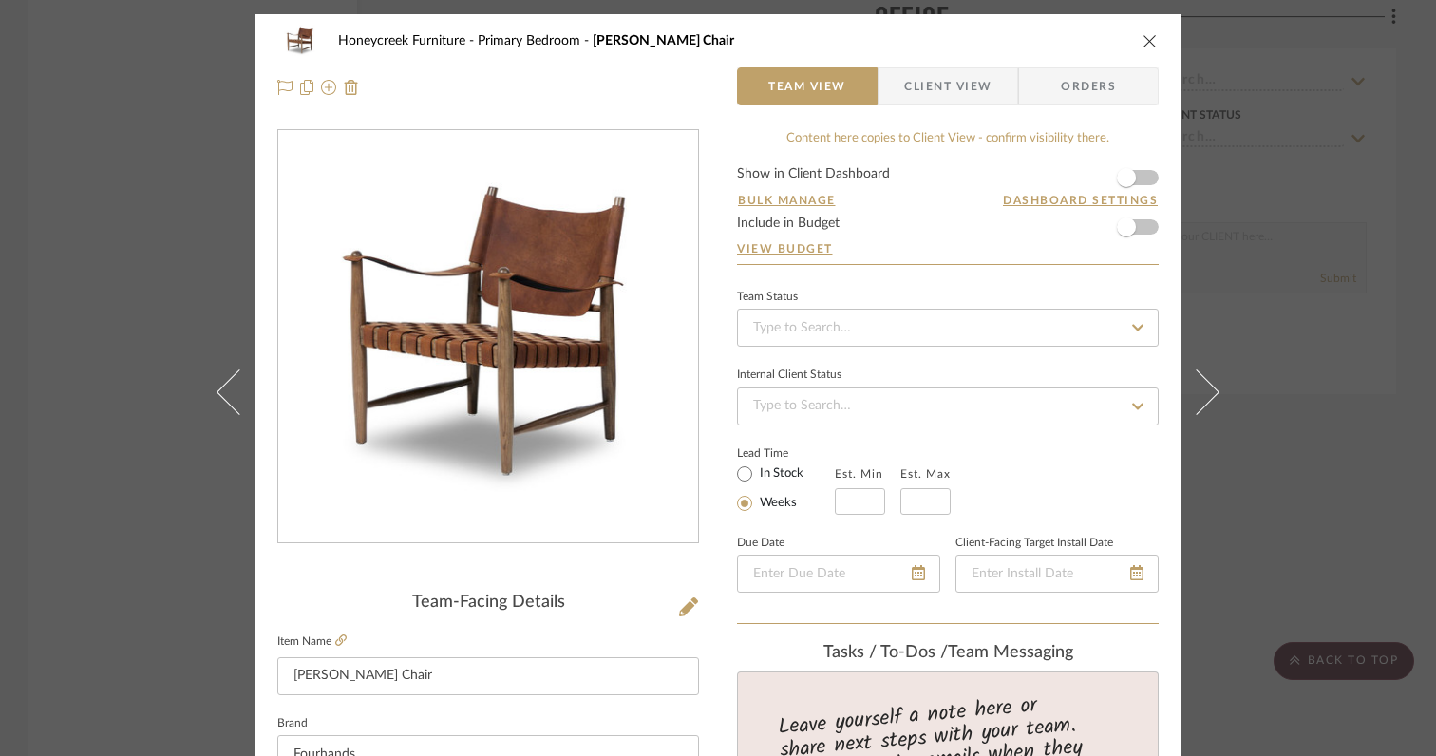
click at [1143, 42] on icon "close" at bounding box center [1150, 40] width 15 height 15
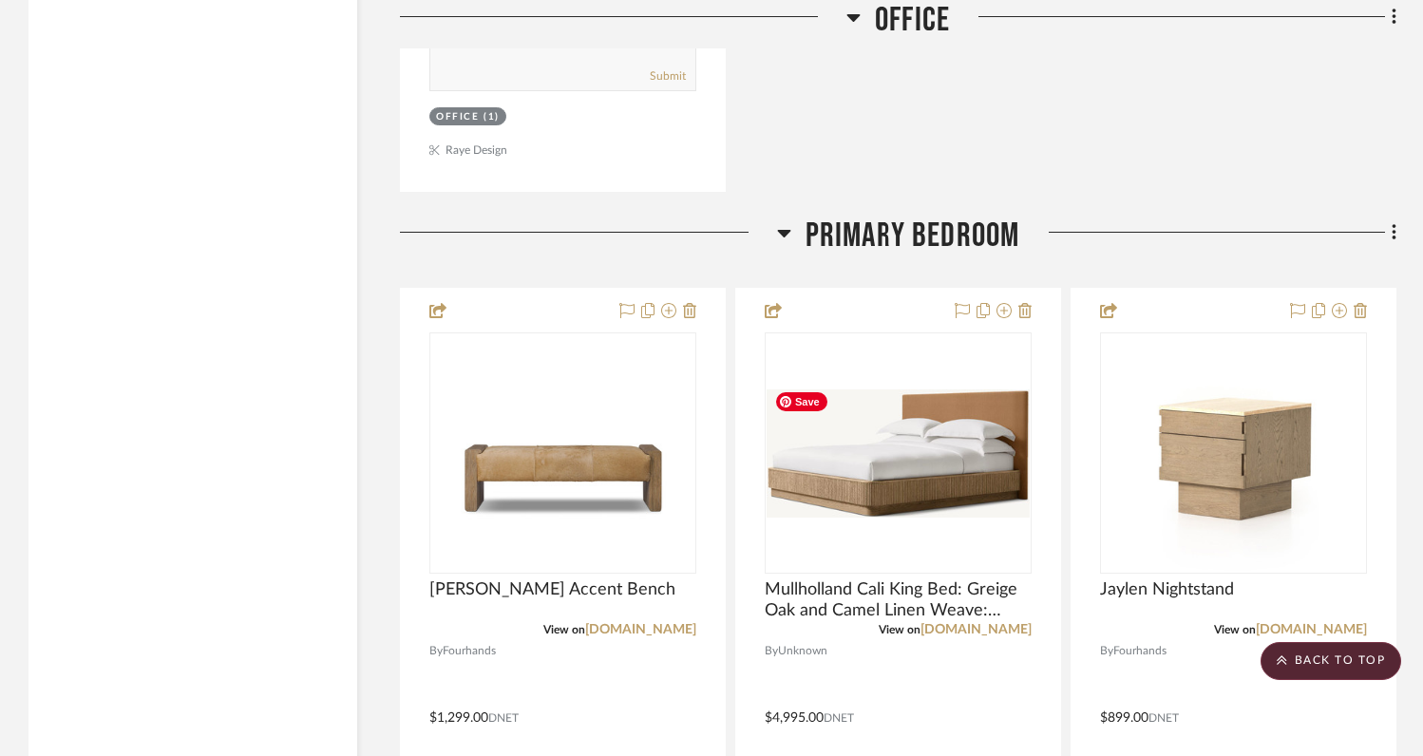
scroll to position [6459, 0]
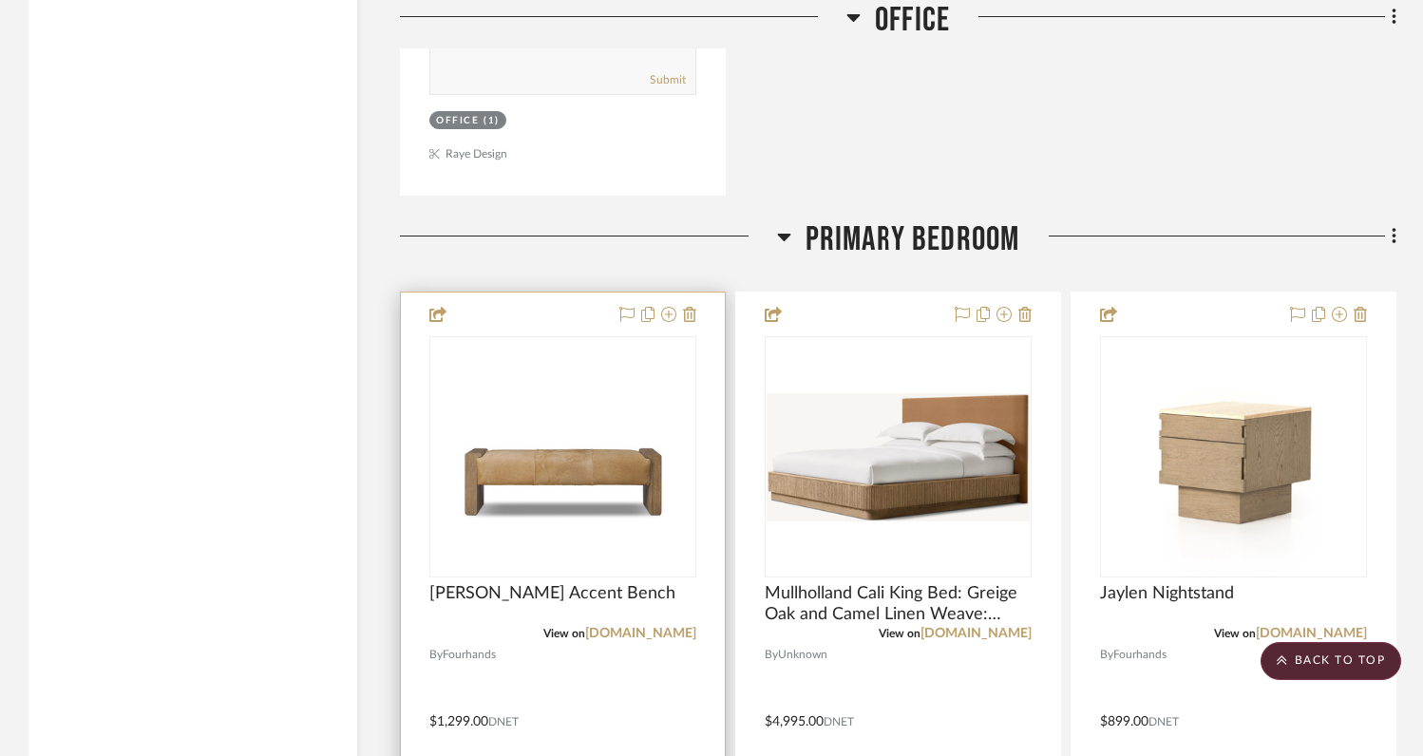
click at [572, 300] on div at bounding box center [563, 708] width 324 height 831
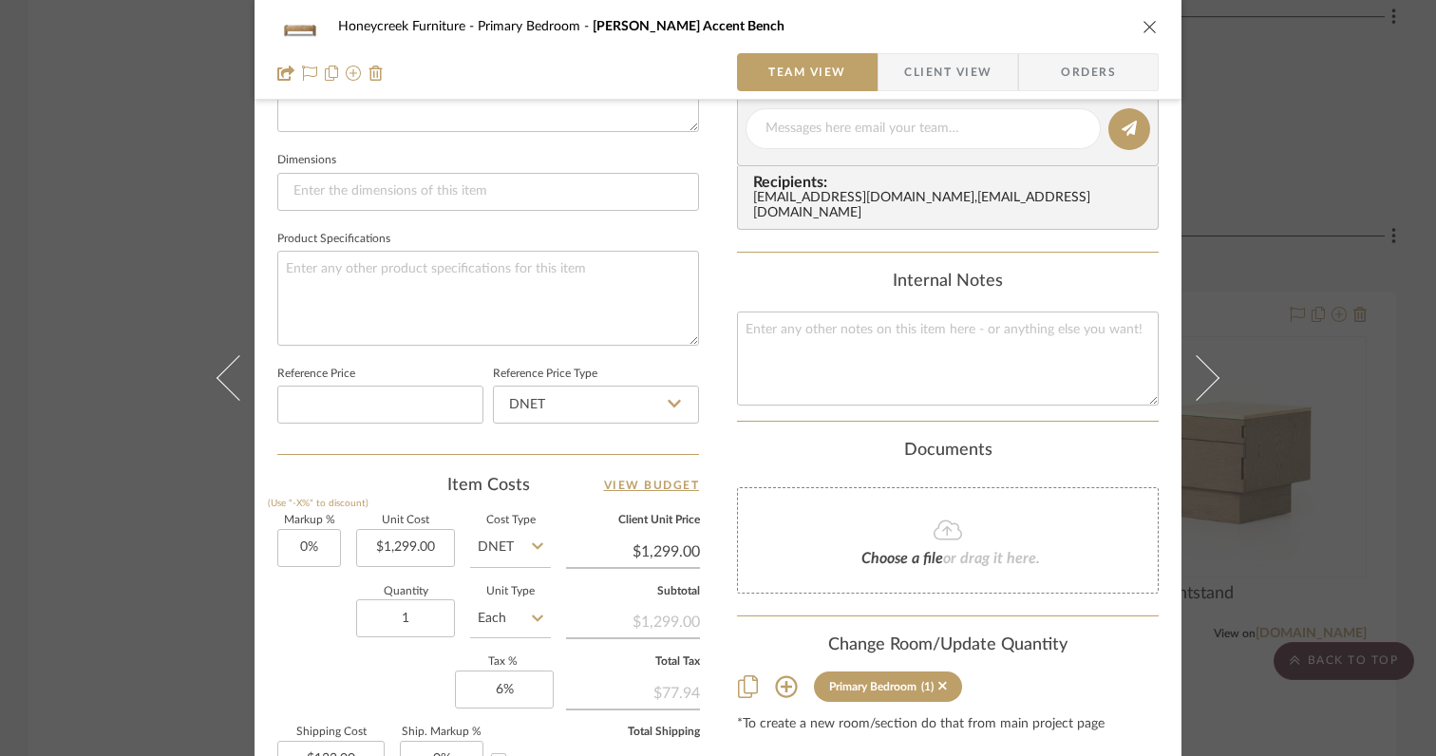
scroll to position [780, 0]
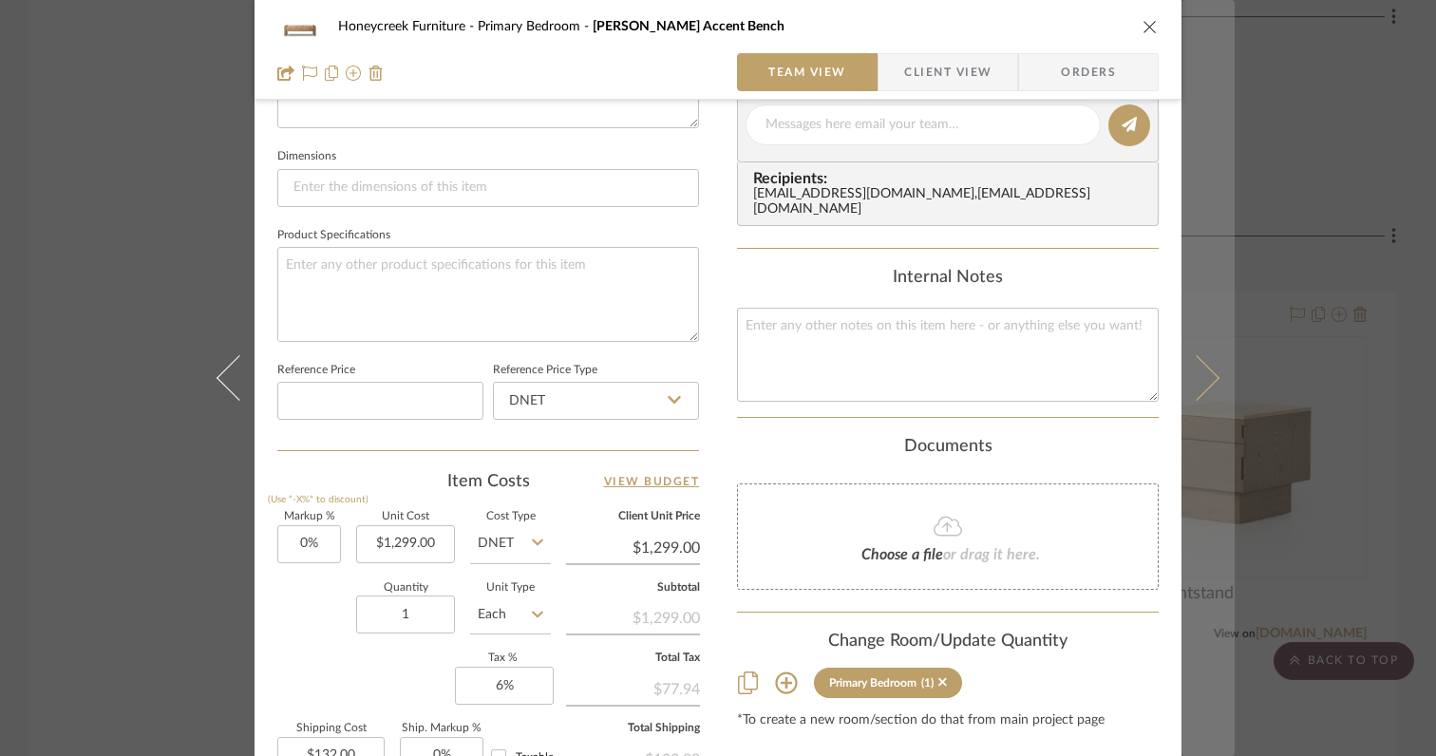
click at [1209, 372] on button at bounding box center [1208, 378] width 53 height 756
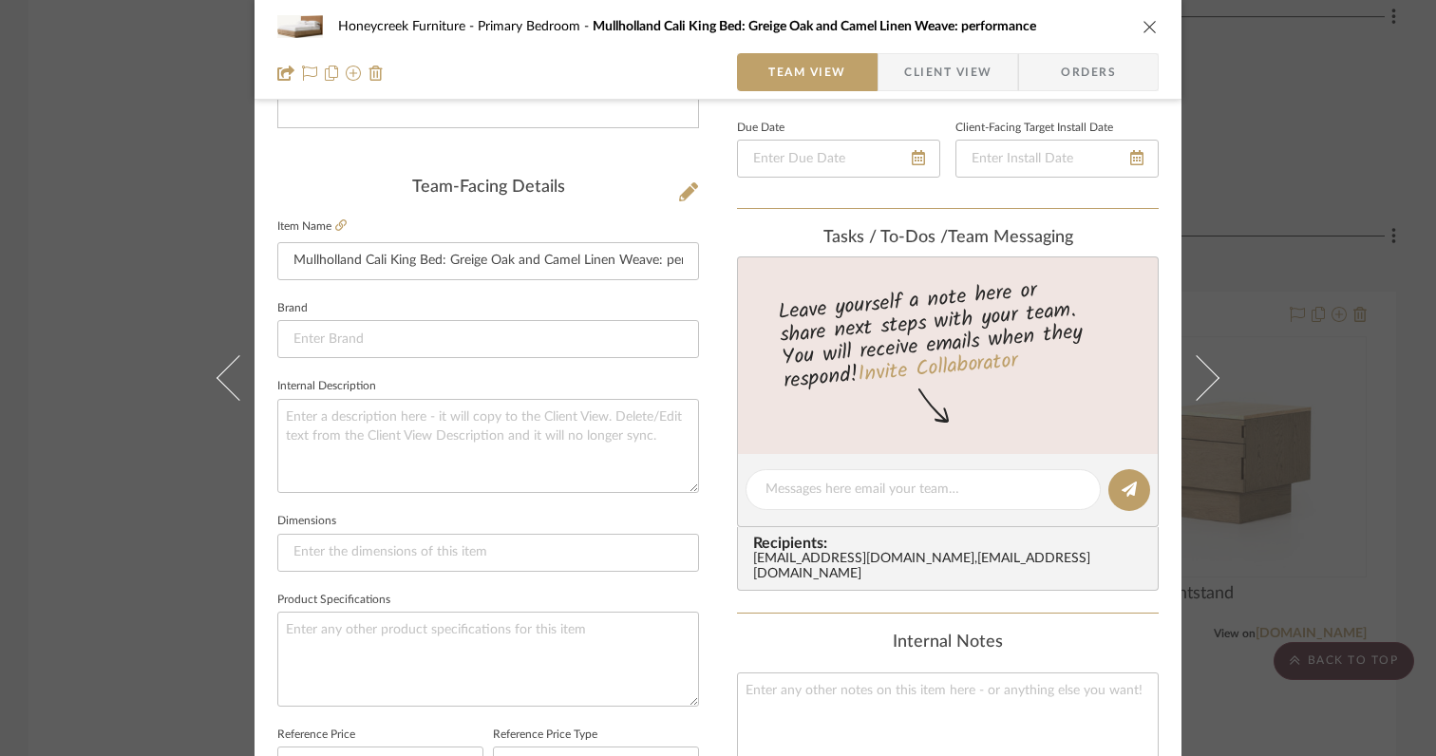
scroll to position [0, 0]
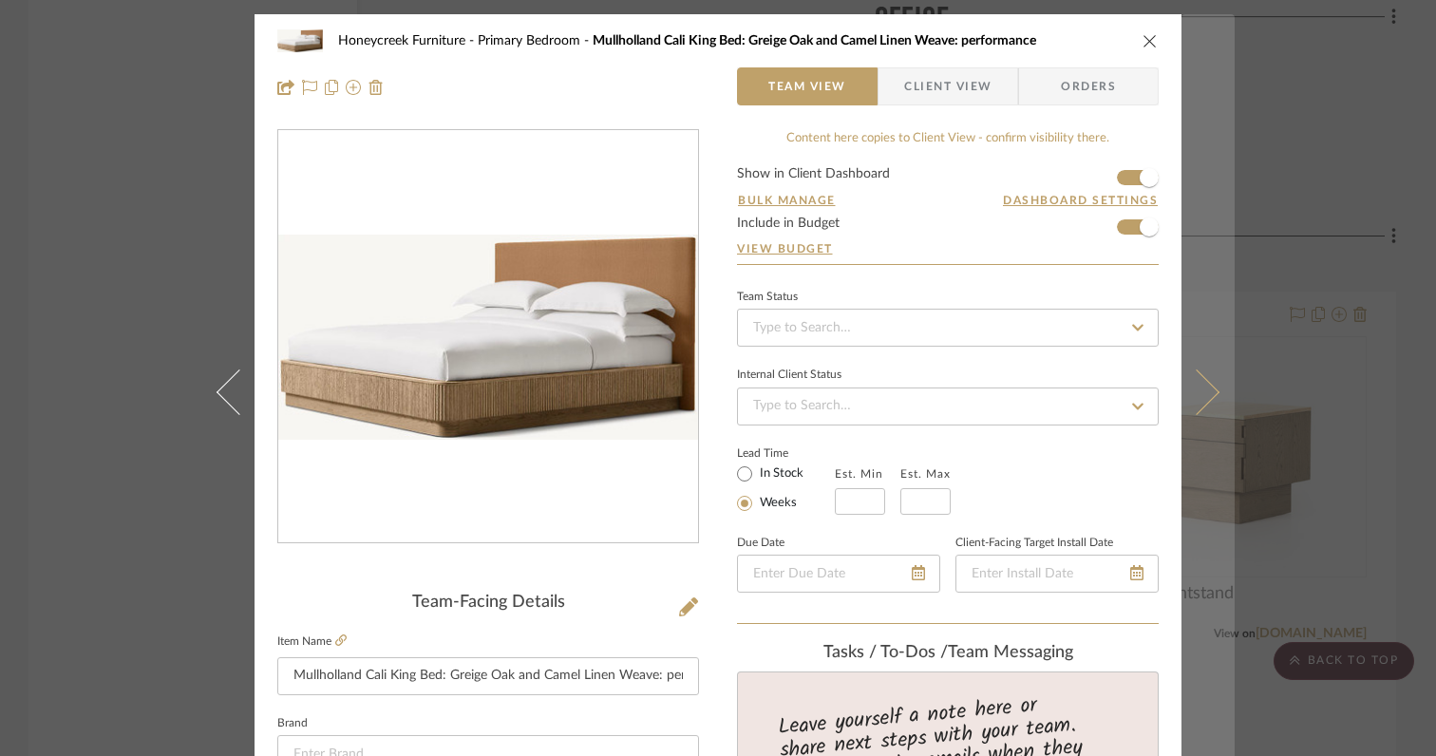
click at [1205, 394] on icon at bounding box center [1197, 392] width 46 height 46
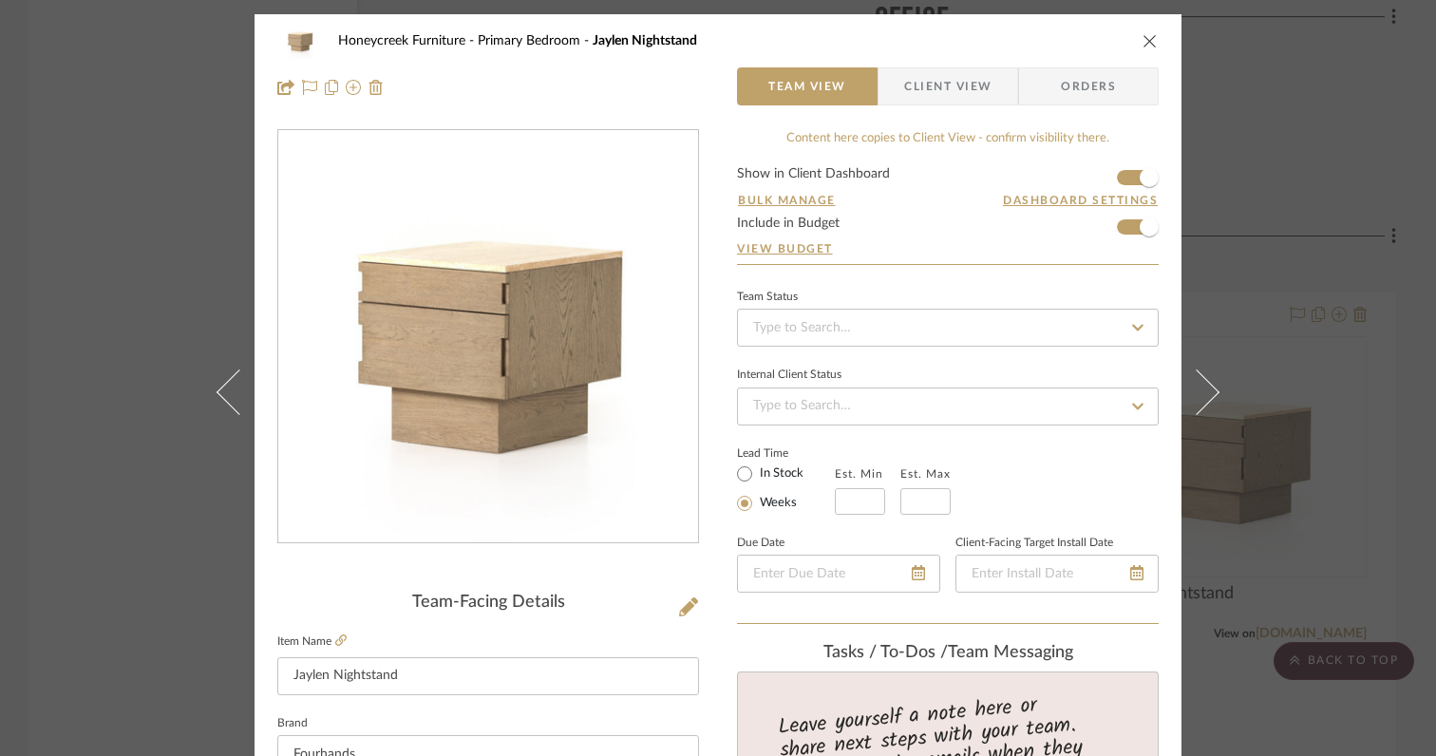
click at [1205, 394] on icon at bounding box center [1197, 392] width 46 height 46
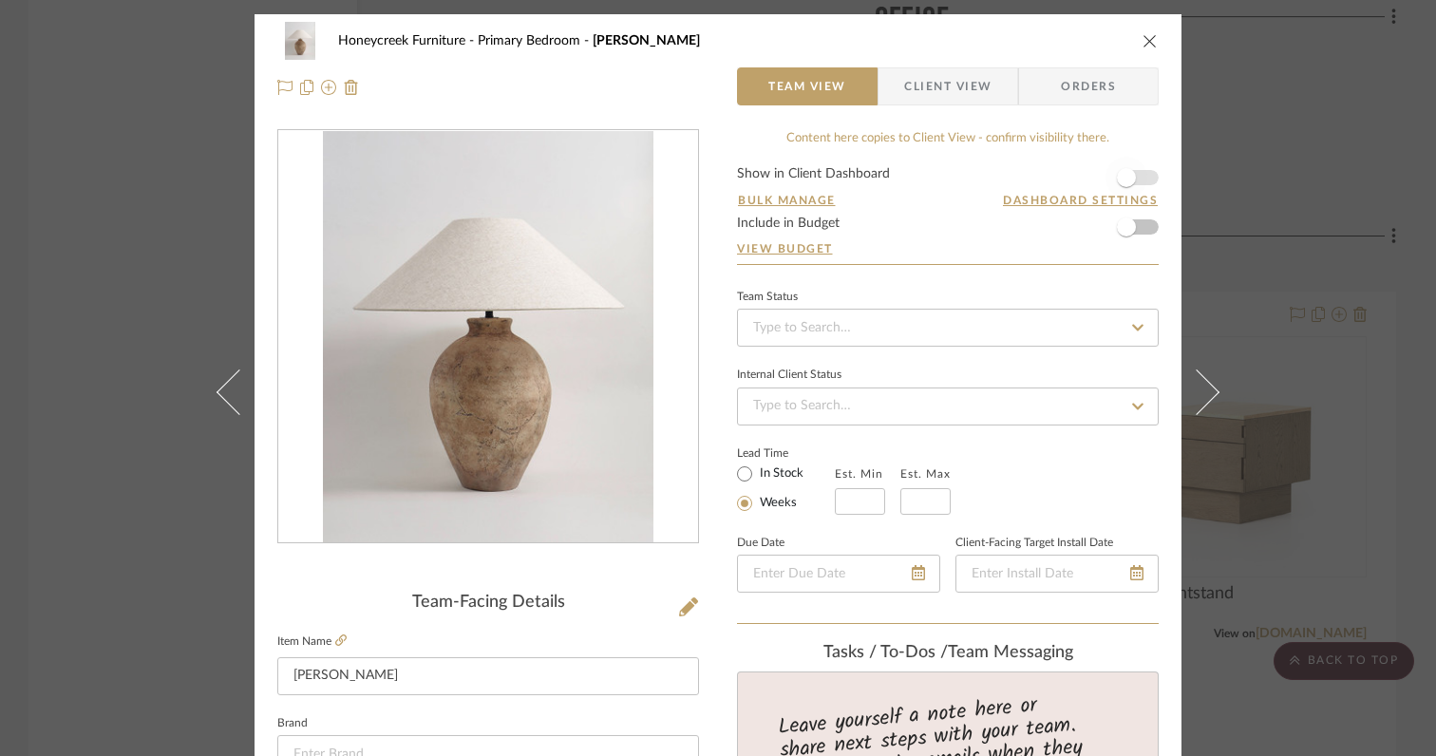
click at [1124, 184] on span "button" at bounding box center [1126, 177] width 19 height 19
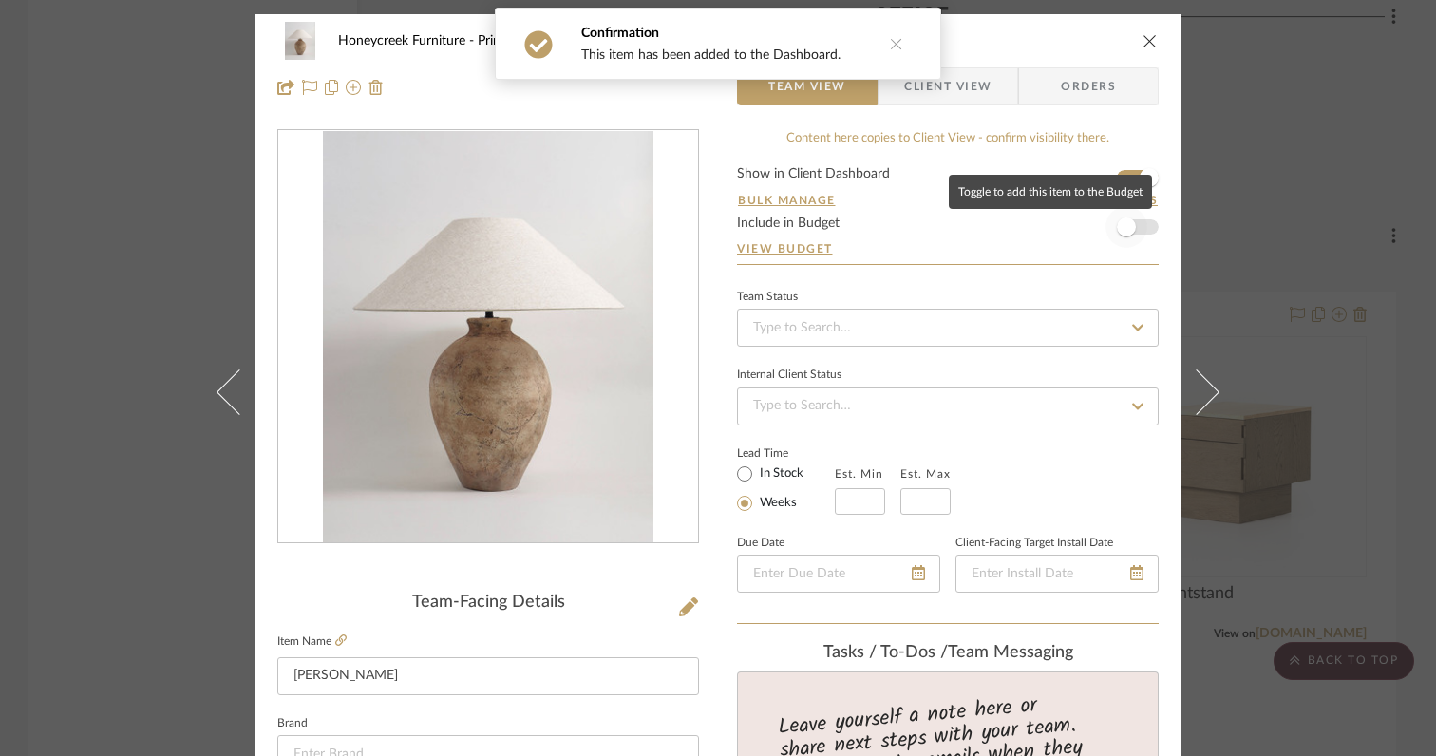
click at [1126, 227] on span "button" at bounding box center [1126, 227] width 19 height 19
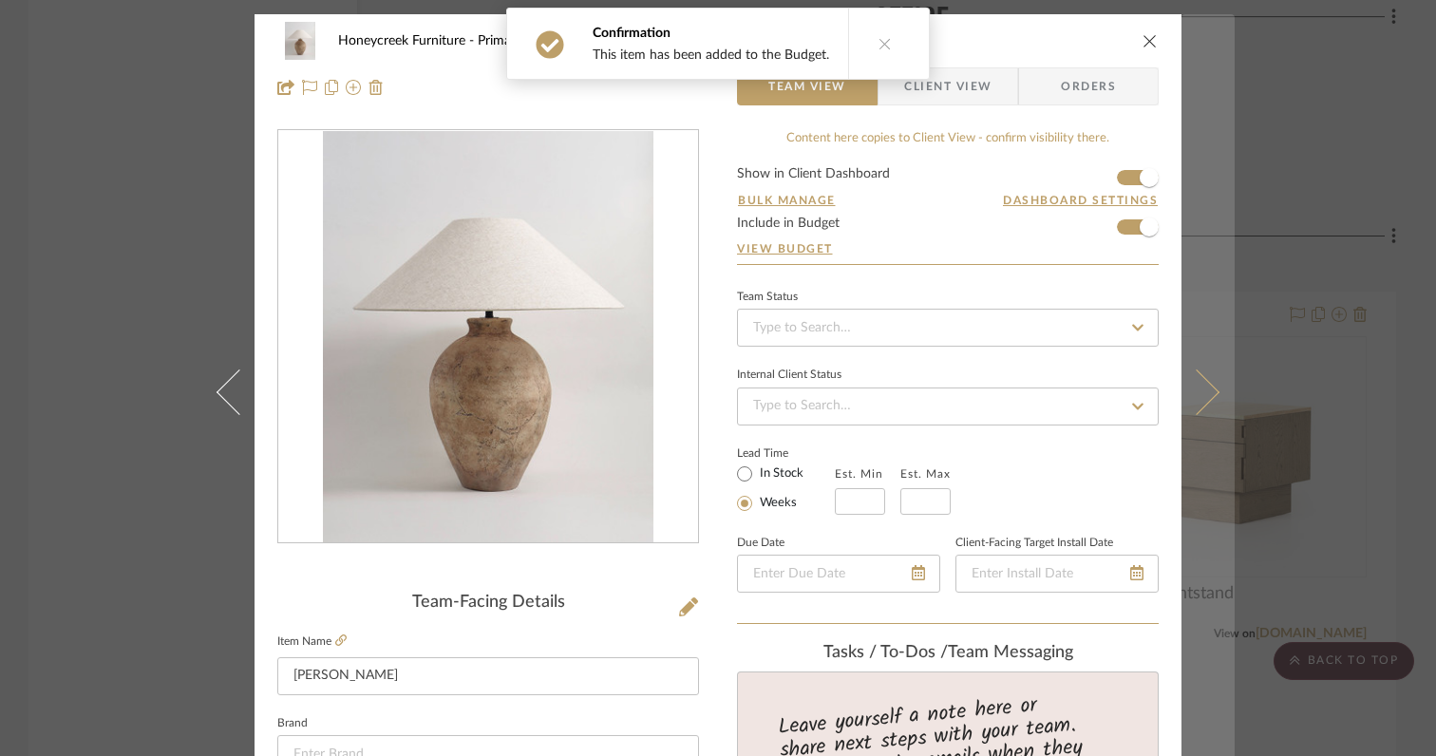
click at [1201, 398] on icon at bounding box center [1197, 392] width 46 height 46
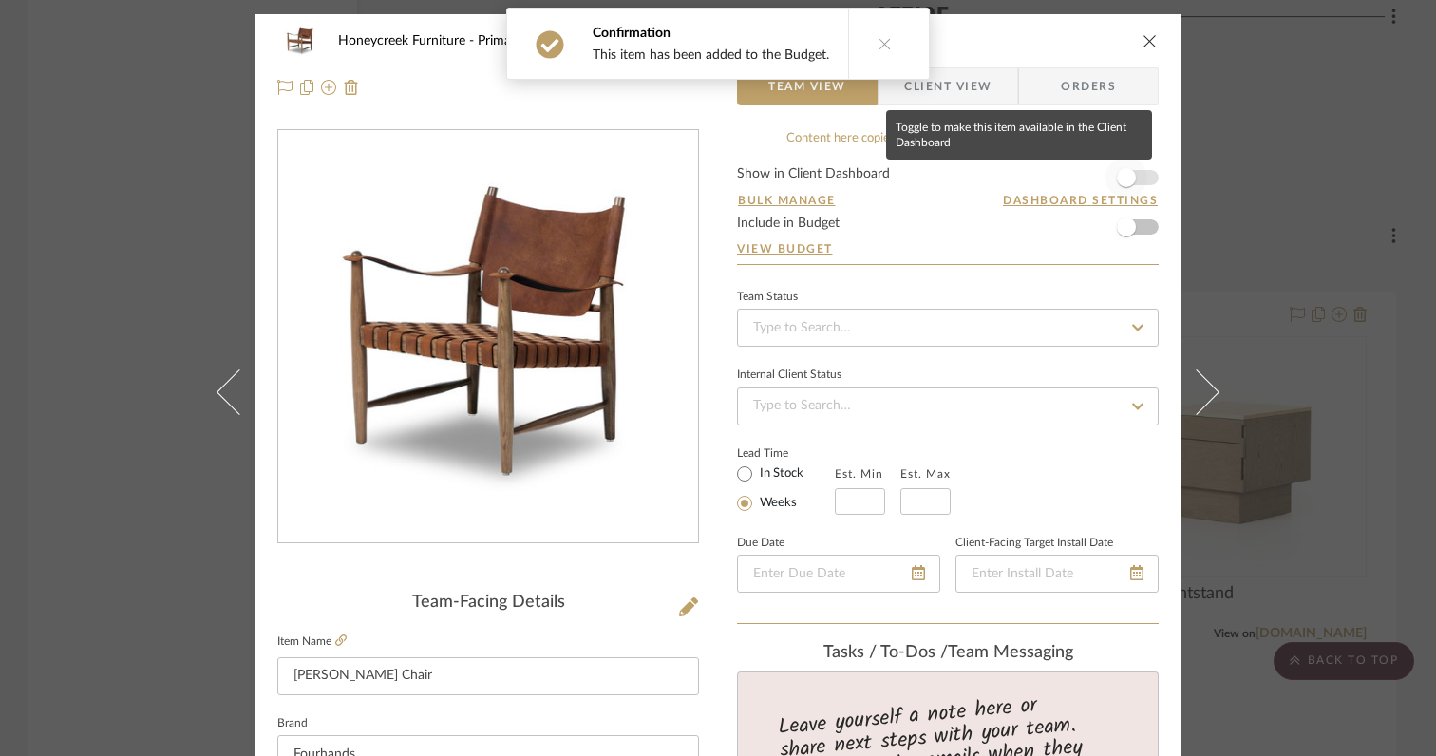
click at [1120, 182] on span "button" at bounding box center [1126, 177] width 19 height 19
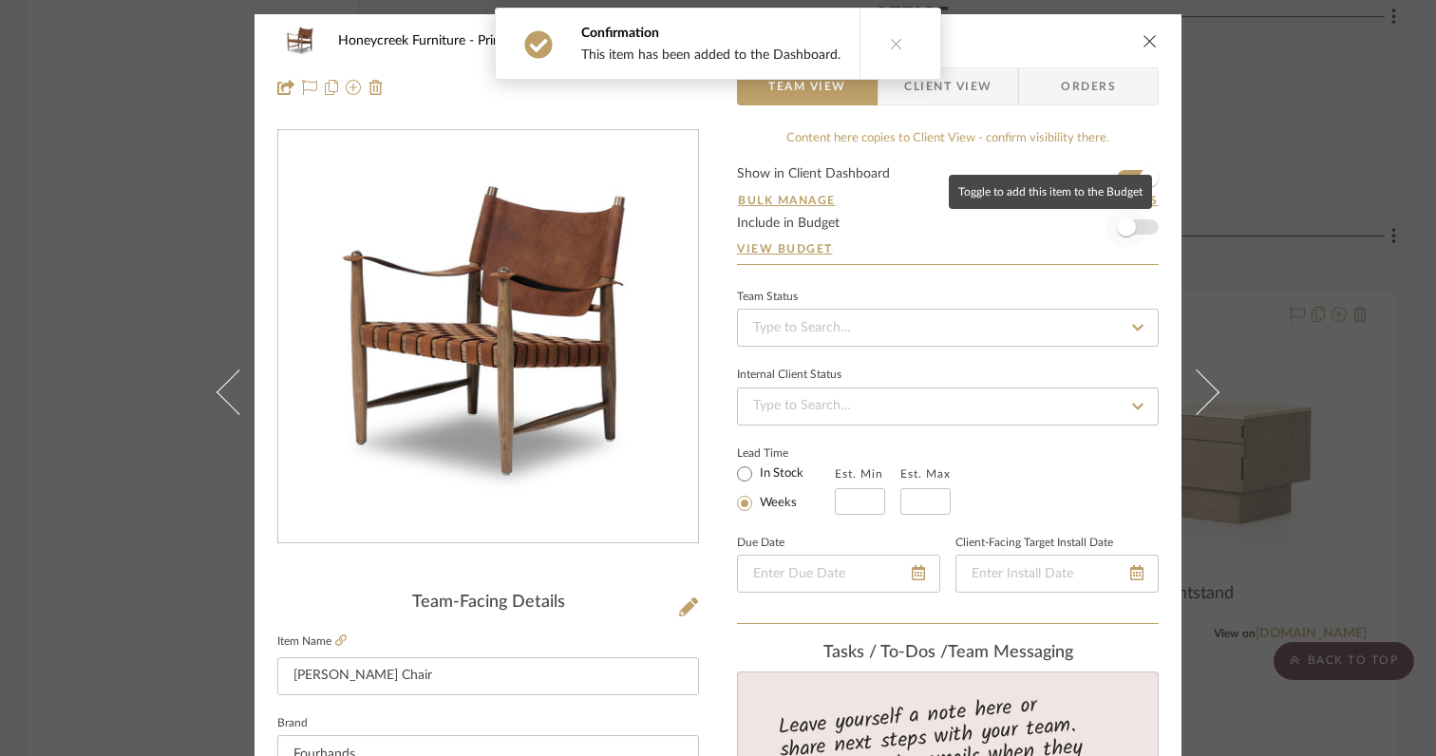
click at [1124, 228] on span "button" at bounding box center [1126, 227] width 19 height 19
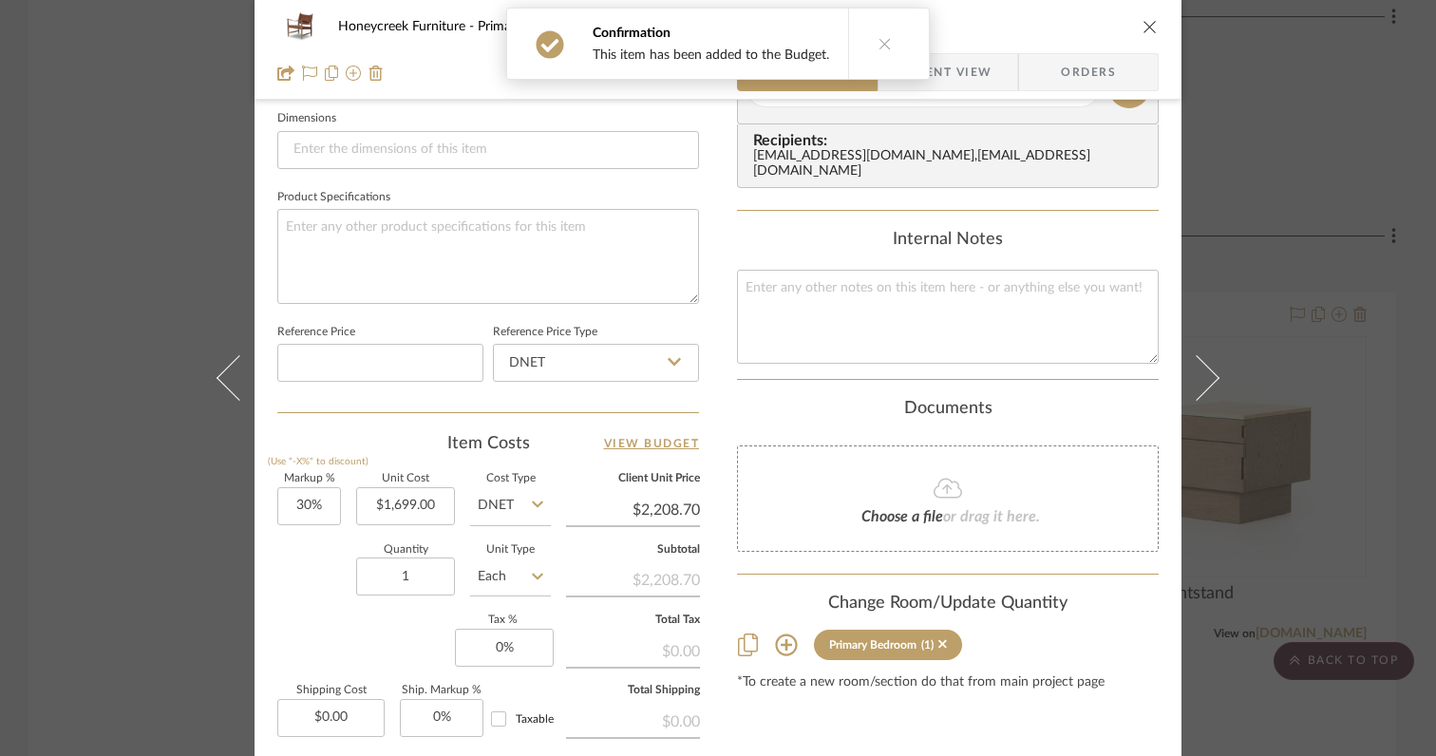
scroll to position [826, 0]
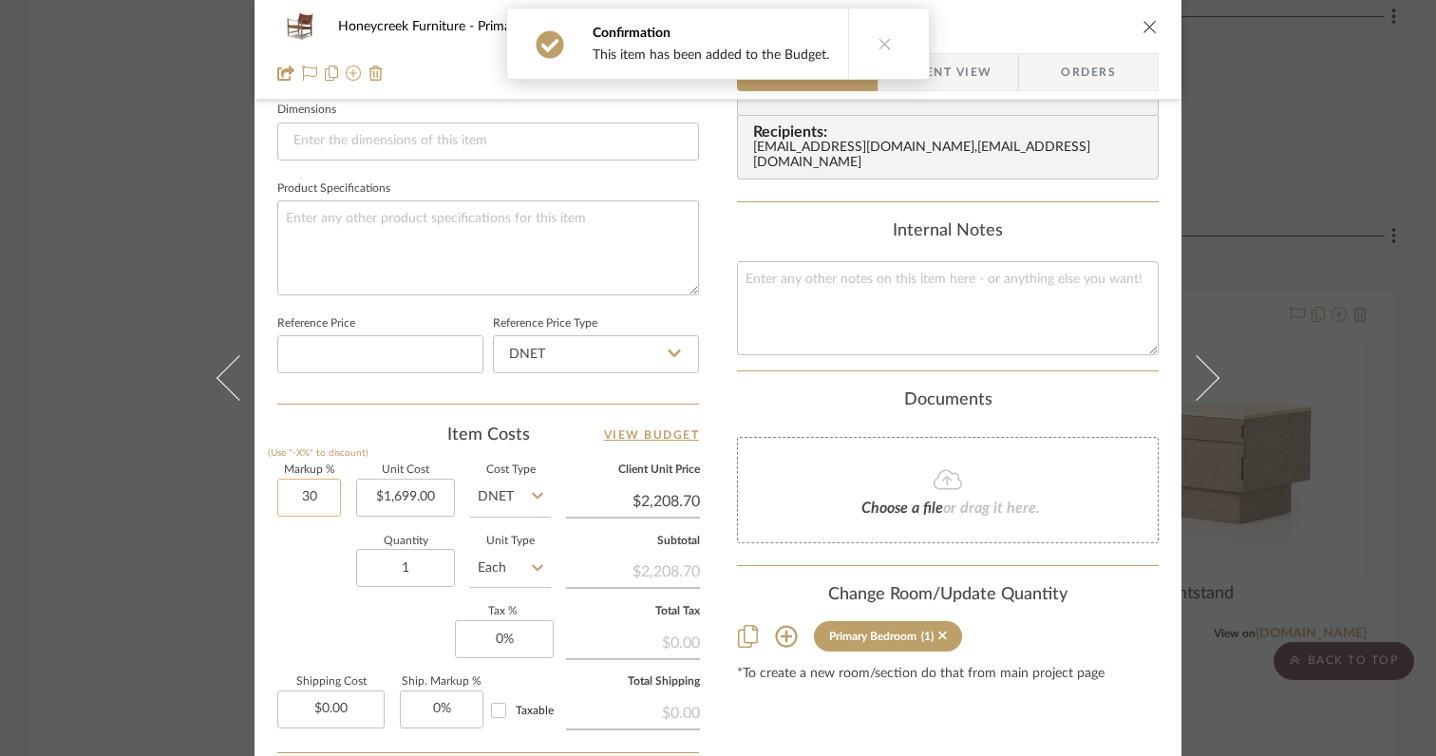
click at [320, 497] on input "30" at bounding box center [309, 498] width 64 height 38
click at [279, 567] on div "Quantity 1 Unit Type Each" at bounding box center [414, 570] width 274 height 67
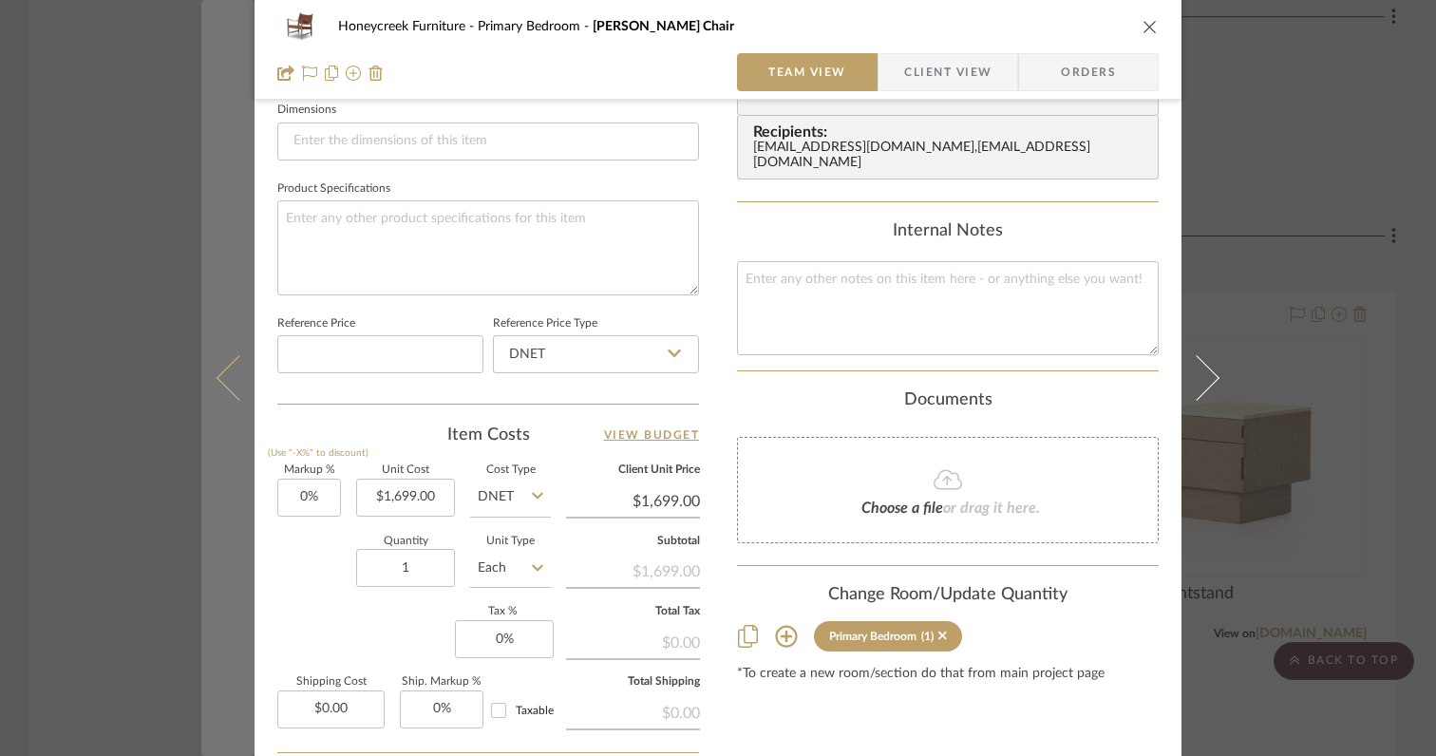
click at [217, 386] on icon at bounding box center [240, 378] width 46 height 46
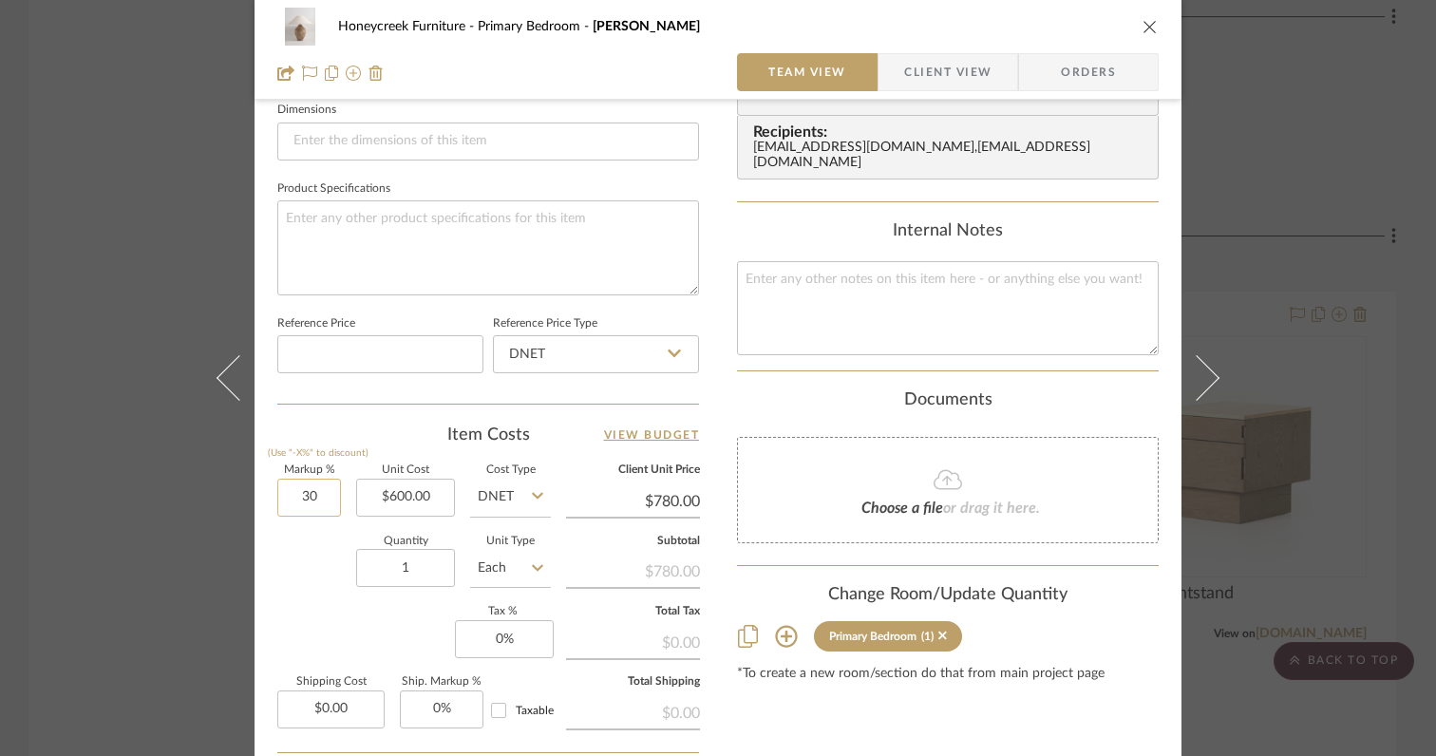
click at [316, 491] on input "30" at bounding box center [309, 498] width 64 height 38
click at [312, 564] on div "Quantity 1 Unit Type Each" at bounding box center [414, 570] width 274 height 67
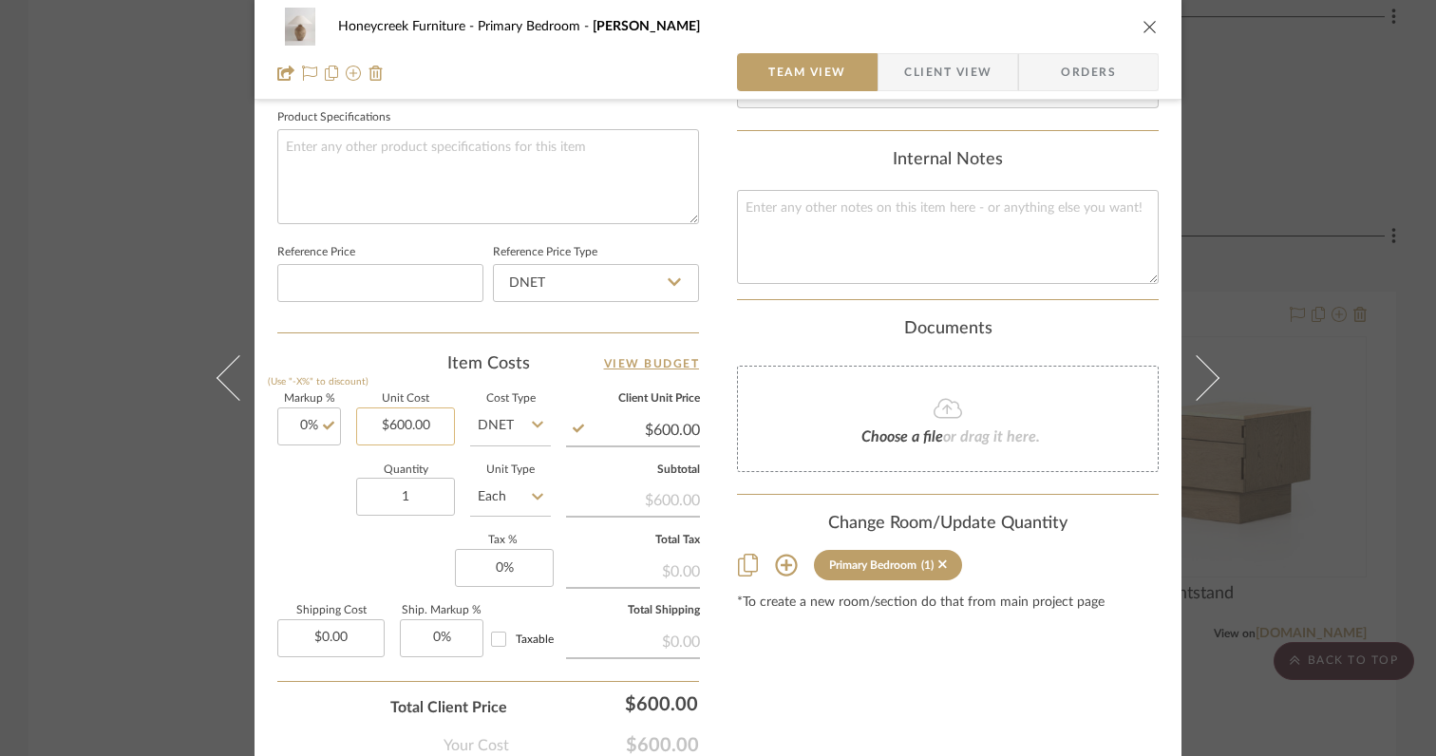
scroll to position [895, 0]
click at [525, 565] on input "0" at bounding box center [504, 571] width 99 height 38
click at [388, 529] on sr-form-field "Quantity 1" at bounding box center [405, 501] width 99 height 67
click at [408, 511] on input "1" at bounding box center [405, 500] width 99 height 38
click at [356, 555] on div "Markup % (Use "-X%" to discount) 0% Unit Cost $600.00 Cost Type DNET Client Uni…" at bounding box center [488, 535] width 422 height 277
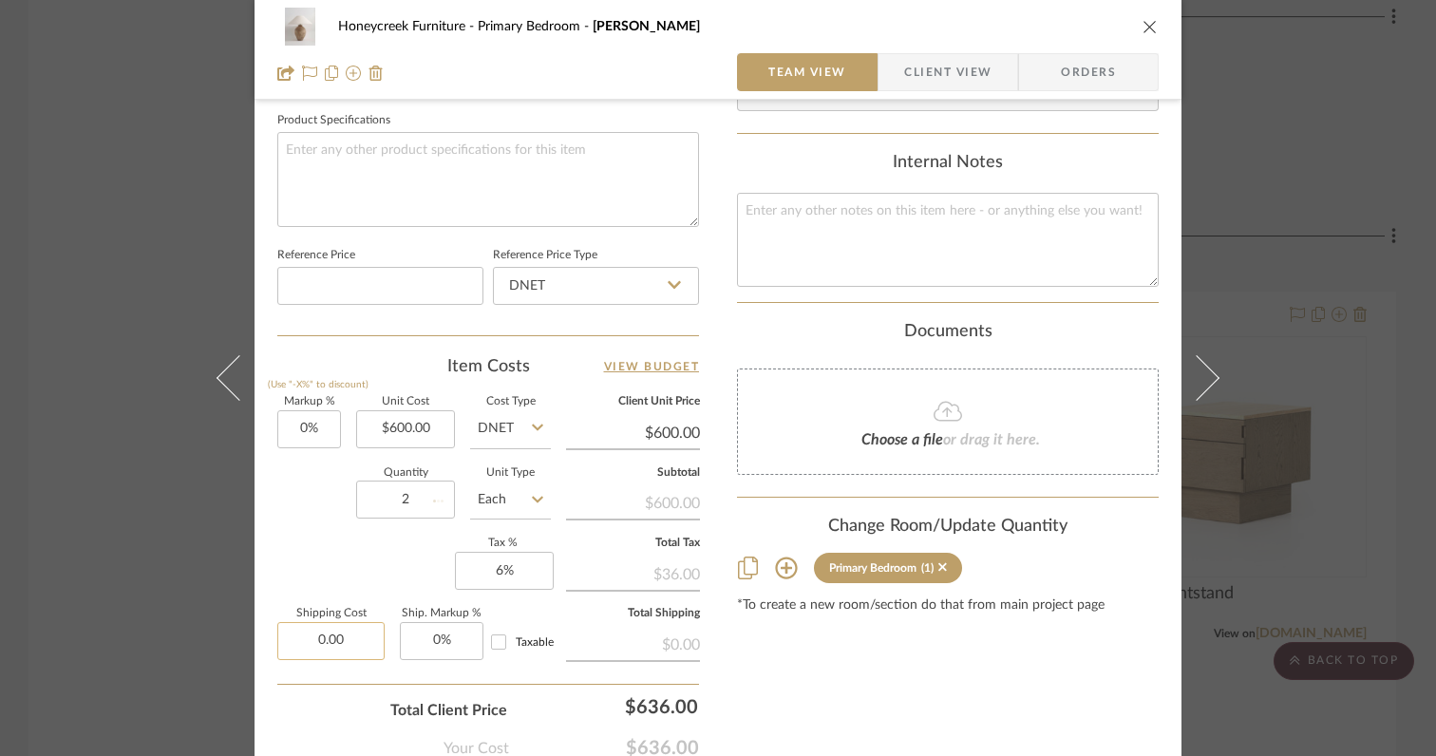
click at [355, 642] on input "0.00" at bounding box center [330, 641] width 107 height 38
click at [328, 691] on div "Total Client Price $1,272.00" at bounding box center [488, 703] width 422 height 38
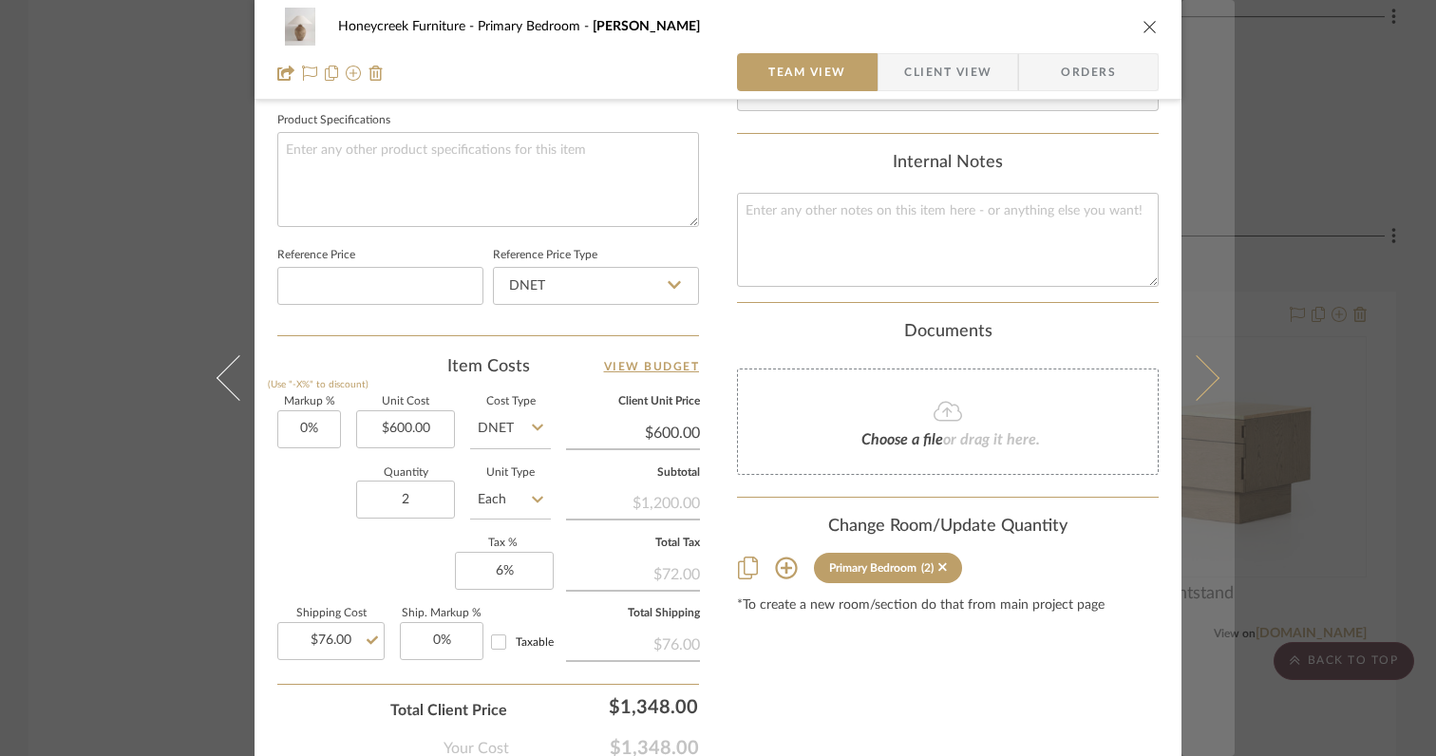
click at [1202, 380] on icon at bounding box center [1197, 378] width 46 height 46
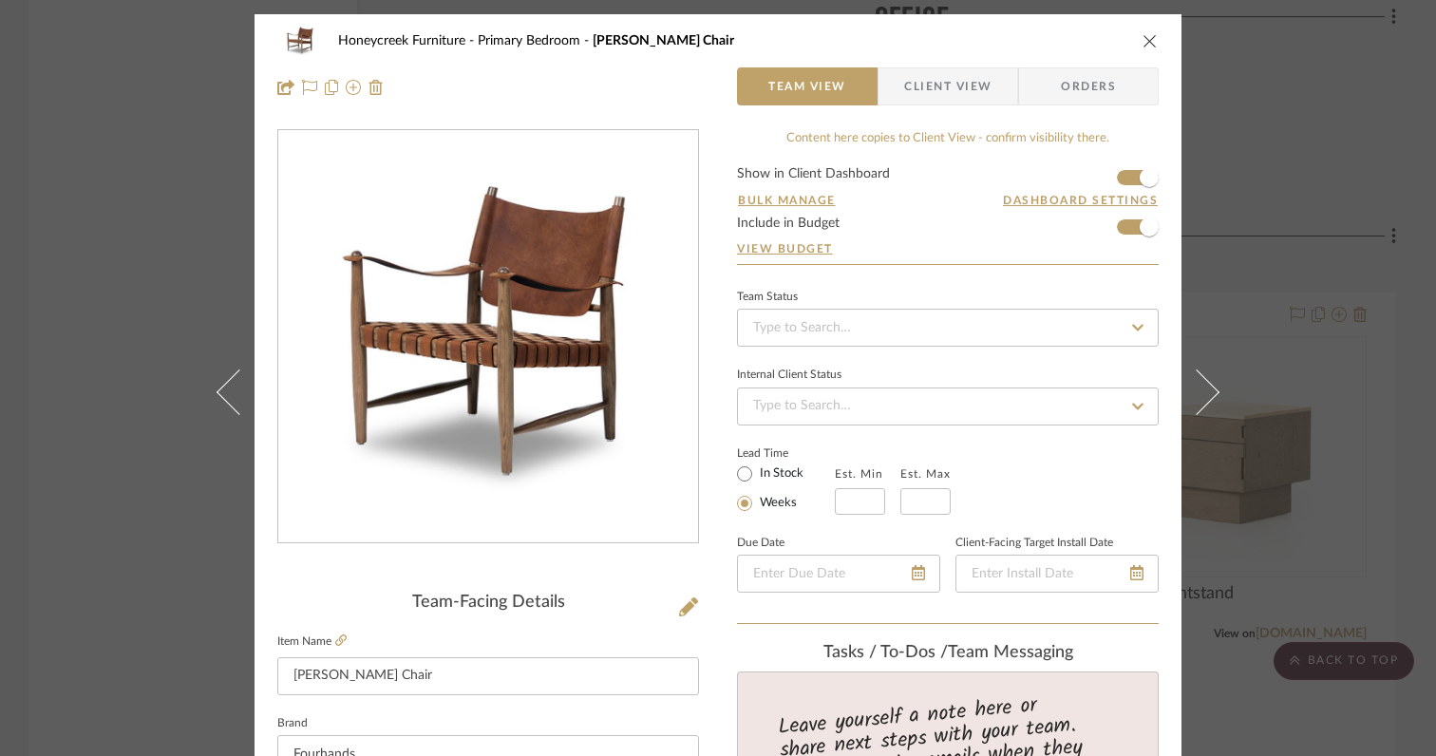
click at [1143, 40] on icon "close" at bounding box center [1150, 40] width 15 height 15
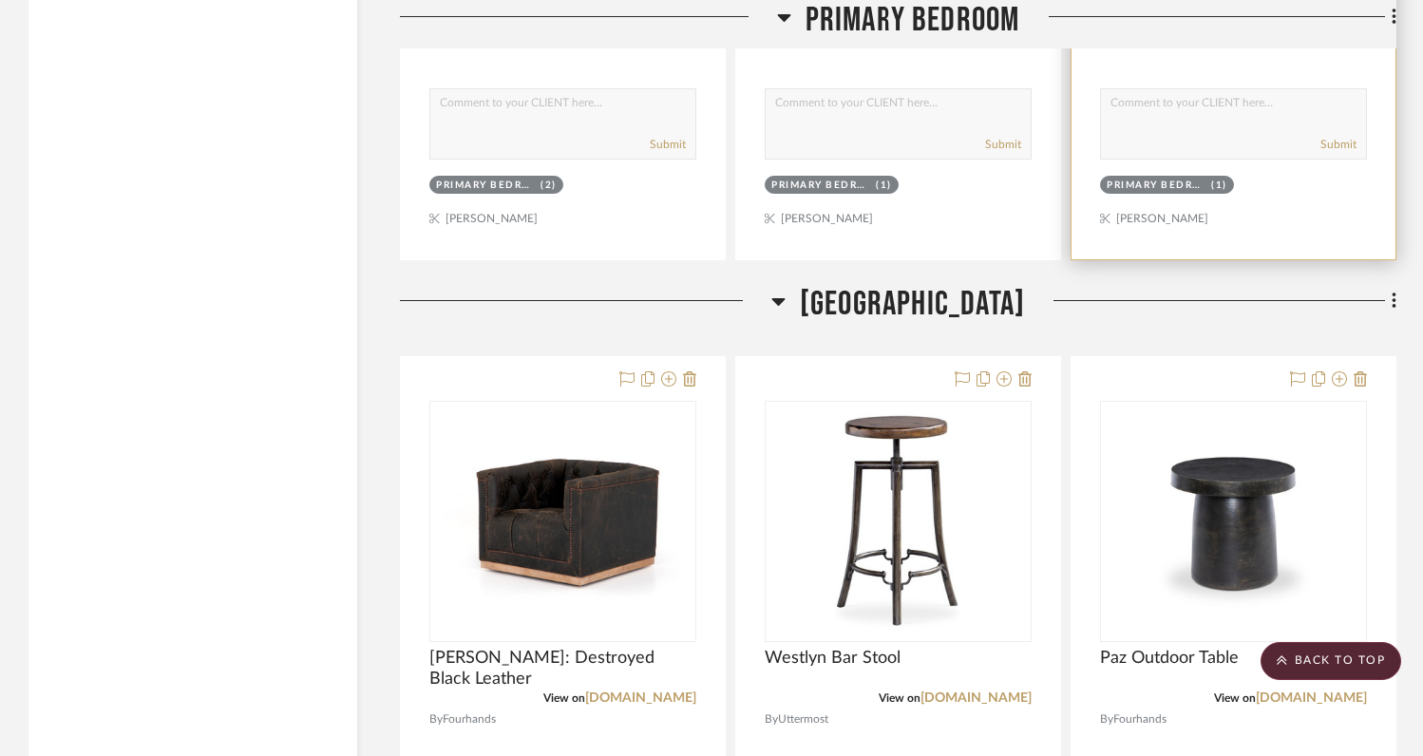
scroll to position [8164, 0]
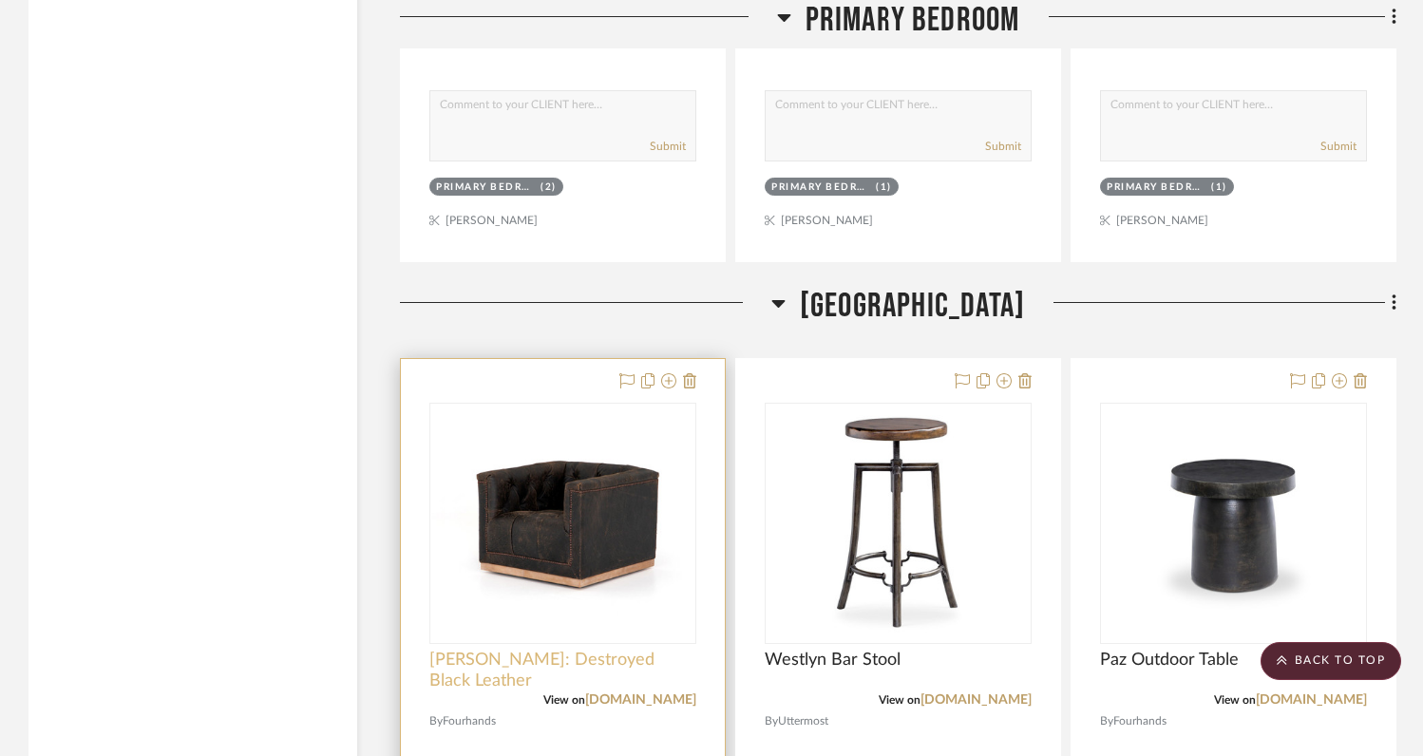
click at [522, 650] on span "[PERSON_NAME]: Destroyed Black Leather" at bounding box center [562, 671] width 267 height 42
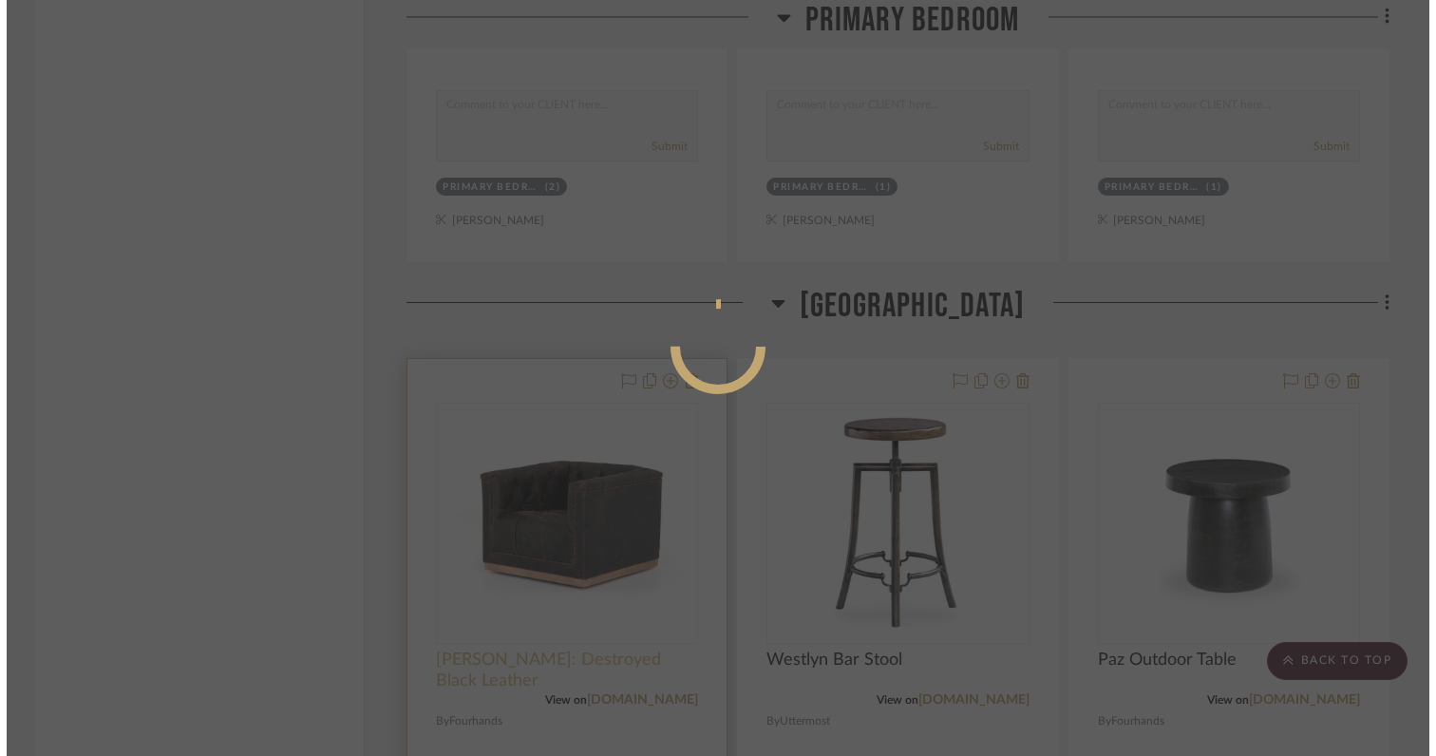
scroll to position [0, 0]
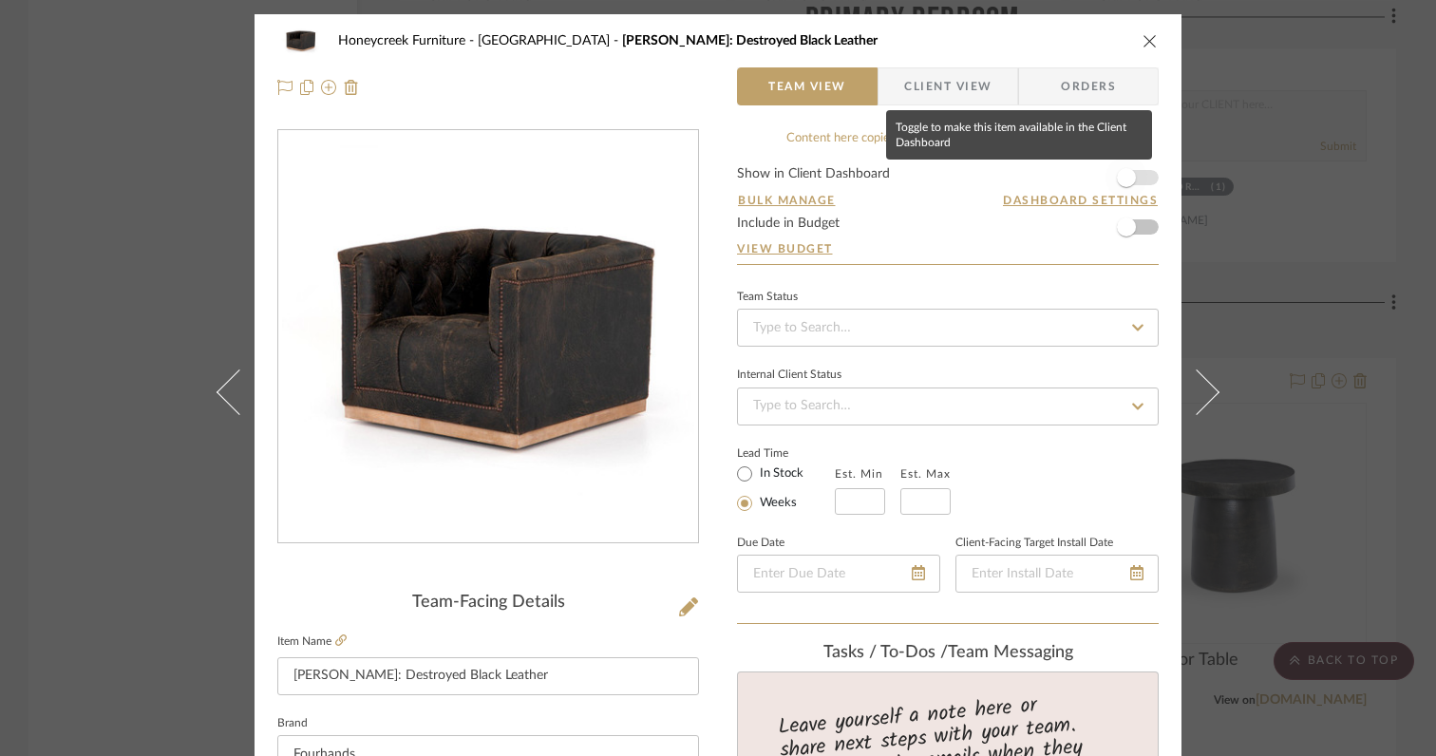
click at [1124, 174] on span "button" at bounding box center [1126, 177] width 19 height 19
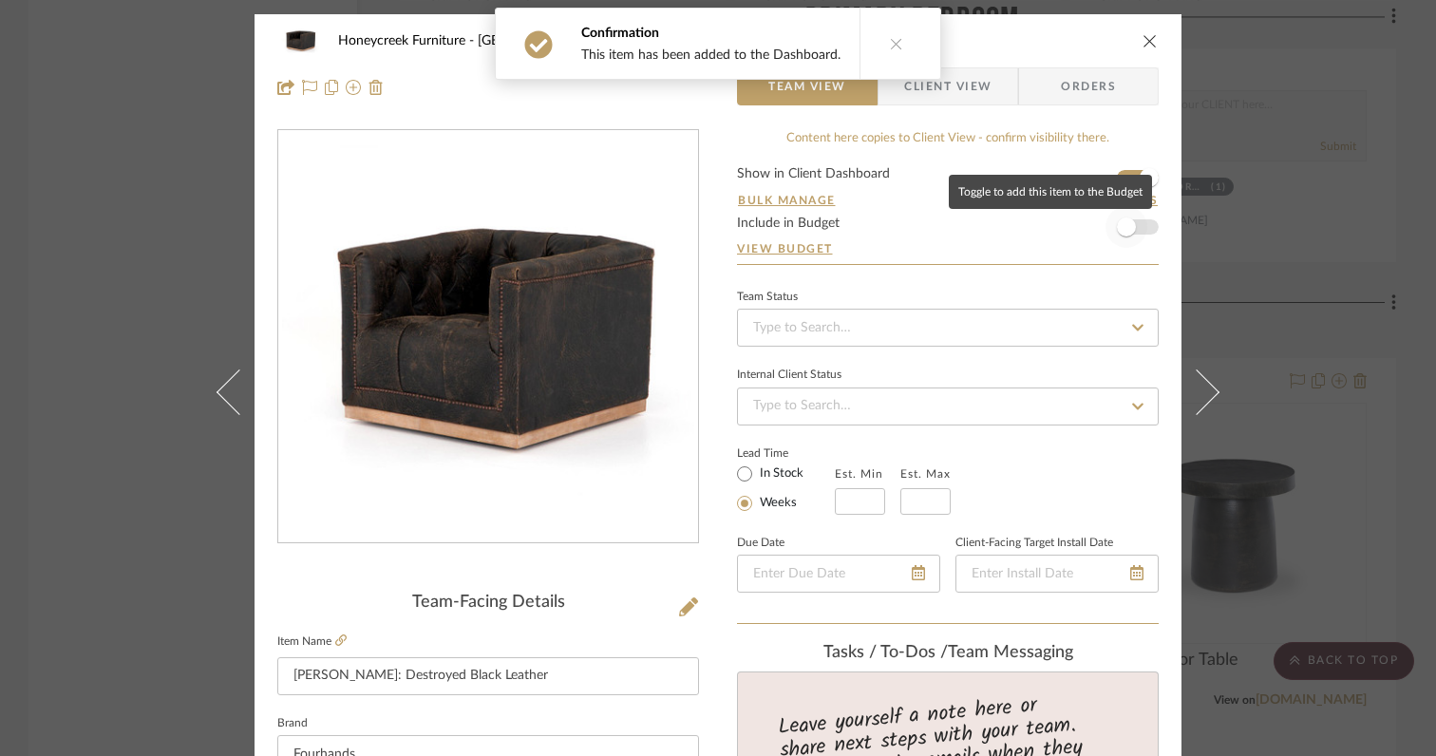
click at [1129, 231] on span "button" at bounding box center [1127, 227] width 42 height 42
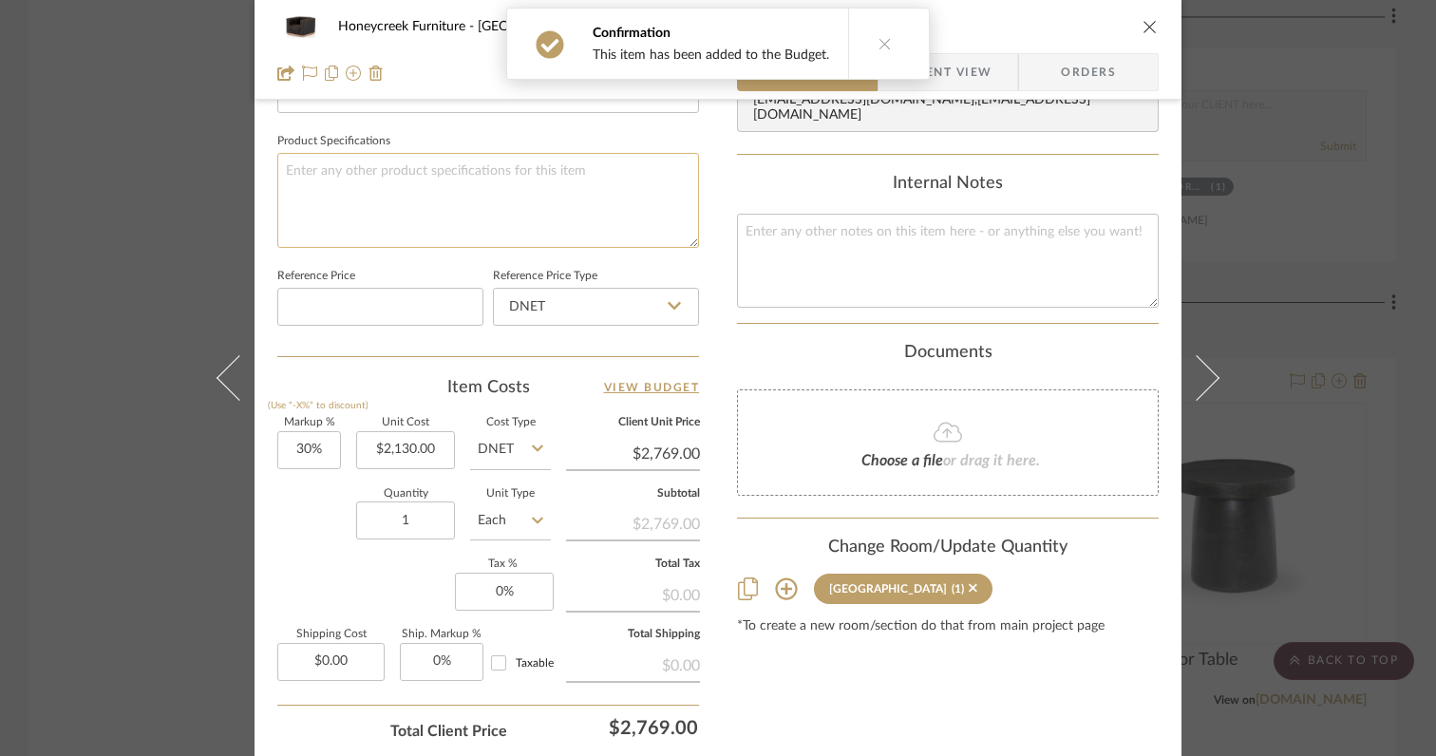
scroll to position [891, 0]
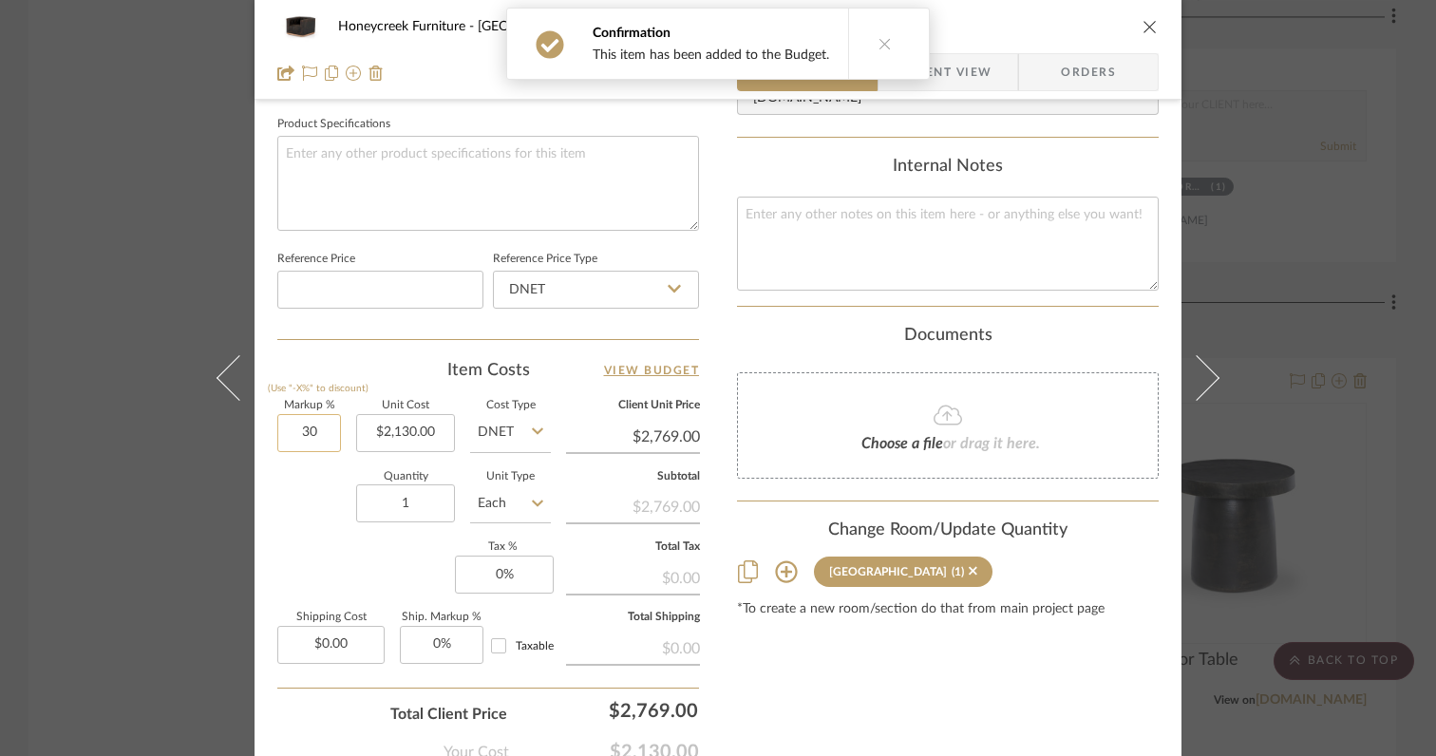
click at [328, 434] on input "30" at bounding box center [309, 433] width 64 height 38
click at [350, 539] on div "Markup % (Use "-X%" to discount) 0% Unit Cost $2,130.00 Cost Type DNET Client U…" at bounding box center [488, 539] width 422 height 277
click at [423, 512] on input "1" at bounding box center [405, 503] width 99 height 38
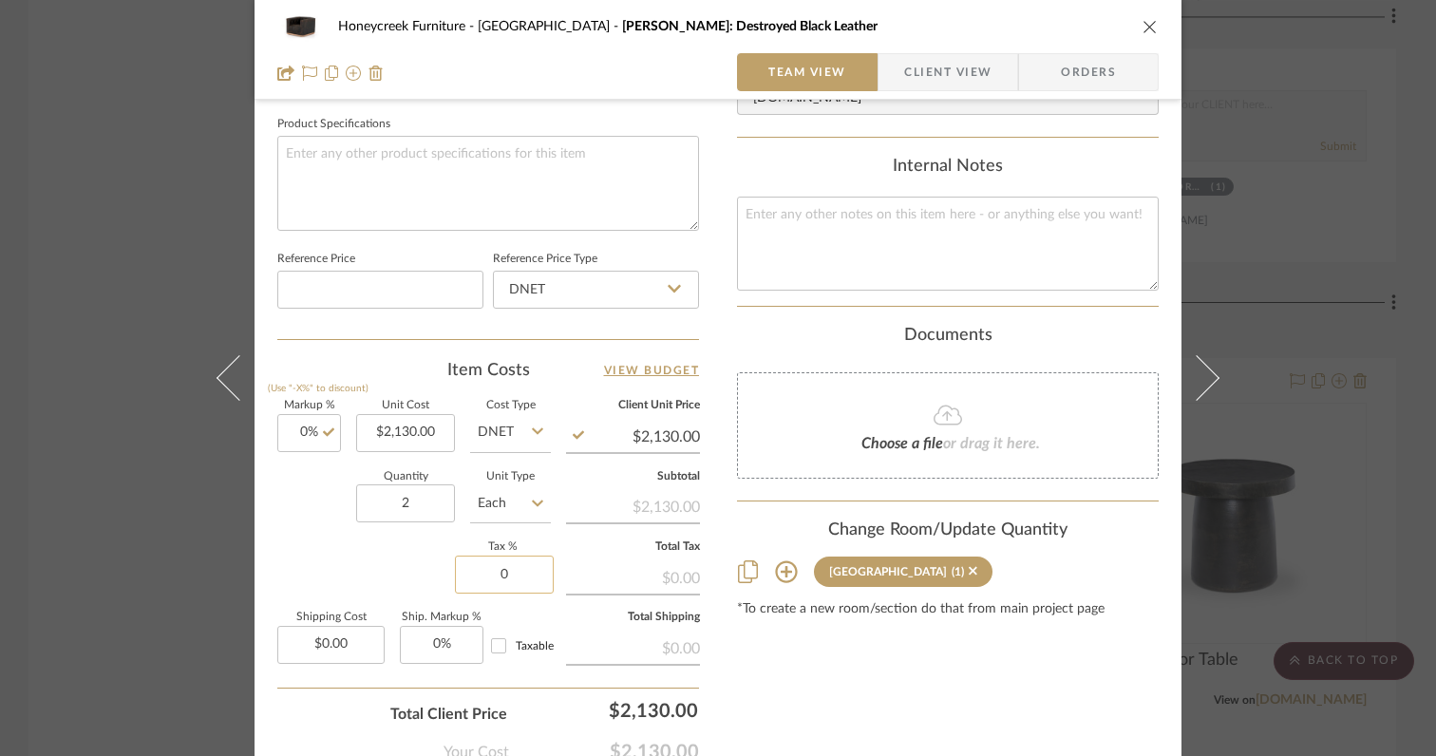
click at [523, 572] on input "0" at bounding box center [504, 575] width 99 height 38
click at [372, 570] on div "Markup % (Use "-X%" to discount) 0% Unit Cost $2,130.00 Cost Type DNET Client U…" at bounding box center [488, 539] width 422 height 277
click at [350, 644] on input "0.00" at bounding box center [330, 645] width 107 height 38
click at [301, 560] on div "Markup % (Use "-X%" to discount) 0% Unit Cost $2,130.00 Cost Type DNET Client U…" at bounding box center [488, 539] width 422 height 277
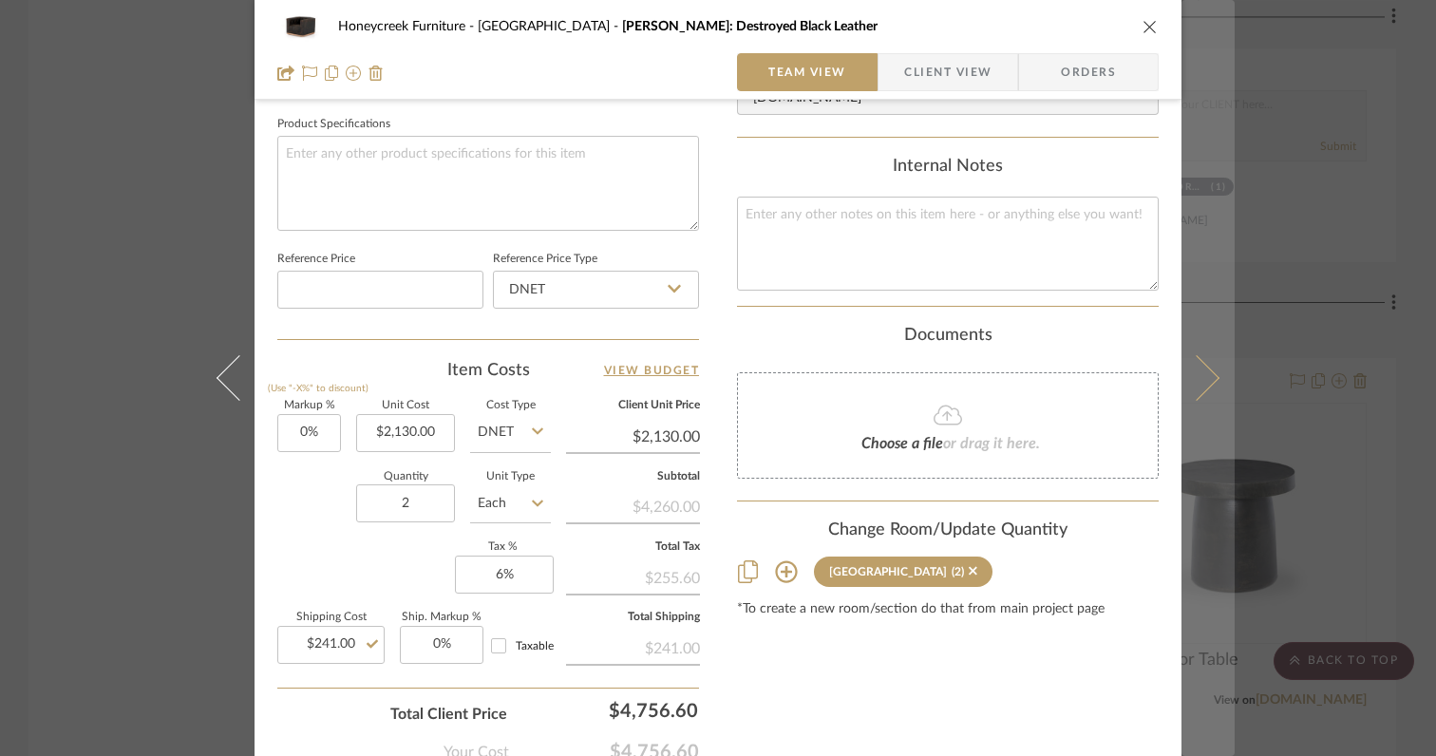
click at [1196, 386] on icon at bounding box center [1197, 378] width 46 height 46
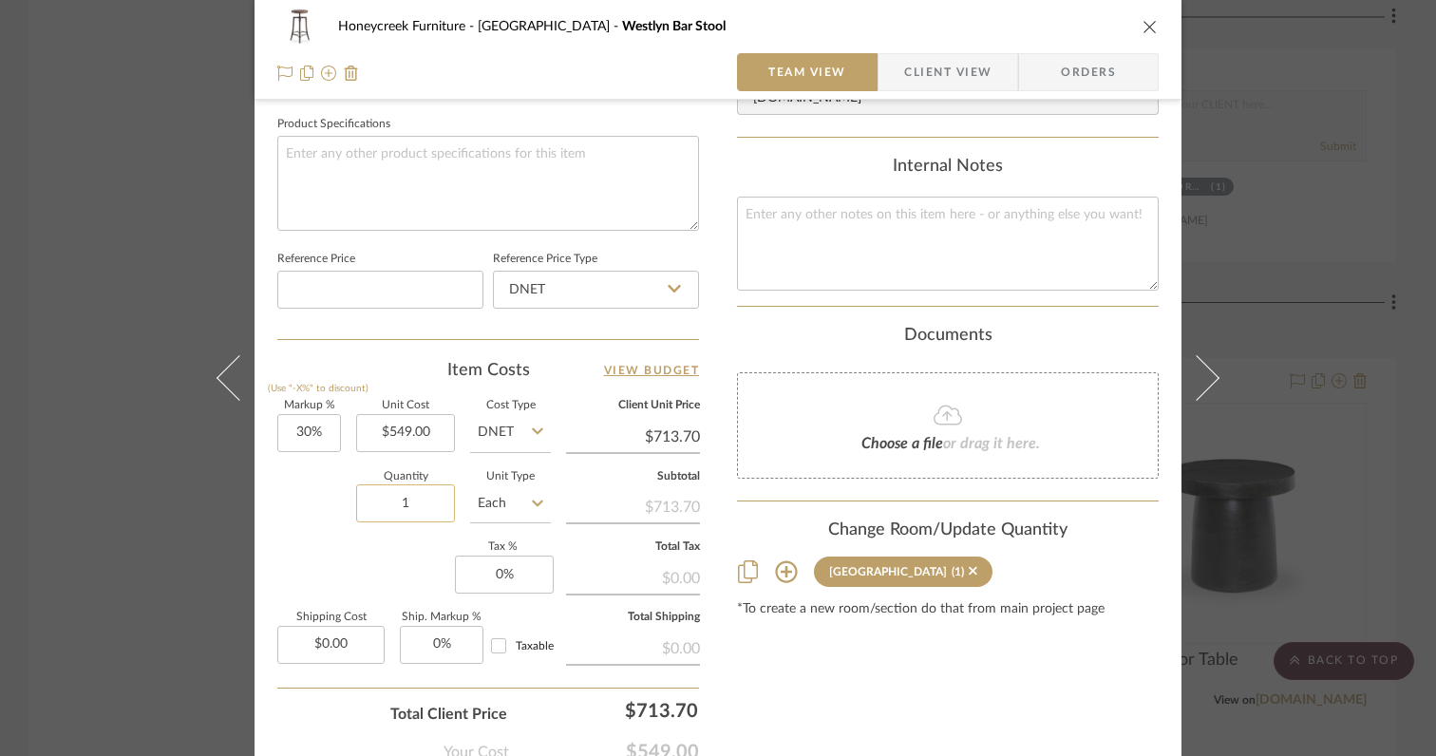
click at [444, 495] on input "1" at bounding box center [405, 503] width 99 height 38
click at [328, 432] on input "30" at bounding box center [309, 433] width 64 height 38
click at [296, 541] on div "Markup % (Use "-X%" to discount) 0% Unit Cost $549.00 Cost Type DNET Client Uni…" at bounding box center [488, 539] width 422 height 277
click at [514, 563] on input "0" at bounding box center [504, 575] width 99 height 38
drag, startPoint x: 516, startPoint y: 577, endPoint x: 462, endPoint y: 577, distance: 54.1
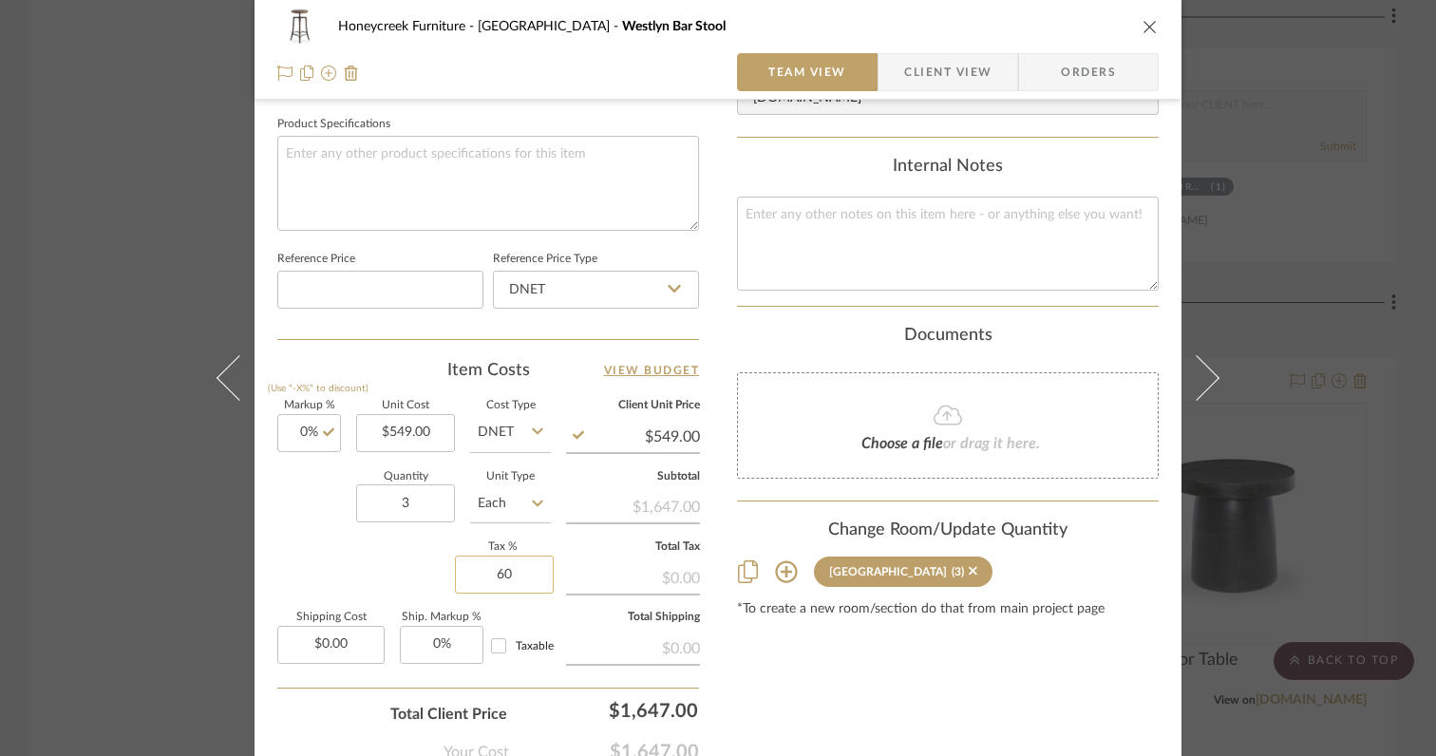
click at [462, 577] on input "60" at bounding box center [504, 575] width 99 height 38
click at [357, 638] on input "0.00" at bounding box center [330, 645] width 107 height 38
click at [333, 551] on div "Markup % (Use "-X%" to discount) 0% Unit Cost $549.00 Cost Type DNET Client Uni…" at bounding box center [488, 539] width 422 height 277
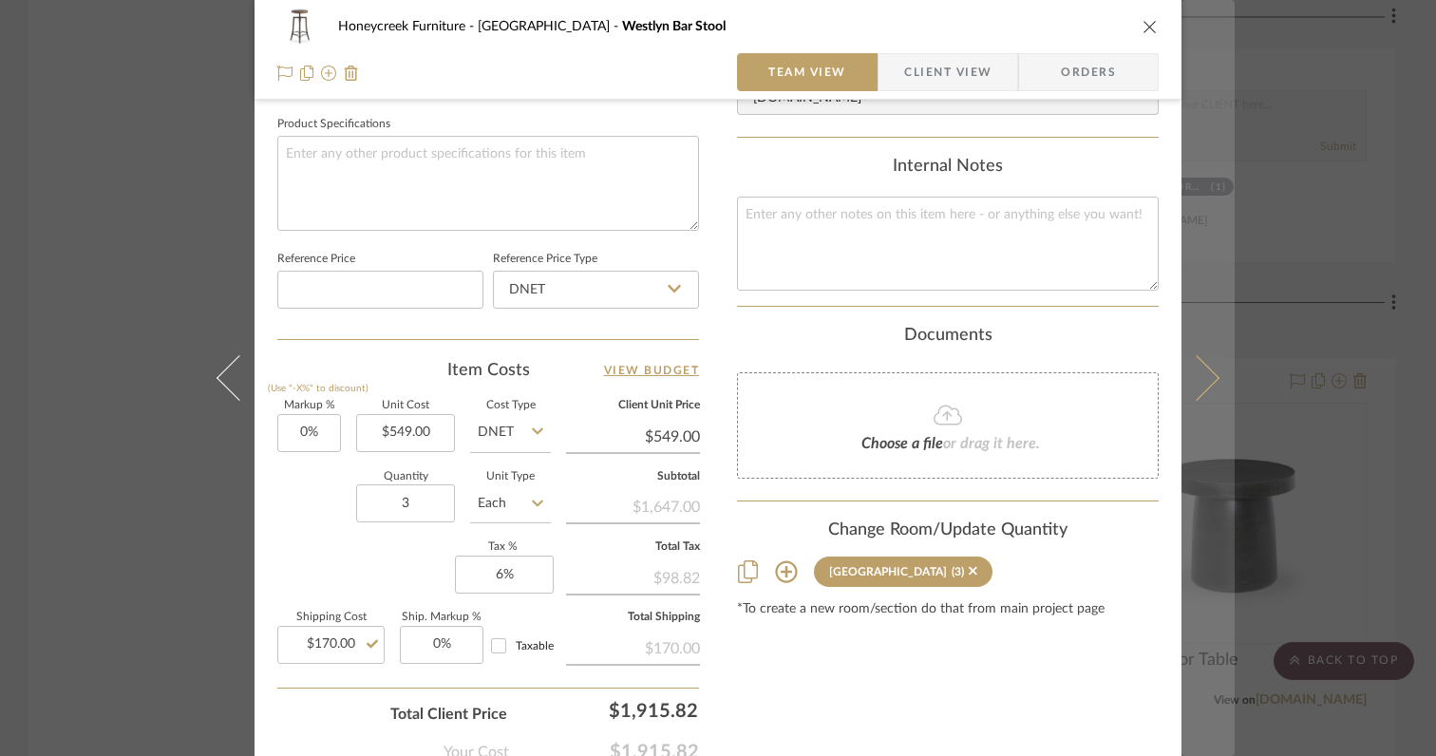
click at [1208, 388] on button at bounding box center [1208, 378] width 53 height 756
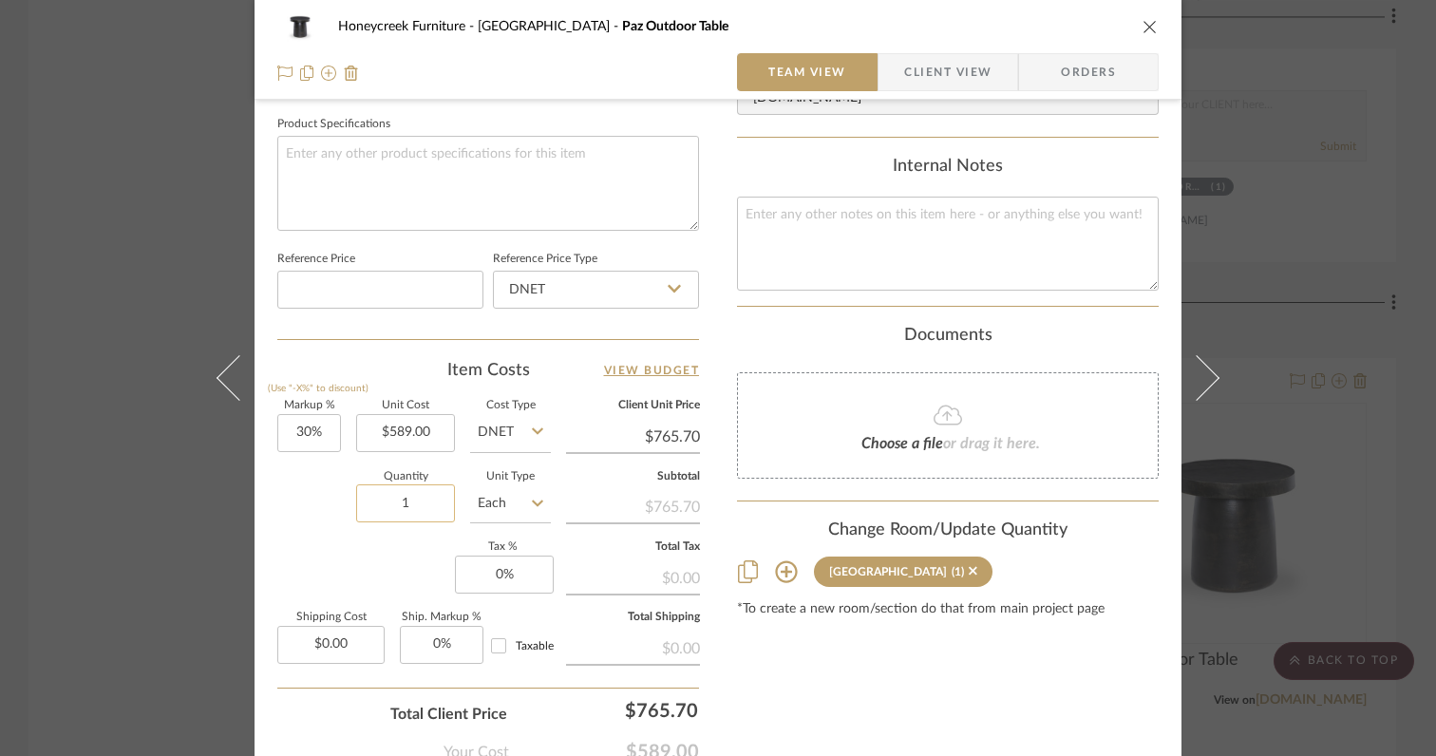
click at [425, 509] on input "1" at bounding box center [405, 503] width 99 height 38
click at [320, 429] on input "30" at bounding box center [309, 433] width 64 height 38
click at [301, 501] on div "Quantity 2 Unit Type Each" at bounding box center [414, 505] width 274 height 67
click at [521, 577] on input "0" at bounding box center [504, 575] width 99 height 38
click at [362, 567] on div "Markup % (Use "-X%" to discount) 0% Unit Cost $589.00 Cost Type DNET Client Uni…" at bounding box center [488, 539] width 422 height 277
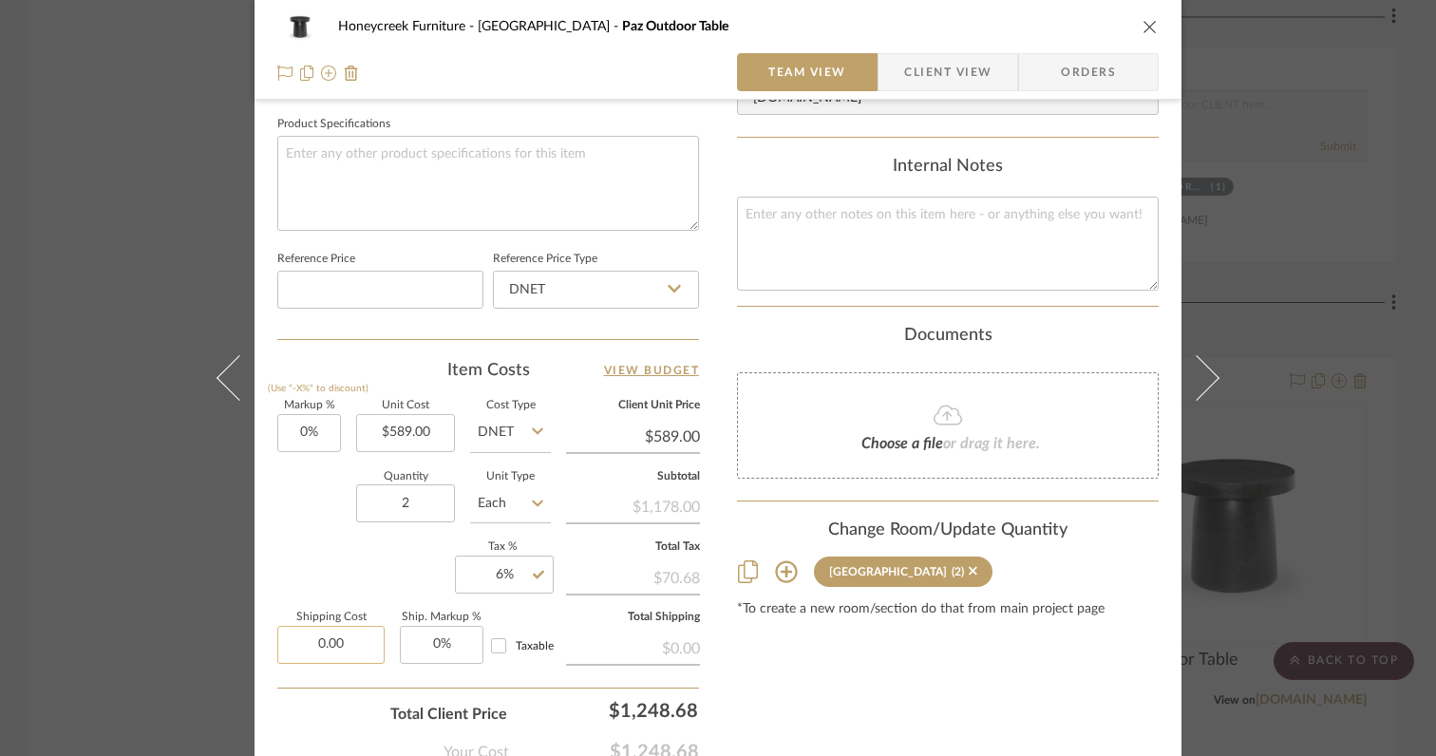
click at [350, 647] on input "0.00" at bounding box center [330, 645] width 107 height 38
click at [338, 562] on div "Markup % (Use "-X%" to discount) 0% Unit Cost $589.00 Cost Type DNET Client Uni…" at bounding box center [488, 539] width 422 height 277
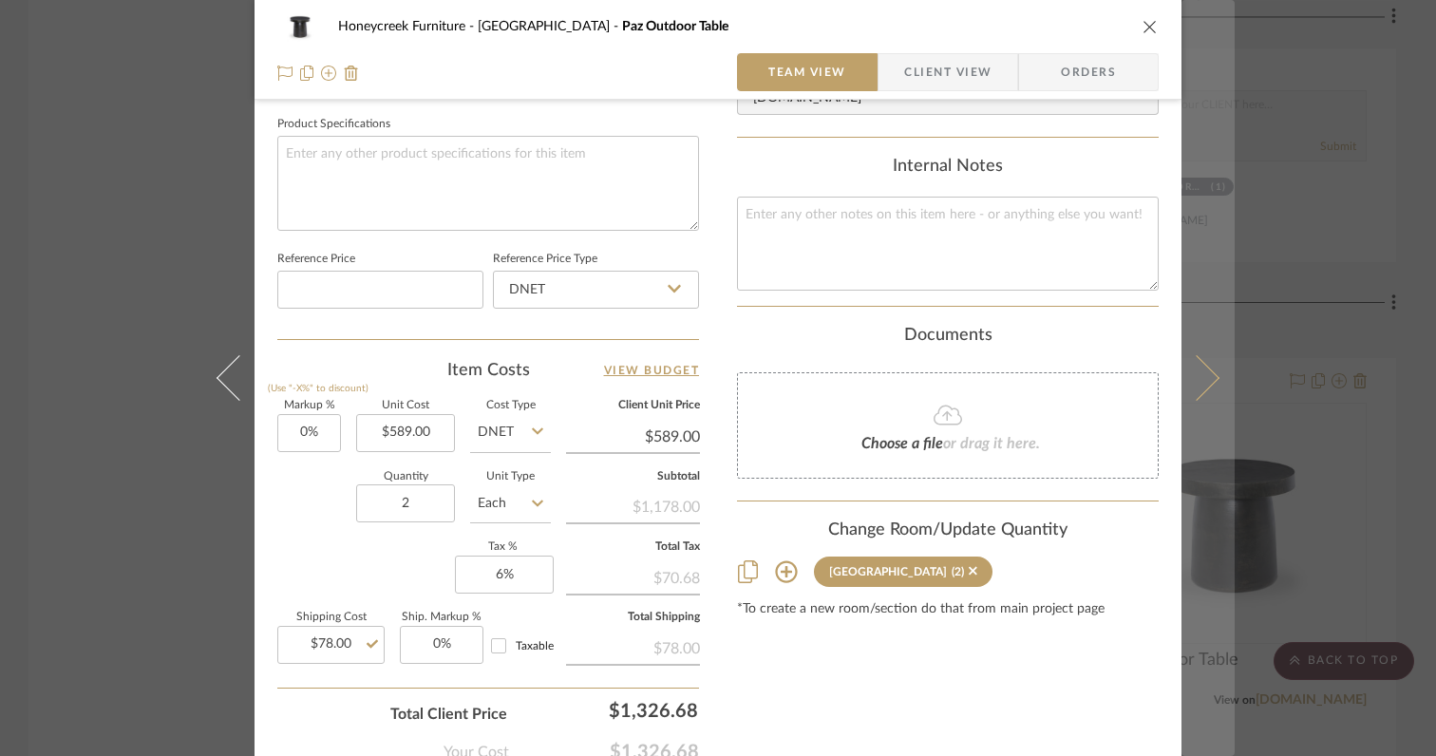
click at [1200, 388] on icon at bounding box center [1197, 378] width 46 height 46
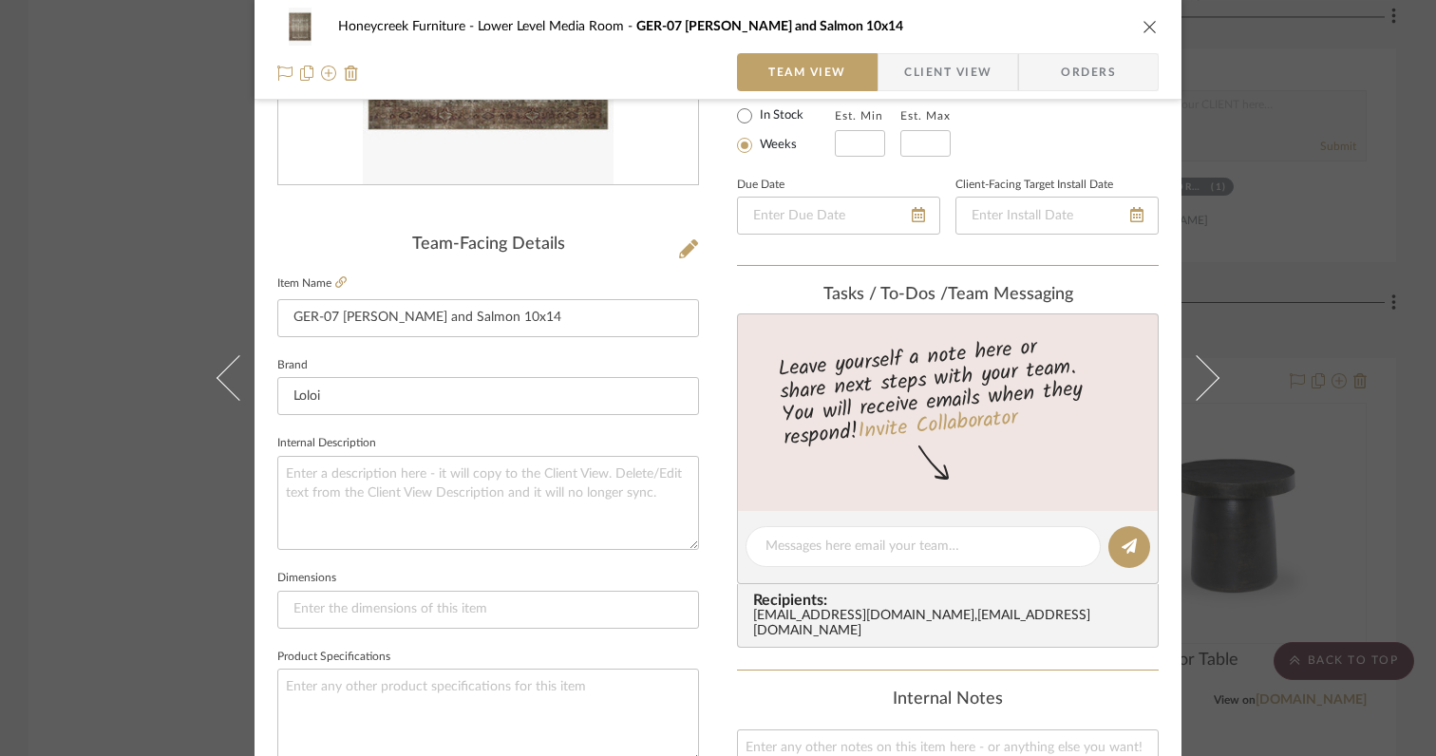
scroll to position [0, 0]
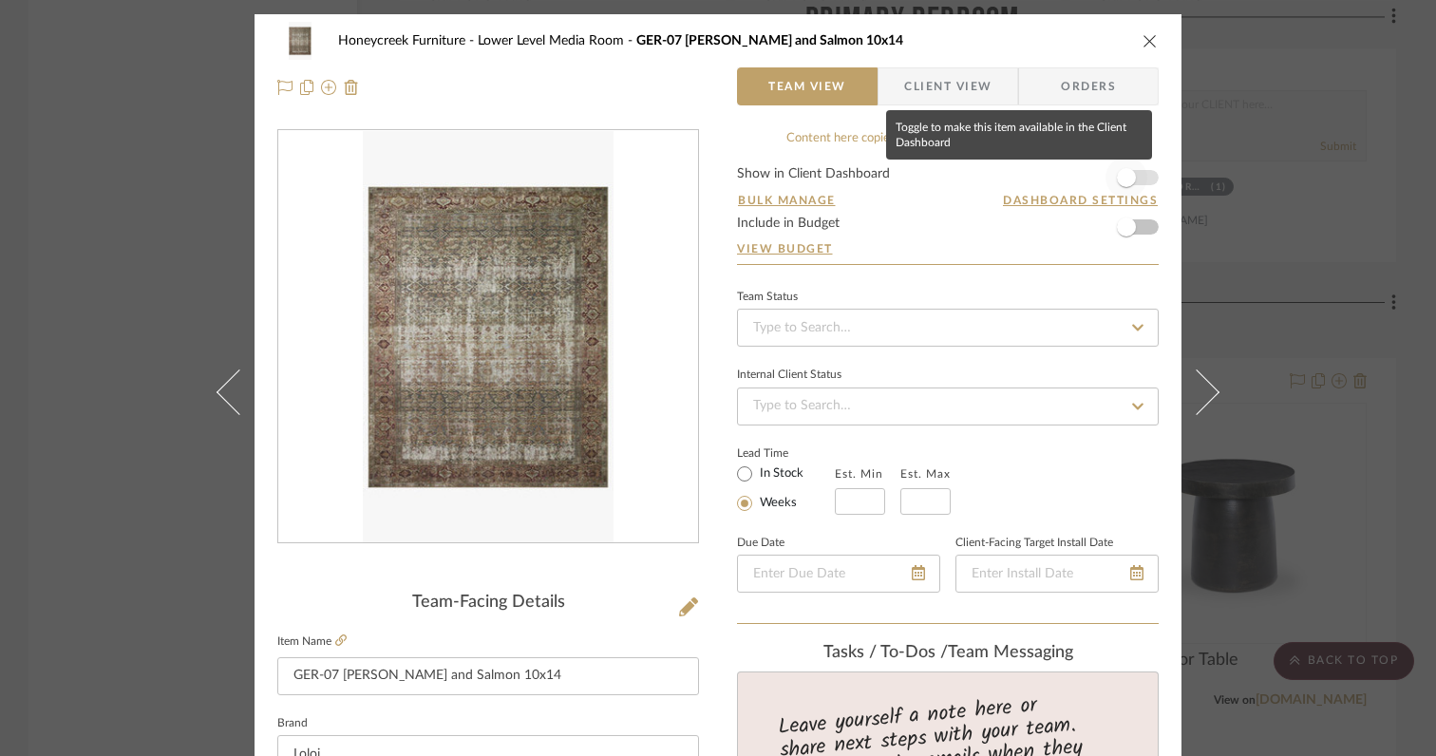
click at [1125, 182] on span "button" at bounding box center [1126, 177] width 19 height 19
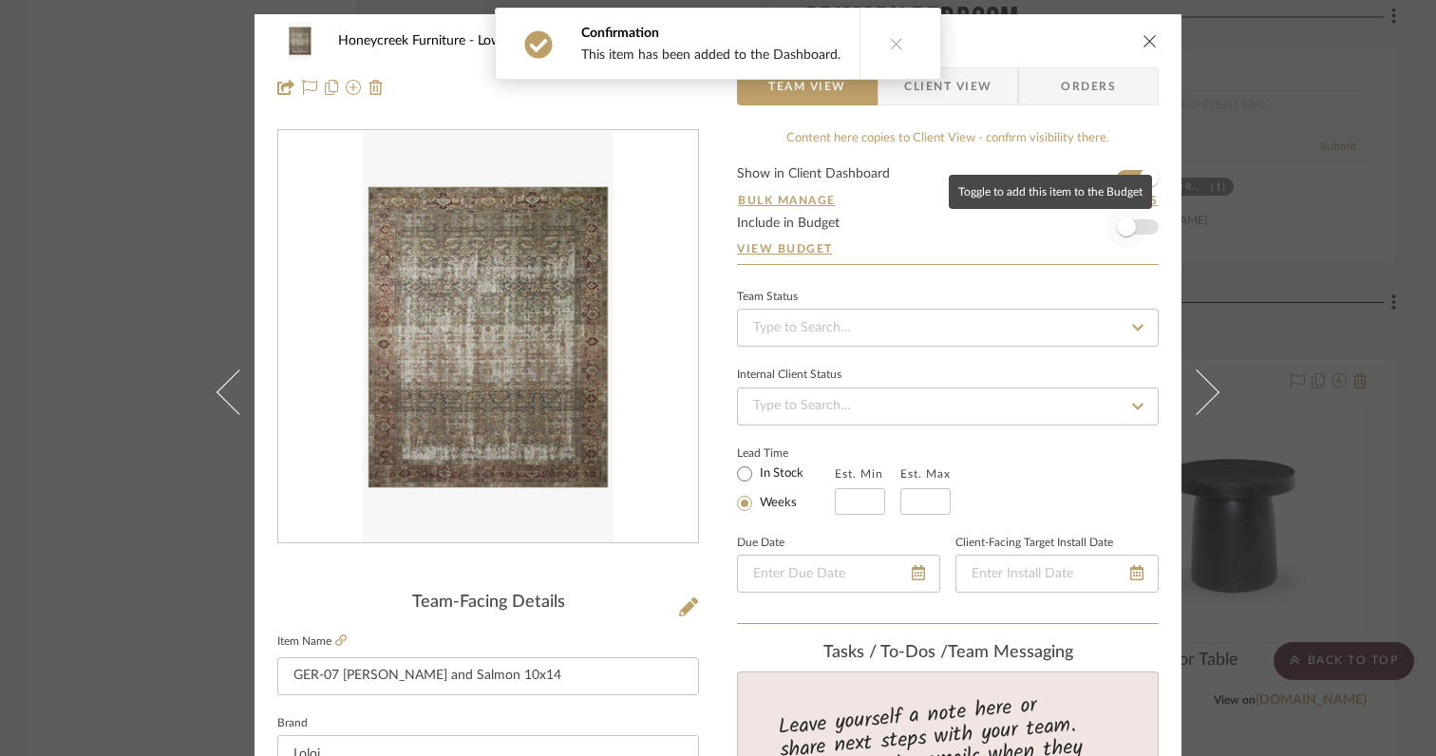
click at [1125, 221] on span "button" at bounding box center [1126, 227] width 19 height 19
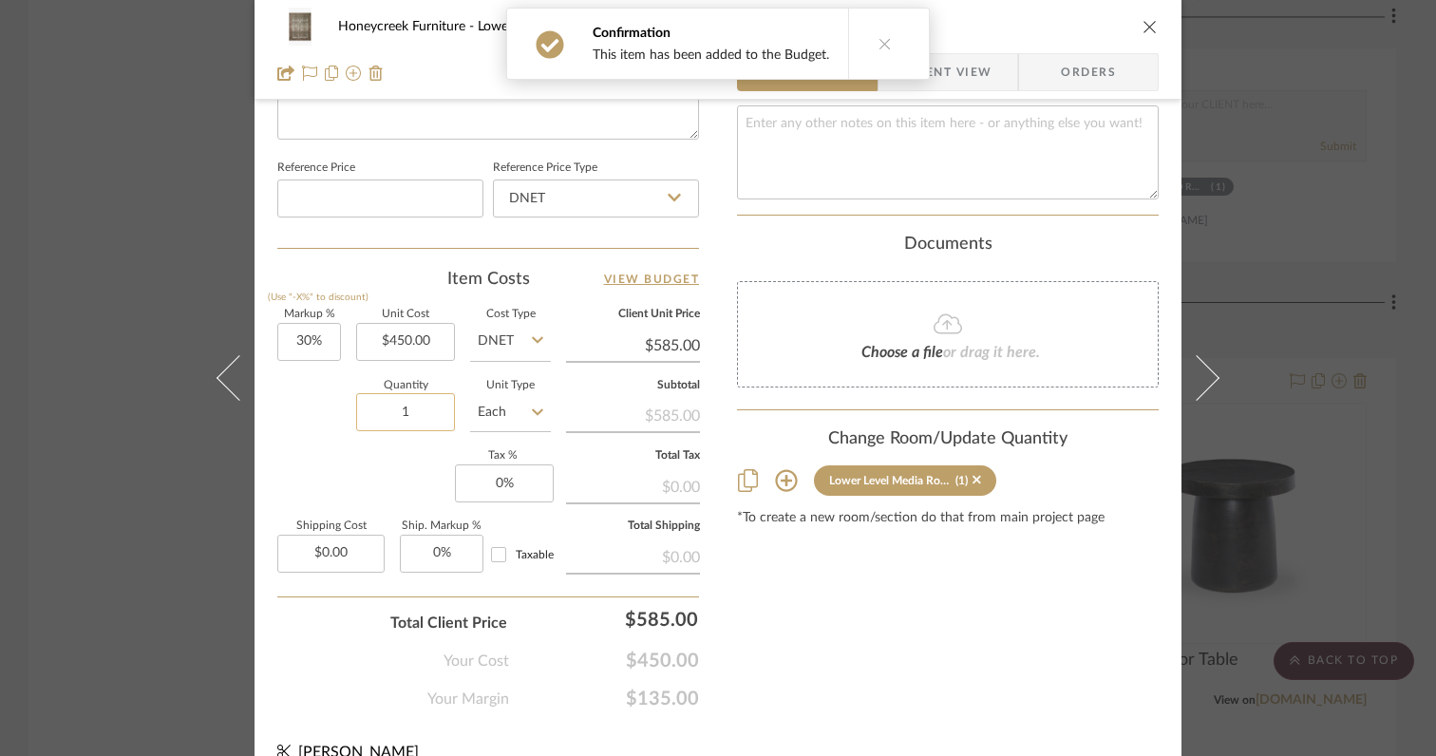
scroll to position [992, 0]
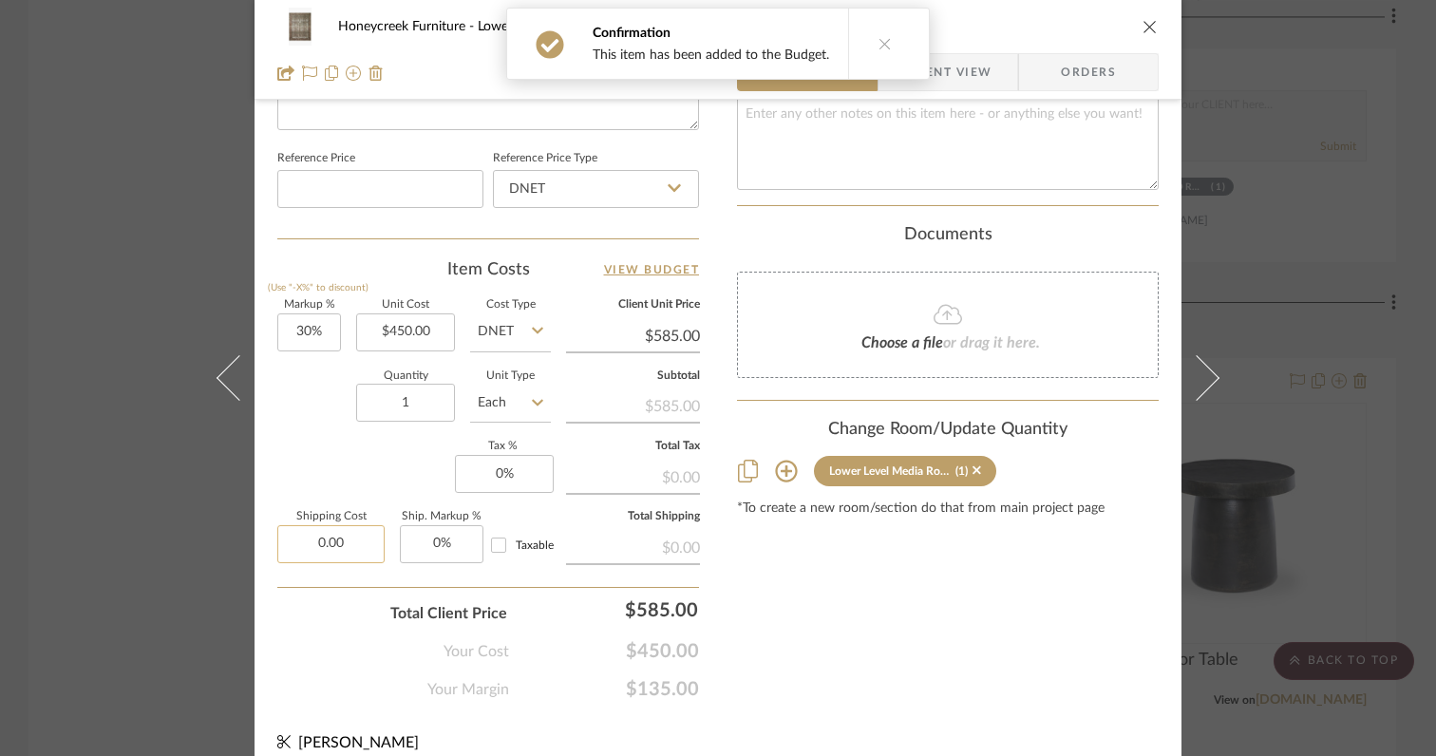
click at [370, 539] on input "0.00" at bounding box center [330, 544] width 107 height 38
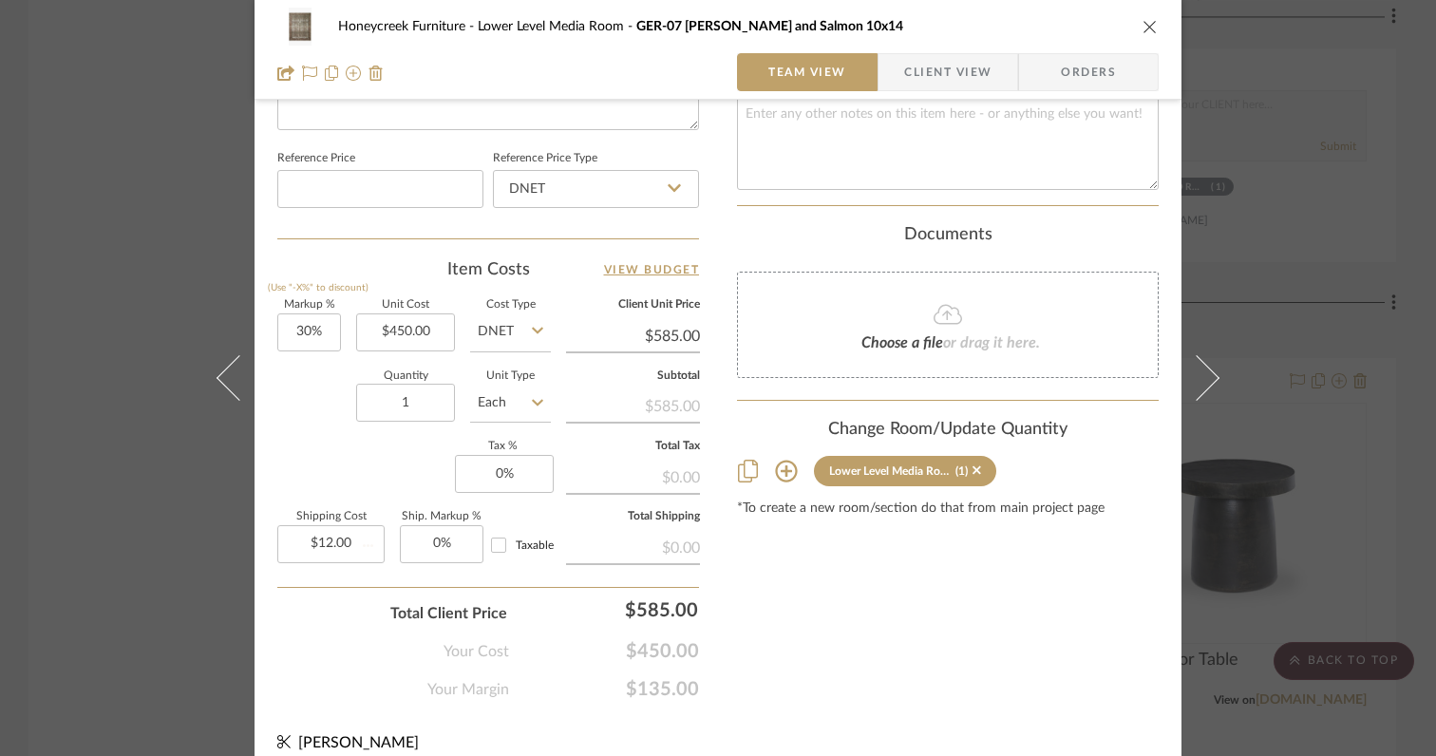
click at [332, 687] on div "Your Margin $135.00" at bounding box center [488, 682] width 422 height 38
click at [528, 471] on input "0" at bounding box center [504, 474] width 99 height 38
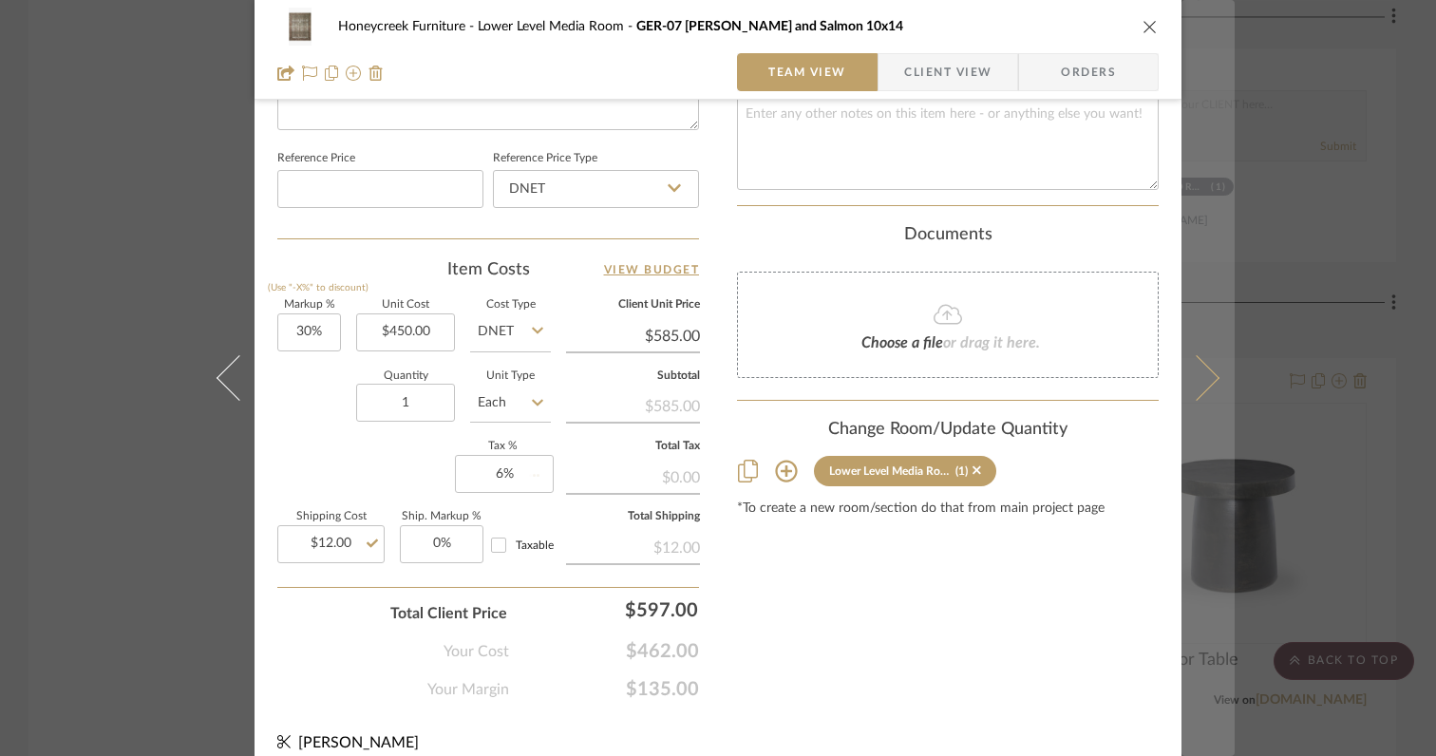
click at [1192, 389] on icon at bounding box center [1197, 378] width 46 height 46
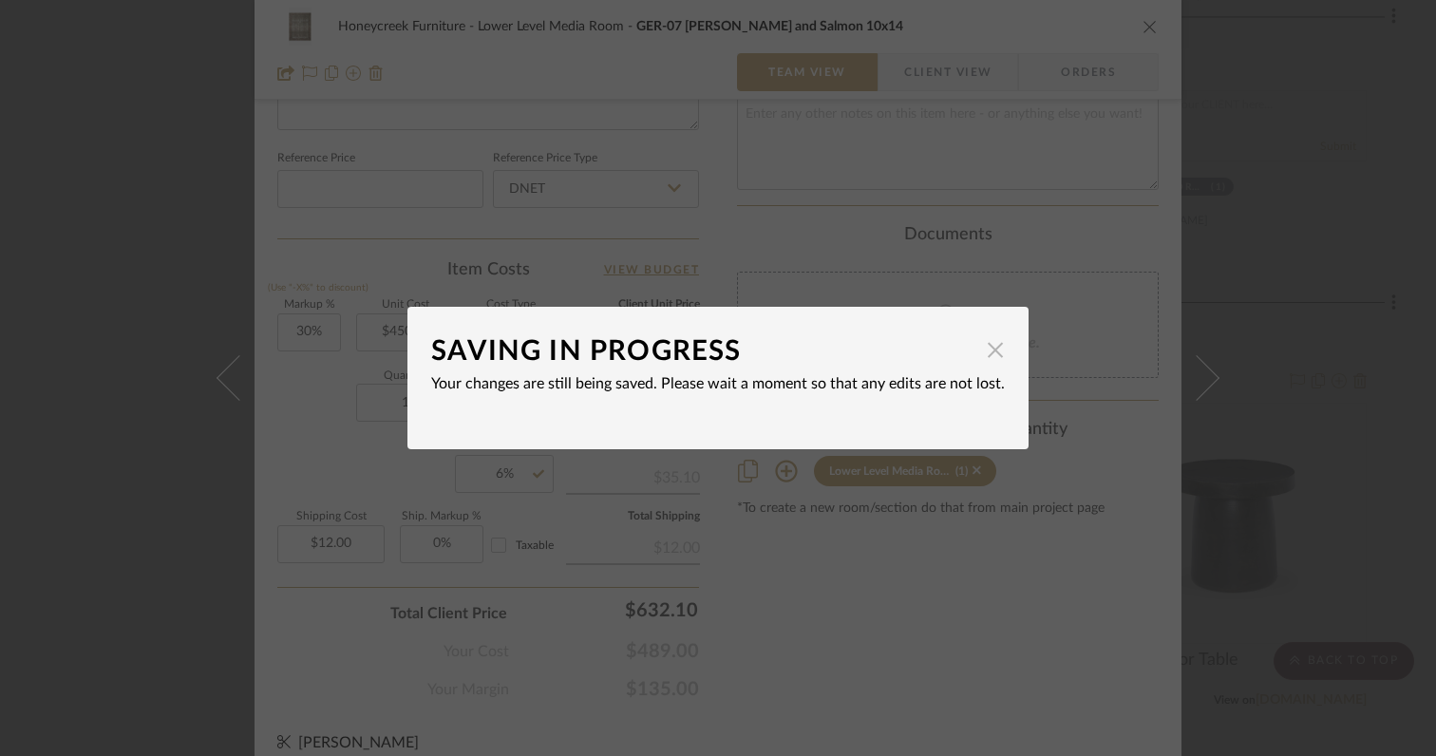
click at [989, 352] on span "button" at bounding box center [995, 350] width 38 height 38
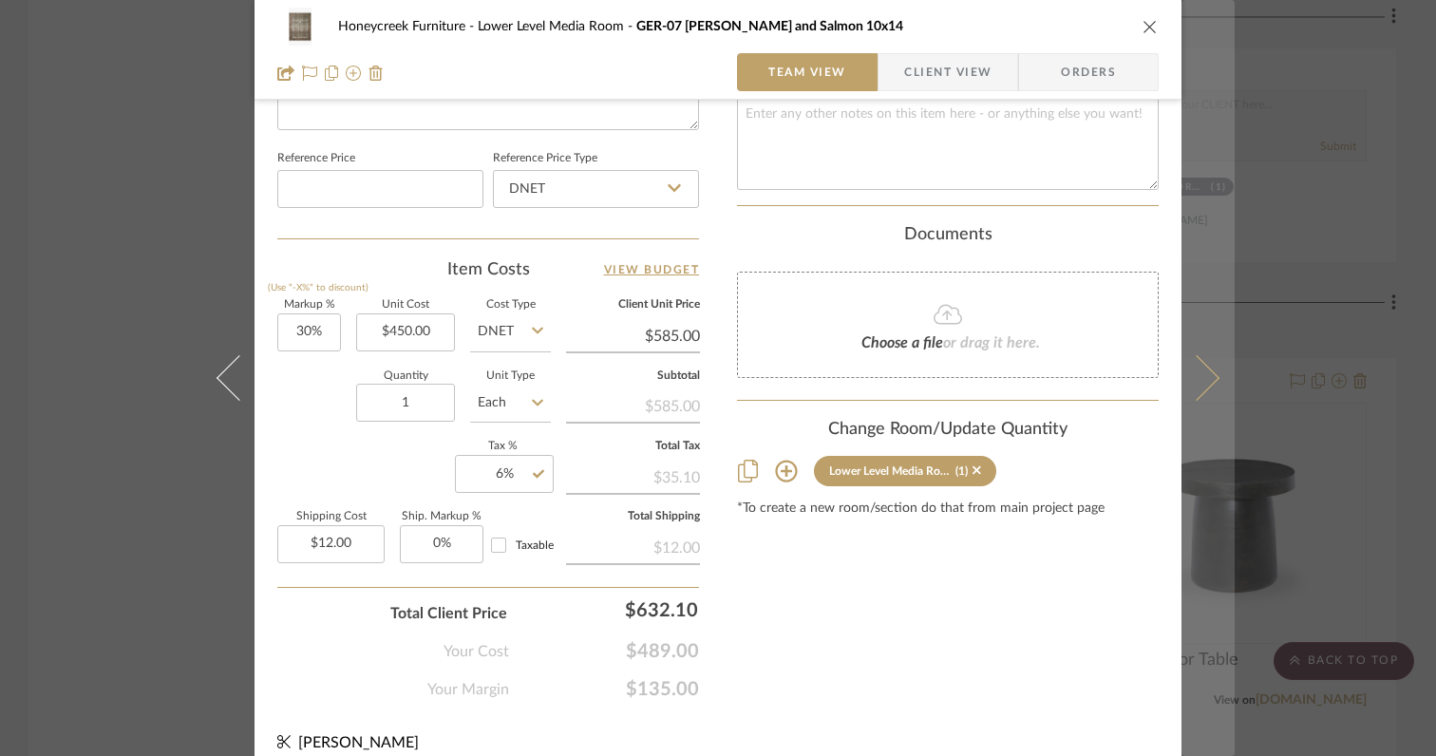
click at [1199, 388] on icon at bounding box center [1197, 378] width 46 height 46
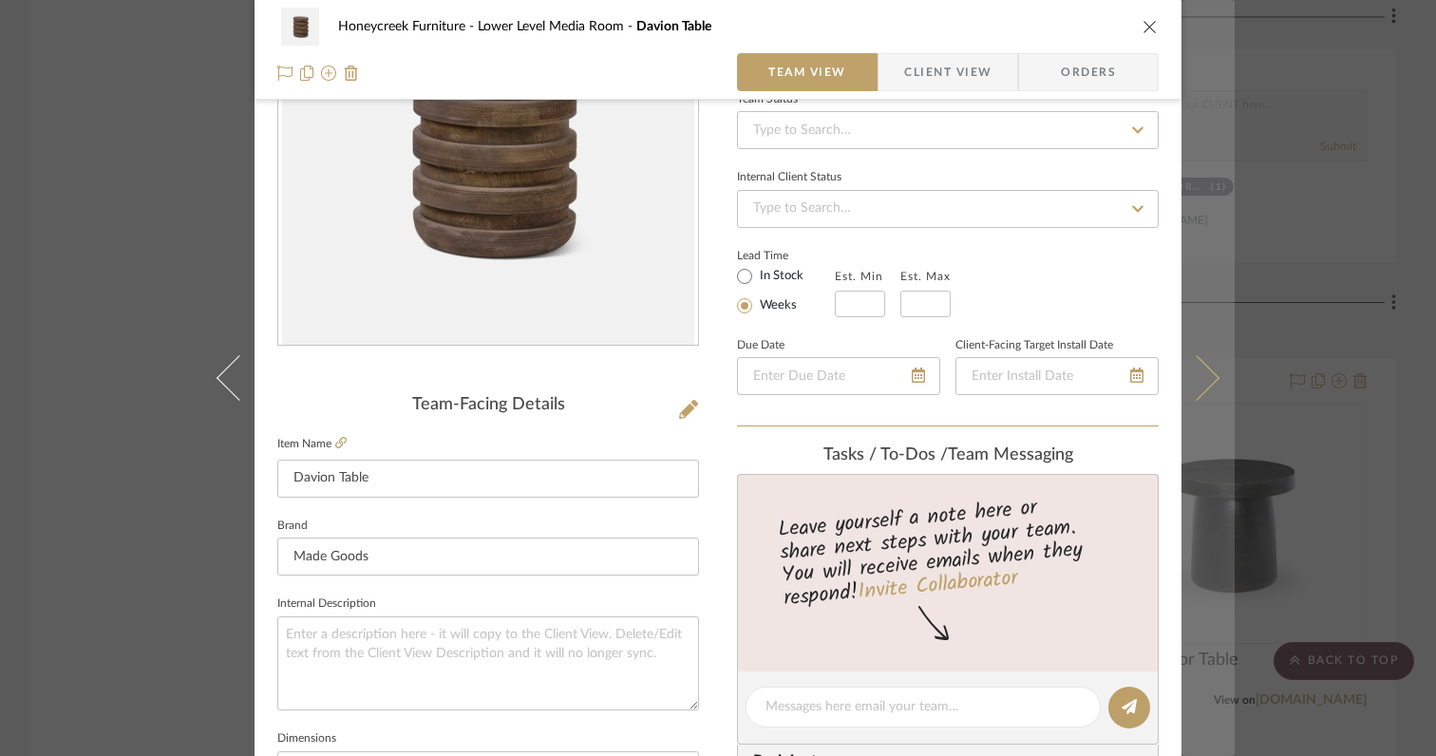
scroll to position [0, 0]
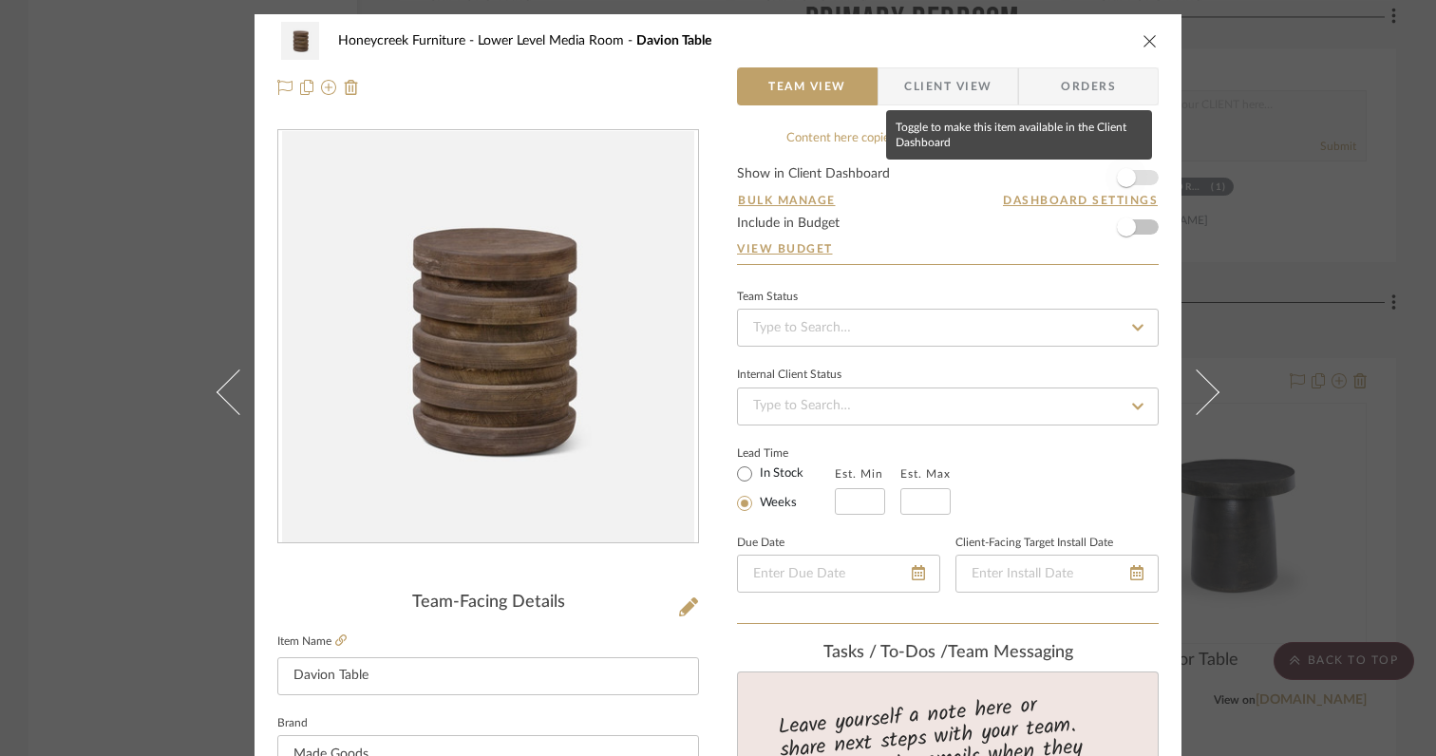
click at [1124, 180] on span "button" at bounding box center [1126, 177] width 19 height 19
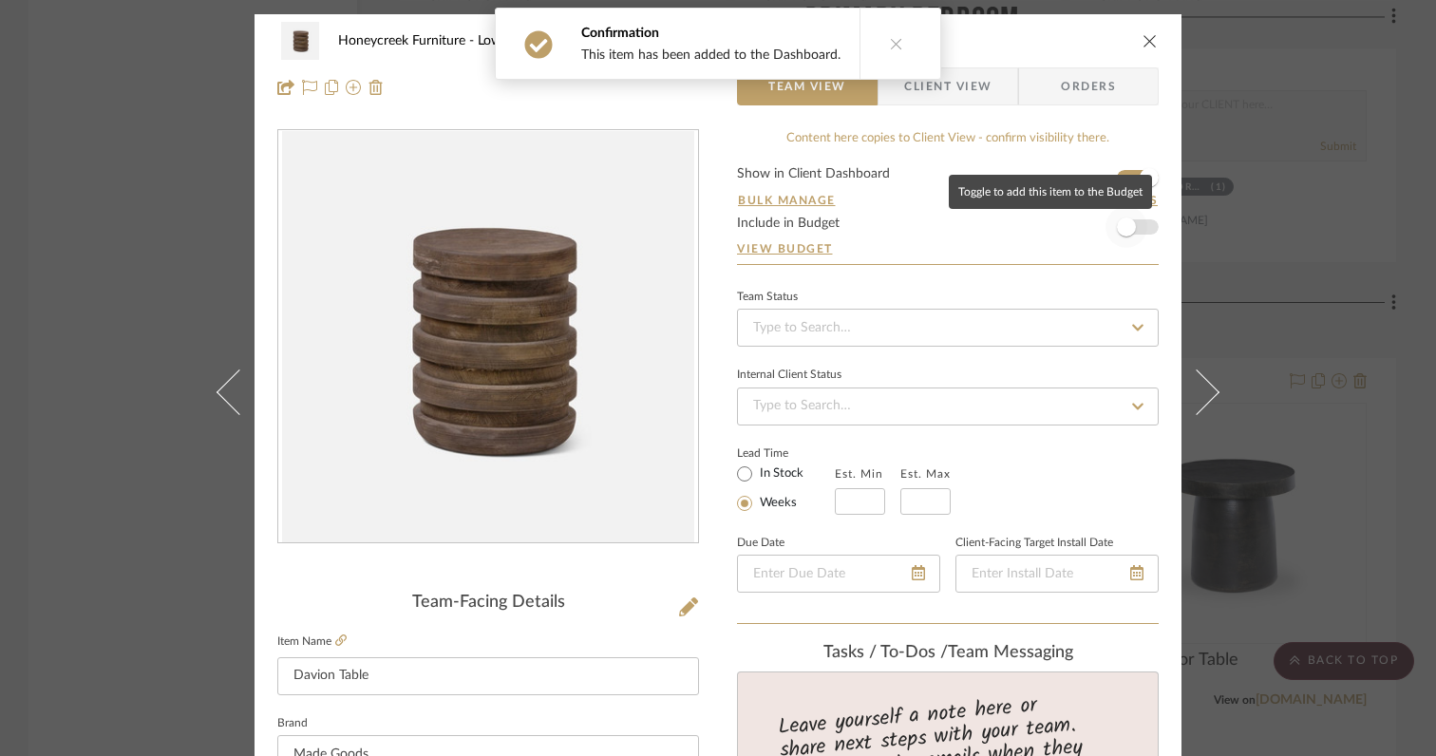
click at [1124, 224] on span "button" at bounding box center [1126, 227] width 19 height 19
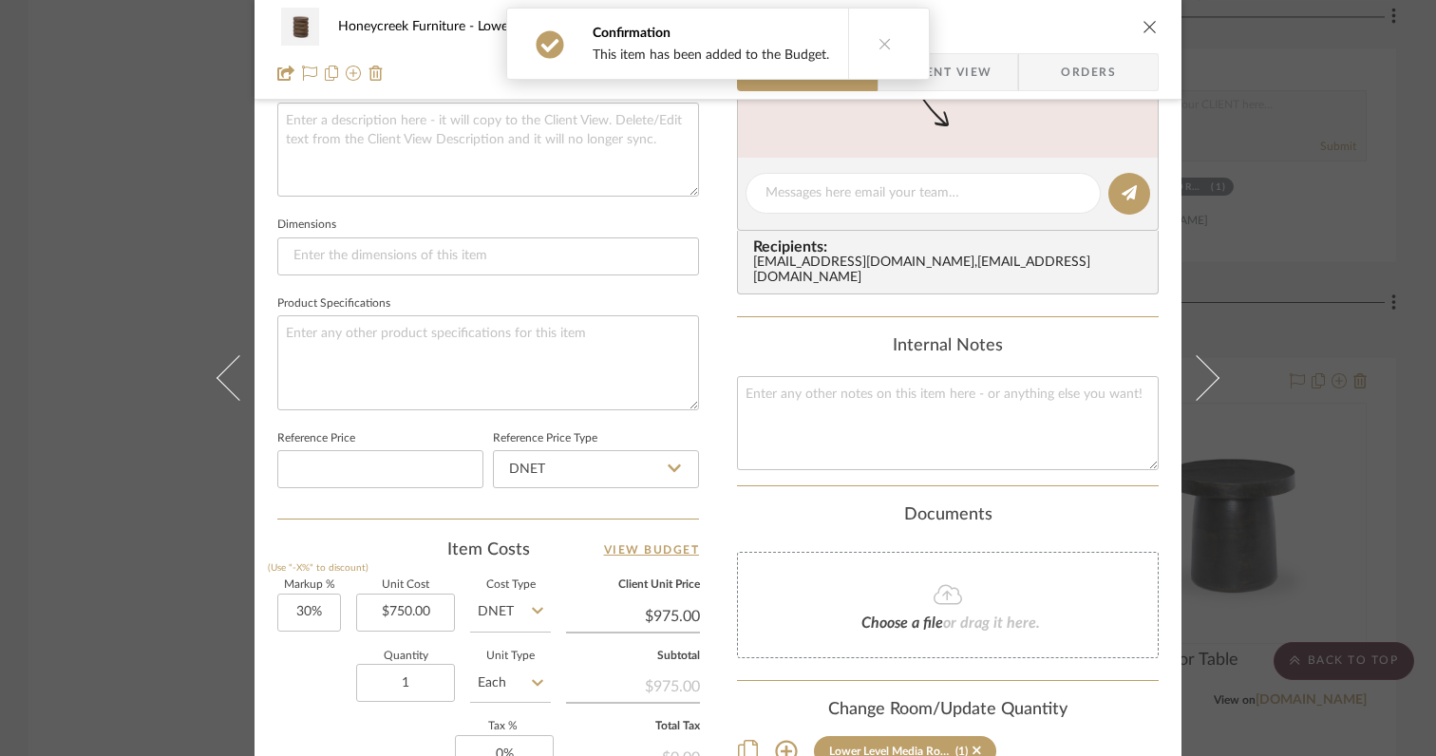
scroll to position [709, 0]
click at [328, 616] on input "30" at bounding box center [309, 615] width 64 height 38
click at [280, 664] on div "Quantity 1 Unit Type Each" at bounding box center [414, 687] width 274 height 67
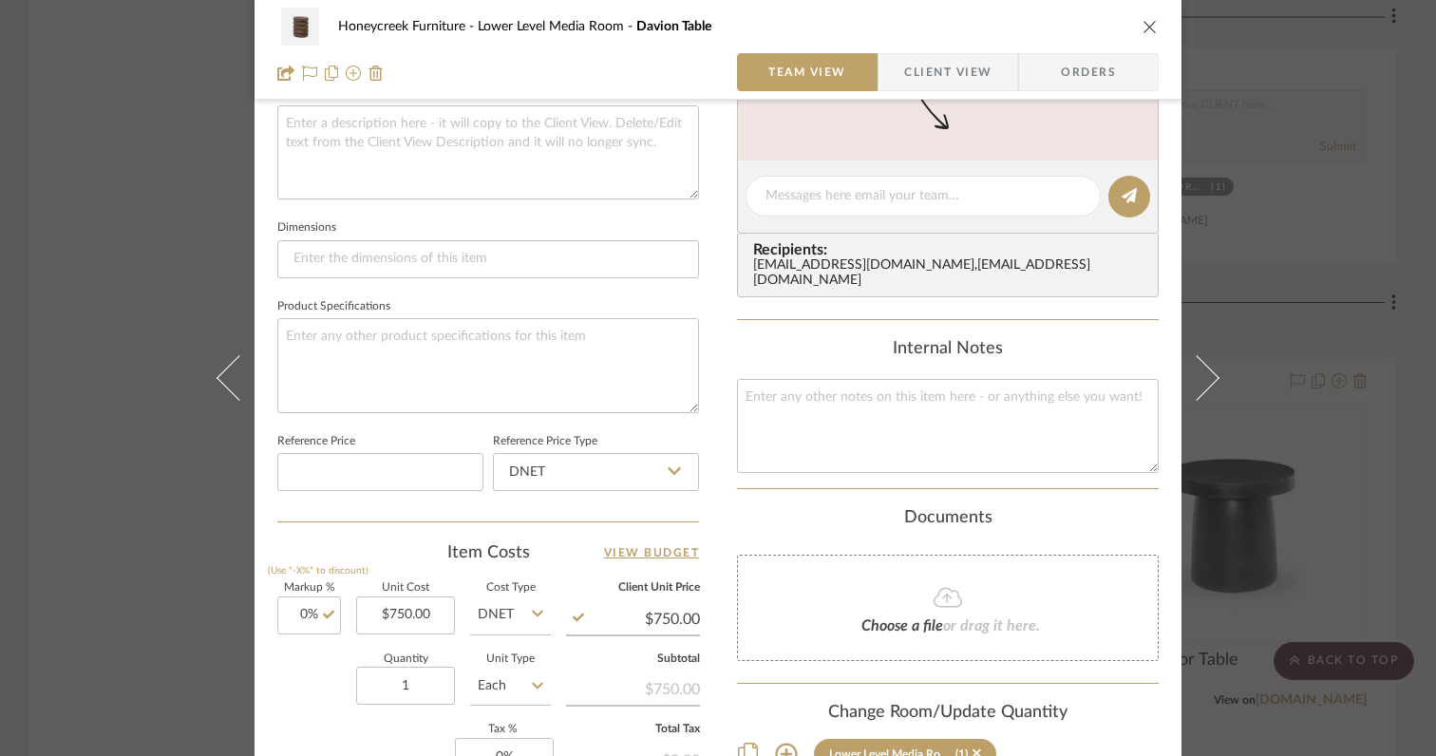
scroll to position [850, 0]
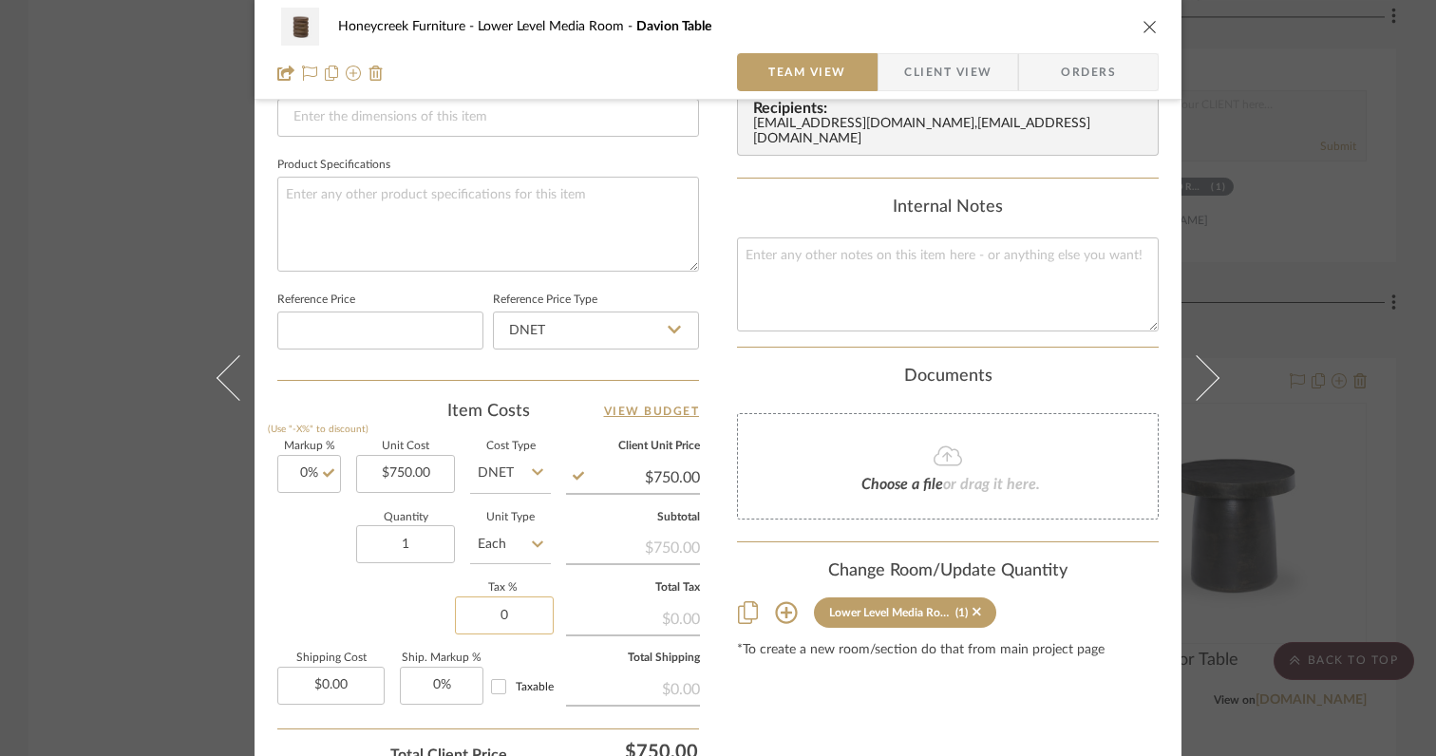
click at [531, 606] on input "0" at bounding box center [504, 615] width 99 height 38
click at [410, 601] on div "Markup % (Use "-X%" to discount) 0% Unit Cost $750.00 Cost Type DNET Client Uni…" at bounding box center [488, 580] width 422 height 277
click at [352, 686] on input "0.00" at bounding box center [330, 686] width 107 height 38
click at [335, 590] on div "Markup % (Use "-X%" to discount) 0% Unit Cost $750.00 Cost Type DNET Client Uni…" at bounding box center [488, 580] width 422 height 277
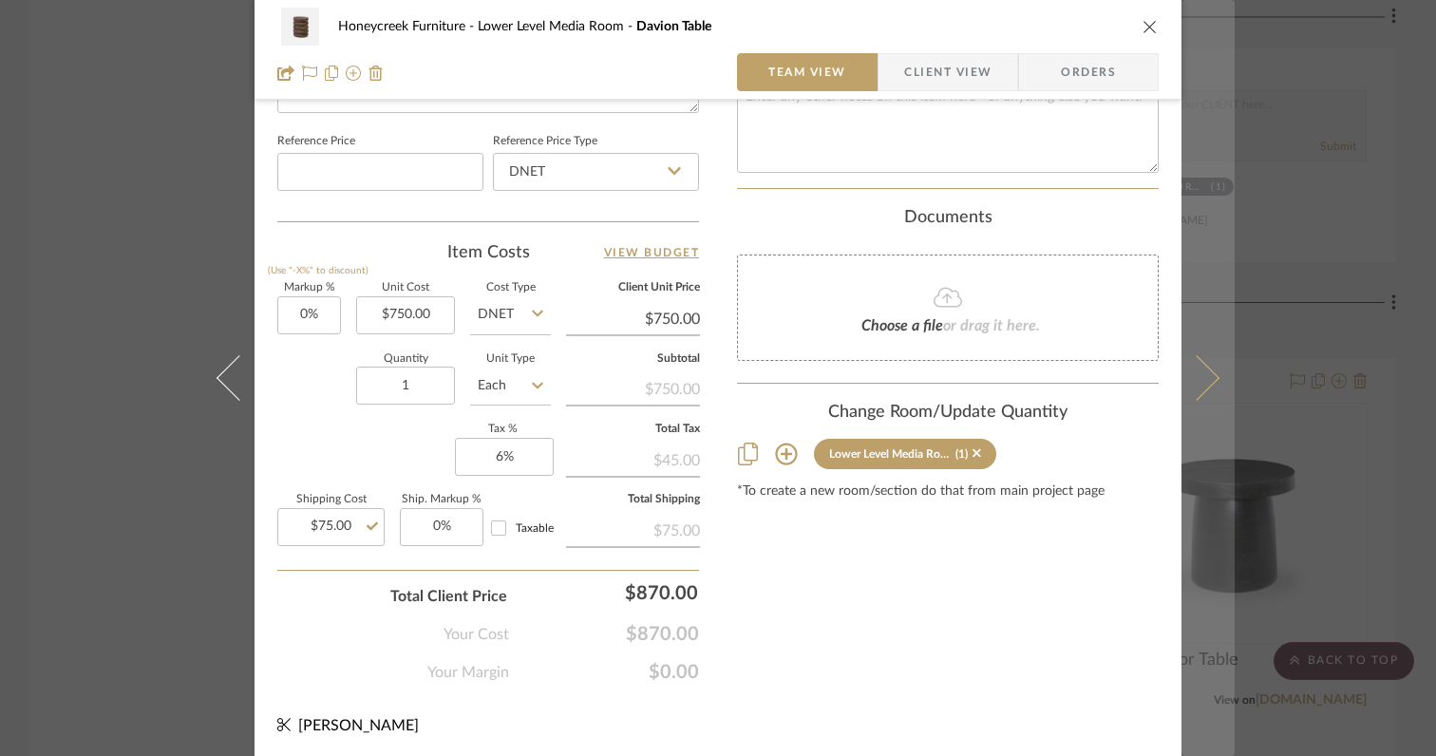
click at [1199, 388] on icon at bounding box center [1197, 378] width 46 height 46
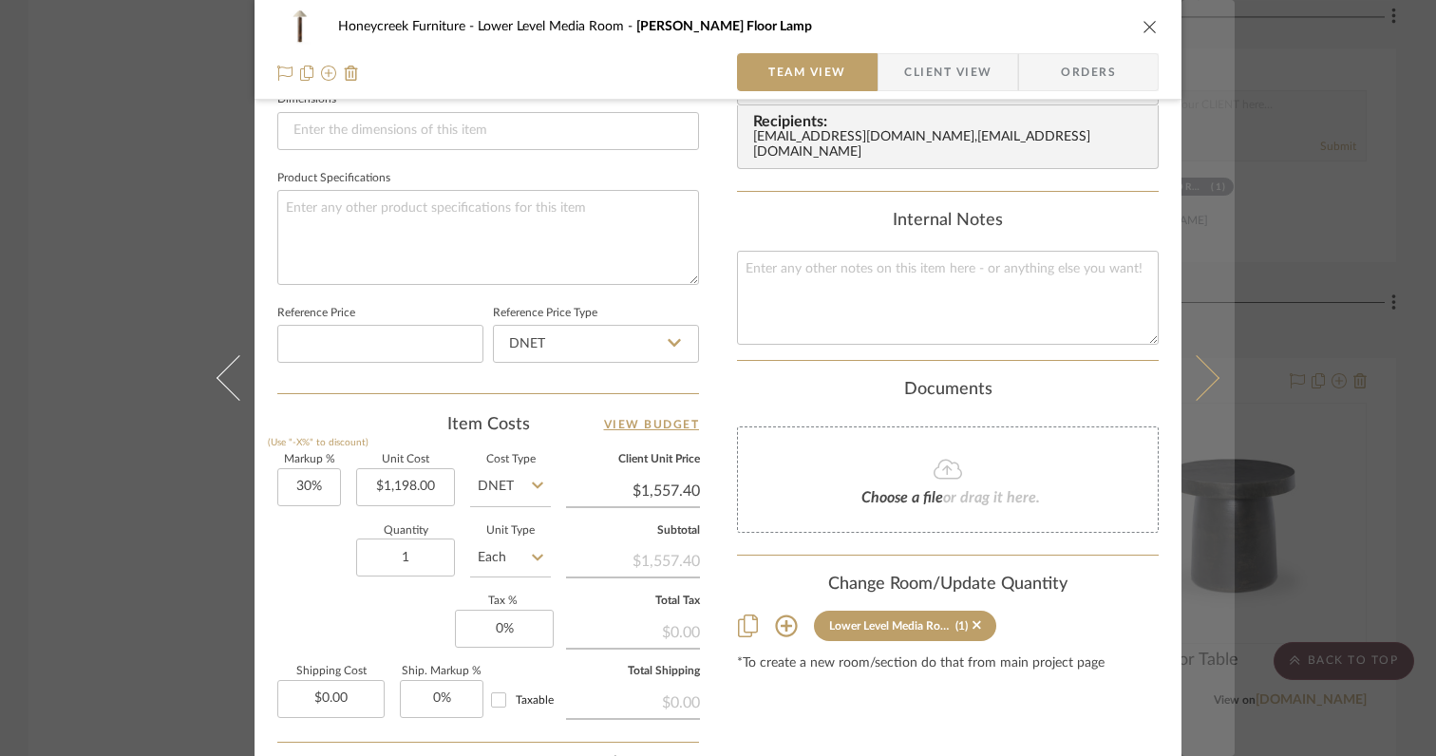
scroll to position [0, 0]
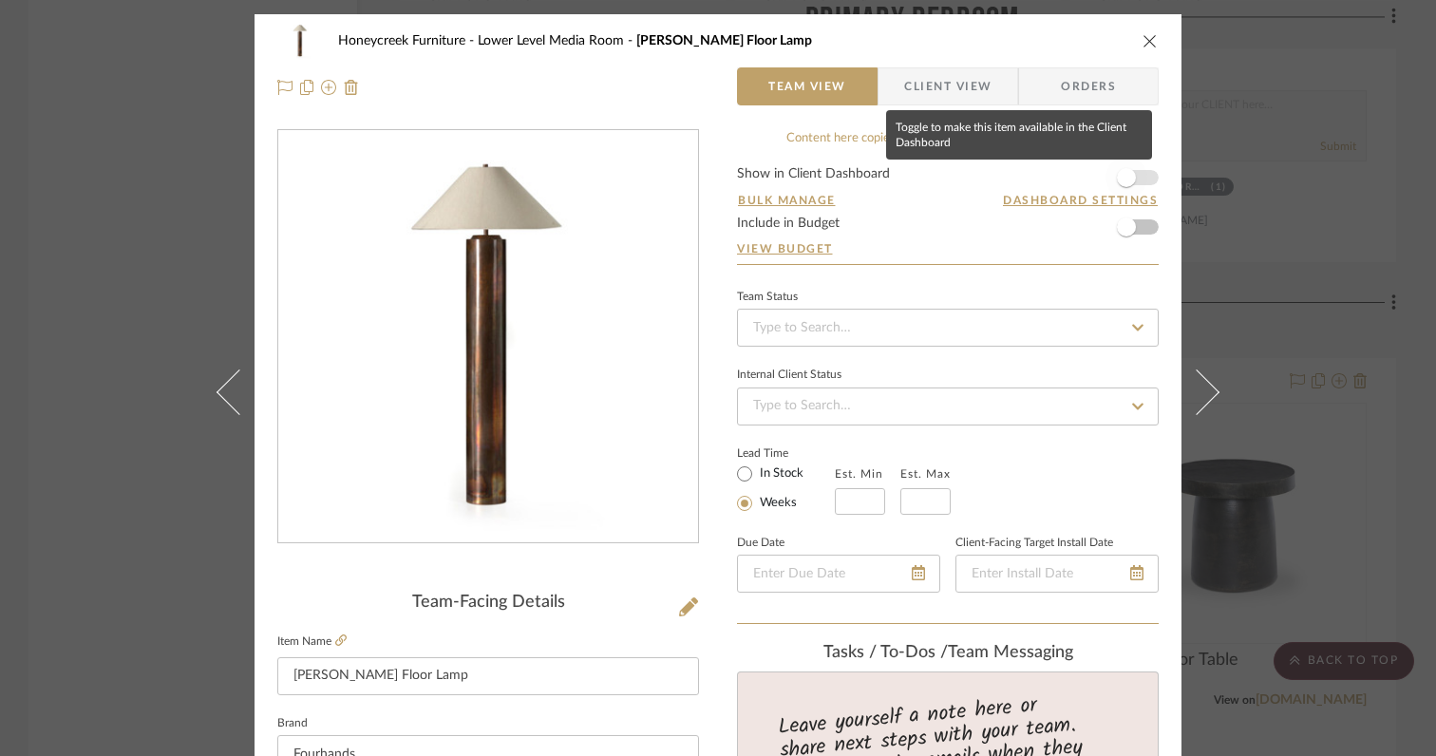
click at [1122, 177] on span "button" at bounding box center [1126, 177] width 19 height 19
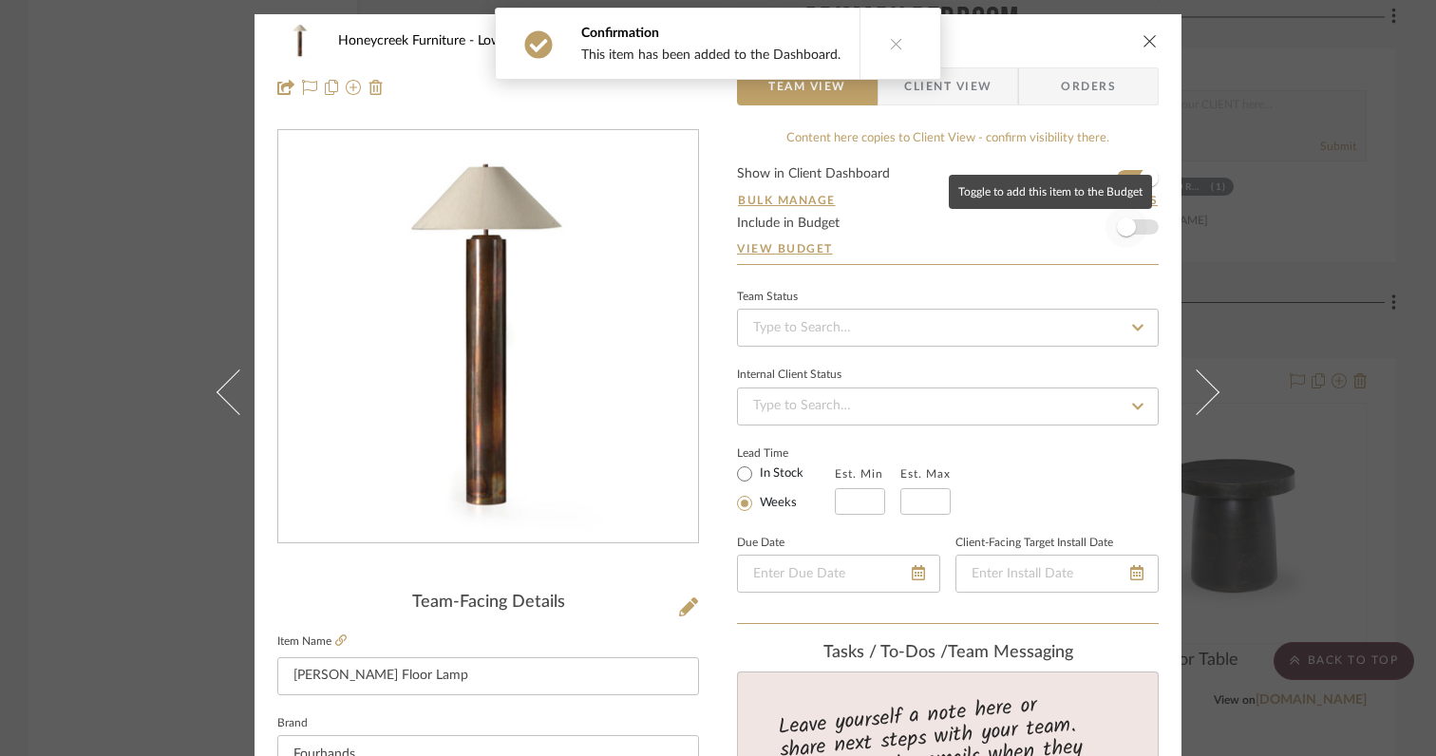
click at [1124, 225] on span "button" at bounding box center [1126, 227] width 19 height 19
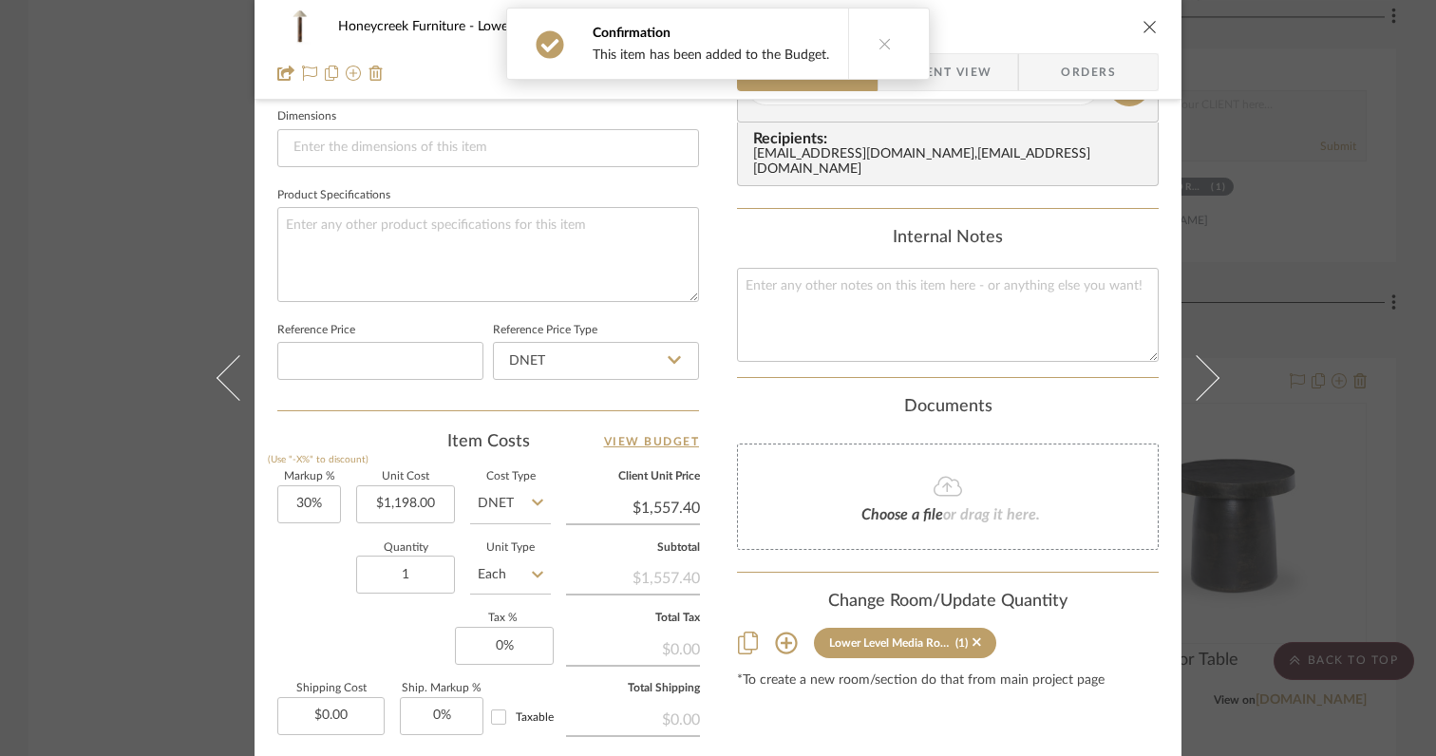
scroll to position [825, 0]
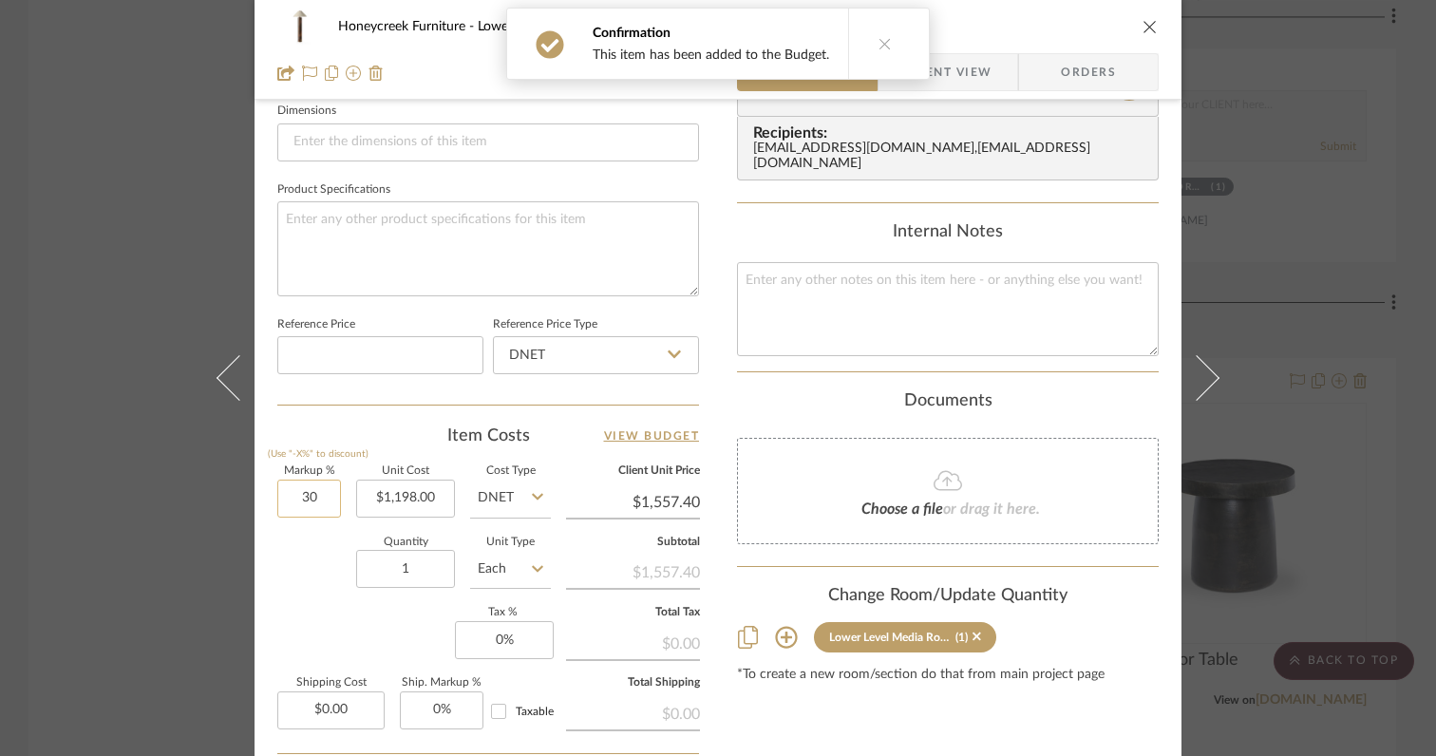
click at [321, 500] on input "30" at bounding box center [309, 499] width 64 height 38
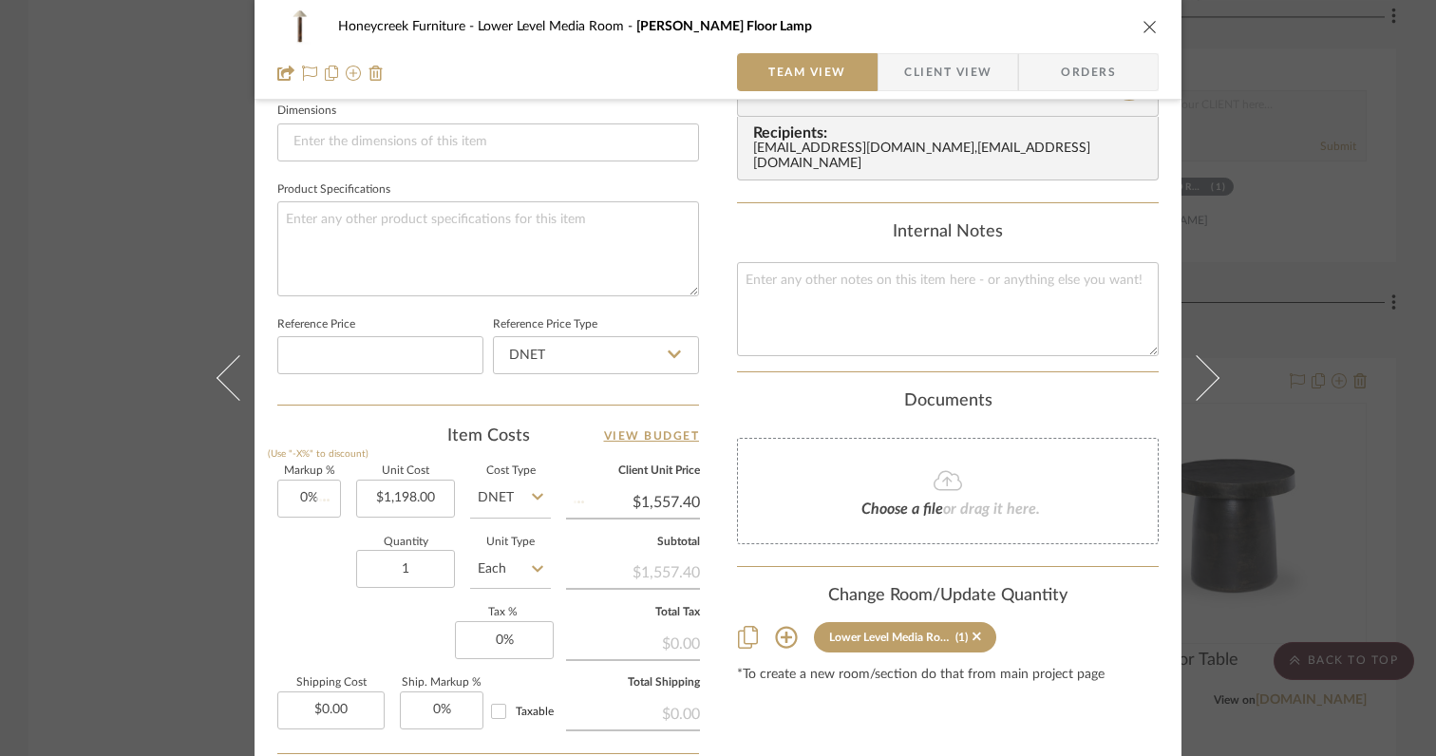
click at [340, 620] on div "Markup % (Use "-X%" to discount) 0% Unit Cost $1,198.00 Cost Type DNET Client U…" at bounding box center [488, 604] width 422 height 277
click at [1143, 22] on icon "close" at bounding box center [1150, 26] width 15 height 15
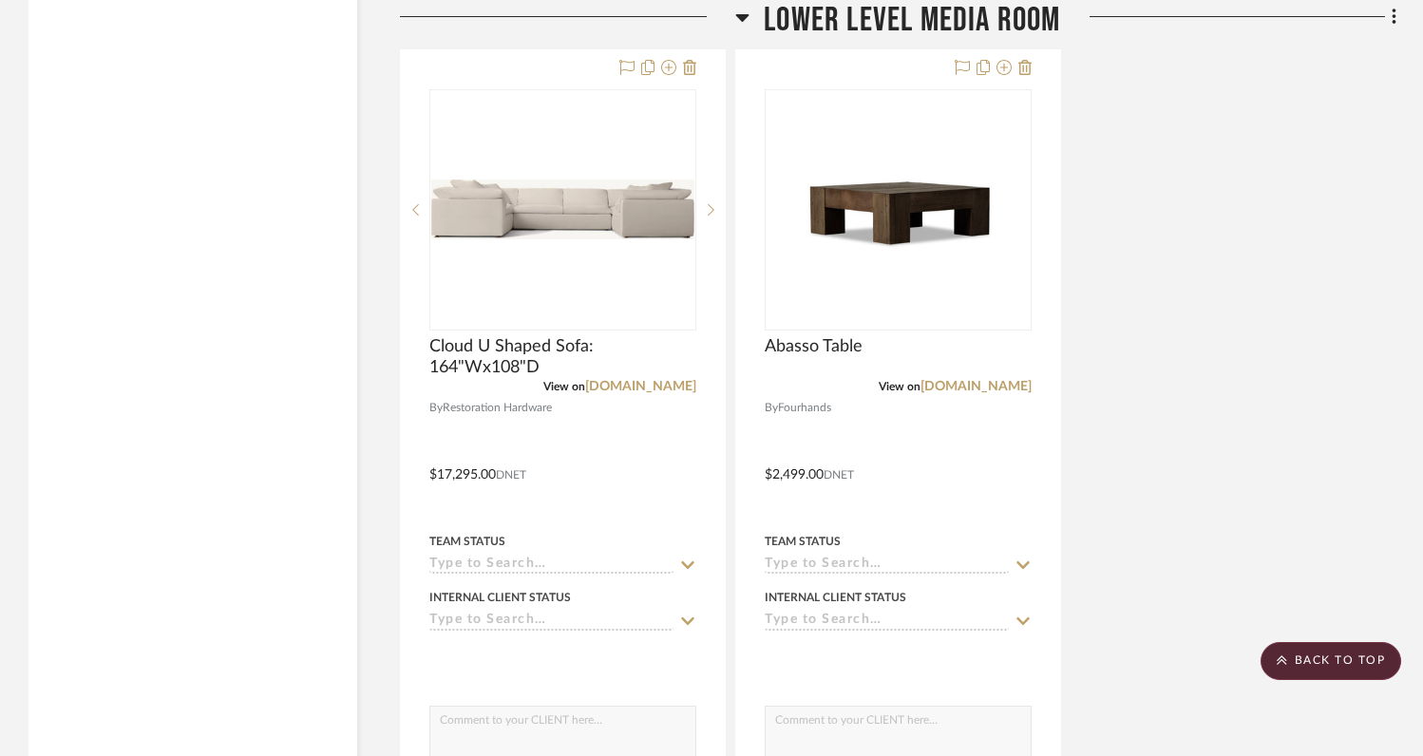
scroll to position [10241, 0]
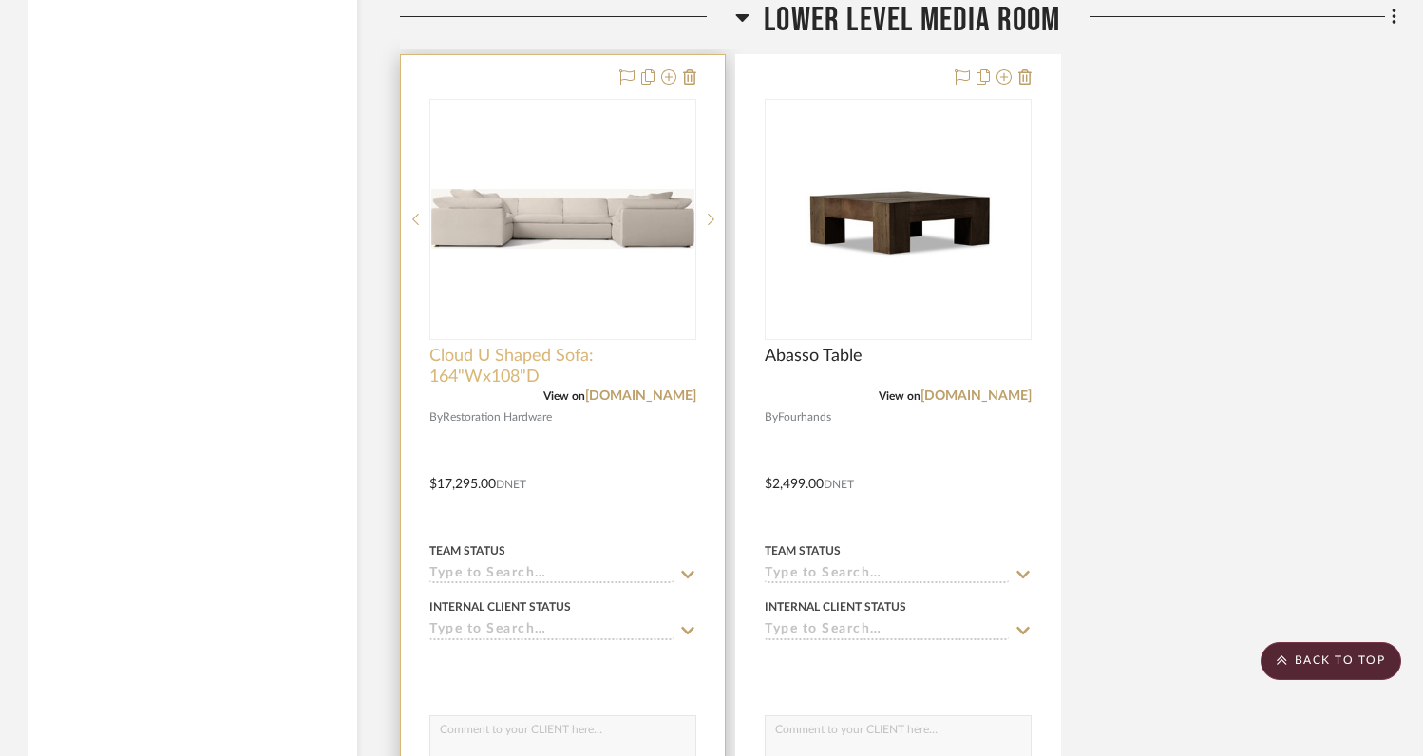
click at [529, 346] on span "Cloud U Shaped Sofa: 164"Wx108"D" at bounding box center [562, 367] width 267 height 42
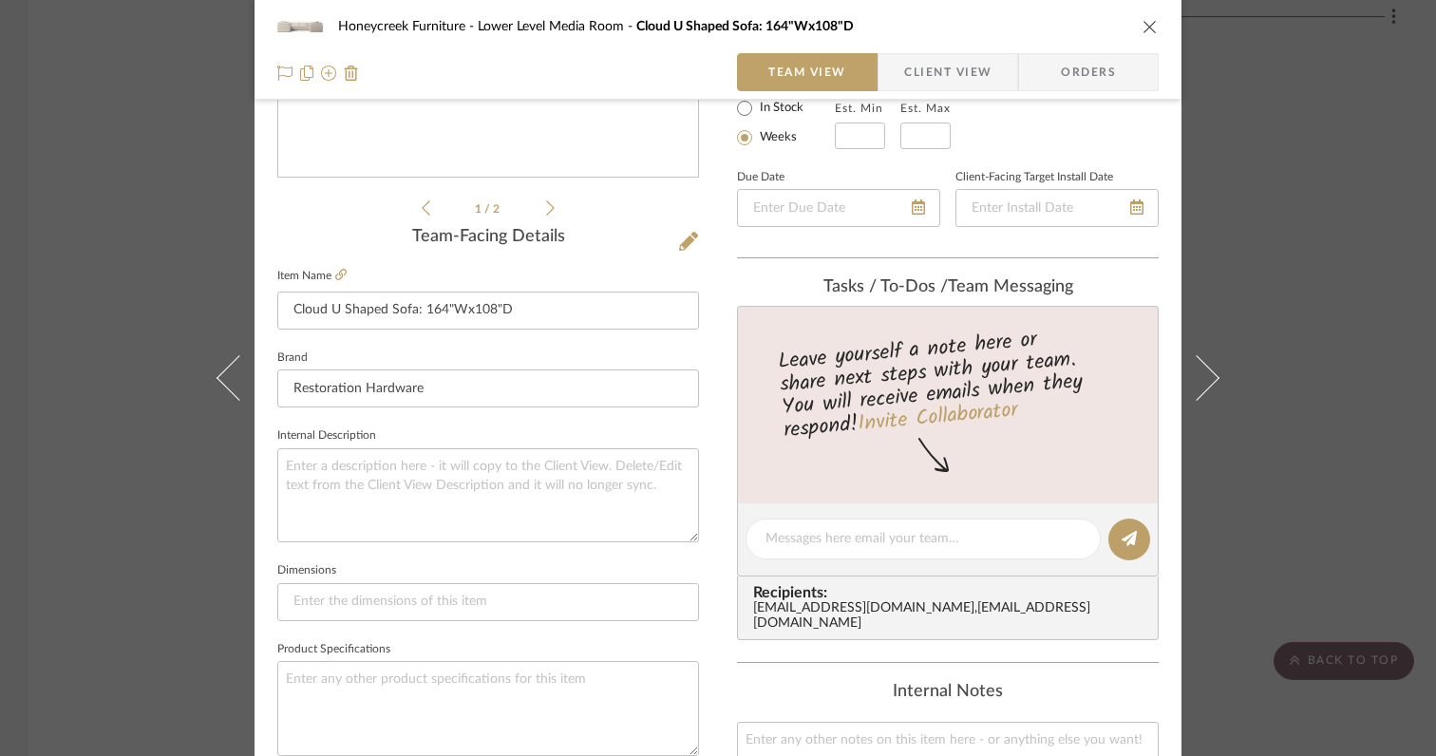
scroll to position [377, 0]
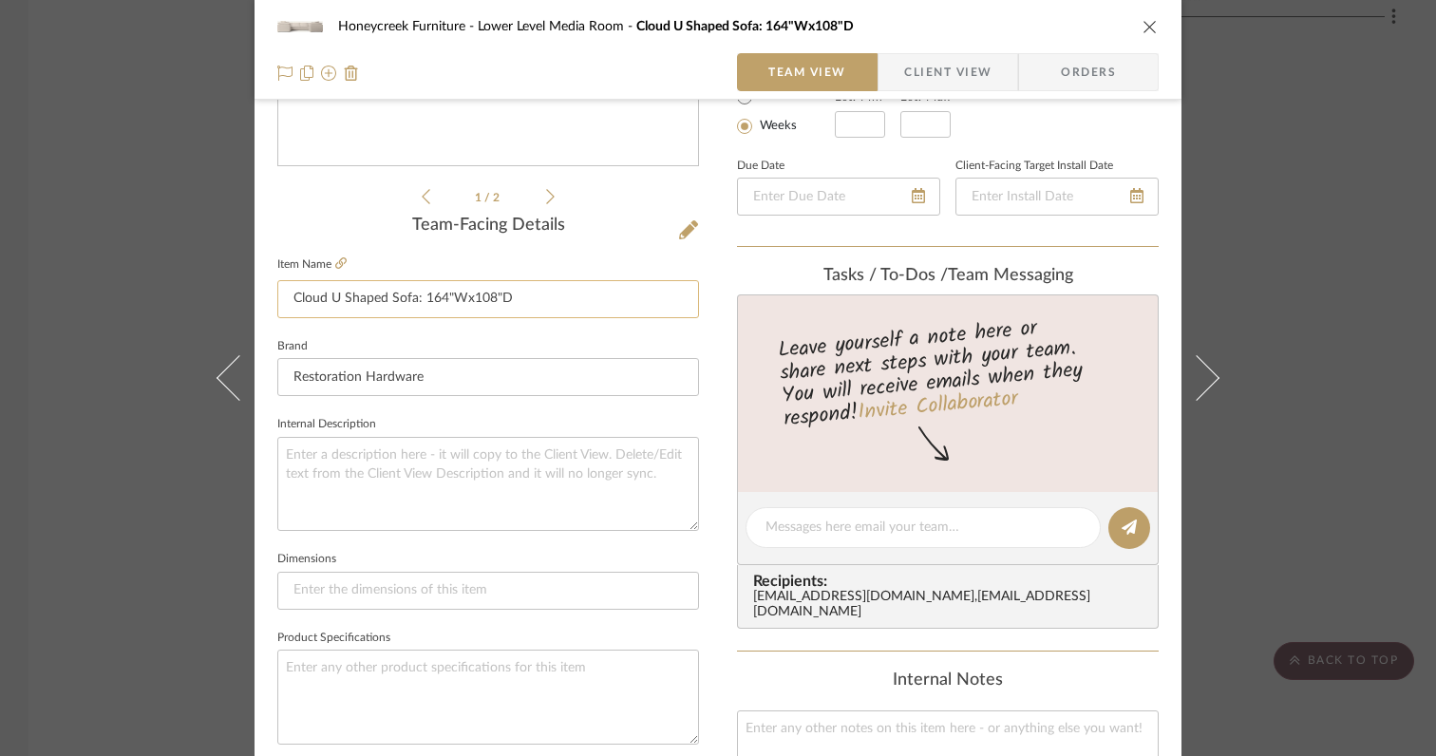
click at [438, 301] on input "Cloud U Shaped Sofa: 164"Wx108"D" at bounding box center [488, 299] width 422 height 38
click at [453, 337] on fieldset "Brand Restoration Hardware" at bounding box center [488, 365] width 422 height 64
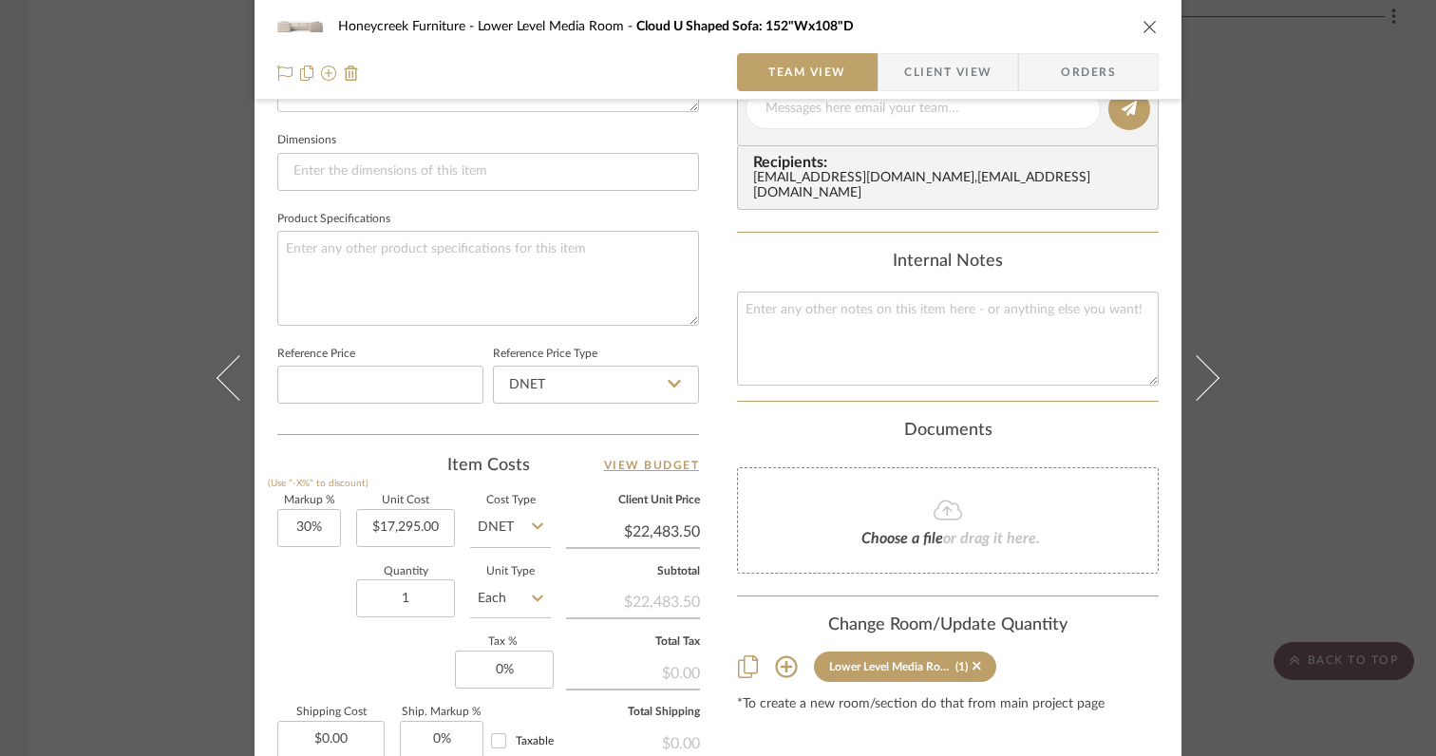
scroll to position [809, 0]
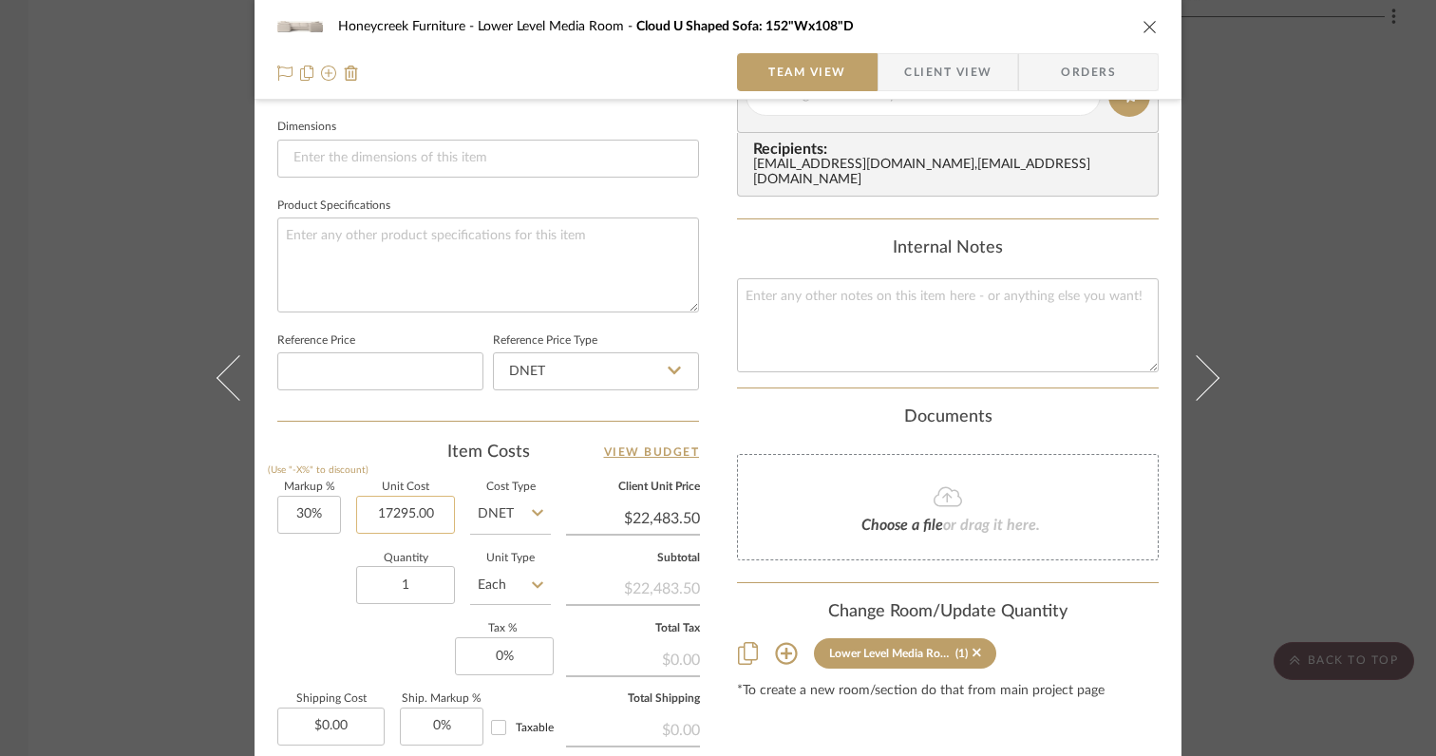
click at [438, 510] on input "17295.00" at bounding box center [405, 515] width 99 height 38
click at [277, 617] on div "Quantity 1 Unit Type Each" at bounding box center [414, 587] width 274 height 67
click at [319, 517] on input "30" at bounding box center [309, 515] width 64 height 38
click at [324, 576] on div "Quantity 1 Unit Type Each" at bounding box center [414, 587] width 274 height 67
click at [515, 655] on input "0" at bounding box center [504, 656] width 99 height 38
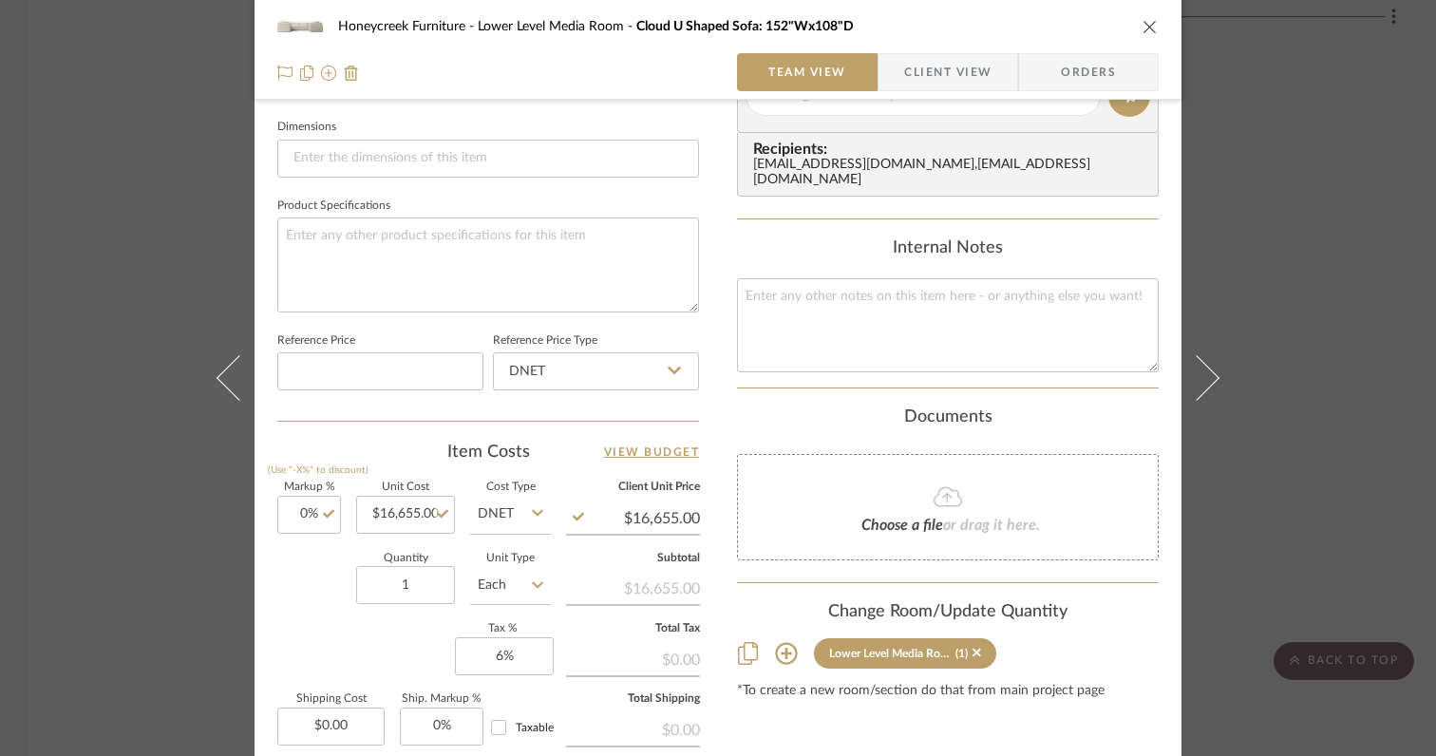
click at [373, 632] on div "Markup % (Use "-X%" to discount) 0% Unit Cost $16,655.00 Cost Type DNET Client …" at bounding box center [488, 620] width 422 height 277
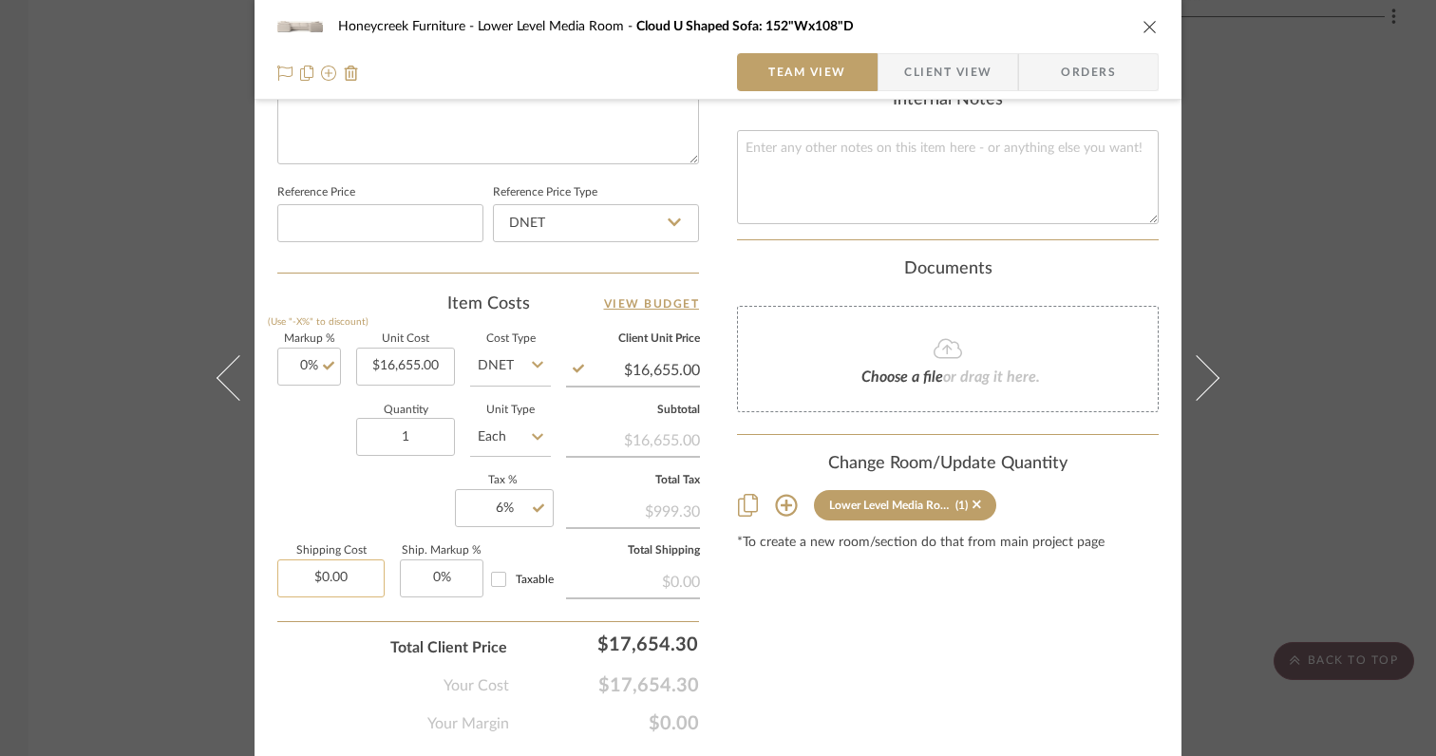
scroll to position [959, 0]
click at [329, 564] on input "0.00" at bounding box center [330, 577] width 107 height 38
click at [329, 663] on div "Your Cost $17,654.30" at bounding box center [488, 676] width 422 height 38
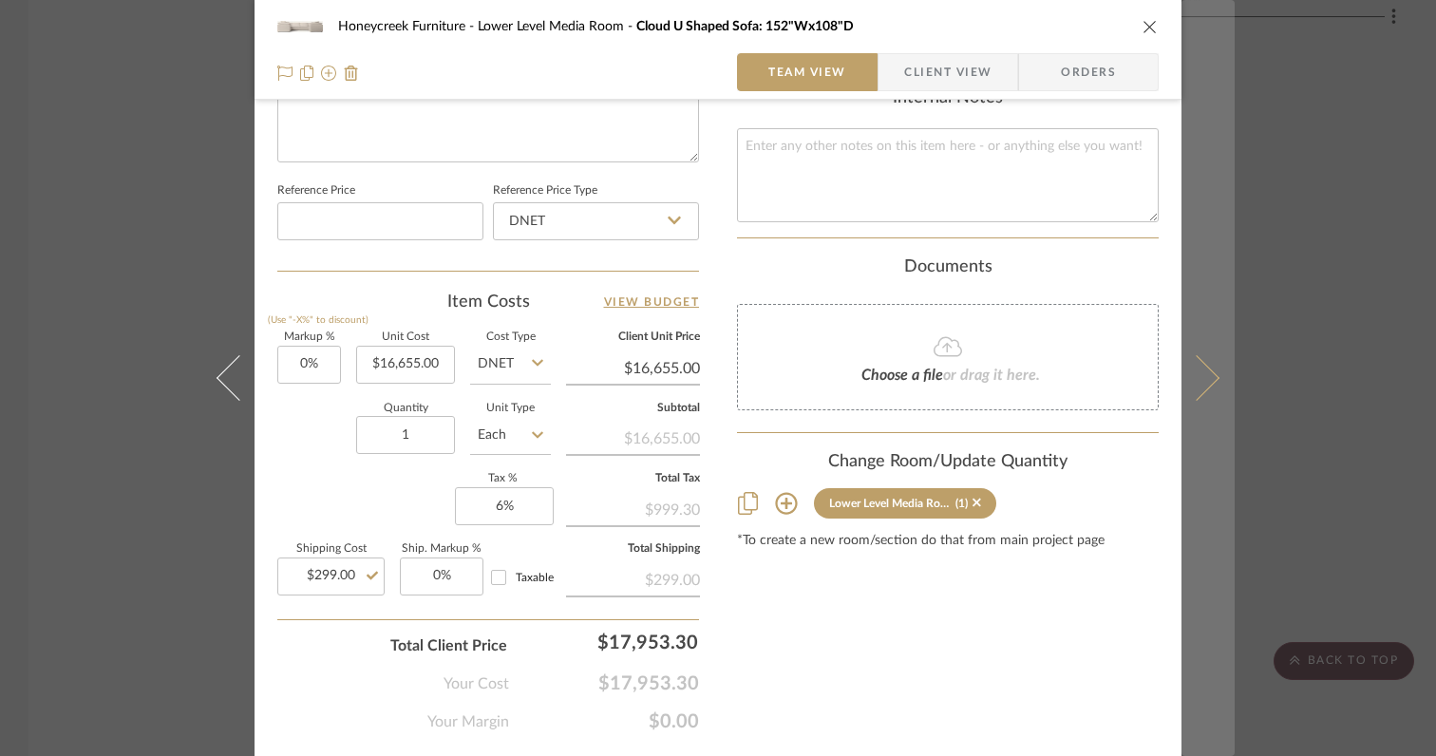
click at [1212, 384] on button at bounding box center [1208, 378] width 53 height 756
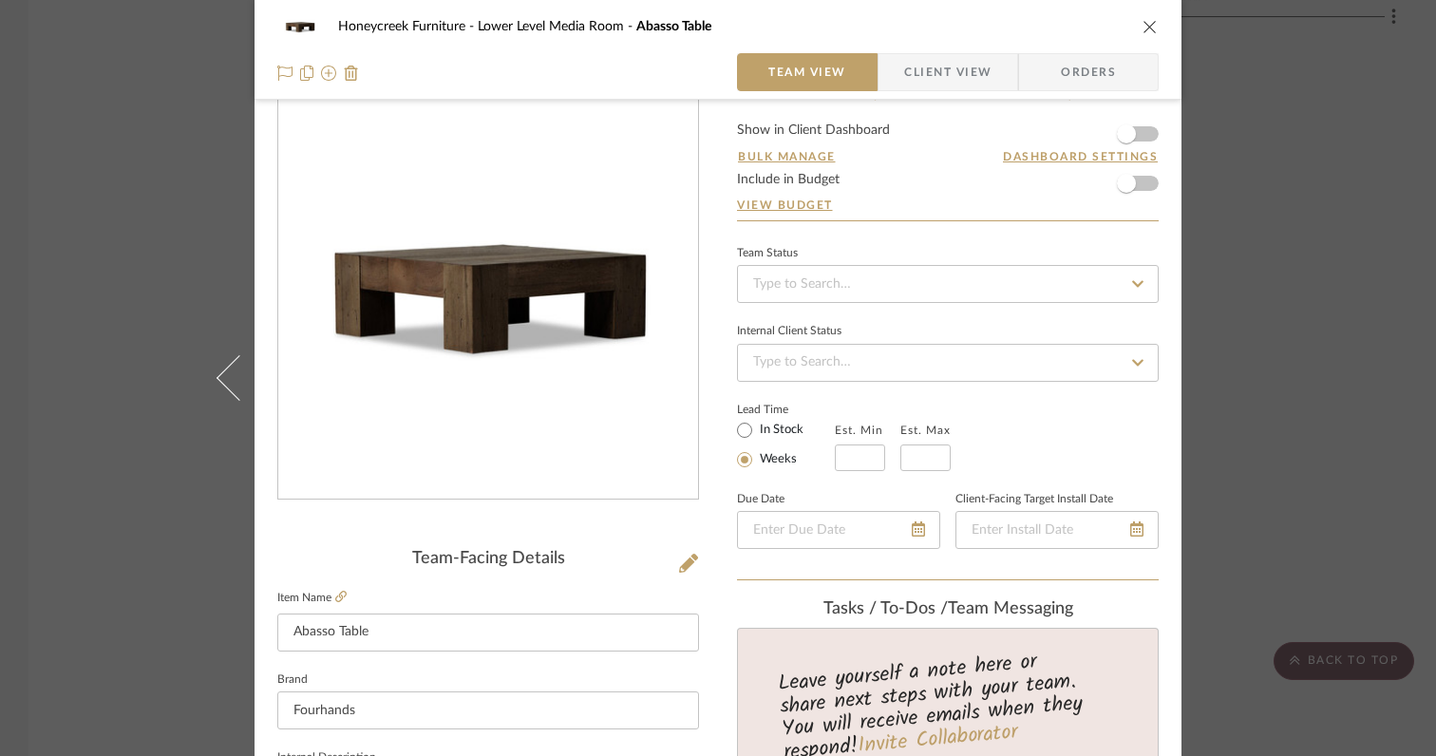
scroll to position [0, 0]
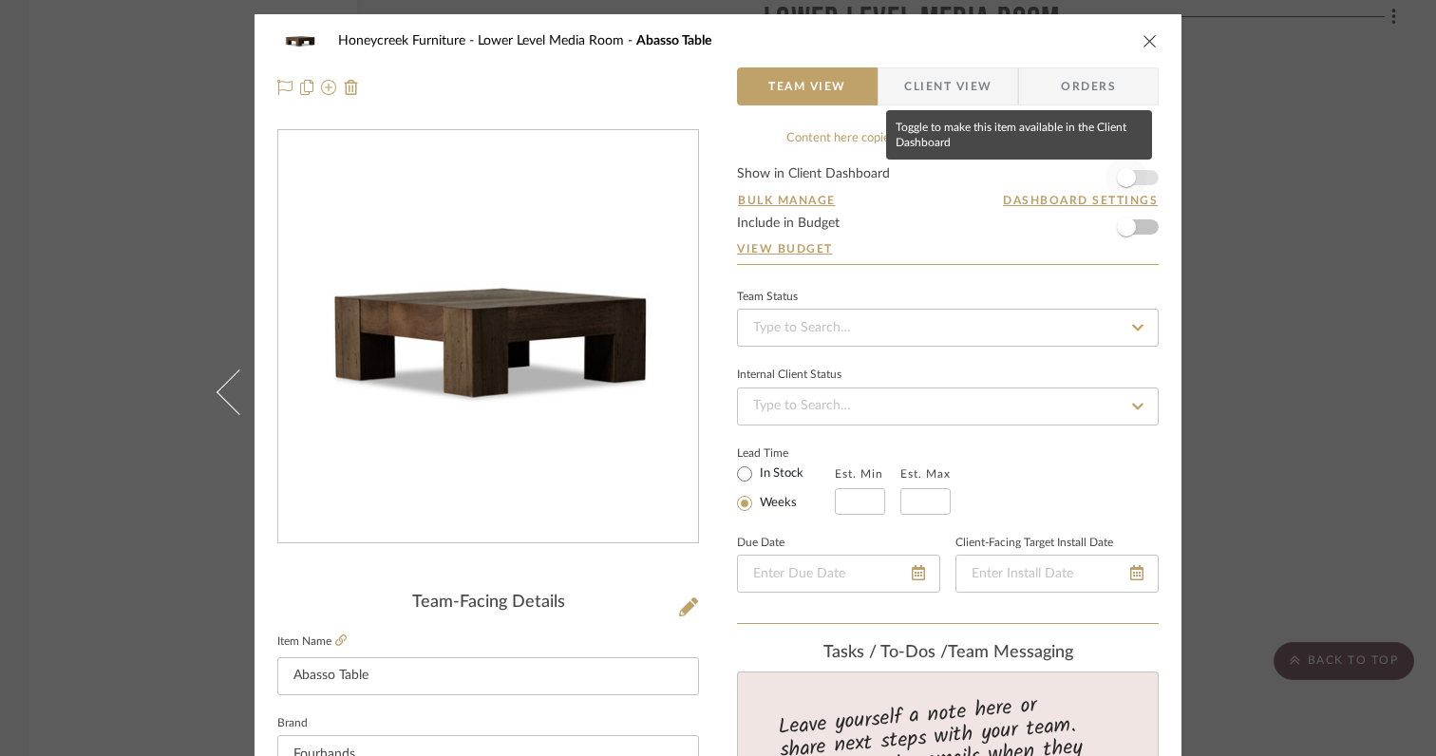
click at [1120, 180] on span "button" at bounding box center [1126, 177] width 19 height 19
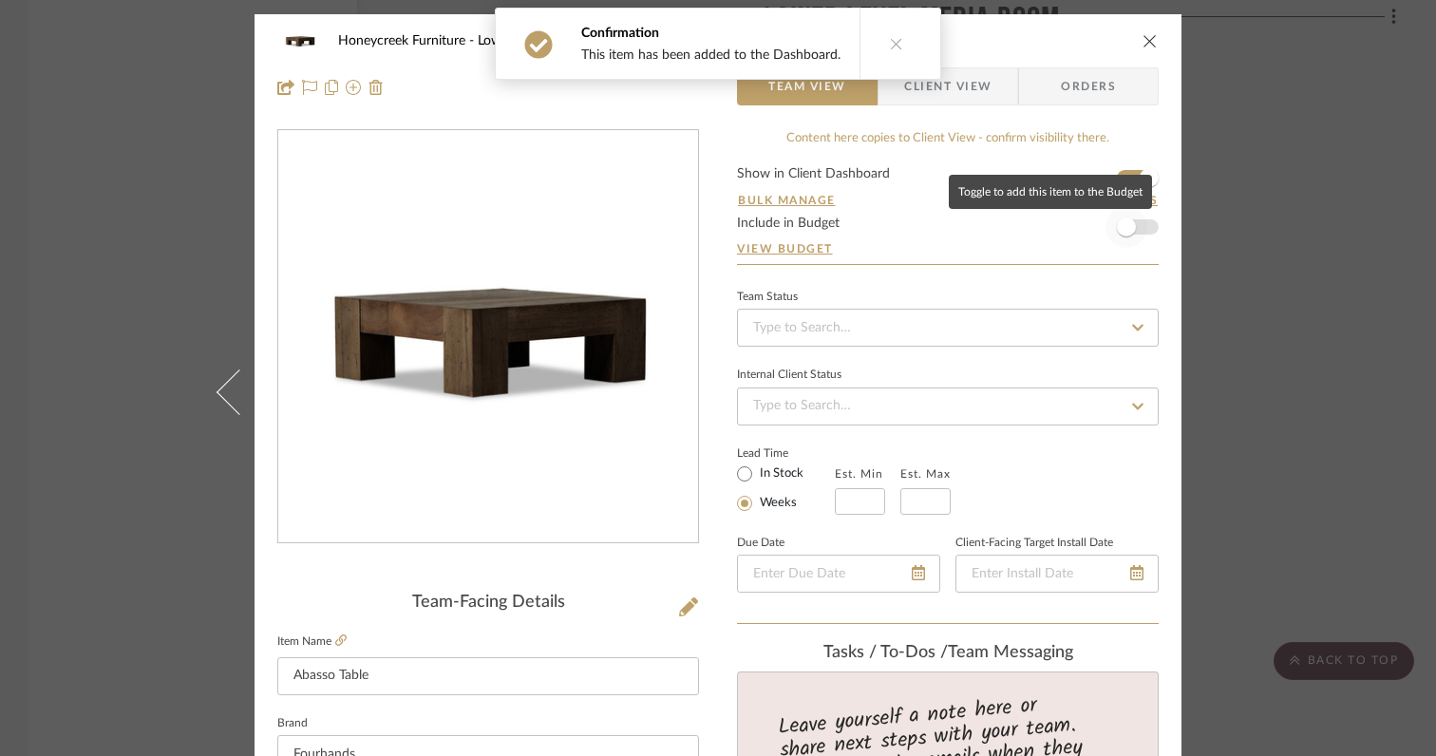
click at [1120, 227] on span "button" at bounding box center [1126, 227] width 19 height 19
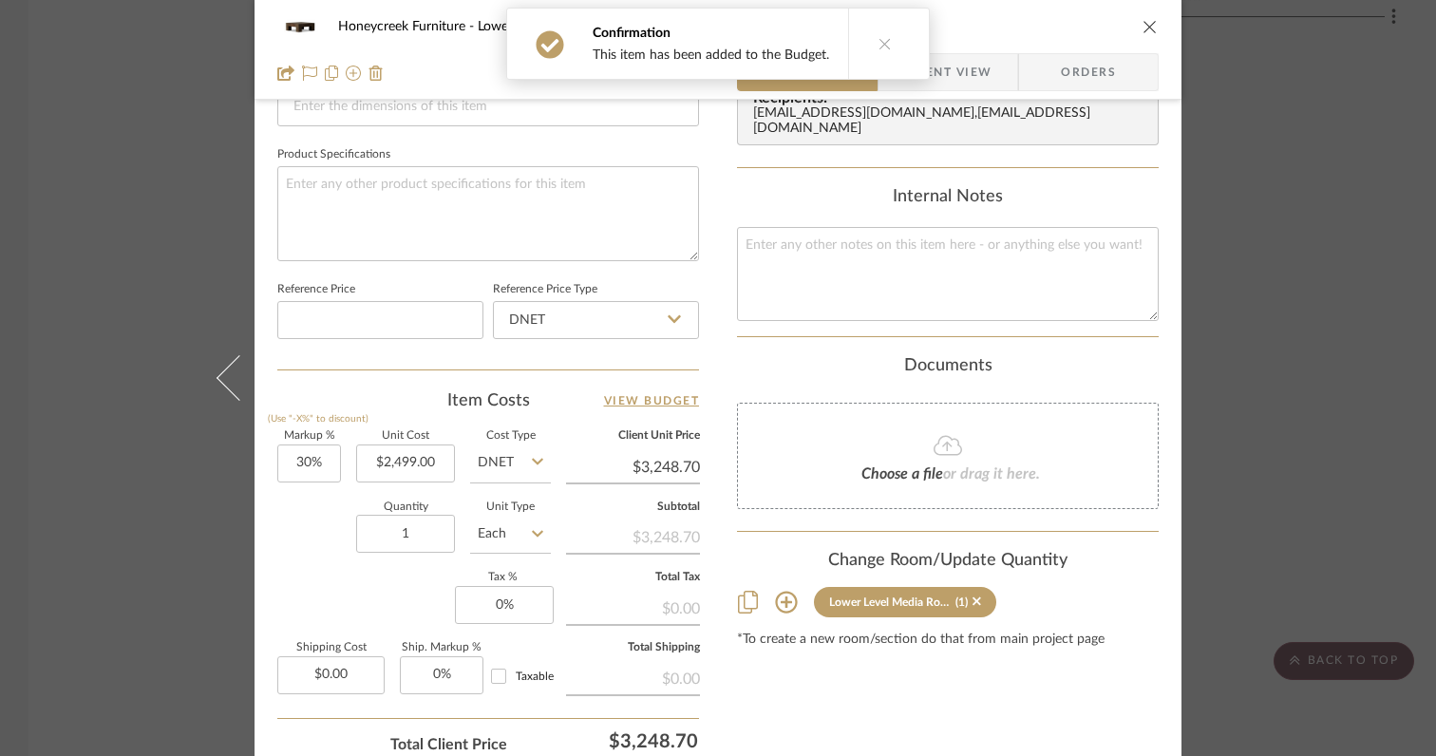
scroll to position [893, 0]
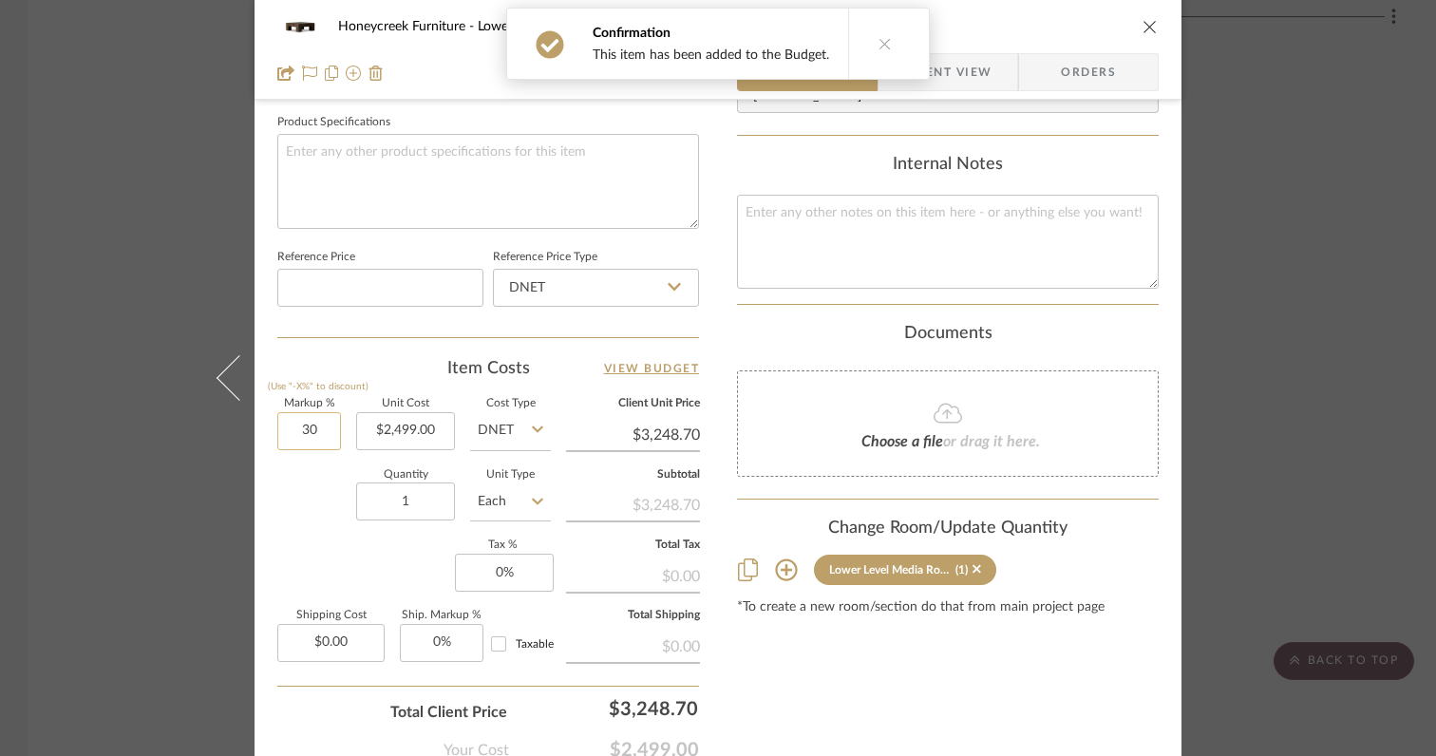
click at [327, 433] on input "30" at bounding box center [309, 431] width 64 height 38
click at [313, 520] on div "Quantity 1 Unit Type Each" at bounding box center [414, 503] width 274 height 67
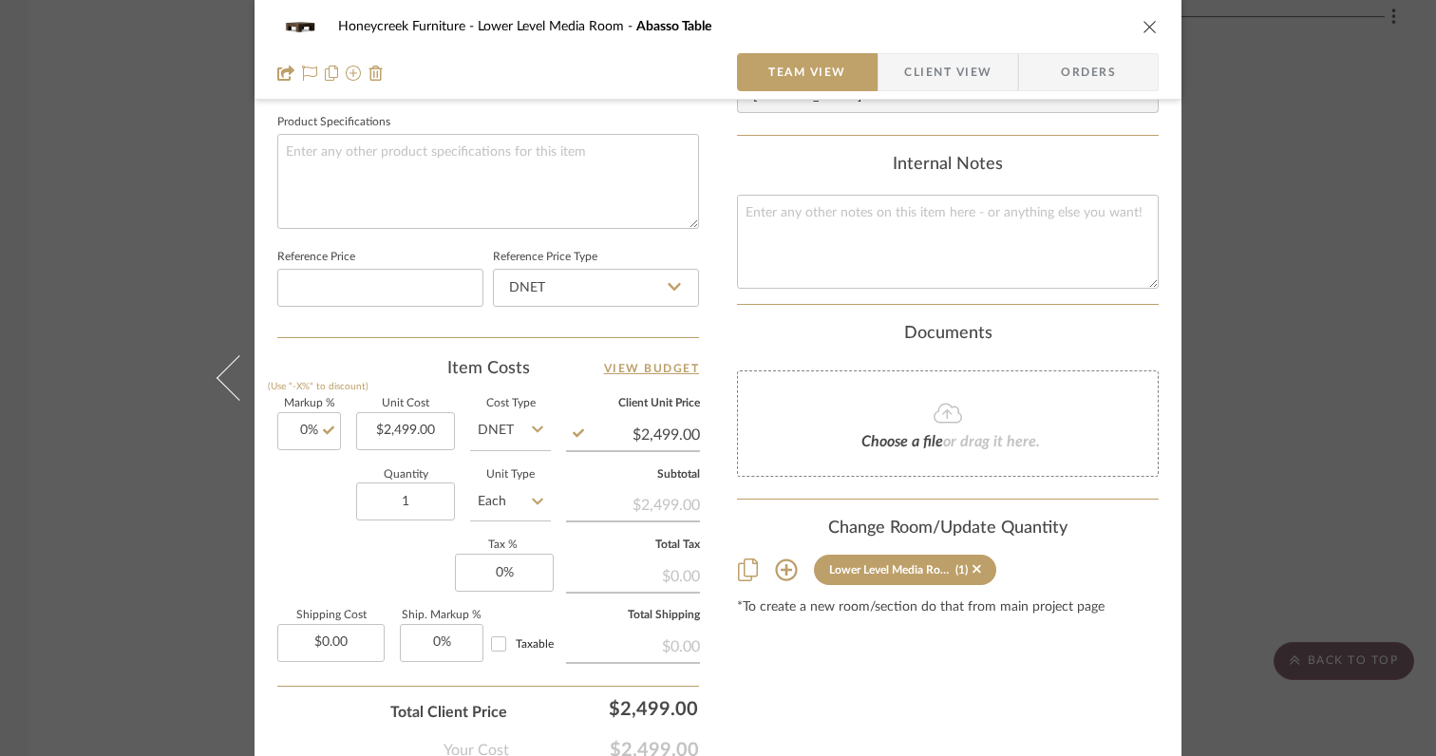
click at [1144, 29] on icon "close" at bounding box center [1150, 26] width 15 height 15
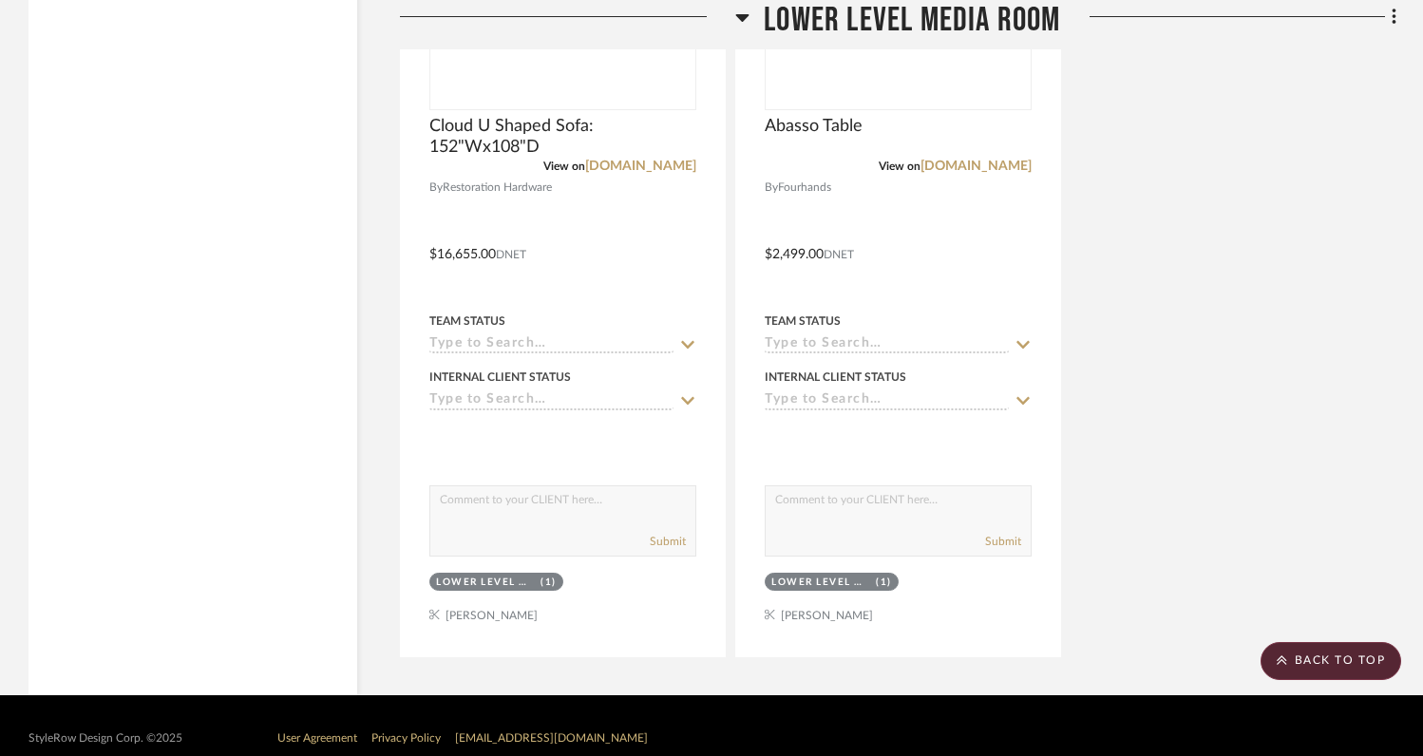
scroll to position [10429, 0]
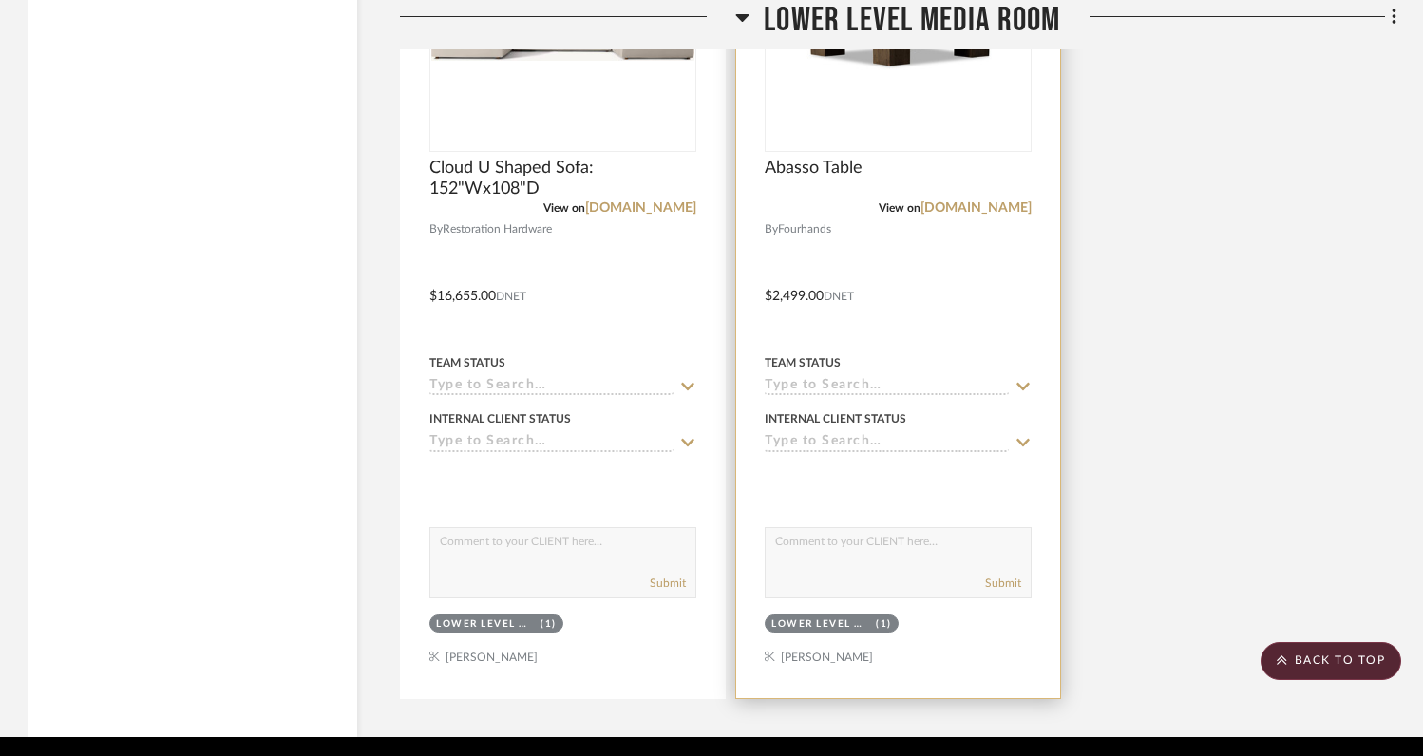
click at [786, 282] on div at bounding box center [898, 282] width 324 height 831
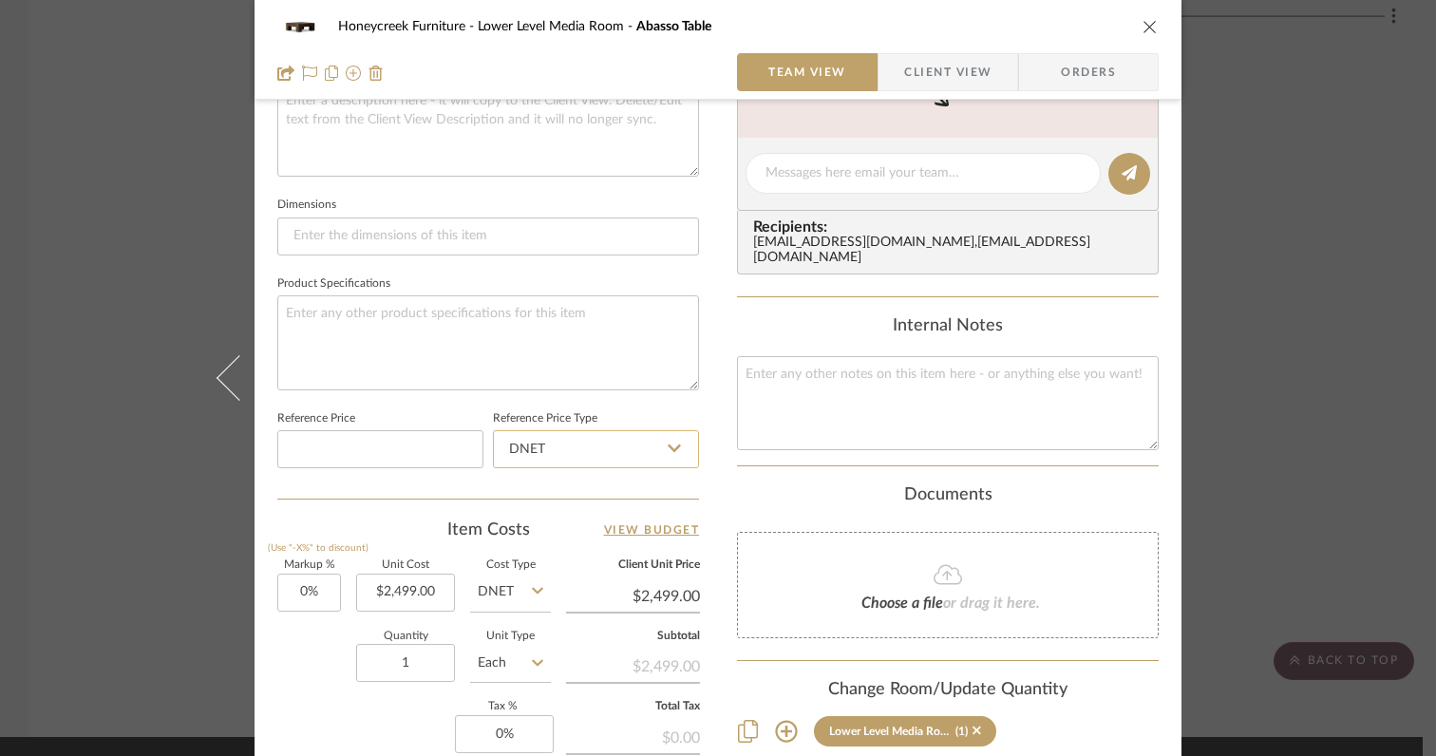
scroll to position [759, 0]
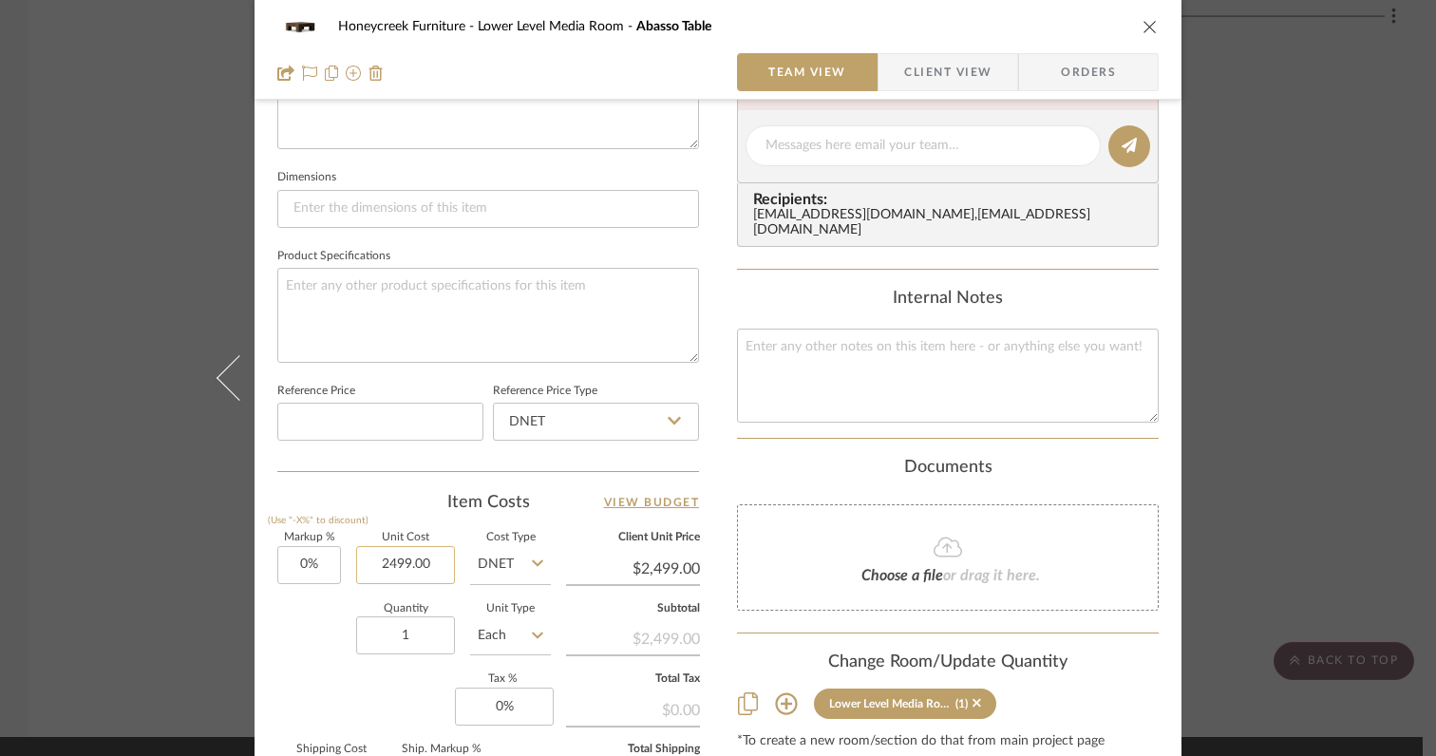
click at [436, 558] on input "2499.00" at bounding box center [405, 565] width 99 height 38
click at [296, 652] on div "Quantity 1 Unit Type Each" at bounding box center [414, 637] width 274 height 67
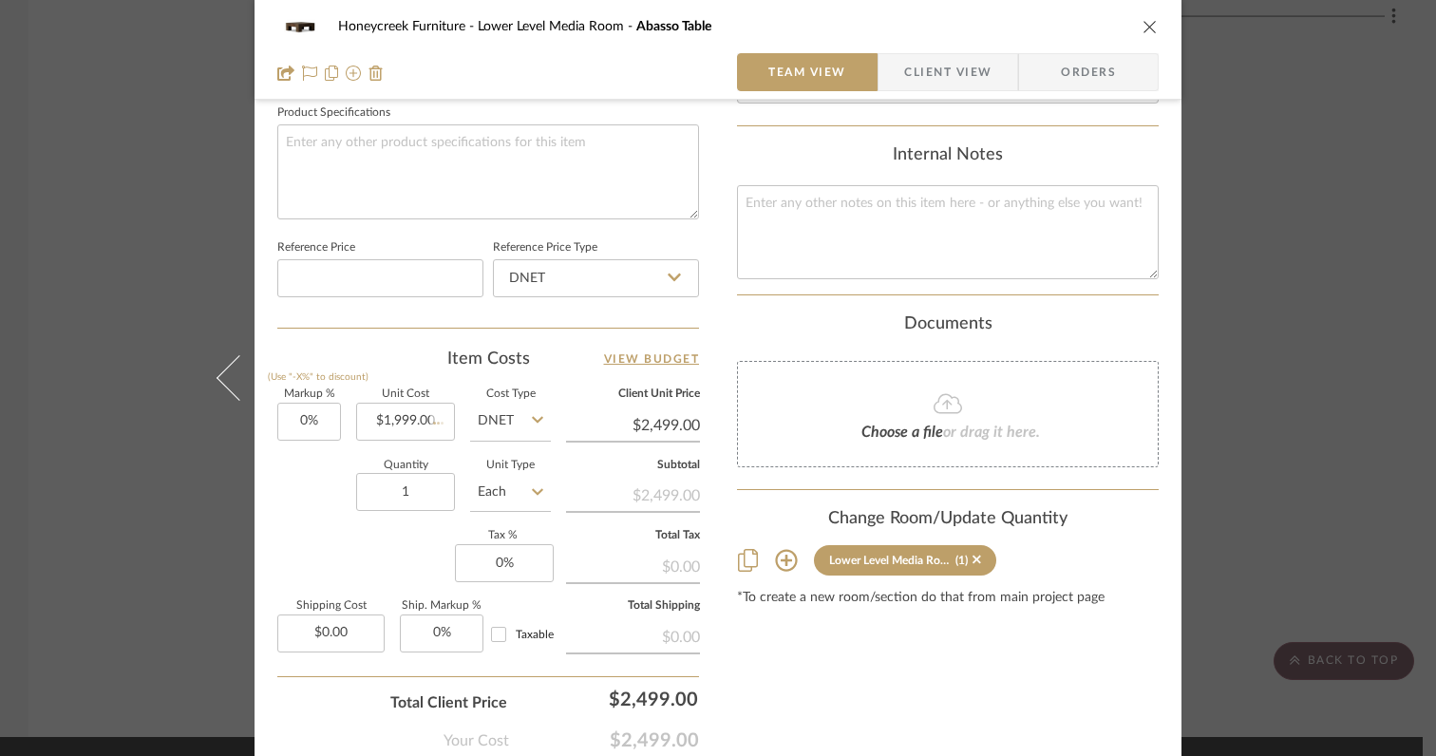
scroll to position [929, 0]
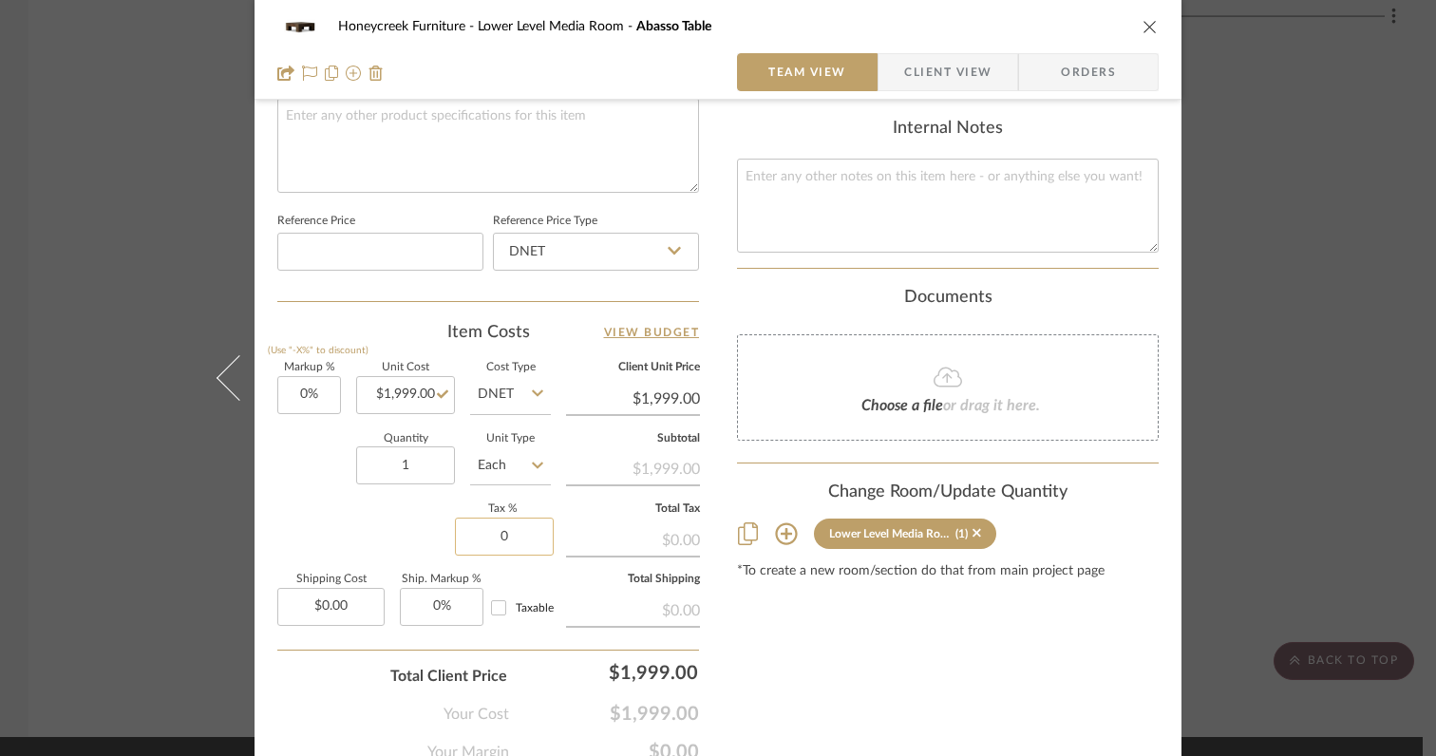
click at [521, 543] on input "0" at bounding box center [504, 537] width 99 height 38
click at [425, 488] on sr-form-field "Quantity 1" at bounding box center [405, 467] width 99 height 67
click at [365, 599] on input "0.00" at bounding box center [330, 607] width 107 height 38
click at [331, 667] on div "Total Client Price $2,118.94" at bounding box center [488, 669] width 422 height 38
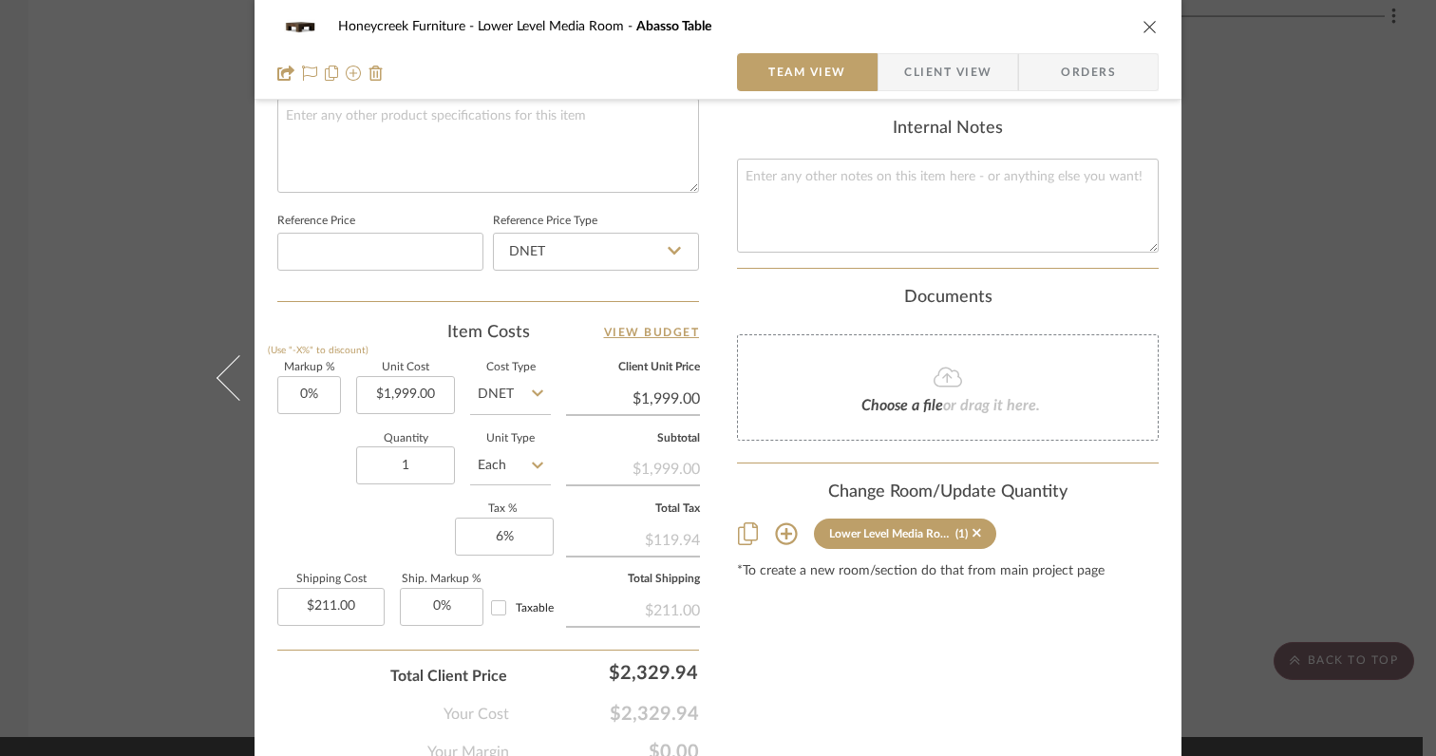
click at [1143, 32] on icon "close" at bounding box center [1150, 26] width 15 height 15
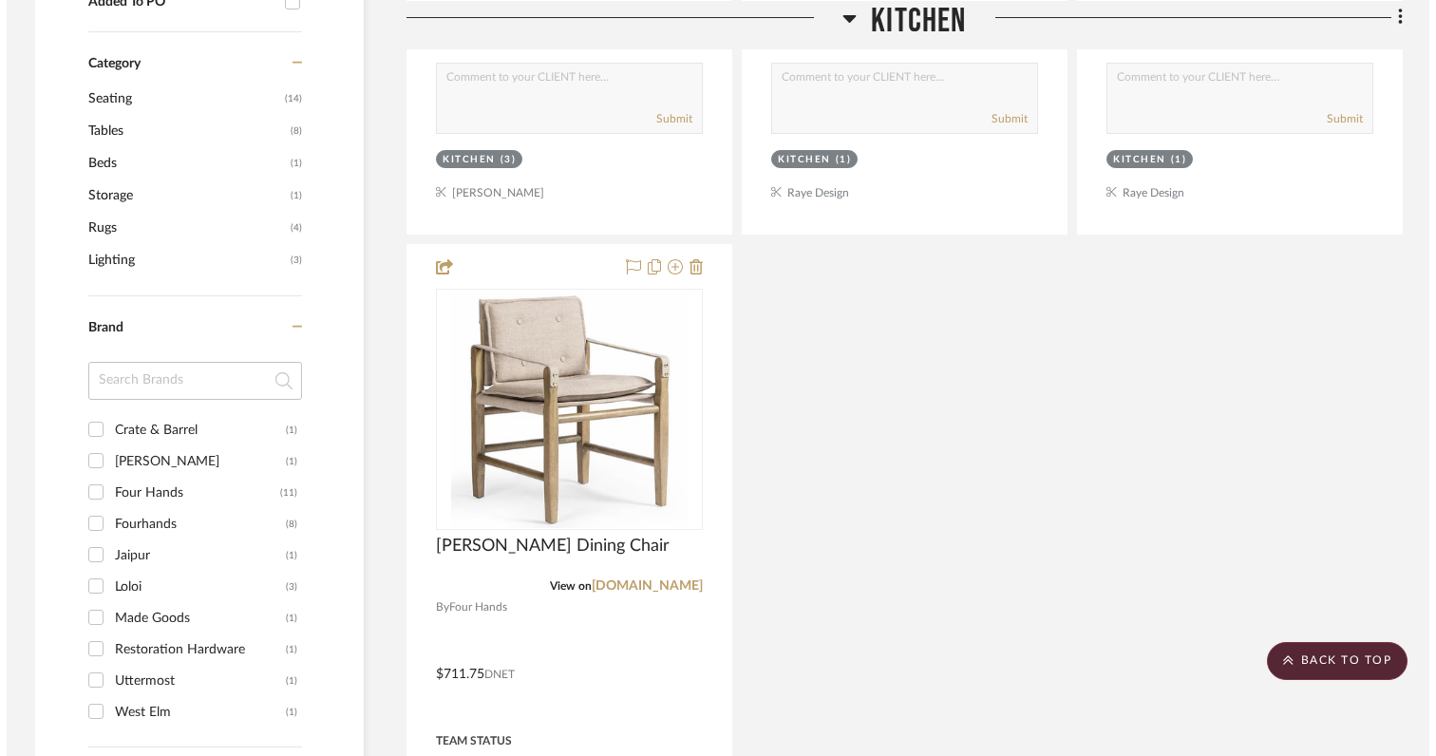
scroll to position [0, 0]
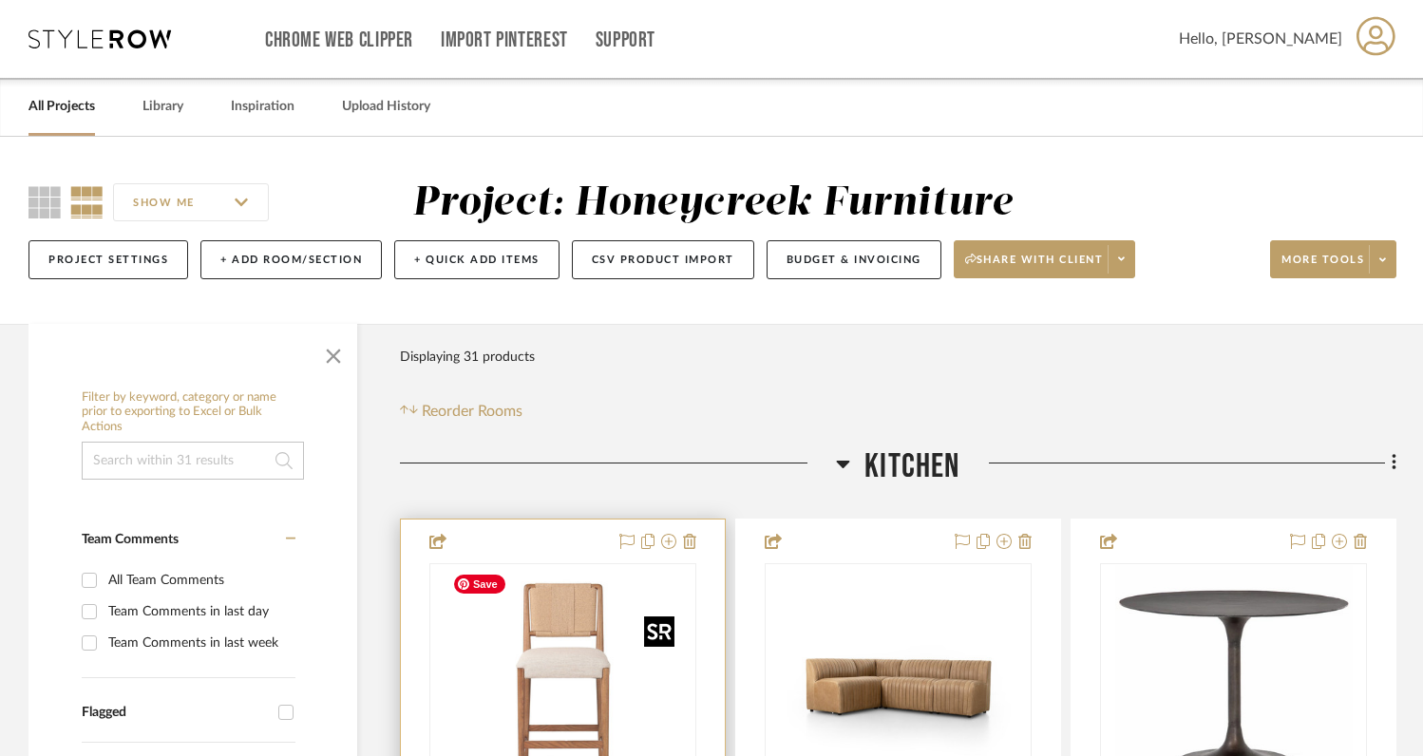
click at [581, 686] on img "0" at bounding box center [563, 683] width 237 height 237
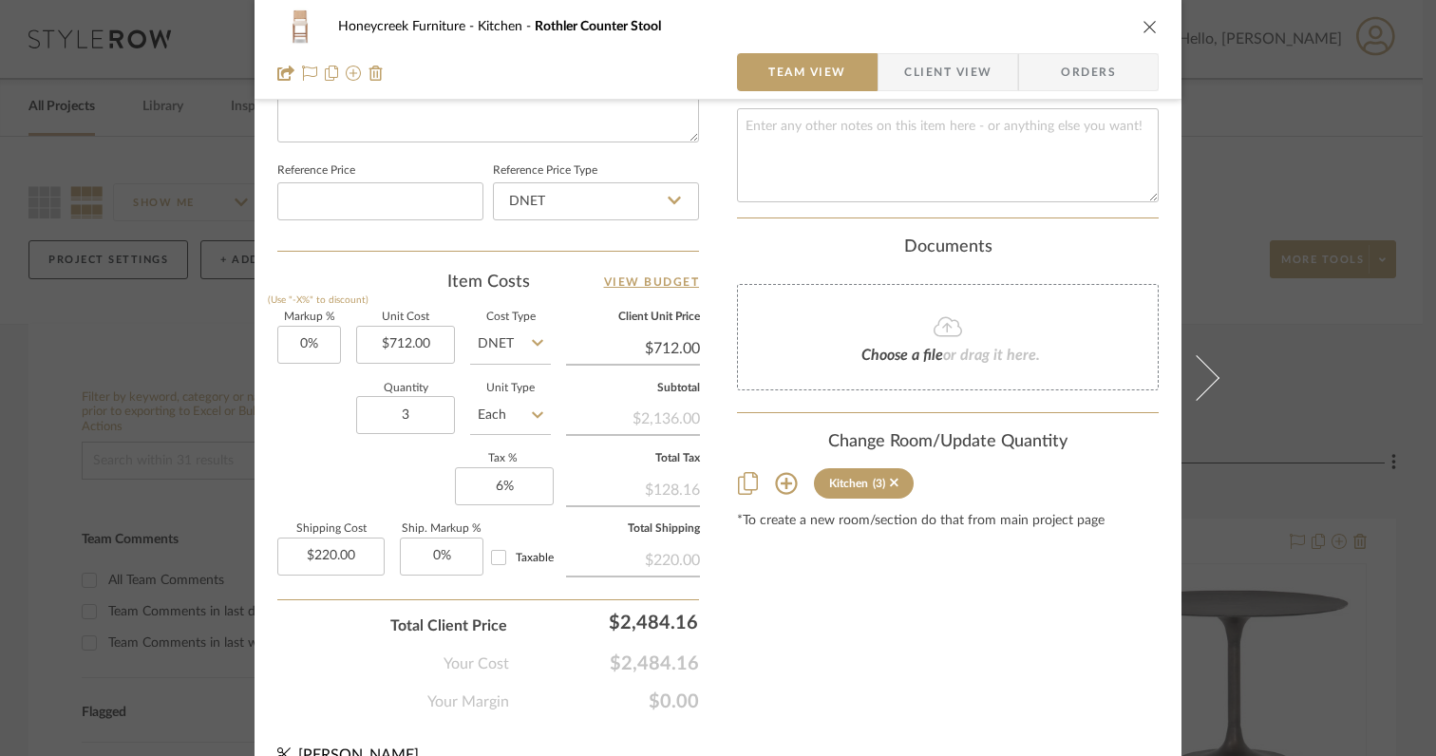
scroll to position [977, 0]
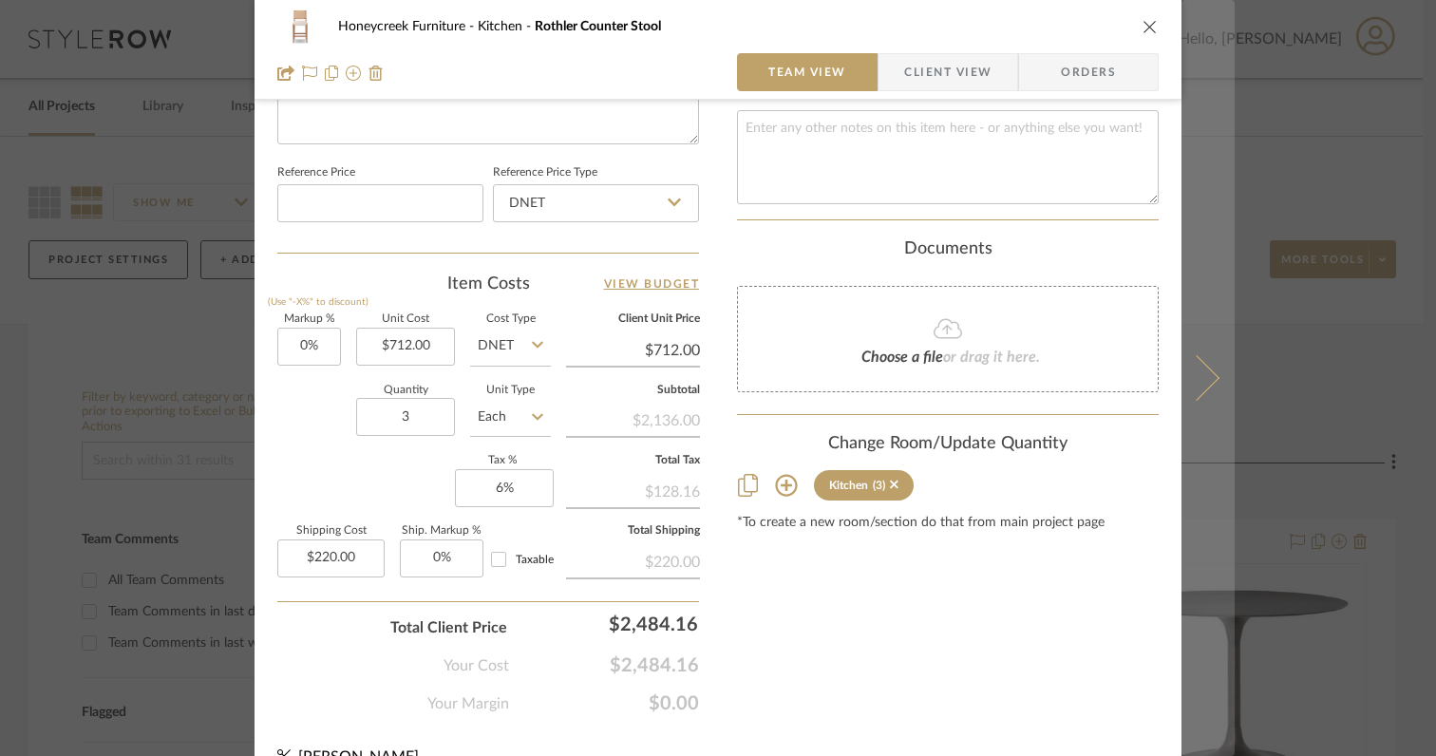
click at [1200, 392] on button at bounding box center [1208, 378] width 53 height 756
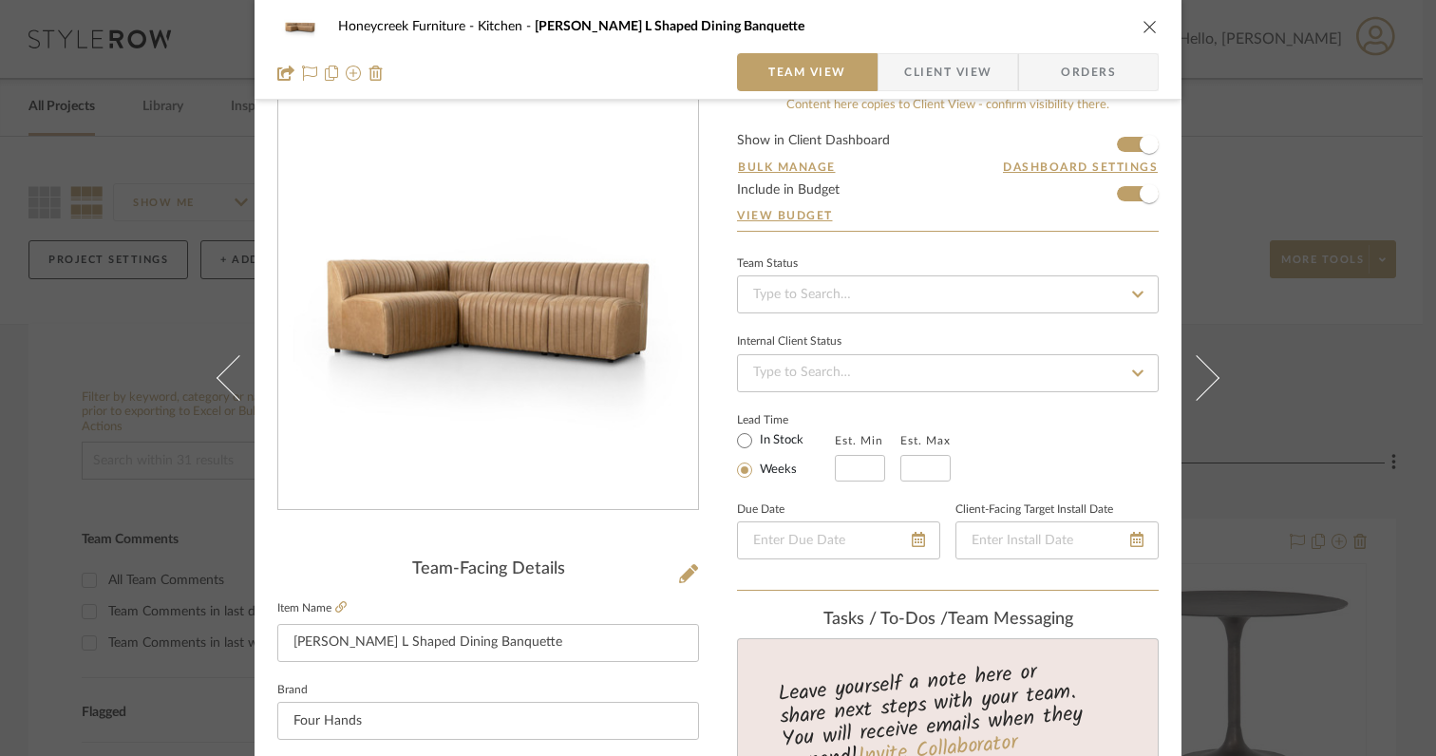
scroll to position [27, 0]
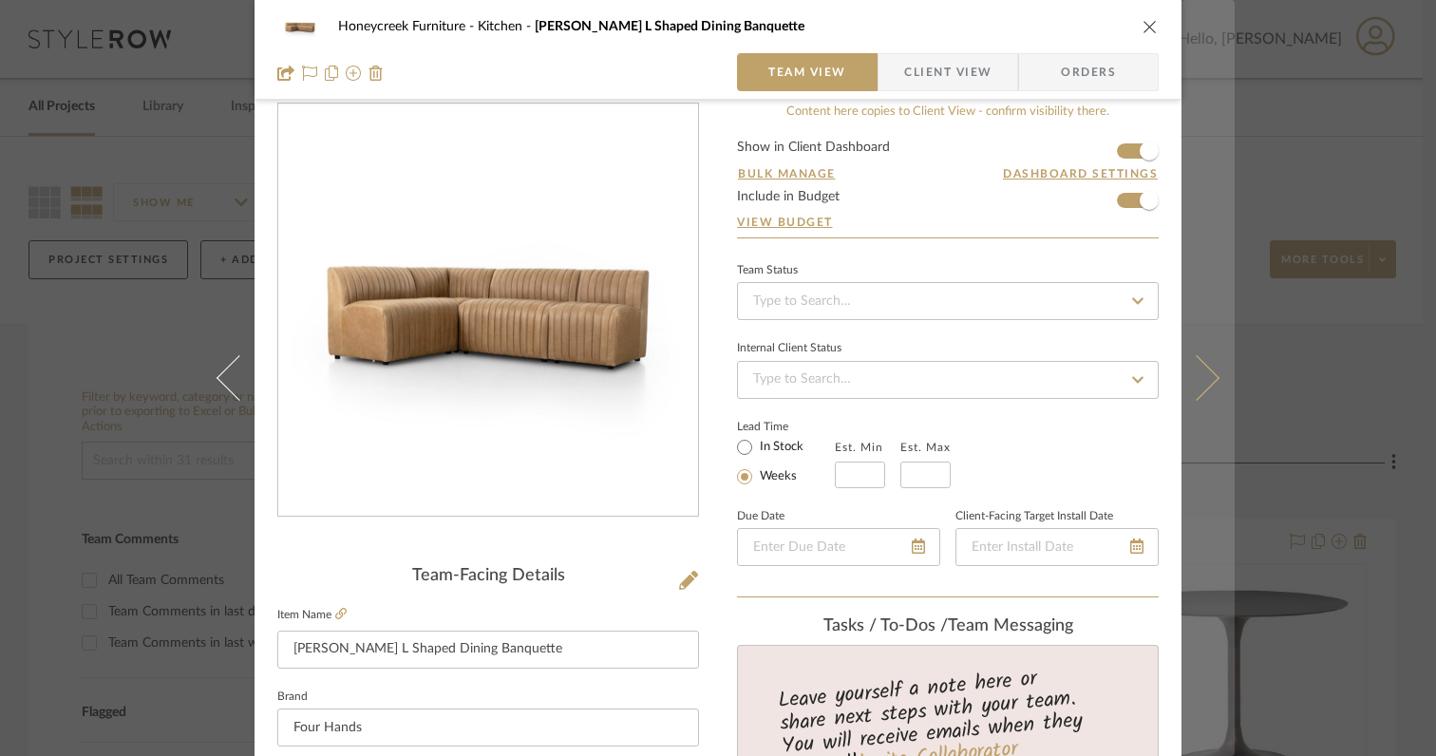
click at [1203, 388] on button at bounding box center [1208, 378] width 53 height 756
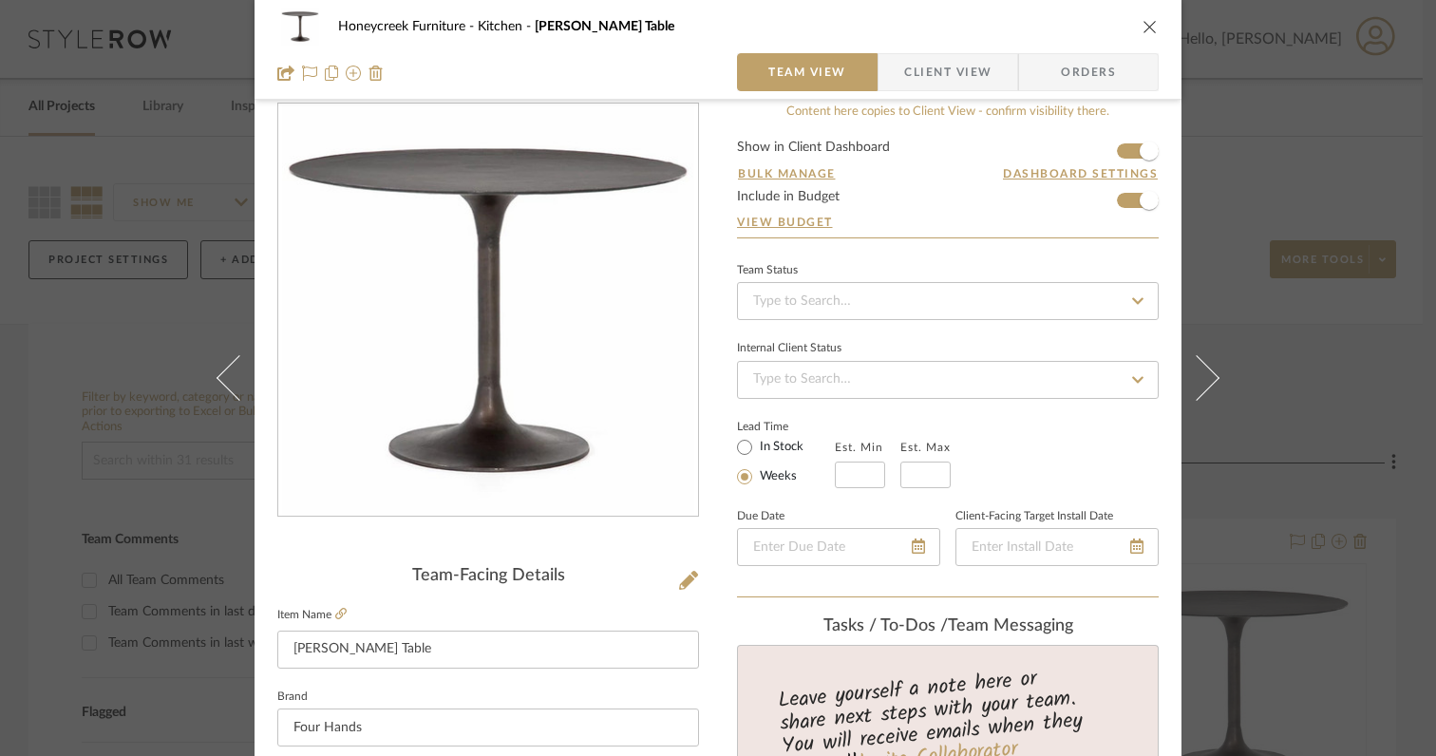
click at [1203, 388] on button at bounding box center [1208, 378] width 53 height 756
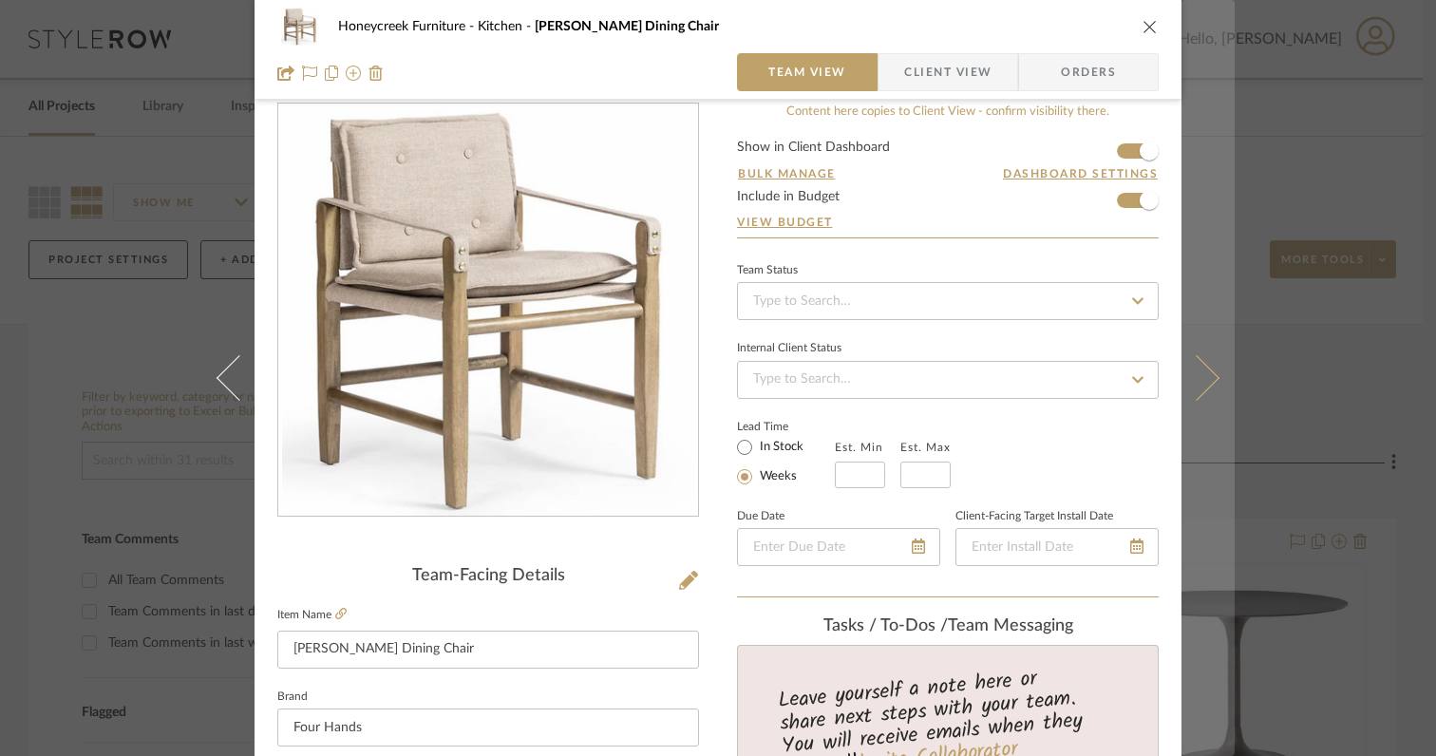
click at [1197, 386] on icon at bounding box center [1197, 378] width 46 height 46
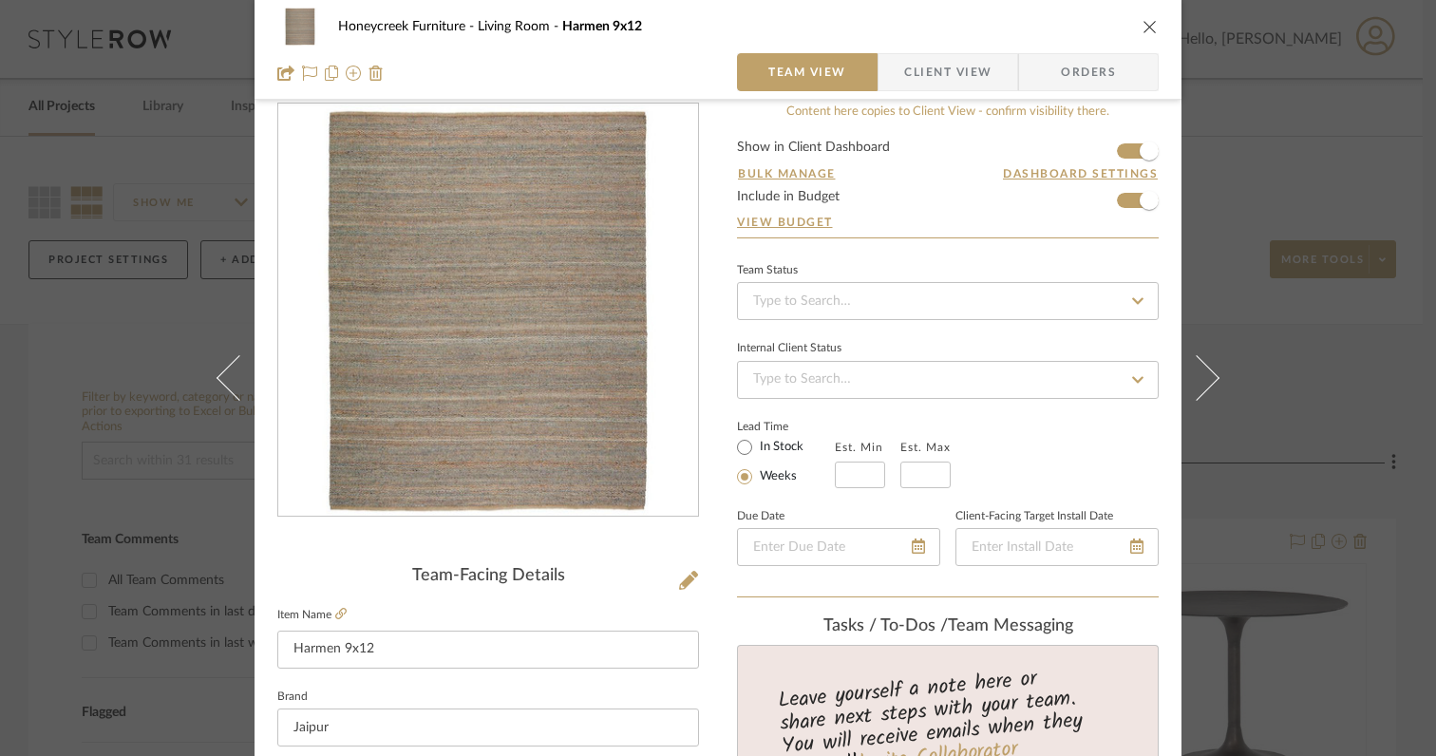
click at [1197, 386] on icon at bounding box center [1197, 378] width 46 height 46
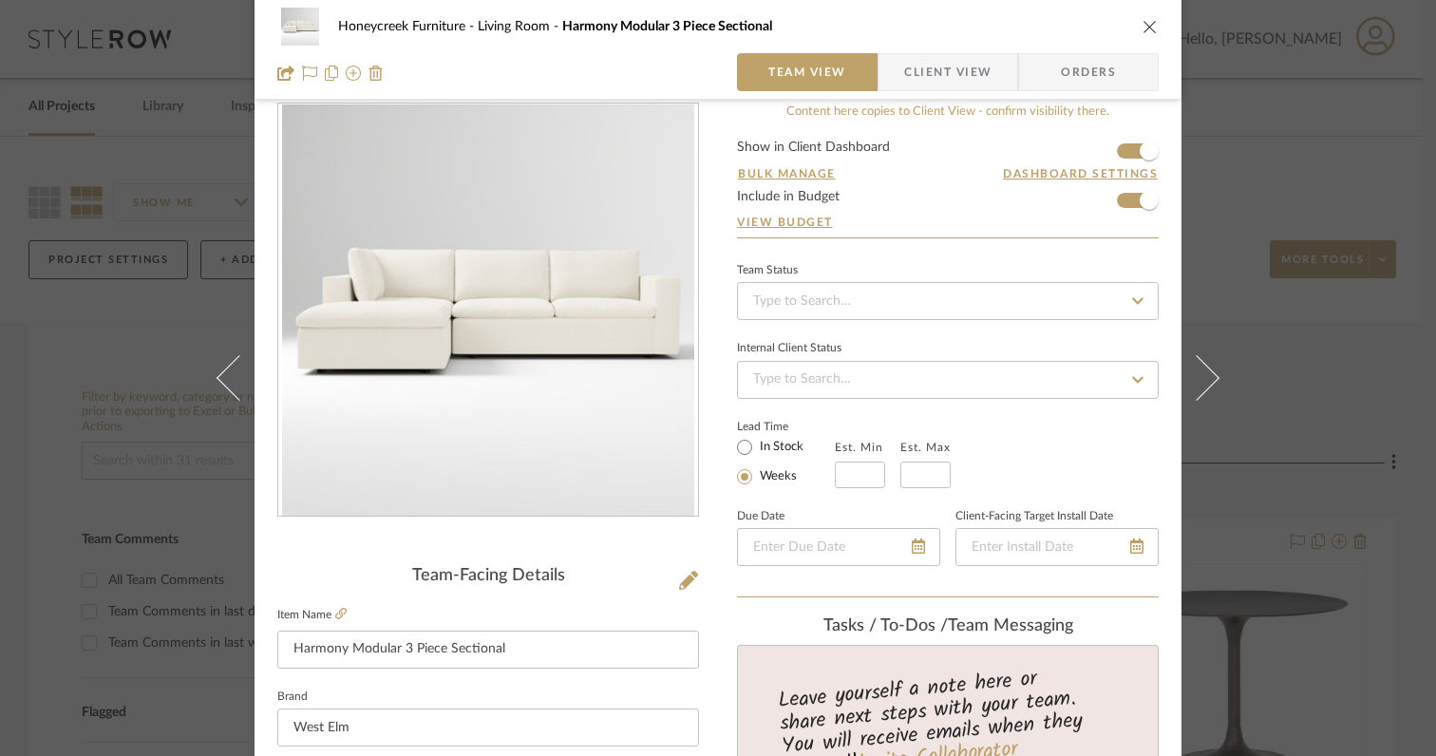
click at [1197, 386] on icon at bounding box center [1197, 378] width 46 height 46
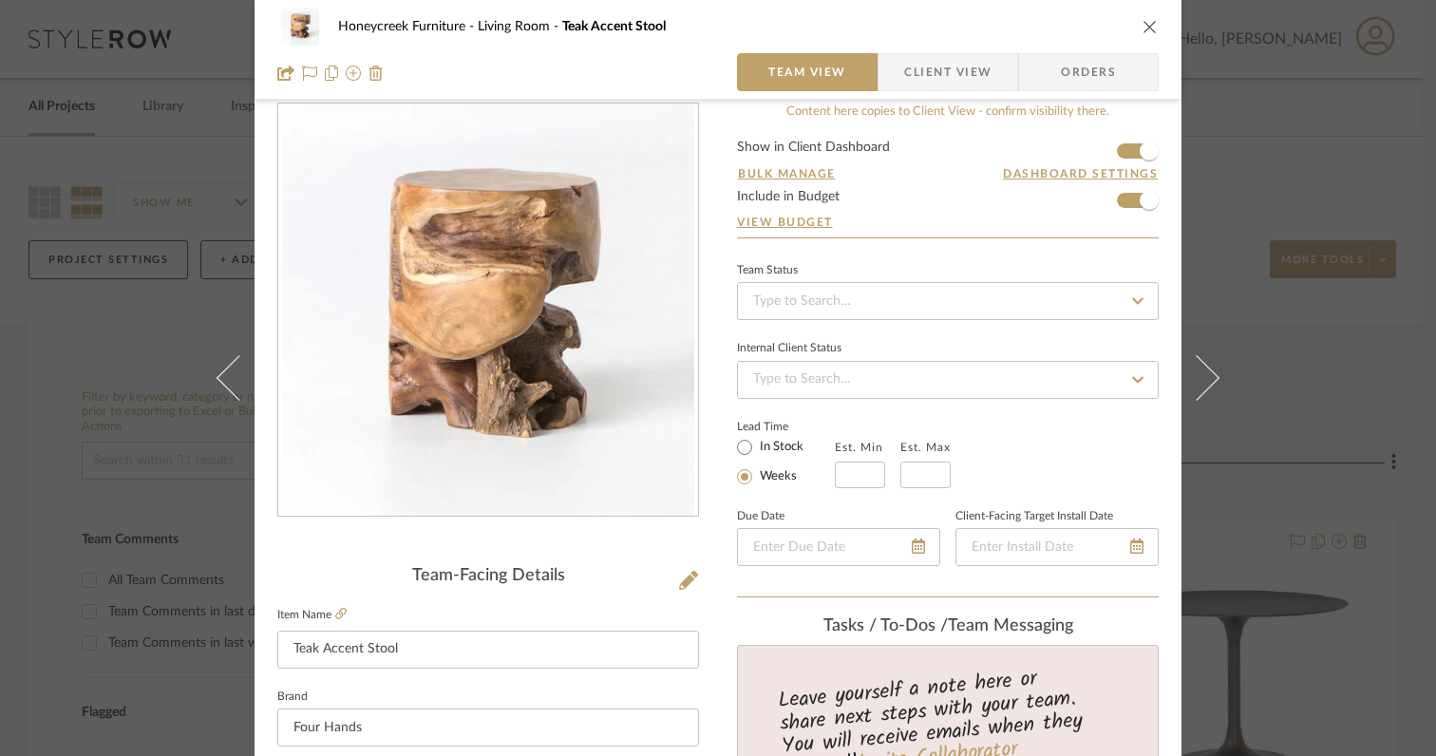
click at [1197, 386] on icon at bounding box center [1197, 378] width 46 height 46
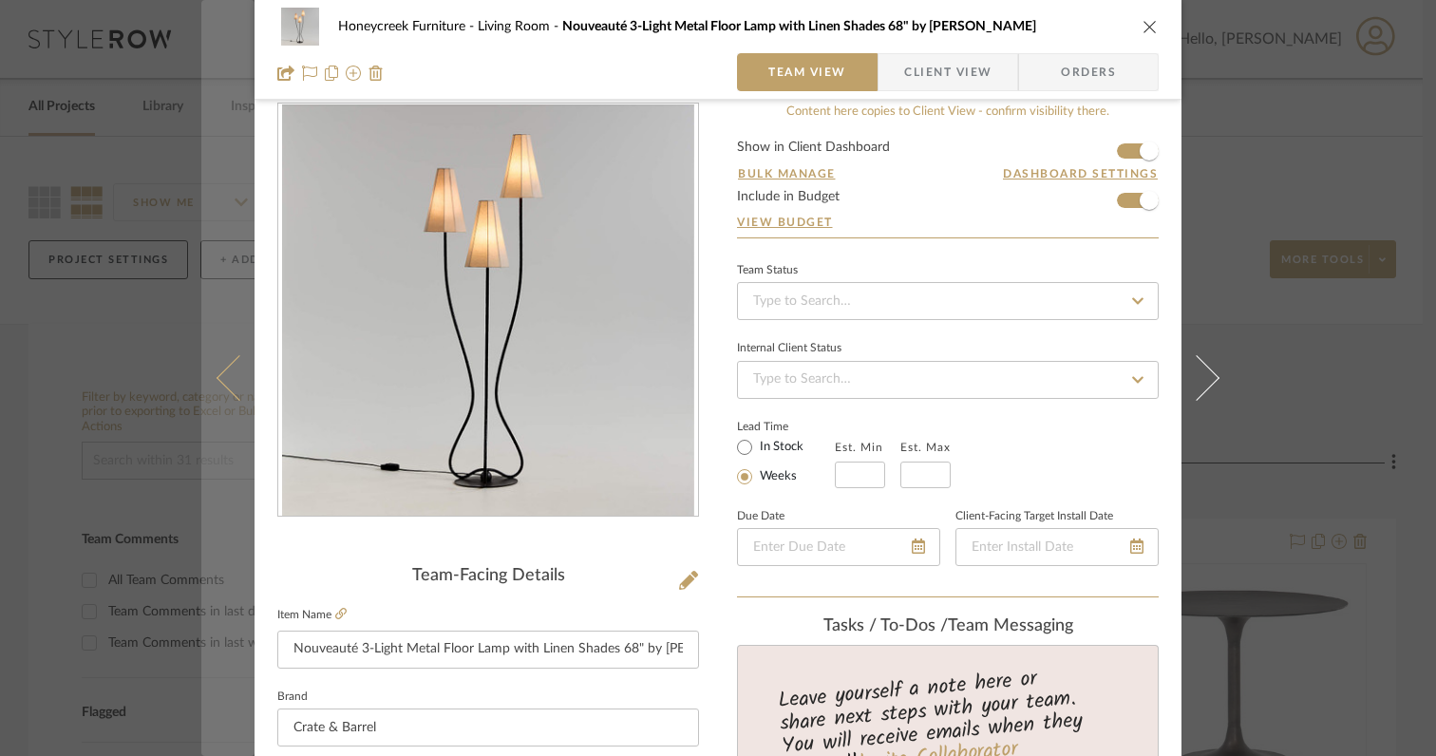
click at [226, 384] on icon at bounding box center [240, 378] width 46 height 46
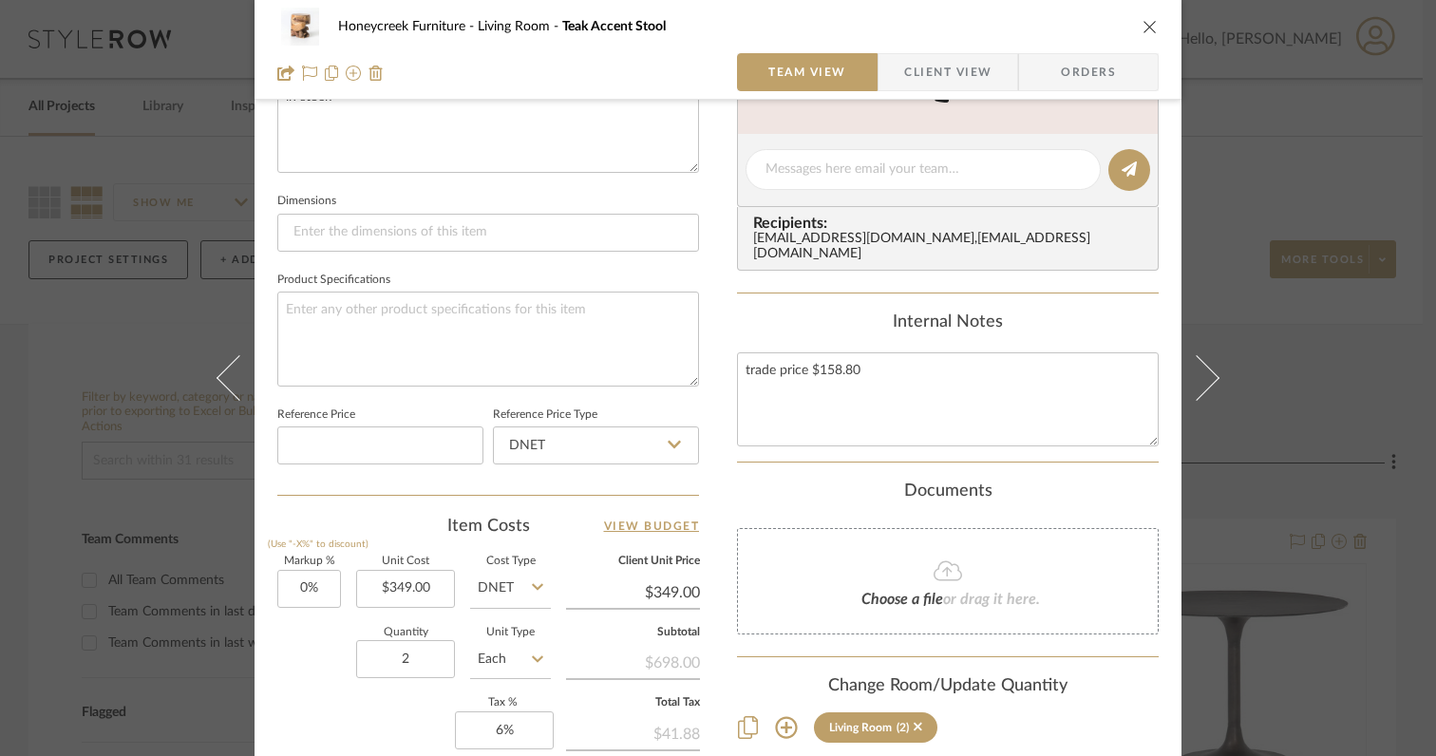
scroll to position [734, 0]
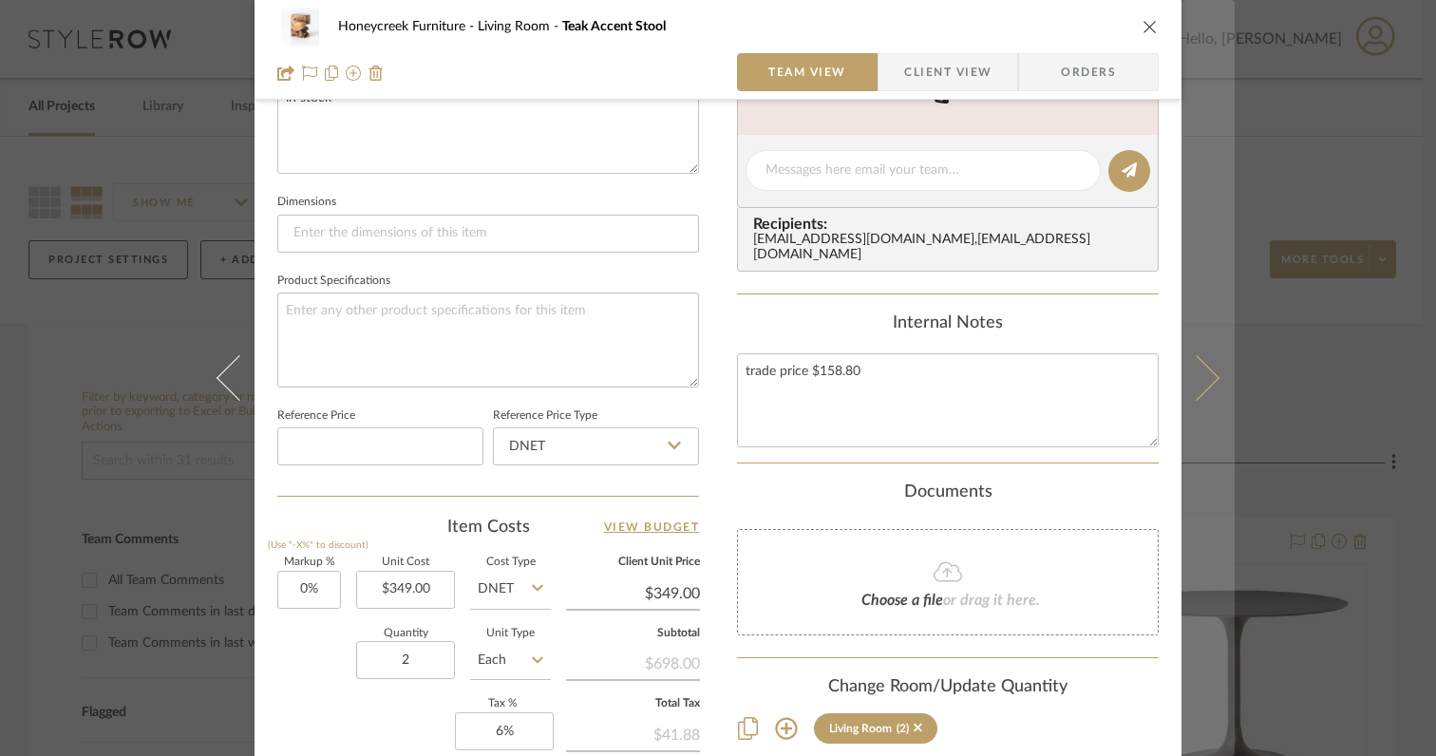
click at [1204, 382] on icon at bounding box center [1197, 378] width 46 height 46
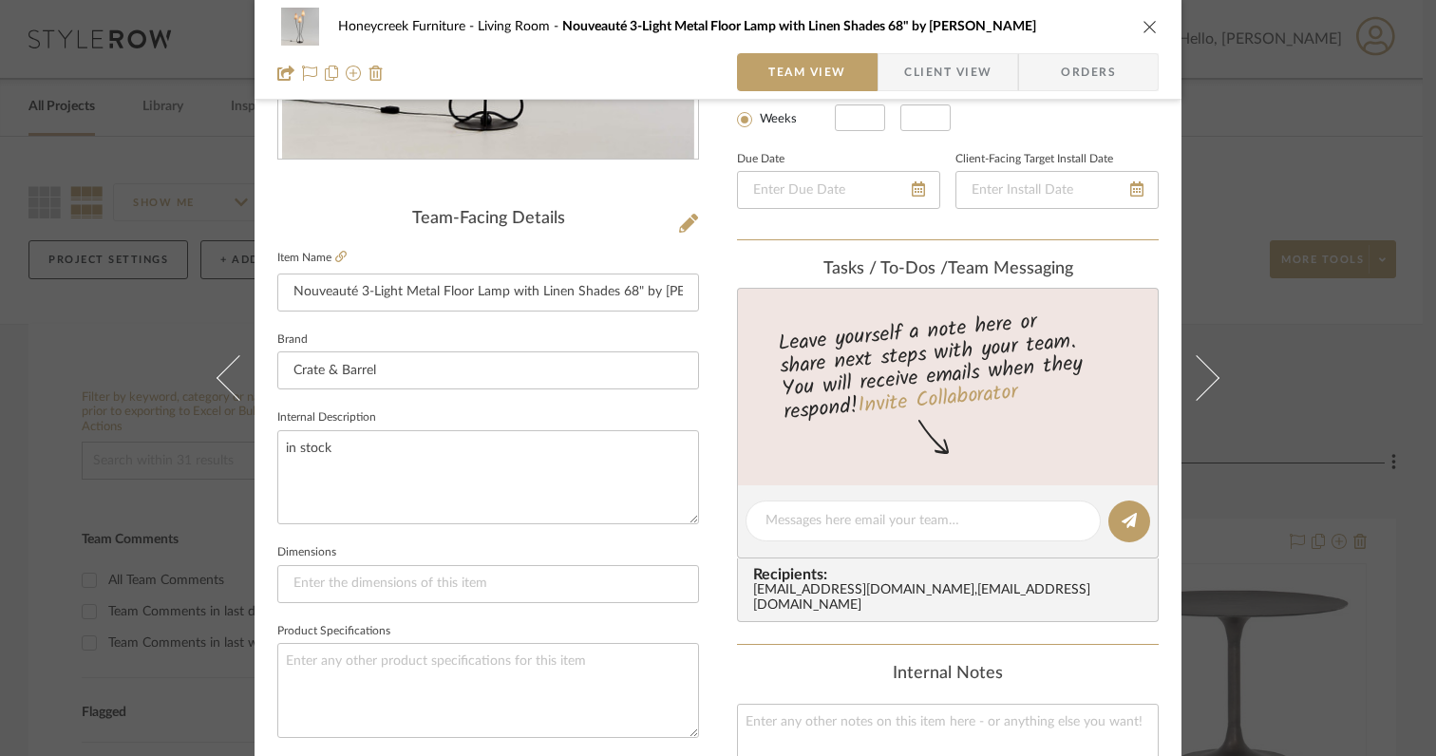
scroll to position [1009, 0]
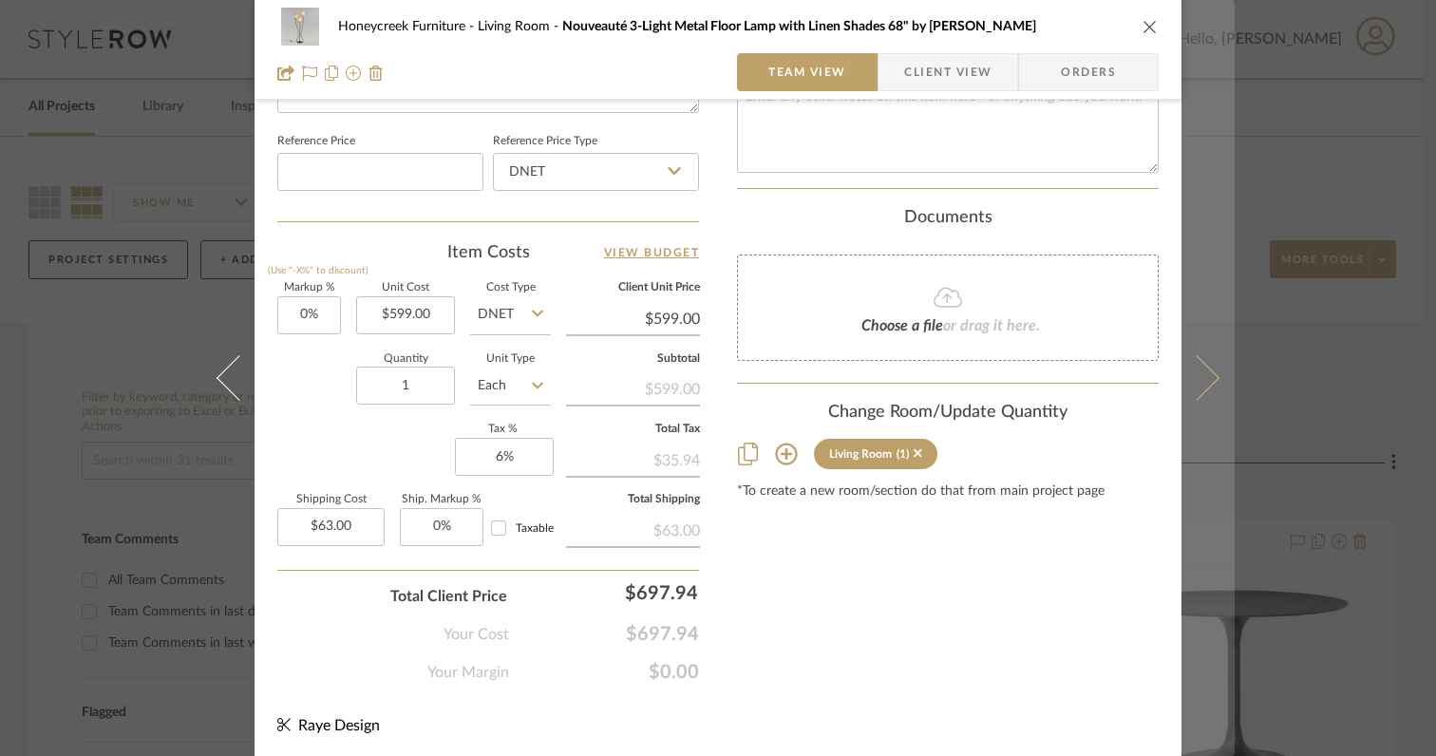
click at [1205, 384] on icon at bounding box center [1197, 378] width 46 height 46
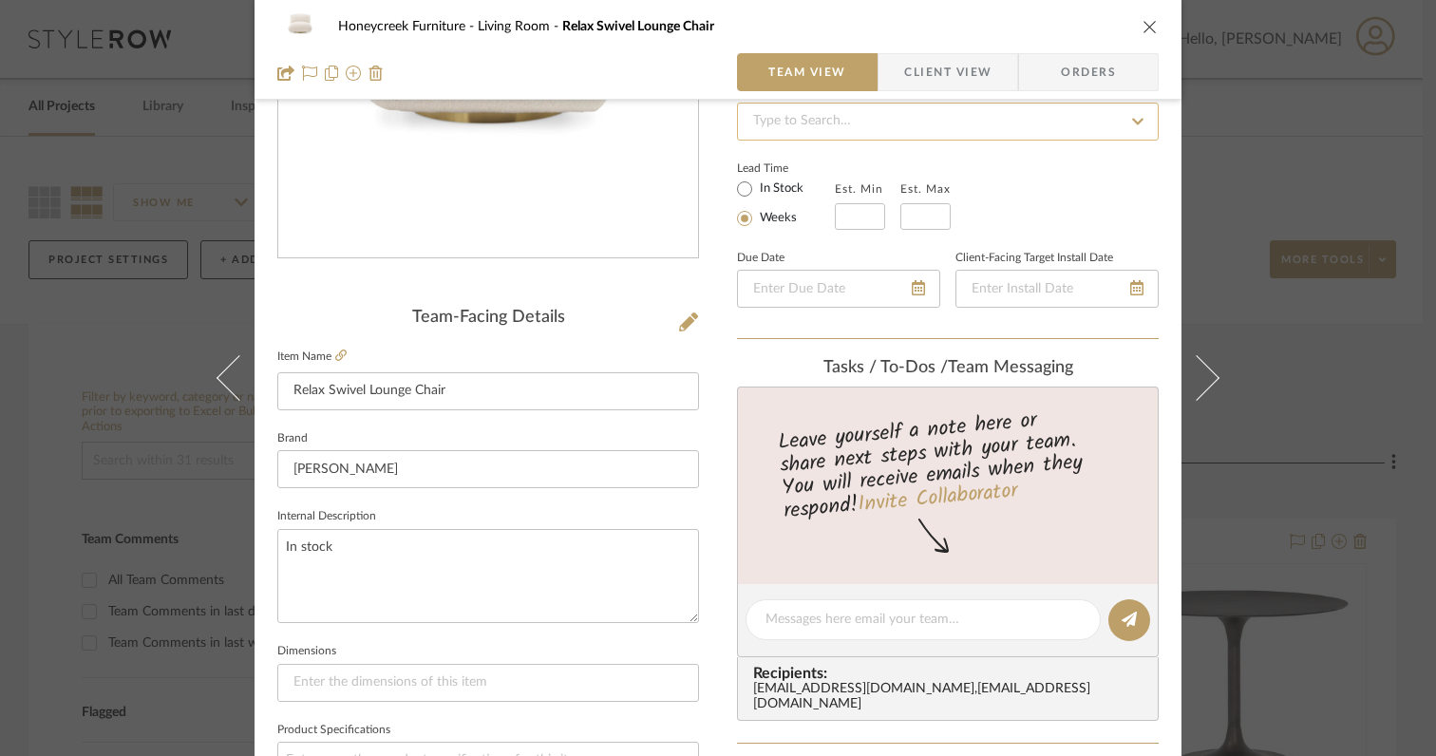
scroll to position [868, 0]
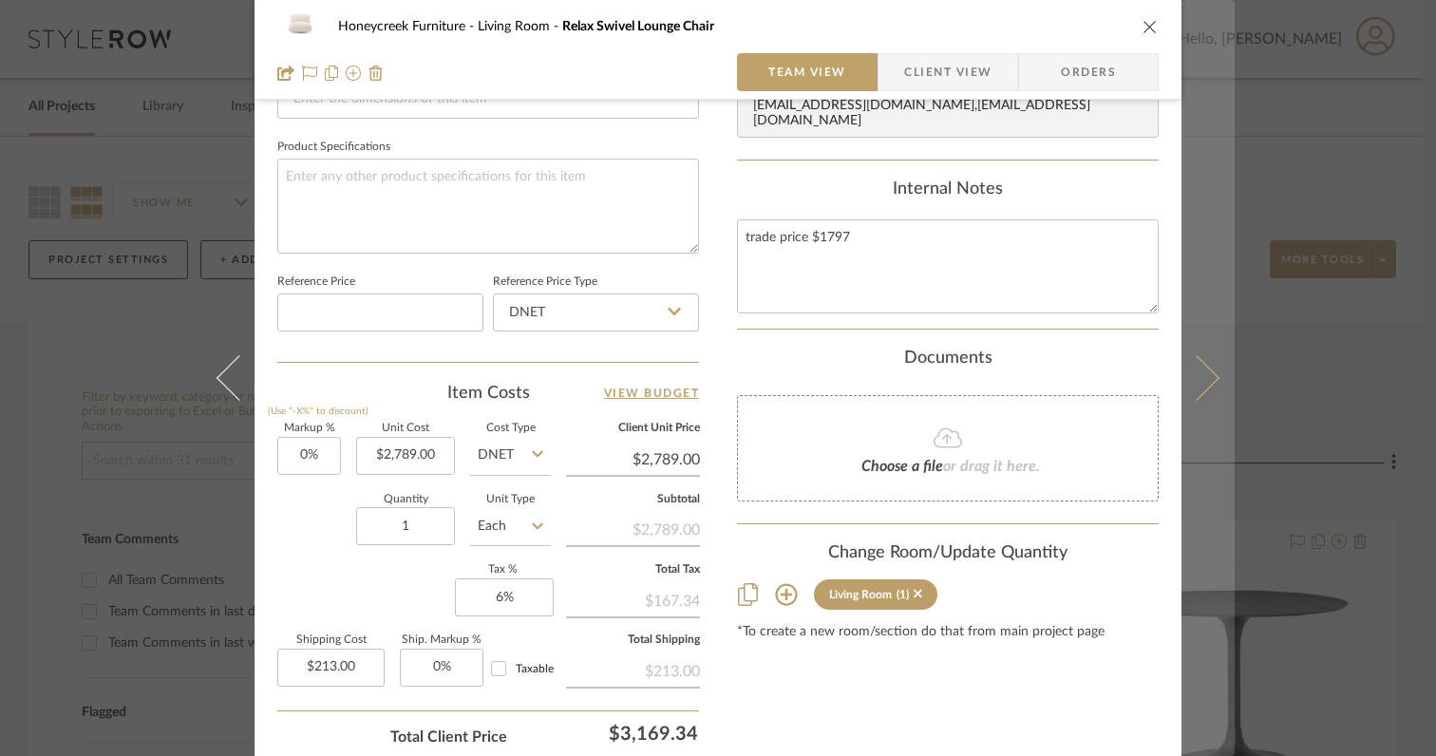
click at [1201, 384] on icon at bounding box center [1197, 378] width 46 height 46
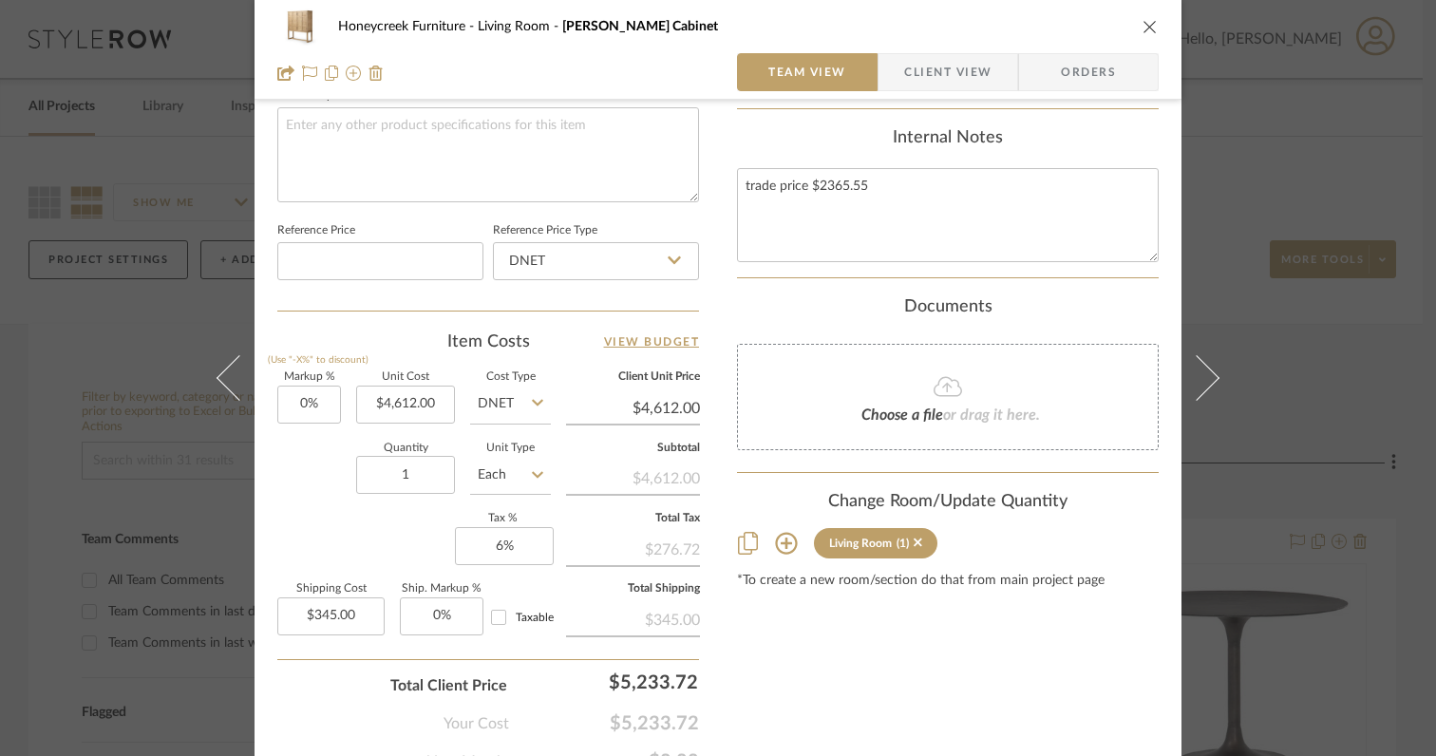
scroll to position [1009, 0]
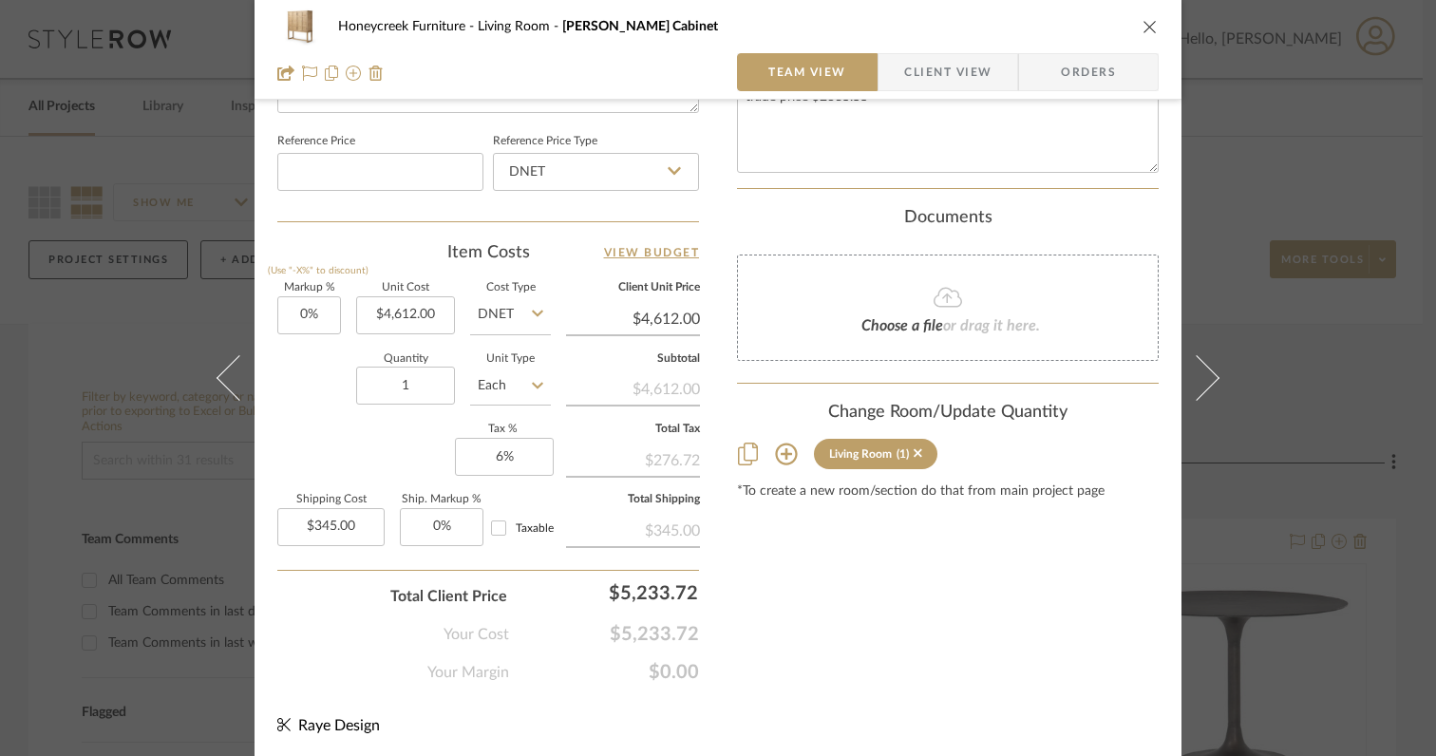
click at [1201, 384] on icon at bounding box center [1197, 378] width 46 height 46
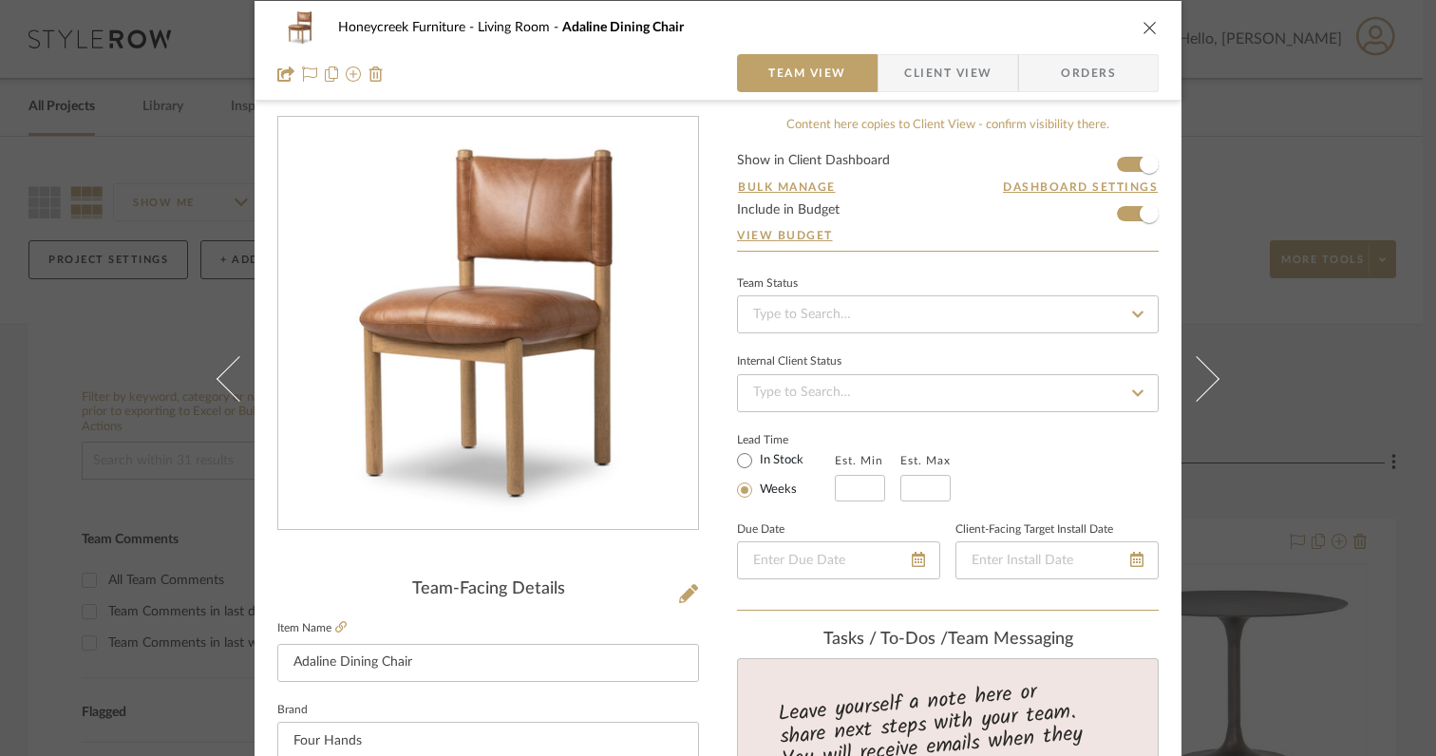
scroll to position [0, 0]
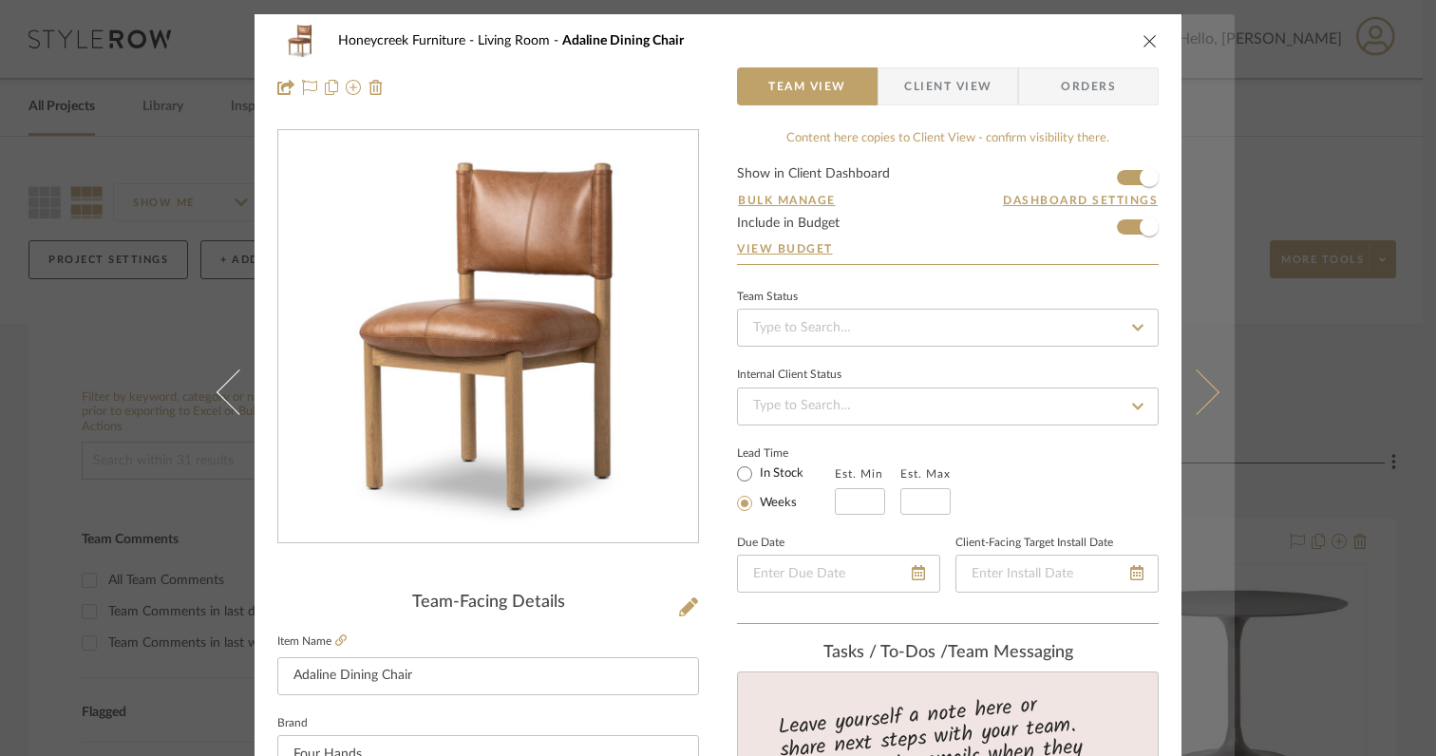
click at [1198, 402] on icon at bounding box center [1197, 392] width 46 height 46
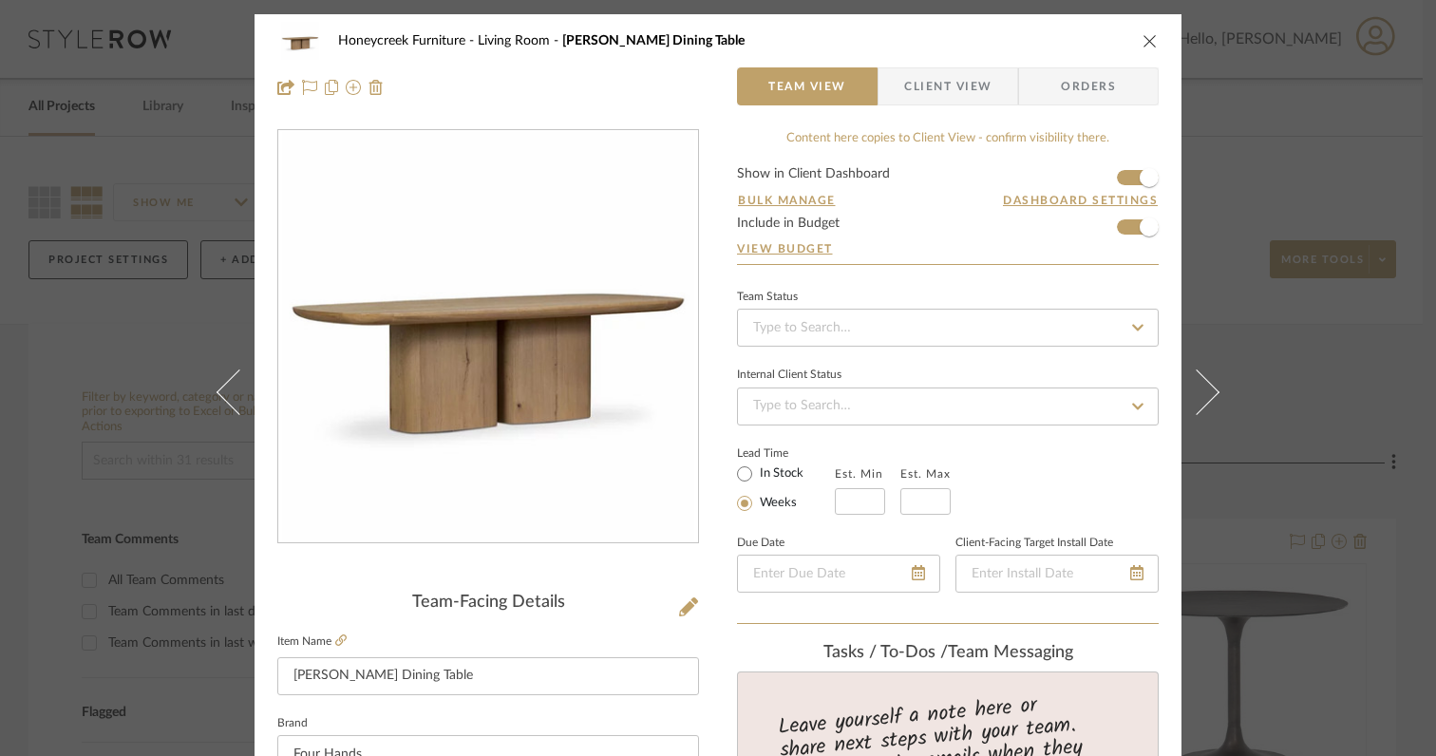
click at [1198, 402] on icon at bounding box center [1197, 392] width 46 height 46
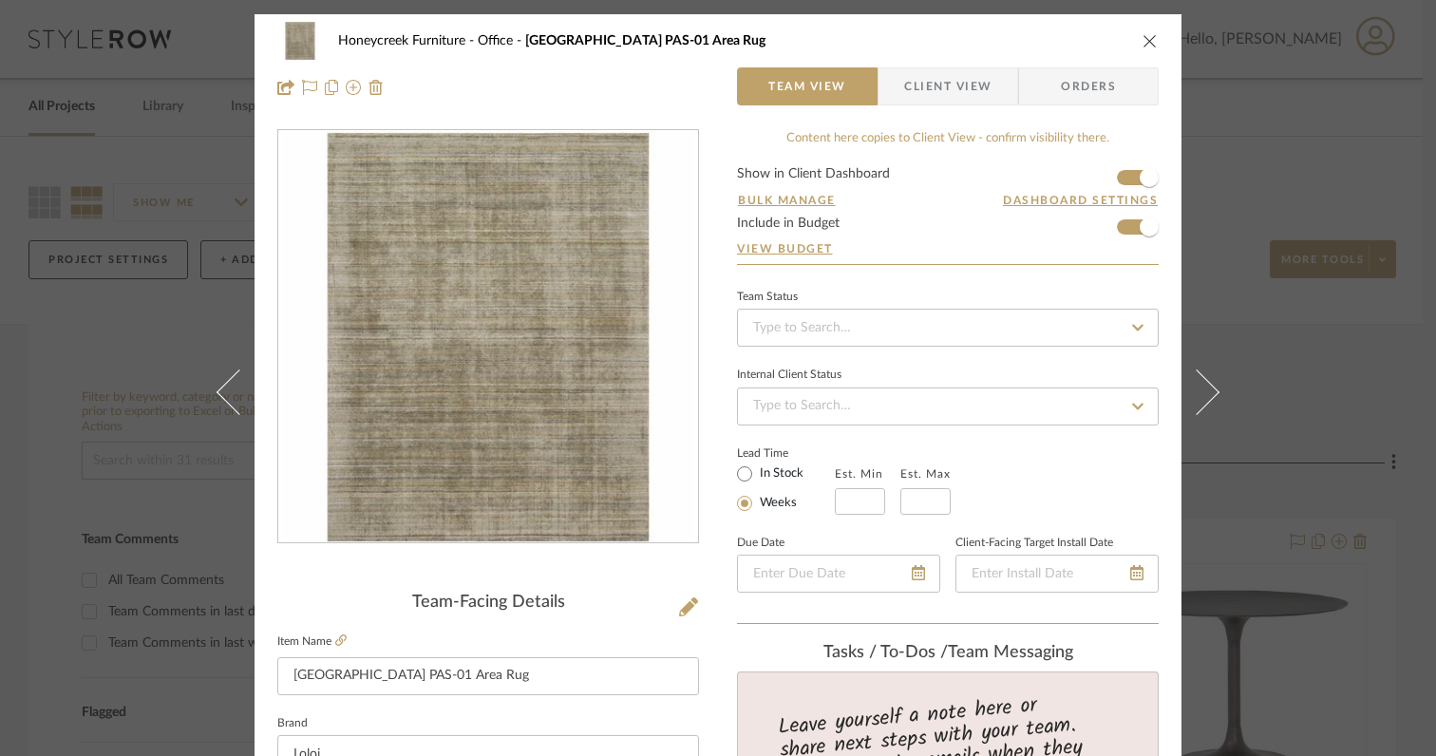
click at [1198, 402] on icon at bounding box center [1197, 392] width 46 height 46
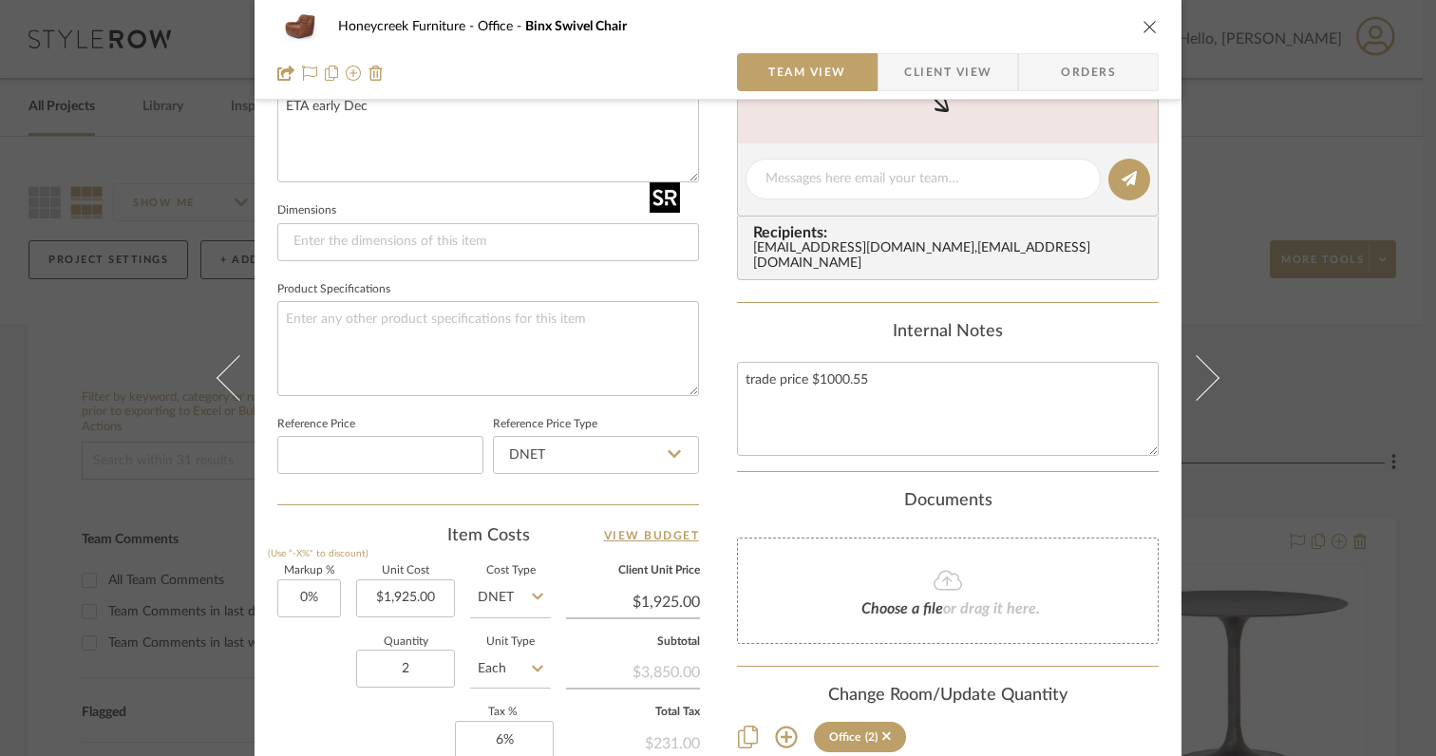
scroll to position [724, 0]
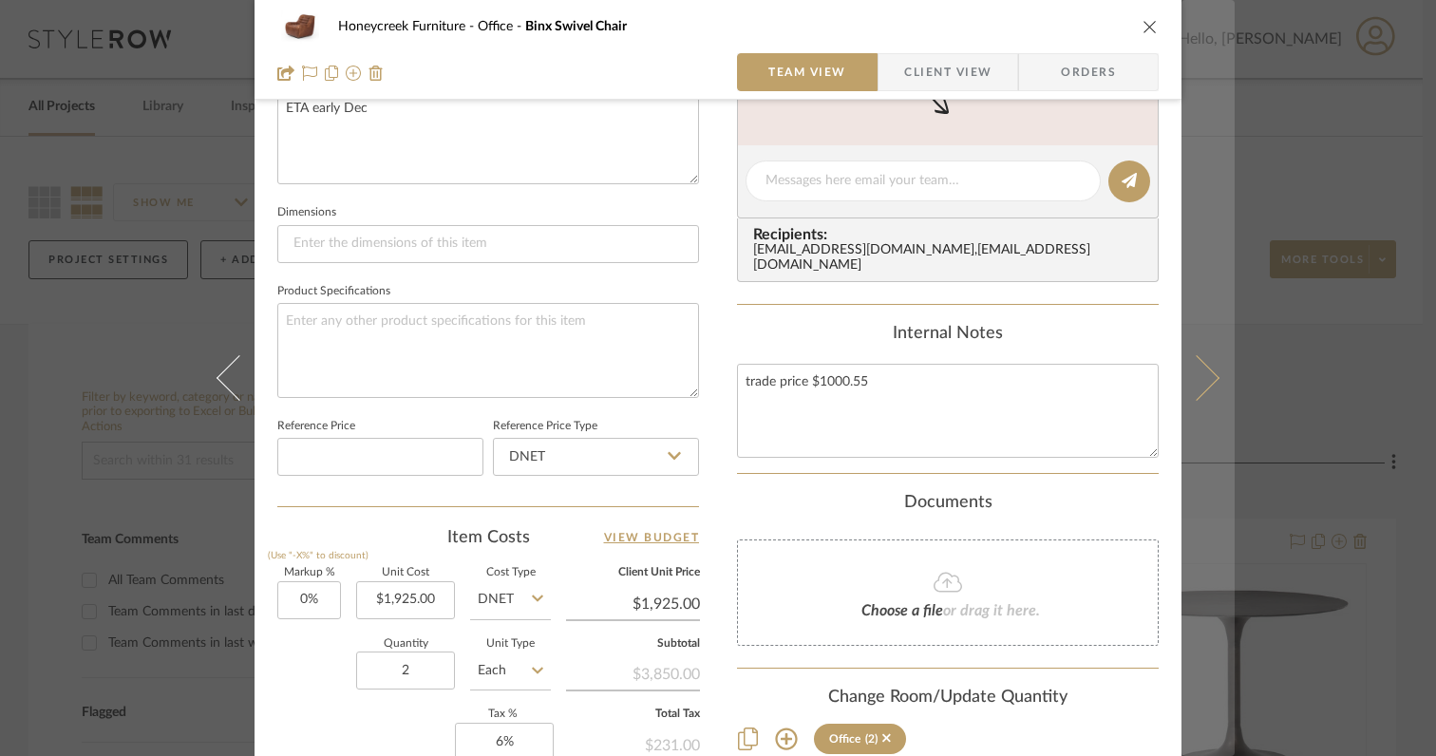
click at [1202, 385] on icon at bounding box center [1197, 378] width 46 height 46
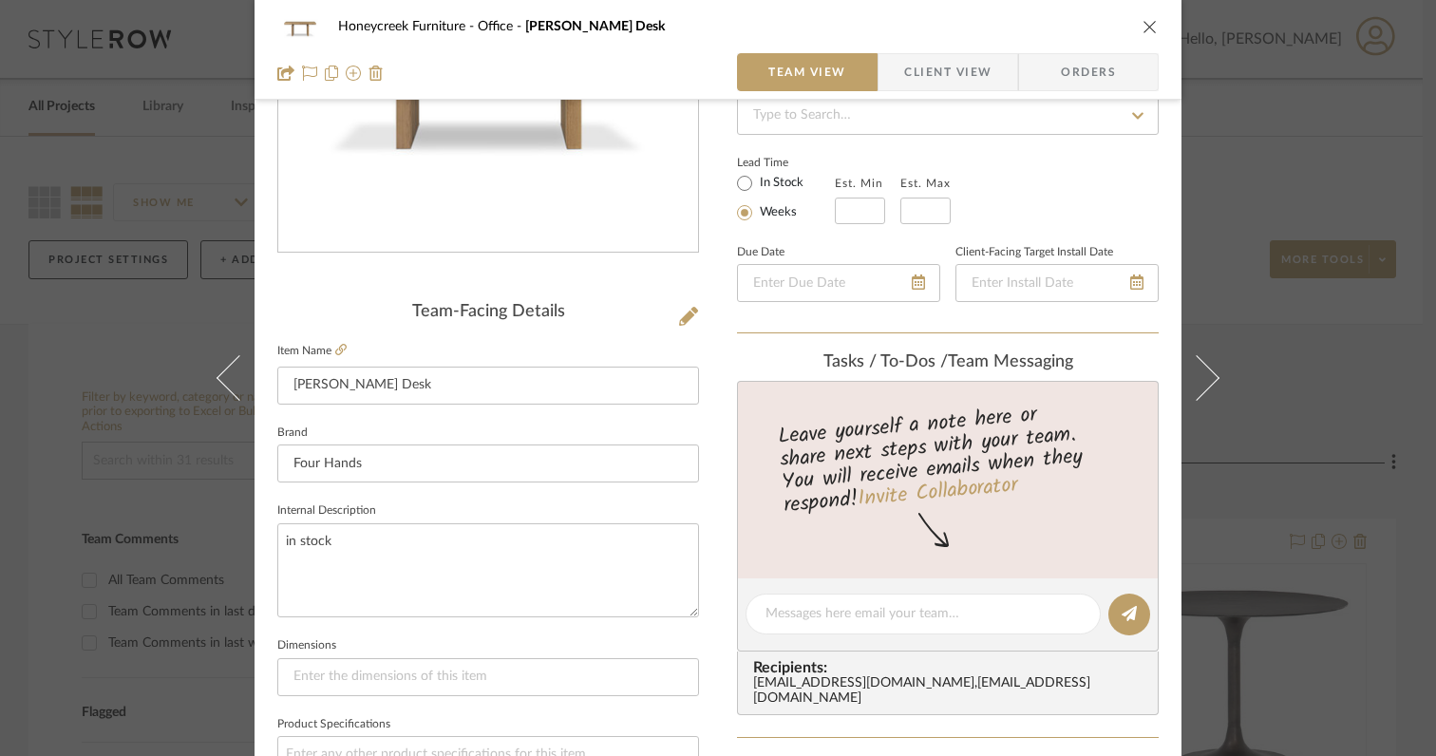
scroll to position [0, 0]
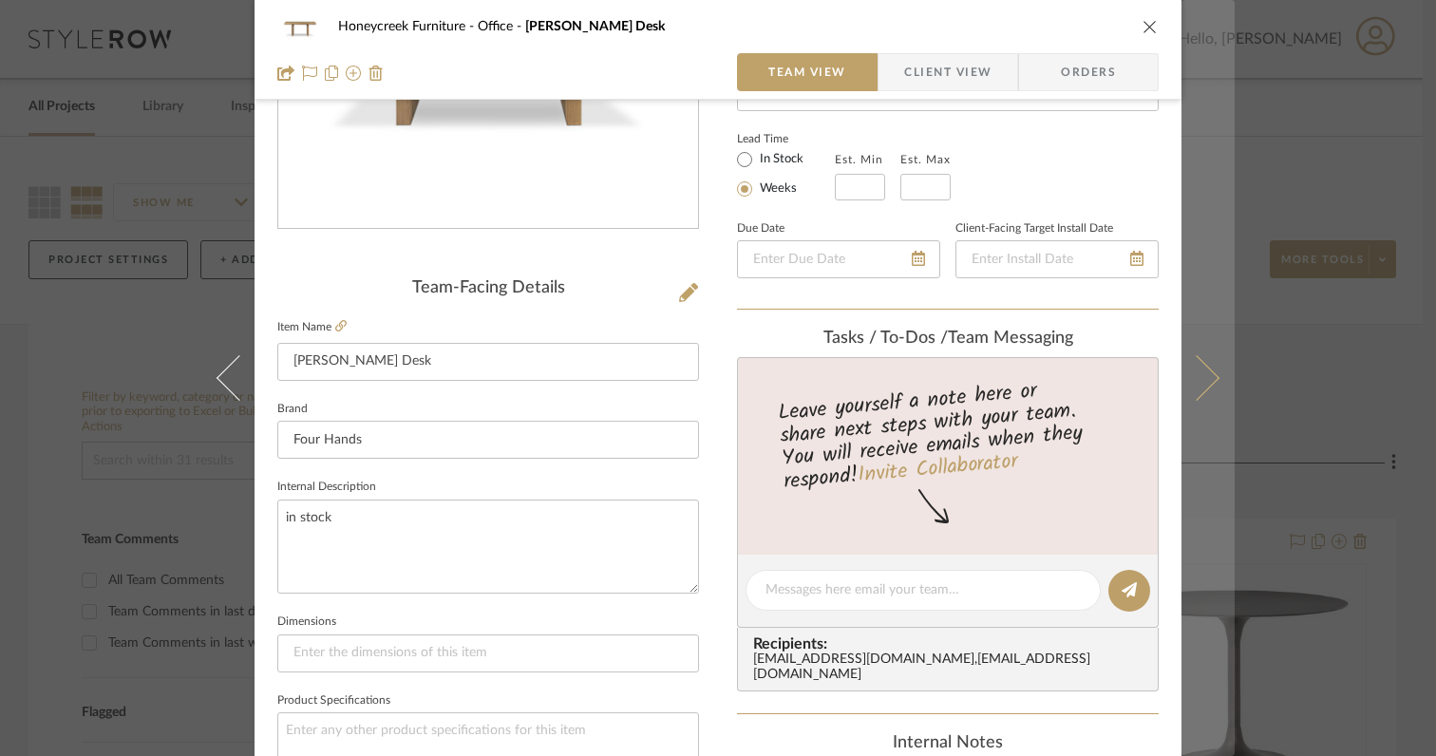
click at [1196, 383] on icon at bounding box center [1197, 378] width 46 height 46
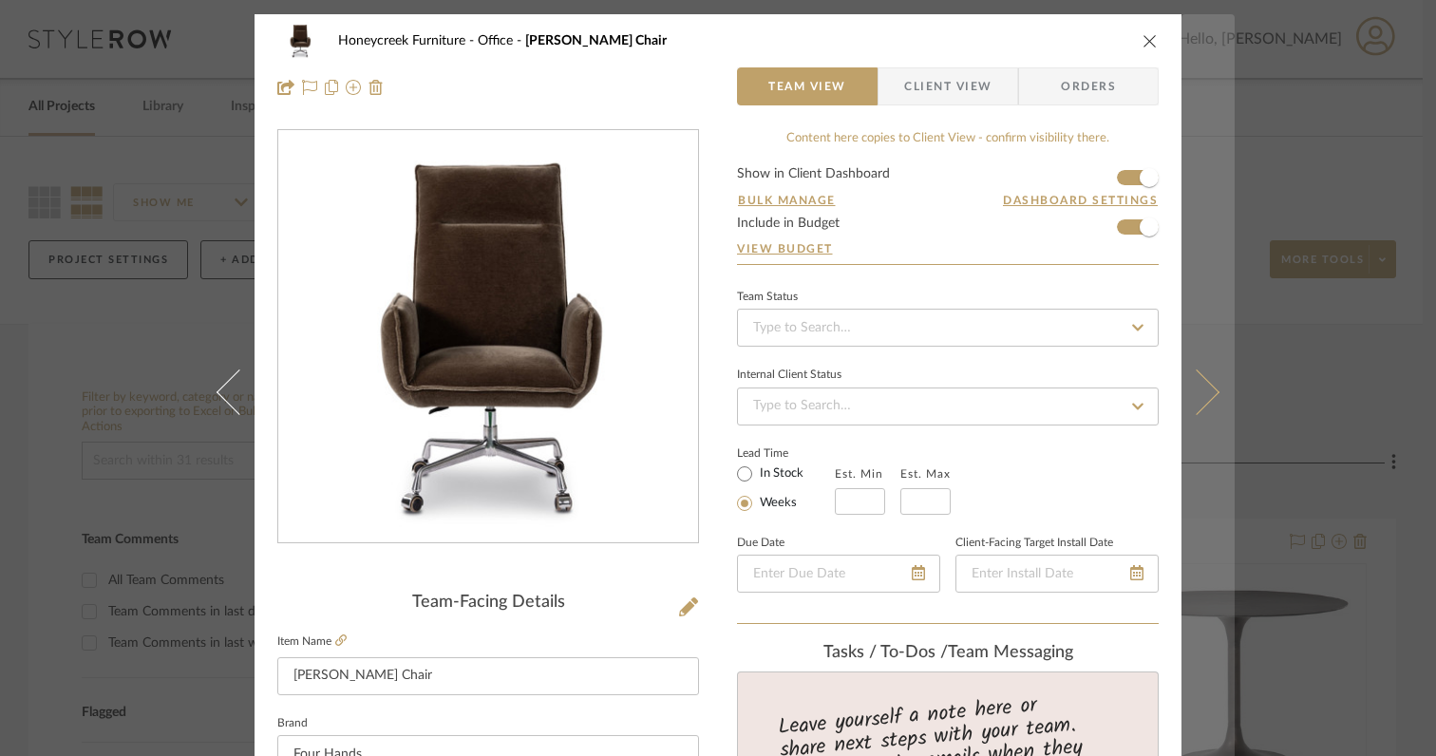
click at [1198, 391] on icon at bounding box center [1197, 392] width 46 height 46
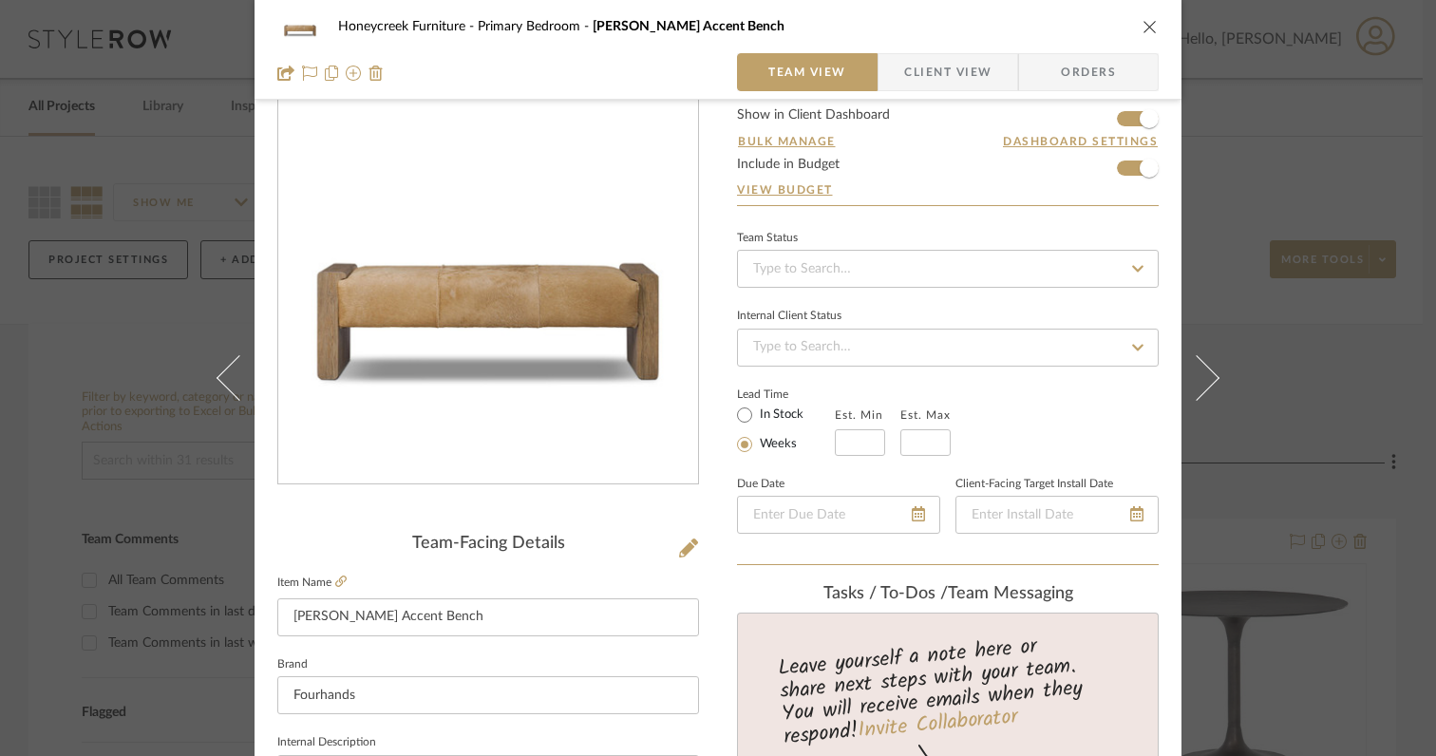
scroll to position [69, 0]
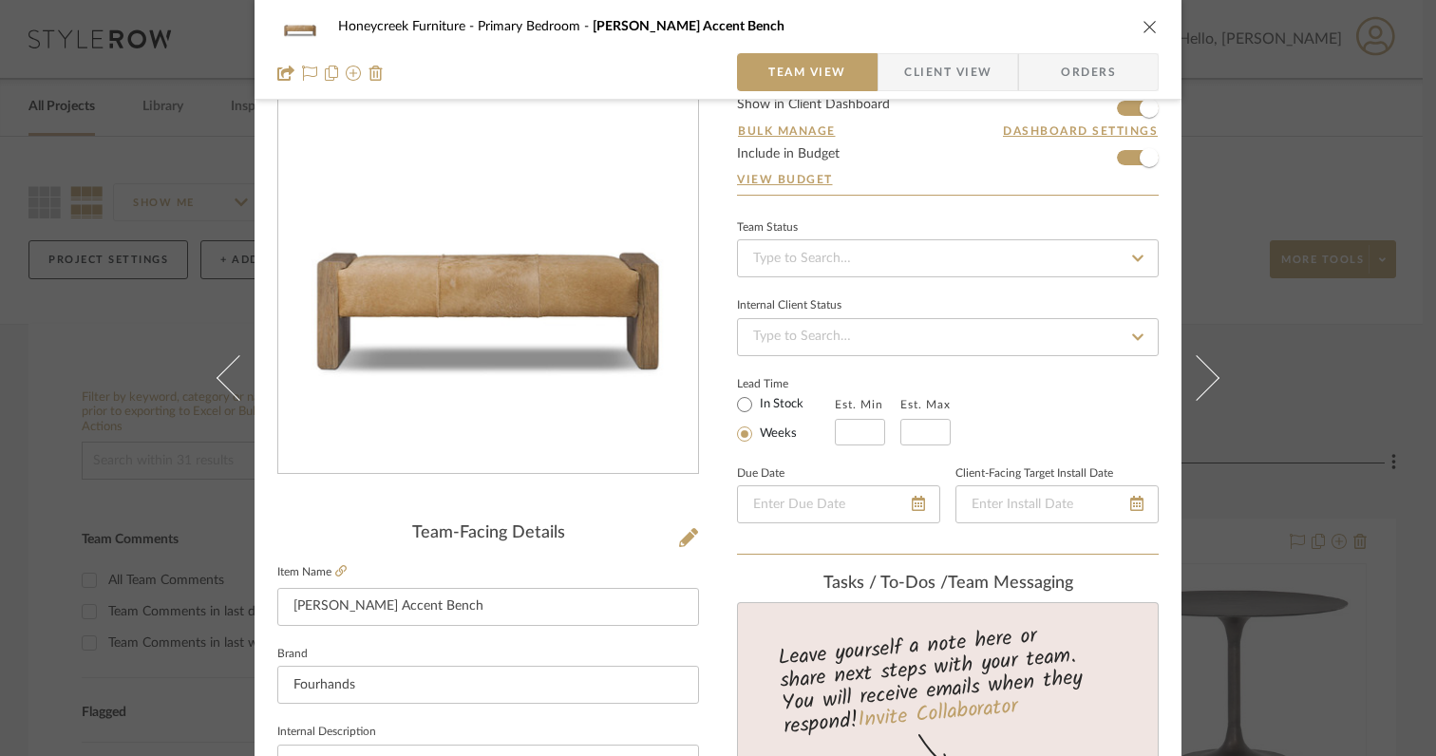
click at [1198, 391] on icon at bounding box center [1197, 378] width 46 height 46
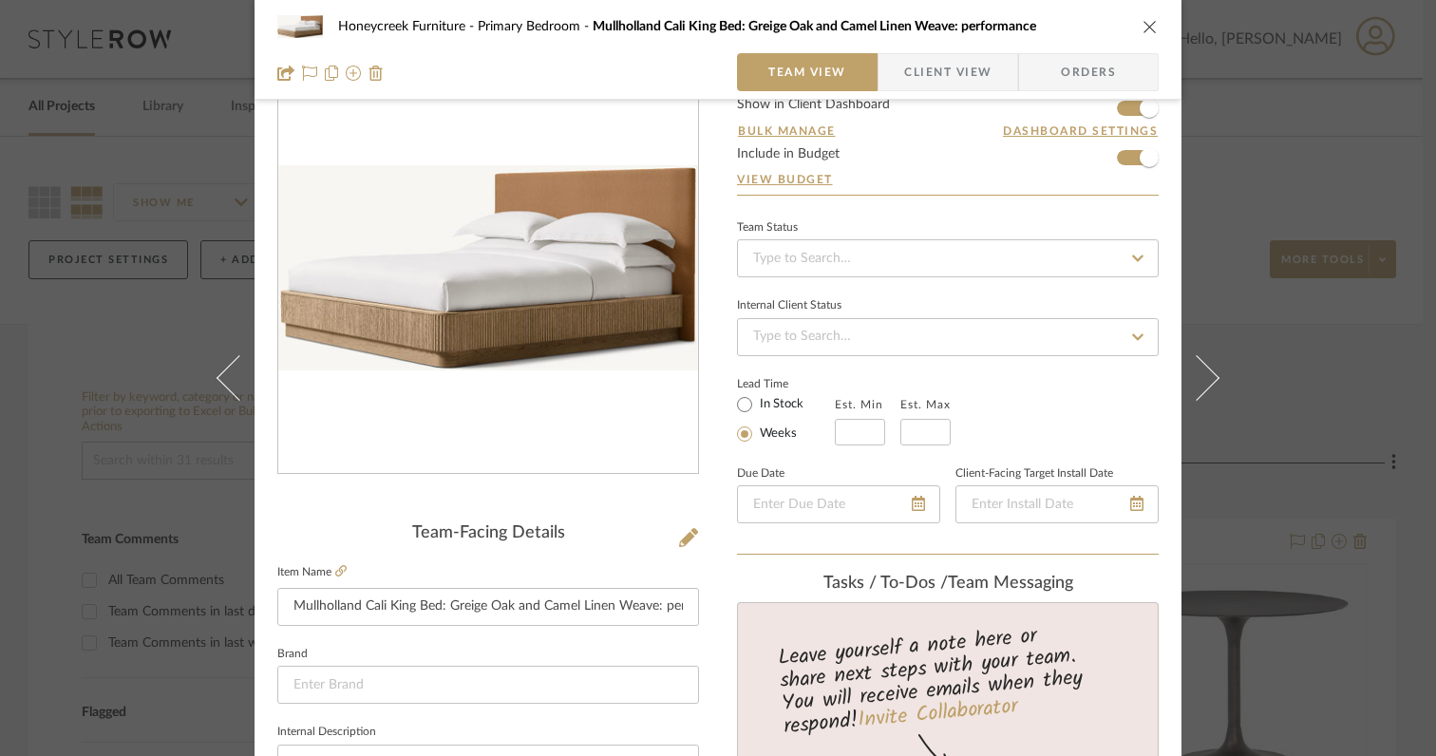
click at [1198, 391] on icon at bounding box center [1197, 378] width 46 height 46
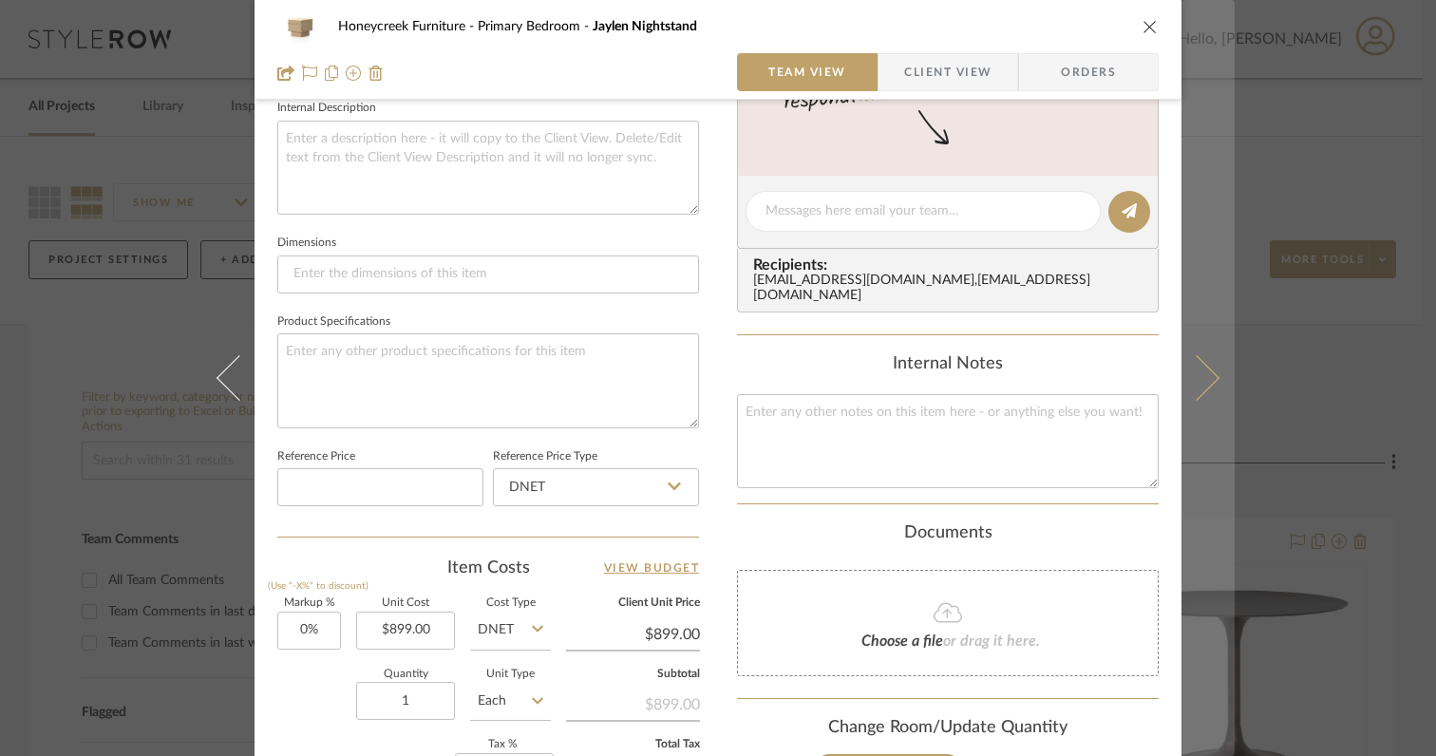
scroll to position [770, 0]
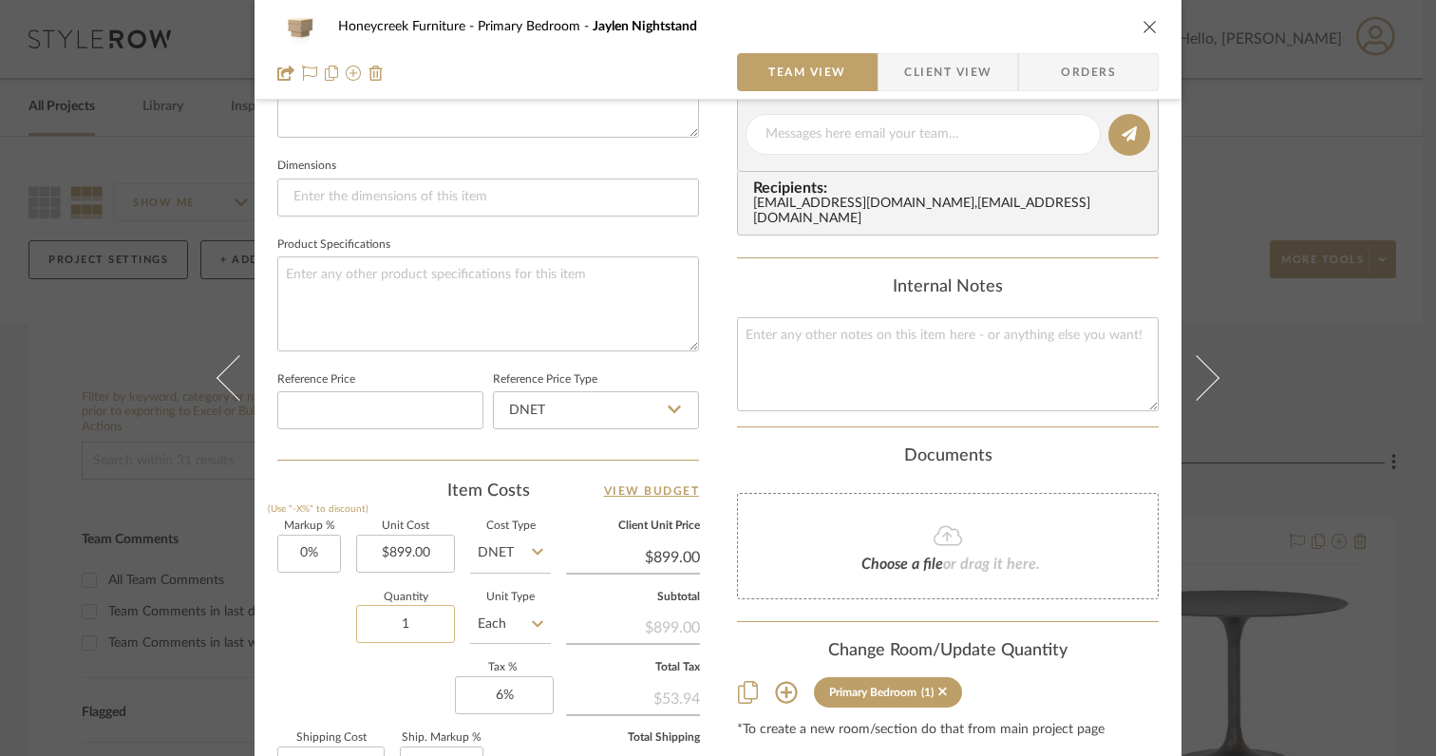
click at [421, 627] on input "1" at bounding box center [405, 624] width 99 height 38
click at [310, 650] on div "Quantity 2 Unit Type Each" at bounding box center [414, 626] width 274 height 67
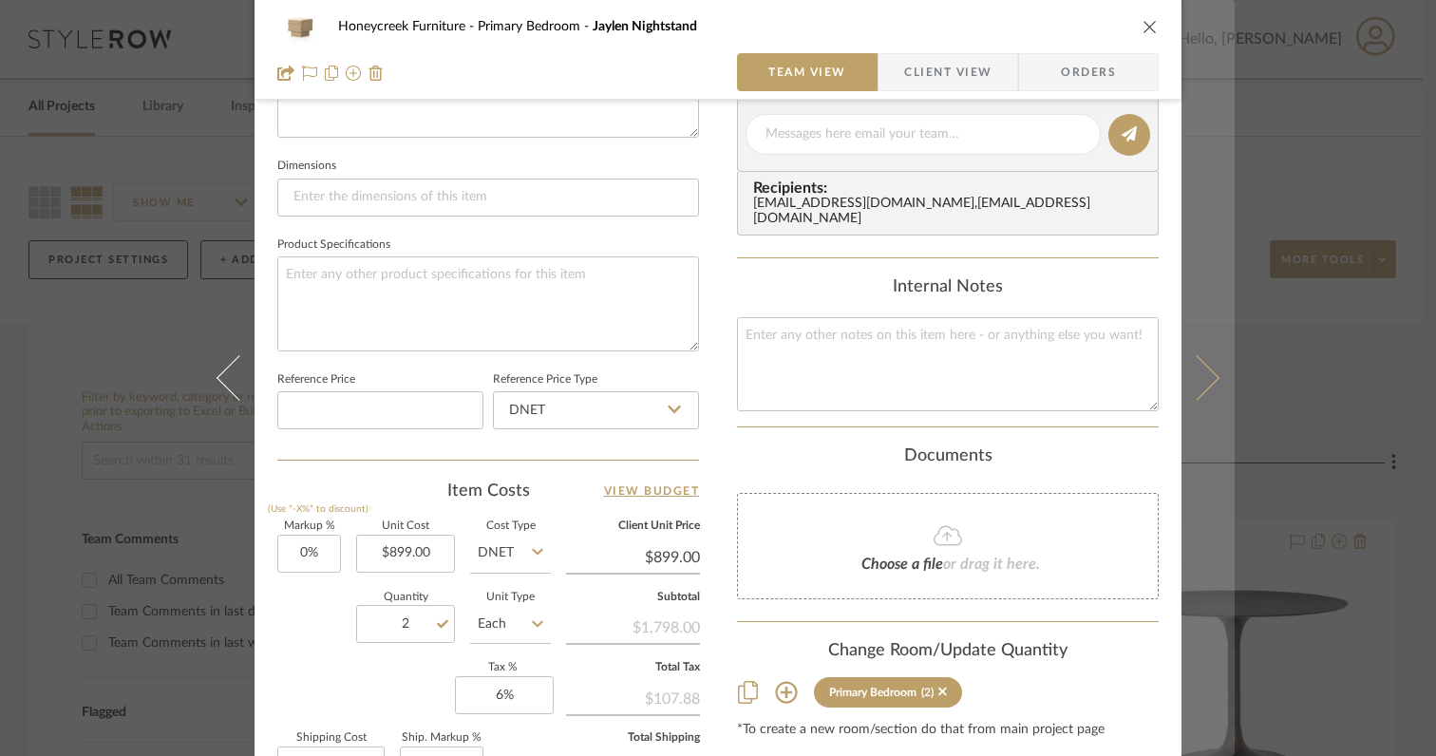
click at [1193, 388] on icon at bounding box center [1197, 378] width 46 height 46
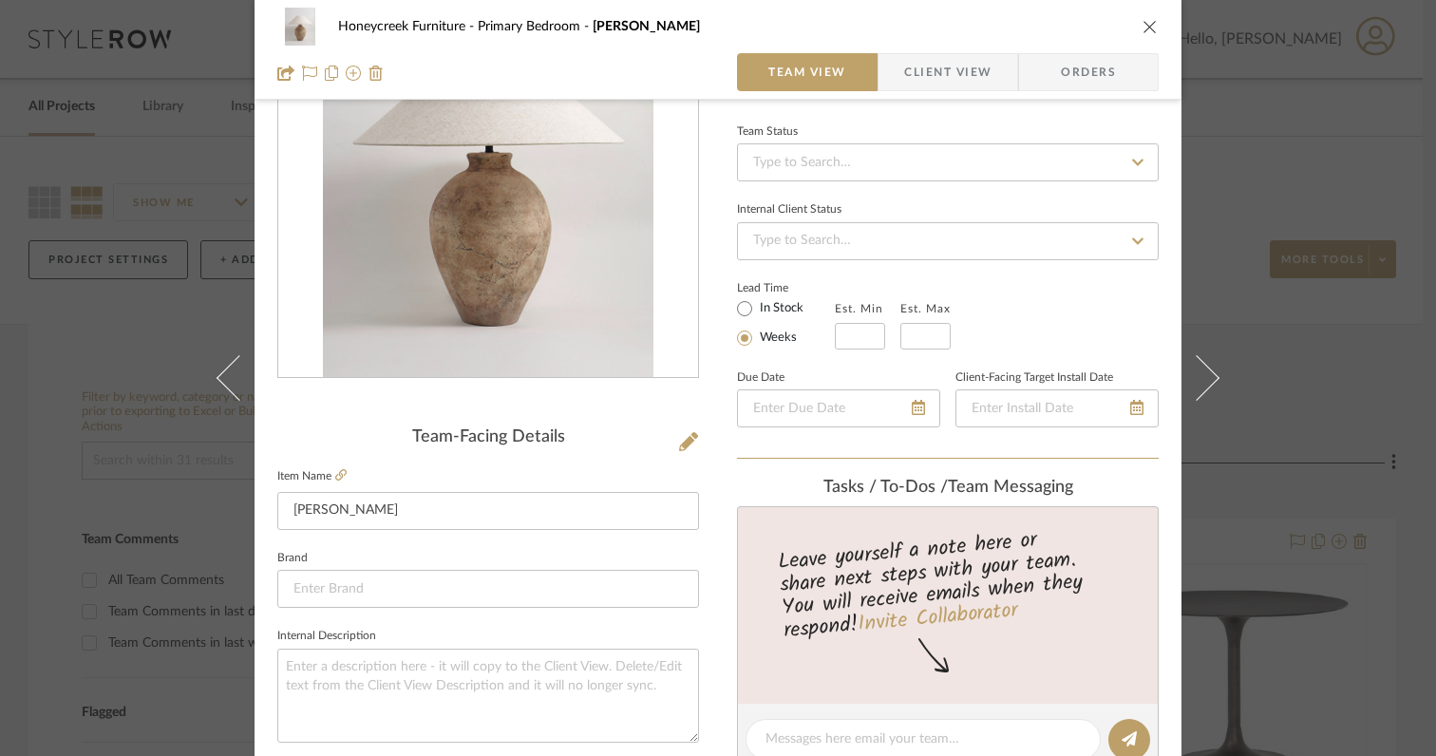
scroll to position [140, 0]
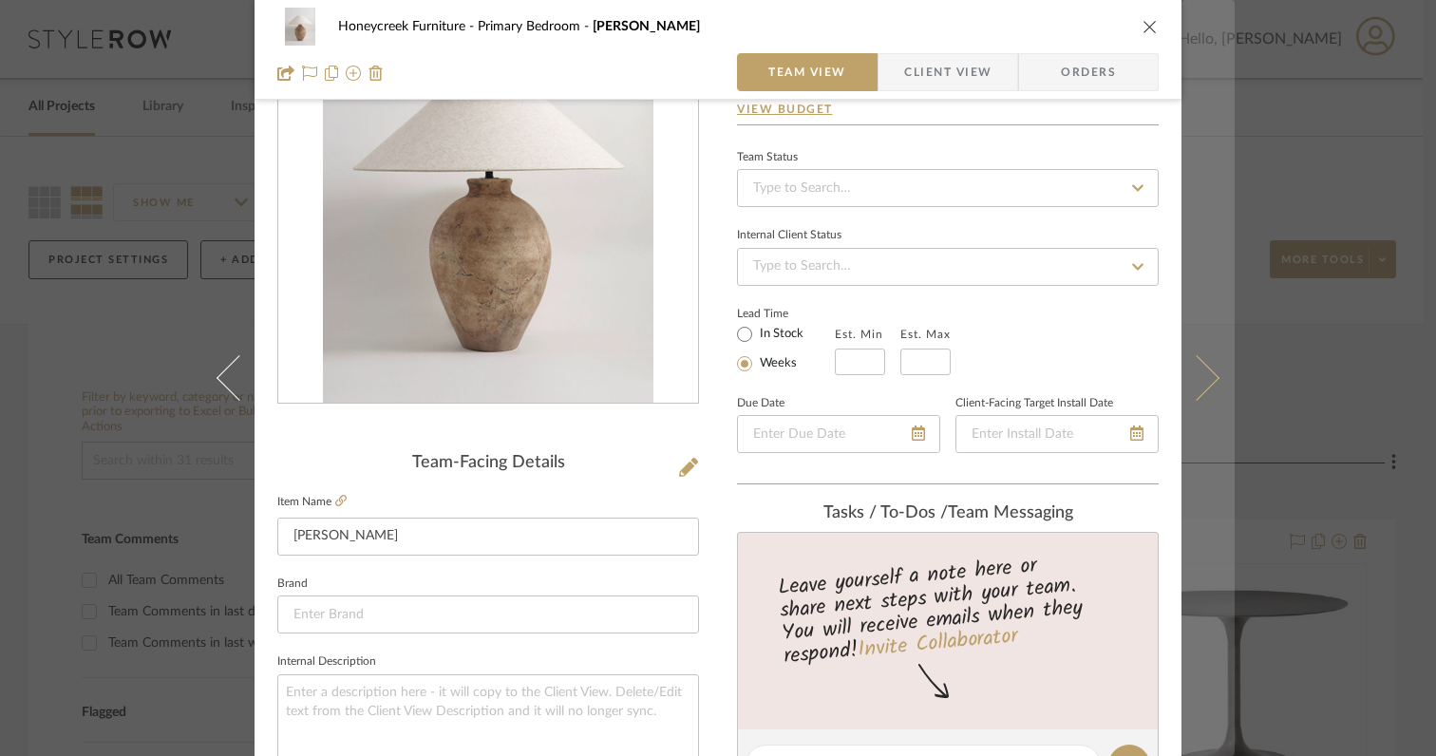
click at [1199, 393] on button at bounding box center [1208, 378] width 53 height 756
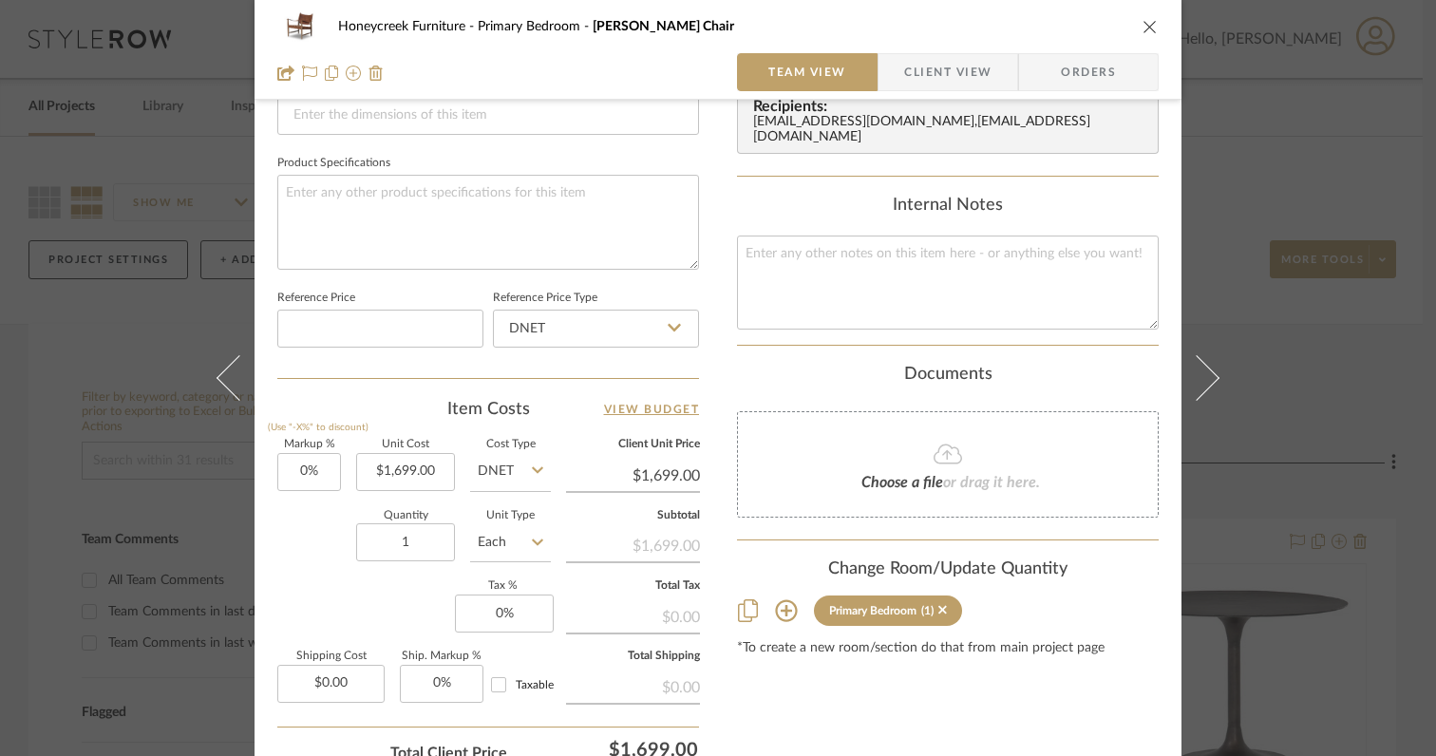
scroll to position [851, 0]
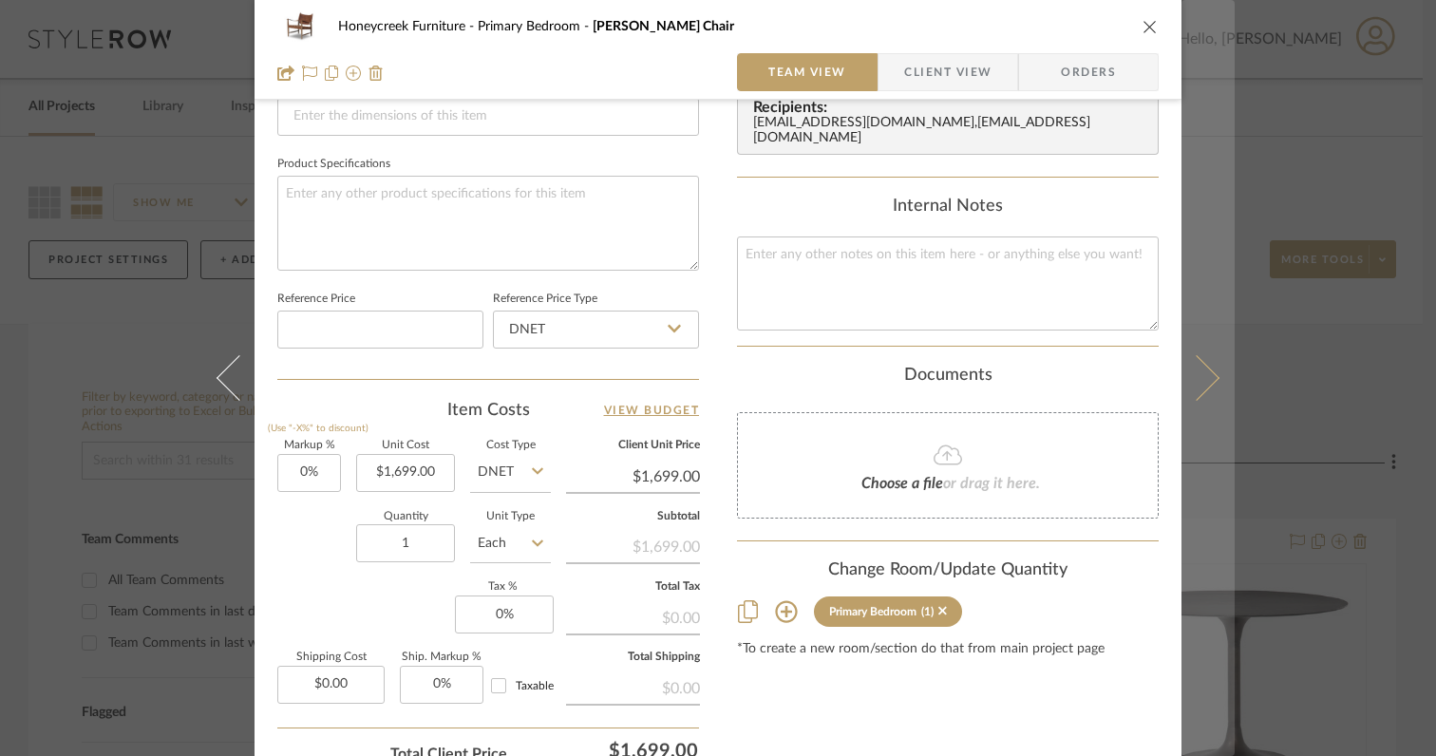
click at [1202, 393] on button at bounding box center [1208, 378] width 53 height 756
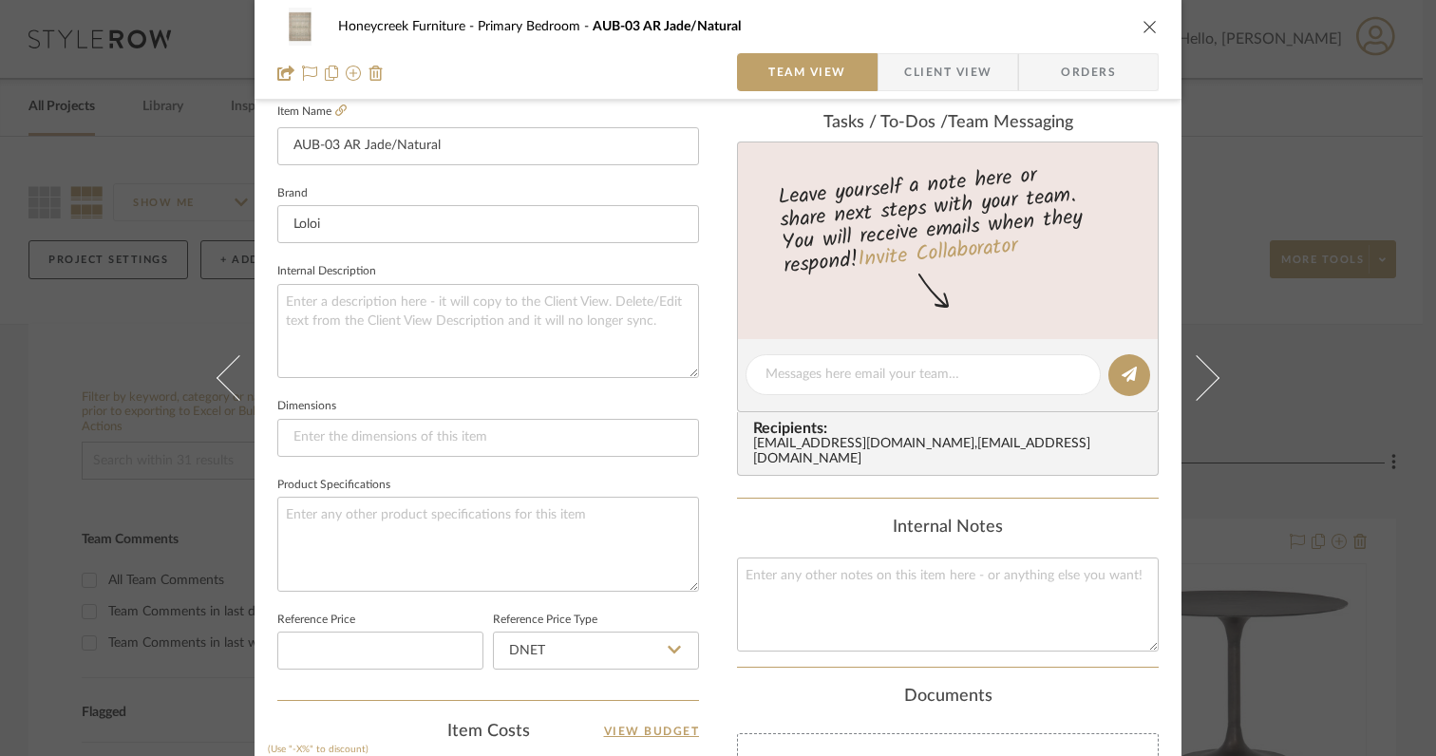
scroll to position [0, 0]
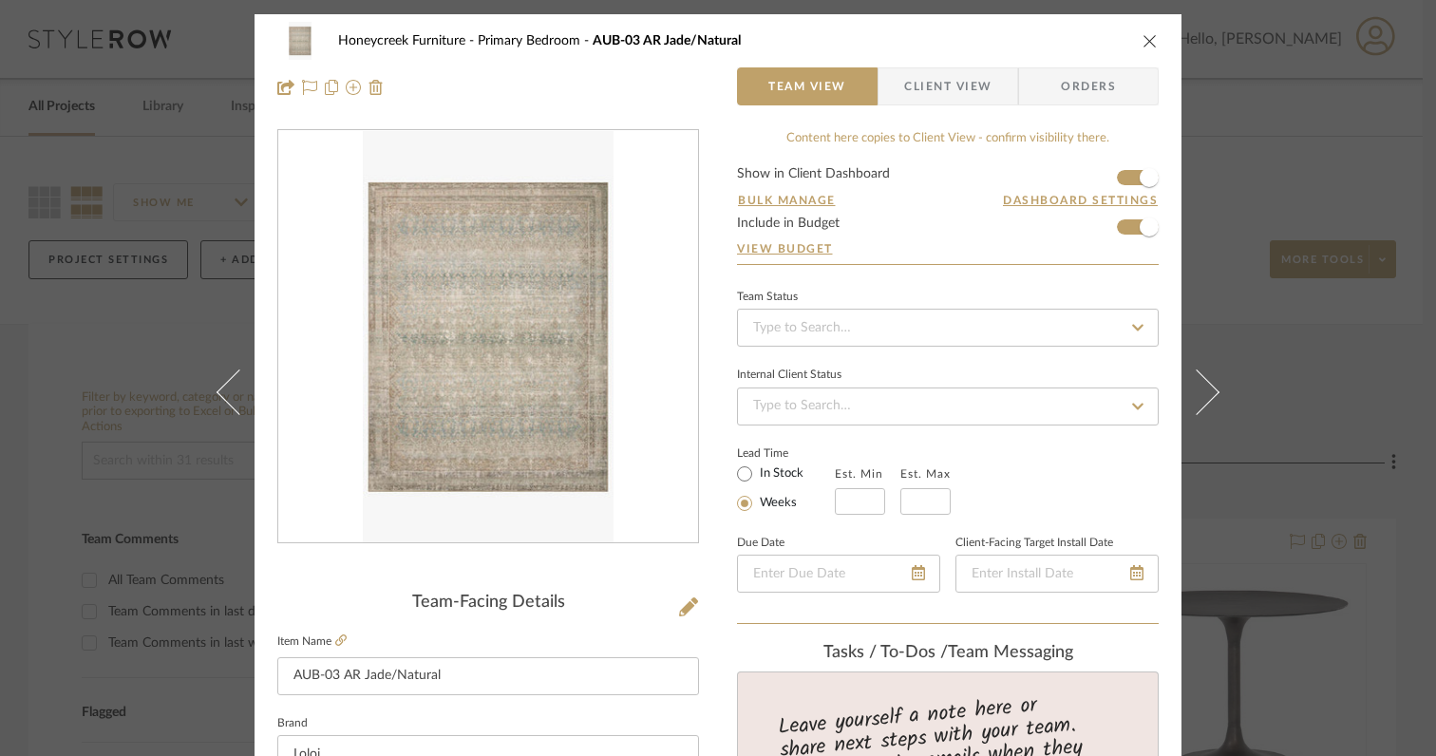
click at [1202, 393] on icon at bounding box center [1197, 392] width 46 height 46
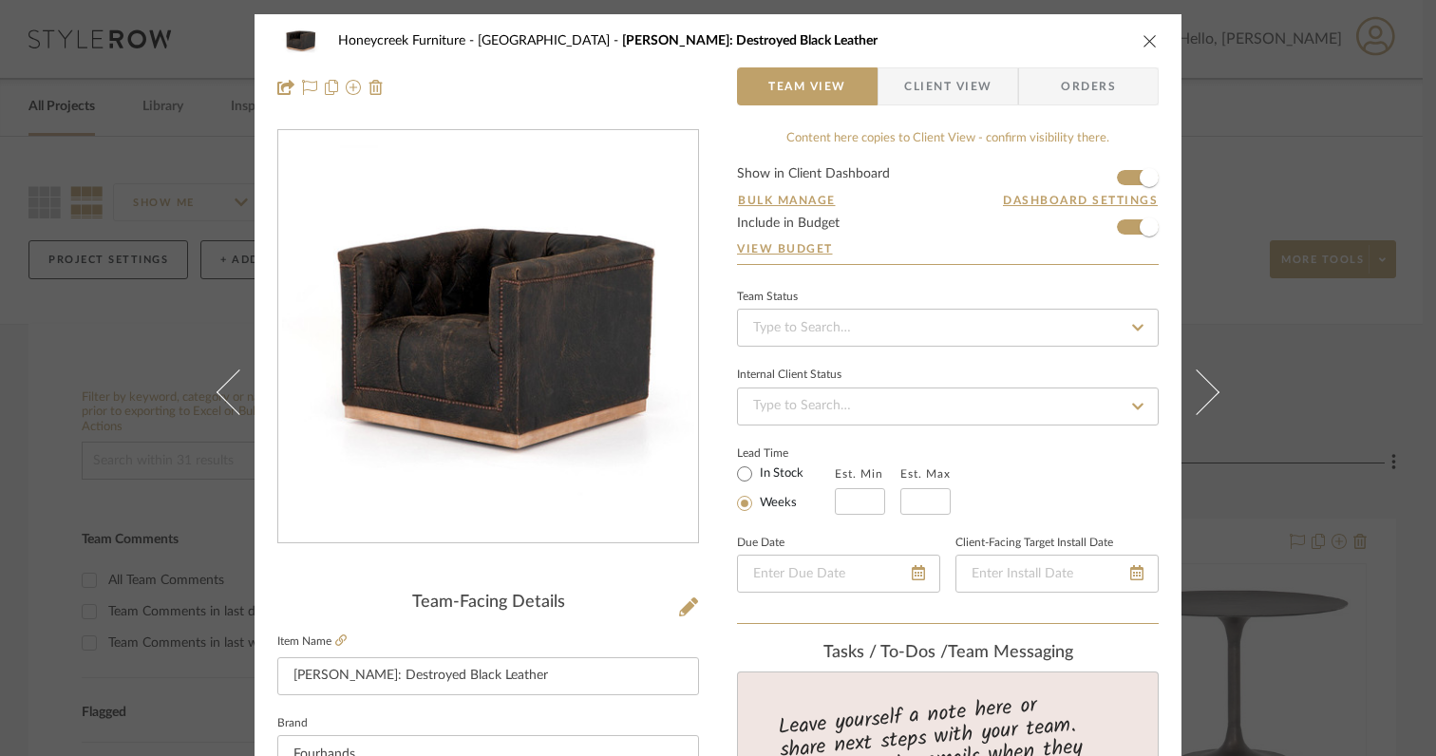
click at [1202, 393] on icon at bounding box center [1197, 392] width 46 height 46
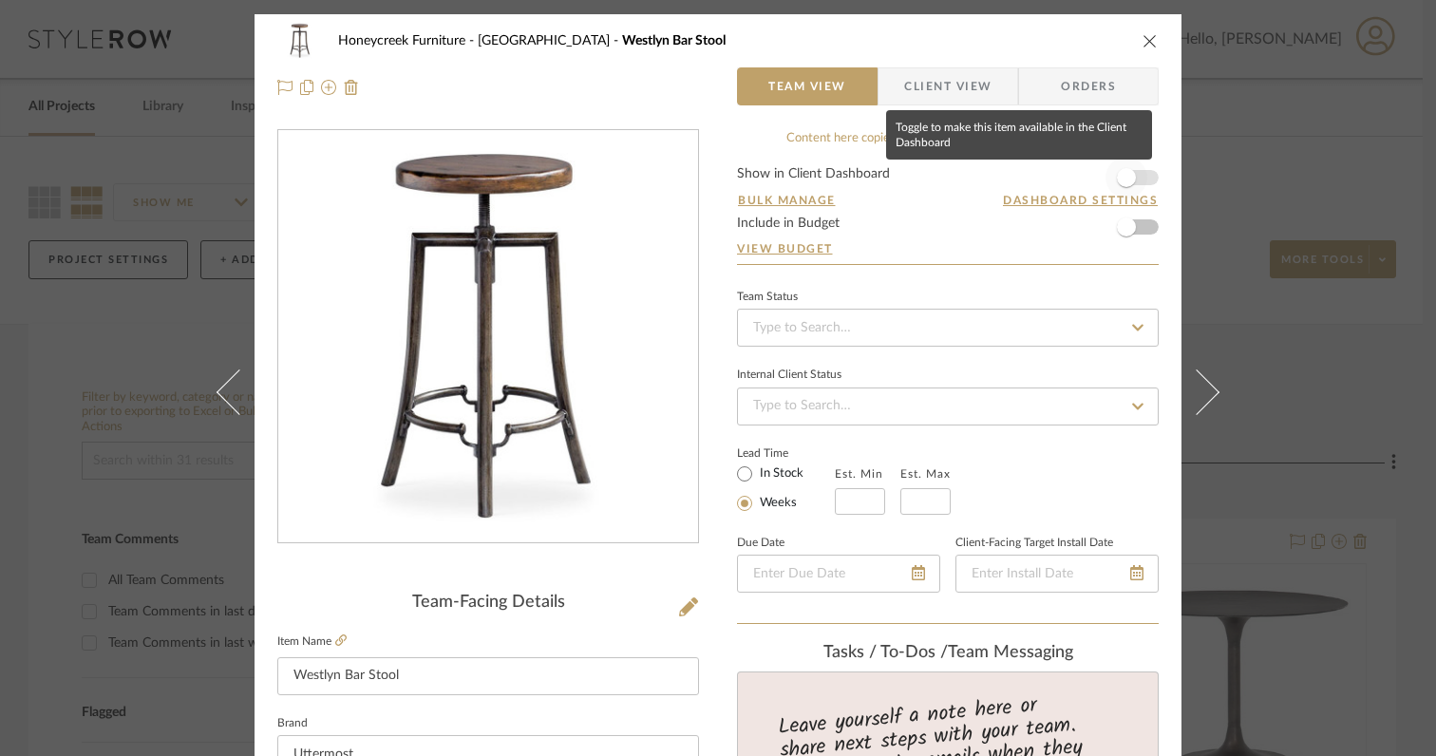
click at [1117, 180] on span "button" at bounding box center [1126, 177] width 19 height 19
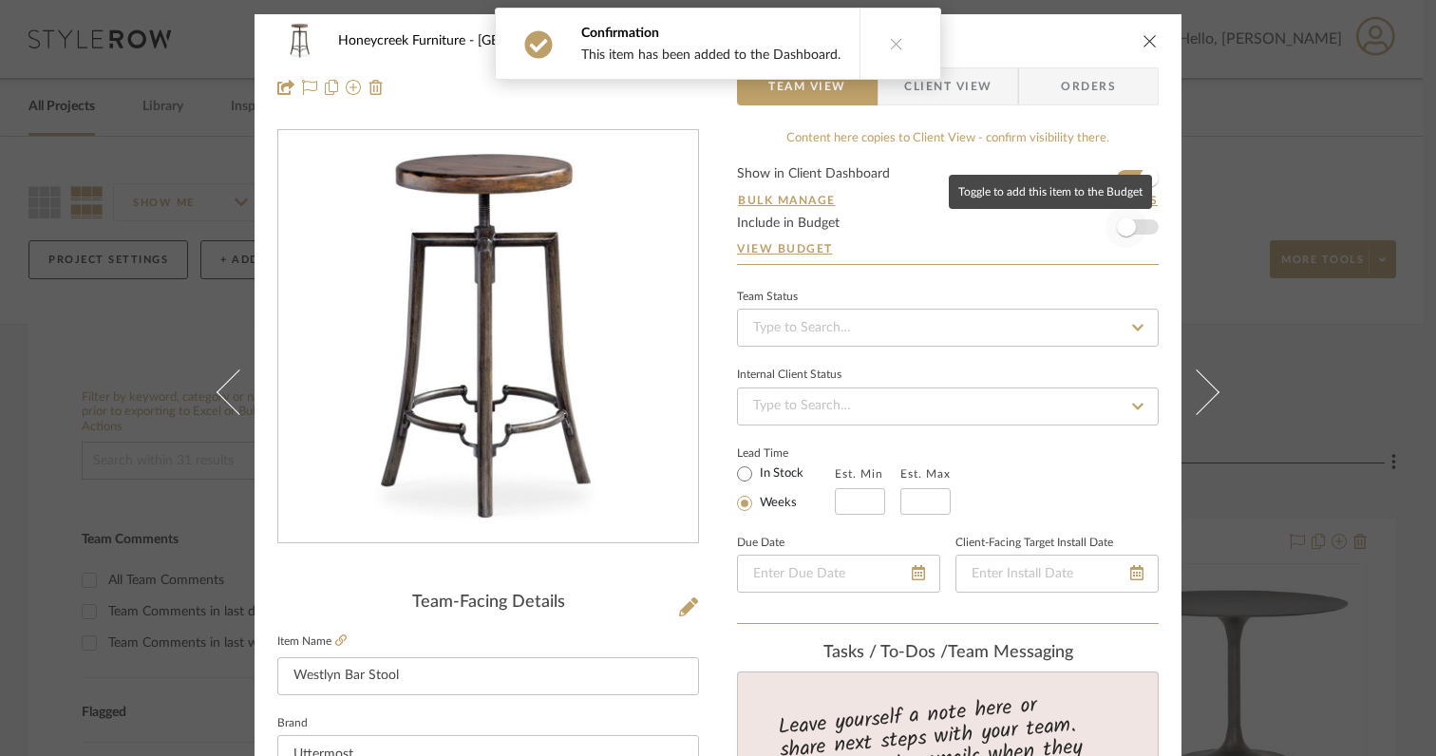
click at [1121, 234] on span "button" at bounding box center [1126, 227] width 19 height 19
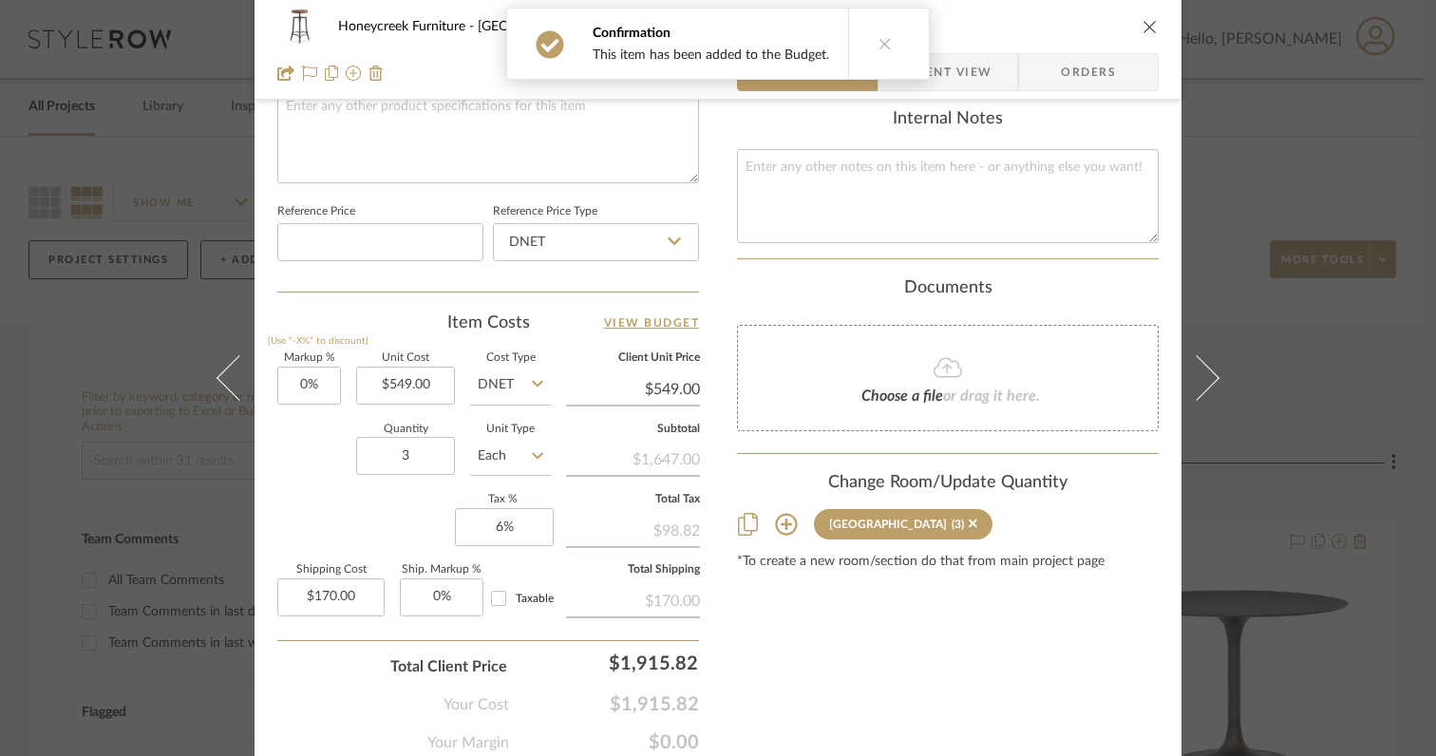
scroll to position [937, 0]
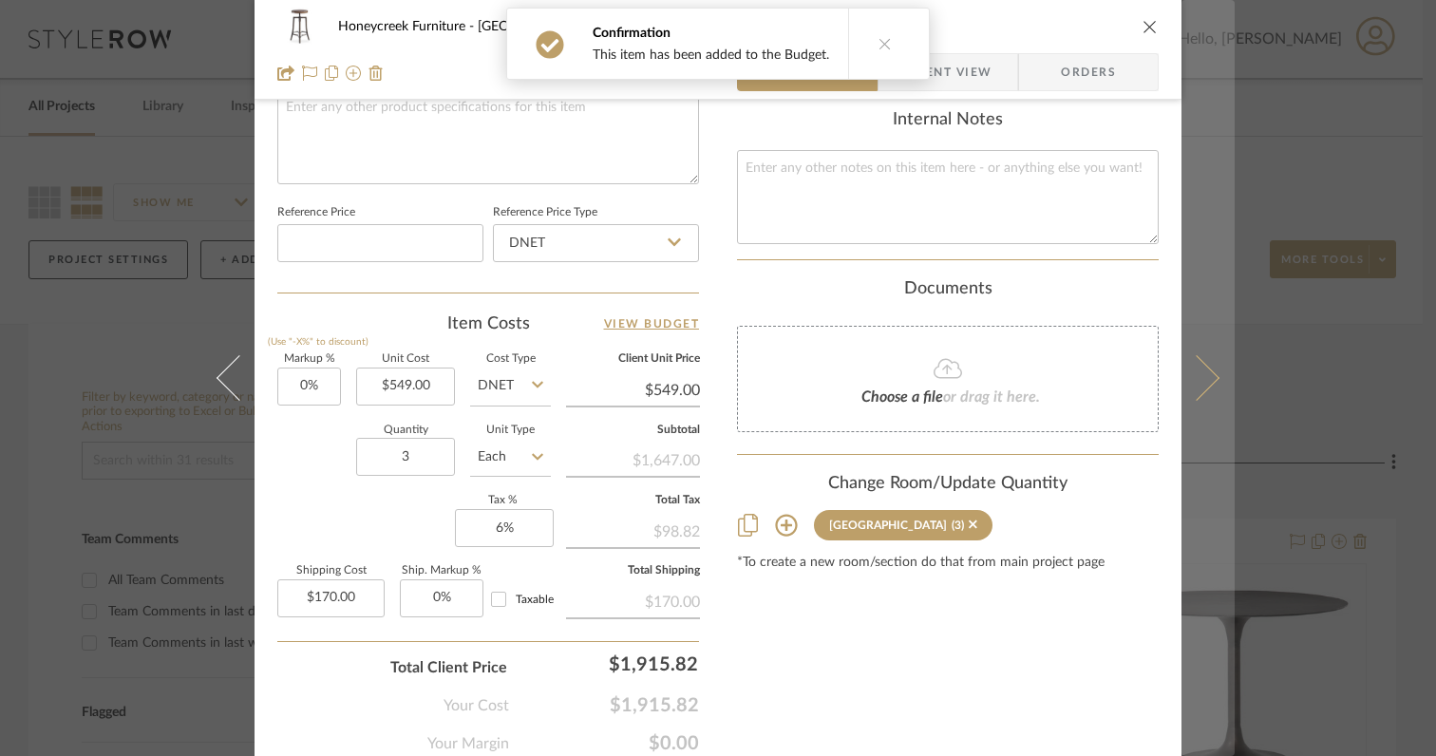
click at [1205, 384] on icon at bounding box center [1197, 378] width 46 height 46
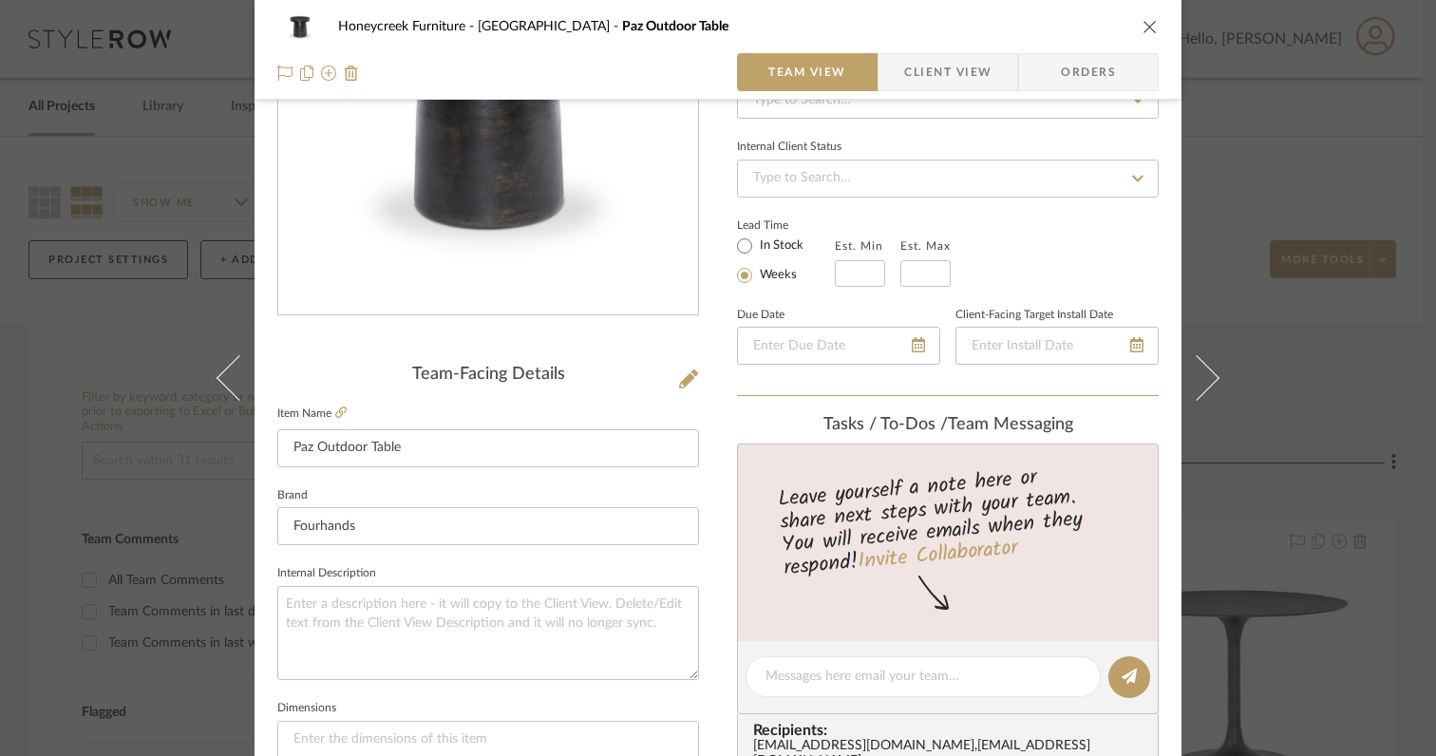
scroll to position [0, 0]
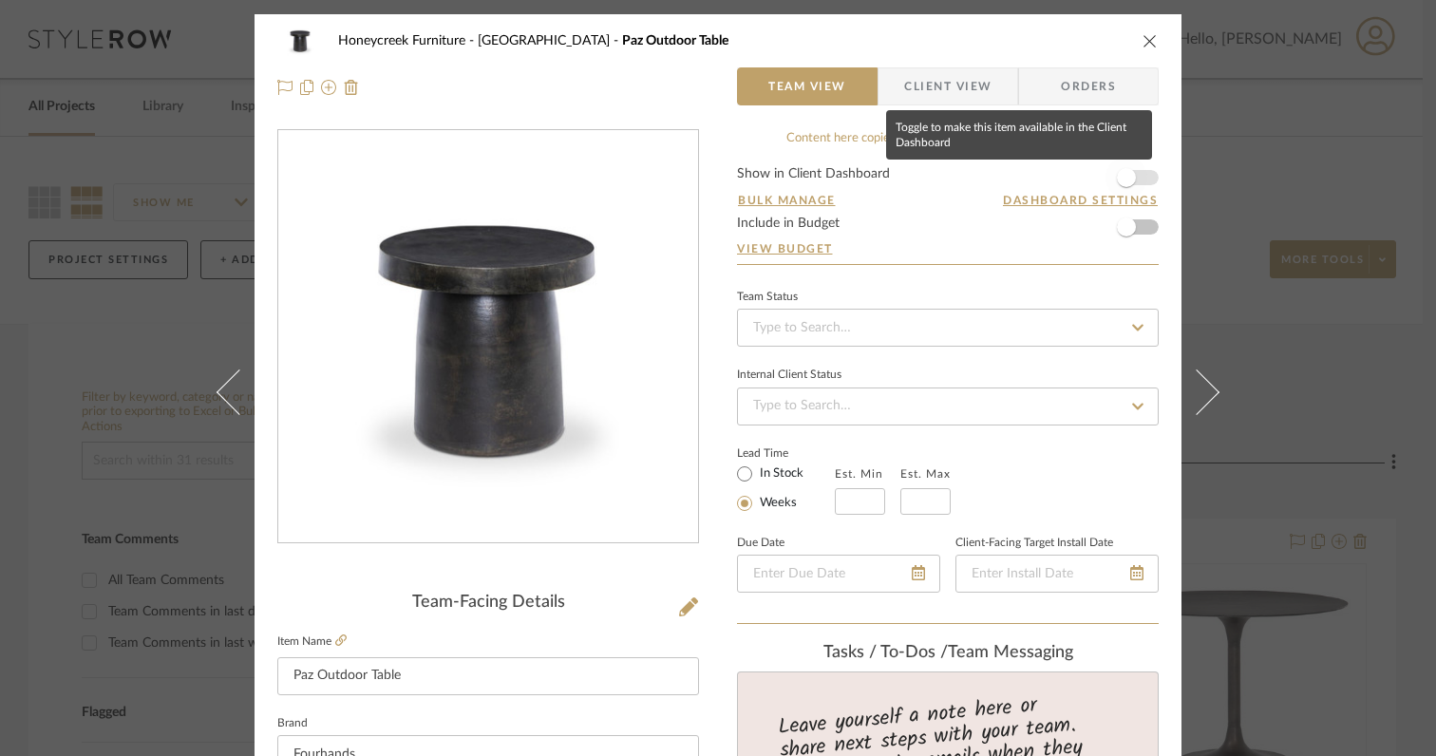
click at [1125, 181] on span "button" at bounding box center [1126, 177] width 19 height 19
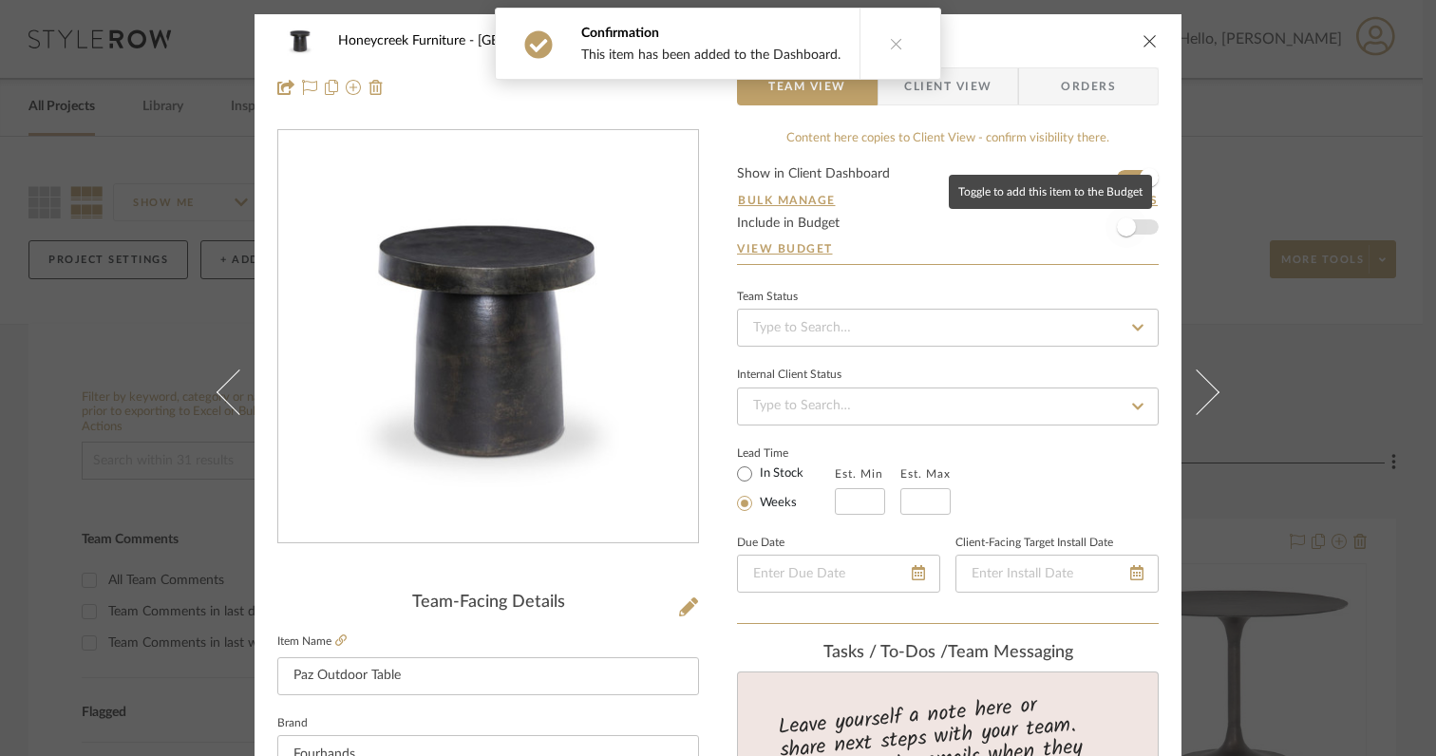
click at [1123, 228] on span "button" at bounding box center [1126, 227] width 19 height 19
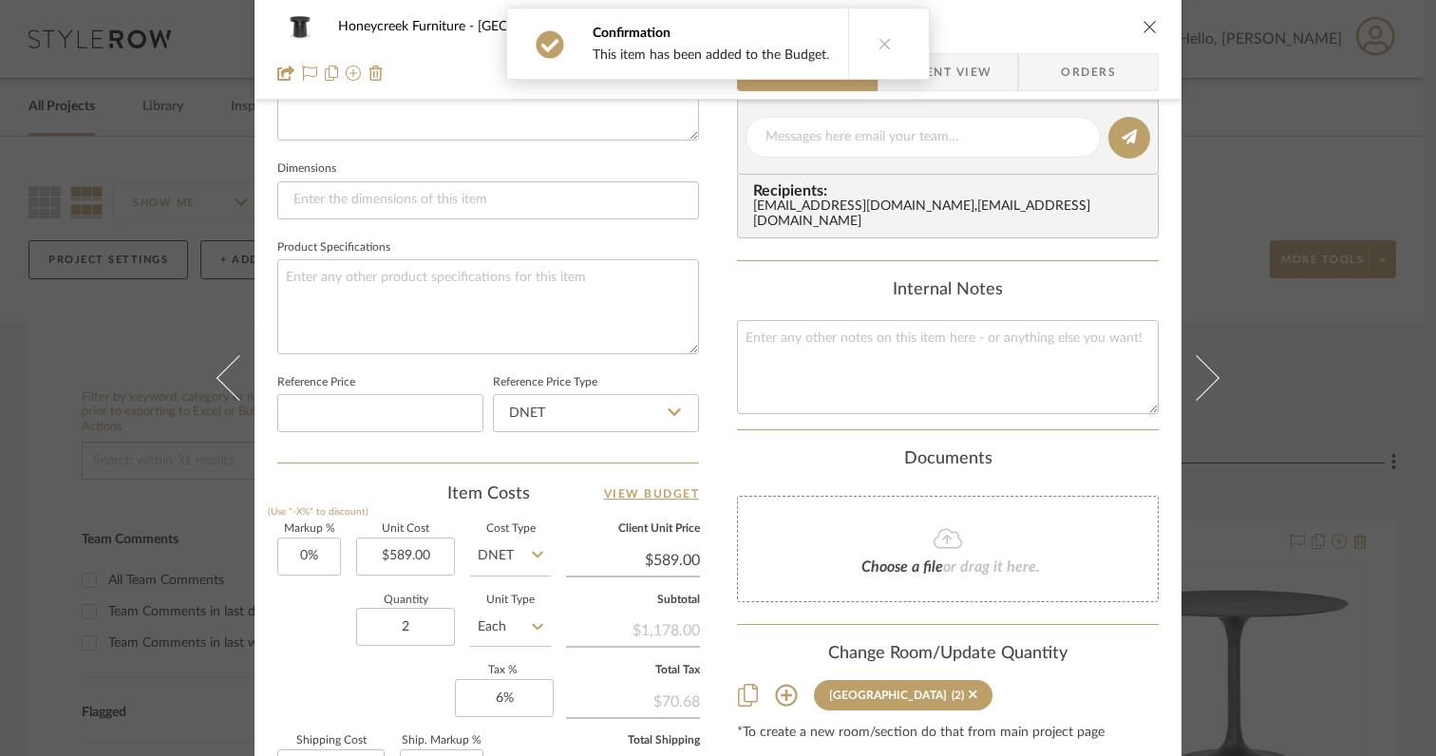
scroll to position [951, 0]
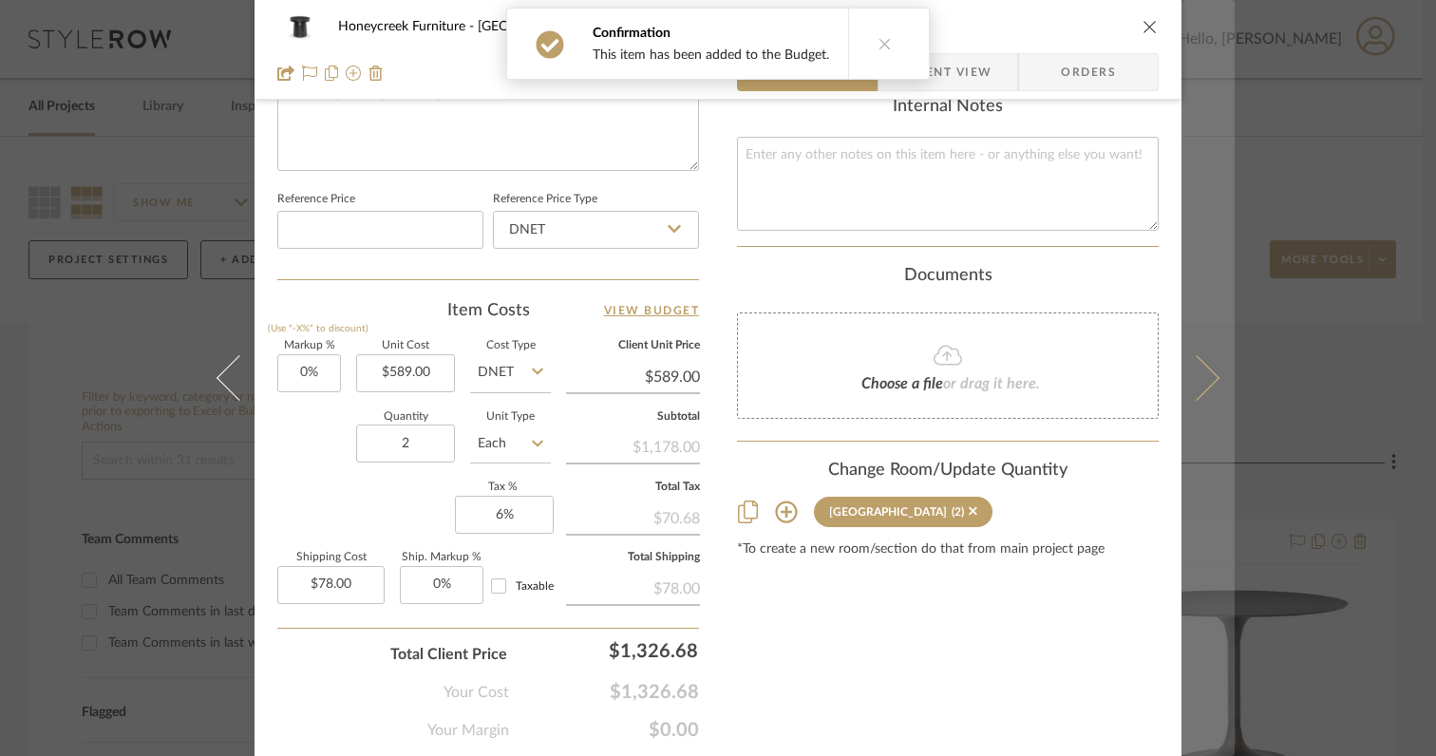
click at [1194, 382] on icon at bounding box center [1197, 378] width 46 height 46
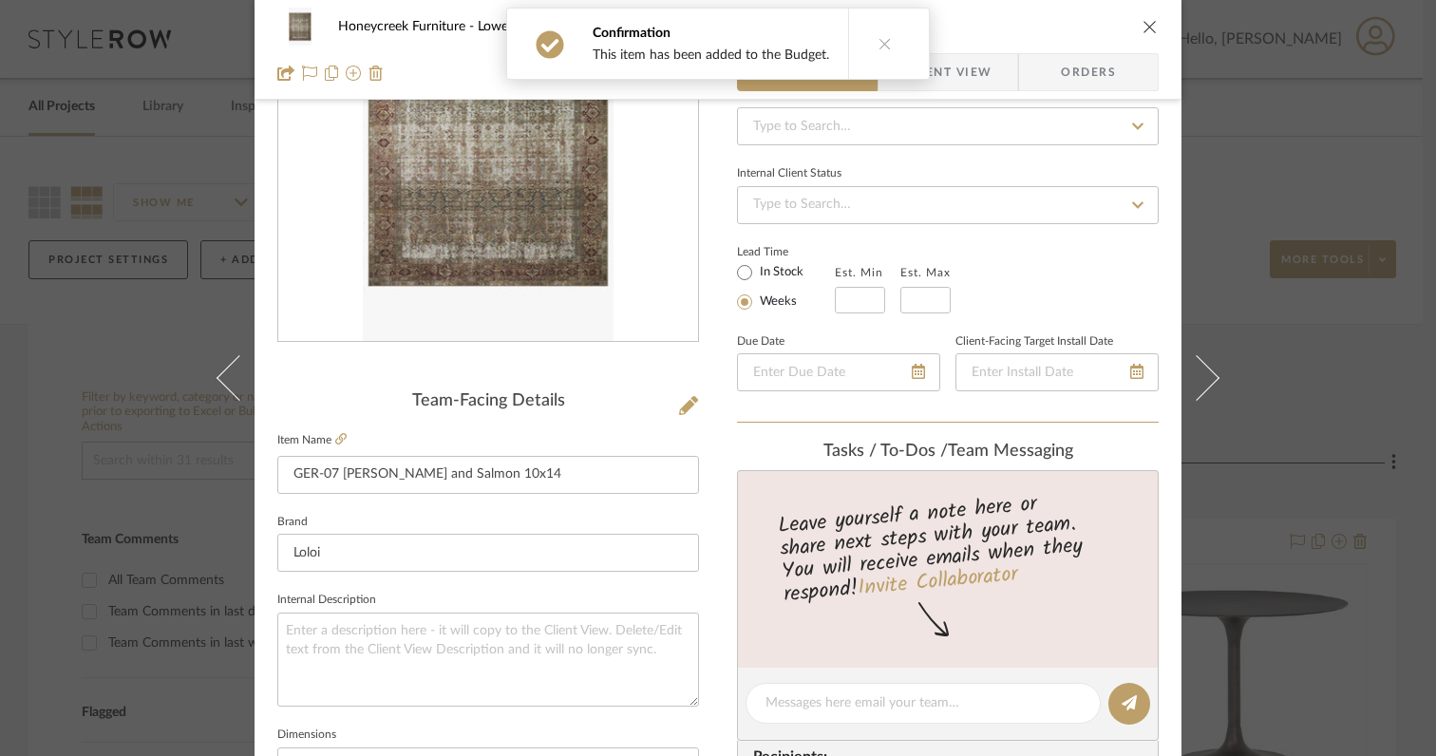
scroll to position [0, 0]
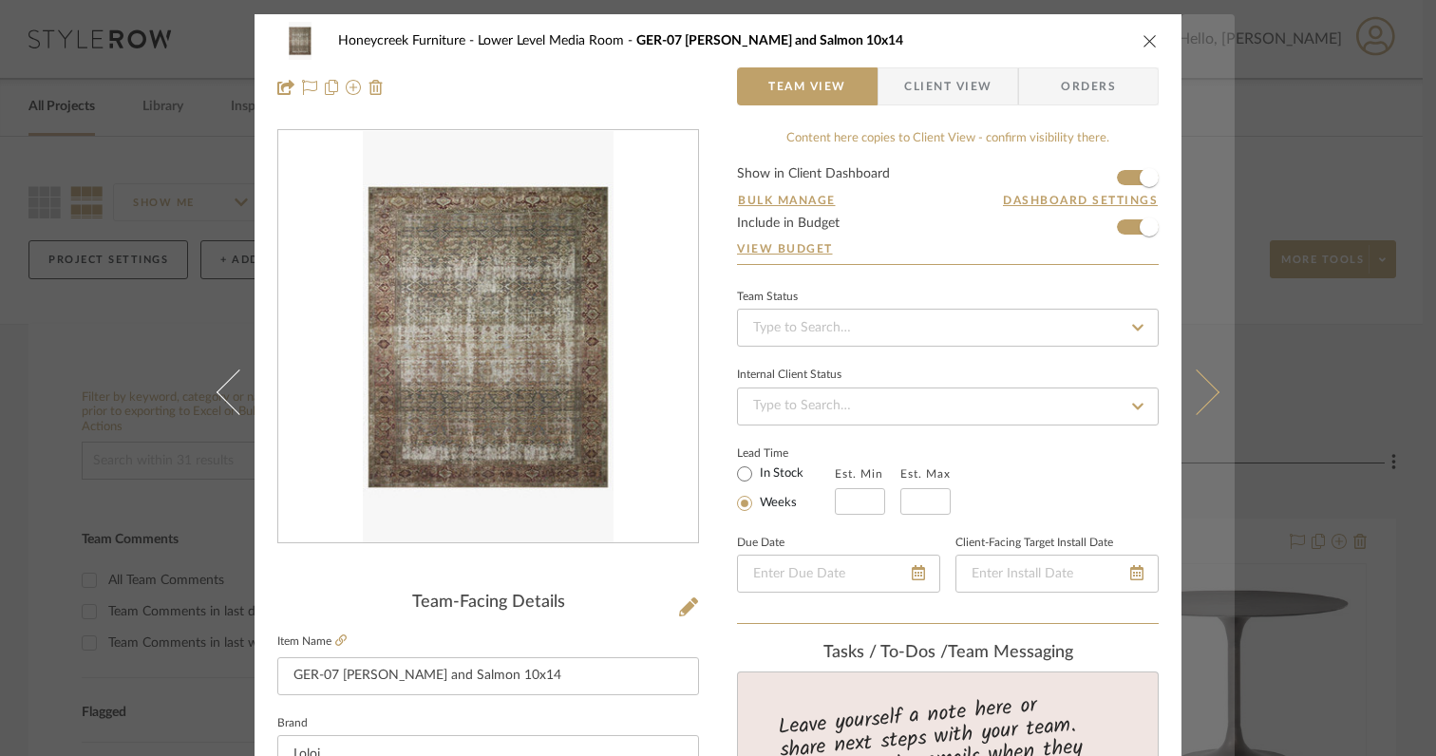
click at [1201, 399] on icon at bounding box center [1197, 392] width 46 height 46
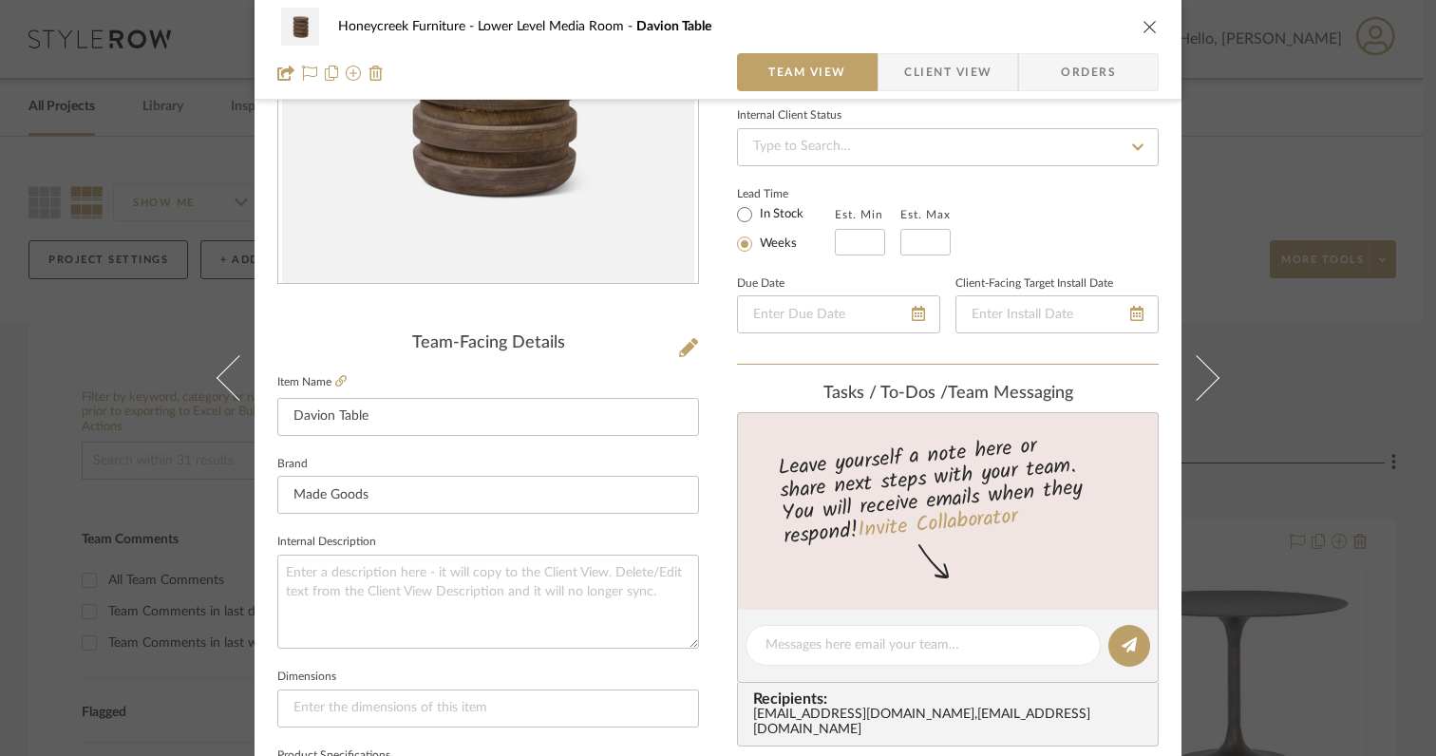
scroll to position [772, 0]
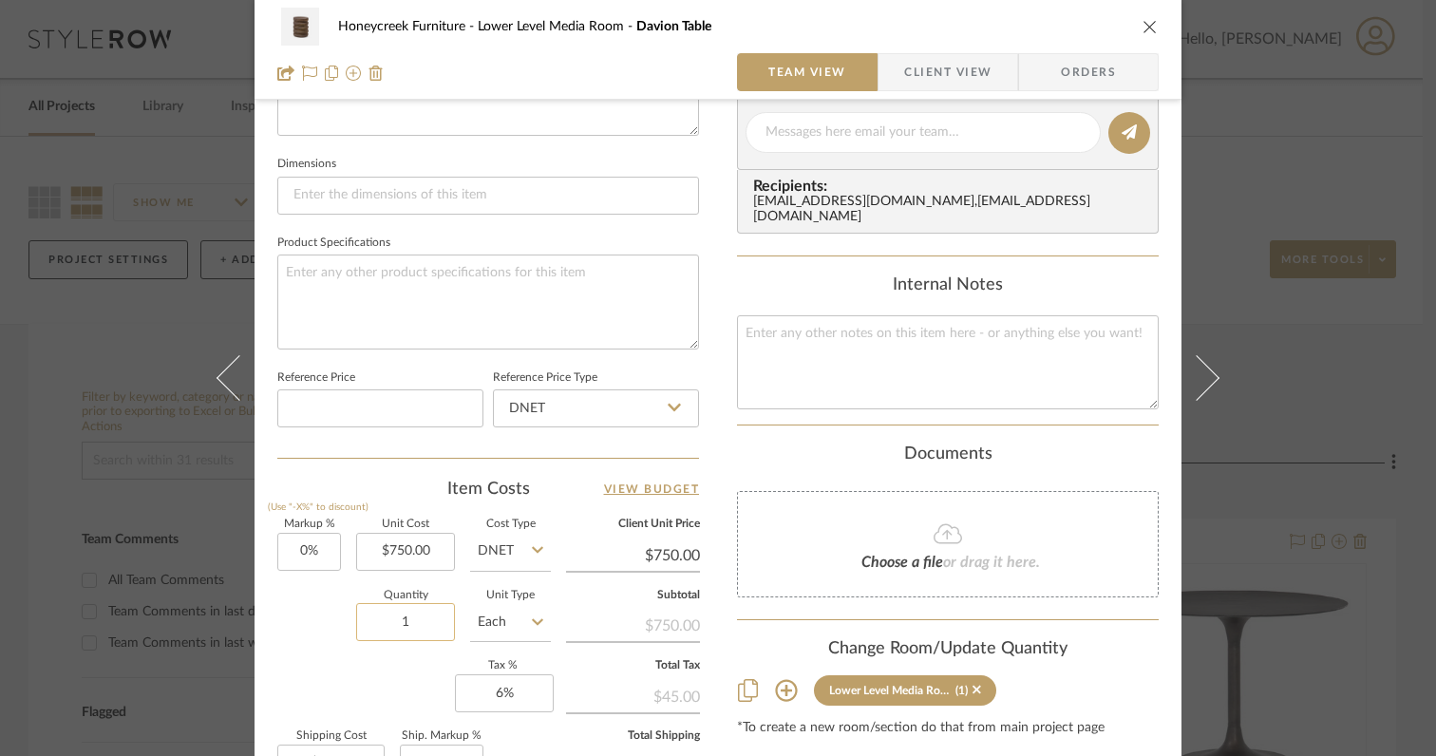
click at [417, 612] on input "1" at bounding box center [405, 622] width 99 height 38
click at [369, 660] on div "Markup % (Use "-X%" to discount) 0% Unit Cost $750.00 Cost Type DNET Client Uni…" at bounding box center [488, 658] width 422 height 277
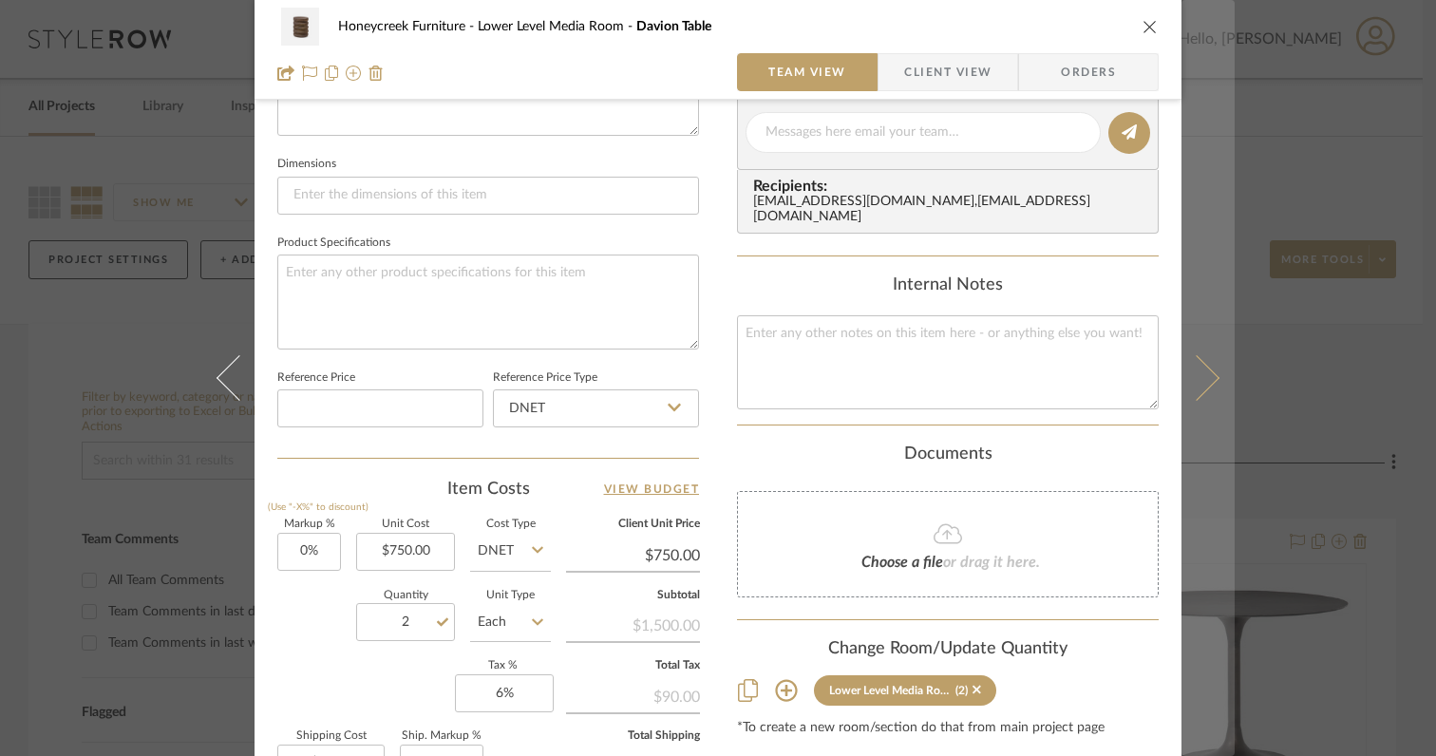
click at [1211, 376] on icon at bounding box center [1197, 378] width 46 height 46
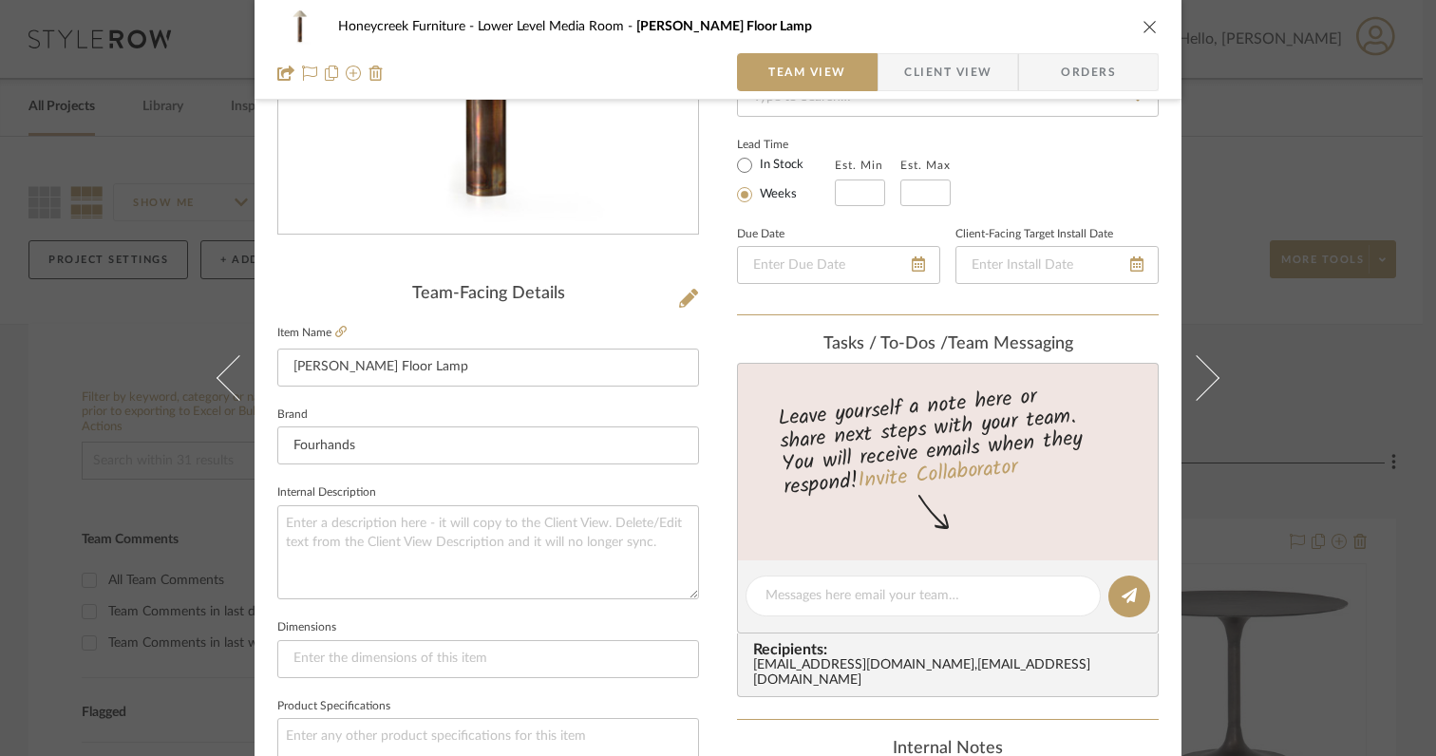
scroll to position [0, 0]
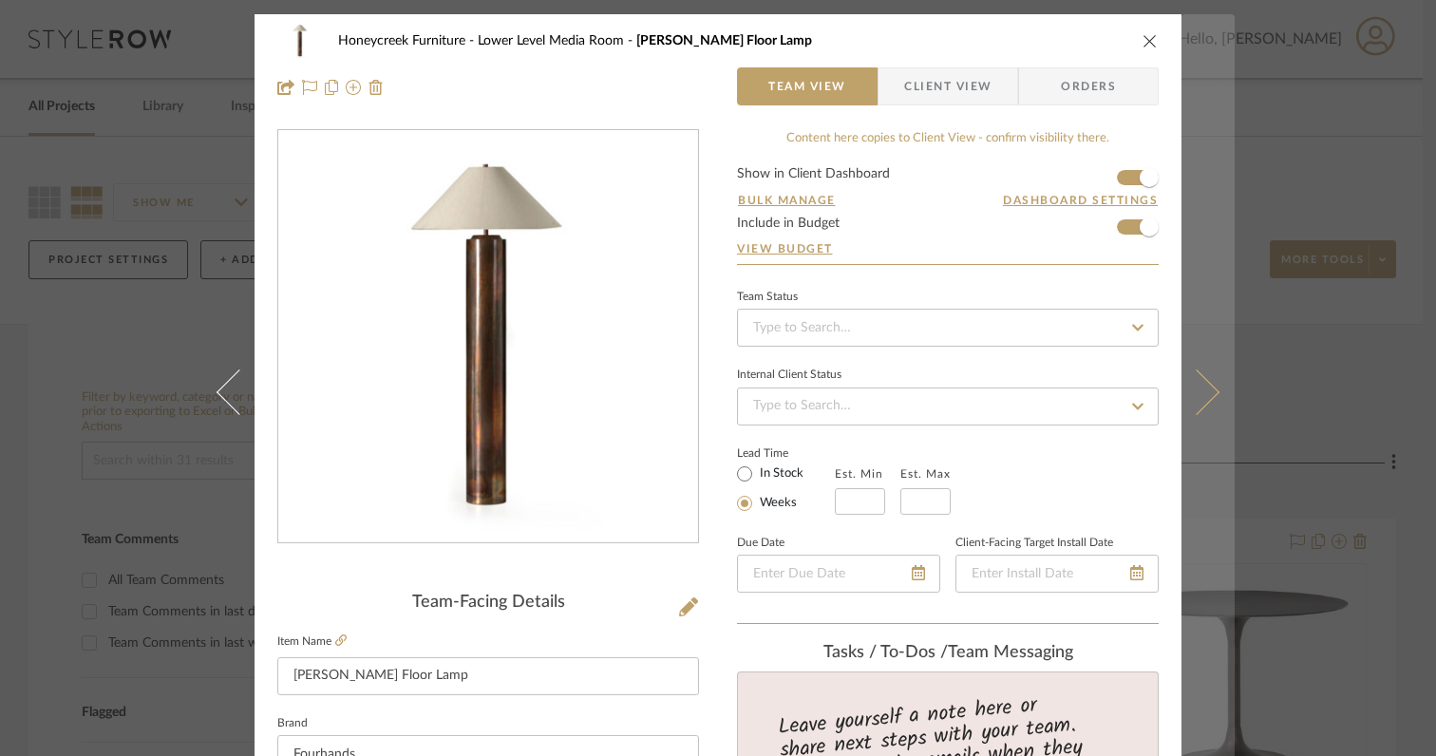
click at [1195, 398] on icon at bounding box center [1197, 392] width 46 height 46
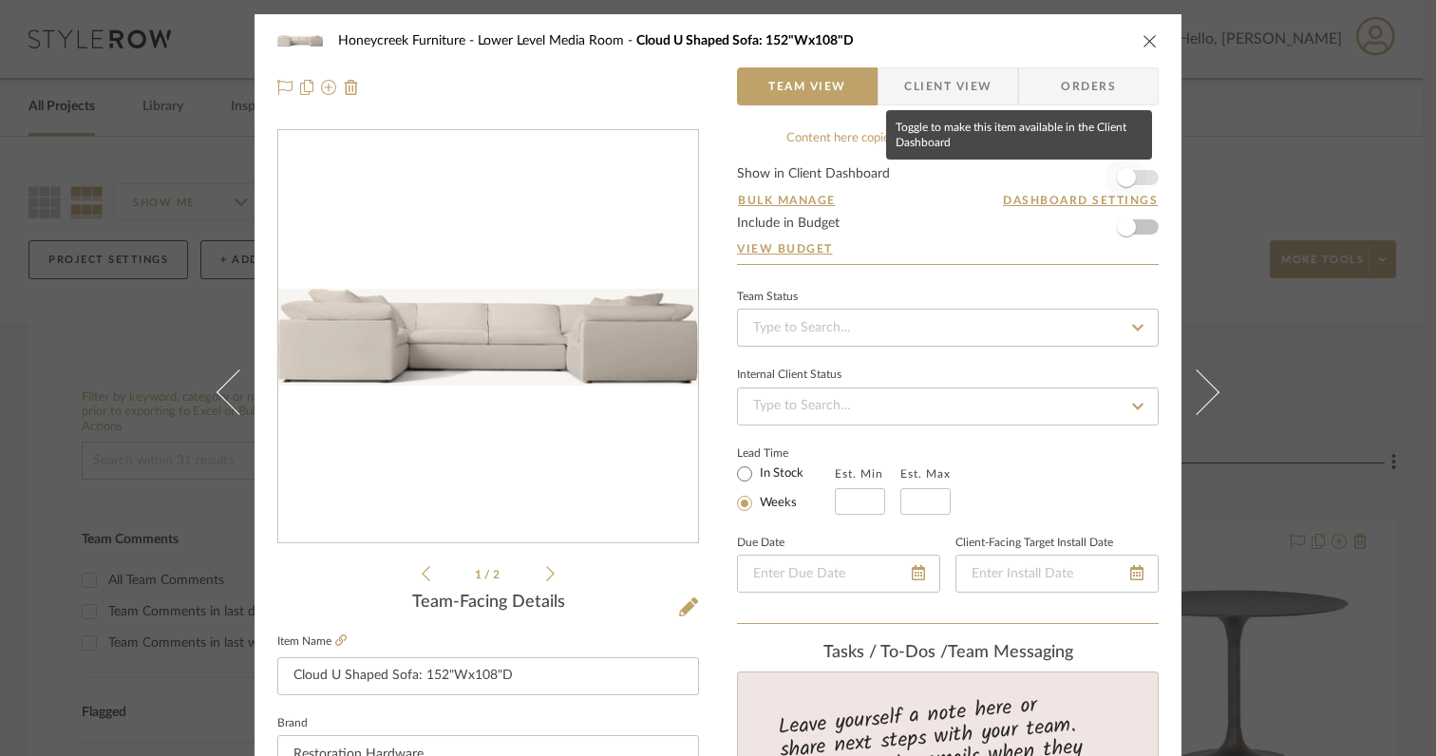
click at [1127, 181] on span "button" at bounding box center [1126, 177] width 19 height 19
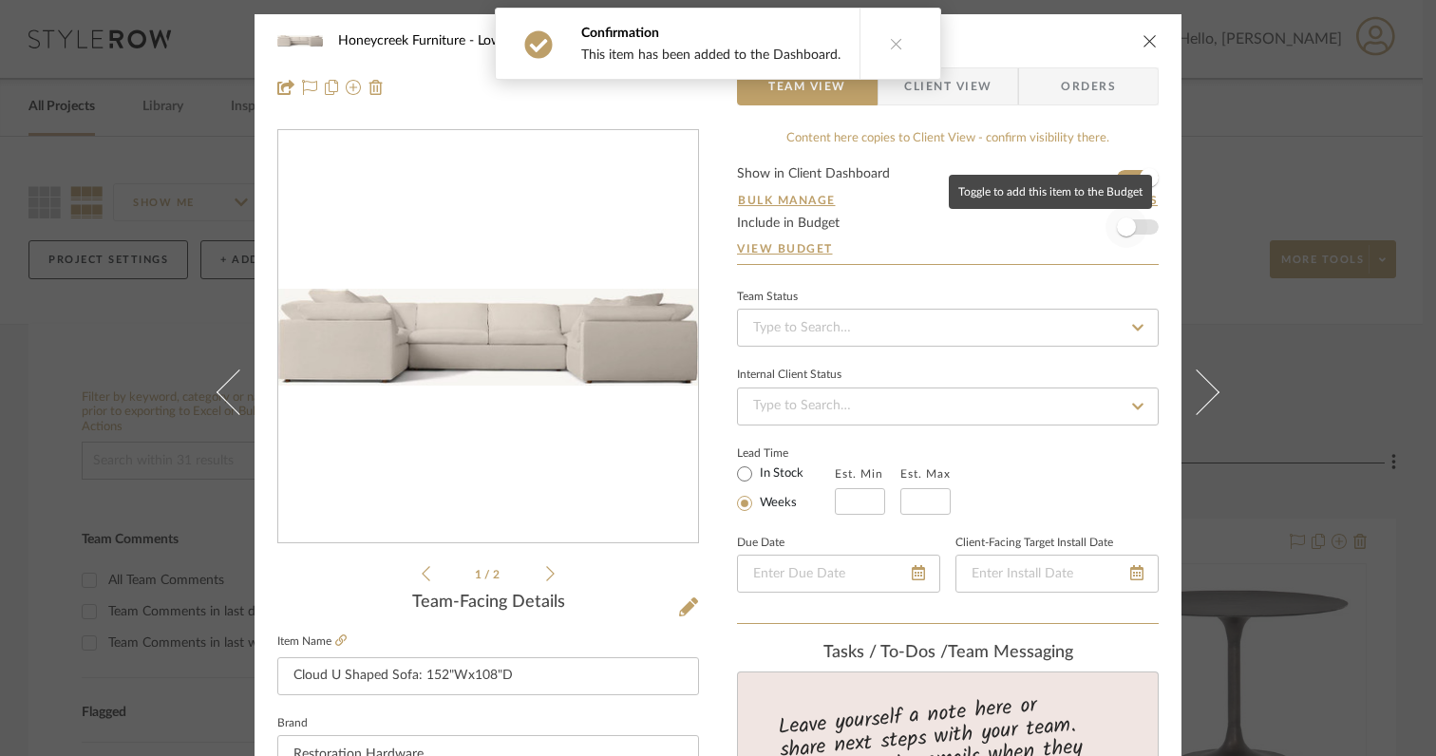
click at [1126, 231] on span "button" at bounding box center [1126, 227] width 19 height 19
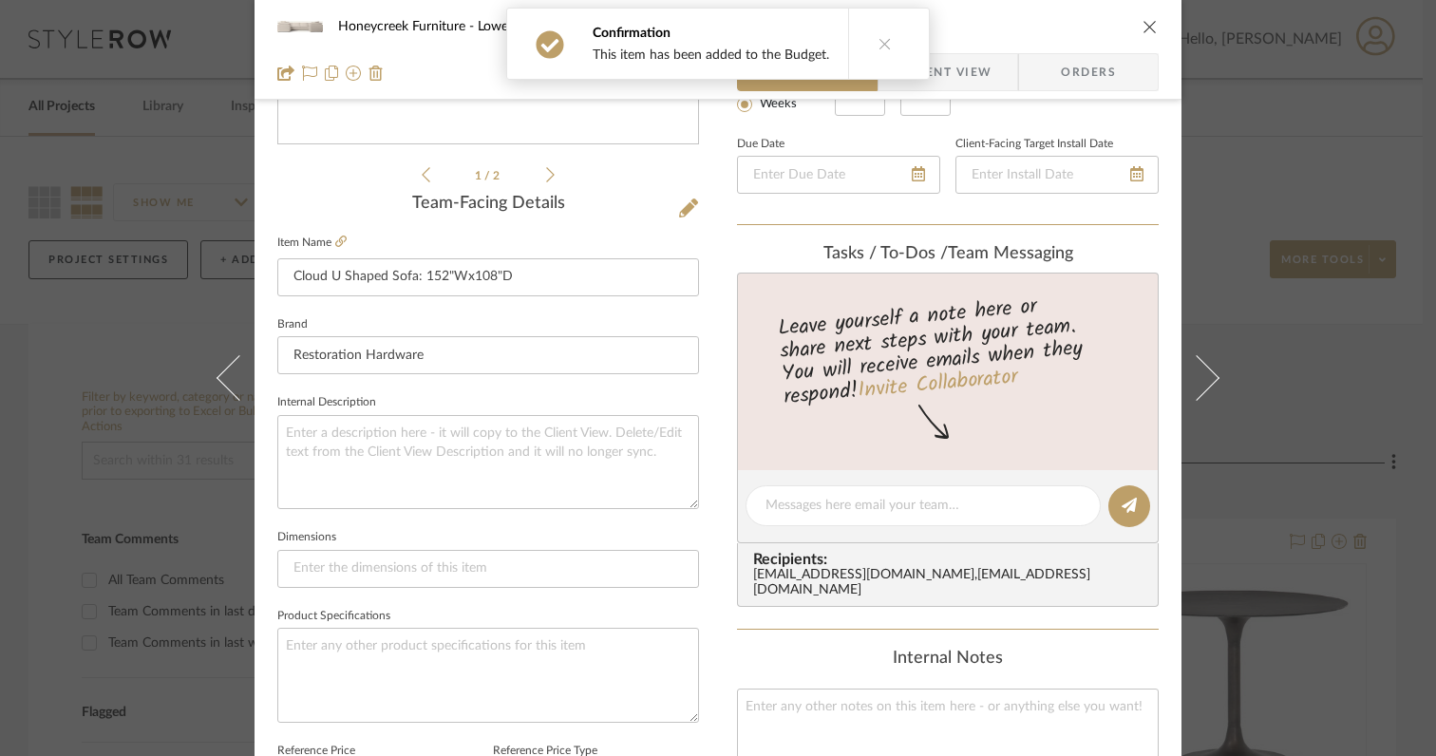
scroll to position [444, 0]
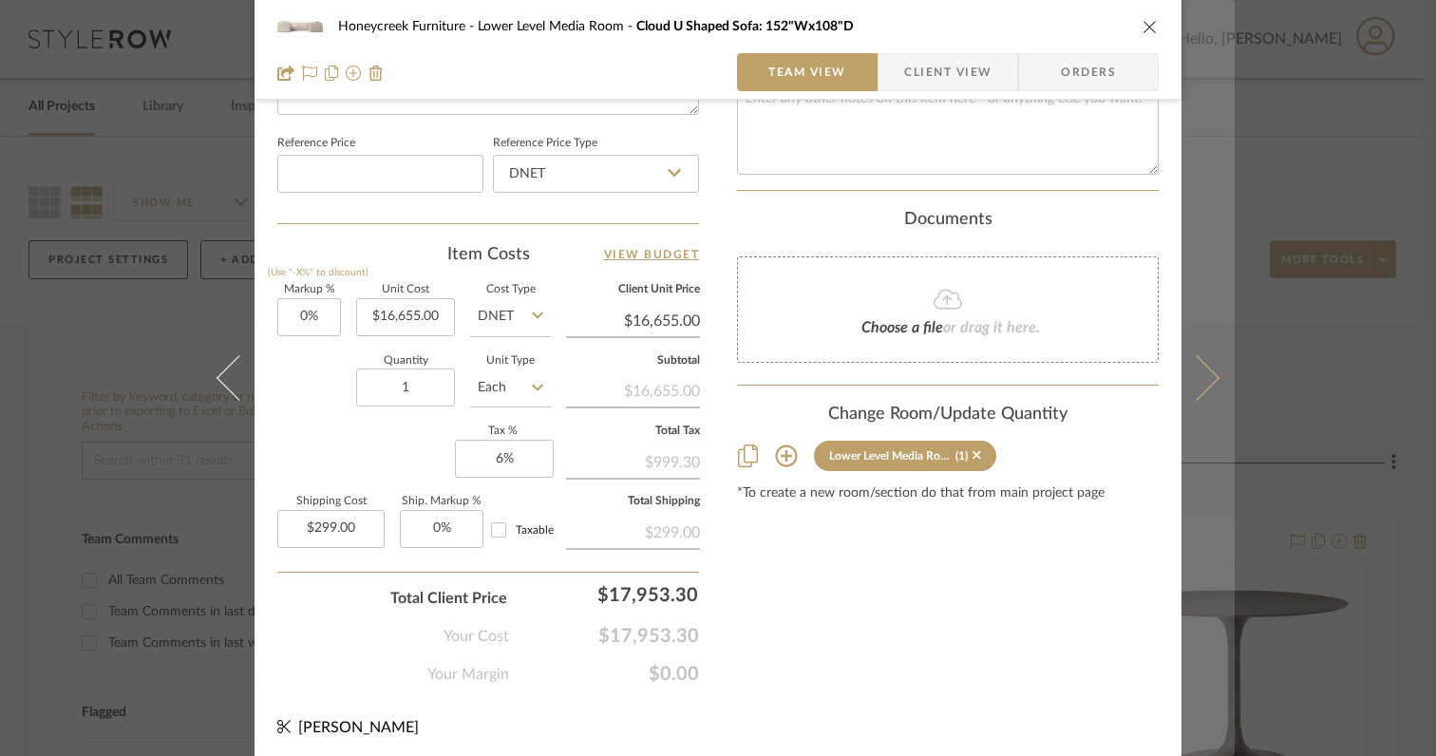
click at [1188, 392] on icon at bounding box center [1197, 378] width 46 height 46
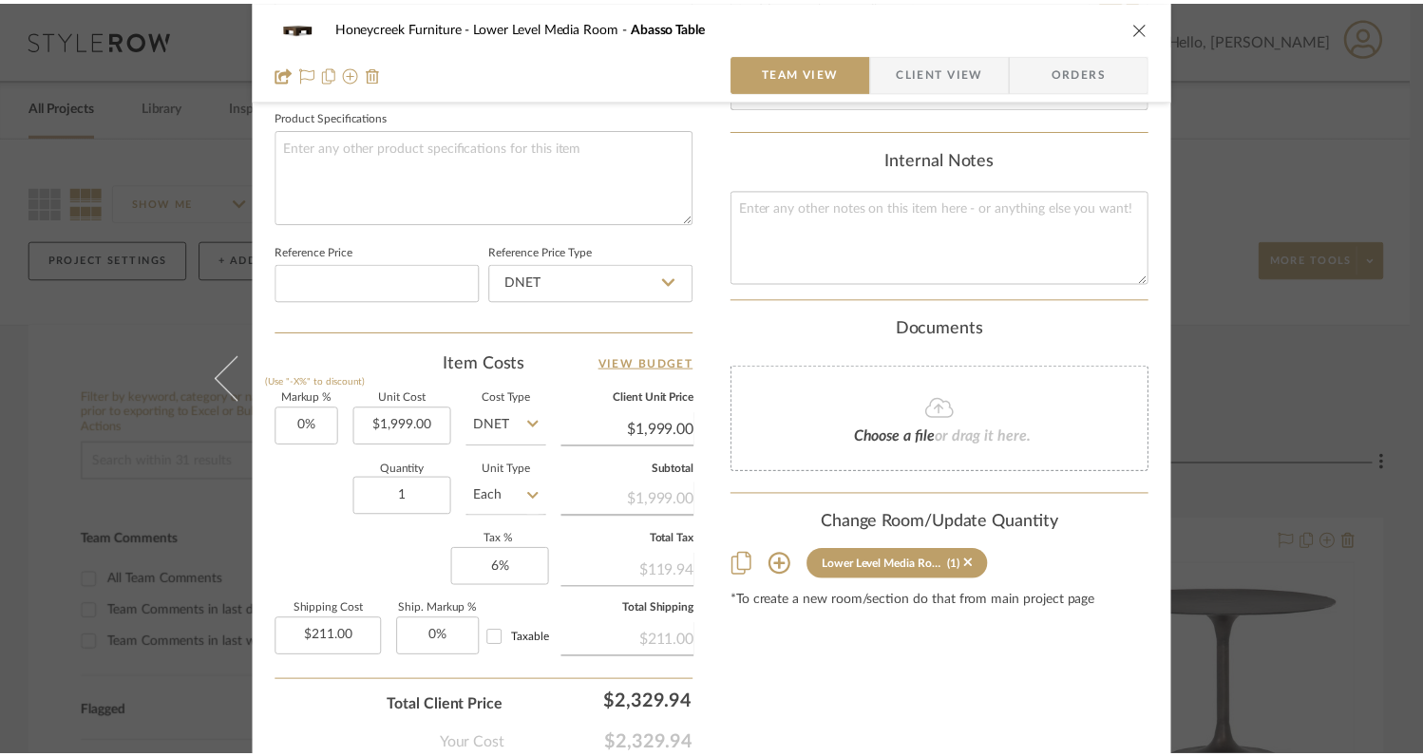
scroll to position [995, 0]
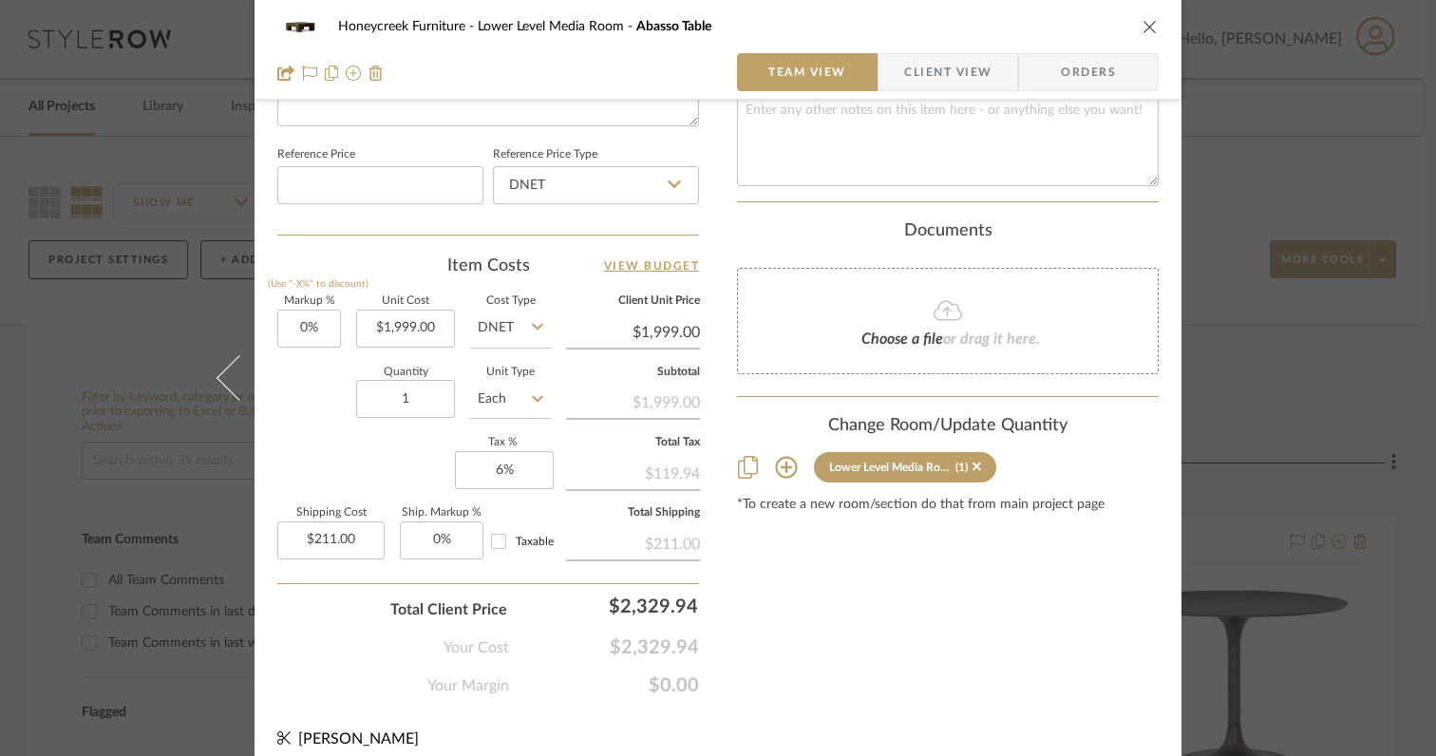
click at [1143, 29] on icon "close" at bounding box center [1150, 26] width 15 height 15
click at [842, 263] on button "Budget & Invoicing" at bounding box center [853, 259] width 175 height 39
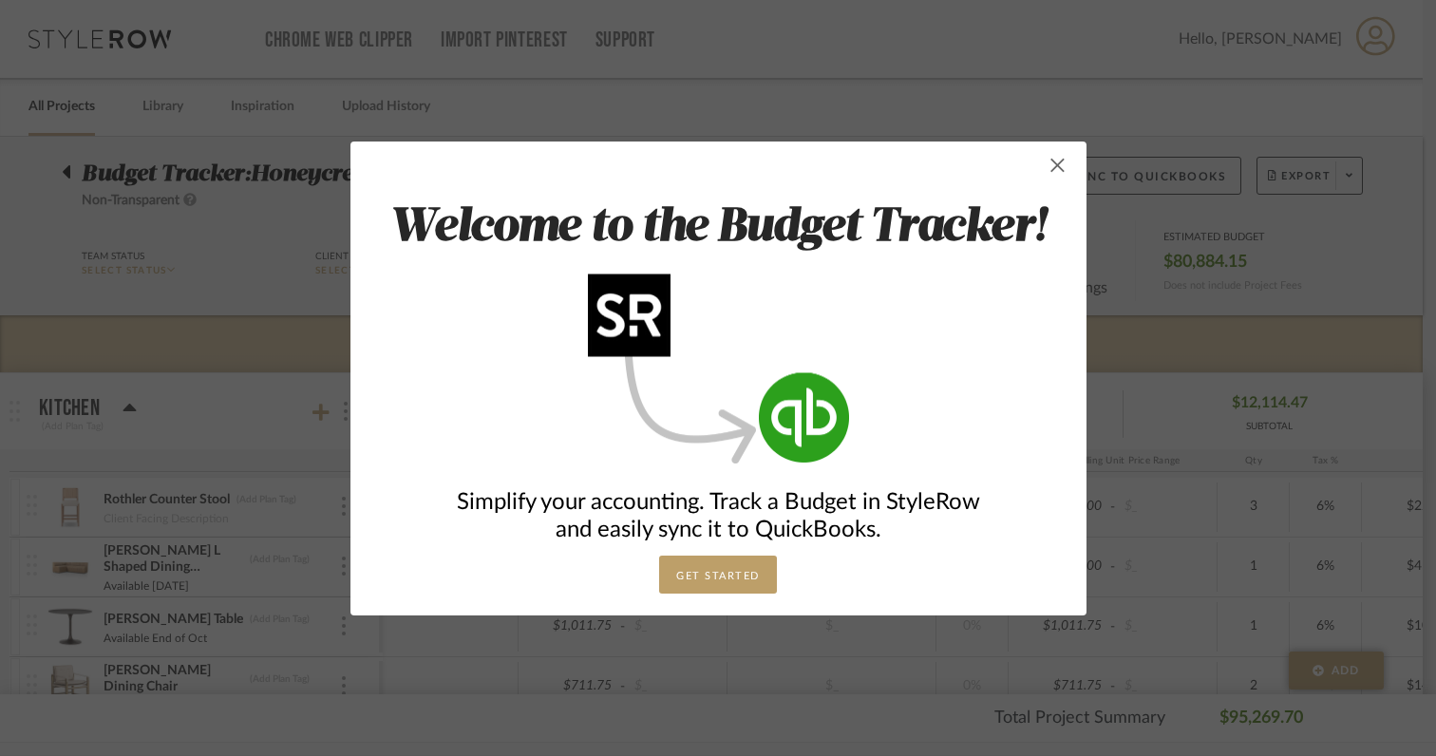
click at [1051, 163] on span "button" at bounding box center [1058, 165] width 38 height 38
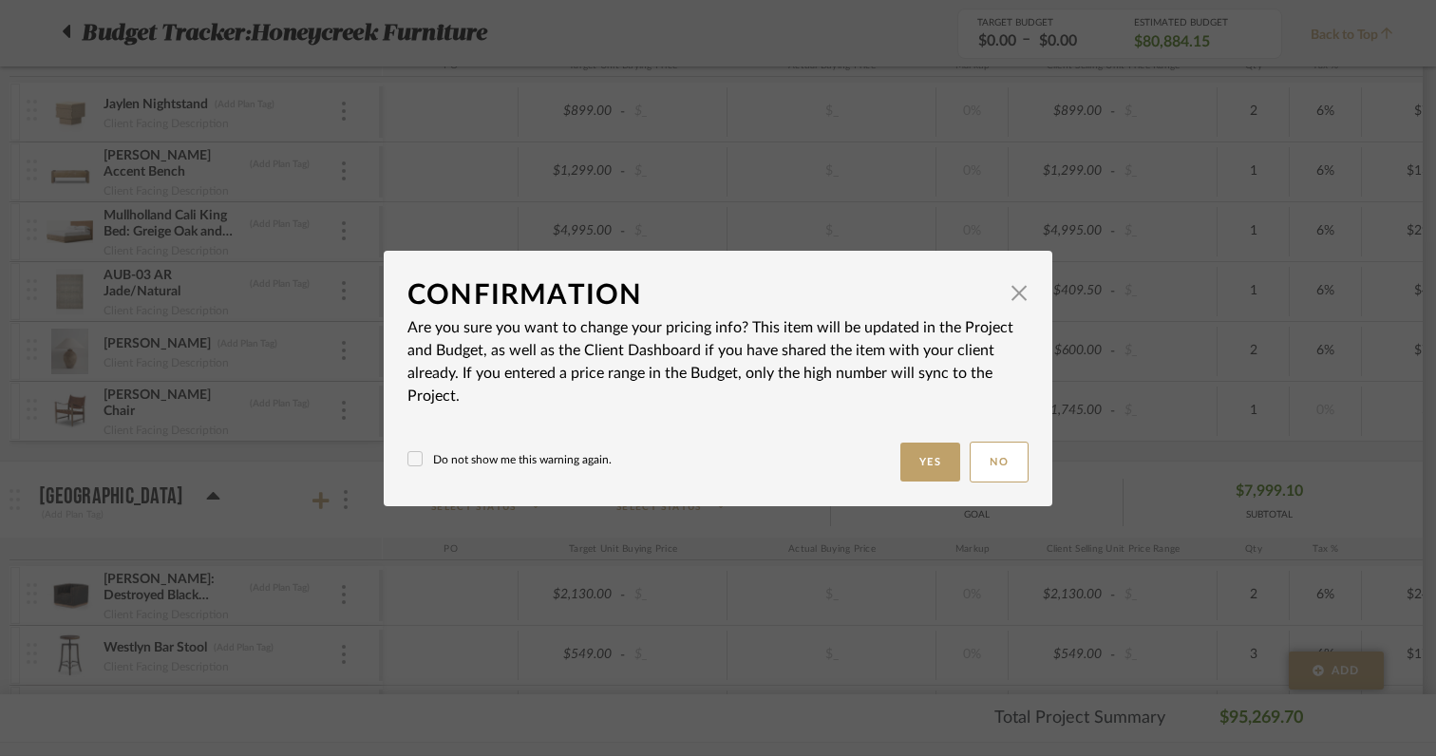
click at [903, 463] on button "Yes" at bounding box center [930, 462] width 61 height 39
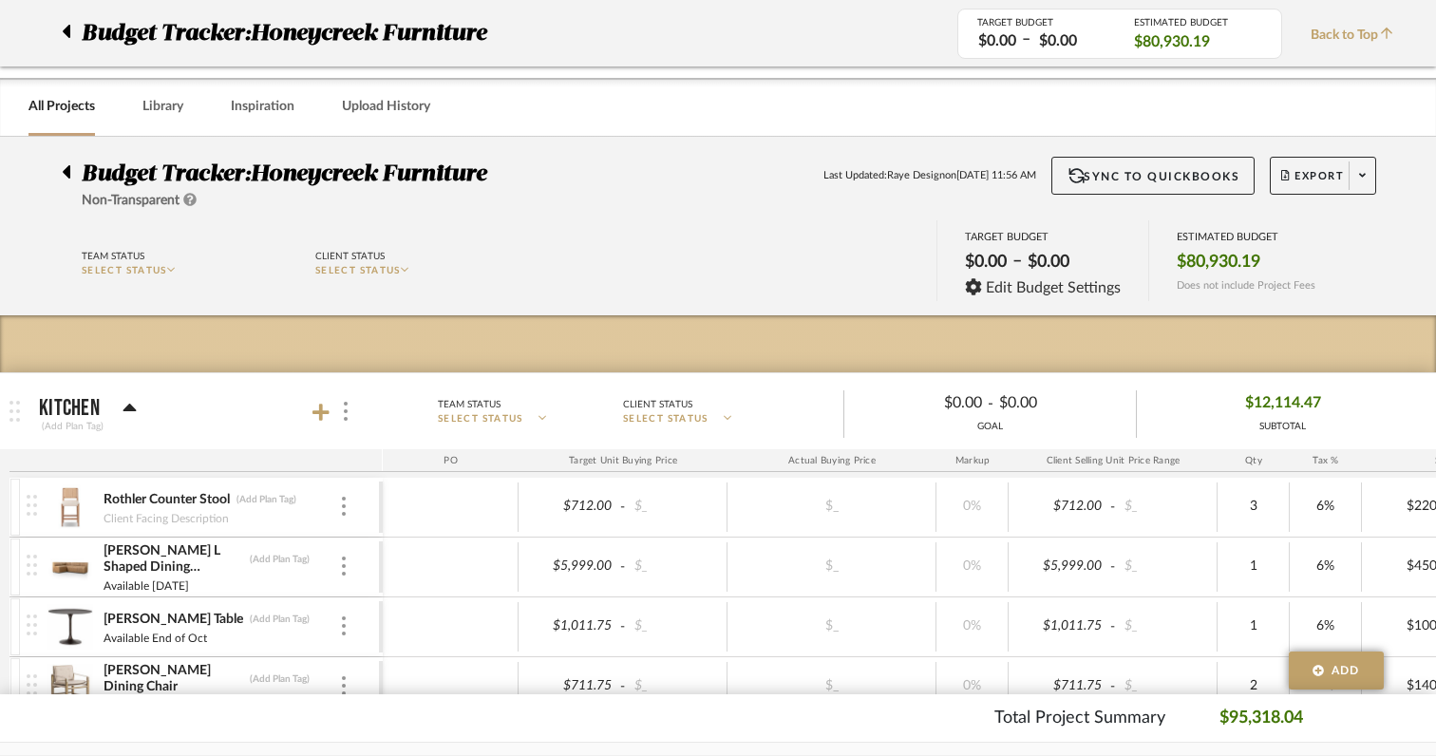
click at [931, 675] on body "Chrome Web Clipper Import Pinterest Support All Projects Library Inspiration Up…" at bounding box center [718, 378] width 1436 height 756
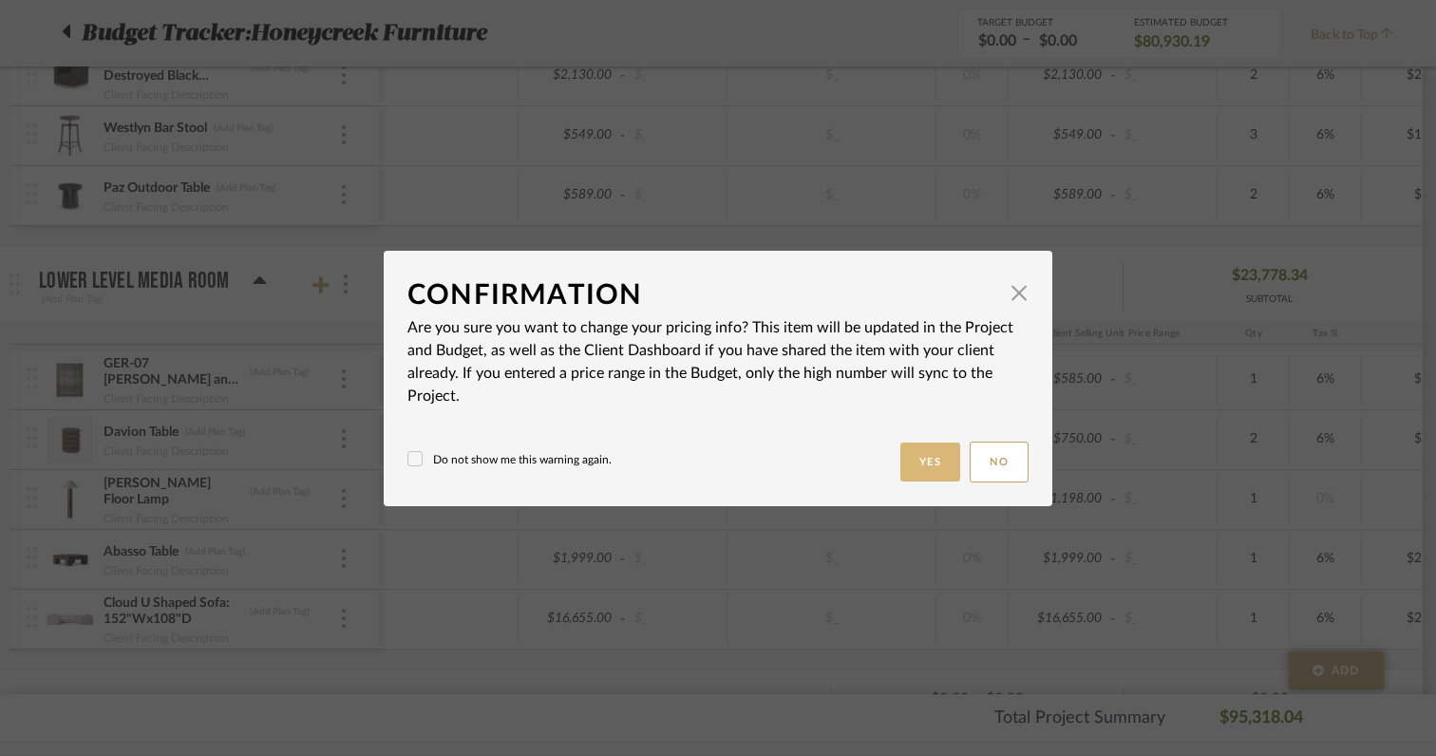
click at [940, 453] on button "Yes" at bounding box center [930, 462] width 61 height 39
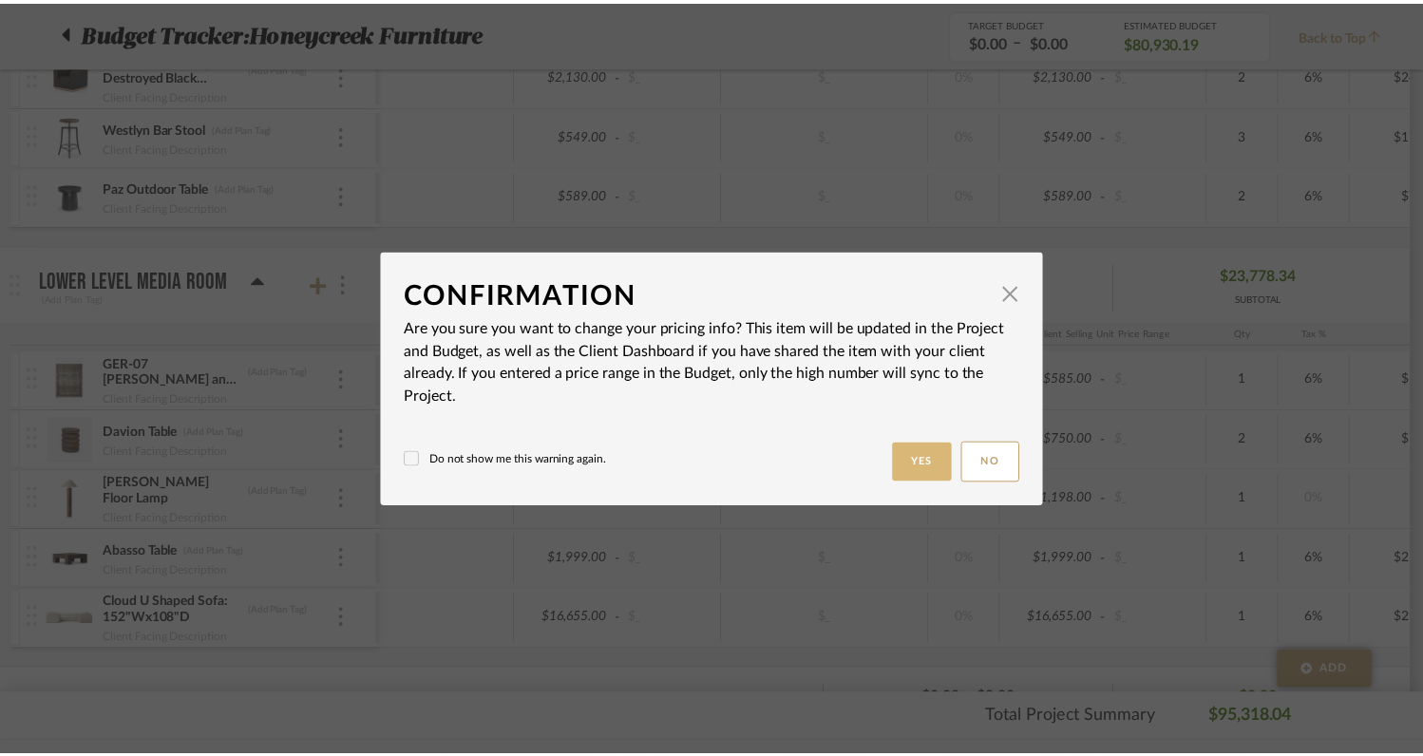
scroll to position [2305, 0]
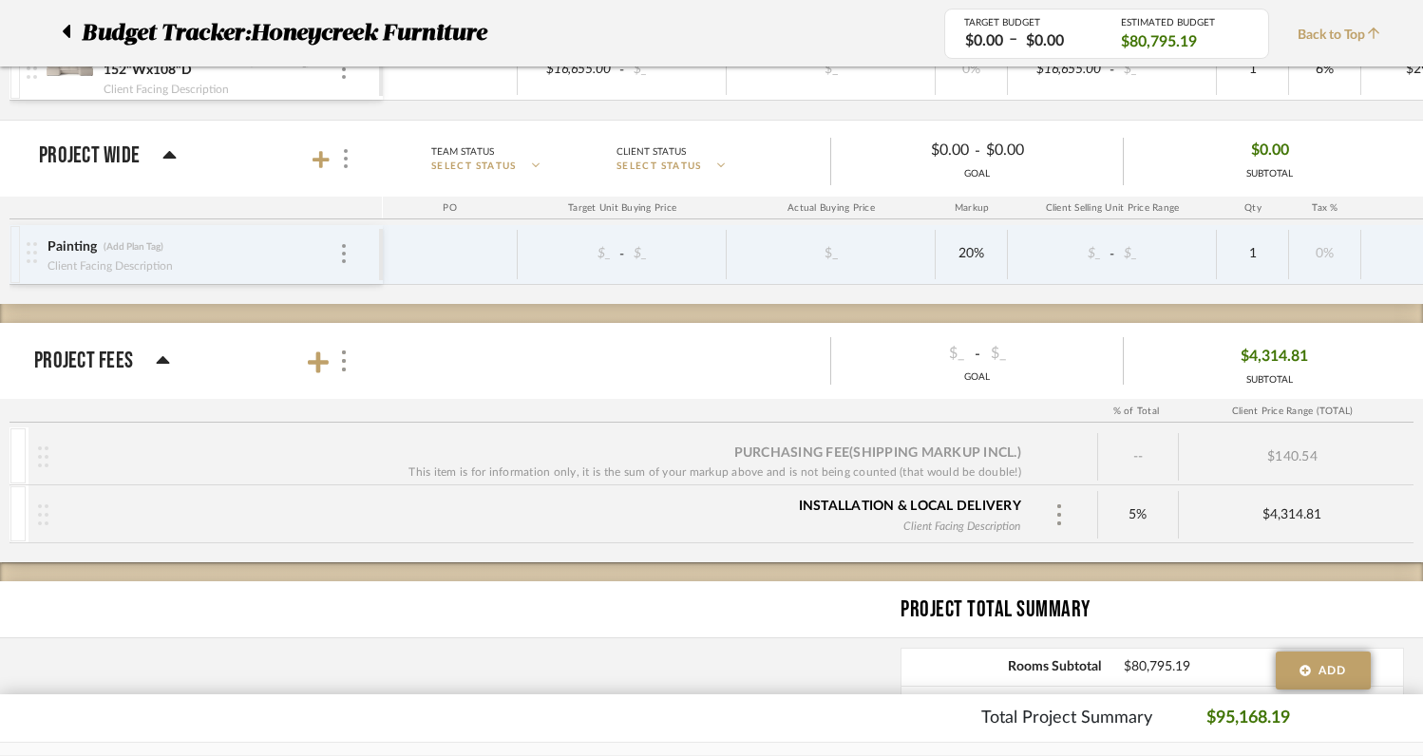
scroll to position [2848, 0]
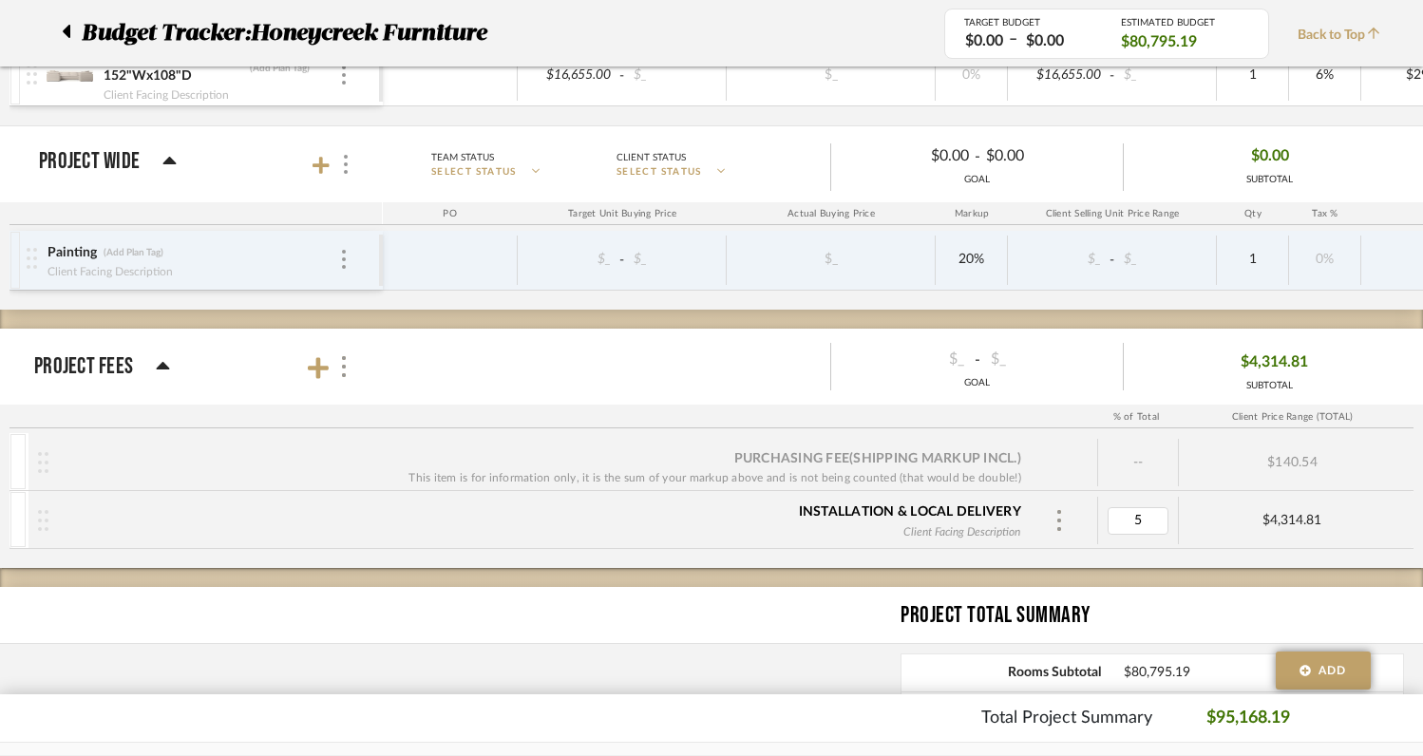
type input "0"
click at [1110, 554] on div "Purchasing Fee (Shipping markup incl.) This item is for information only, it is…" at bounding box center [711, 500] width 1423 height 135
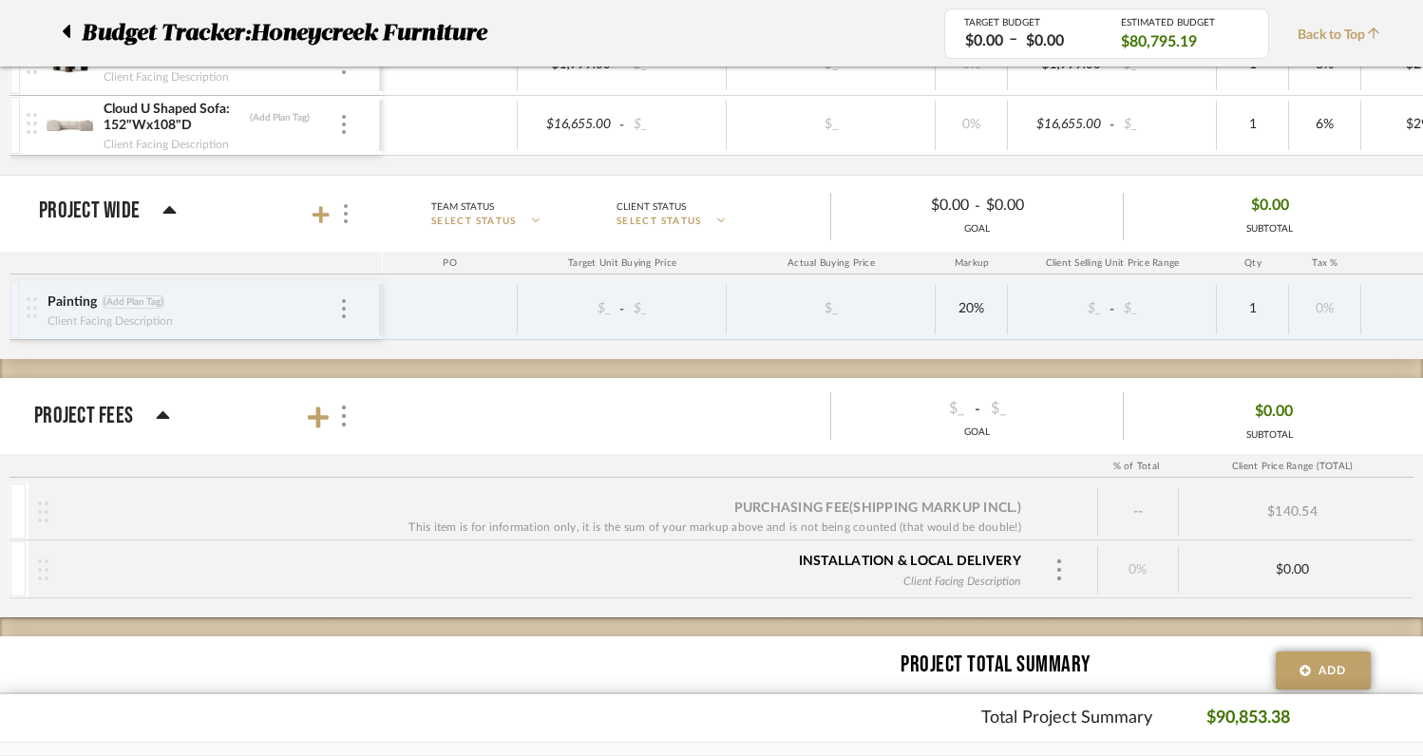
scroll to position [2783, 0]
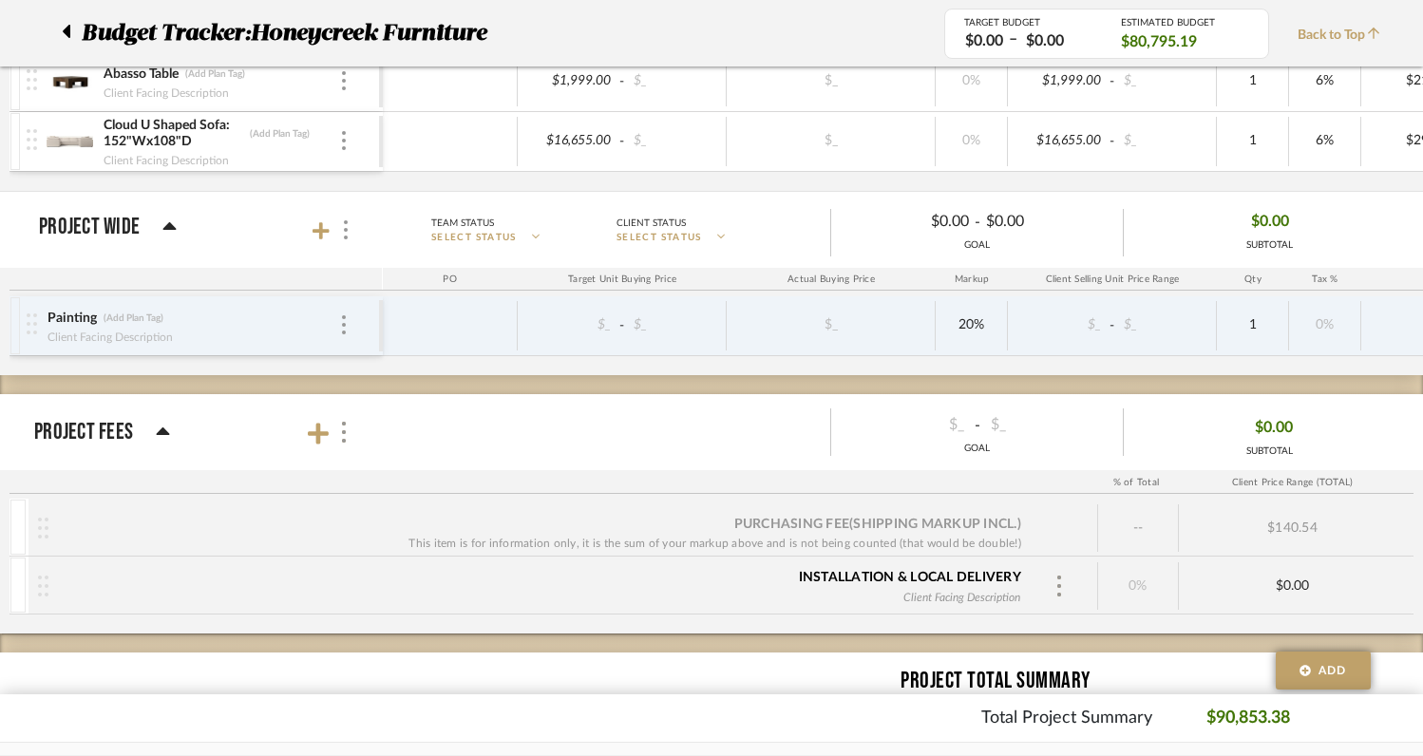
click at [27, 323] on img at bounding box center [32, 323] width 10 height 21
click at [38, 331] on div at bounding box center [34, 325] width 26 height 59
click at [346, 323] on div at bounding box center [343, 325] width 9 height 21
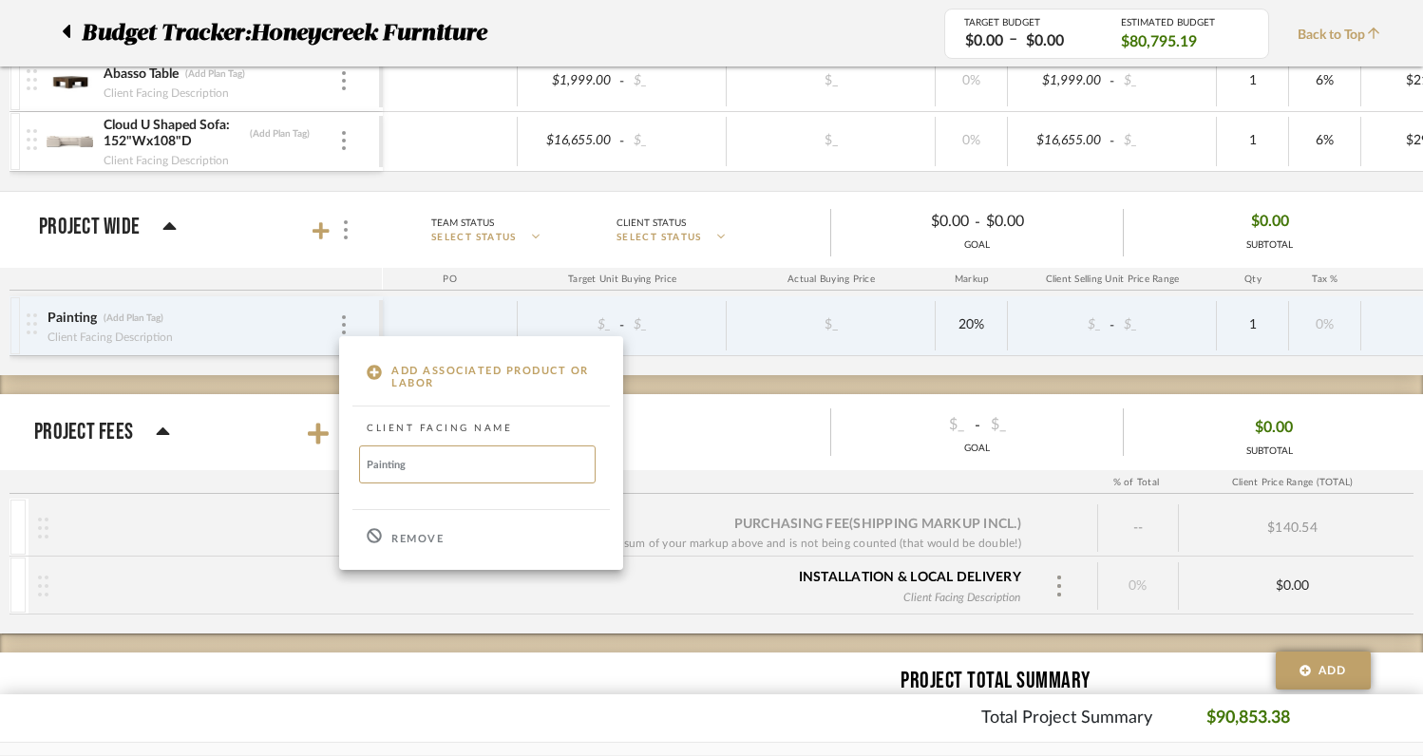
click at [405, 539] on p "Remove" at bounding box center [417, 539] width 52 height 13
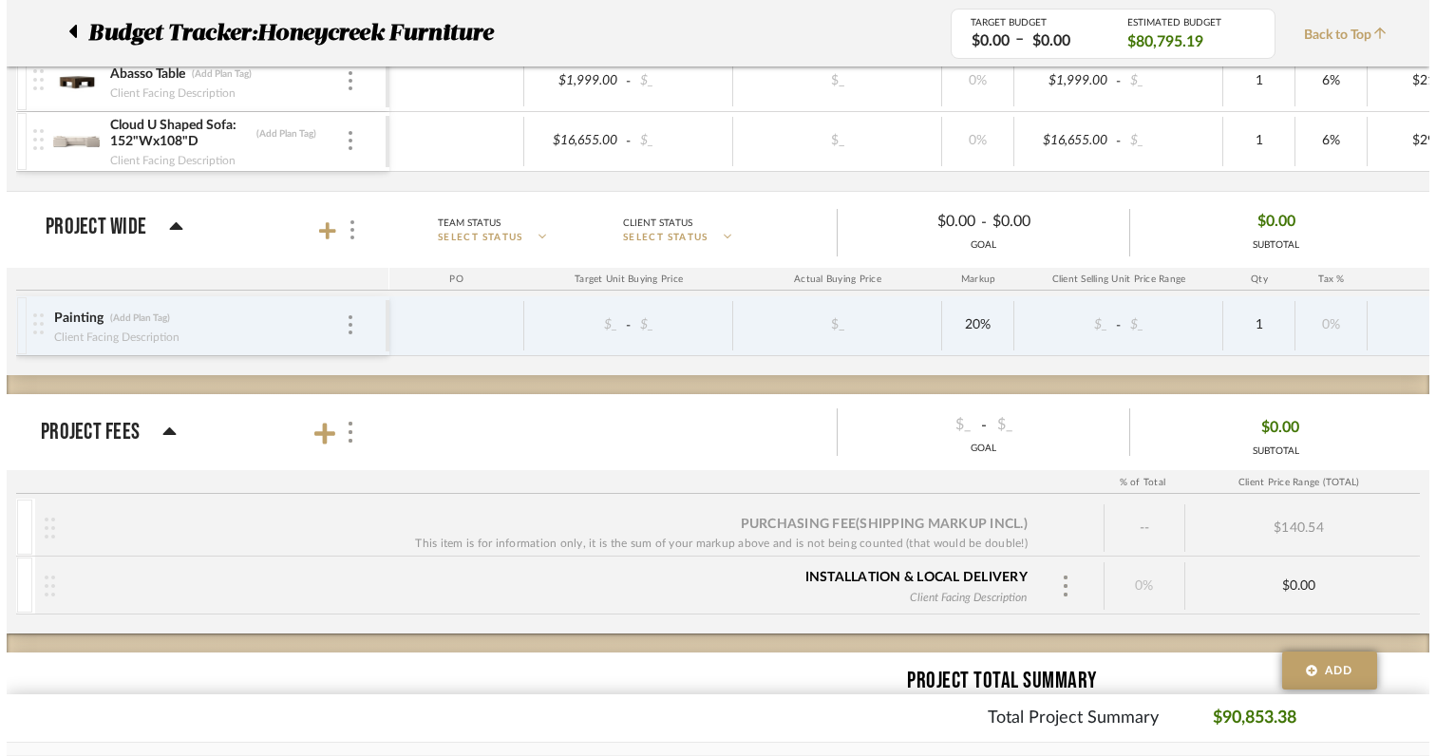
scroll to position [0, 0]
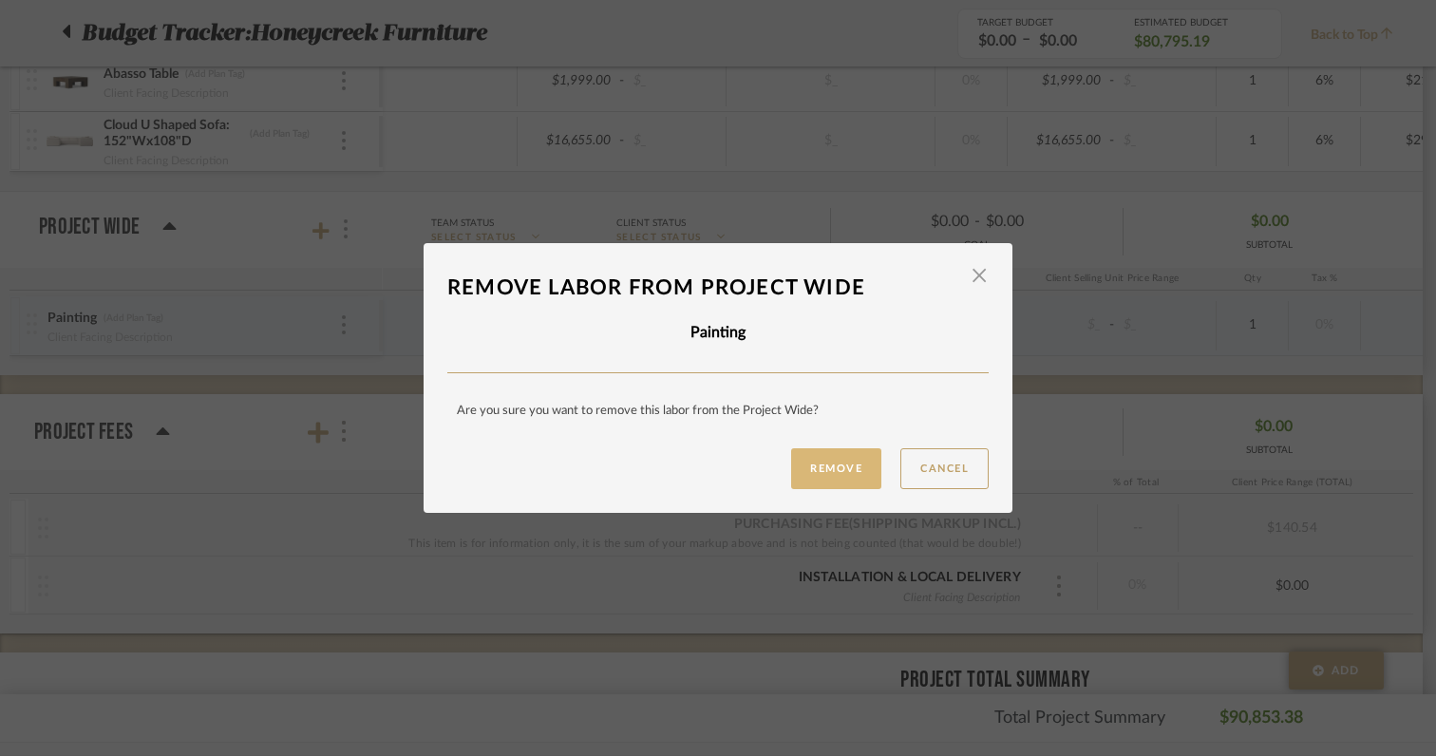
click at [809, 460] on button "Remove" at bounding box center [836, 468] width 90 height 41
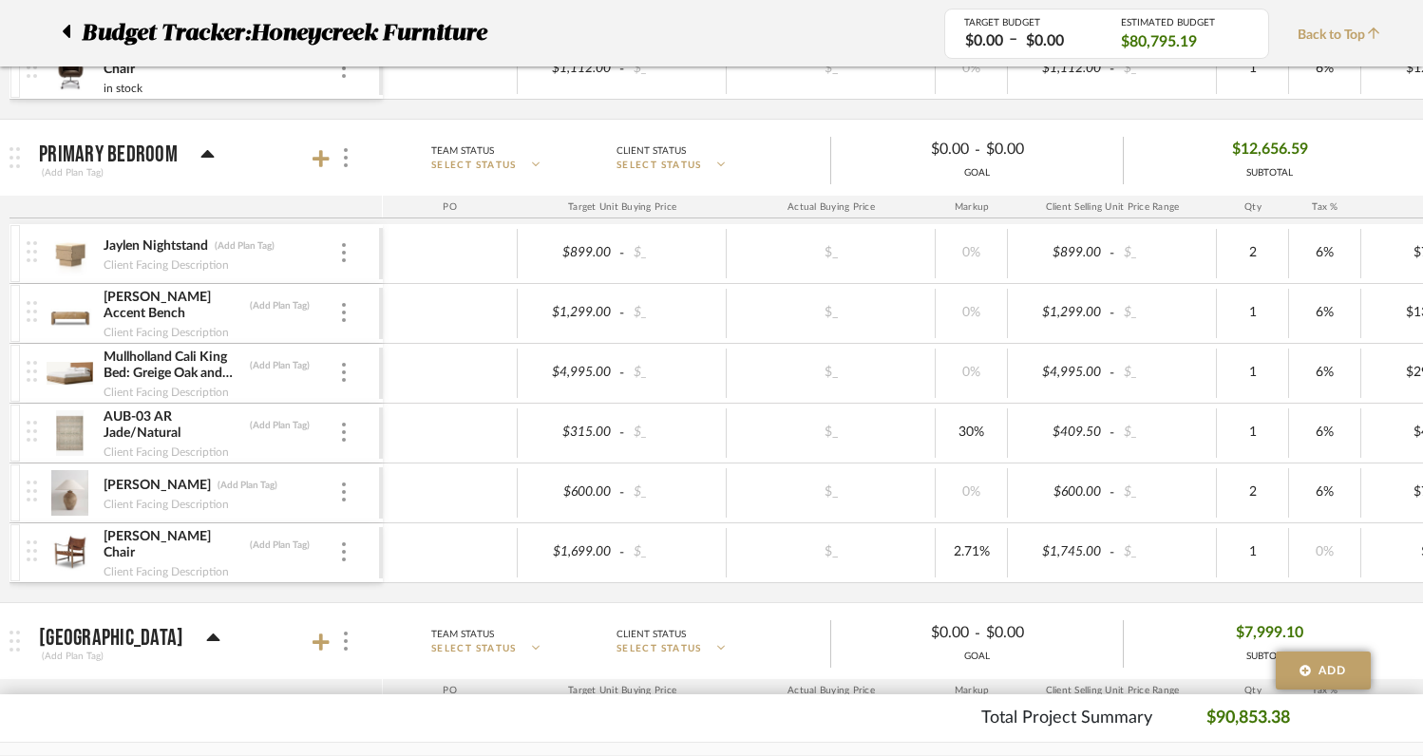
scroll to position [1646, 0]
type input "1165"
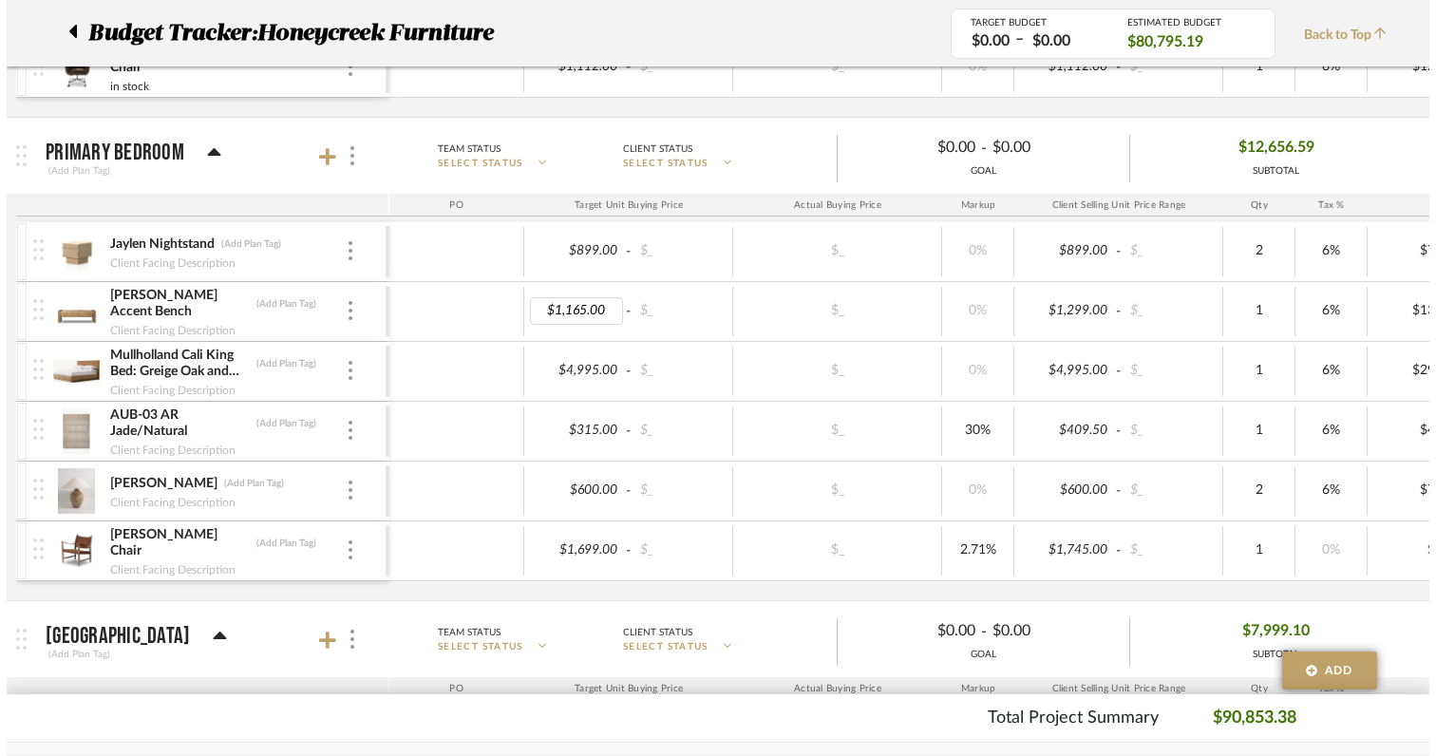
scroll to position [0, 0]
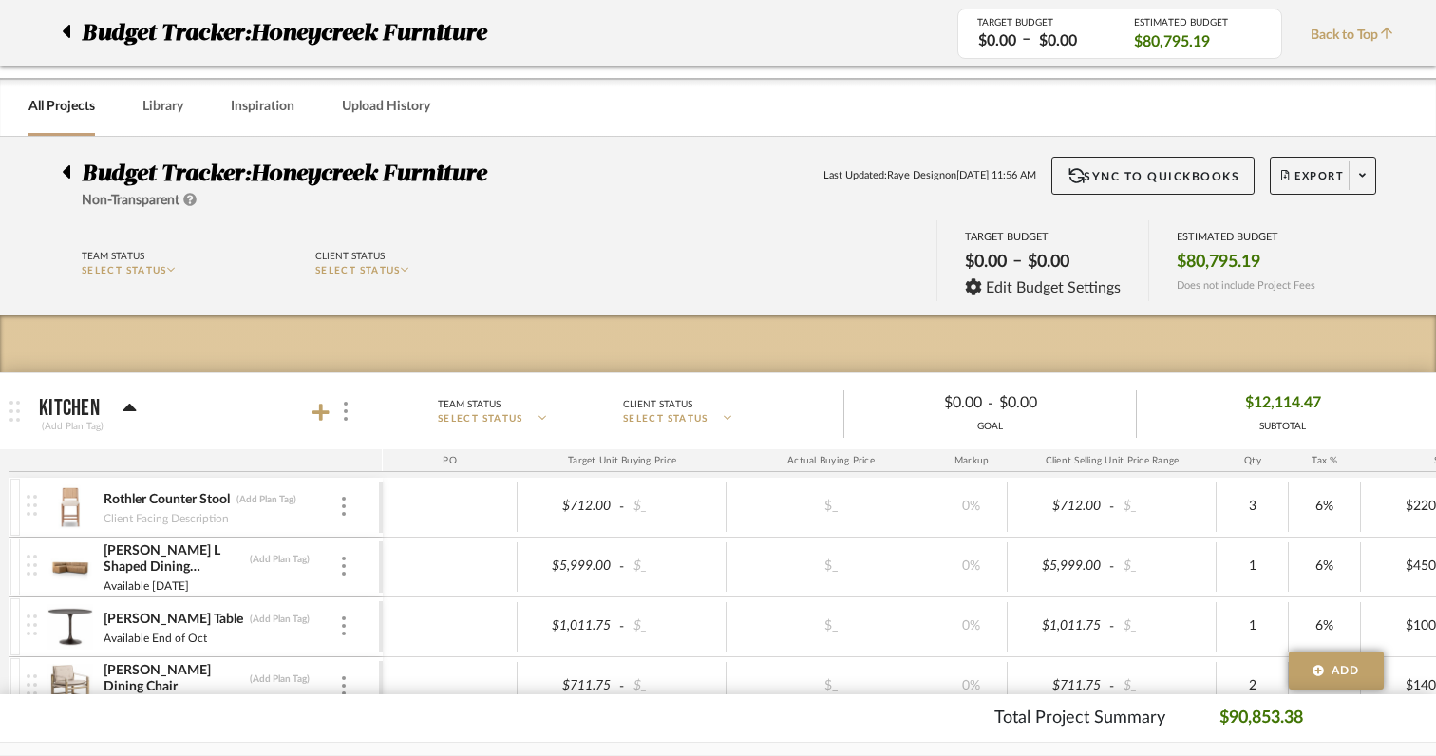
click at [626, 587] on body "Chrome Web Clipper Import Pinterest Support All Projects Library Inspiration Up…" at bounding box center [718, 378] width 1436 height 756
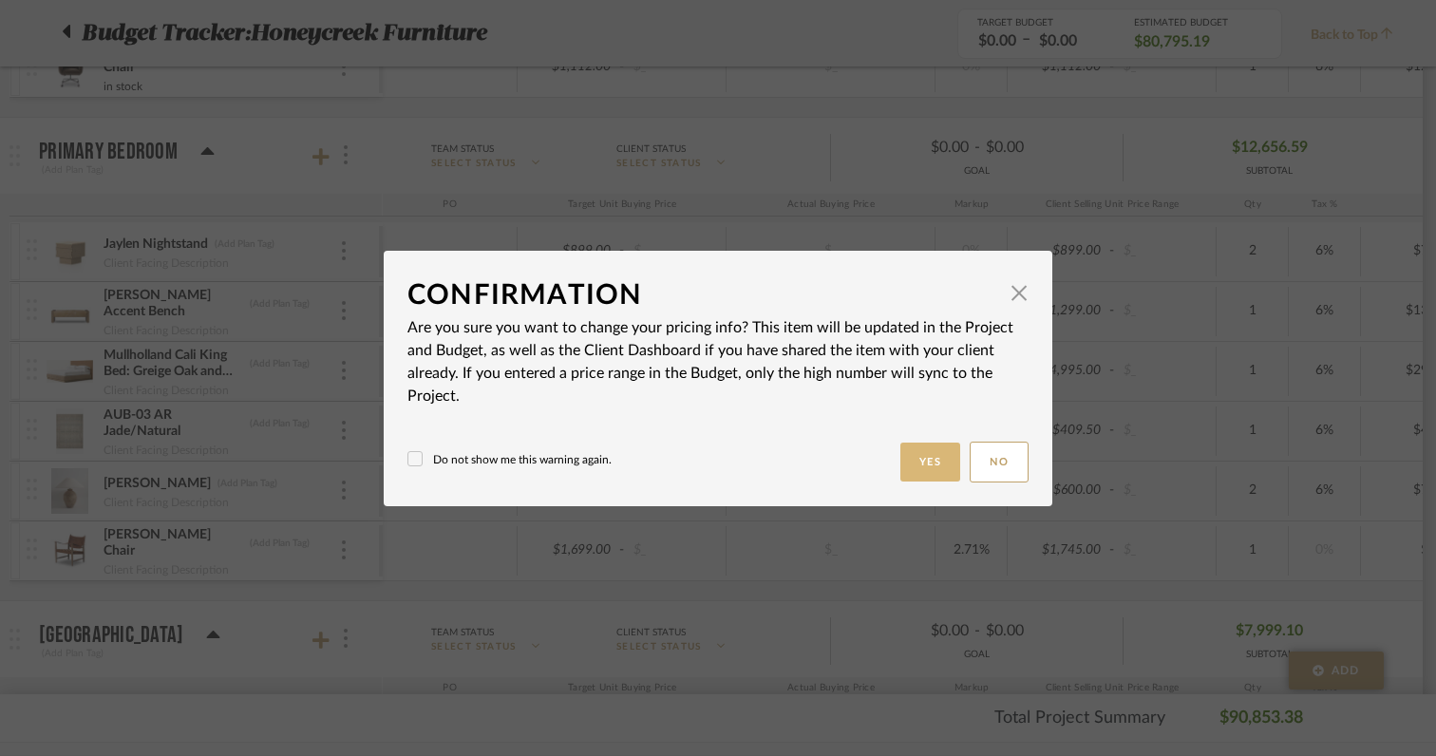
click at [935, 463] on button "Yes" at bounding box center [930, 462] width 61 height 39
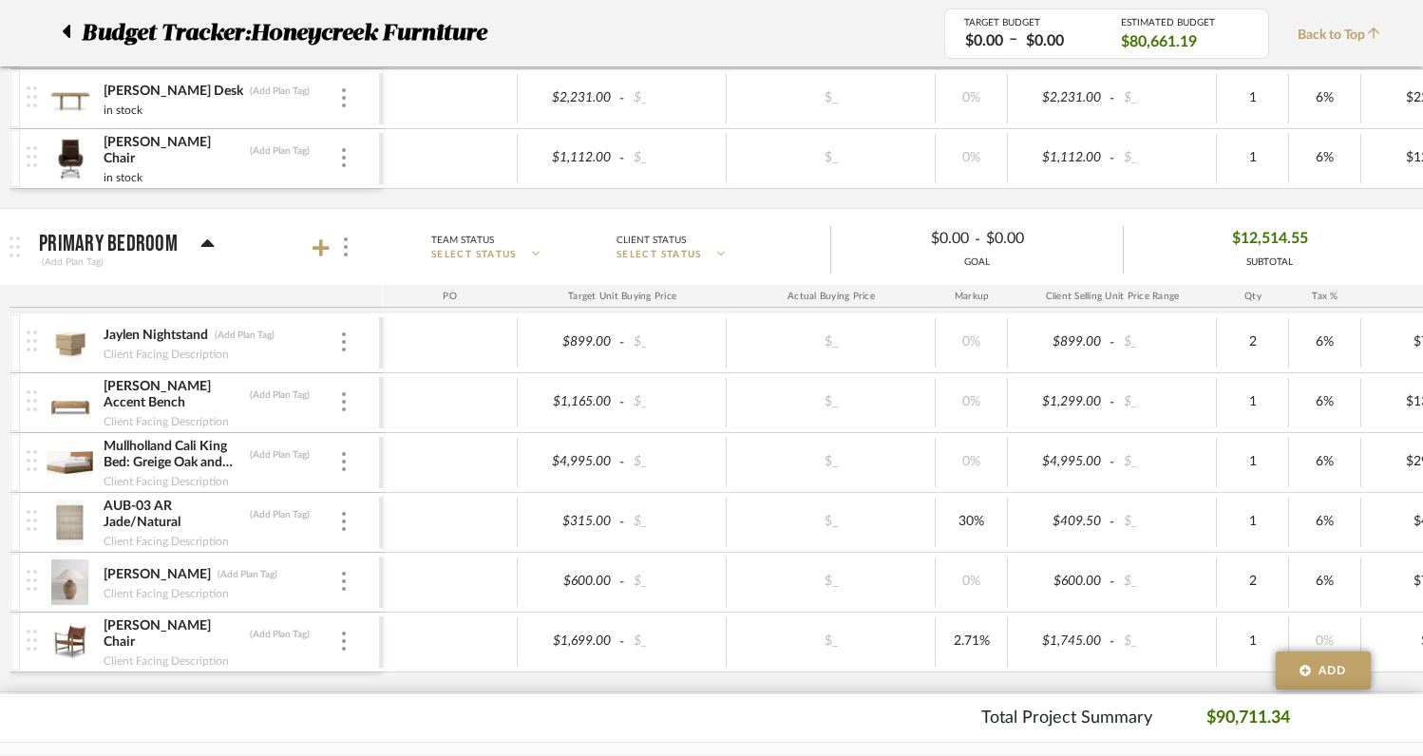
scroll to position [1541, 0]
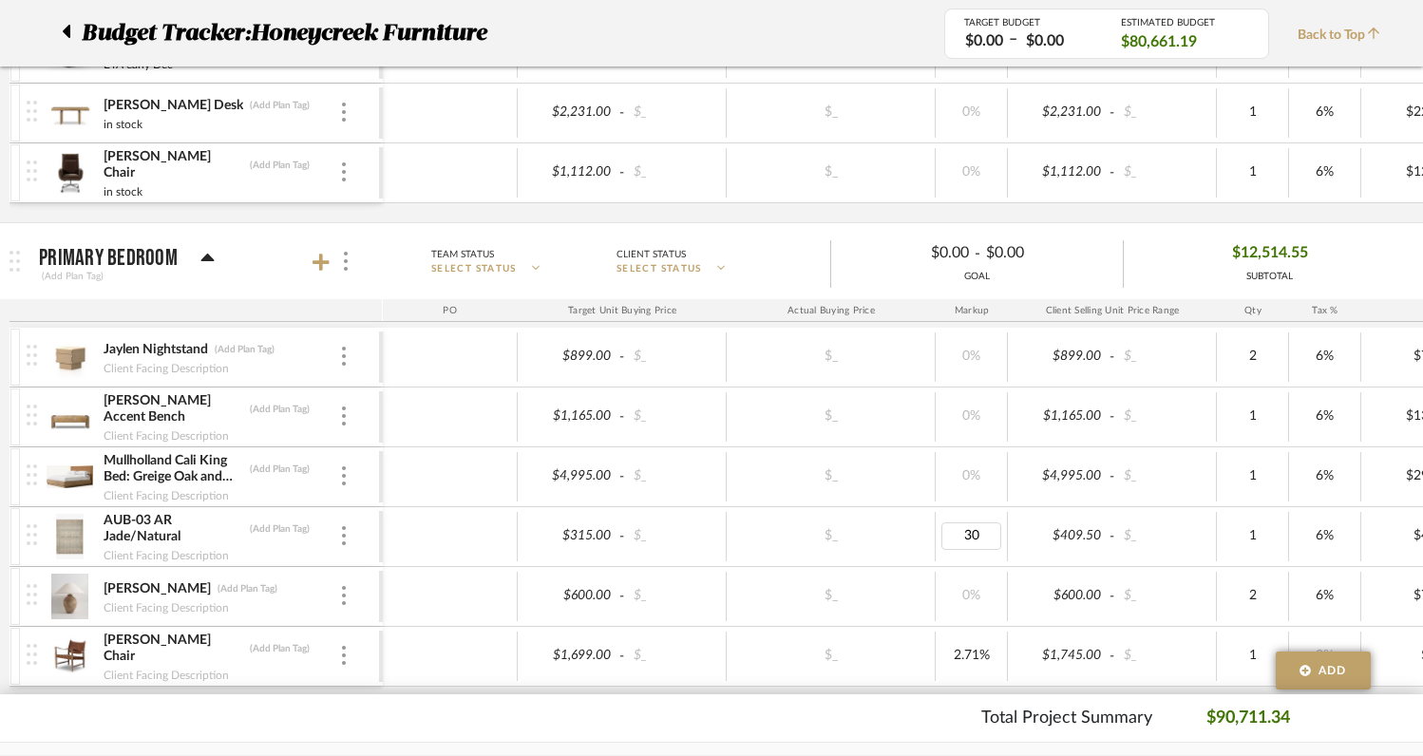
type input "0"
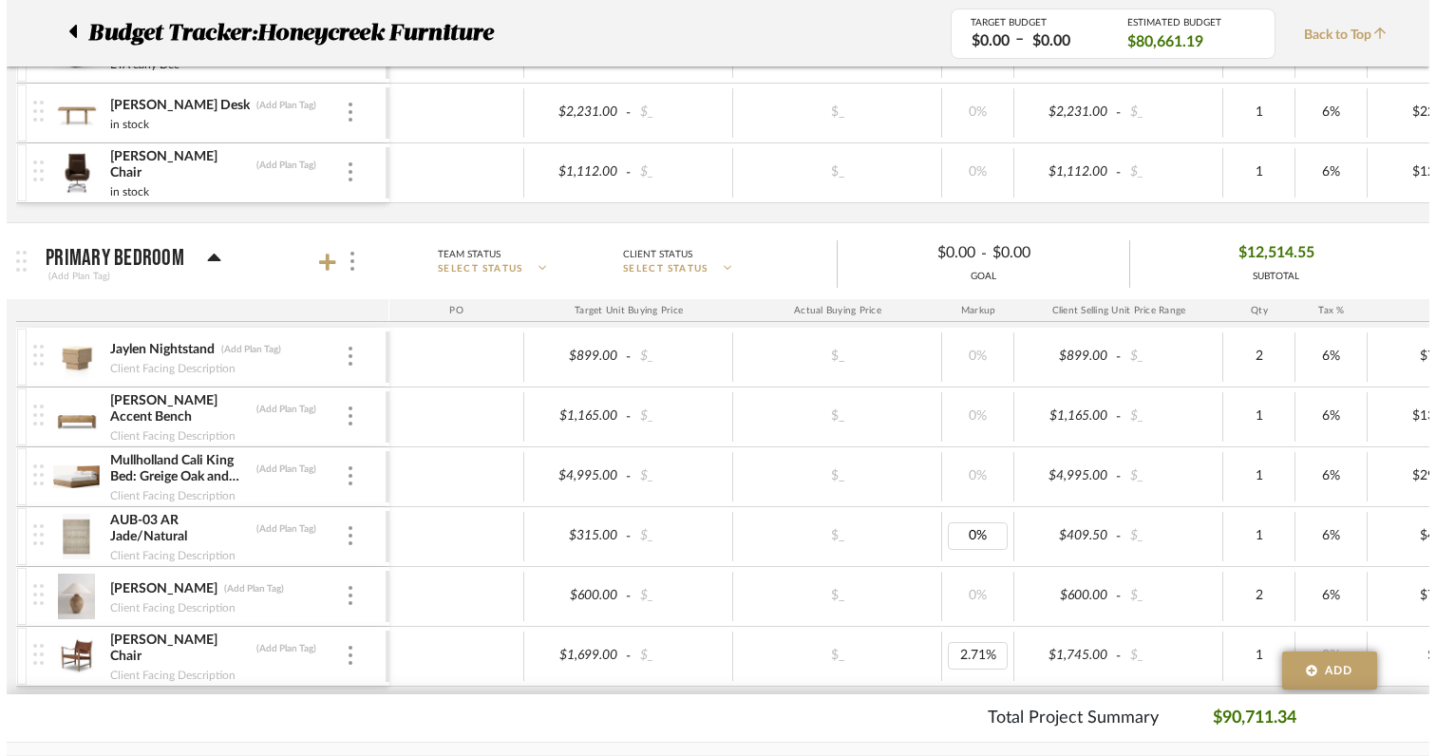
scroll to position [0, 0]
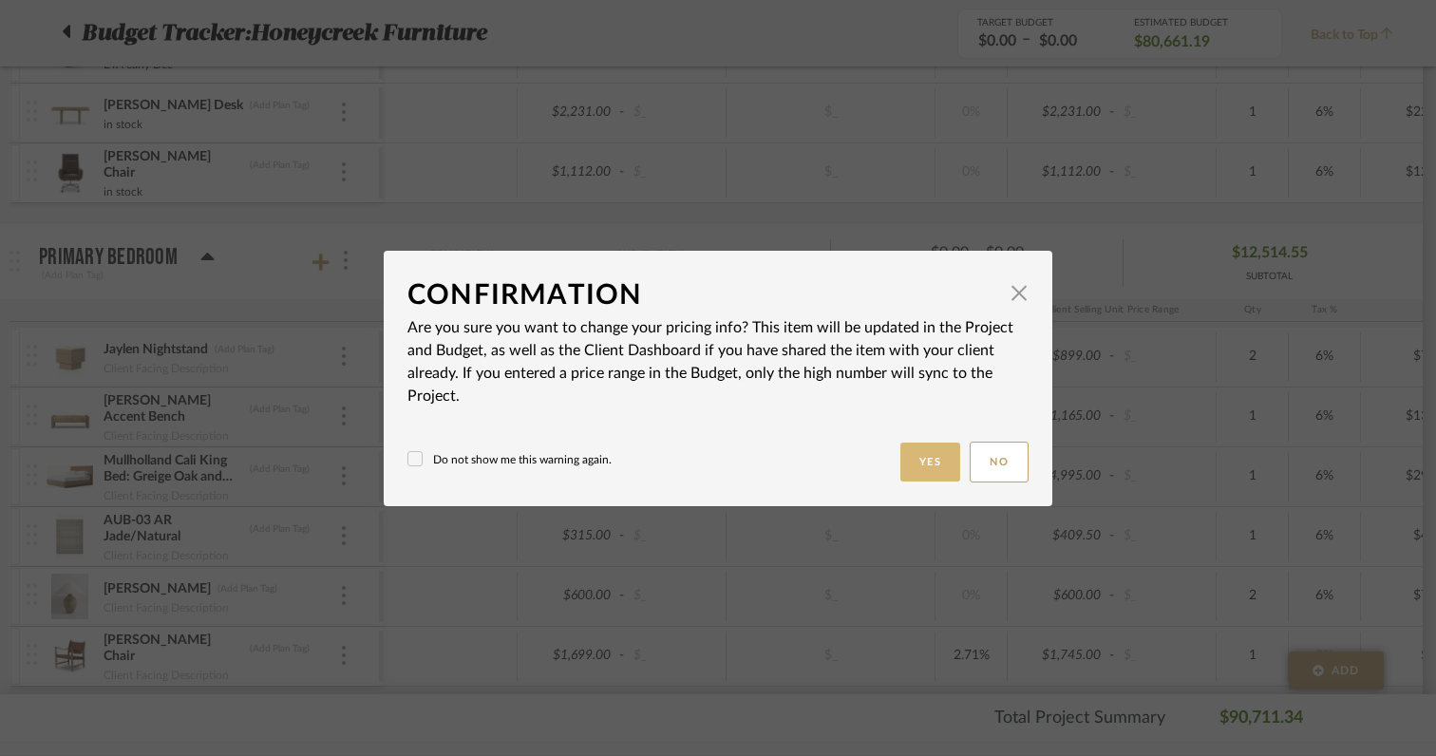
click at [922, 470] on button "Yes" at bounding box center [930, 462] width 61 height 39
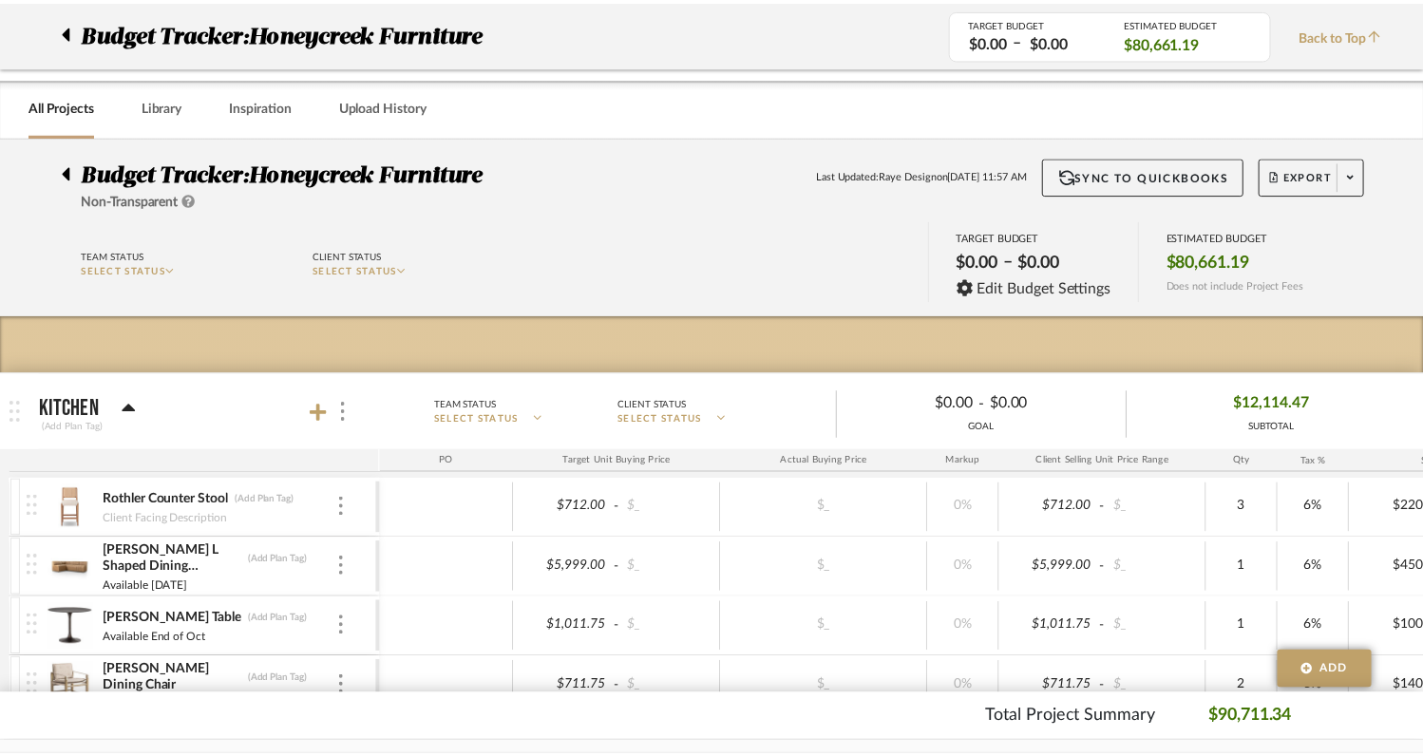
scroll to position [1541, 0]
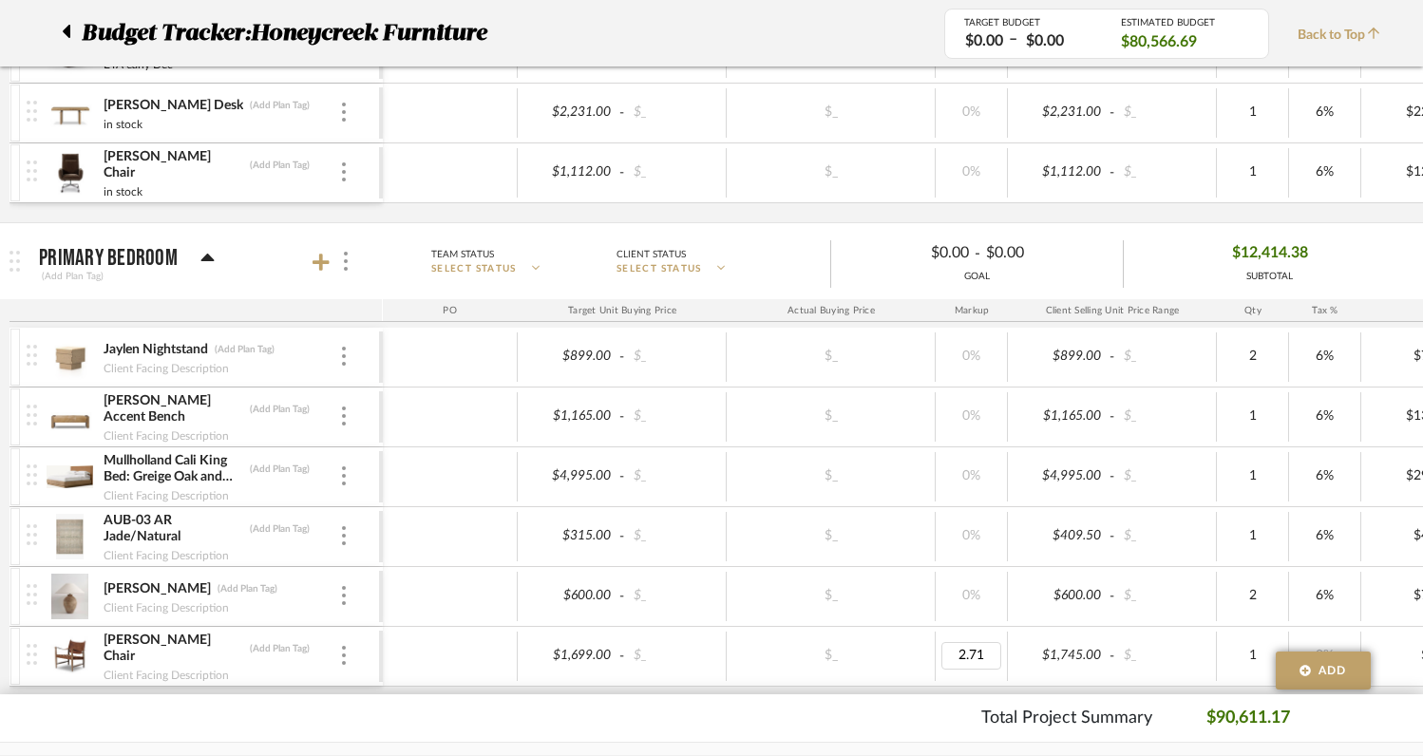
type input "0"
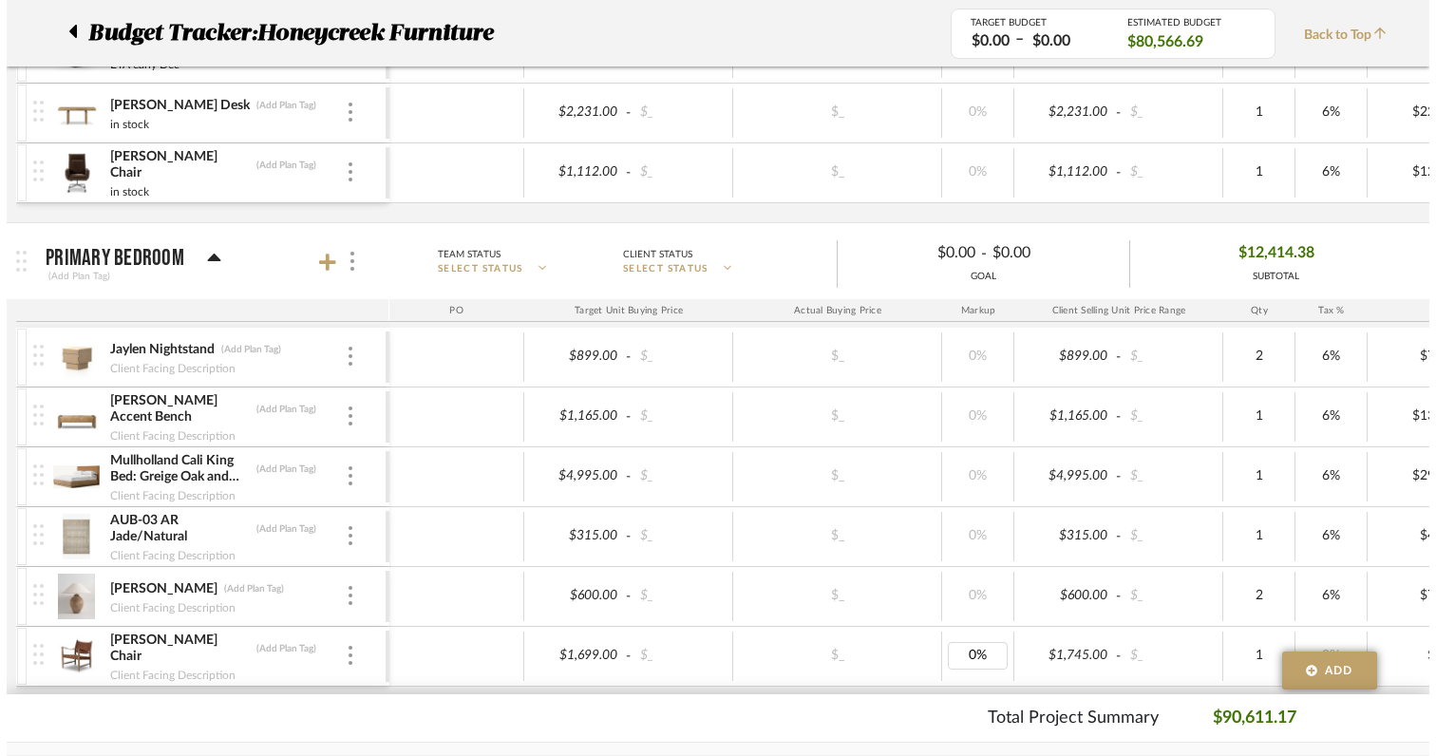
scroll to position [0, 0]
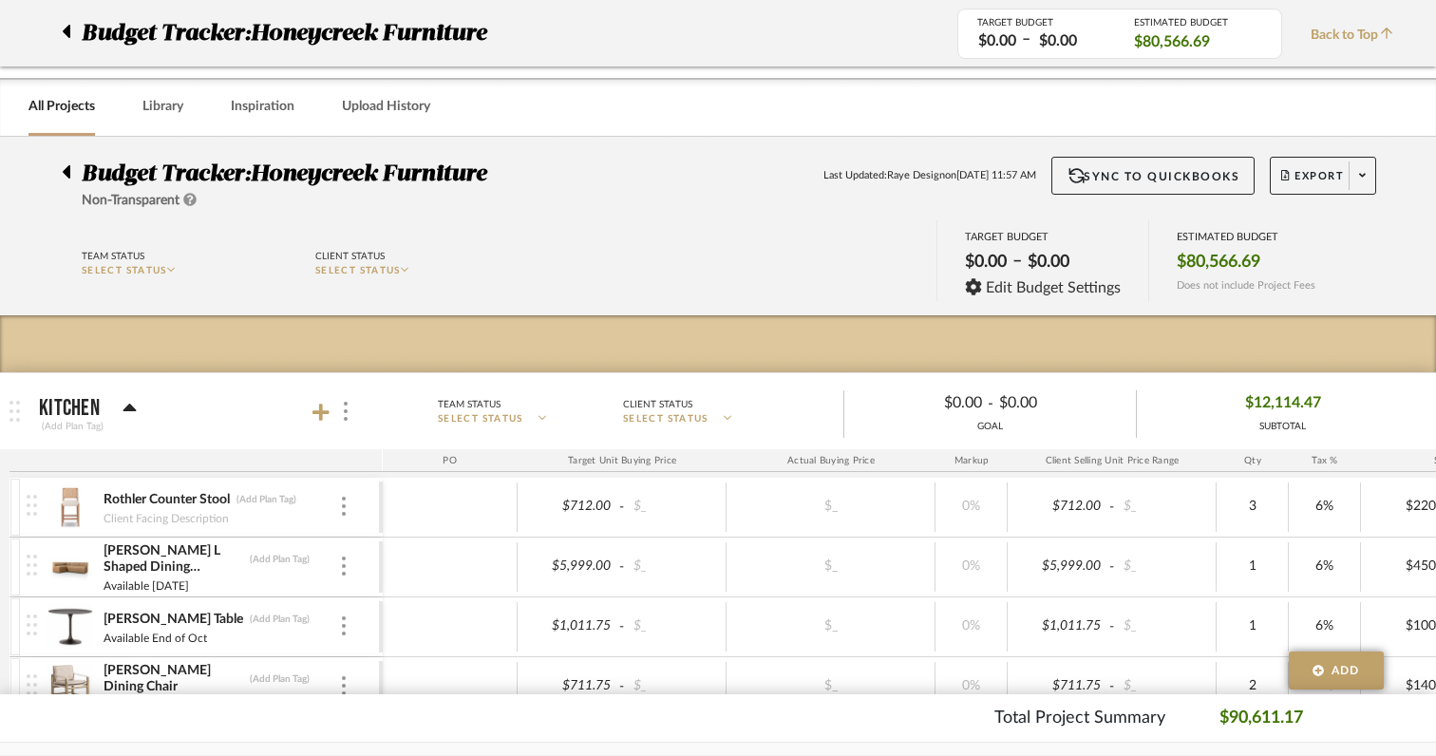
click at [980, 686] on body "Chrome Web Clipper Import Pinterest Support All Projects Library Inspiration Up…" at bounding box center [718, 378] width 1436 height 756
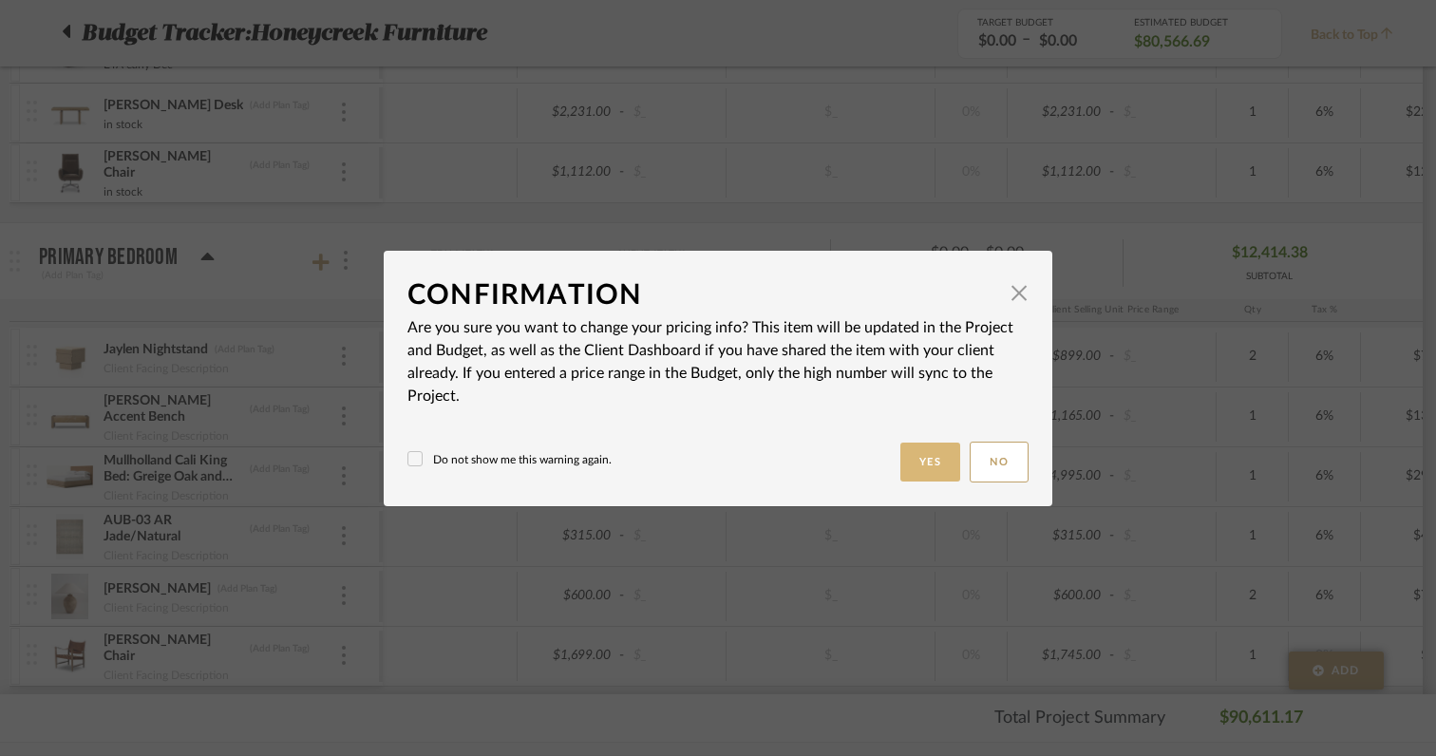
click at [922, 464] on button "Yes" at bounding box center [930, 462] width 61 height 39
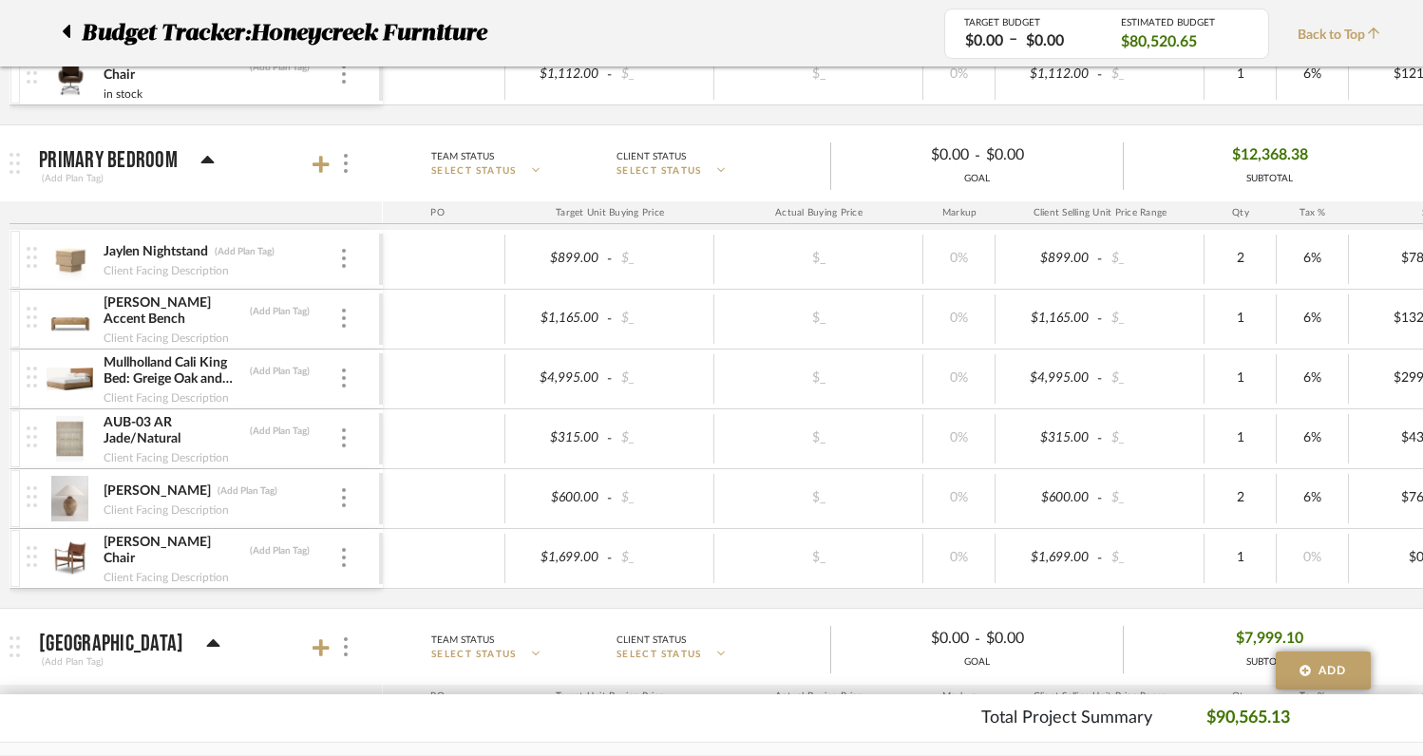
scroll to position [1649, 0]
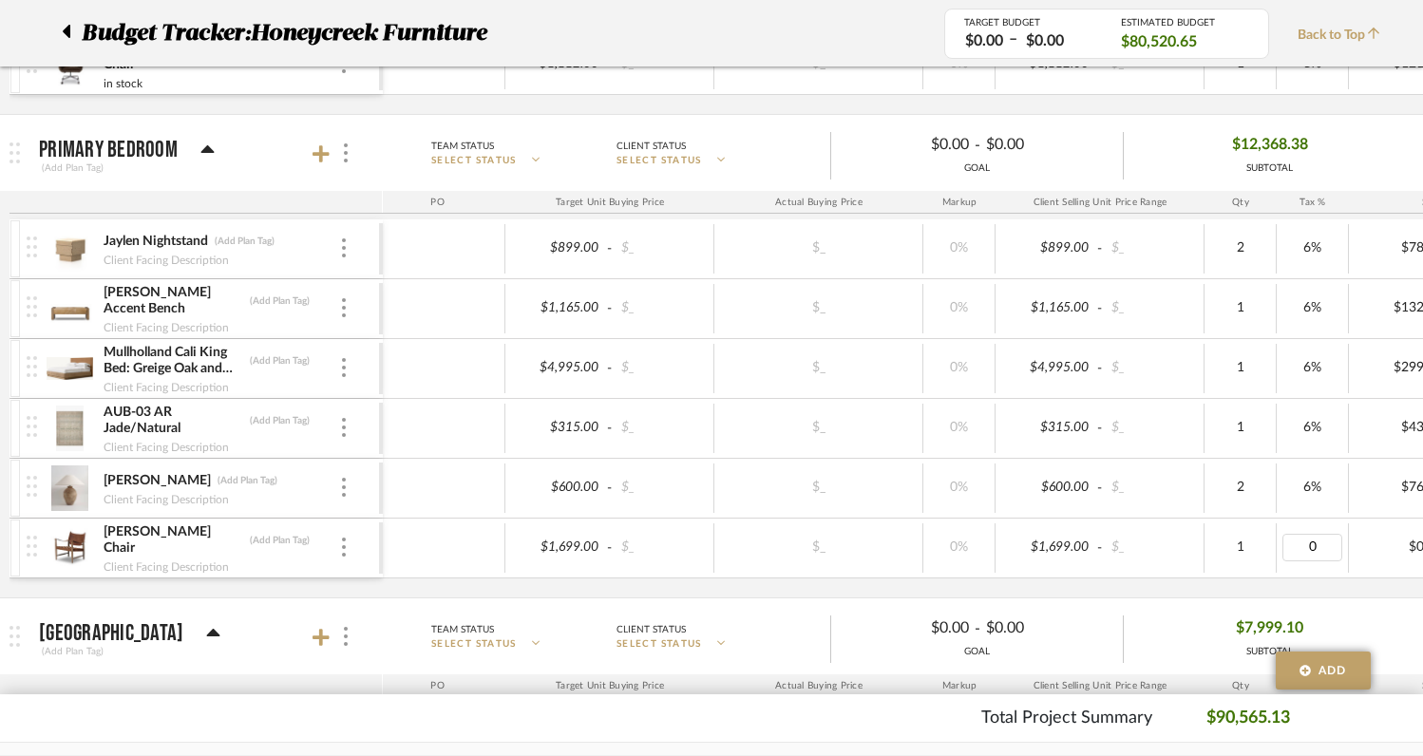
type input "6"
click at [1264, 572] on div "1" at bounding box center [1240, 547] width 72 height 49
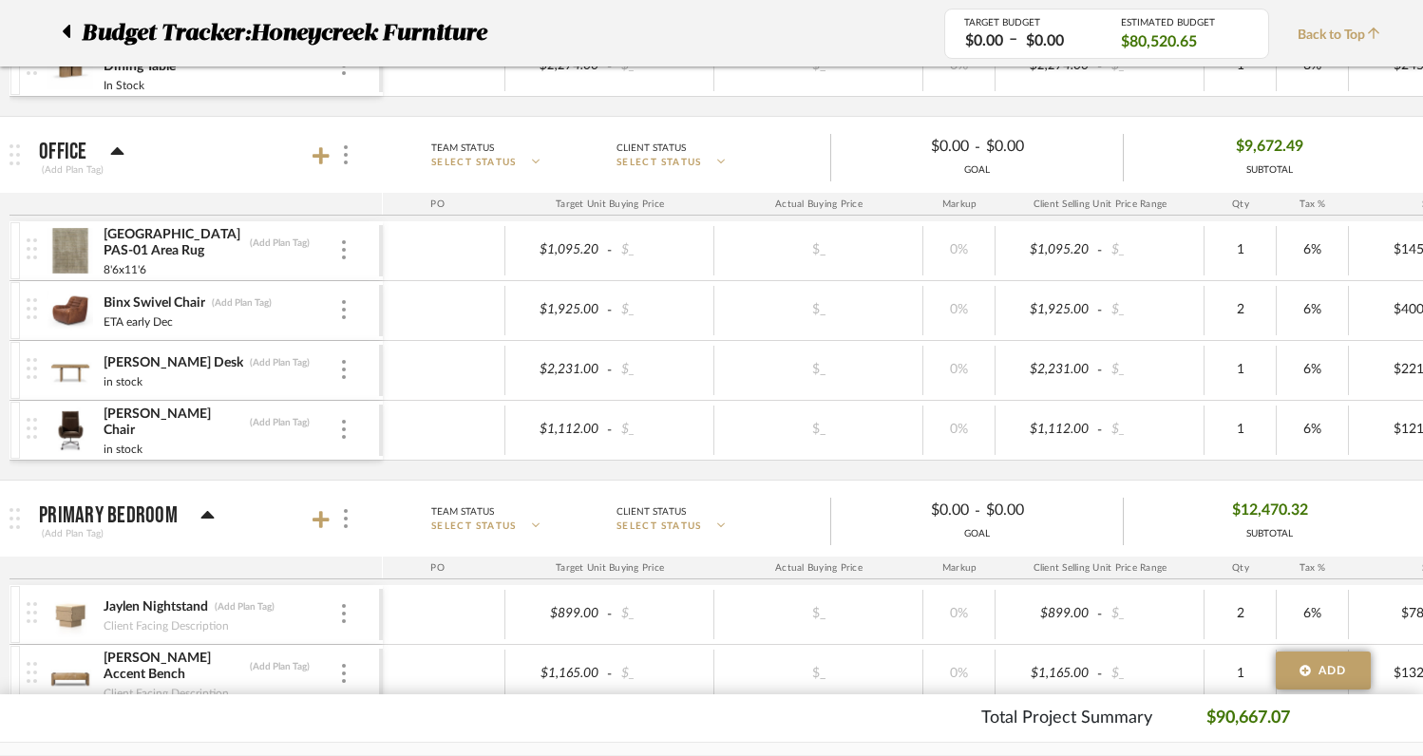
scroll to position [1275, 0]
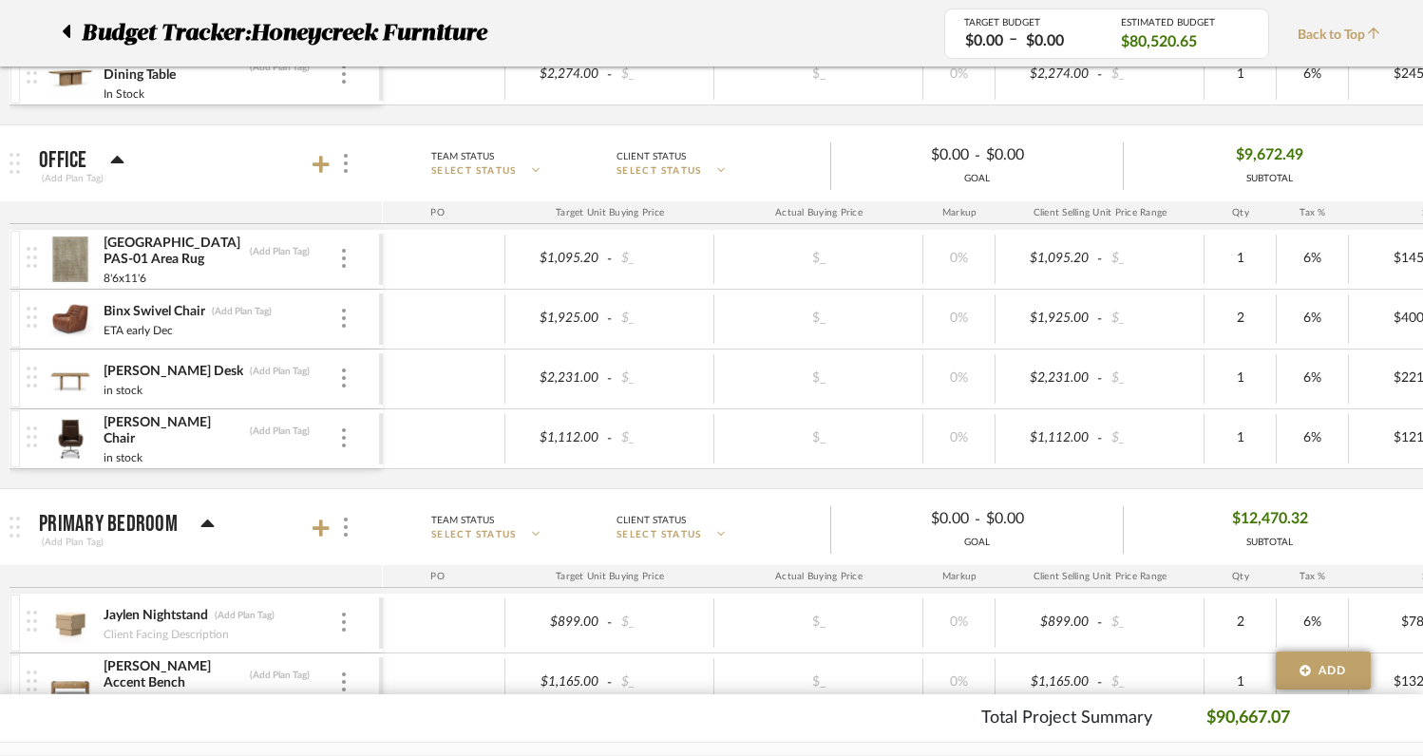
click at [72, 436] on img at bounding box center [70, 439] width 47 height 46
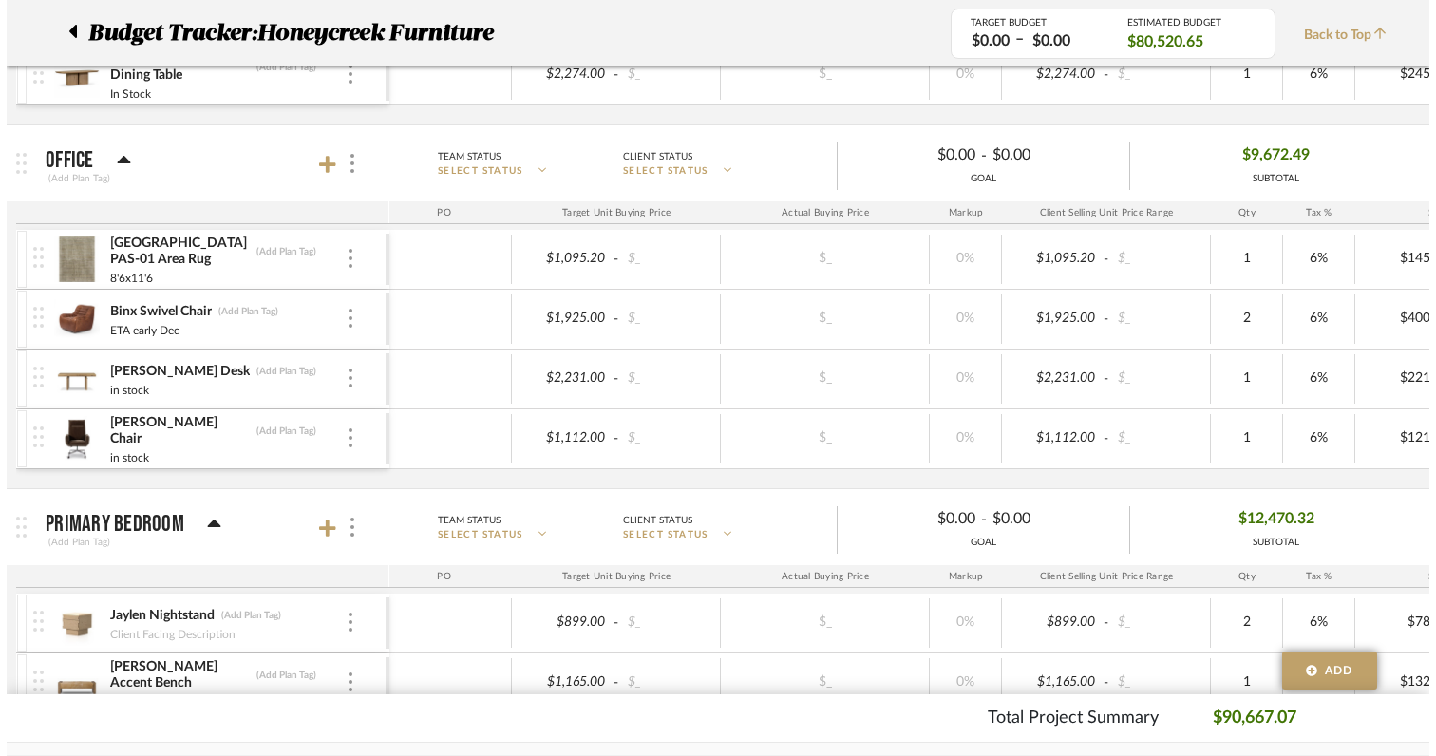
scroll to position [0, 0]
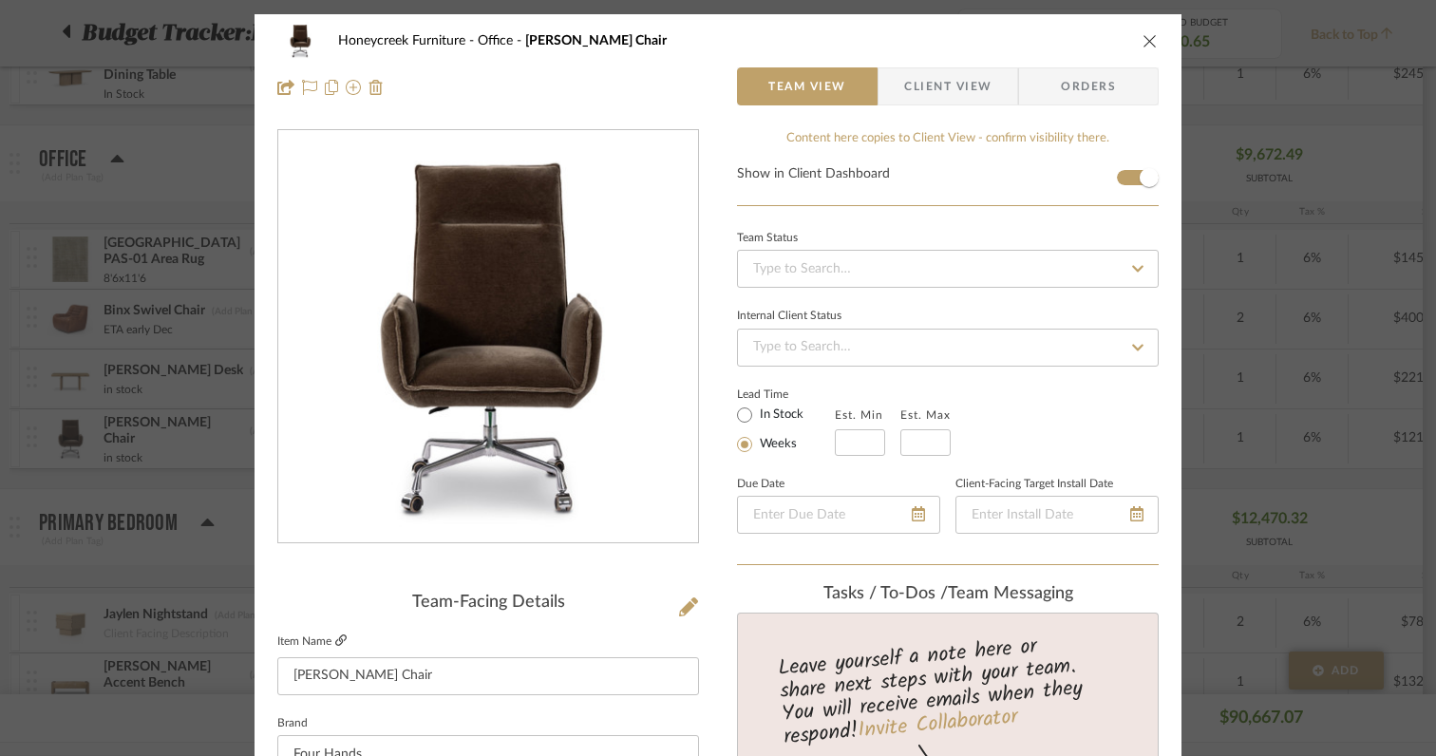
click at [335, 646] on icon at bounding box center [340, 639] width 11 height 11
click at [1144, 38] on icon "close" at bounding box center [1150, 40] width 15 height 15
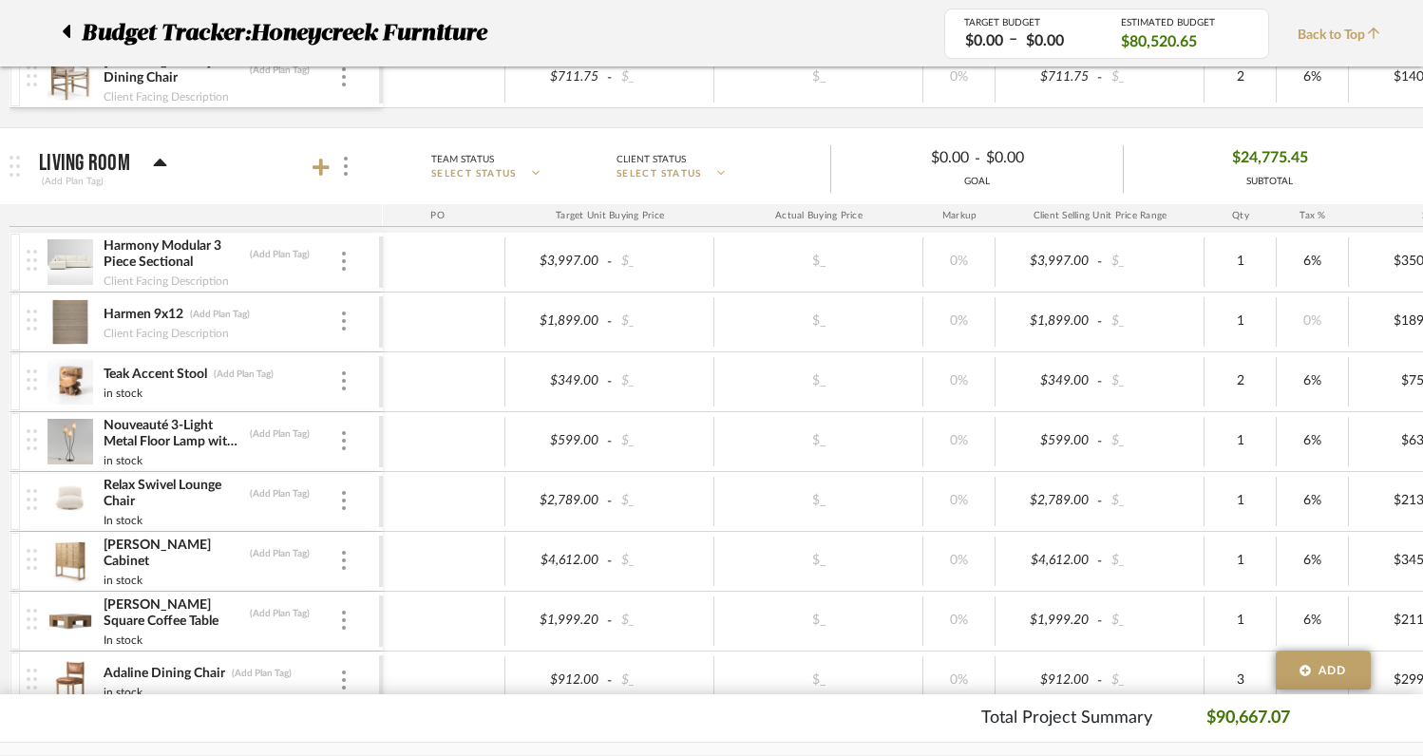
scroll to position [584, 0]
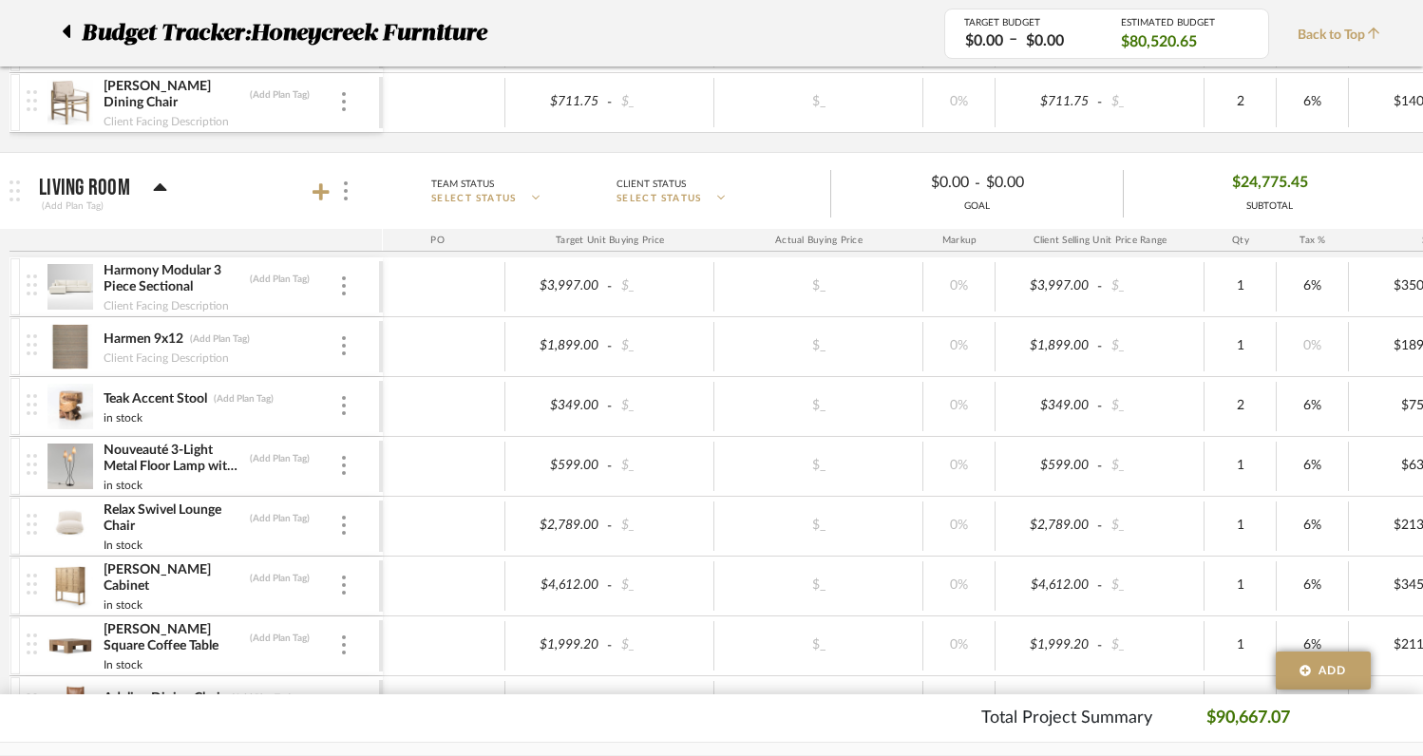
click at [69, 29] on div at bounding box center [72, 33] width 20 height 34
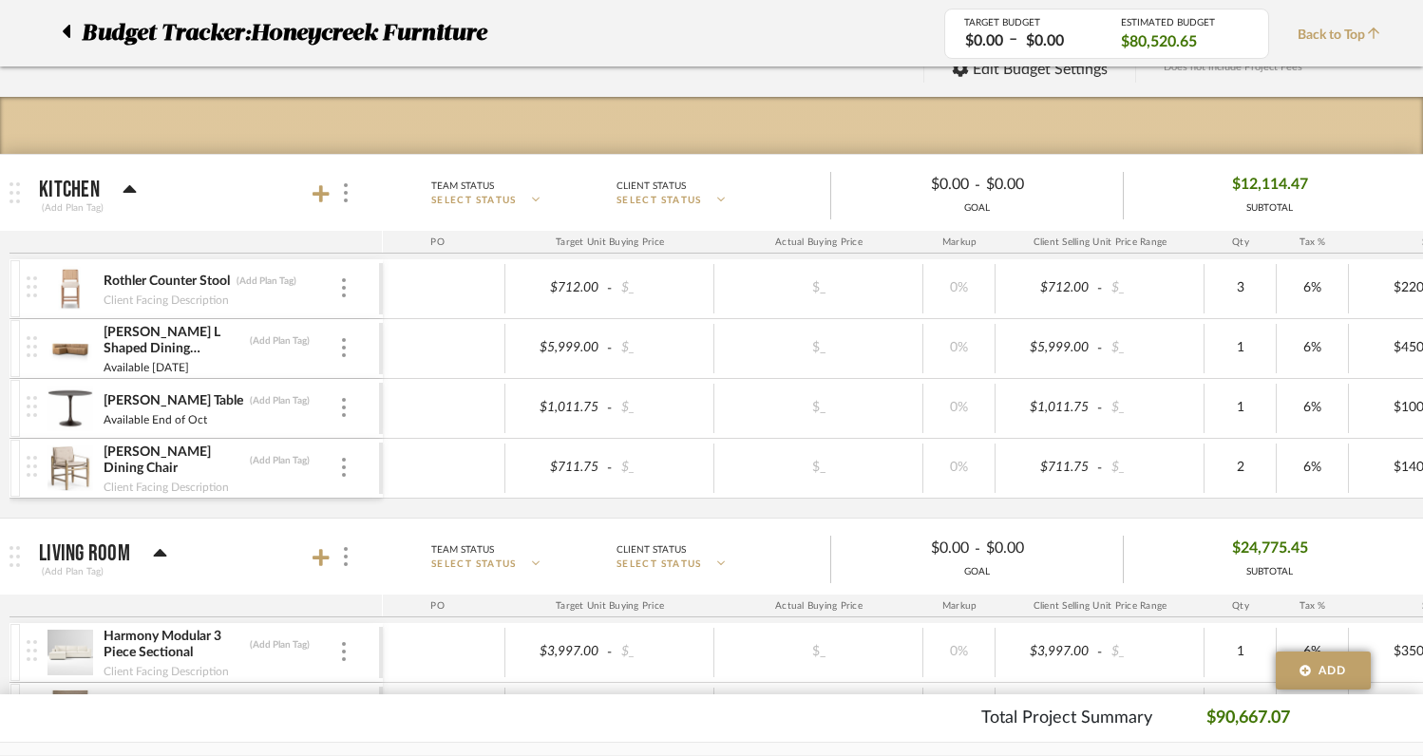
scroll to position [0, 0]
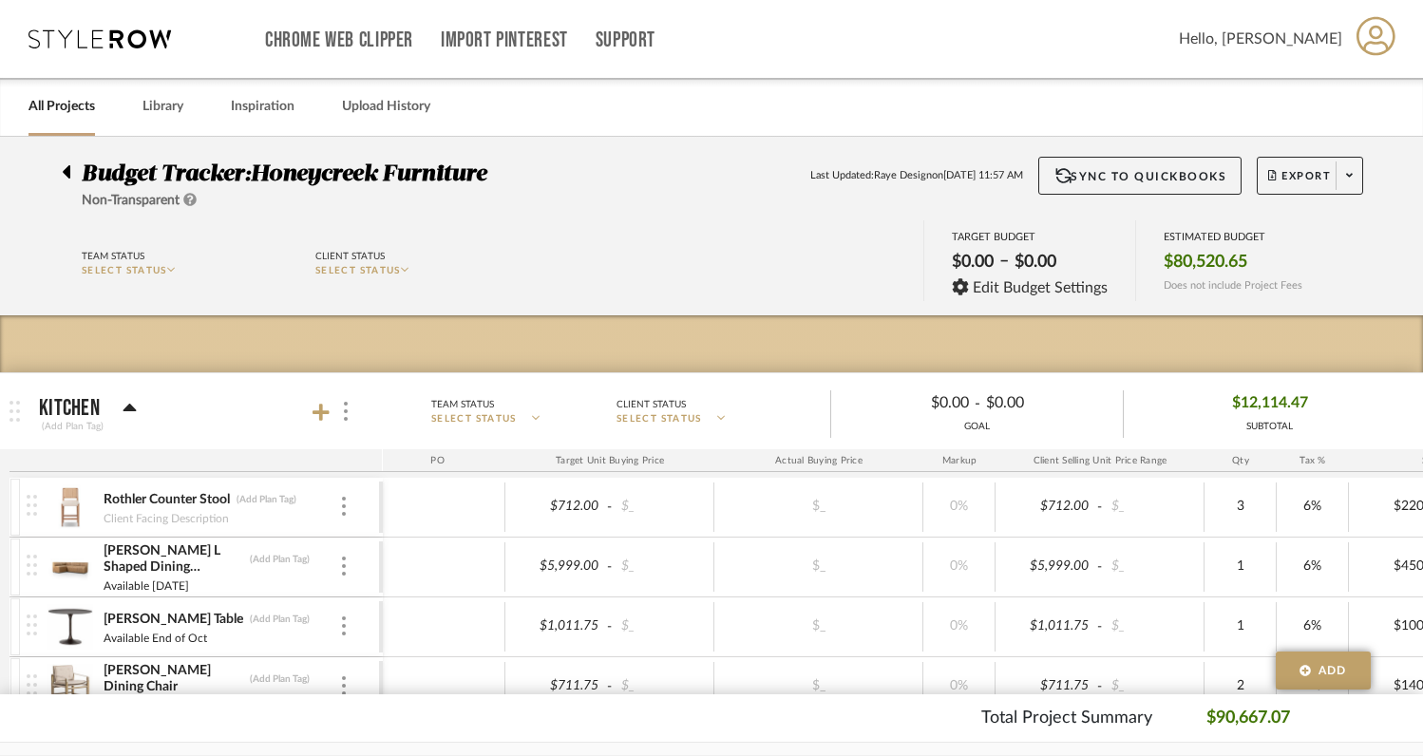
click at [70, 108] on link "All Projects" at bounding box center [61, 107] width 66 height 26
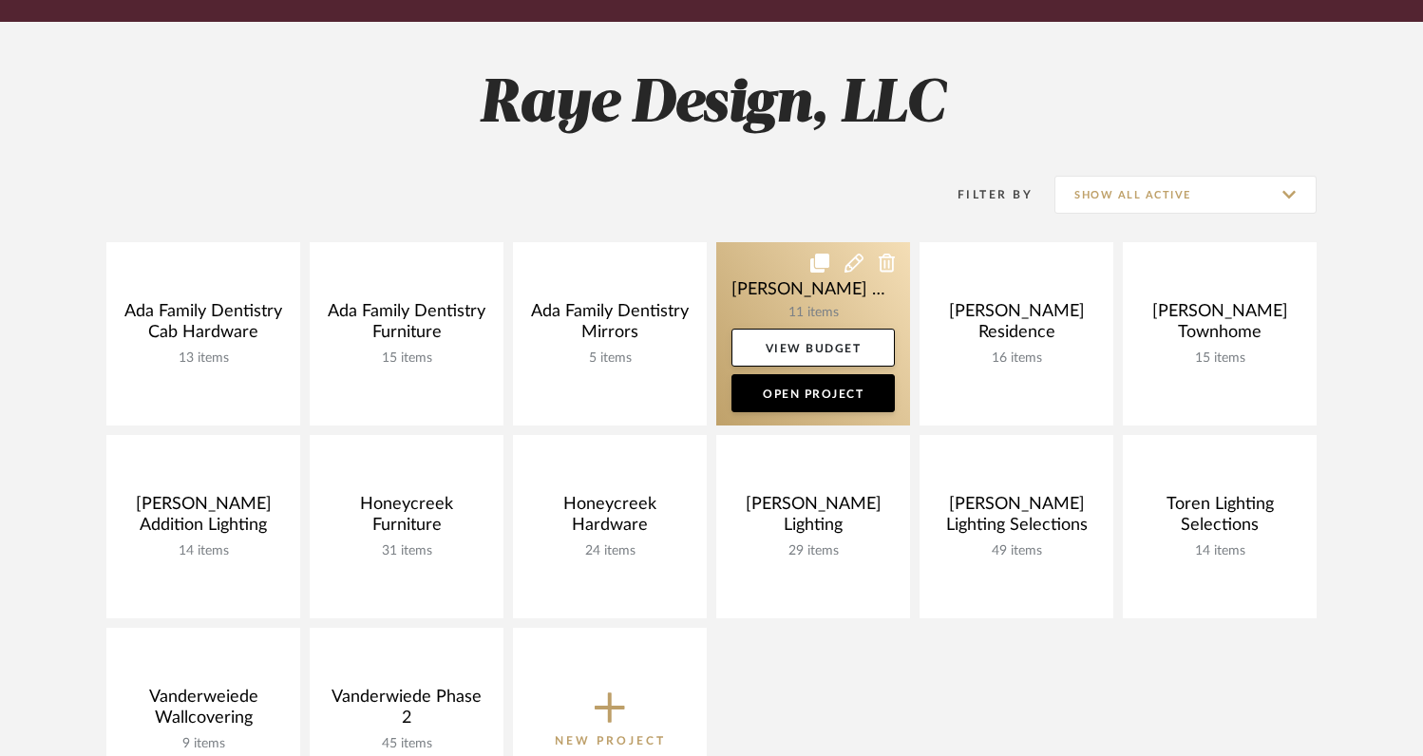
scroll to position [234, 0]
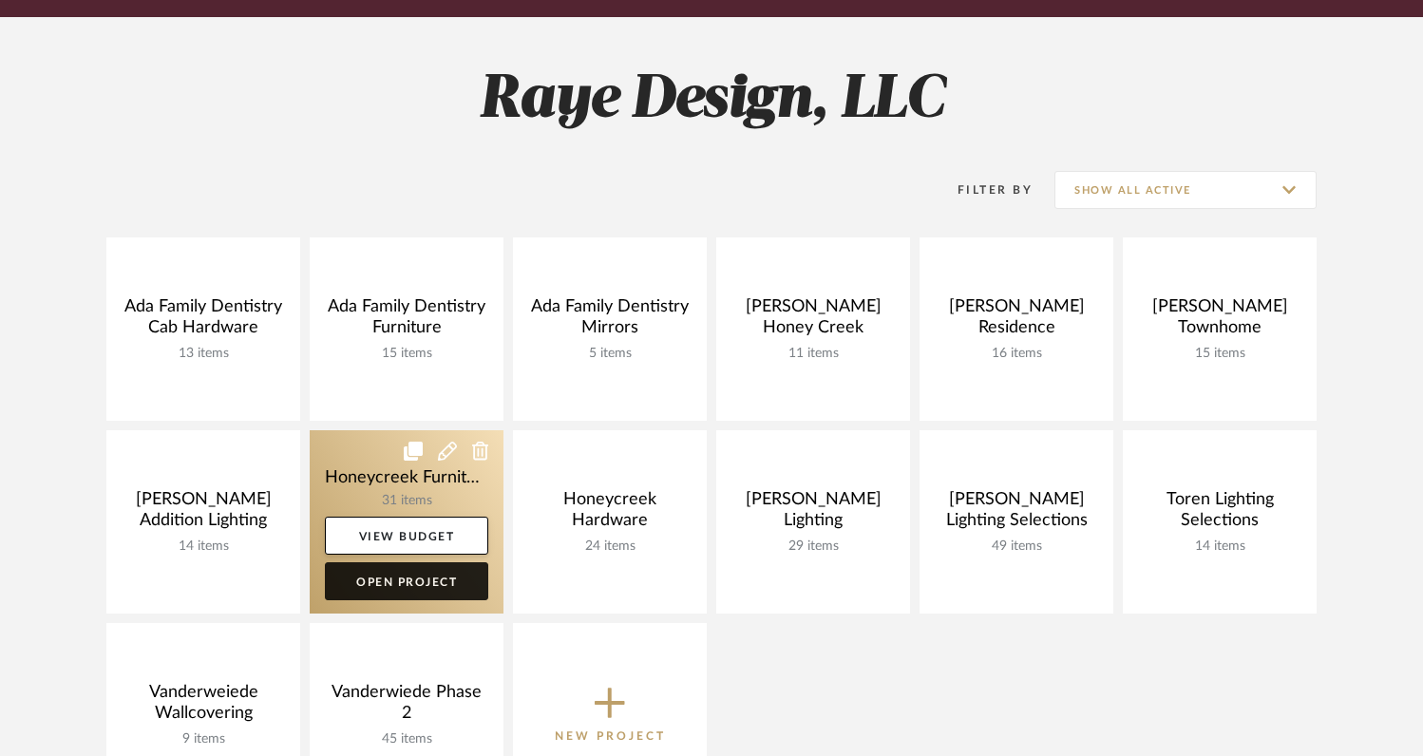
click at [376, 587] on link "Open Project" at bounding box center [406, 581] width 163 height 38
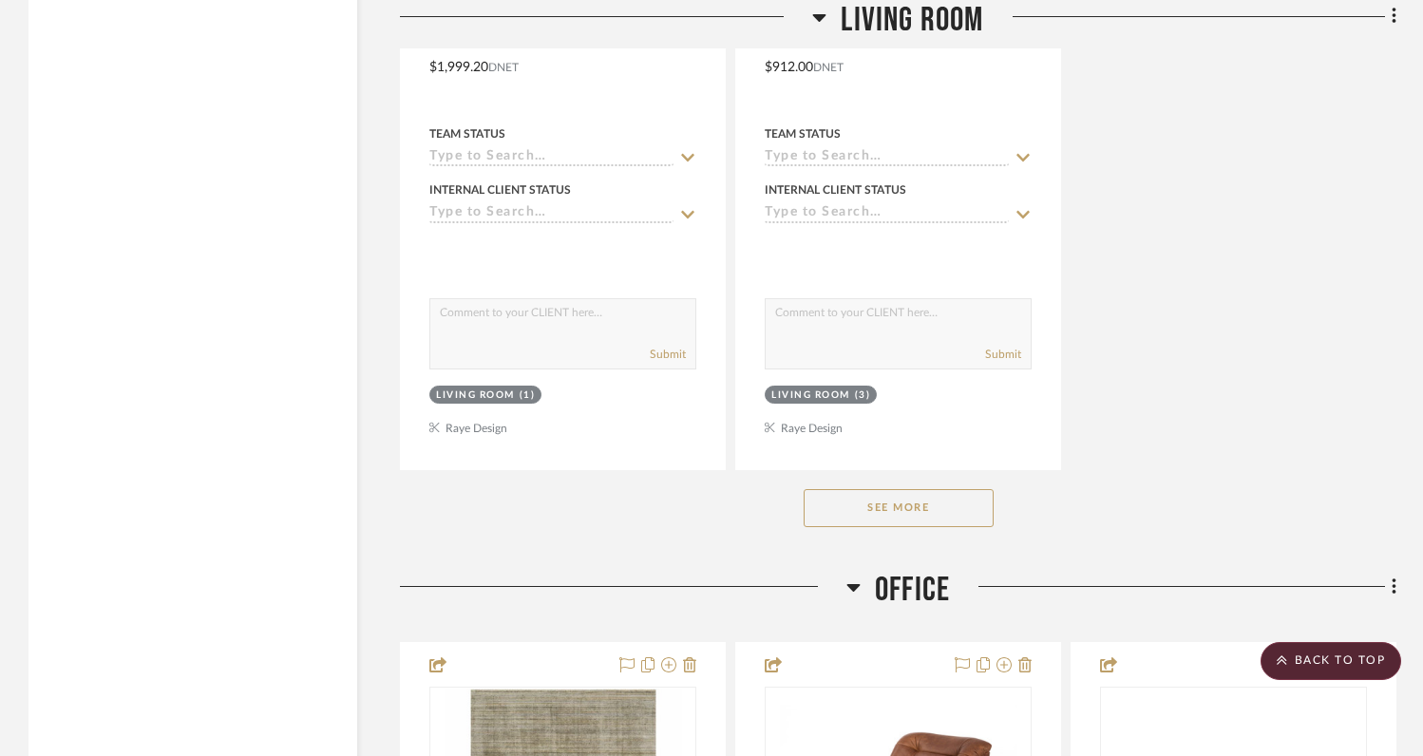
scroll to position [4385, 0]
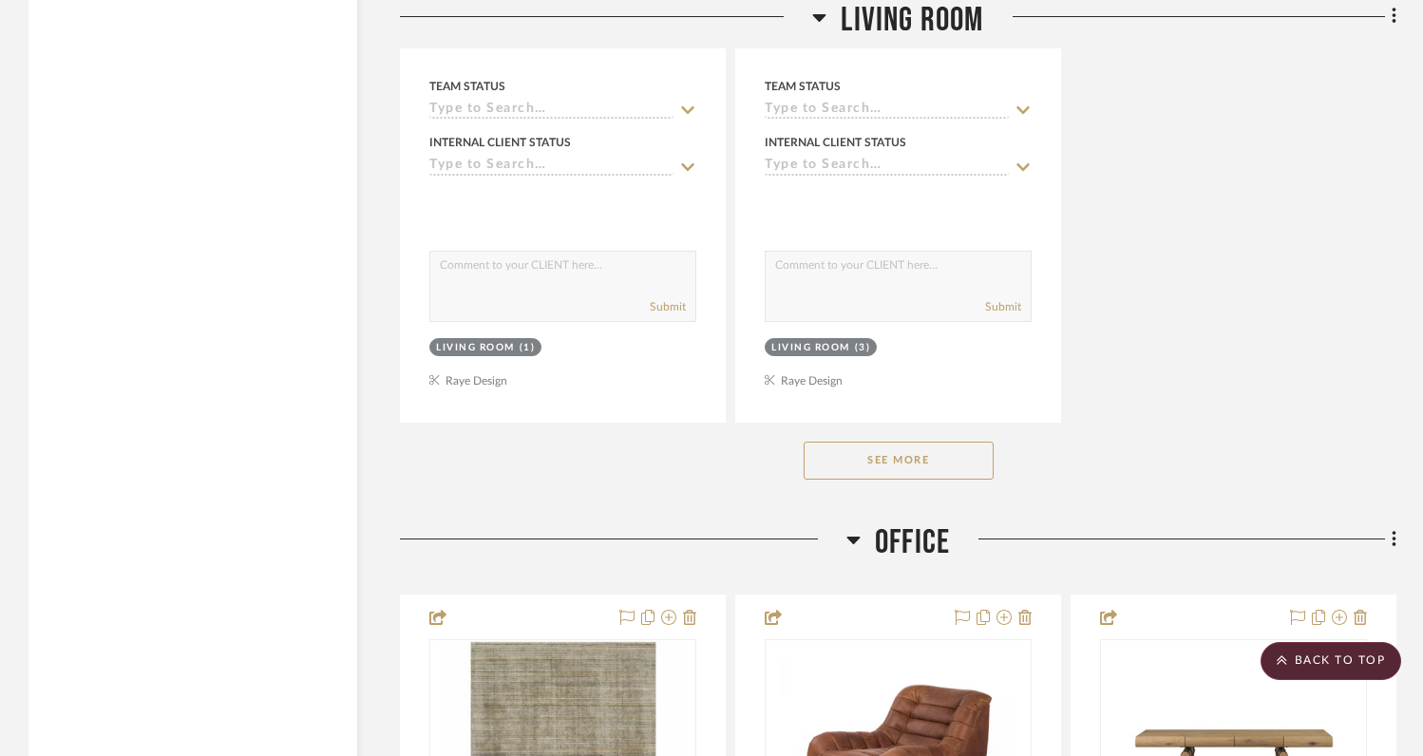
click at [919, 455] on button "See More" at bounding box center [899, 461] width 190 height 38
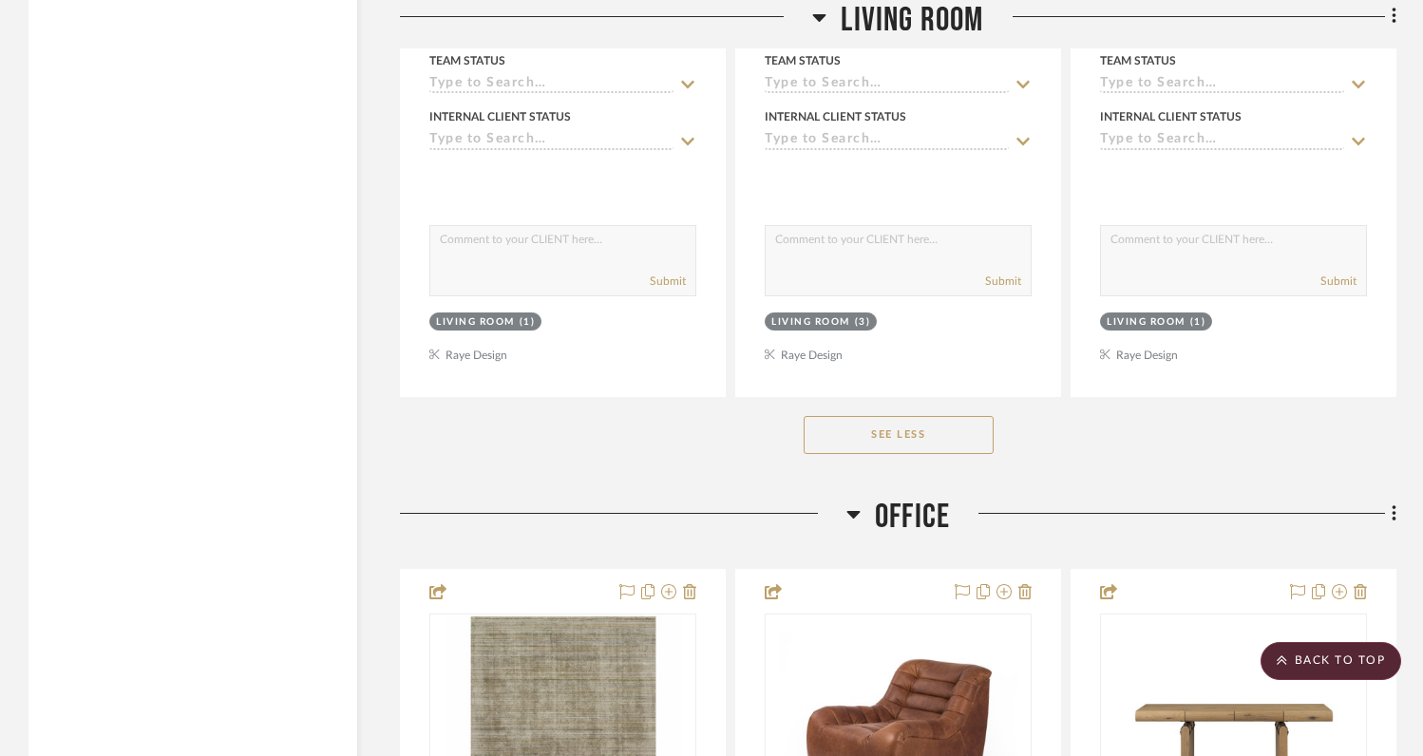
scroll to position [4403, 0]
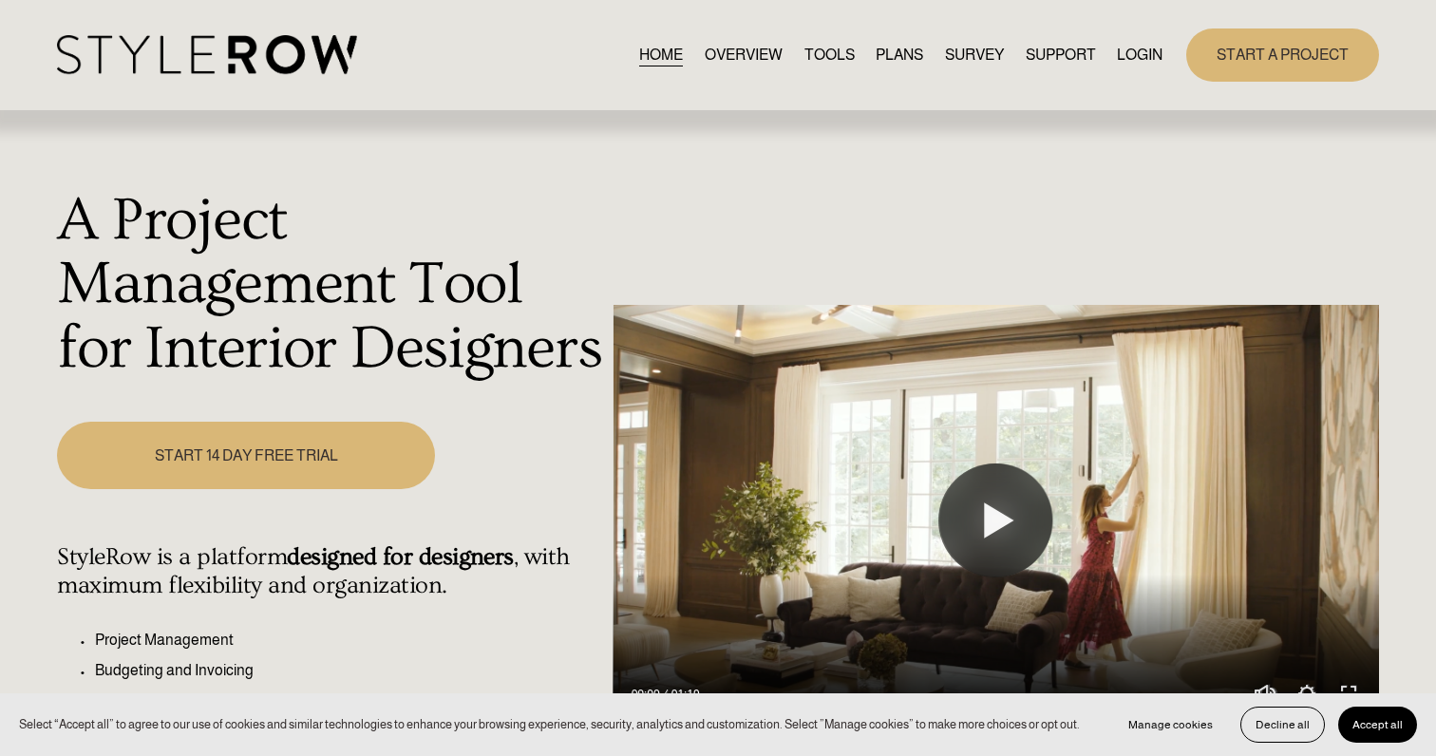
click at [1151, 49] on link "LOGIN" at bounding box center [1140, 55] width 46 height 26
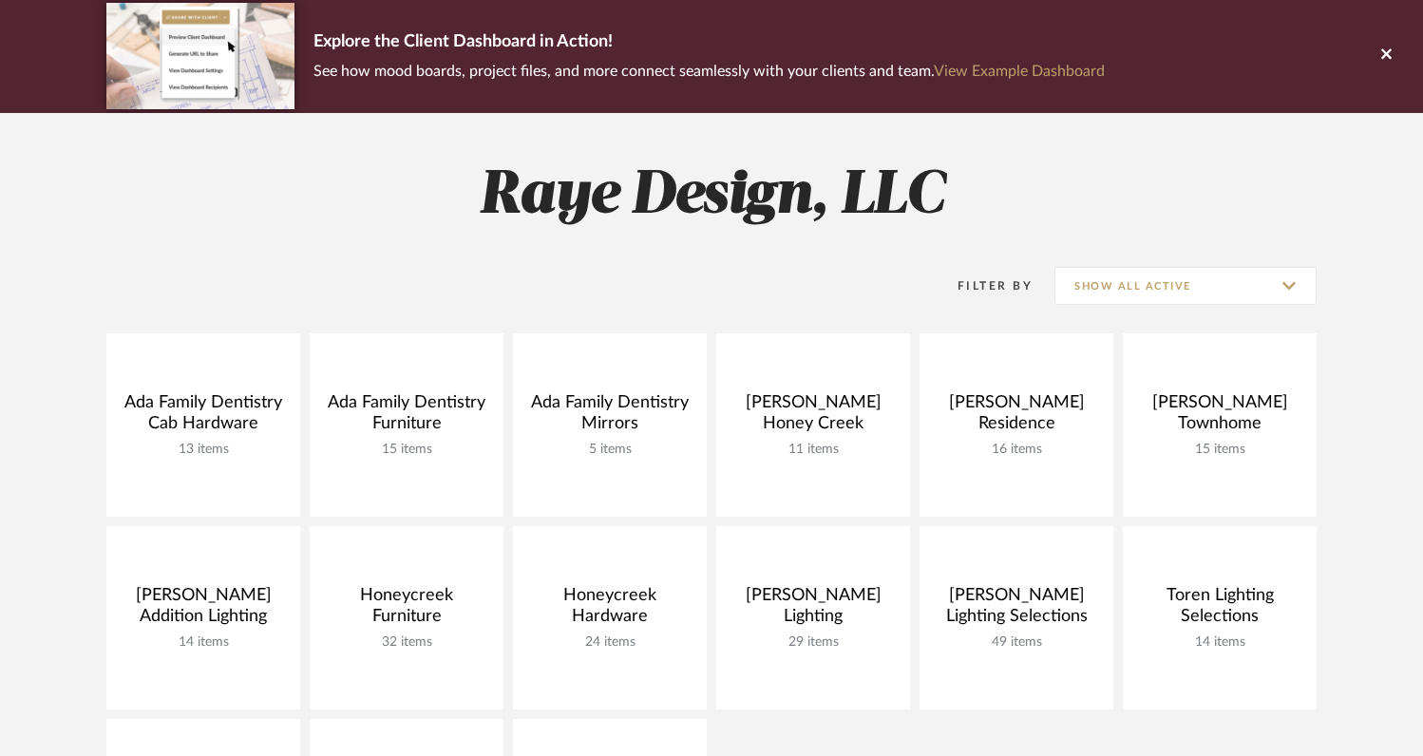
scroll to position [144, 0]
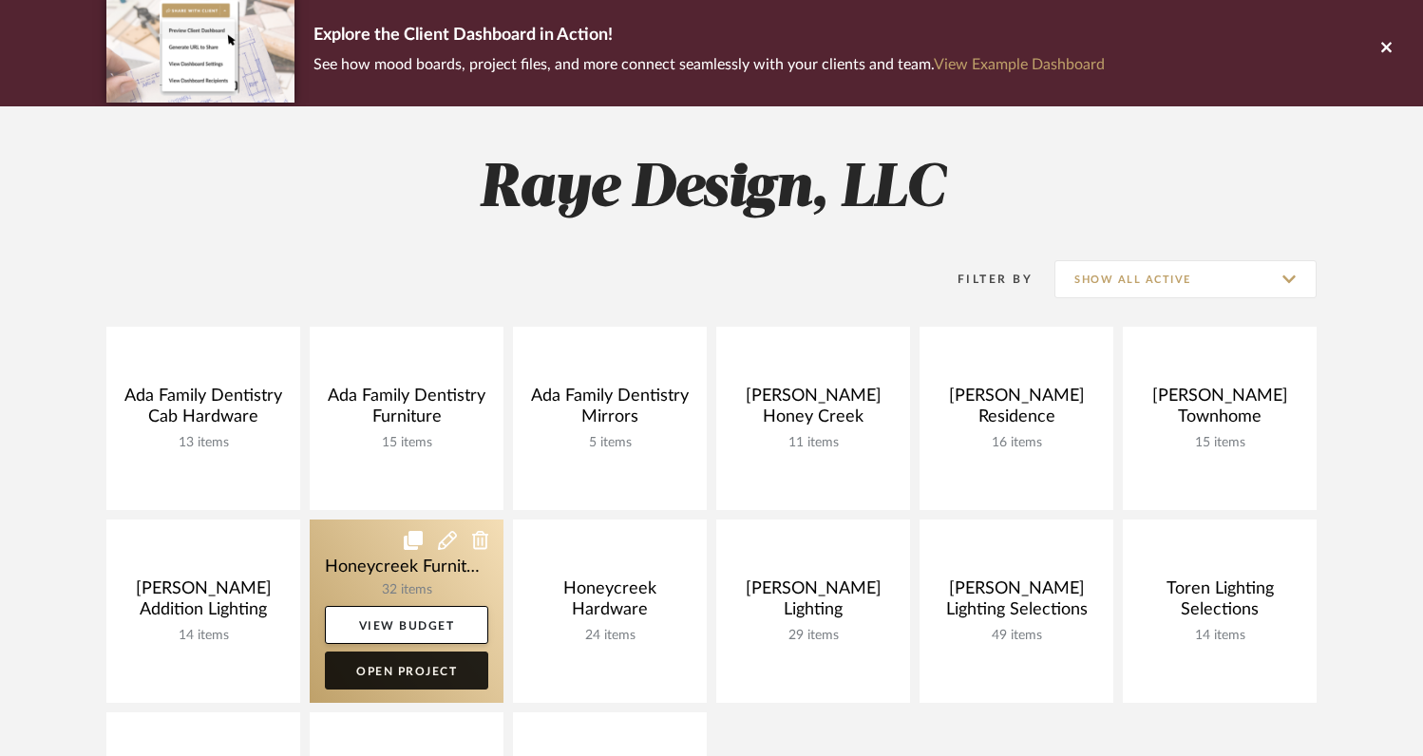
click at [420, 670] on link "Open Project" at bounding box center [406, 671] width 163 height 38
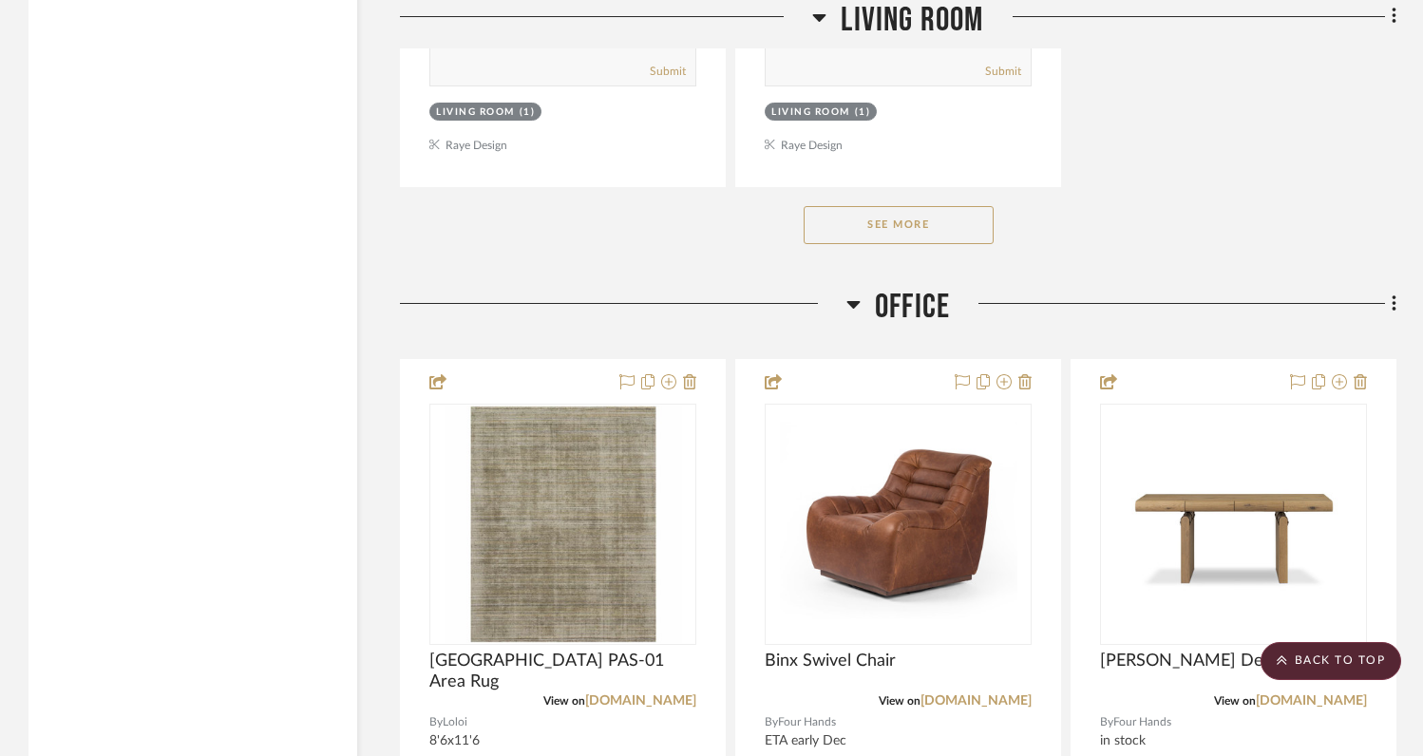
scroll to position [4619, 0]
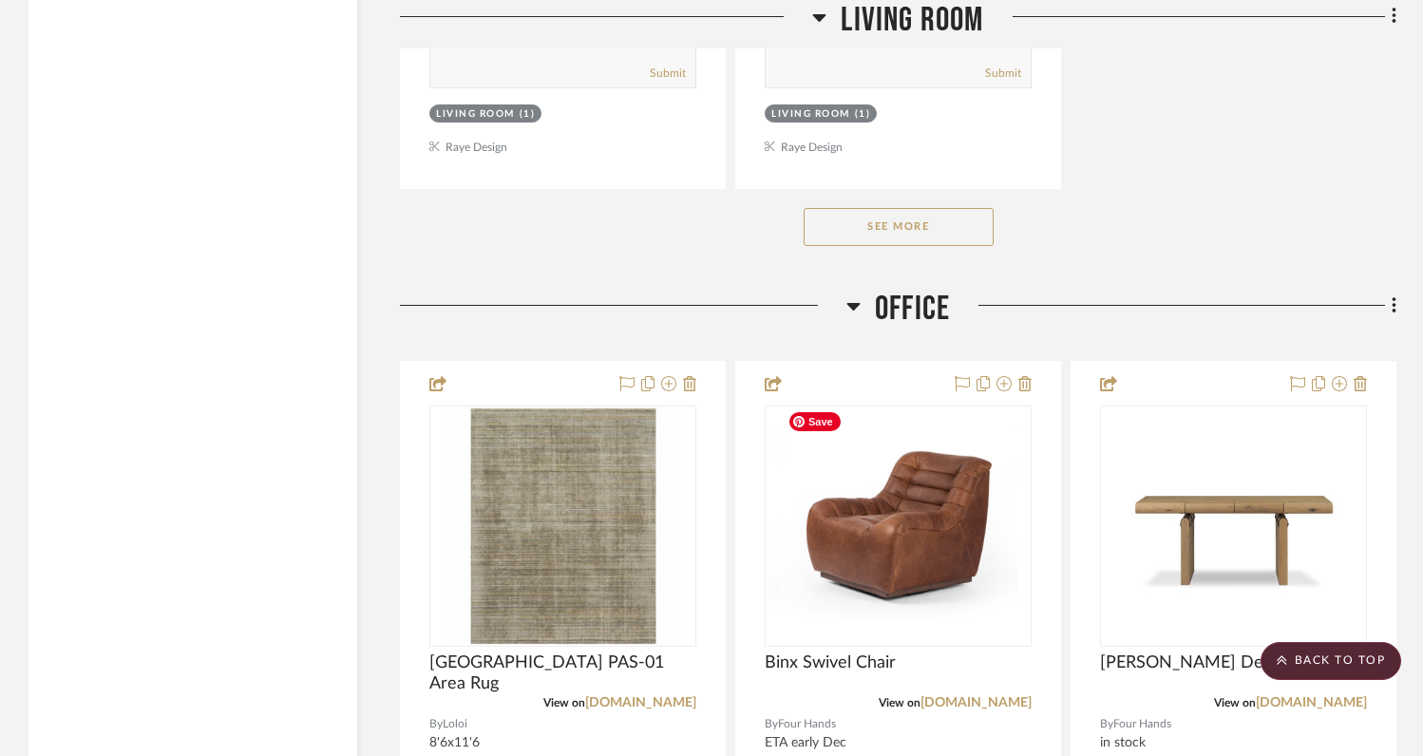
click at [930, 222] on button "See More" at bounding box center [899, 227] width 190 height 38
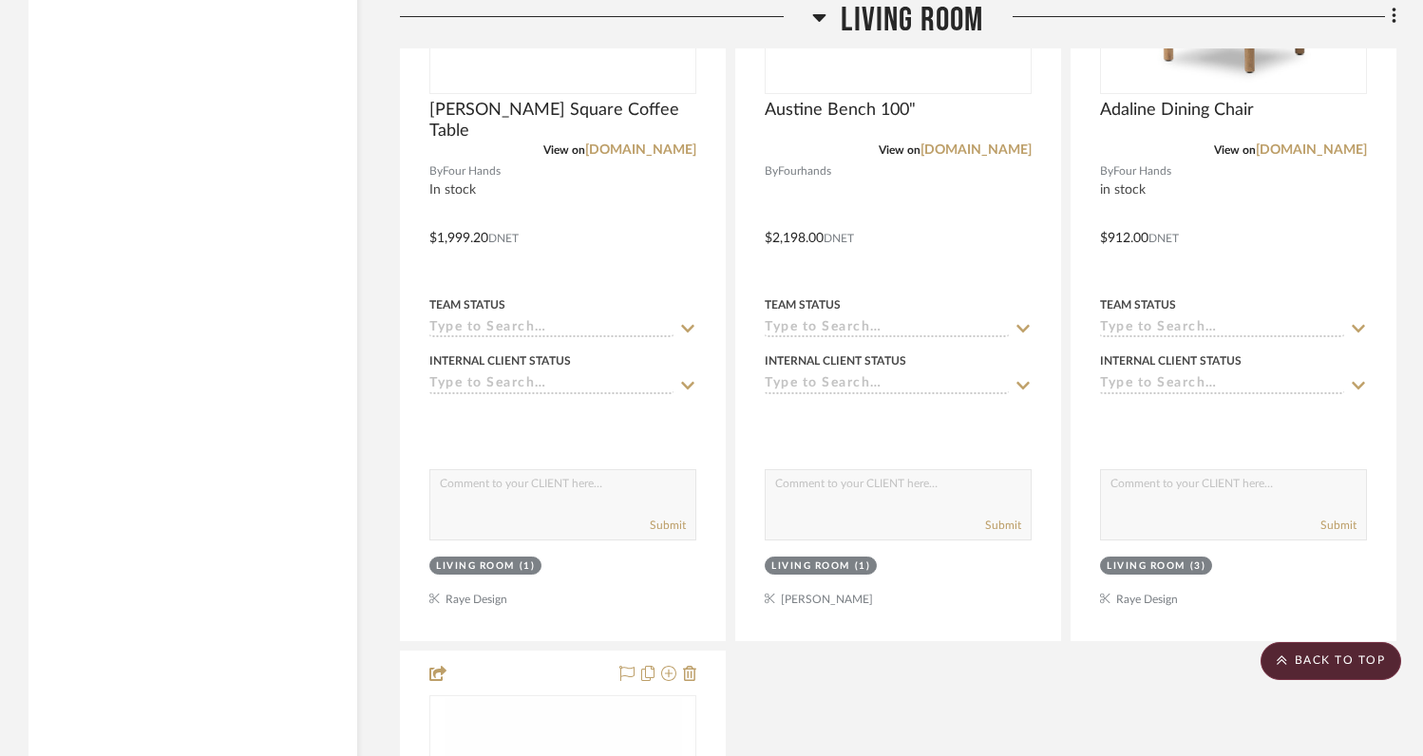
scroll to position [3547, 0]
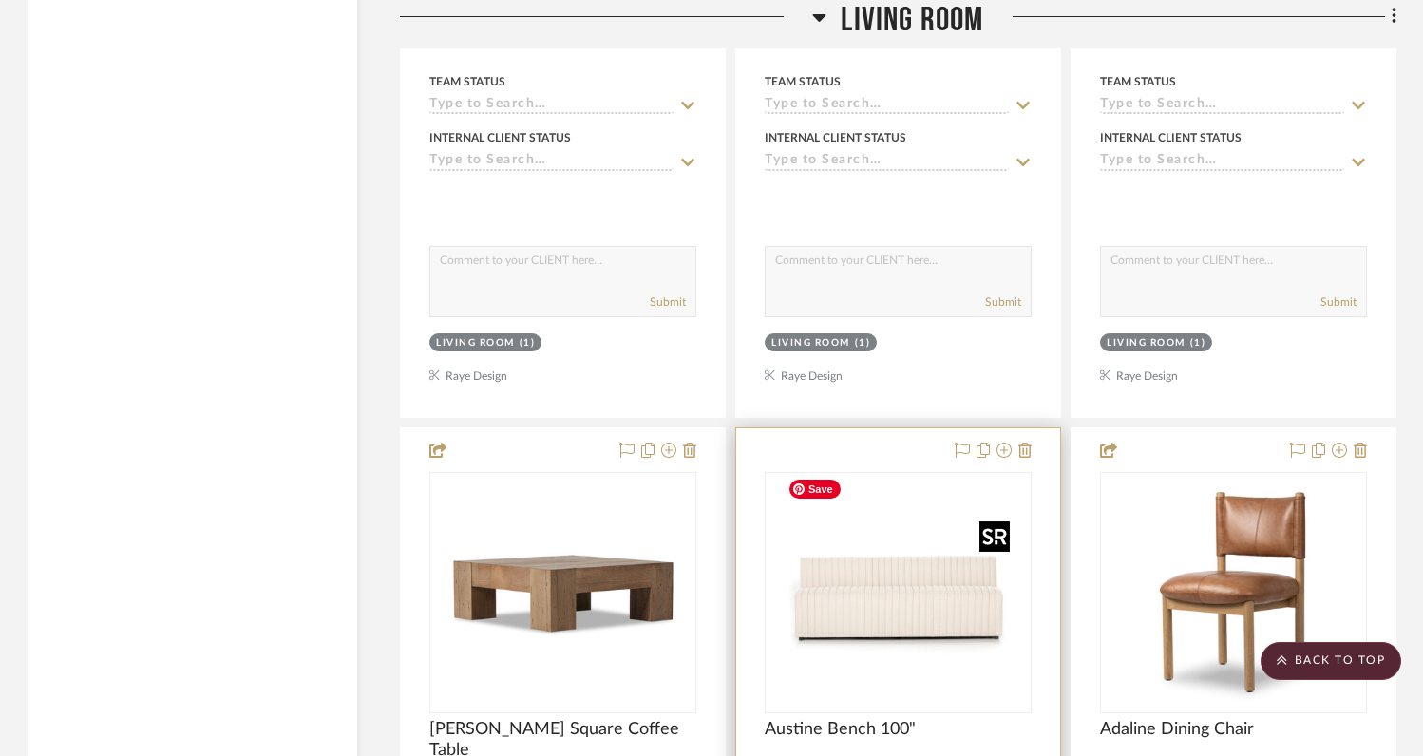
click at [867, 583] on img "0" at bounding box center [898, 592] width 237 height 237
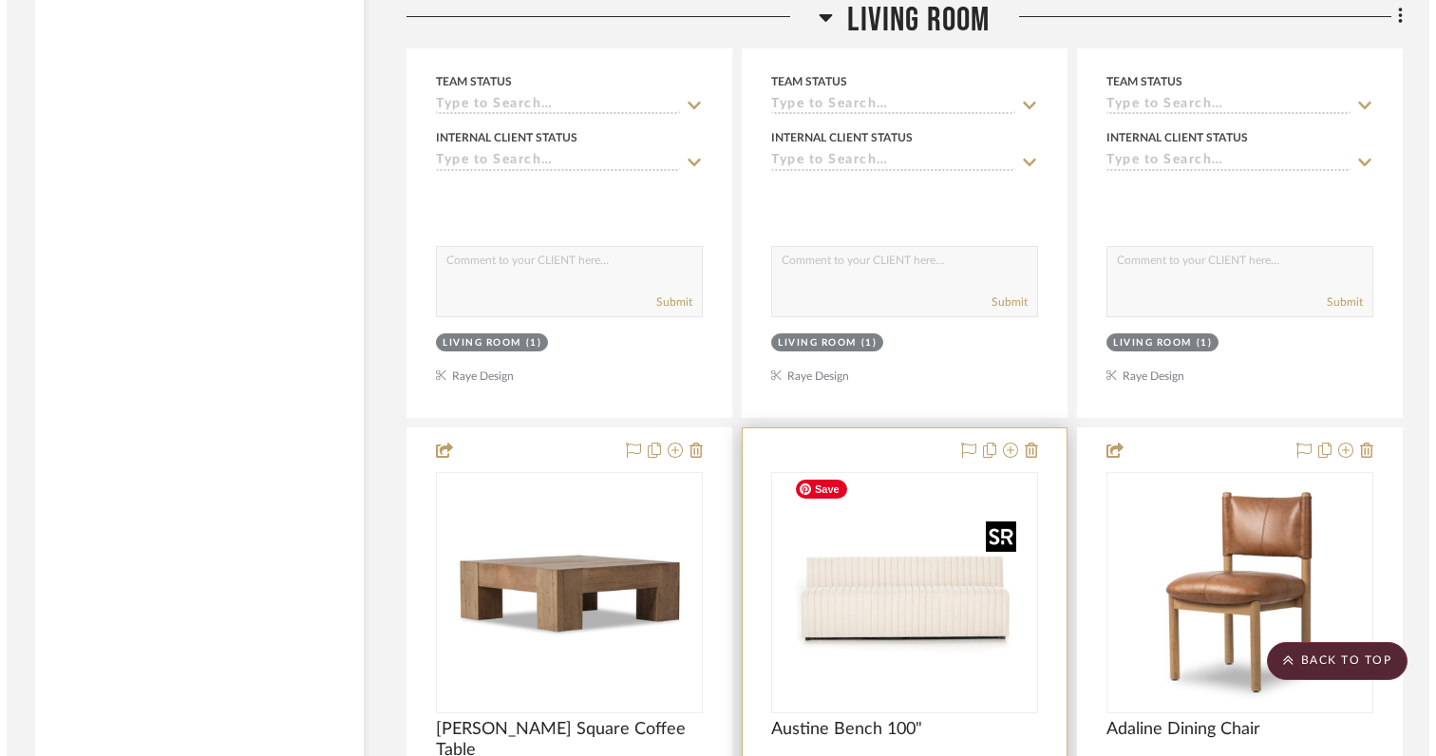
scroll to position [0, 0]
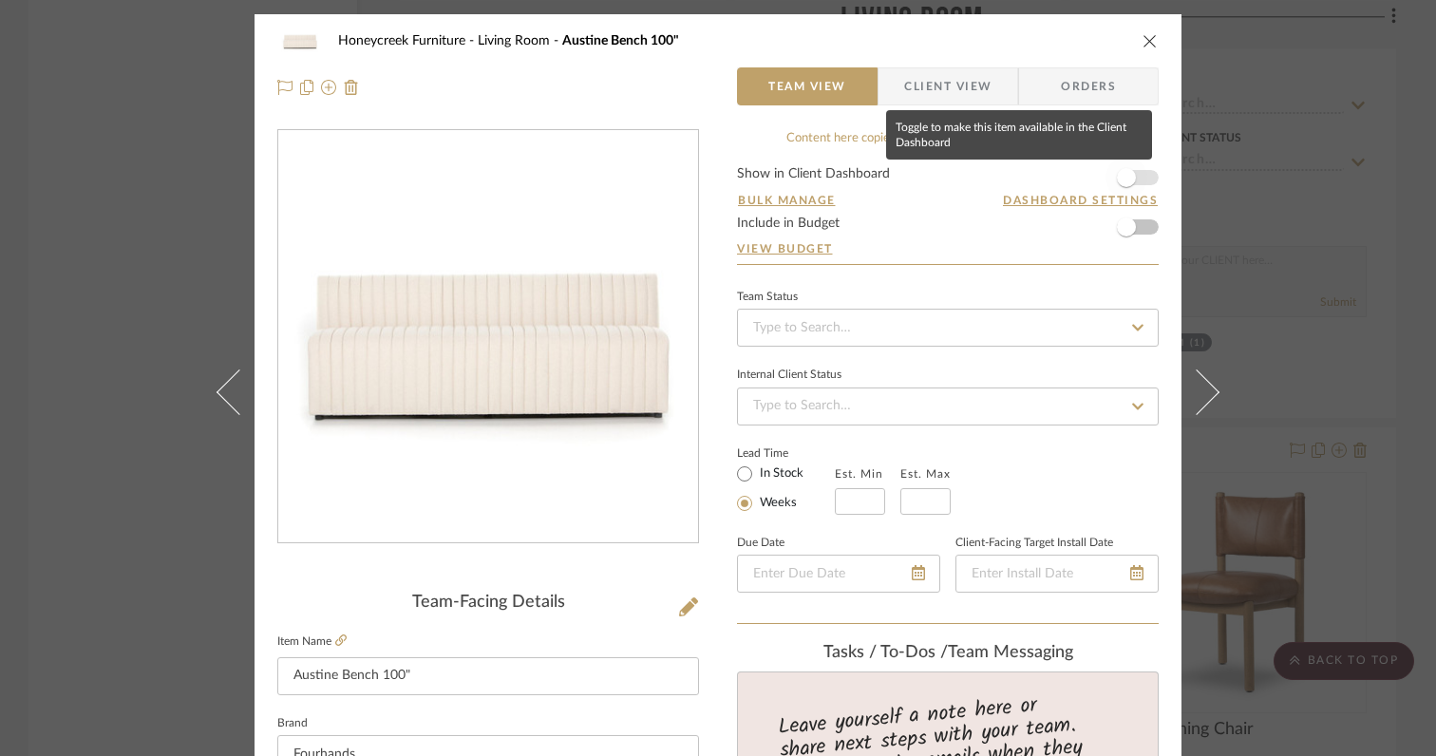
click at [1120, 187] on span "button" at bounding box center [1127, 178] width 42 height 42
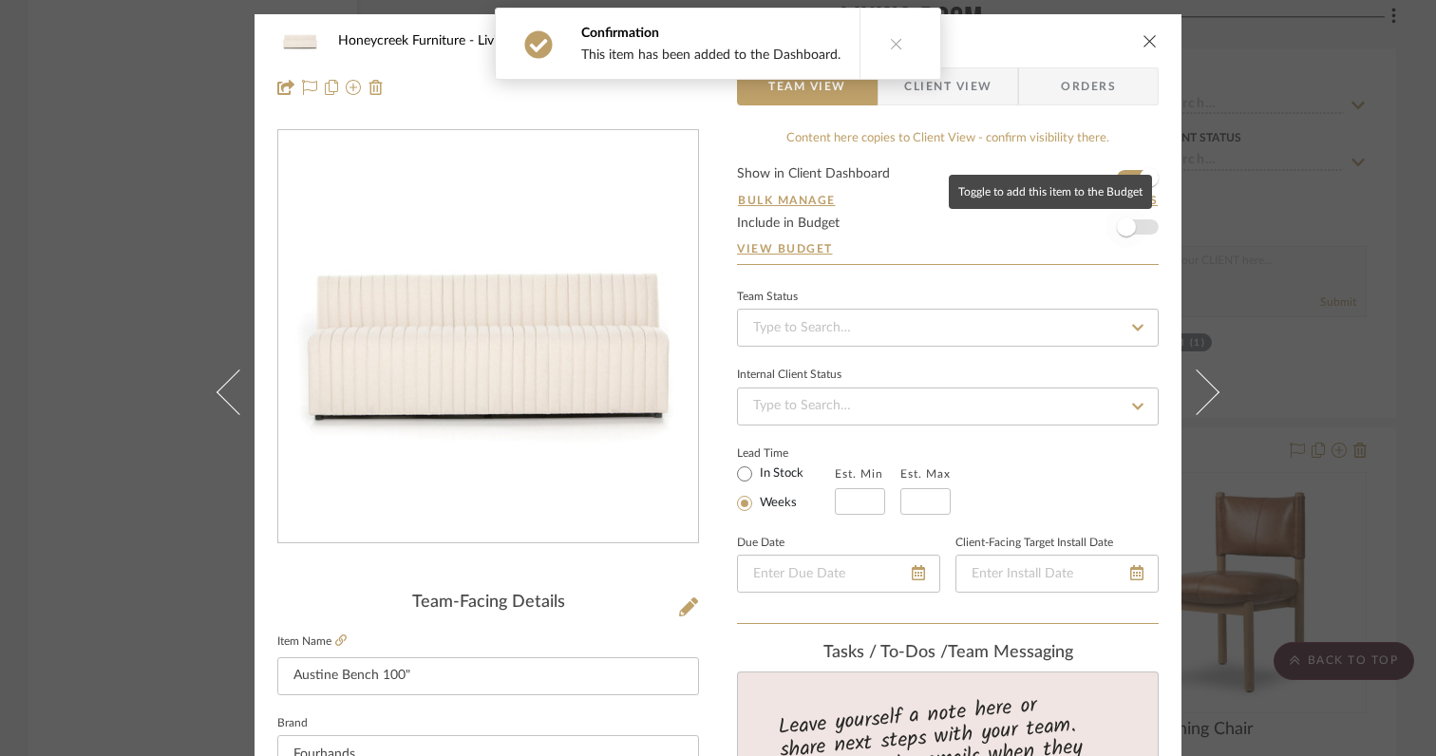
click at [1122, 232] on span "button" at bounding box center [1126, 227] width 19 height 19
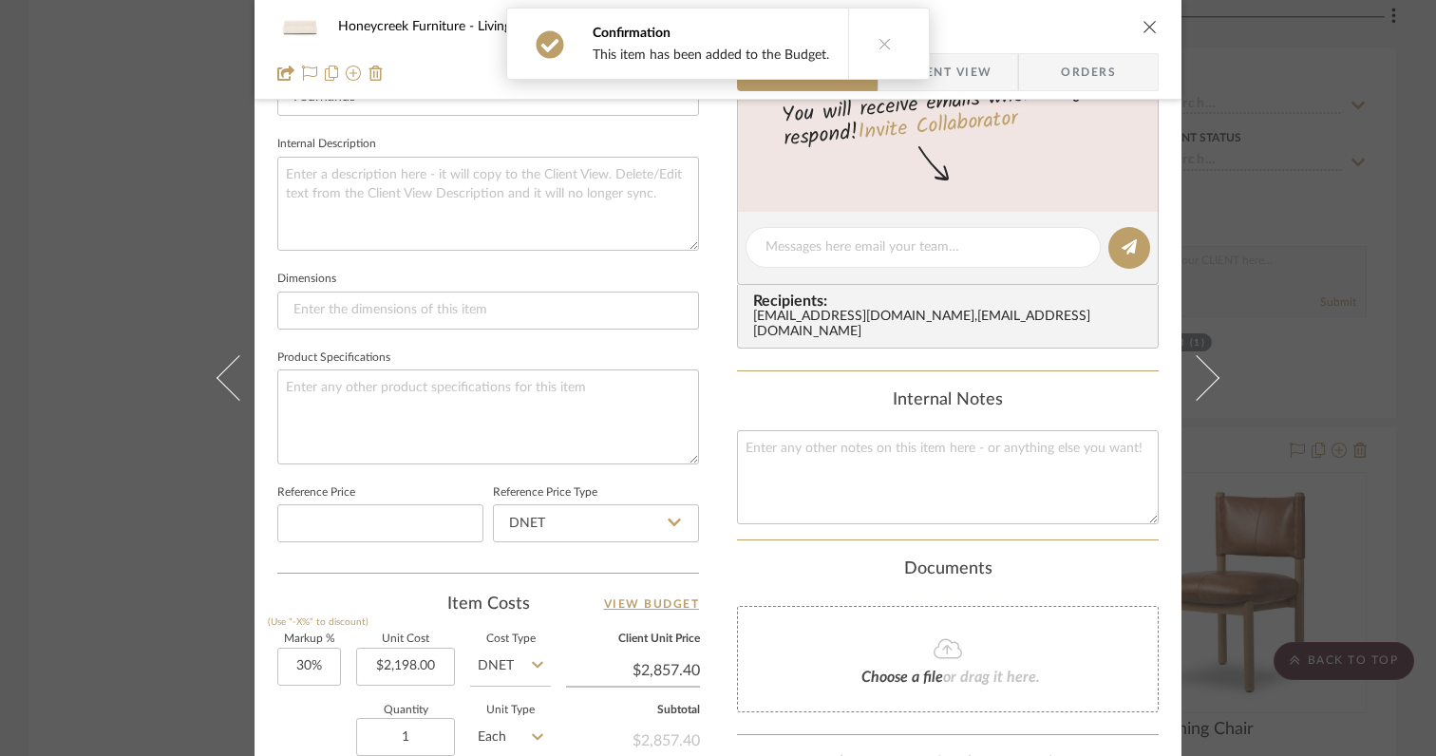
scroll to position [783, 0]
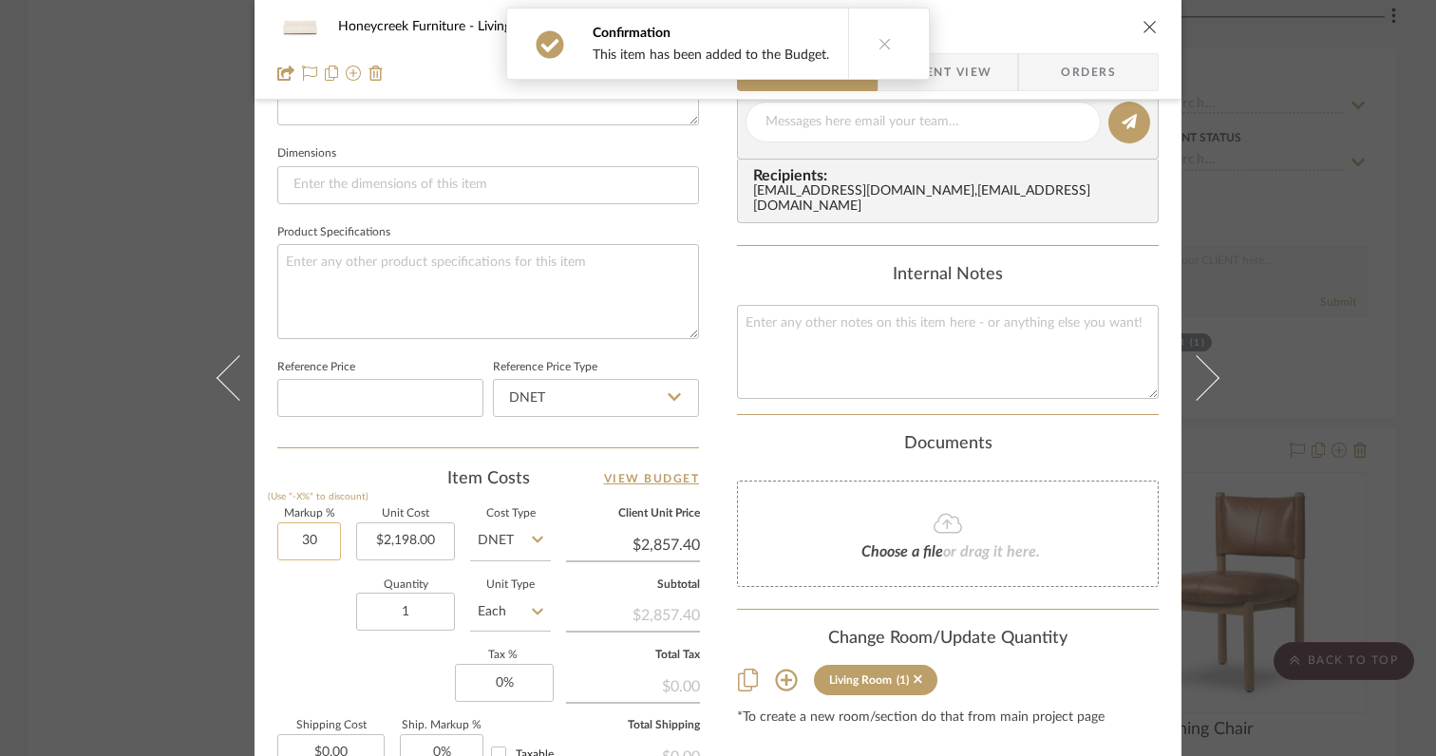
click at [323, 542] on input "30" at bounding box center [309, 541] width 64 height 38
type input "0%"
click at [323, 591] on div "Quantity 1 Unit Type Each" at bounding box center [414, 613] width 274 height 67
type input "$2,198.00"
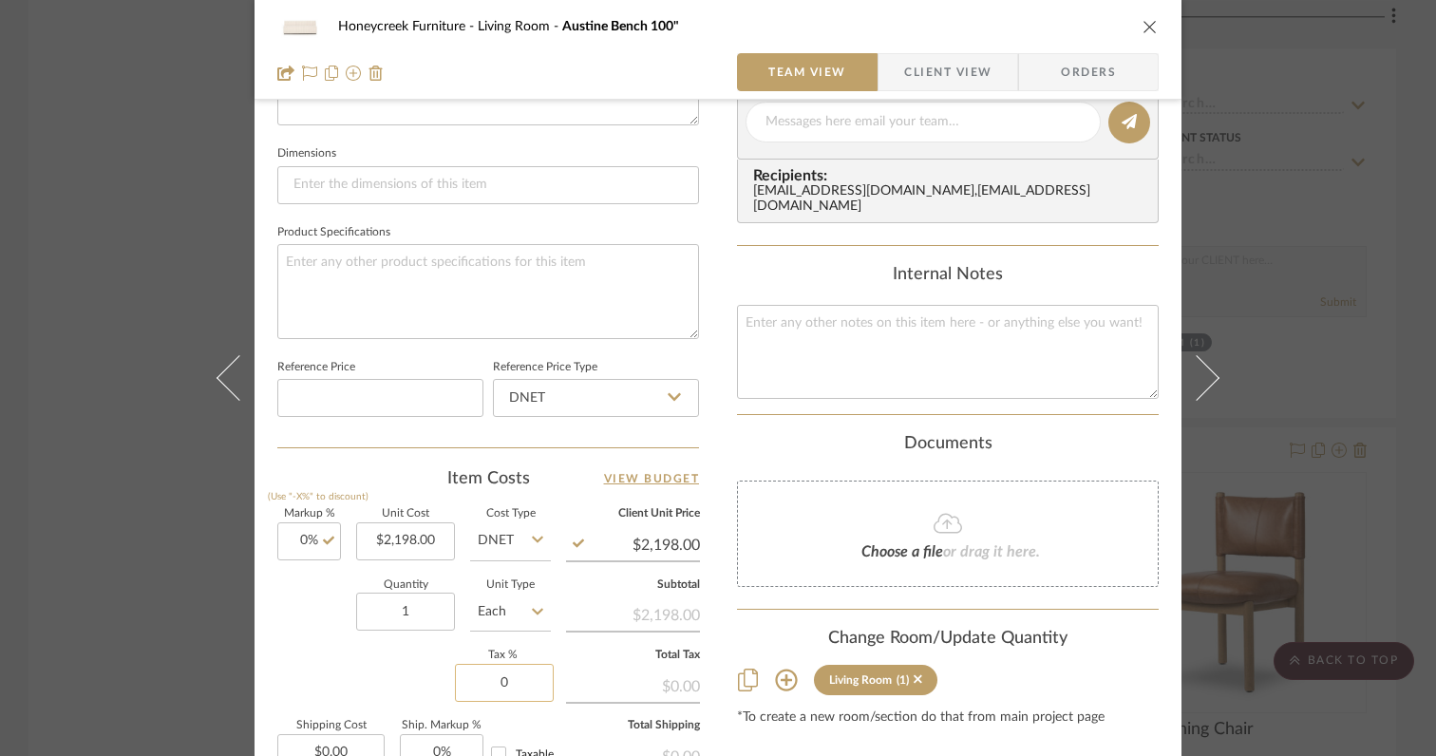
click at [526, 682] on input "0" at bounding box center [504, 683] width 99 height 38
type input "6%"
click at [386, 665] on div "Markup % (Use "-X%" to discount) 0% Unit Cost $2,198.00 Cost Type DNET Client U…" at bounding box center [488, 647] width 422 height 277
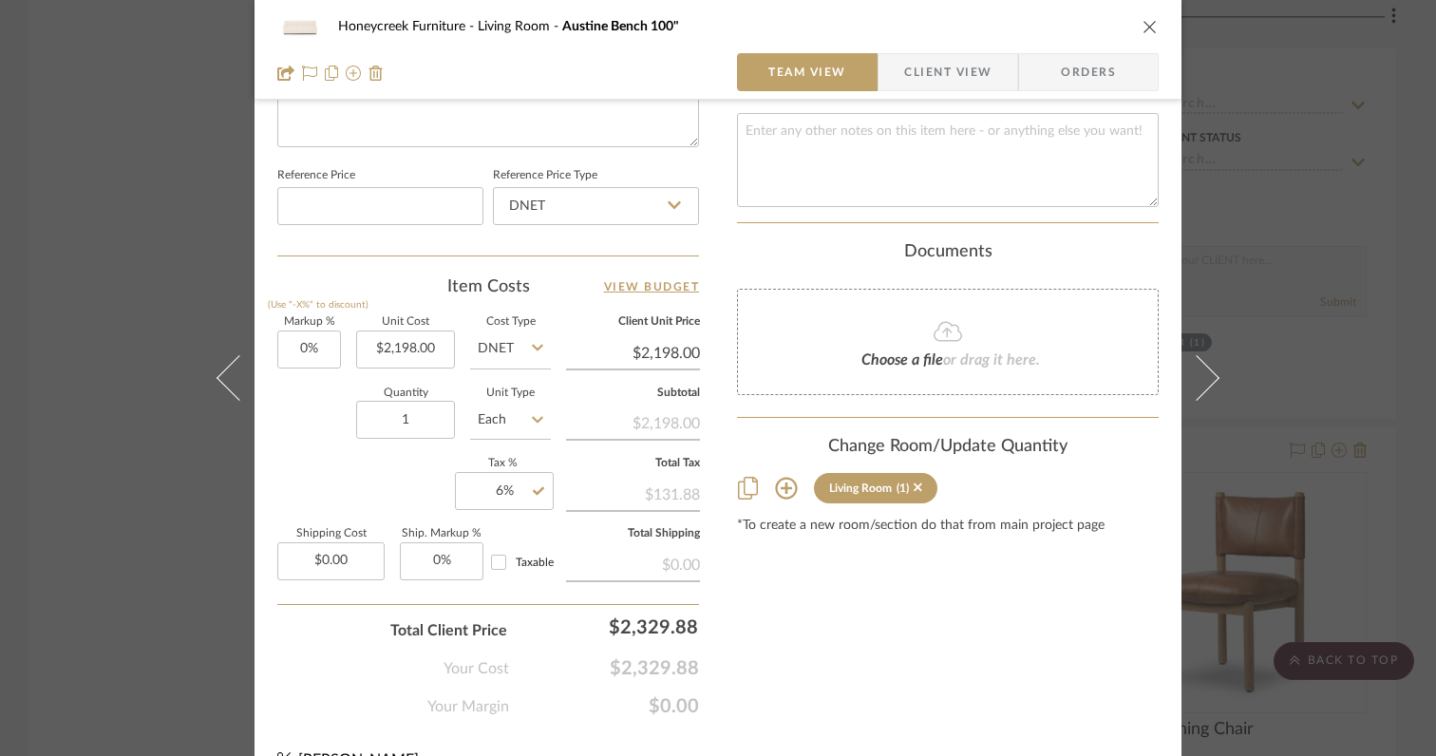
scroll to position [981, 0]
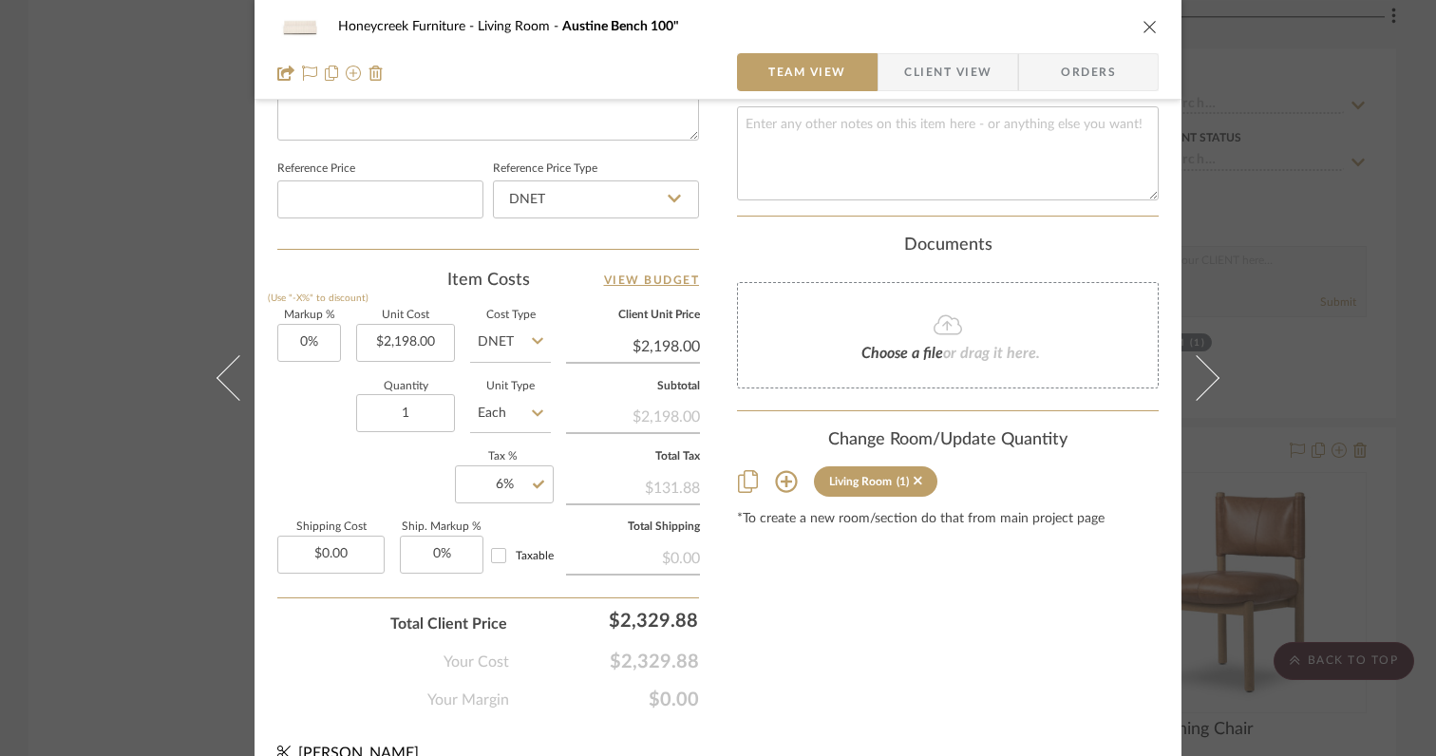
click at [351, 522] on label "Shipping Cost" at bounding box center [330, 526] width 107 height 9
click at [349, 558] on input "0.00" at bounding box center [330, 555] width 107 height 38
type input "$230.00"
click at [335, 614] on div "Total Client Price $2,329.88" at bounding box center [488, 616] width 422 height 38
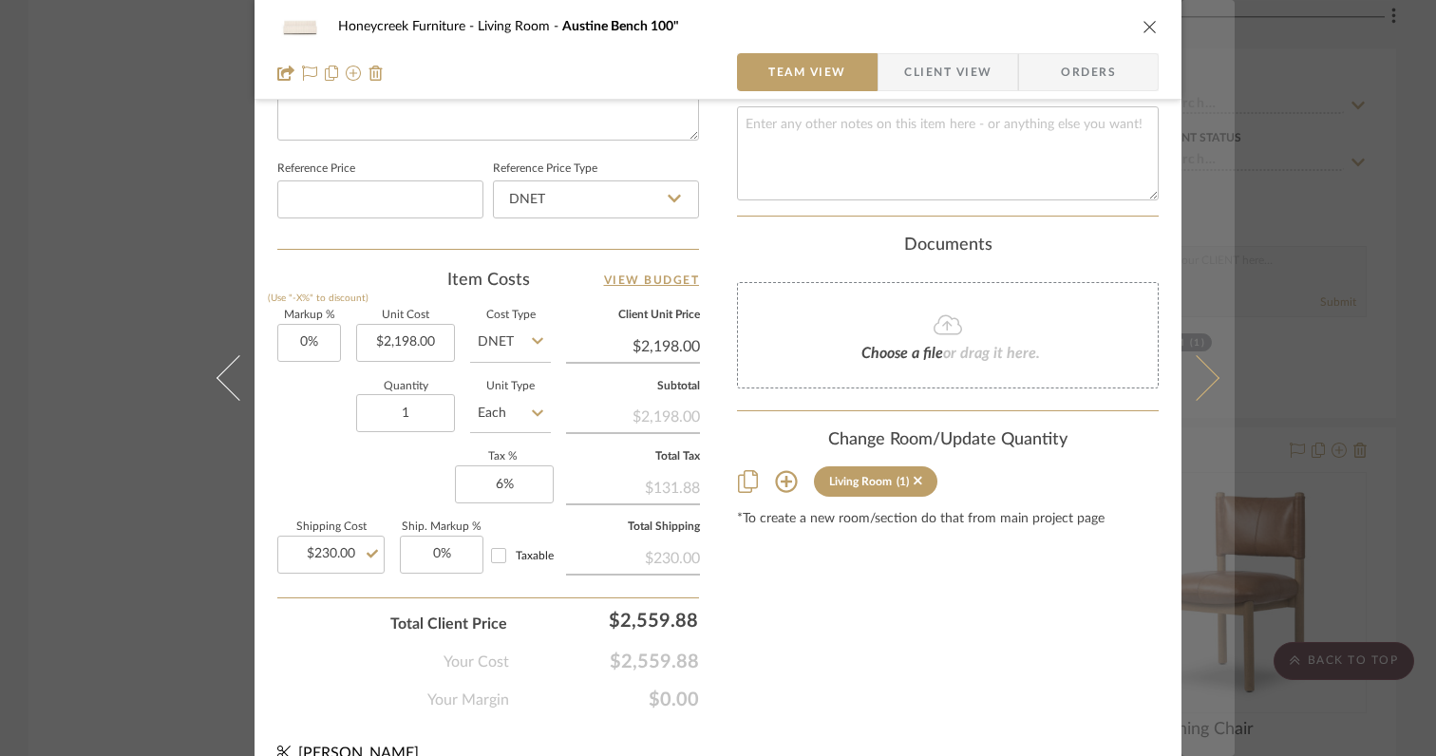
click at [1212, 381] on button at bounding box center [1208, 378] width 53 height 756
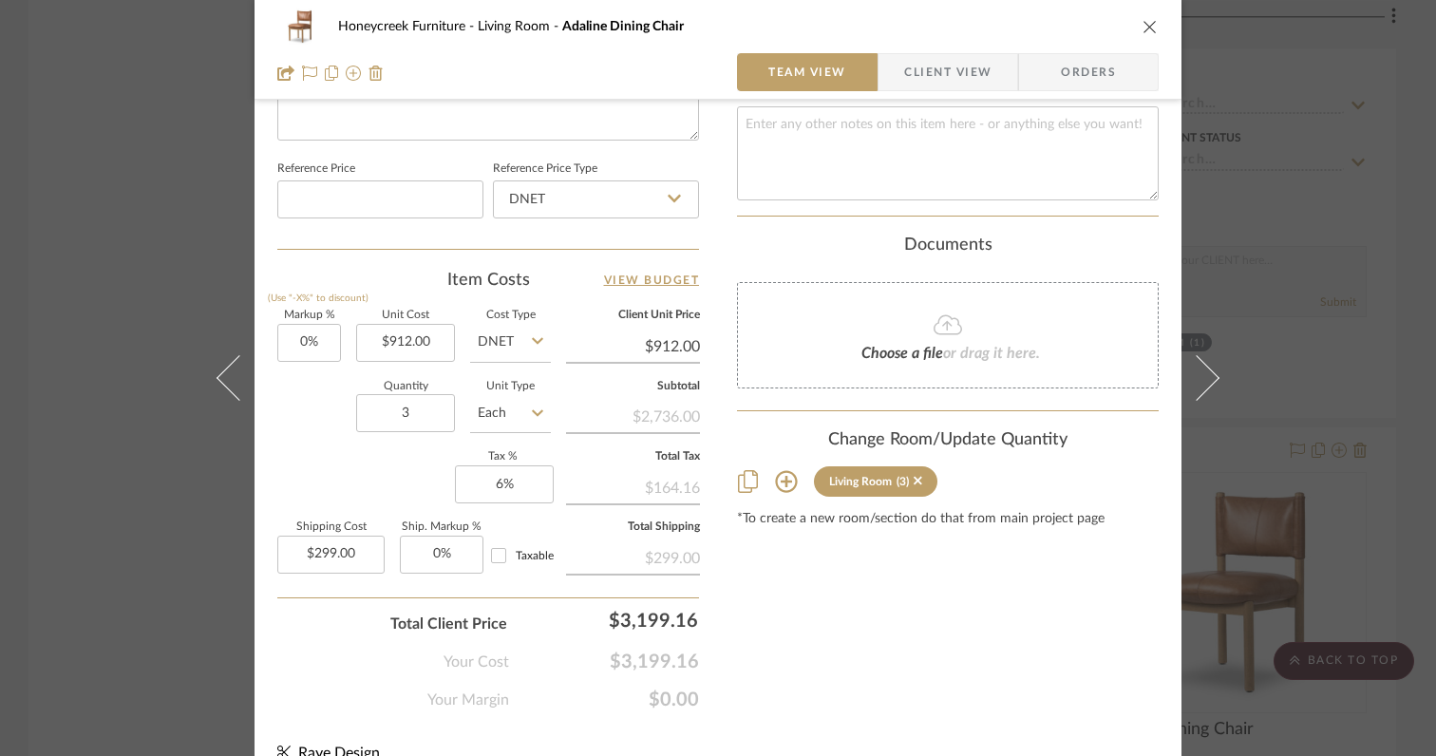
scroll to position [0, 0]
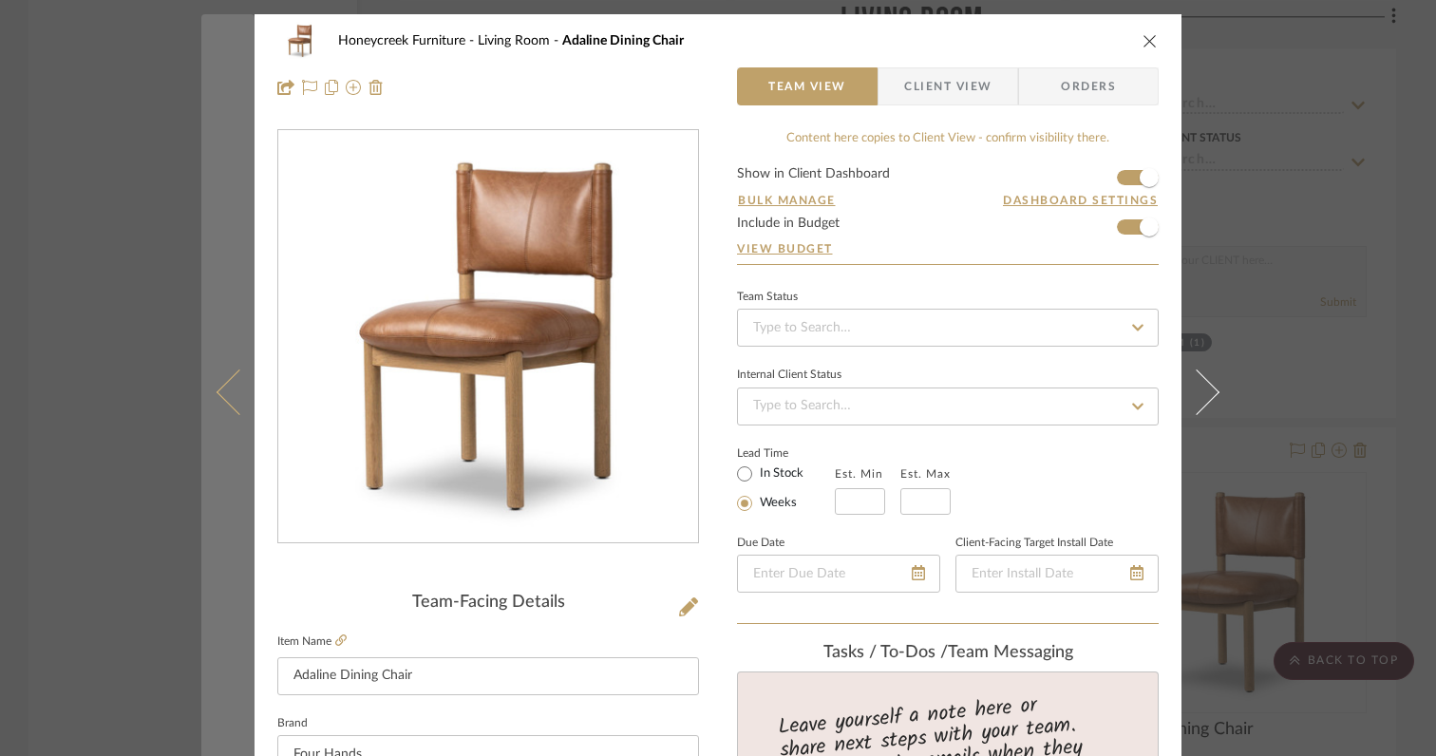
click at [225, 404] on icon at bounding box center [240, 392] width 46 height 46
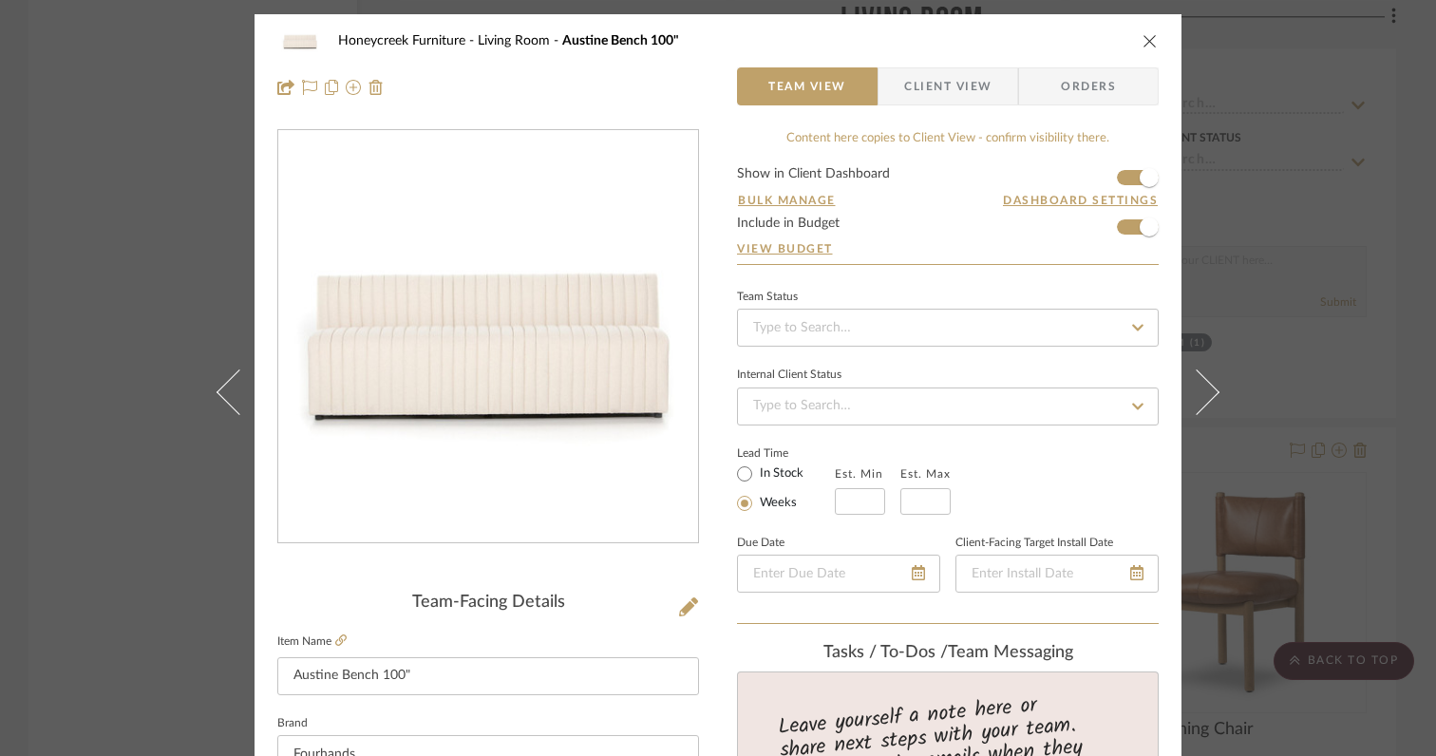
click at [1143, 38] on icon "close" at bounding box center [1150, 40] width 15 height 15
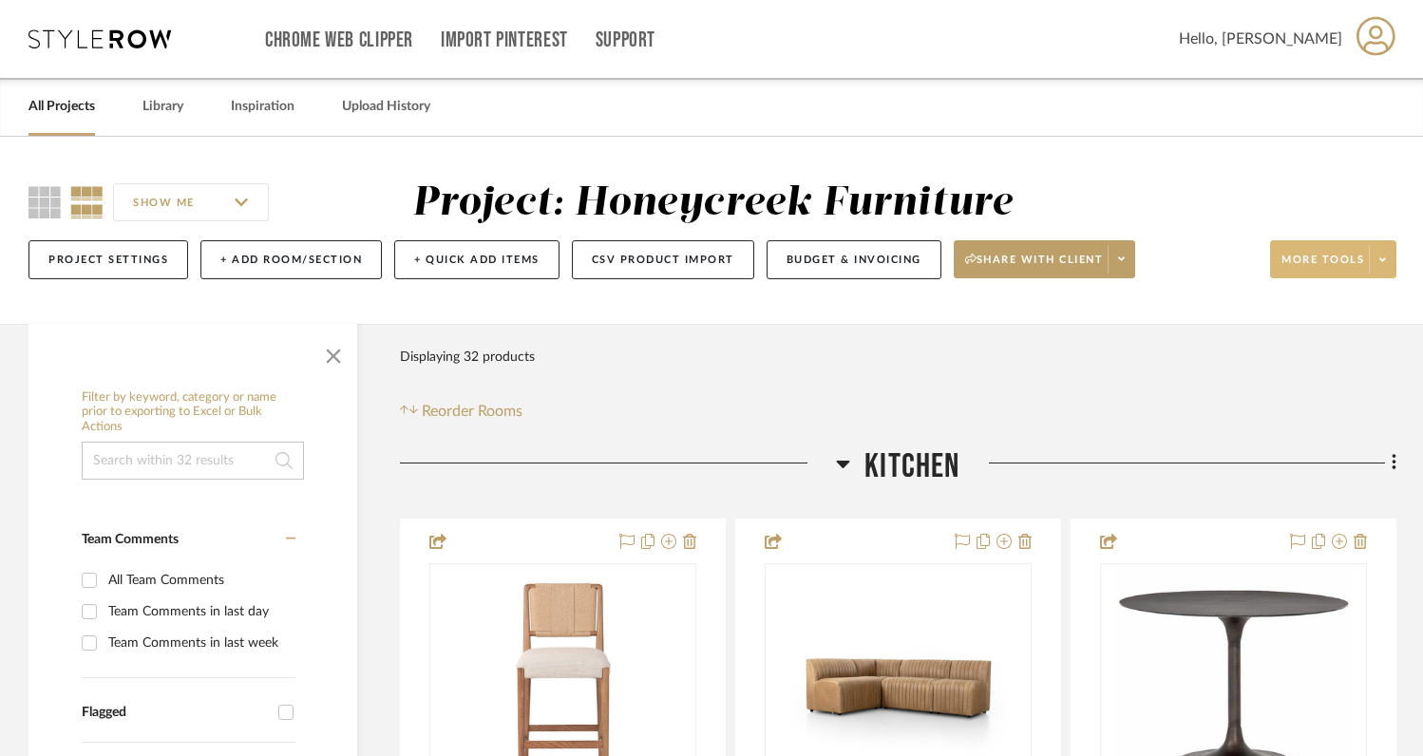
click at [1388, 262] on span at bounding box center [1382, 259] width 27 height 28
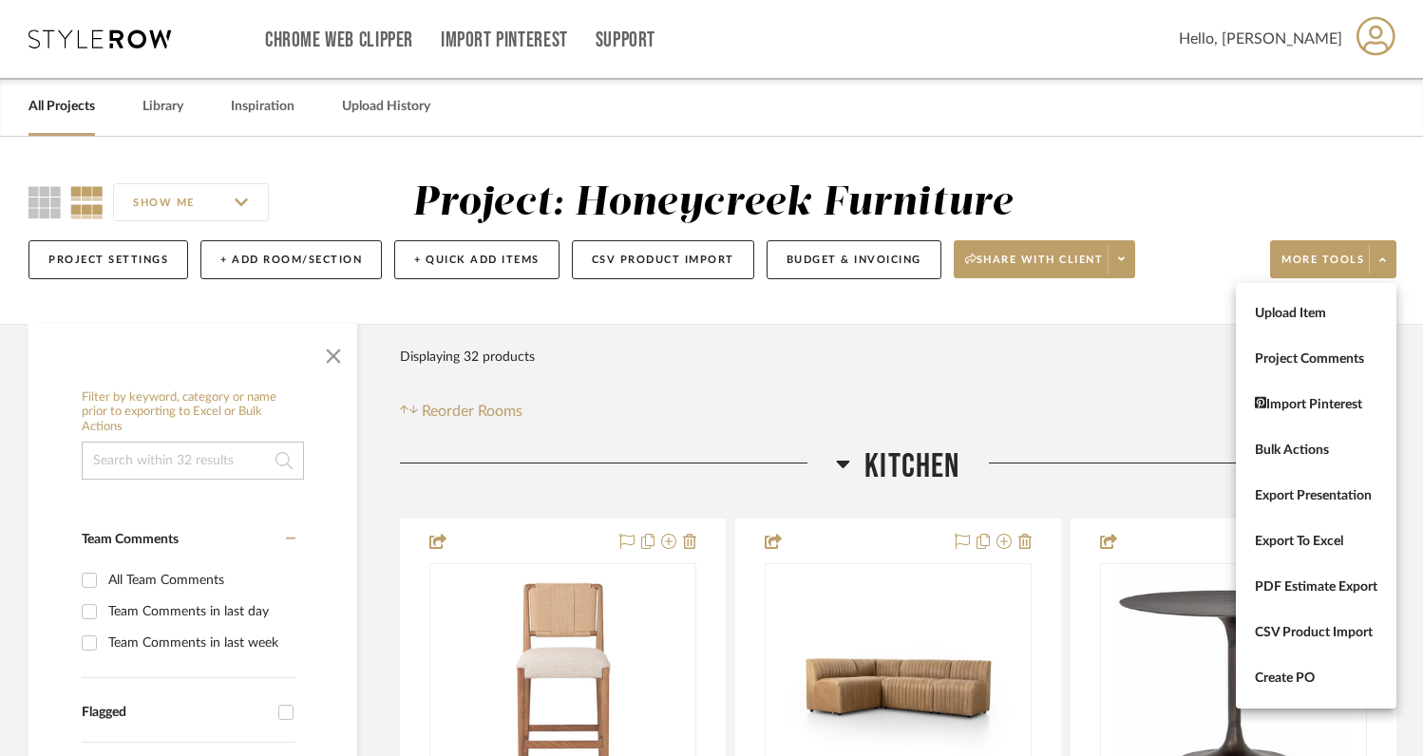
click at [1174, 202] on div at bounding box center [711, 378] width 1423 height 756
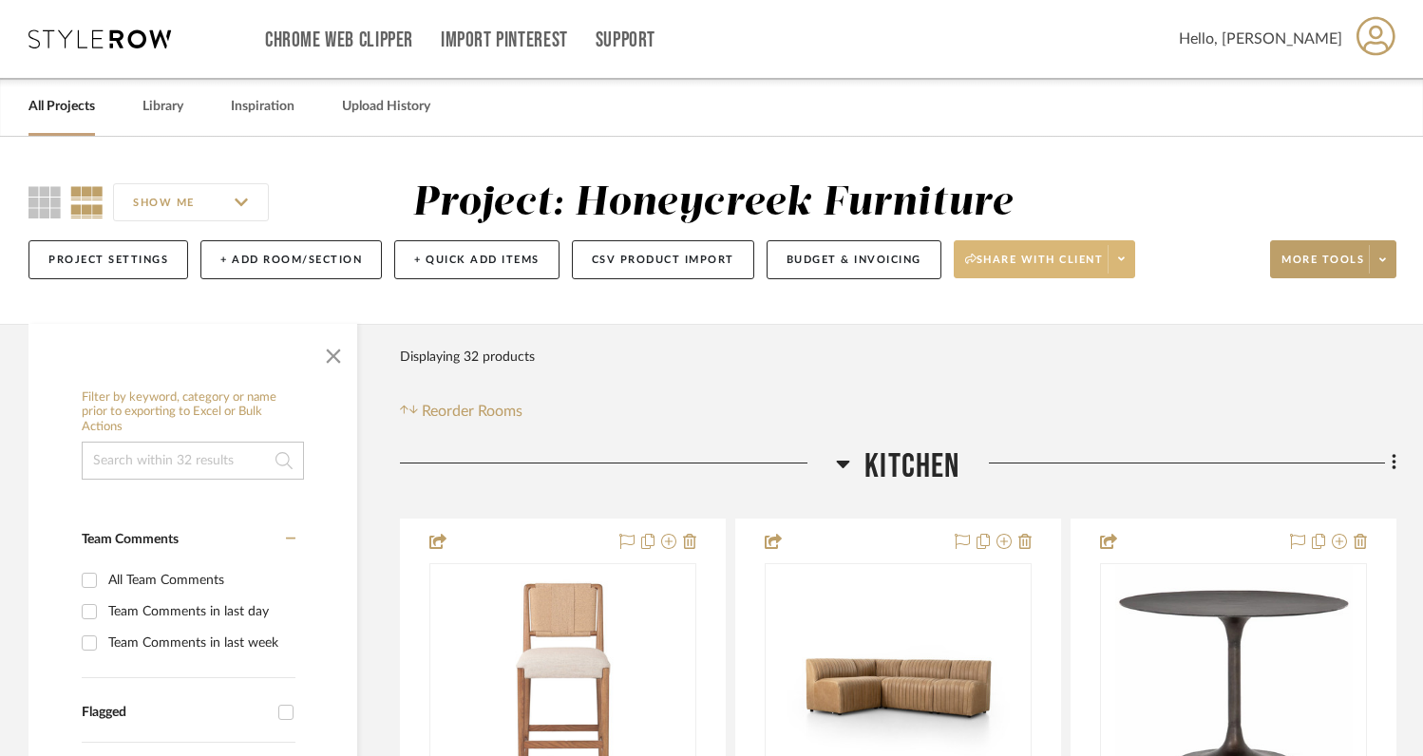
click at [1126, 272] on span at bounding box center [1120, 259] width 27 height 28
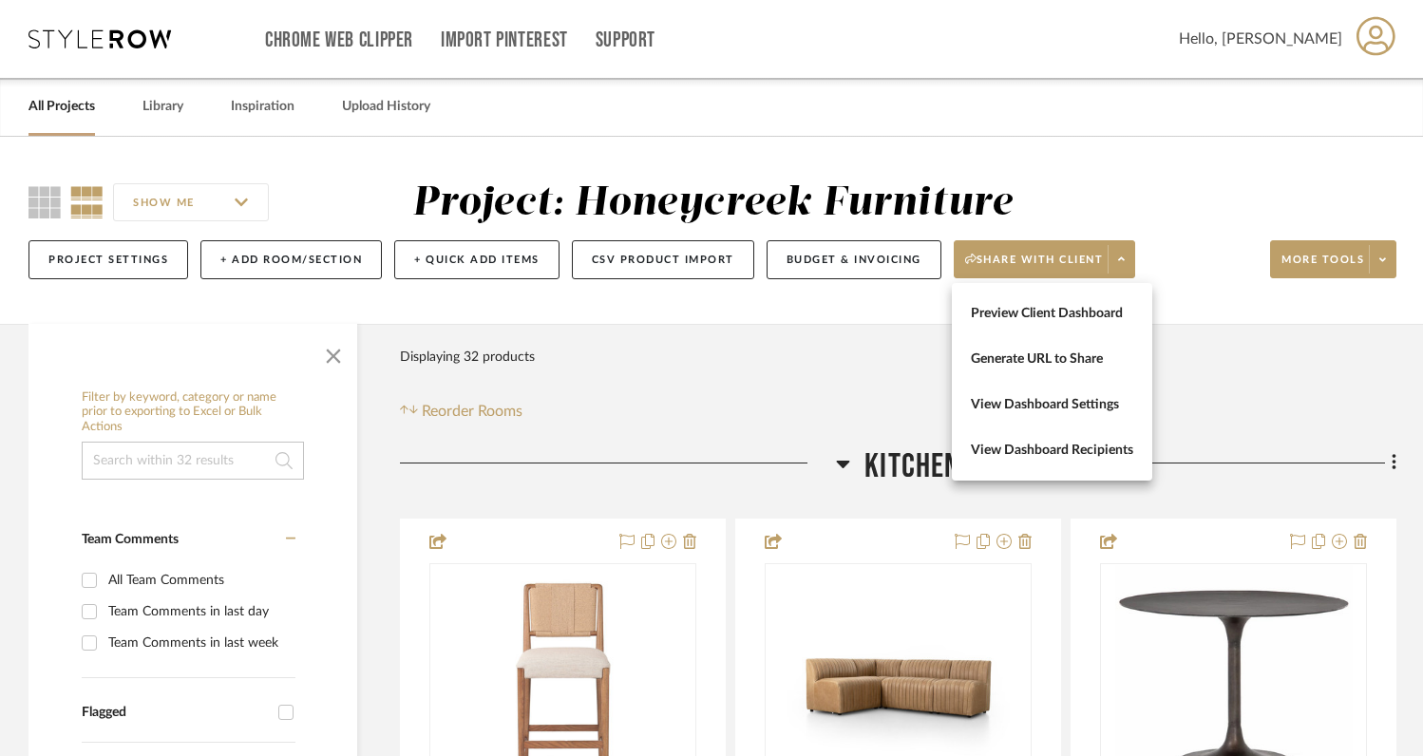
click at [1185, 191] on div at bounding box center [711, 378] width 1423 height 756
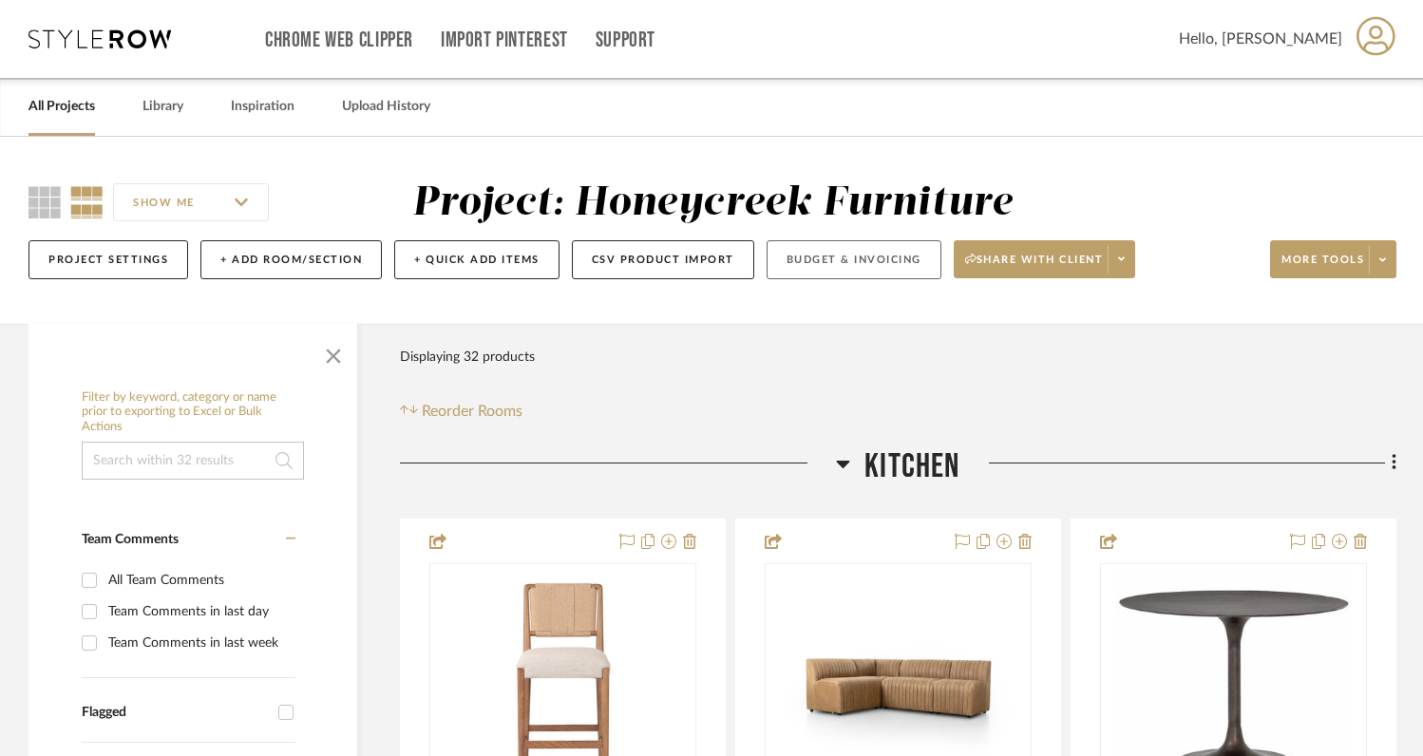
click at [858, 264] on button "Budget & Invoicing" at bounding box center [853, 259] width 175 height 39
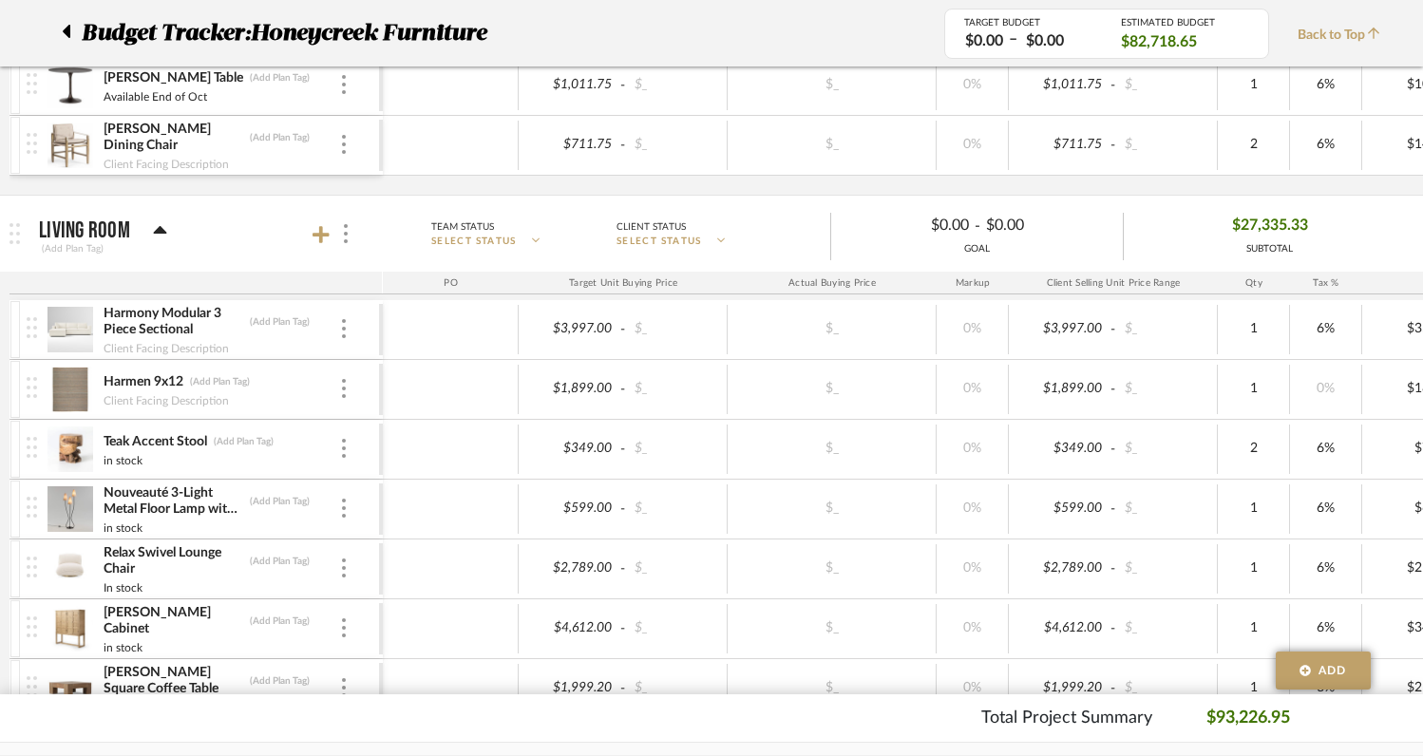
scroll to position [577, 0]
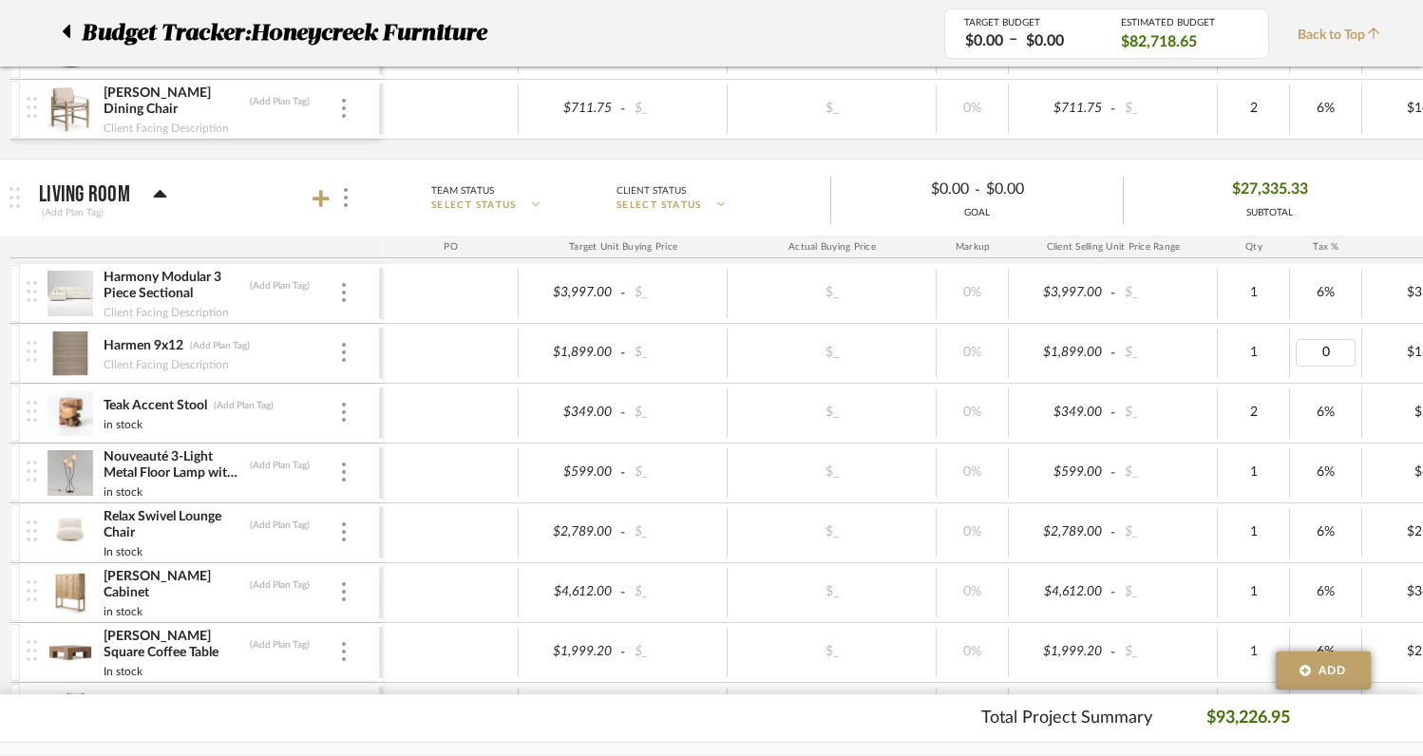
type input "6"
click at [1275, 275] on div "1" at bounding box center [1254, 293] width 72 height 49
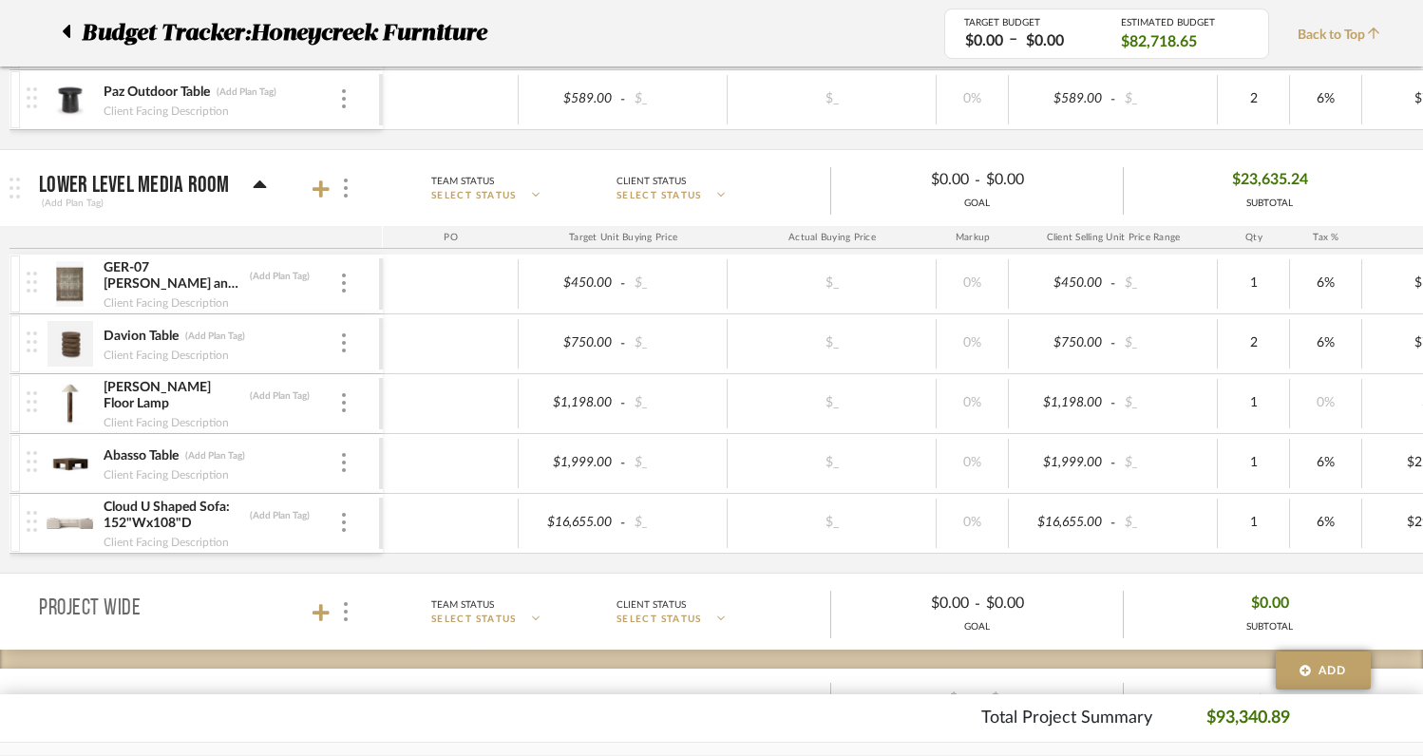
scroll to position [2459, 0]
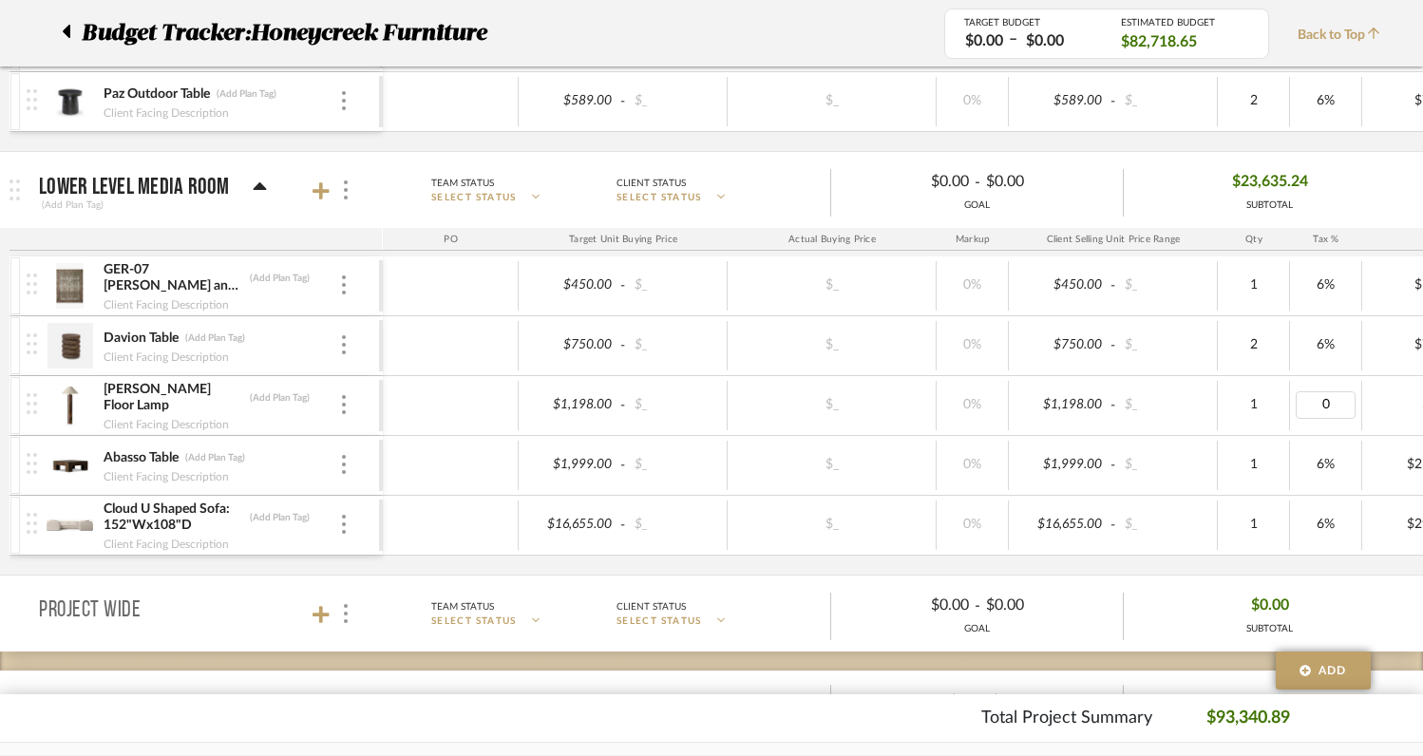
type input "6"
click at [1209, 567] on div "GER-07 [PERSON_NAME] and Salmon 10x14 (Add Plan Tag) Client Facing Description …" at bounding box center [991, 415] width 1964 height 318
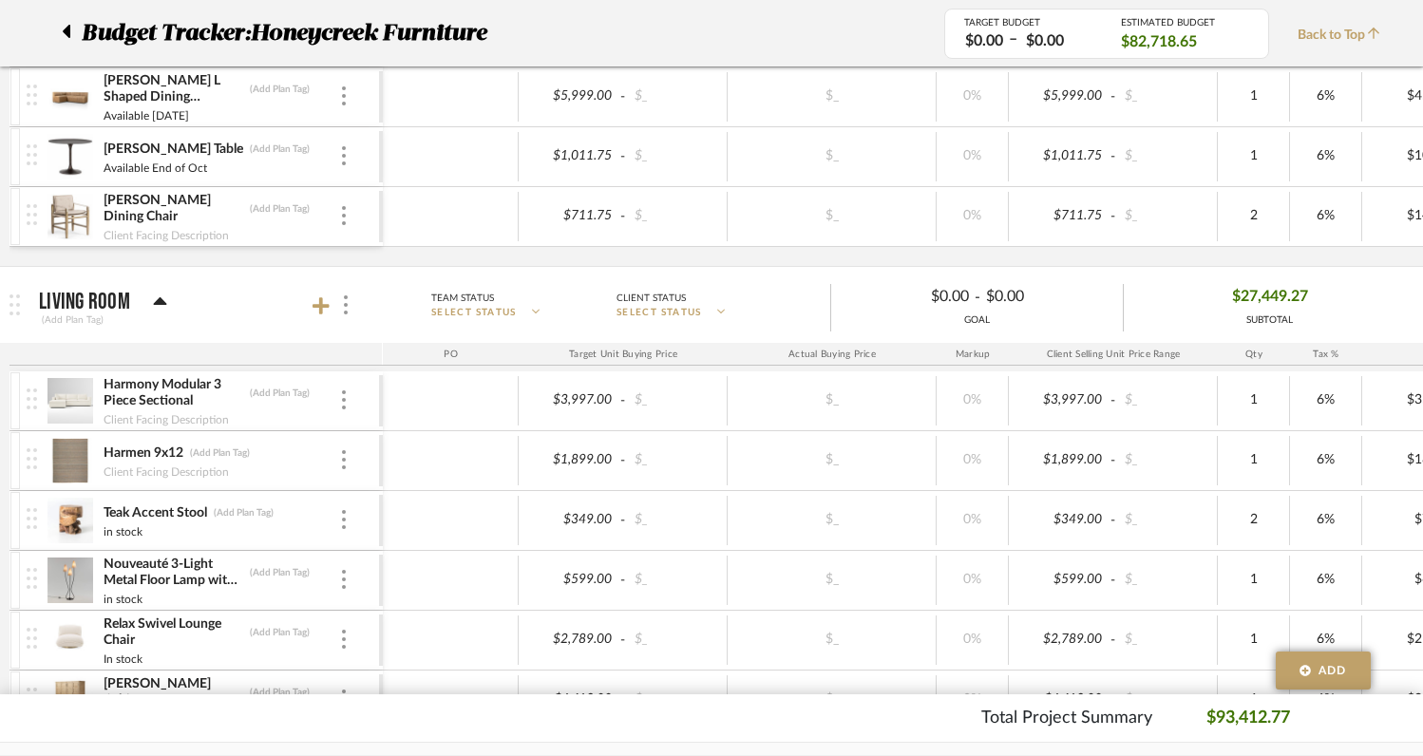
scroll to position [0, 0]
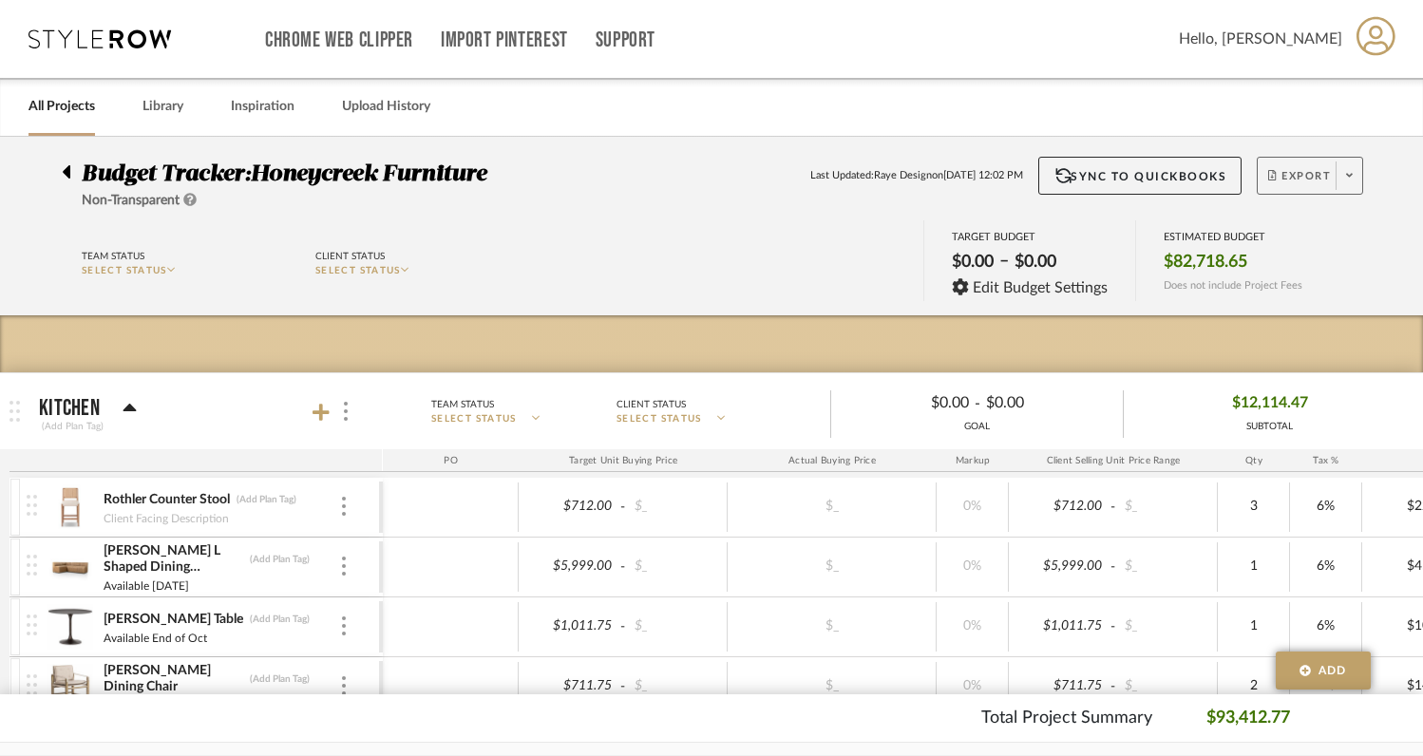
click at [1348, 185] on span at bounding box center [1348, 175] width 27 height 28
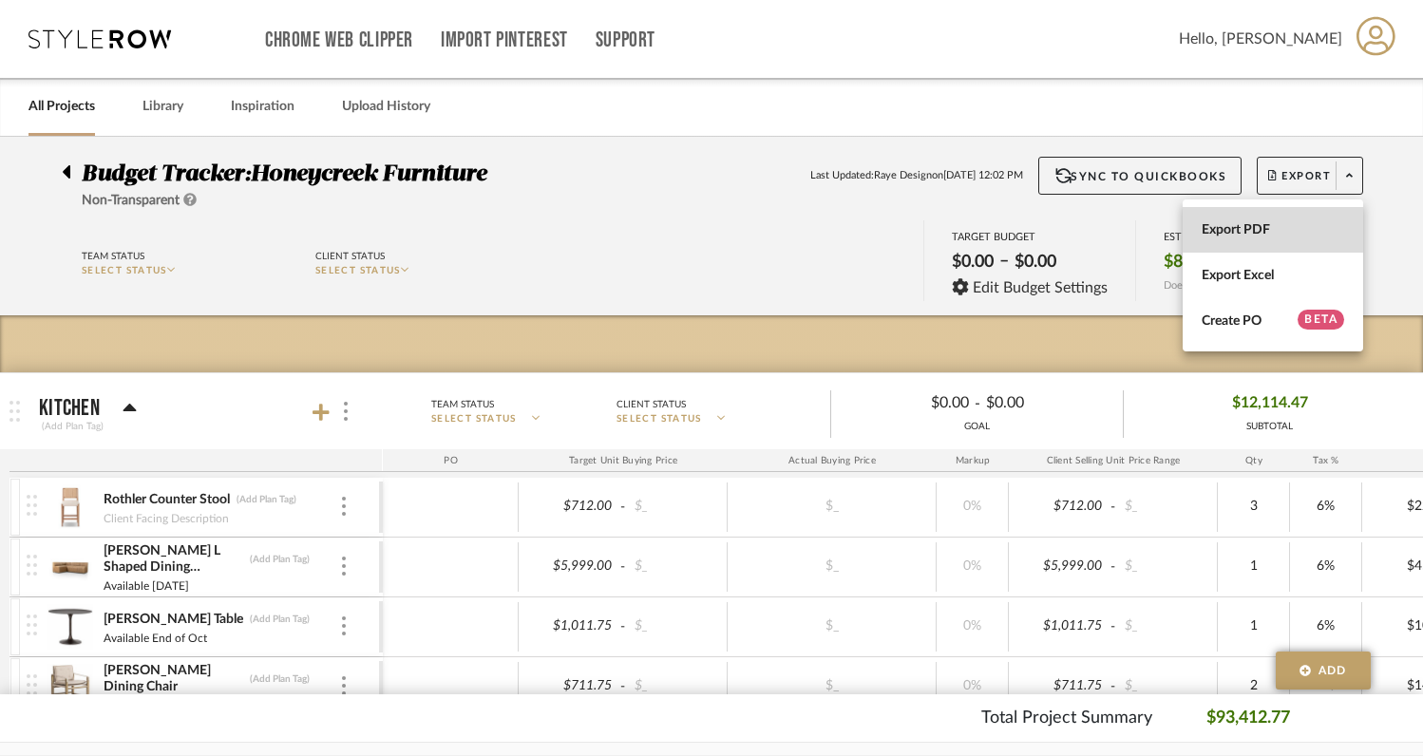
click at [1233, 233] on span "Export PDF" at bounding box center [1272, 230] width 142 height 16
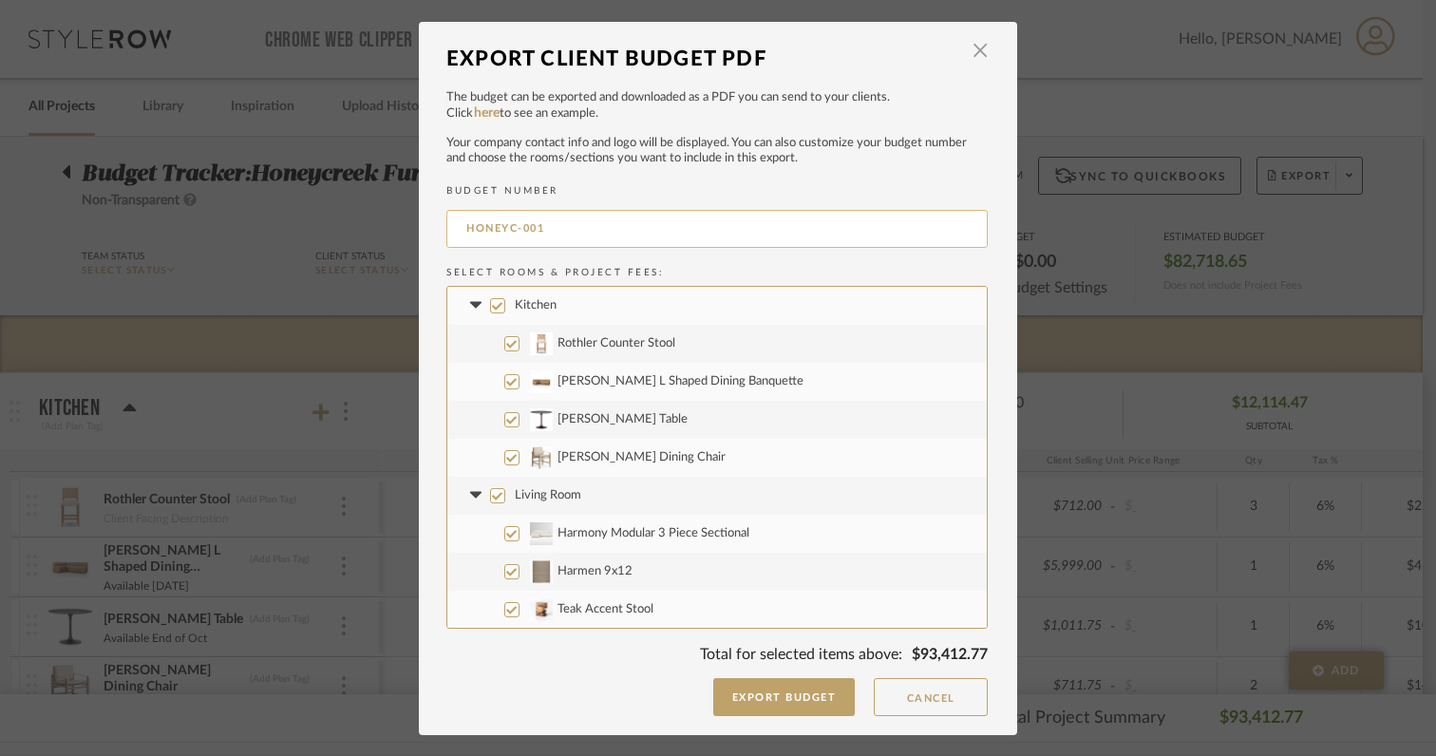
click at [595, 234] on input "HONEYC-001" at bounding box center [716, 229] width 541 height 38
click at [460, 231] on input "HONEYC-001" at bounding box center [716, 229] width 541 height 38
type input "FURNITURE PRICING: HONEYC-001"
click at [758, 705] on button "Export Budget" at bounding box center [784, 697] width 142 height 38
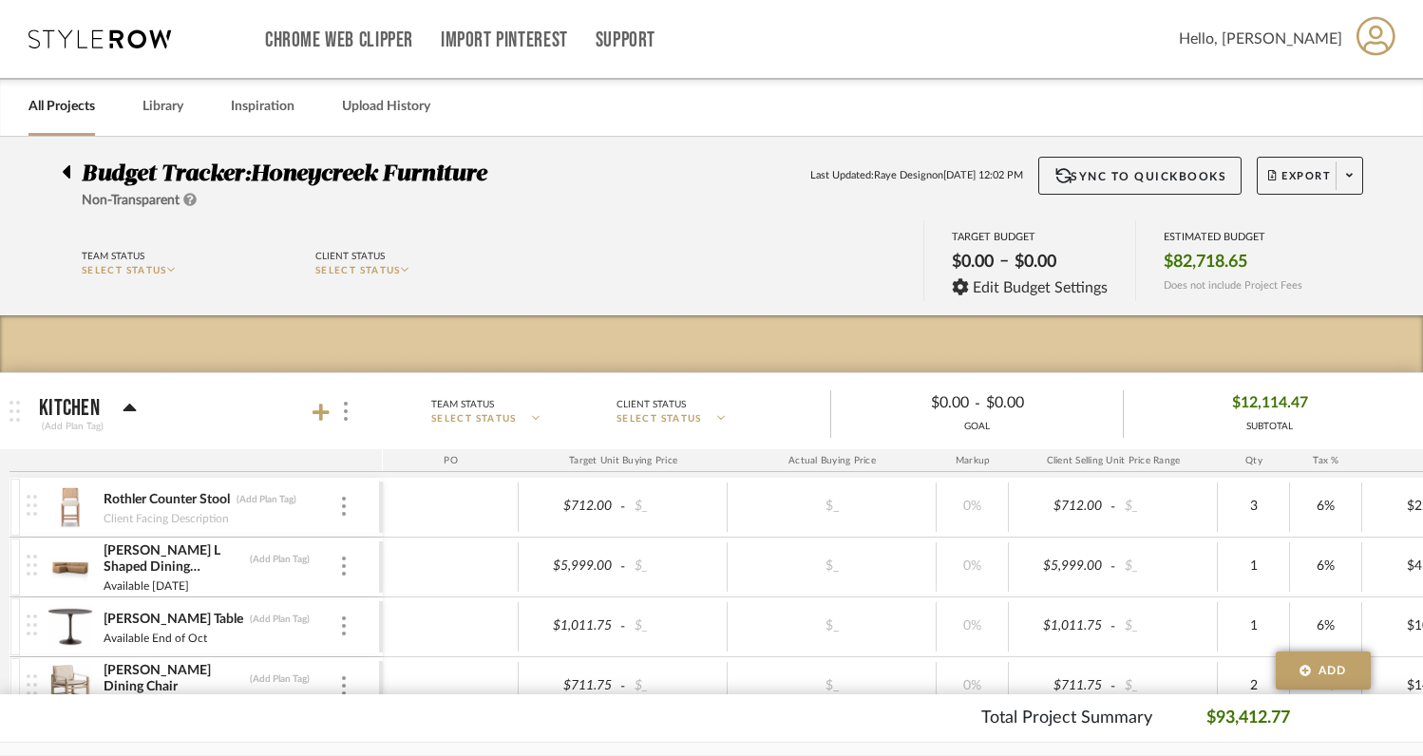
click at [78, 106] on link "All Projects" at bounding box center [61, 107] width 66 height 26
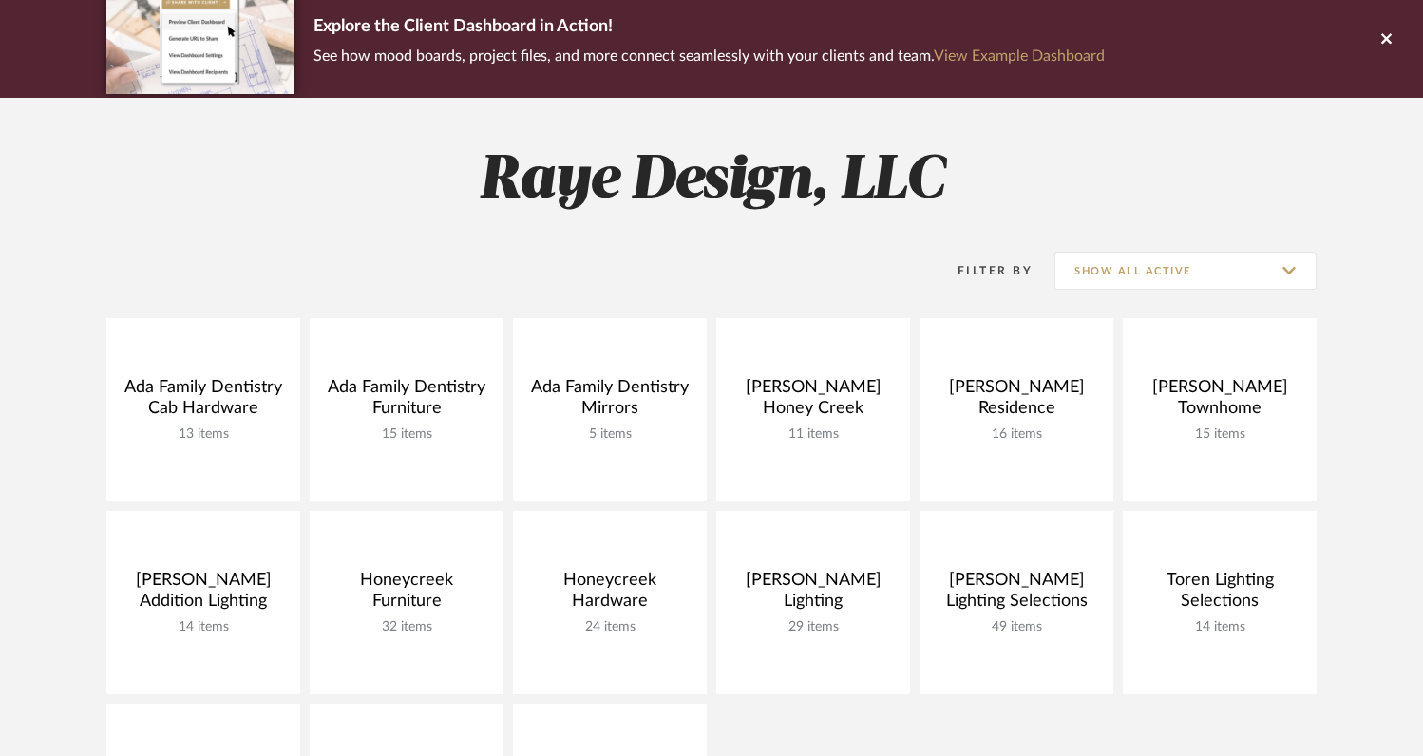
scroll to position [154, 0]
